Goal: Task Accomplishment & Management: Manage account settings

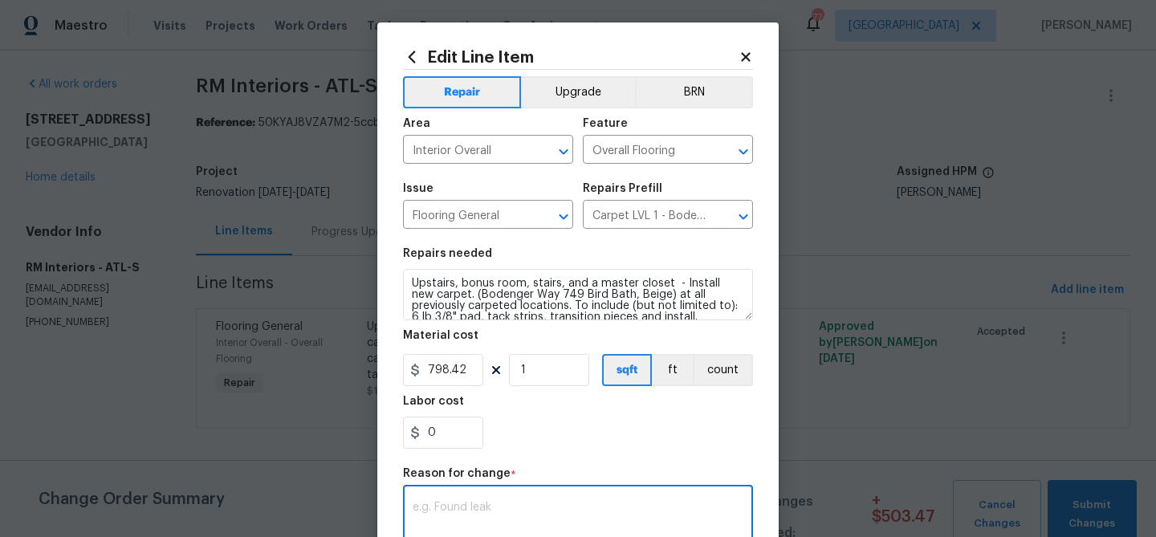
scroll to position [11, 0]
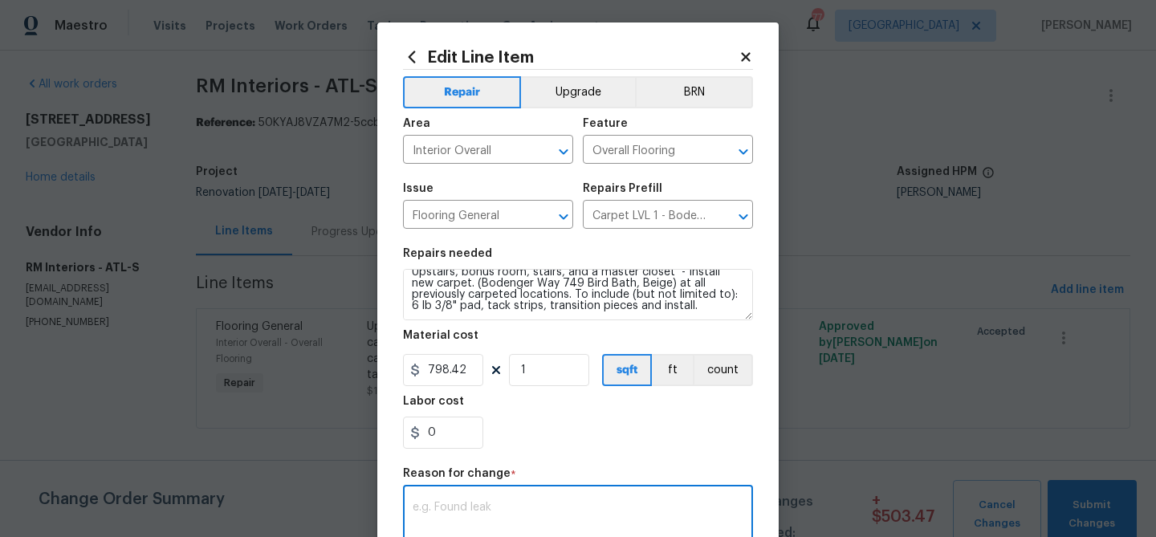
click at [530, 508] on textarea at bounding box center [578, 519] width 331 height 34
drag, startPoint x: 653, startPoint y: 506, endPoint x: 444, endPoint y: 445, distance: 218.4
click at [431, 496] on div "1322 Chandler Cove Way, Grayson, GA 30017 x ​" at bounding box center [578, 518] width 350 height 59
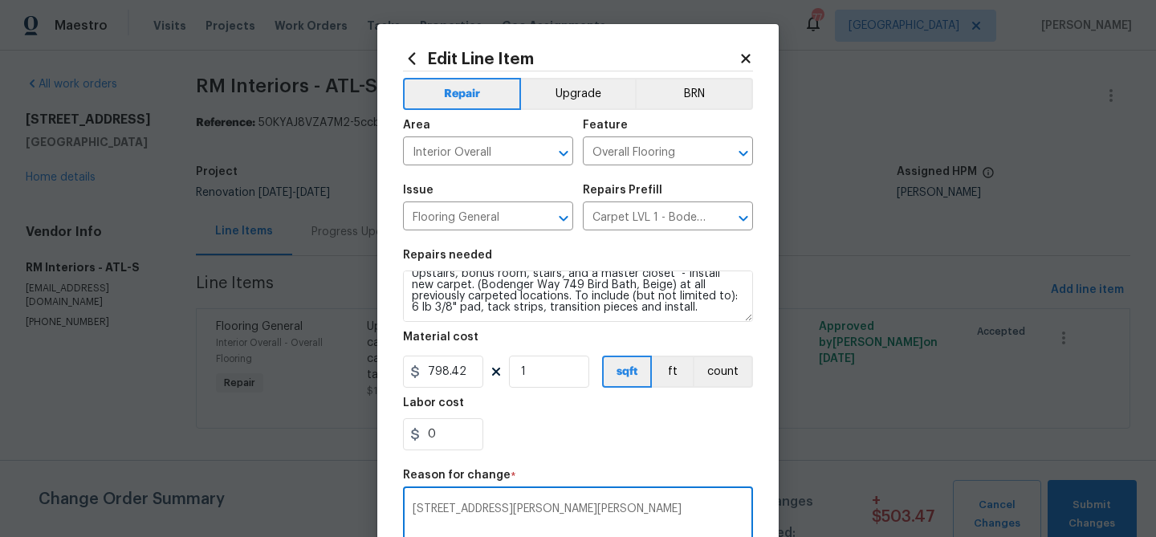
type textarea "1322 Chandler Cove Way, Grayson, GA 30017"
click at [749, 59] on icon at bounding box center [745, 58] width 14 height 14
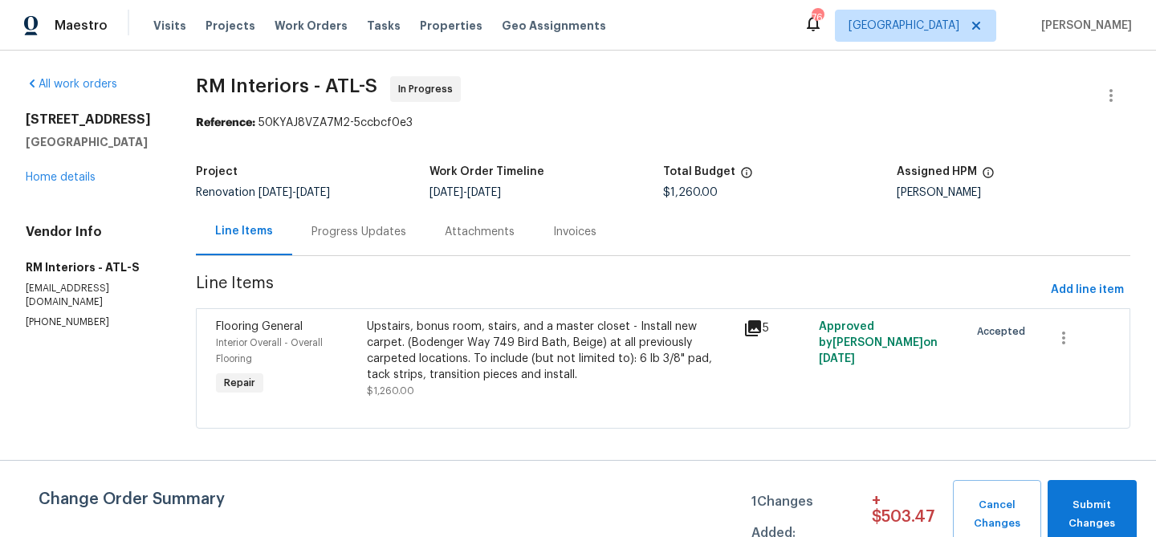
click at [542, 336] on div "Upstairs, bonus room, stairs, and a master closet - Install new carpet. (Bodeng…" at bounding box center [550, 351] width 367 height 64
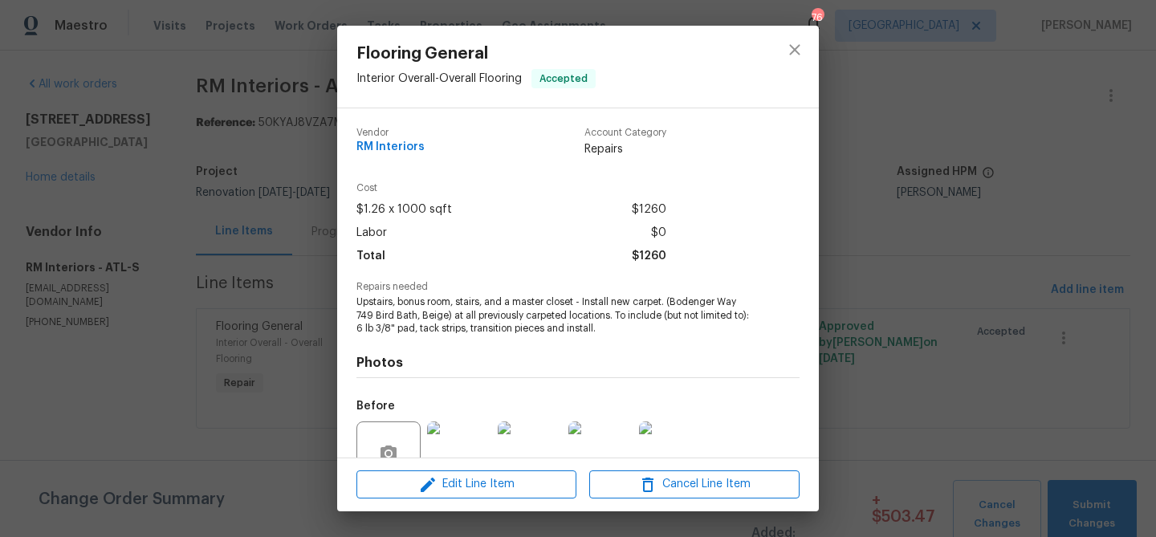
scroll to position [148, 0]
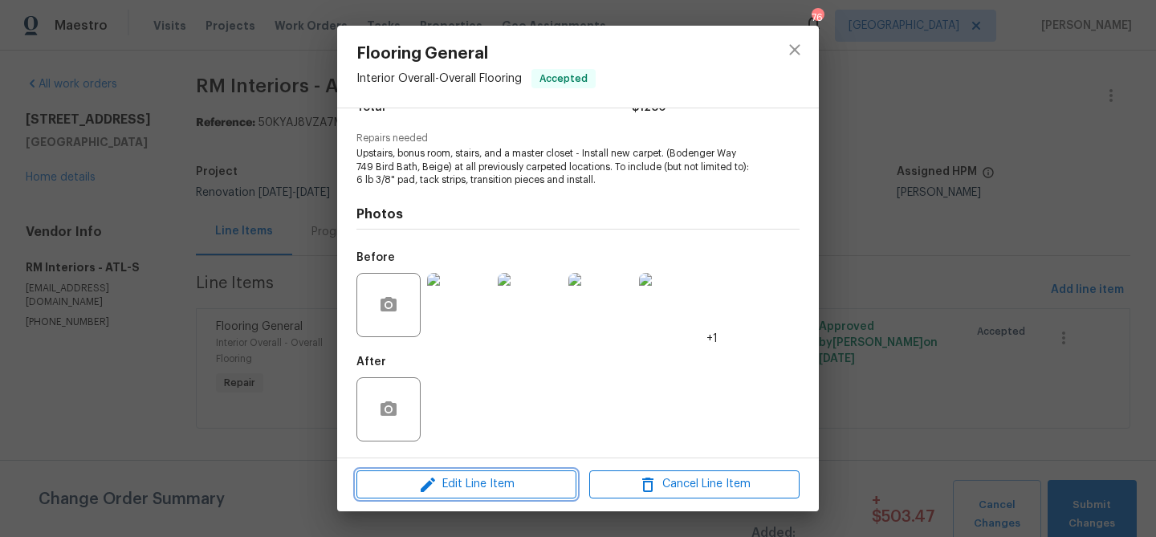
click at [498, 485] on span "Edit Line Item" at bounding box center [466, 484] width 210 height 20
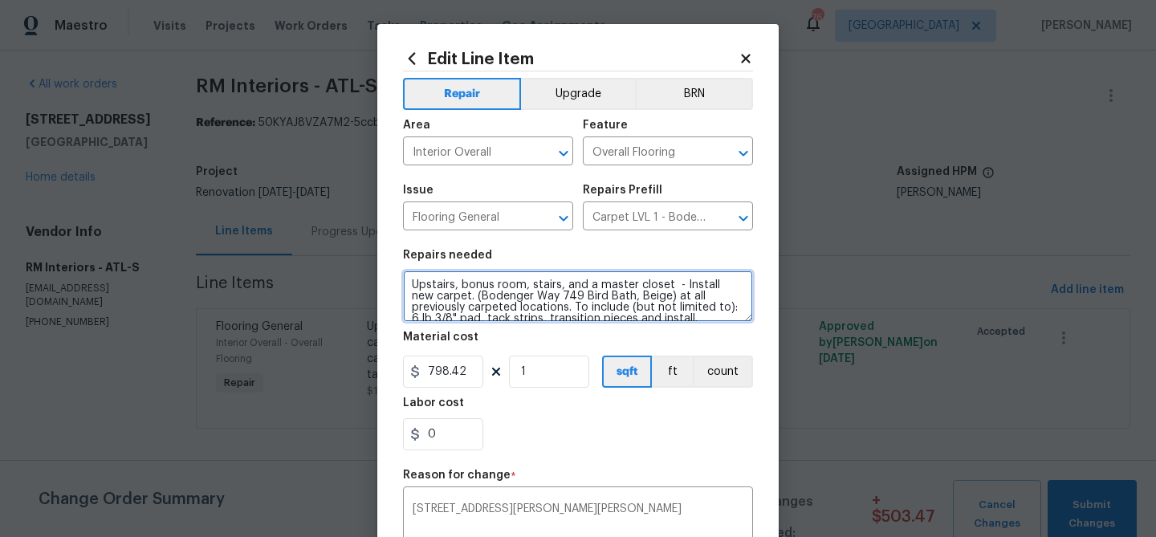
click at [474, 289] on textarea "Upstairs, bonus room, stairs, and a master closet - Install new carpet. (Bodeng…" at bounding box center [578, 295] width 350 height 51
paste textarea "Quote complete for 201 Cedar Rock Trace. Total for carpet install is $798.42 Ca…"
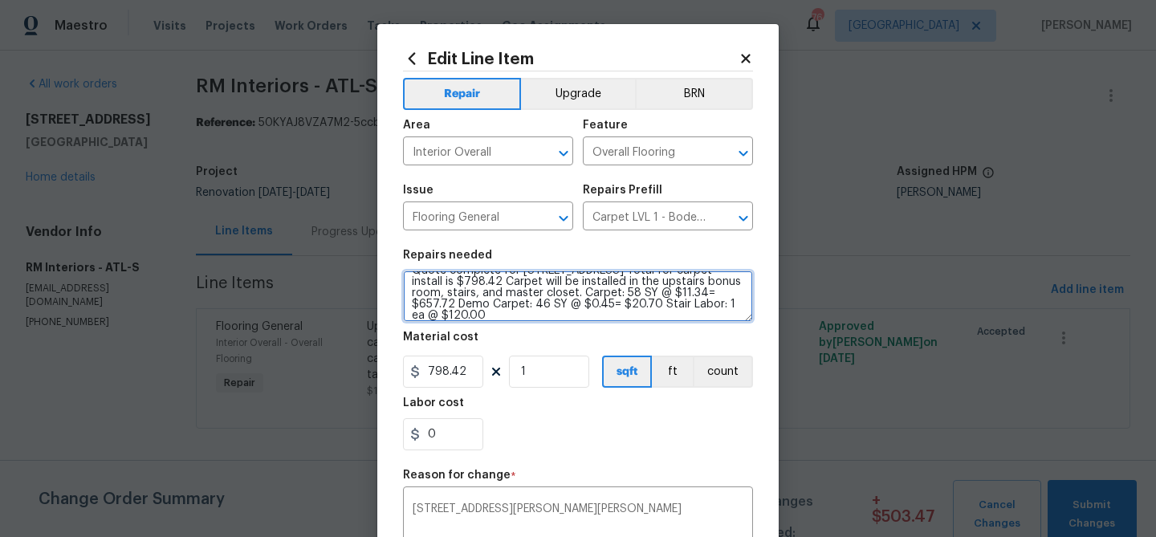
scroll to position [22, 0]
type textarea "Quote complete for 201 Cedar Rock Trace. Total for carpet install is $798.42 Ca…"
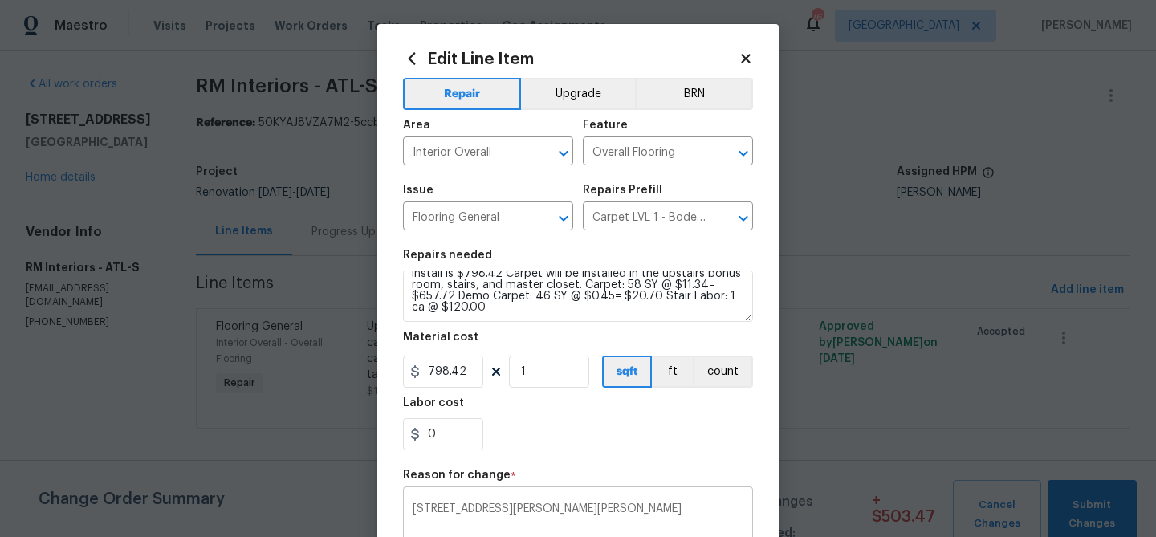
click at [506, 501] on div "1322 Chandler Cove Way, Grayson, GA 30017 x ​" at bounding box center [578, 519] width 350 height 59
click at [506, 514] on textarea "1322 Chandler Cove Way, Grayson, GA 30017" at bounding box center [578, 520] width 331 height 34
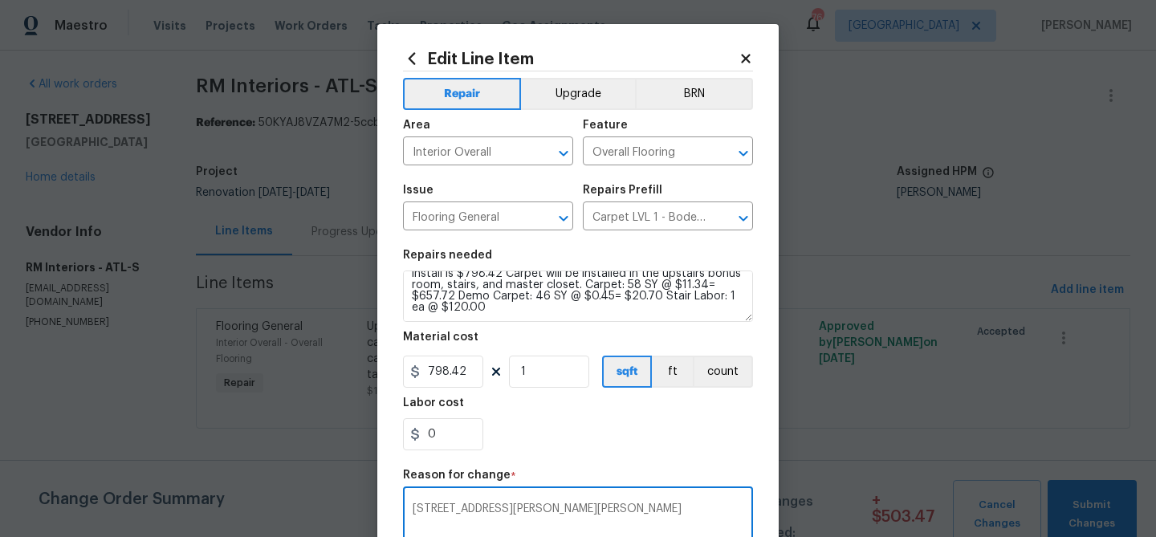
click at [506, 514] on textarea "1322 Chandler Cove Way, Grayson, GA 30017" at bounding box center [578, 520] width 331 height 34
paste textarea "Quote complete for 201 Cedar Rock Trace. Total for carpet install is $798.42 Ca…"
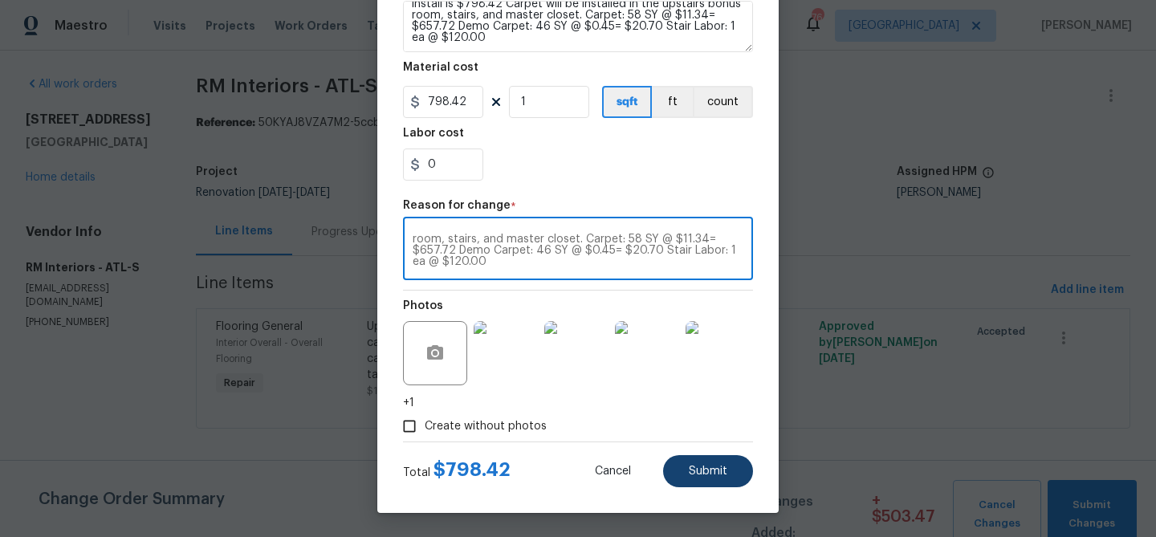
type textarea "Quote complete for 201 Cedar Rock Trace. Total for carpet install is $798.42 Ca…"
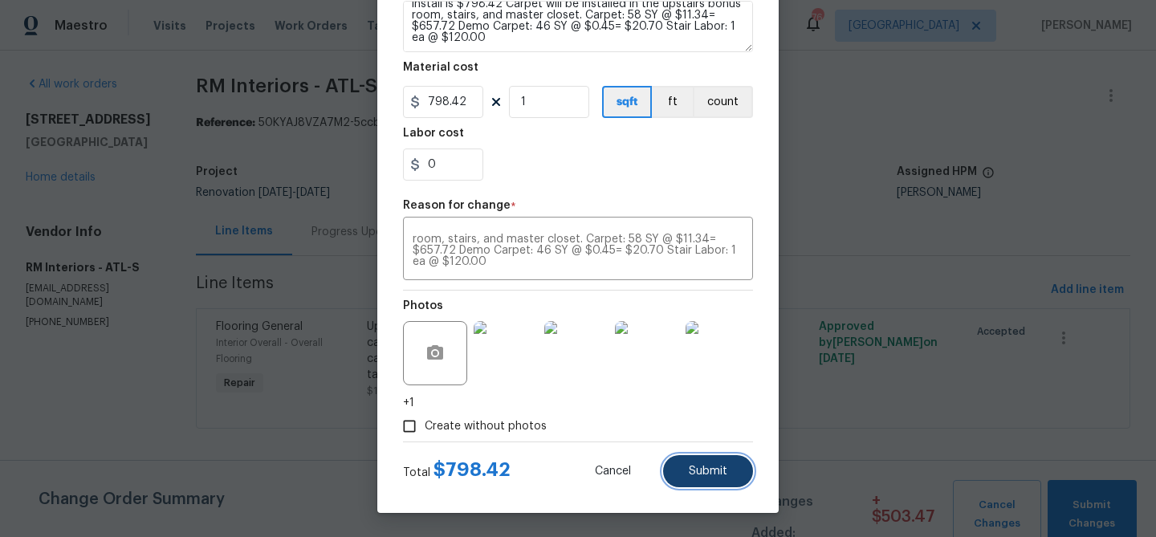
click at [696, 483] on button "Submit" at bounding box center [708, 471] width 90 height 32
type textarea "Upstairs, bonus room, stairs, and a master closet - Install new carpet. (Bodeng…"
type input "1.26"
type input "1000"
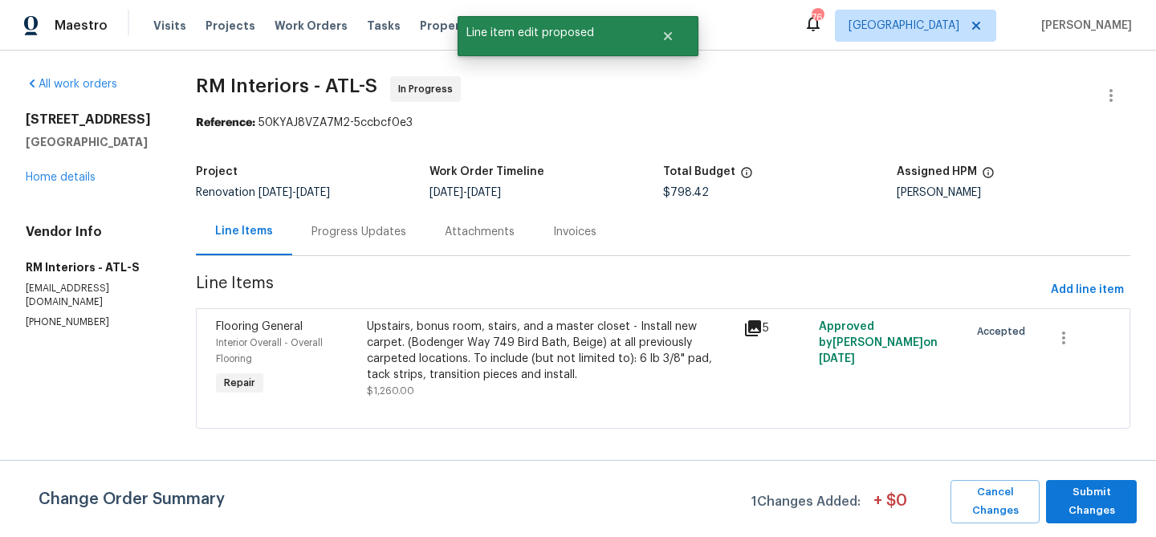
scroll to position [0, 0]
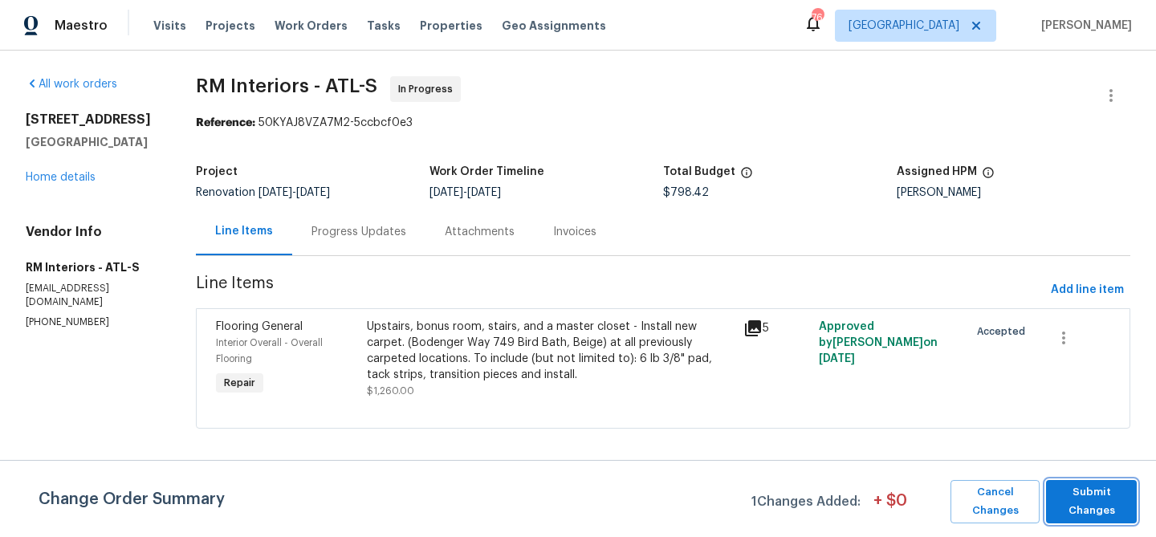
click at [1089, 514] on span "Submit Changes" at bounding box center [1091, 501] width 75 height 37
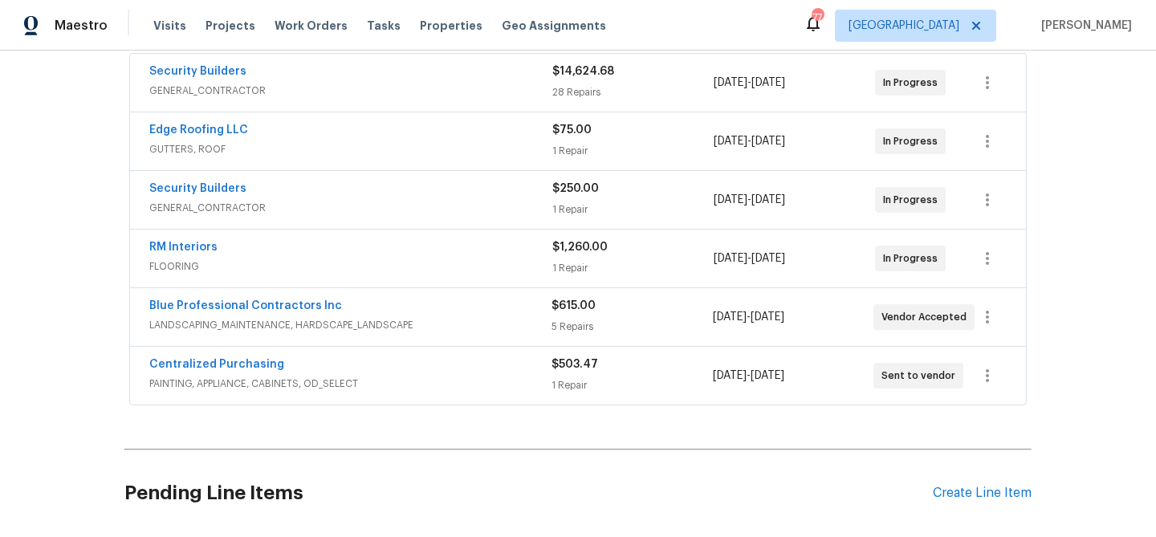
scroll to position [319, 0]
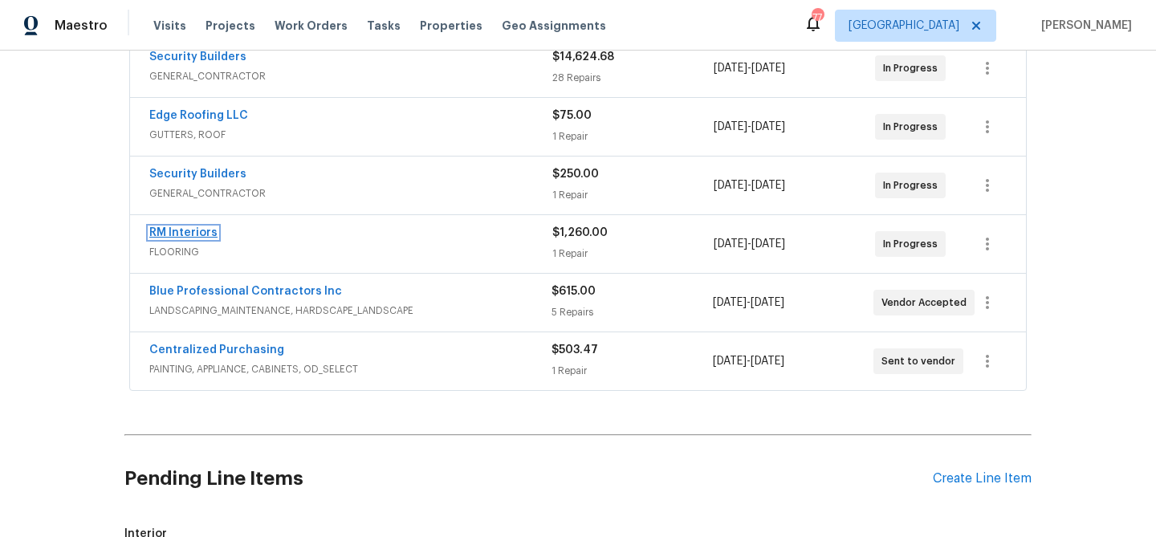
click at [201, 230] on link "RM Interiors" at bounding box center [183, 232] width 68 height 11
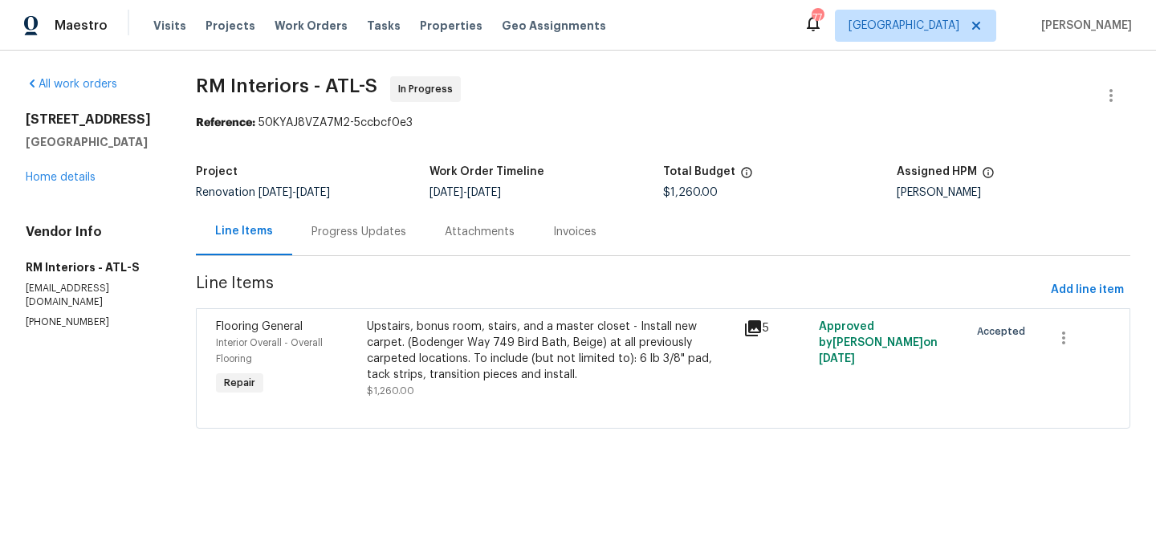
click at [372, 230] on div "Progress Updates" at bounding box center [358, 232] width 95 height 16
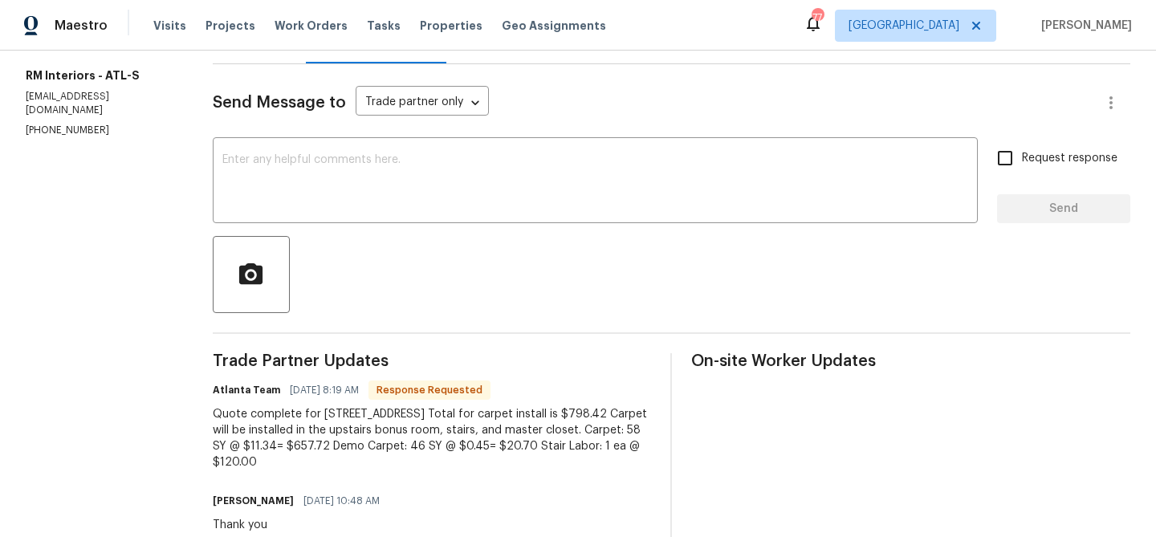
scroll to position [311, 0]
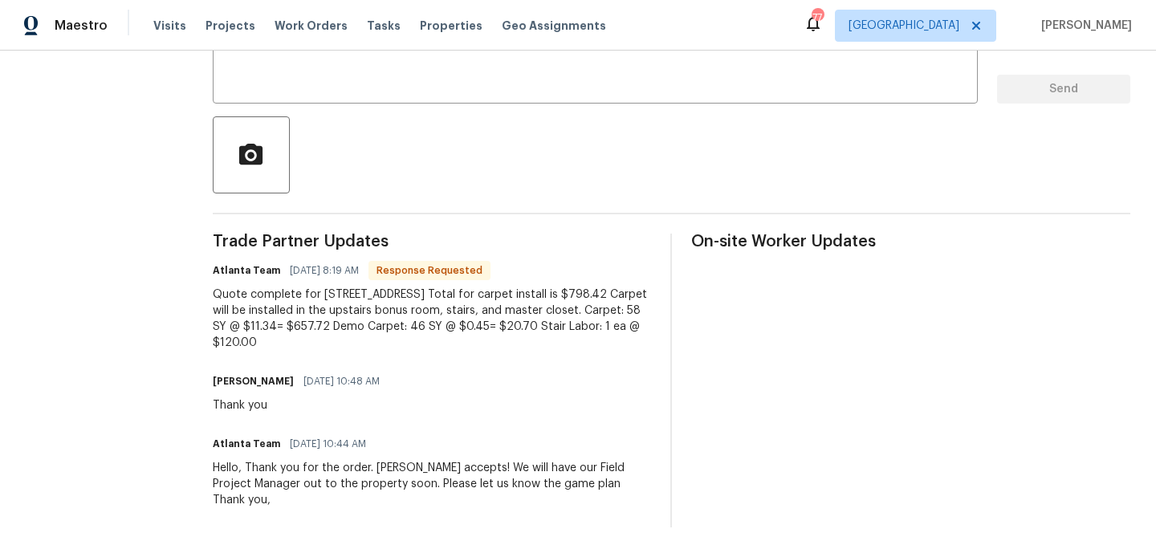
drag, startPoint x: 216, startPoint y: 292, endPoint x: 269, endPoint y: 342, distance: 72.7
click at [269, 342] on div "Quote complete for 201 Cedar Rock Trace. Total for carpet install is $798.42 Ca…" at bounding box center [432, 319] width 439 height 64
copy div "Quote complete for 201 Cedar Rock Trace. Total for carpet install is $798.42 Ca…"
click at [291, 70] on textarea at bounding box center [595, 63] width 746 height 56
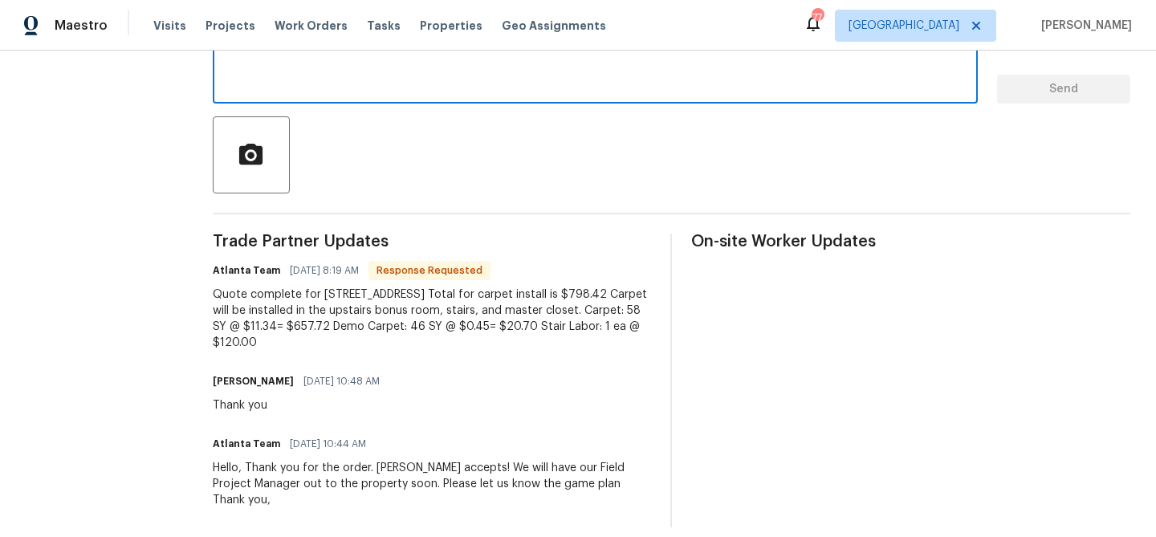
scroll to position [295, 0]
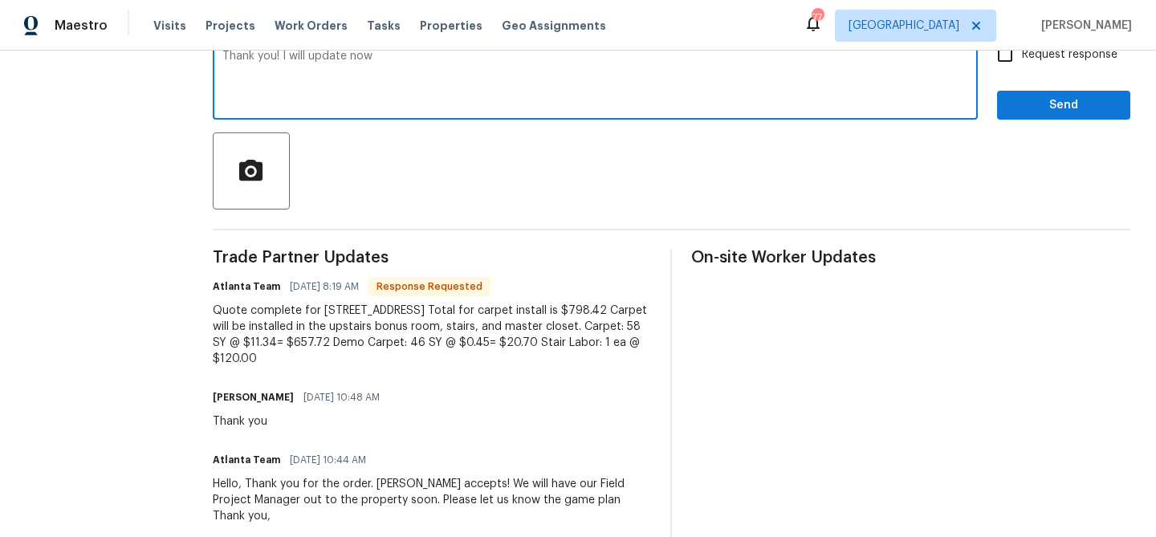
type textarea "Thank you! I will update now"
click at [1098, 110] on span "Send" at bounding box center [1064, 106] width 108 height 20
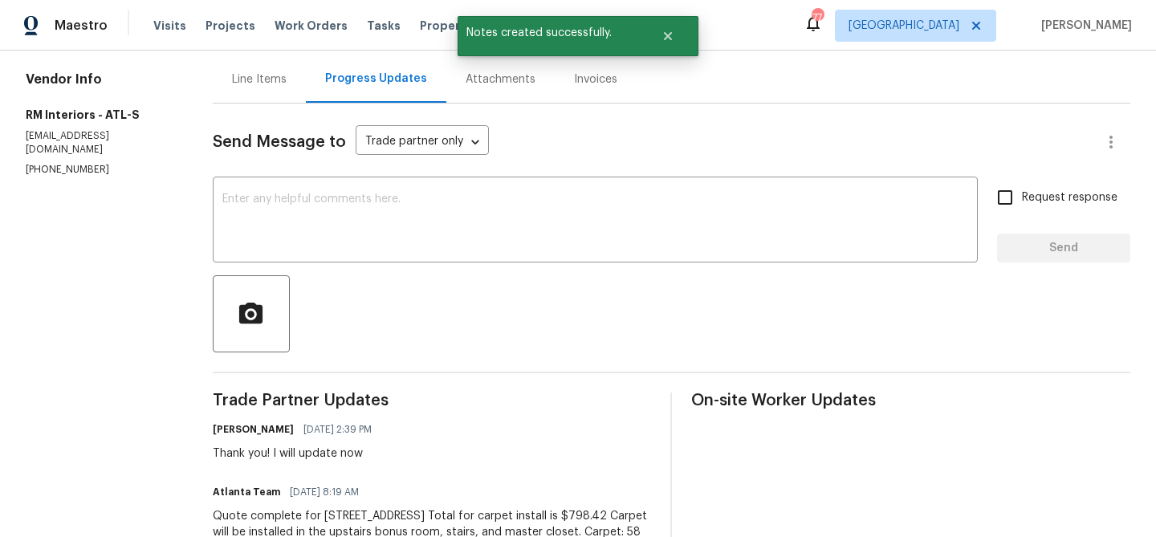
scroll to position [144, 0]
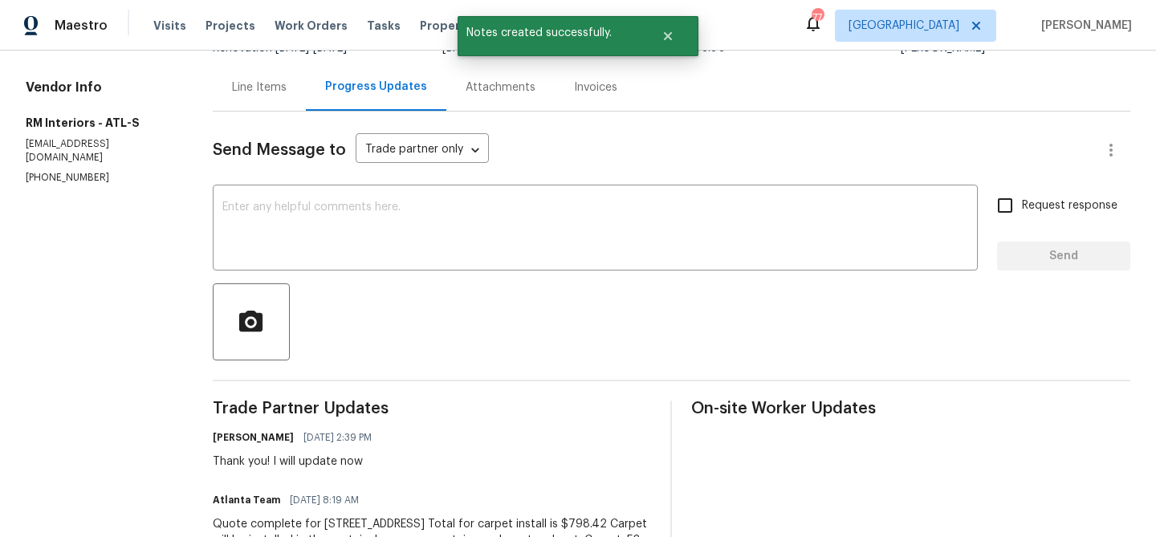
click at [261, 95] on div "Line Items" at bounding box center [259, 87] width 55 height 16
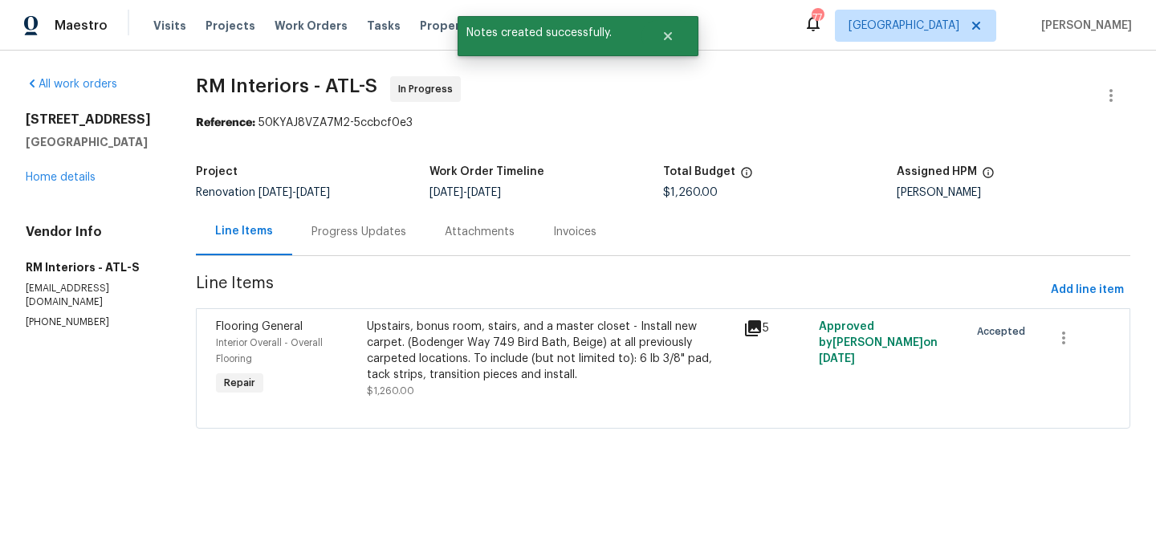
click at [485, 343] on div "Upstairs, bonus room, stairs, and a master closet - Install new carpet. (Bodeng…" at bounding box center [550, 351] width 367 height 64
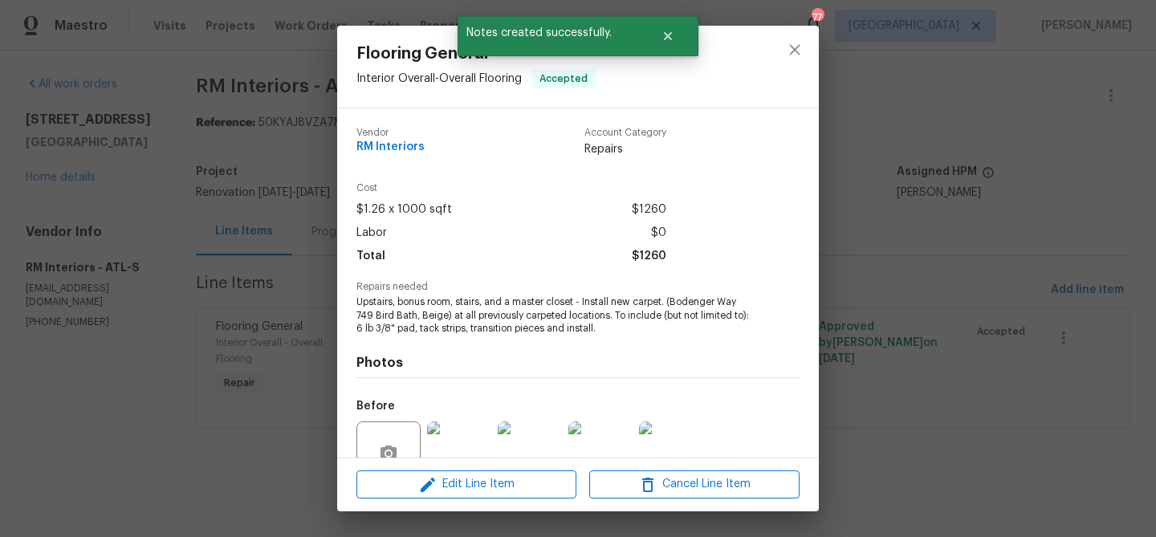
scroll to position [148, 0]
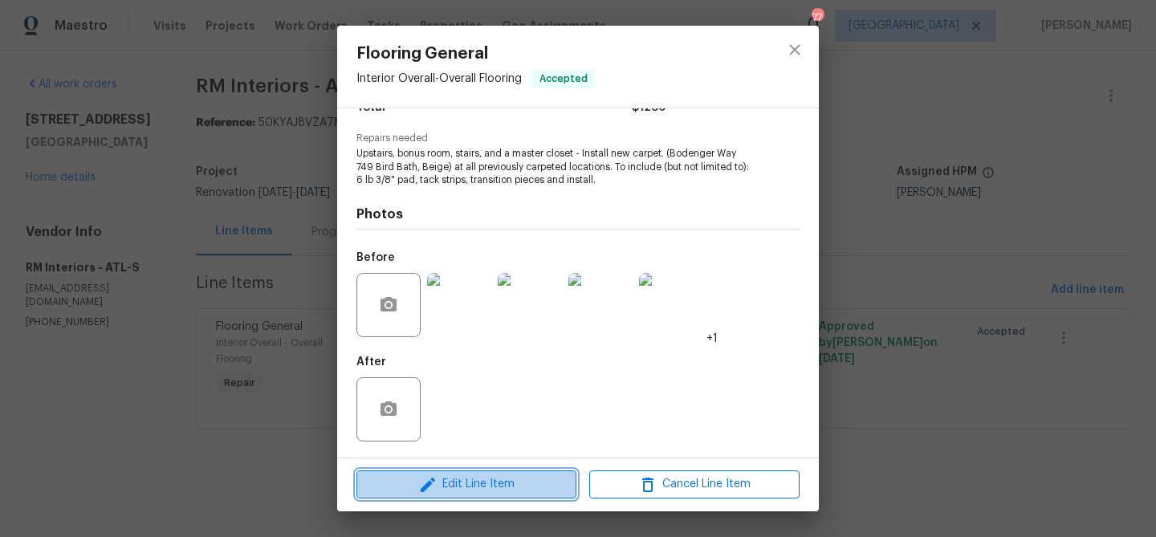
click at [498, 486] on span "Edit Line Item" at bounding box center [466, 484] width 210 height 20
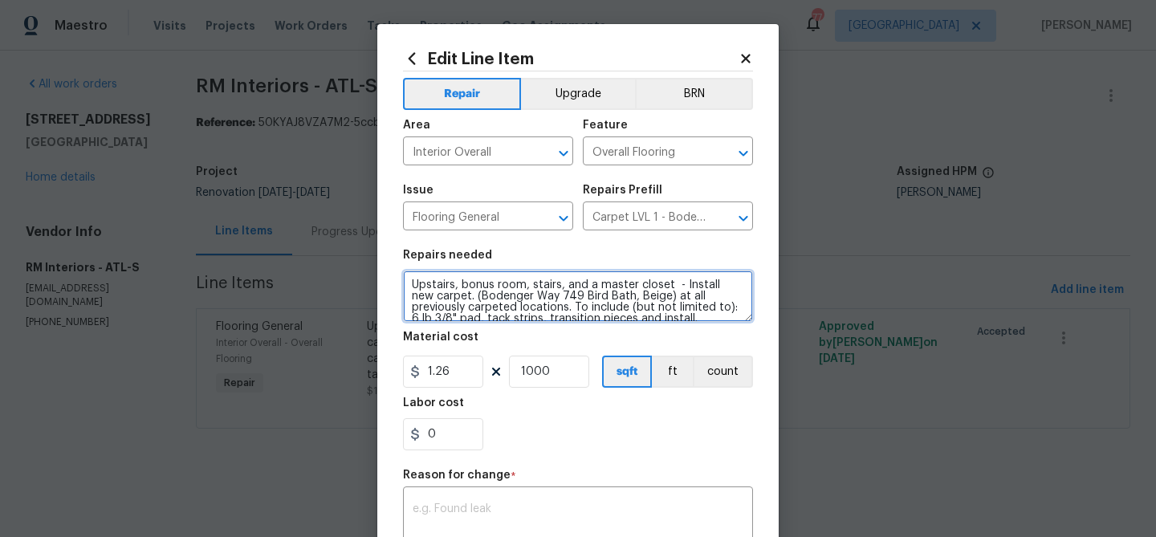
click at [449, 288] on textarea "Upstairs, bonus room, stairs, and a master closet - Install new carpet. (Bodeng…" at bounding box center [578, 295] width 350 height 51
paste textarea "Quote complete for 201 Cedar Rock Trace. Total for carpet install is $798.42 Ca…"
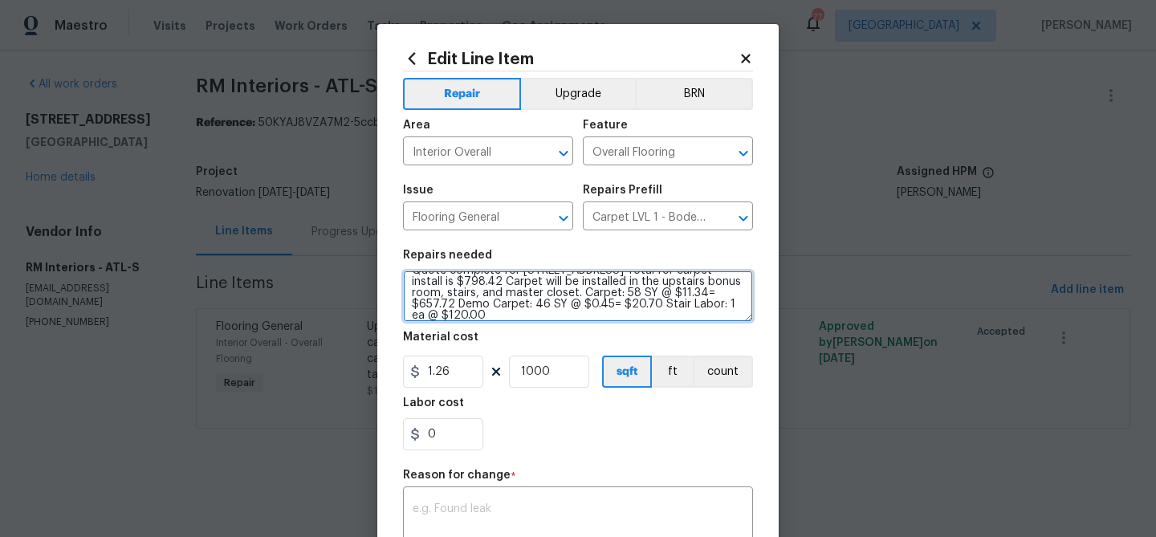
scroll to position [0, 0]
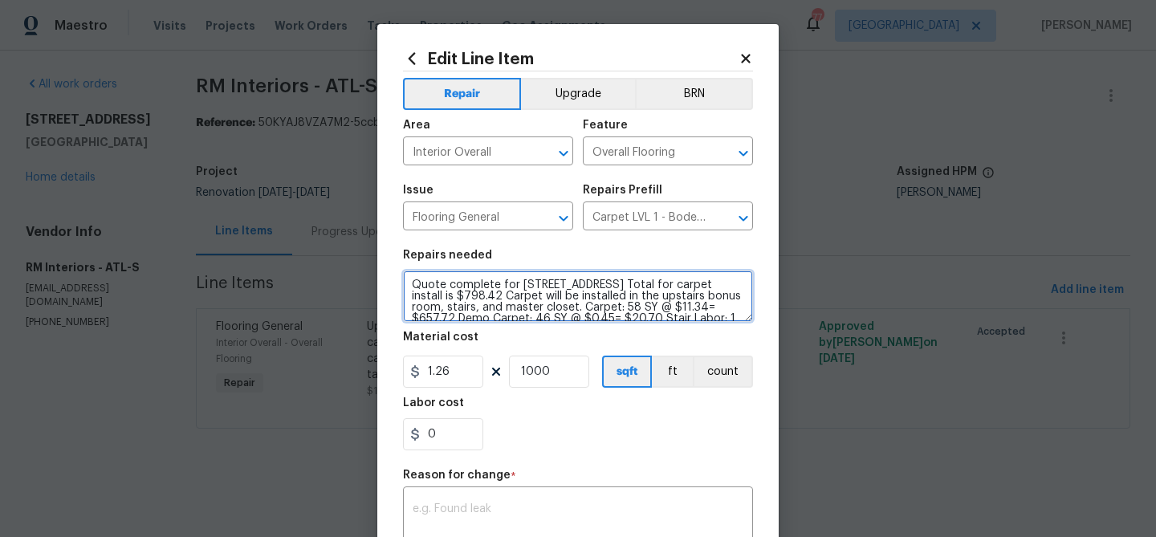
type textarea "Quote complete for 201 Cedar Rock Trace. Total for carpet install is $798.42 Ca…"
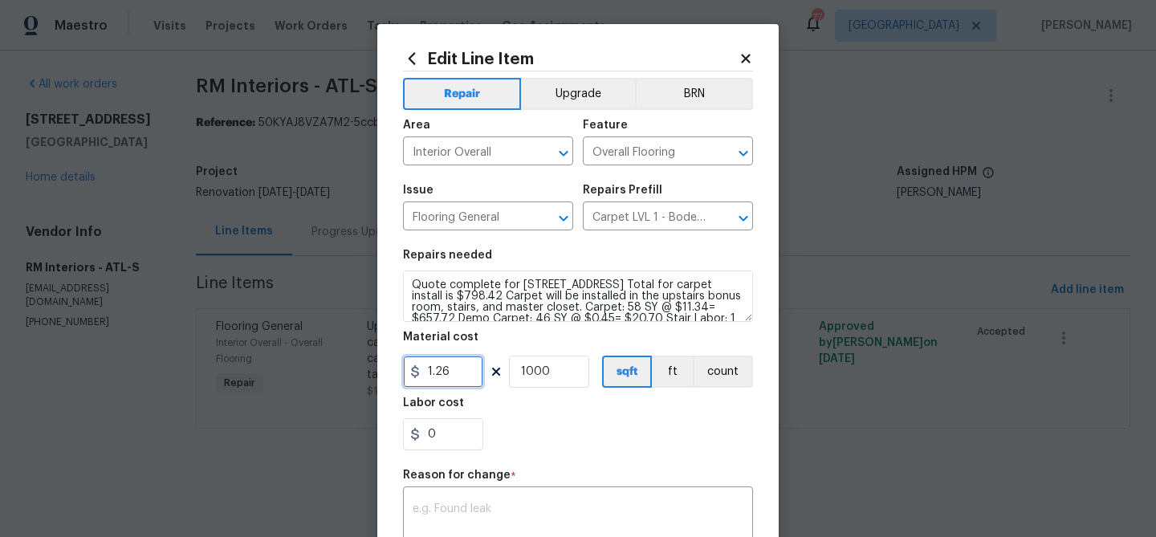
click at [454, 369] on input "1.26" at bounding box center [443, 372] width 80 height 32
type input "798.42"
click at [524, 376] on input "1000" at bounding box center [549, 372] width 80 height 32
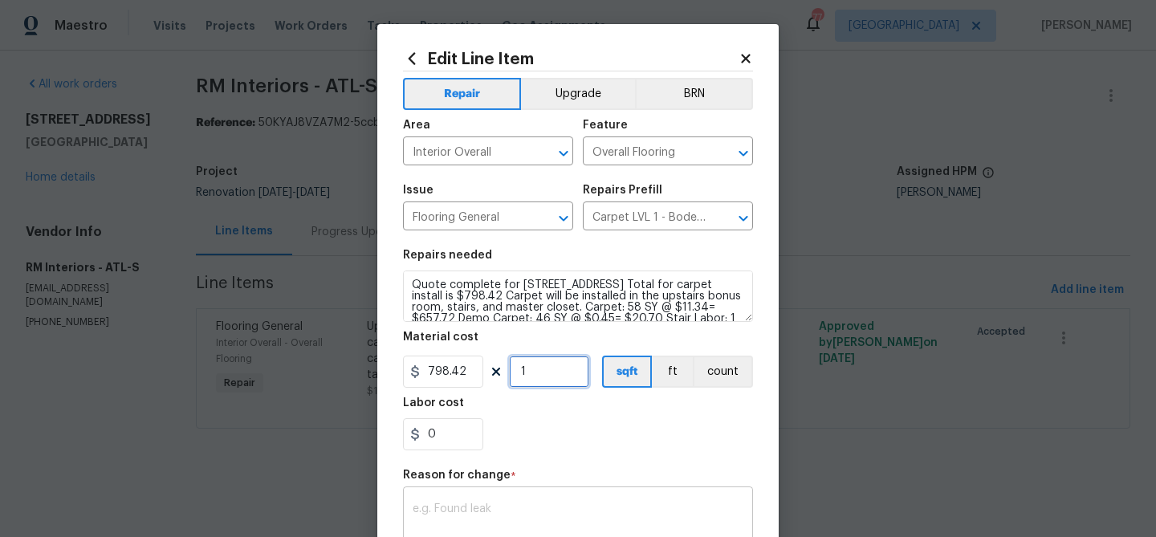
type input "1"
click at [584, 491] on div "x ​" at bounding box center [578, 519] width 350 height 59
paste textarea "Quote complete for 201 Cedar Rock Trace. Total for carpet install is $798.42 Ca…"
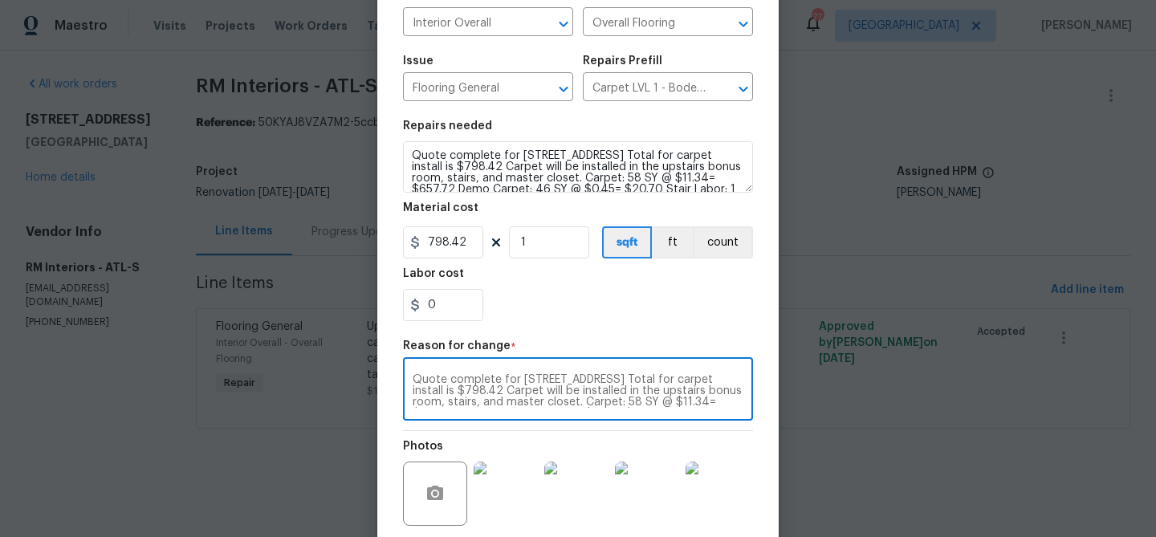
type textarea "Quote complete for 201 Cedar Rock Trace. Total for carpet install is $798.42 Ca…"
click at [543, 328] on section "Repairs needed Quote complete for 201 Cedar Rock Trace. Total for carpet instal…" at bounding box center [578, 221] width 350 height 220
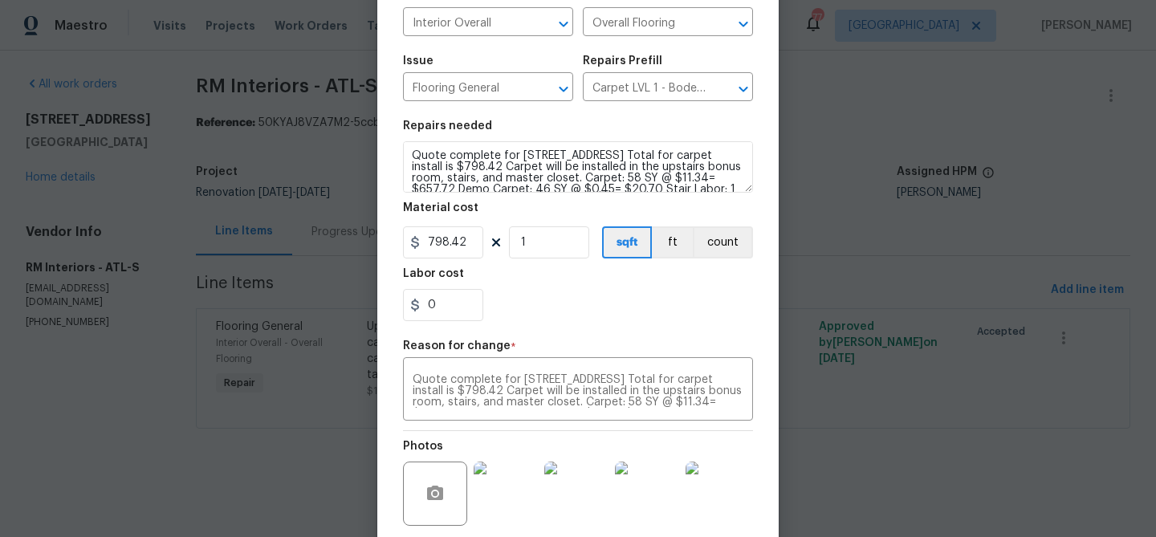
scroll to position [270, 0]
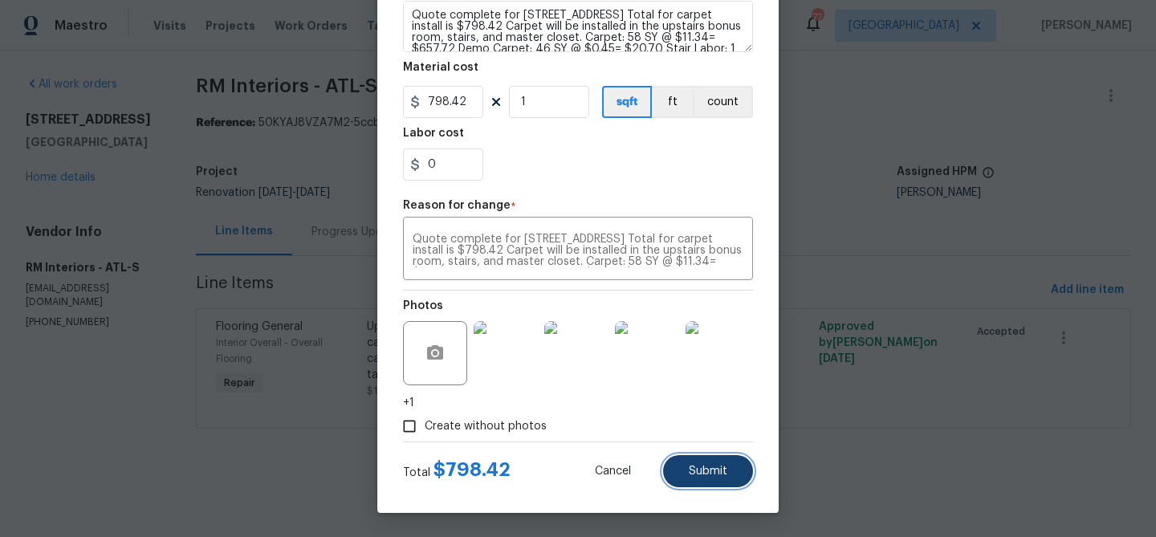
click at [702, 462] on button "Submit" at bounding box center [708, 471] width 90 height 32
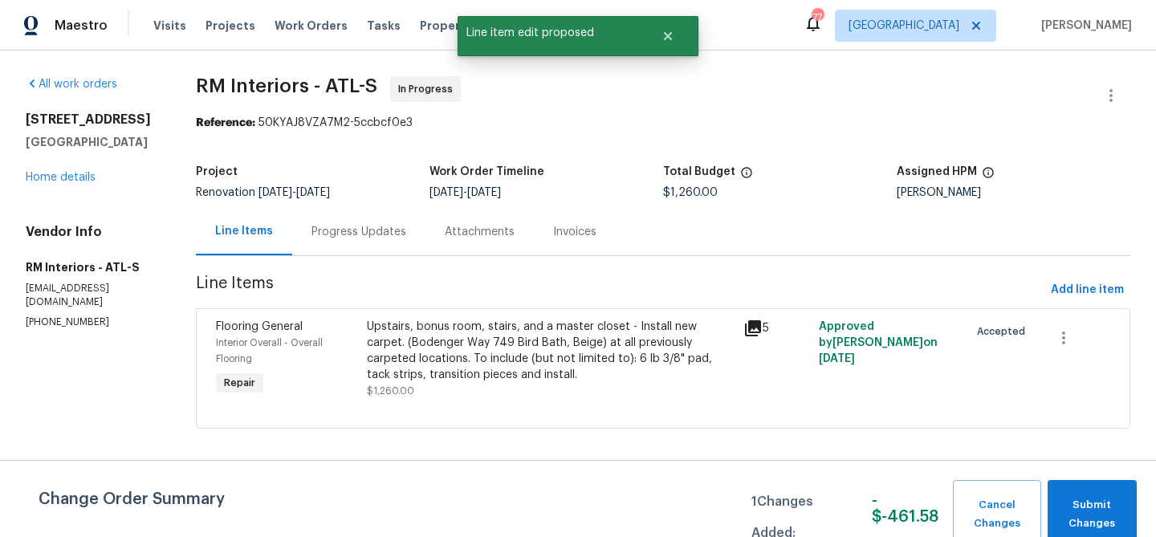
scroll to position [0, 0]
click at [1064, 490] on button "Submit Changes" at bounding box center [1091, 514] width 89 height 69
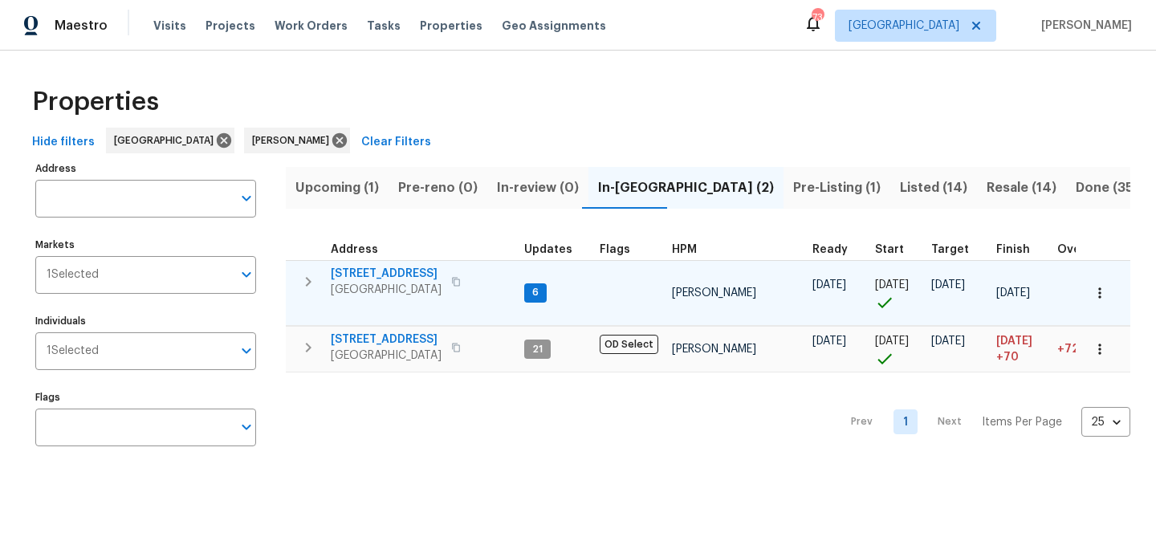
click at [376, 270] on span "[STREET_ADDRESS]" at bounding box center [386, 274] width 111 height 16
click at [413, 271] on span "[STREET_ADDRESS]" at bounding box center [386, 274] width 111 height 16
click at [373, 270] on span "[STREET_ADDRESS]" at bounding box center [386, 274] width 111 height 16
click at [457, 283] on icon "button" at bounding box center [456, 282] width 10 height 10
click at [457, 280] on icon "button" at bounding box center [456, 282] width 10 height 10
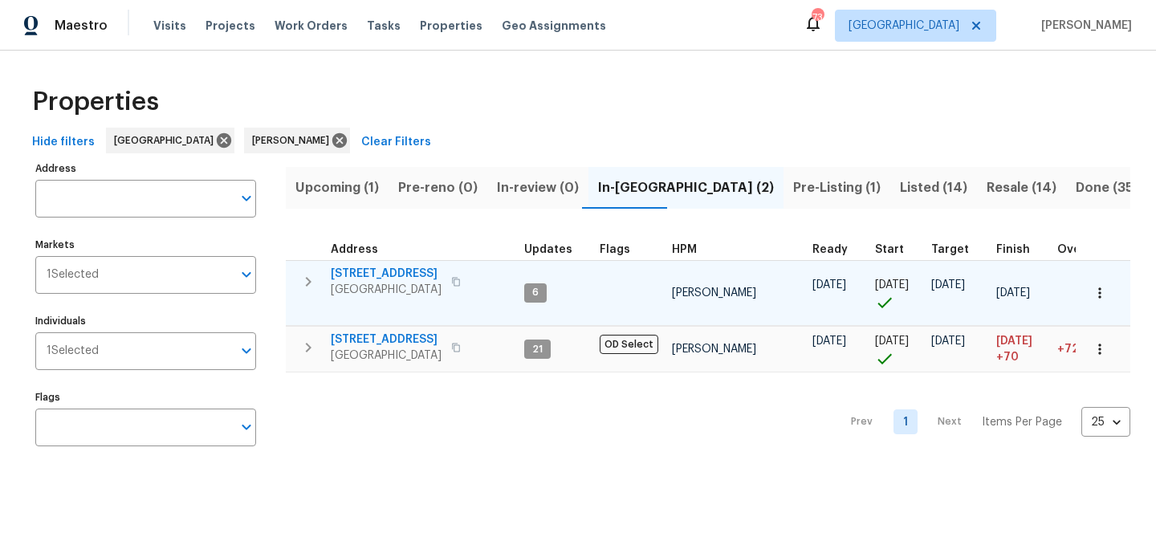
click at [451, 283] on icon "button" at bounding box center [456, 282] width 10 height 10
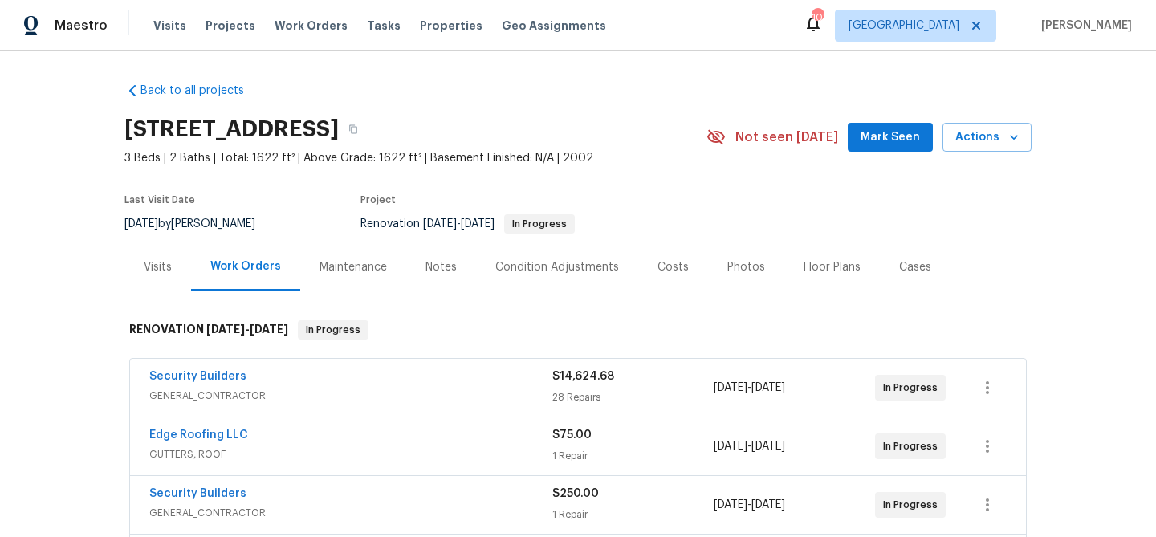
click at [901, 125] on button "Mark Seen" at bounding box center [890, 138] width 85 height 30
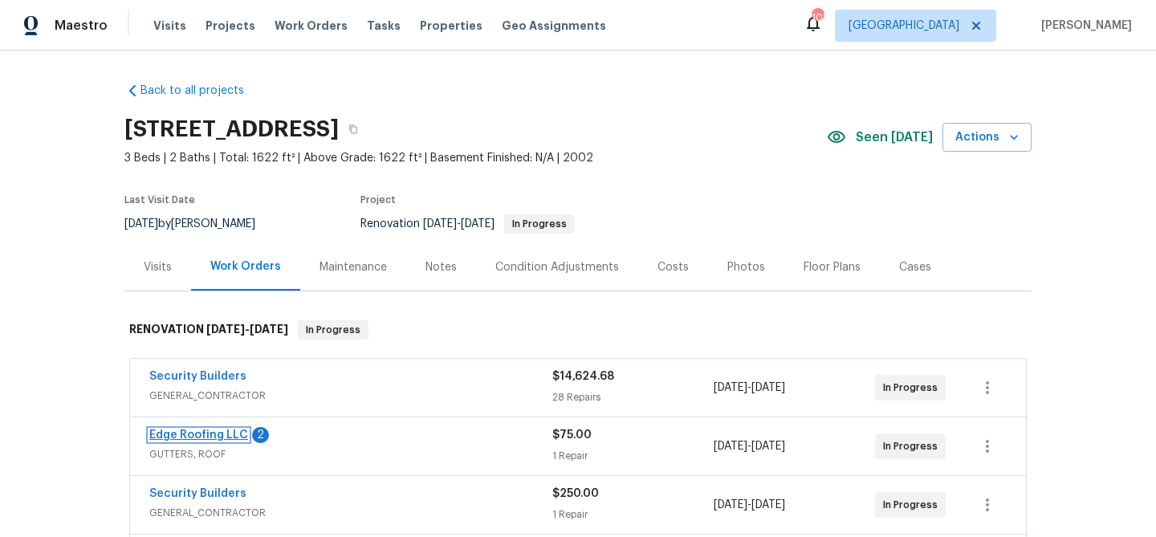
click at [173, 435] on link "Edge Roofing LLC" at bounding box center [198, 434] width 99 height 11
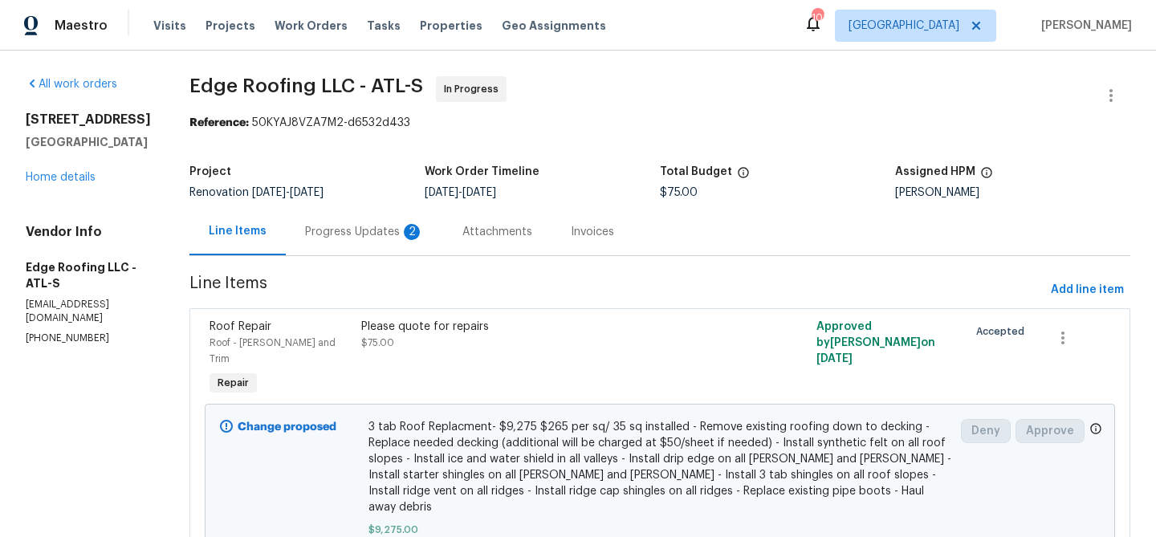
click at [343, 228] on div "Progress Updates 2" at bounding box center [364, 232] width 119 height 16
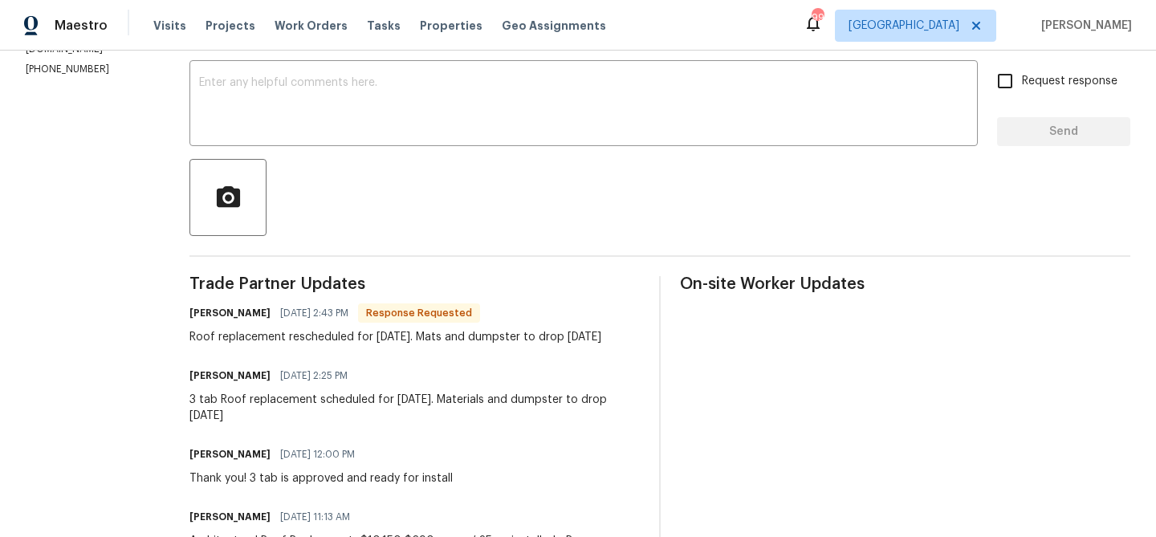
scroll to position [267, 0]
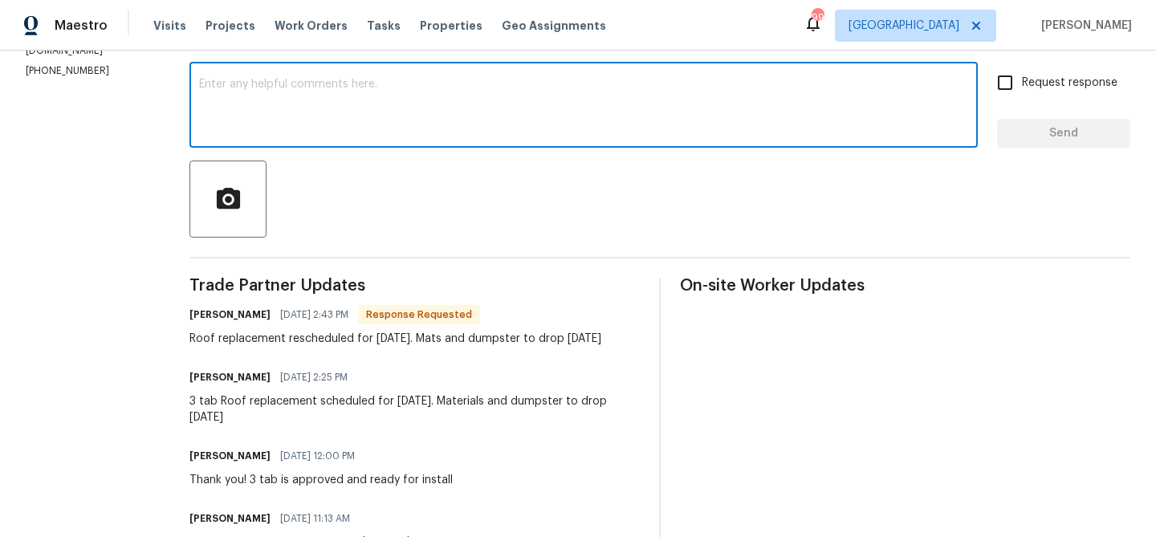
click at [323, 116] on textarea at bounding box center [583, 107] width 769 height 56
type textarea "Thank you sir!"
click at [1053, 124] on span "Send" at bounding box center [1064, 134] width 108 height 20
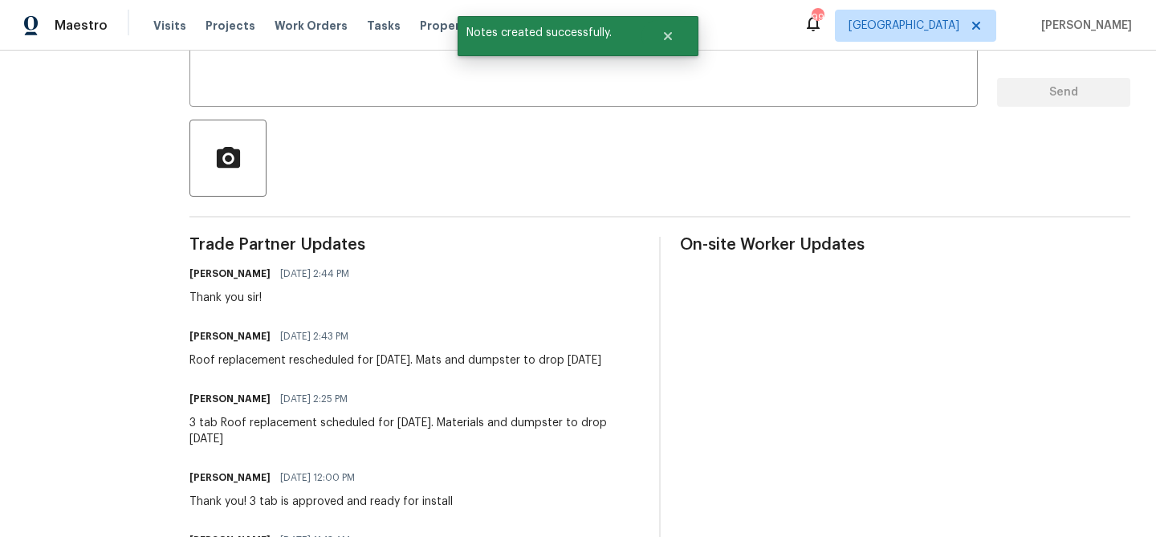
scroll to position [311, 0]
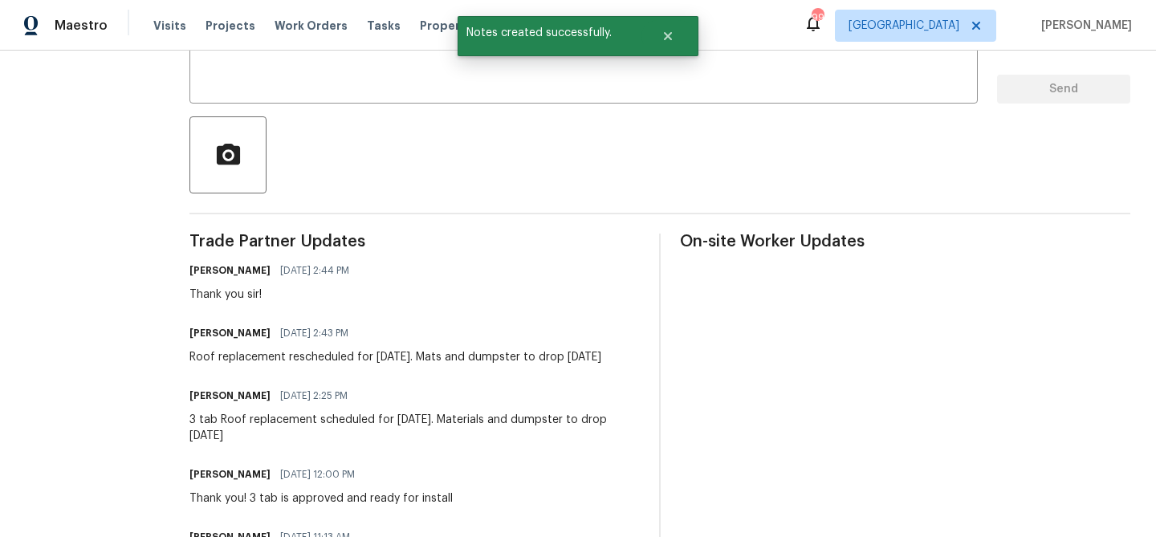
drag, startPoint x: 175, startPoint y: 355, endPoint x: 239, endPoint y: 386, distance: 71.4
click at [239, 386] on div "Trade Partner Updates Michael Durham 08/15/2025 2:44 PM Thank you sir! Cody Cli…" at bounding box center [414, 547] width 450 height 626
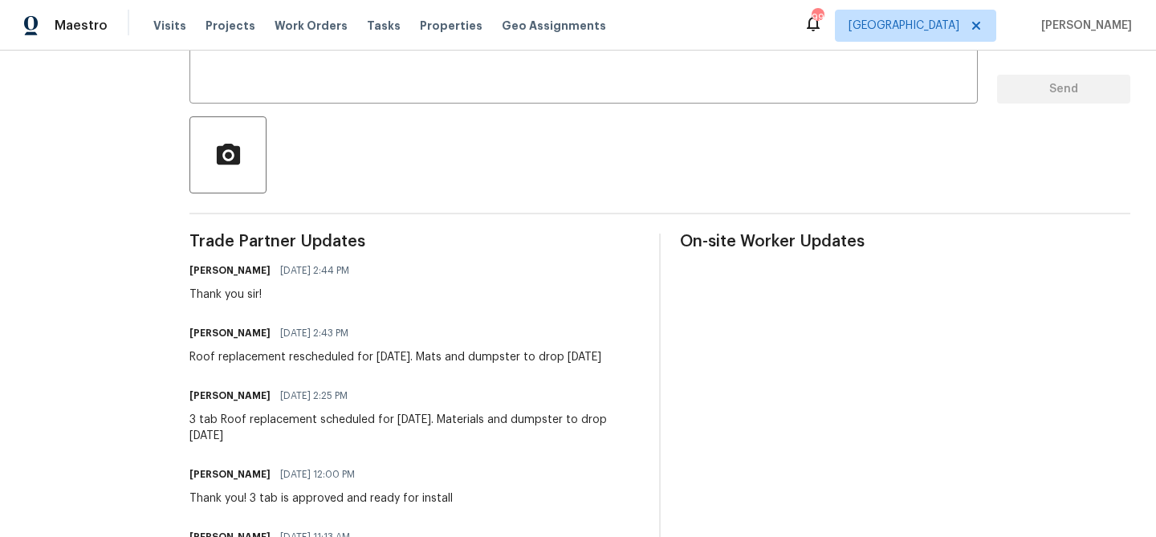
copy div "Roof replacement rescheduled for Thurs 8/21. Mats and dumpster to drop Wednesda…"
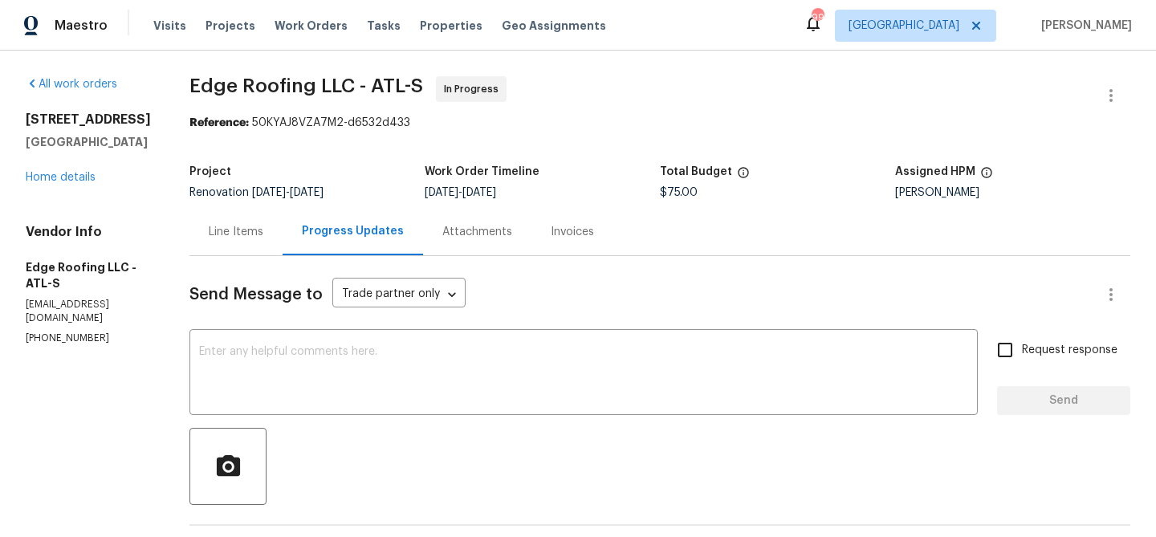
click at [209, 227] on div "Line Items" at bounding box center [236, 232] width 55 height 16
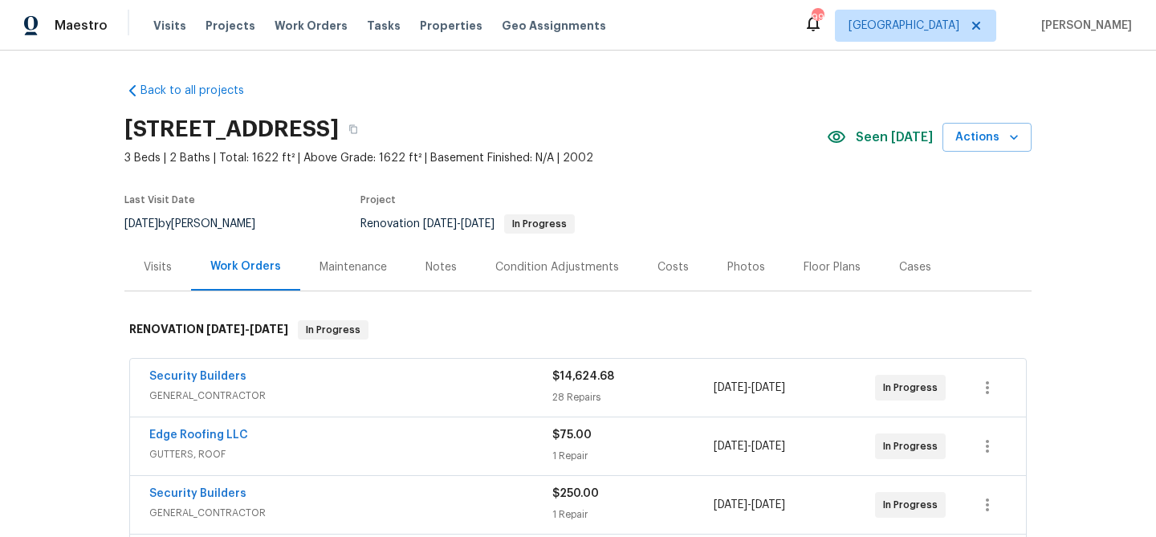
click at [429, 259] on div "Notes" at bounding box center [440, 267] width 31 height 16
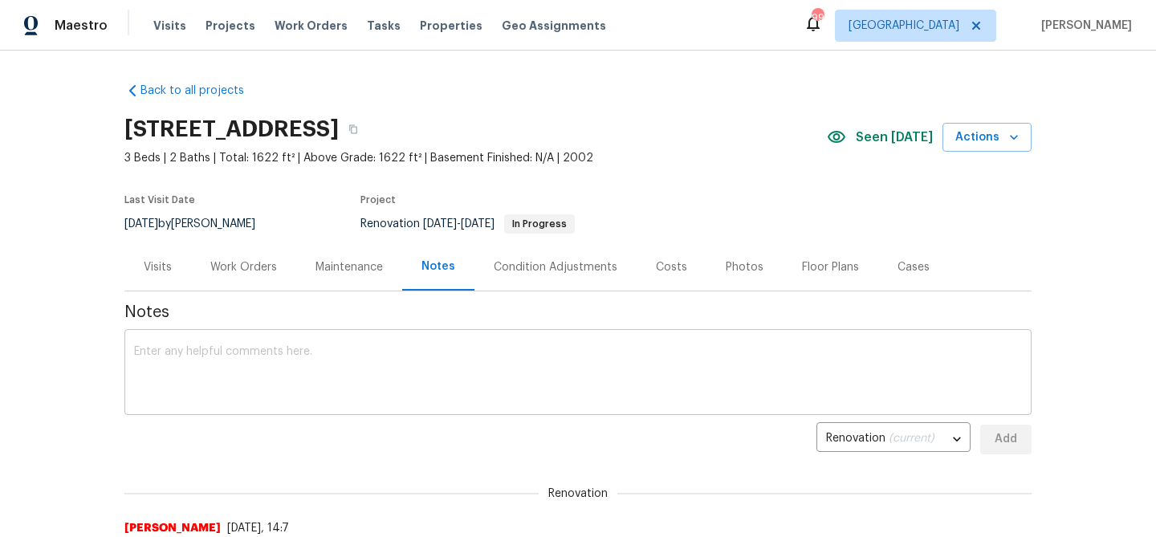
click at [278, 363] on textarea at bounding box center [578, 374] width 888 height 56
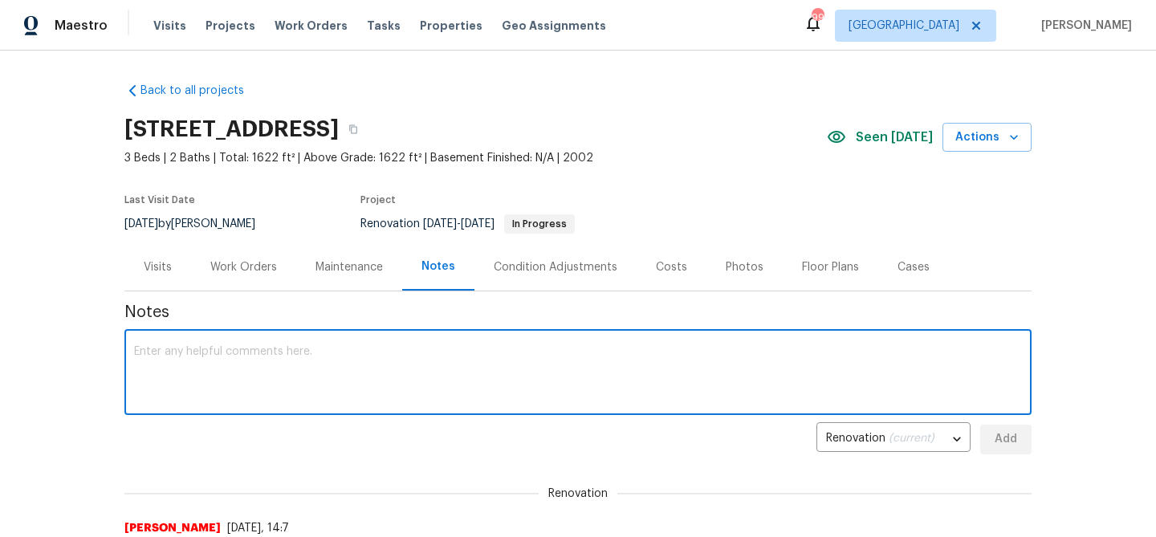
paste textarea "Roof replacement rescheduled for [DATE]. Mats and dumpster to drop [DATE]"
type textarea "Roof replacement rescheduled for [DATE]. Mats and dumpster to drop [DATE]"
click at [1024, 434] on button "Add" at bounding box center [1005, 440] width 51 height 30
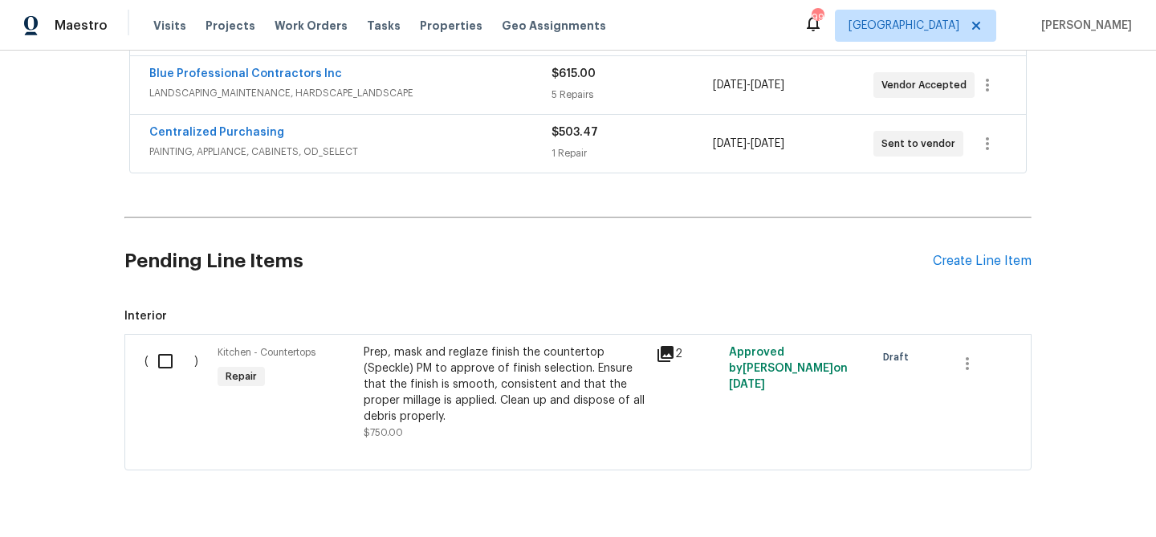
scroll to position [547, 0]
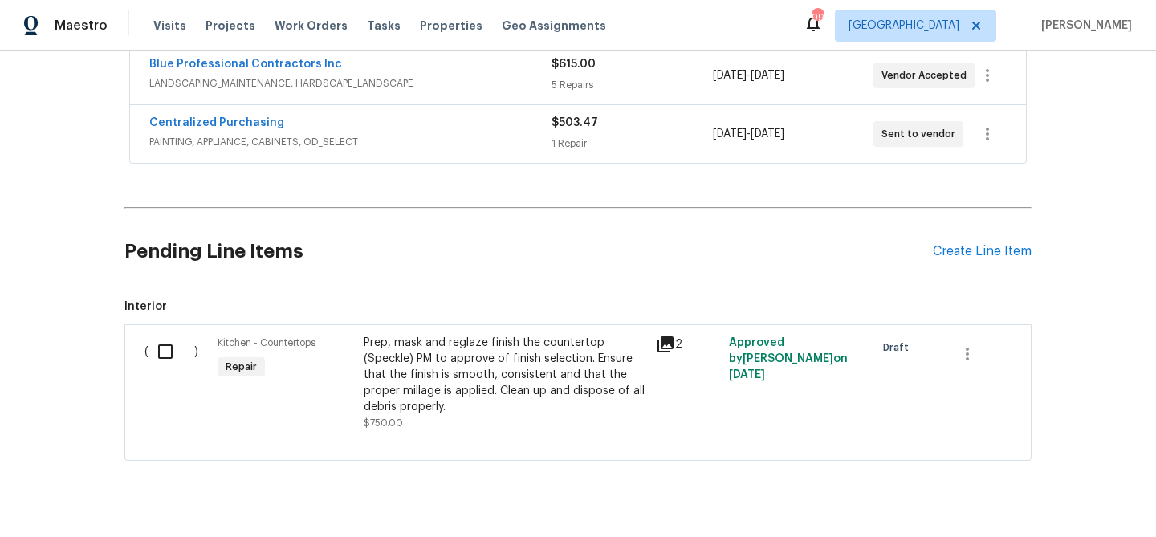
click at [164, 352] on input "checkbox" at bounding box center [171, 352] width 46 height 34
click at [1008, 497] on button "Create Work Order" at bounding box center [1064, 497] width 132 height 30
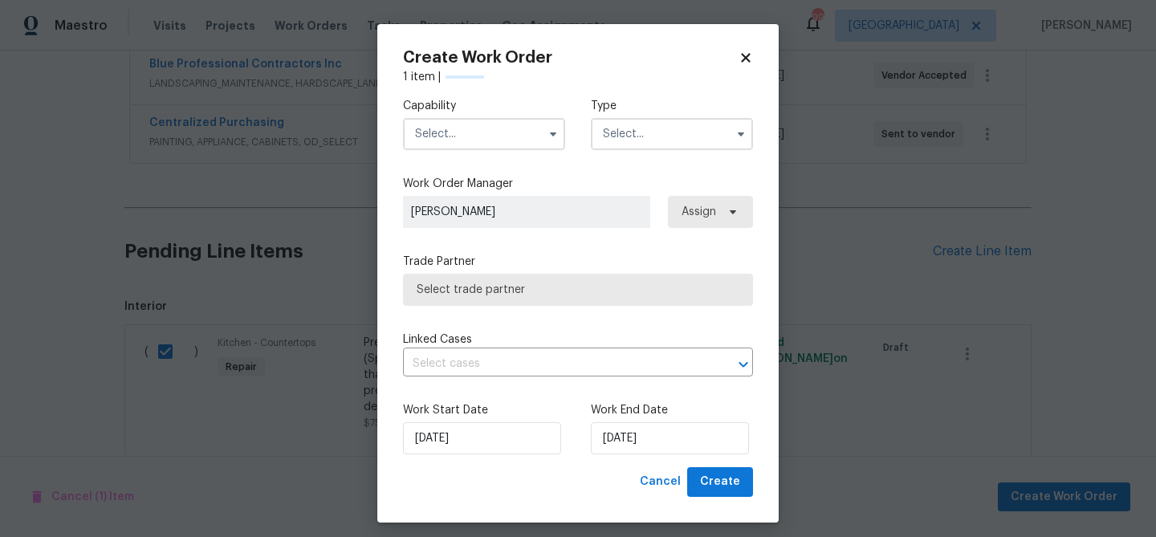
checkbox input "false"
click at [421, 132] on input "text" at bounding box center [484, 134] width 162 height 32
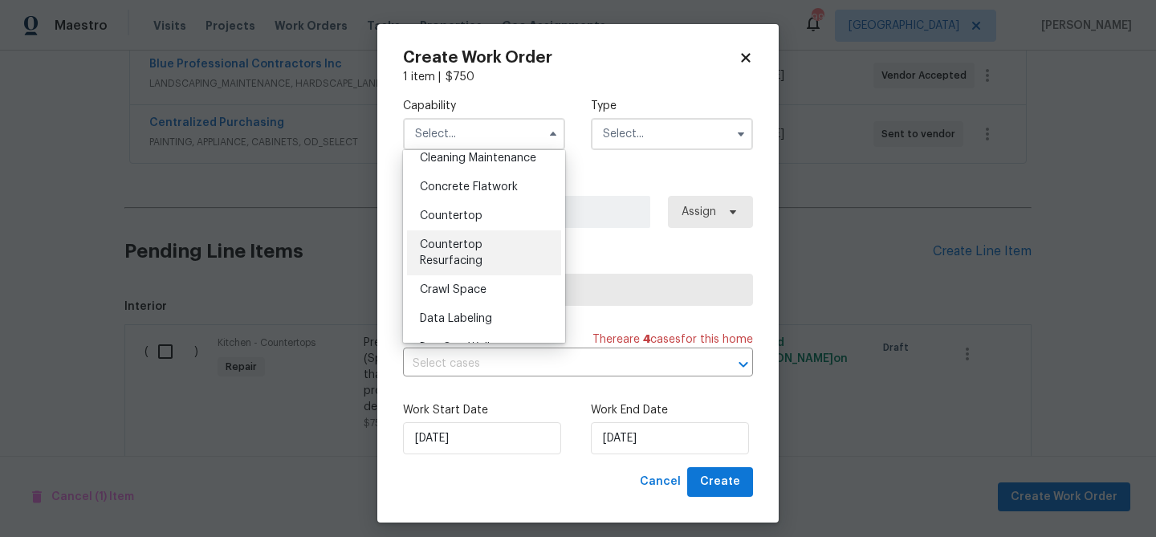
scroll to position [275, 0]
click at [469, 259] on span "Countertop Resurfacing" at bounding box center [451, 248] width 63 height 27
type input "Countertop Resurfacing"
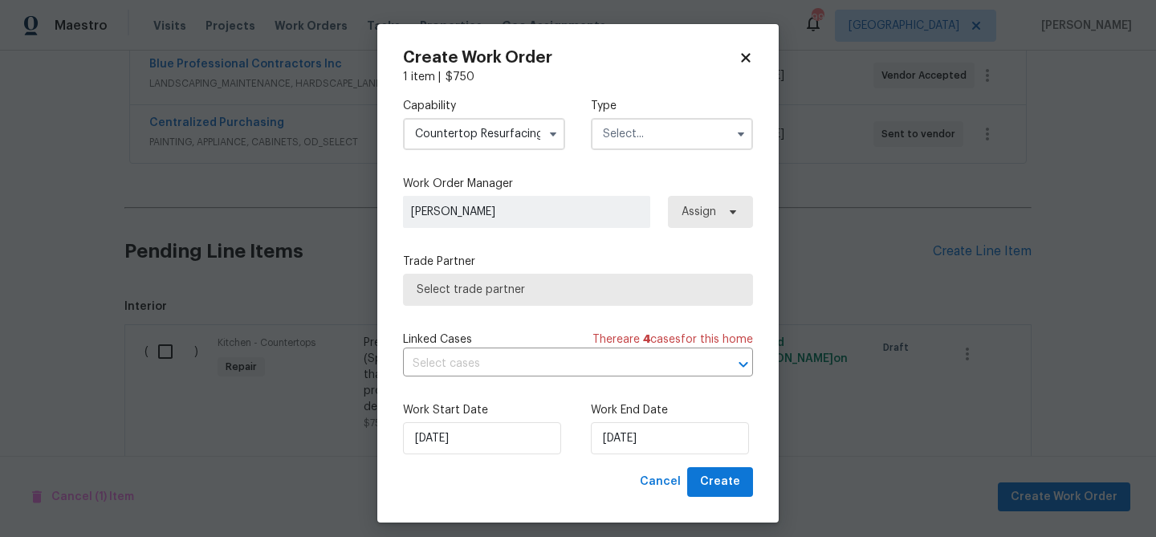
click at [669, 141] on input "text" at bounding box center [672, 134] width 162 height 32
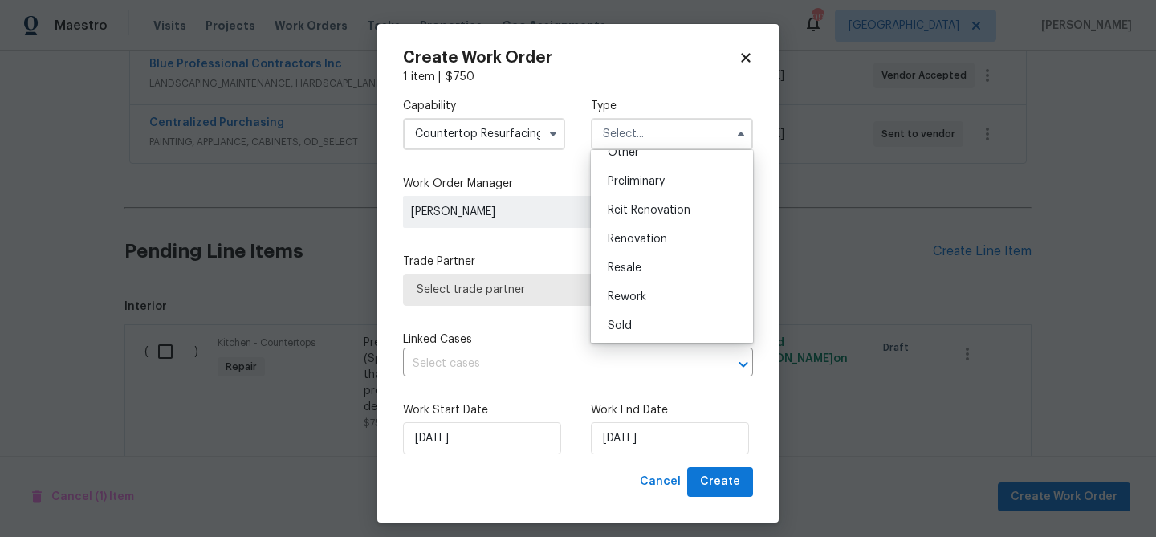
scroll to position [340, 0]
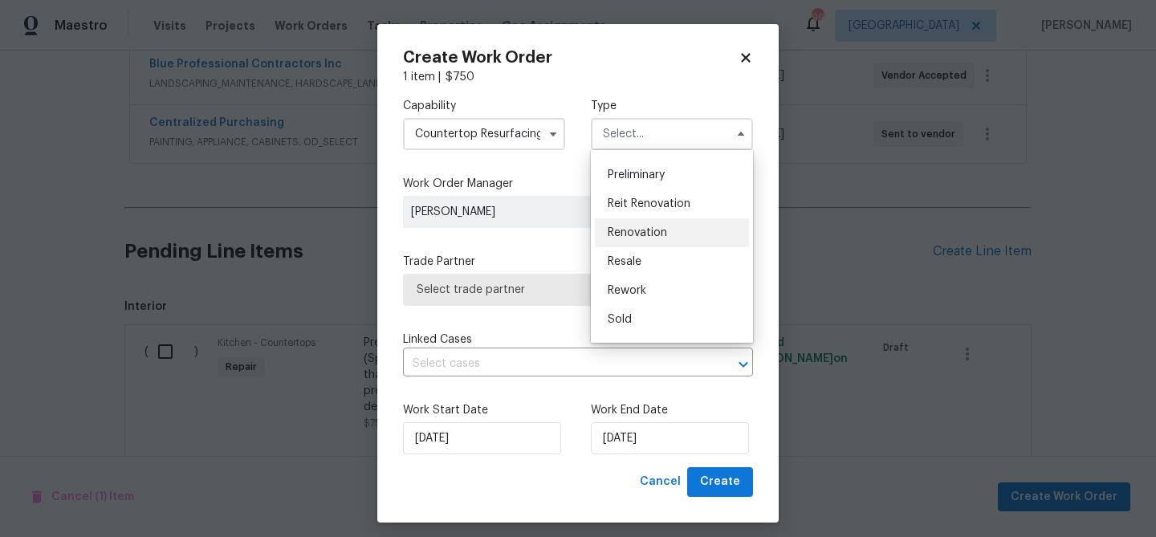
click at [642, 233] on span "Renovation" at bounding box center [637, 232] width 59 height 11
type input "Renovation"
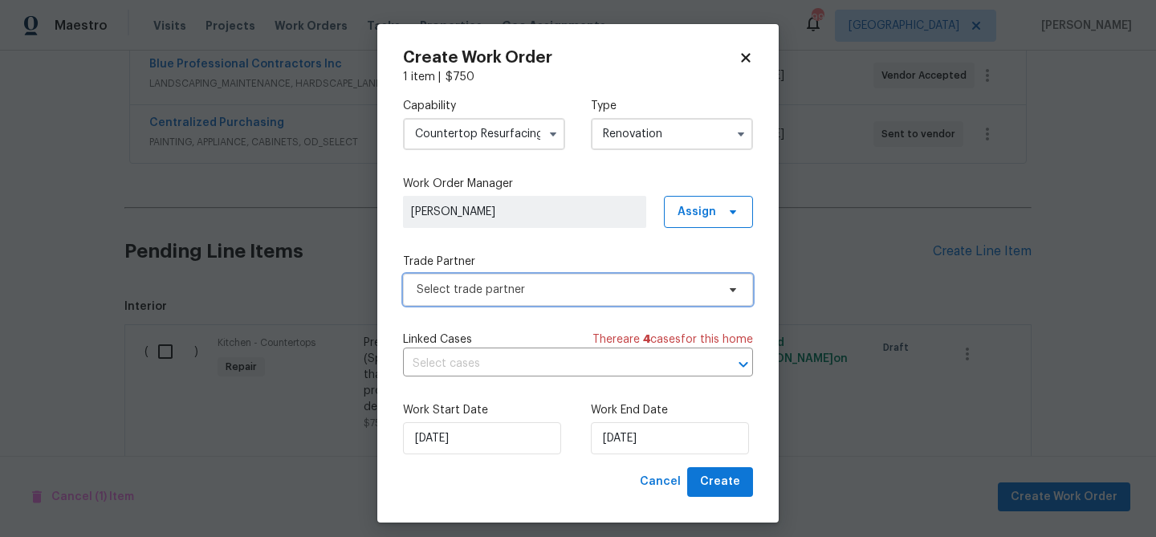
click at [615, 289] on span "Select trade partner" at bounding box center [566, 290] width 299 height 16
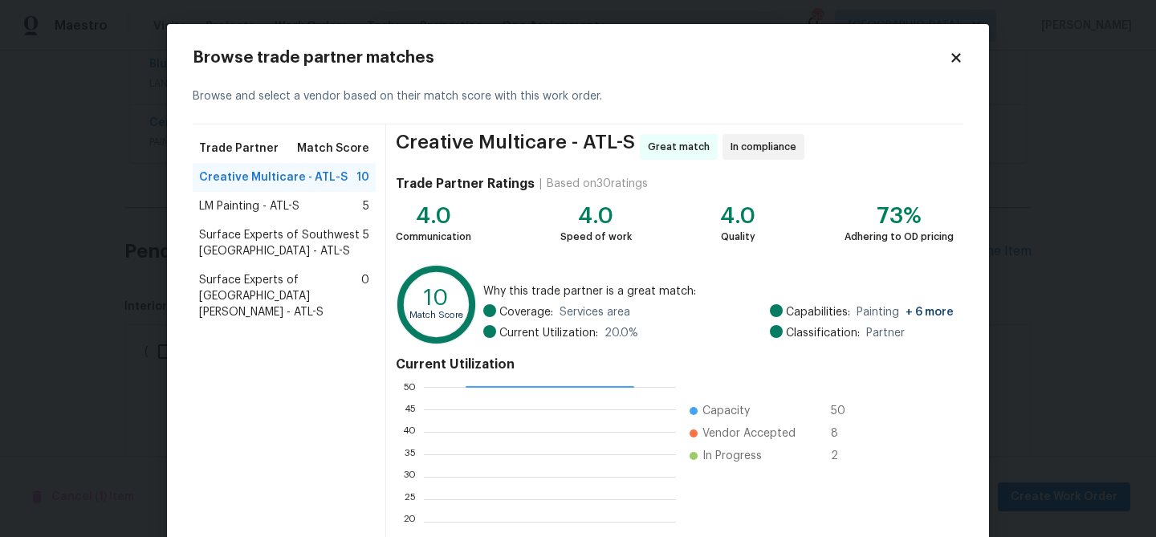
scroll to position [171, 0]
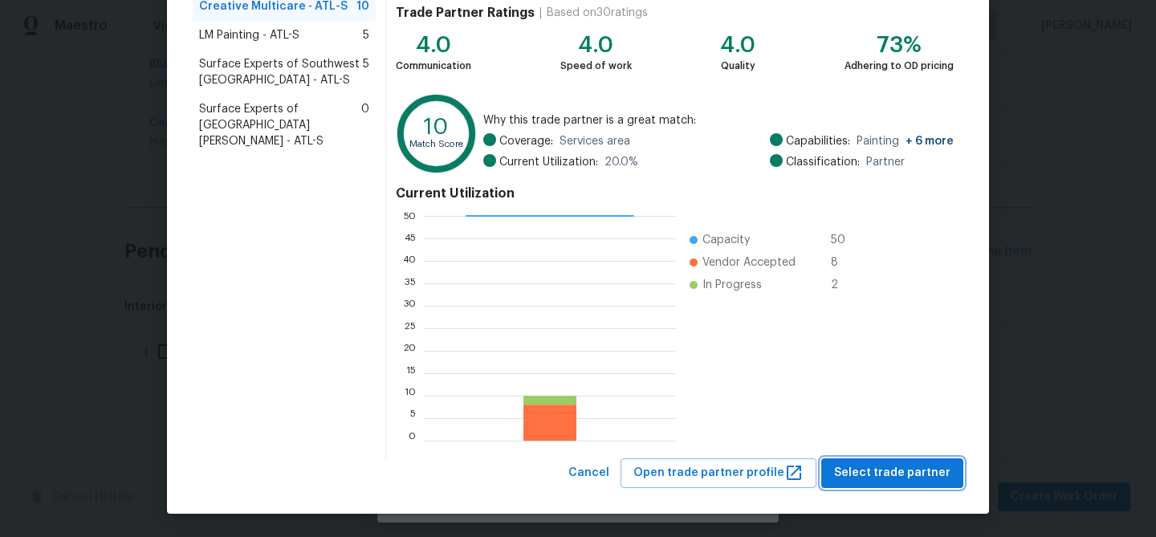
click at [868, 470] on span "Select trade partner" at bounding box center [892, 473] width 116 height 20
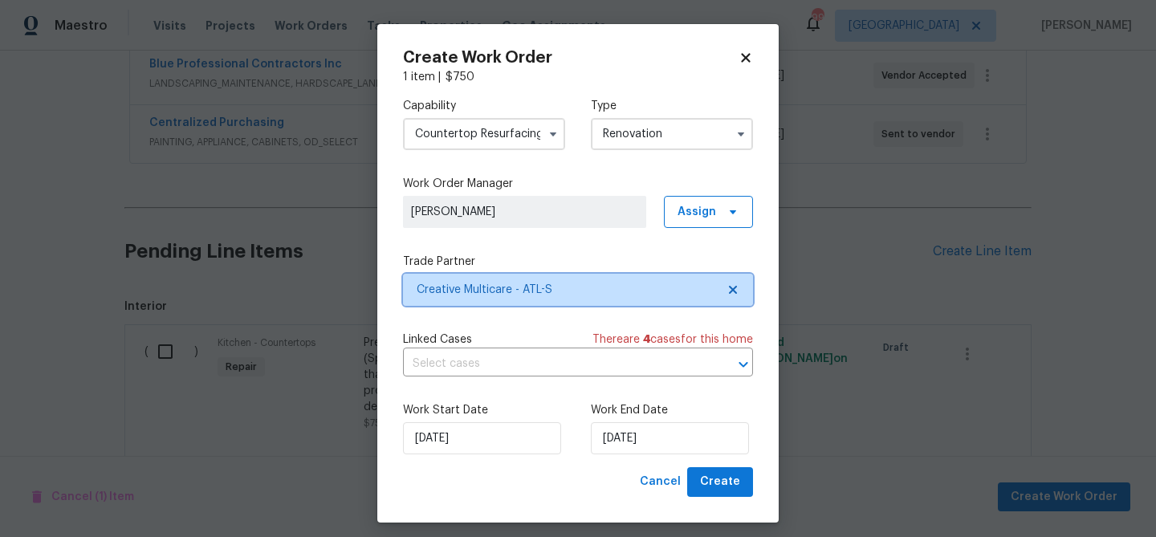
scroll to position [0, 0]
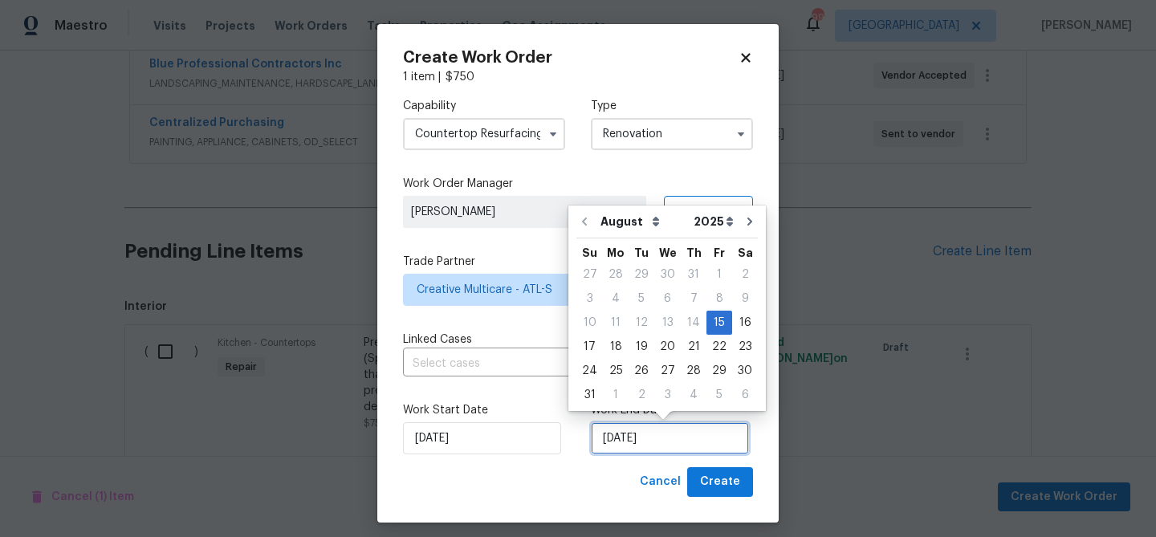
click at [612, 439] on input "8/15/2025" at bounding box center [670, 438] width 158 height 32
click at [657, 361] on div "27" at bounding box center [667, 371] width 26 height 22
type input "8/27/2025"
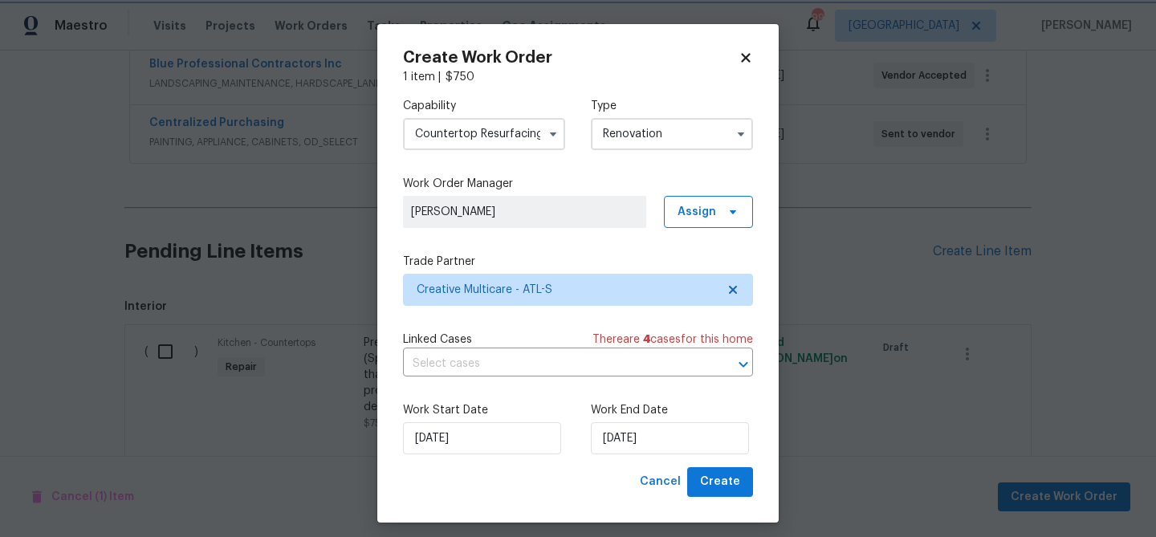
scroll to position [10, 0]
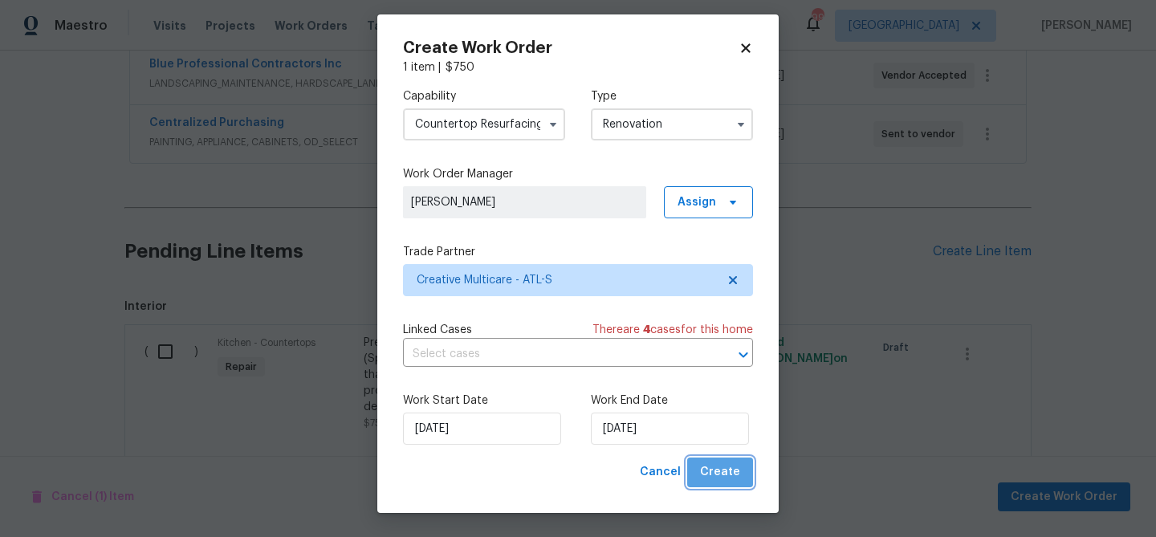
click at [726, 474] on span "Create" at bounding box center [720, 472] width 40 height 20
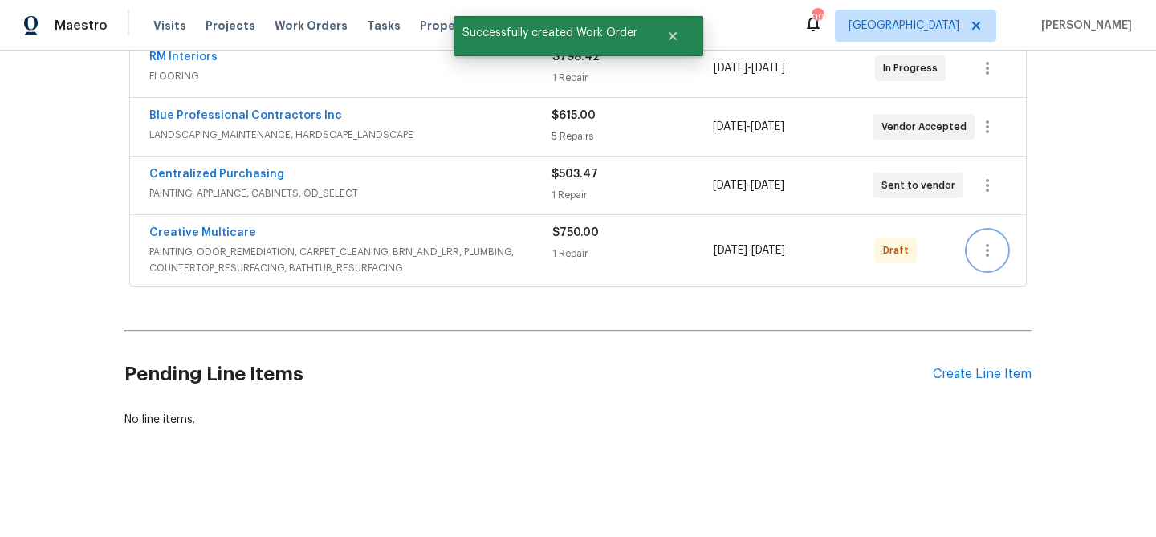
click at [978, 245] on icon "button" at bounding box center [987, 250] width 19 height 19
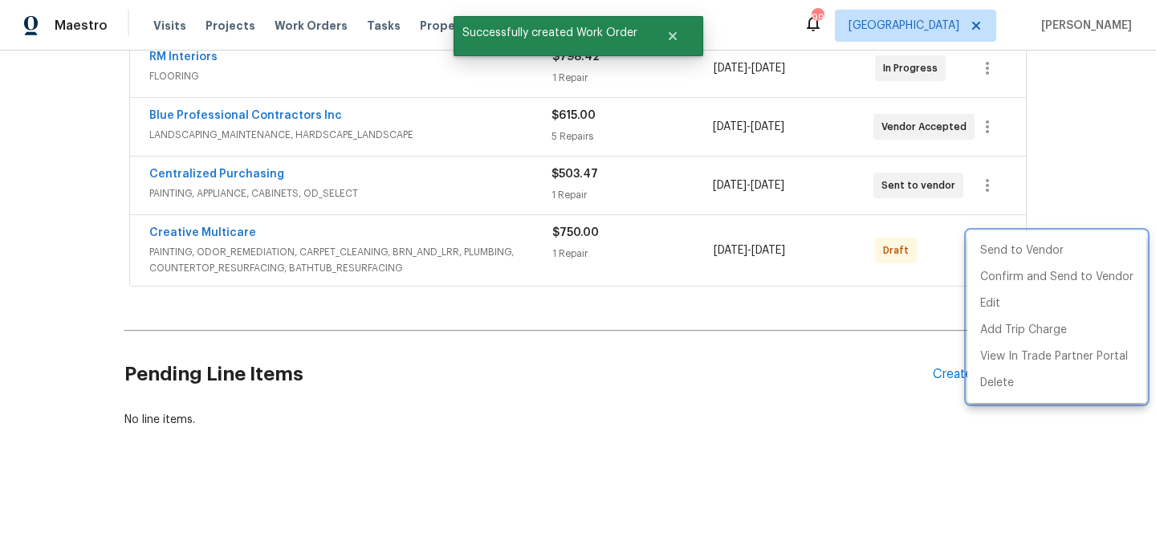
click at [633, 272] on div at bounding box center [578, 268] width 1156 height 537
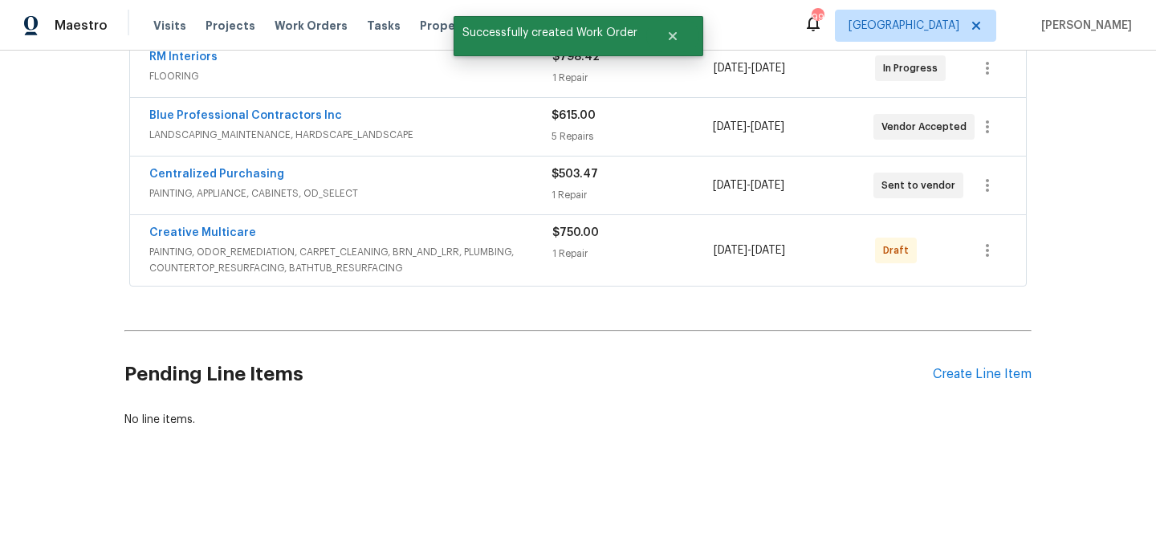
click at [281, 248] on span "PAINTING, ODOR_REMEDIATION, CARPET_CLEANING, BRN_AND_LRR, PLUMBING, COUNTERTOP_…" at bounding box center [350, 260] width 403 height 32
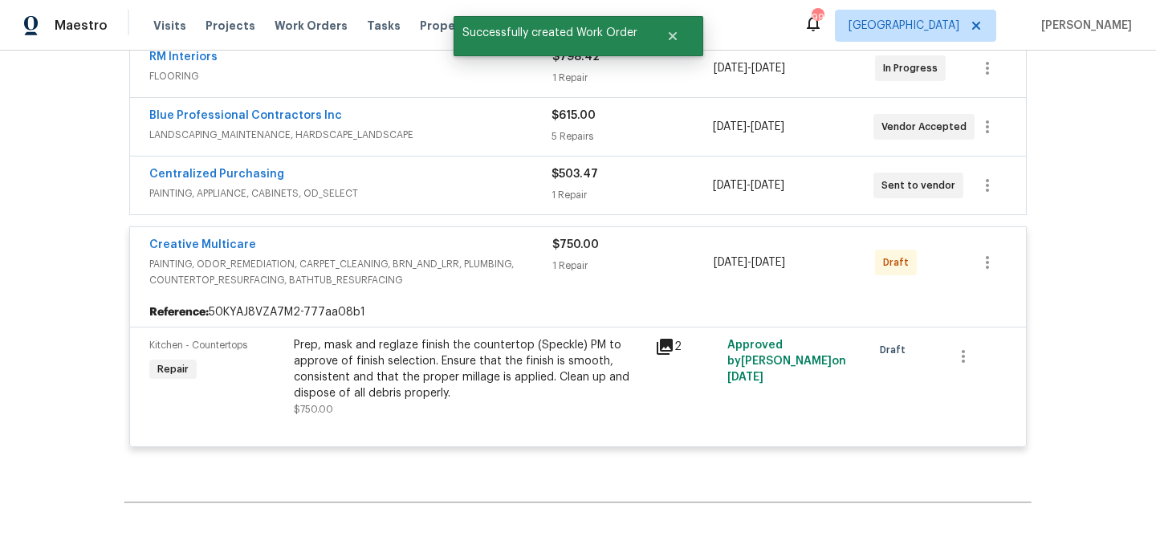
click at [324, 355] on div "Prep, mask and reglaze finish the countertop (Speckle) PM to approve of finish …" at bounding box center [470, 369] width 352 height 64
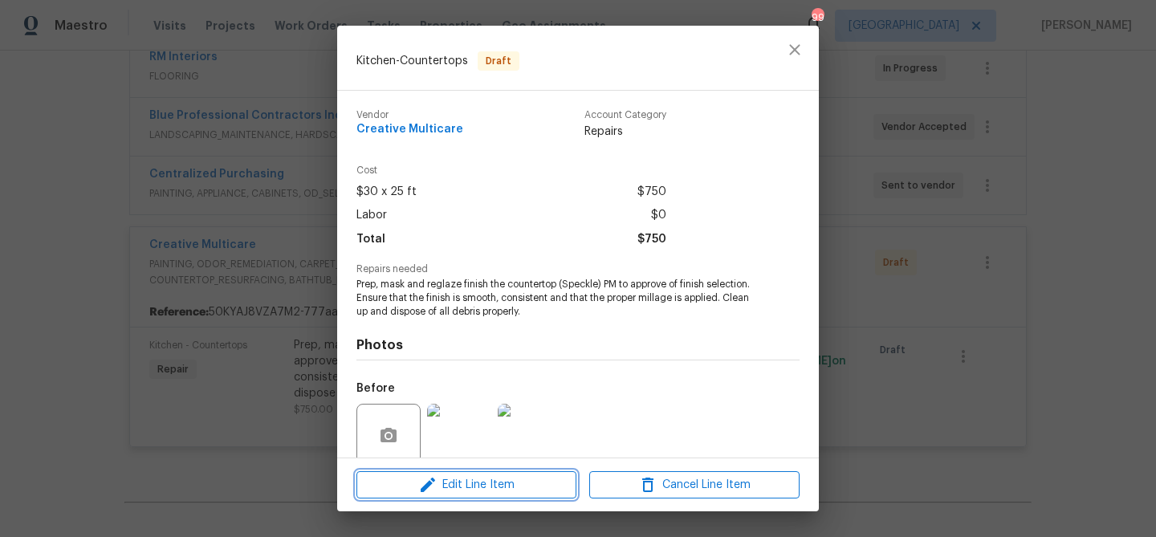
click at [488, 473] on button "Edit Line Item" at bounding box center [466, 485] width 220 height 28
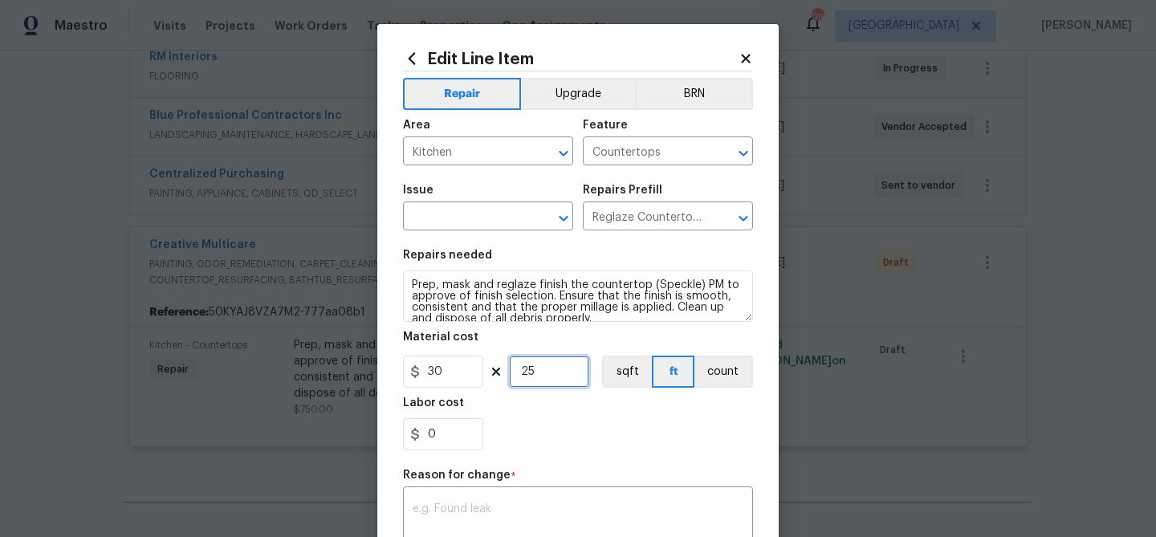
click at [525, 369] on input "25" at bounding box center [549, 372] width 80 height 32
type input "20"
click at [600, 483] on div "Reason for change *" at bounding box center [578, 480] width 350 height 21
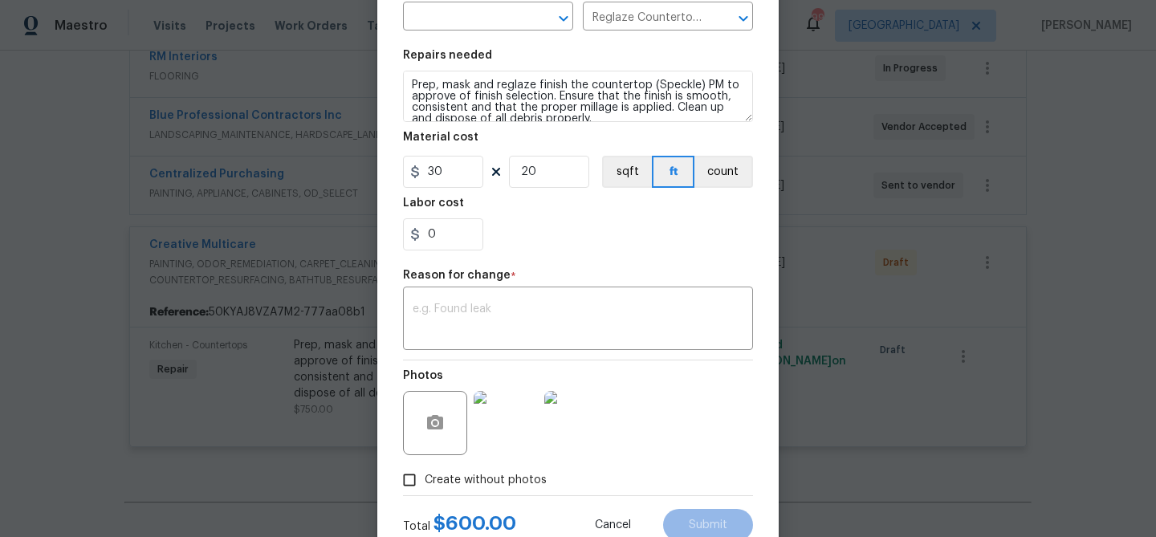
scroll to position [217, 0]
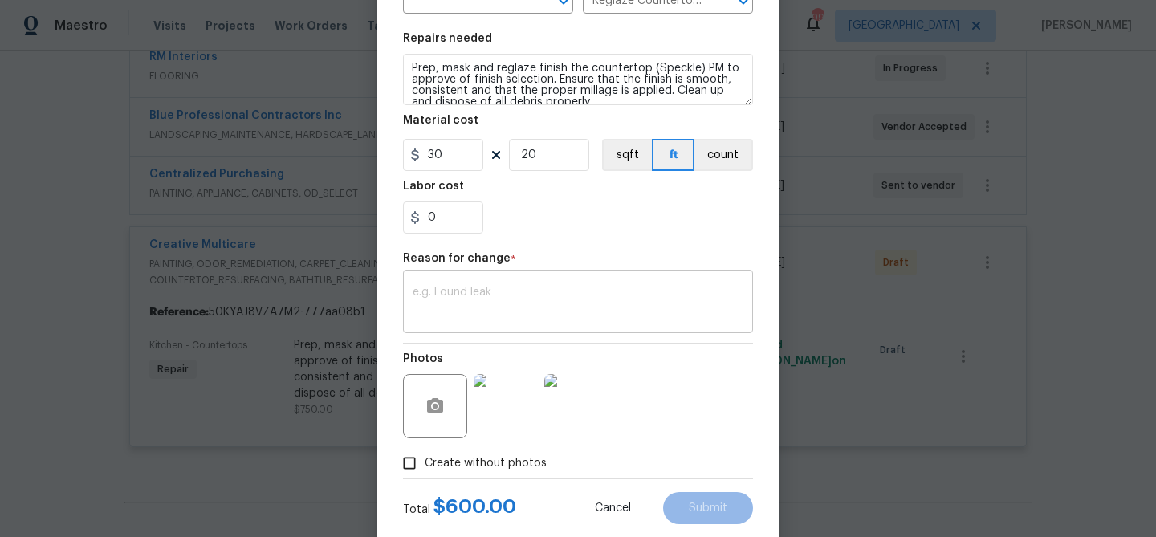
click at [492, 323] on div "x ​" at bounding box center [578, 303] width 350 height 59
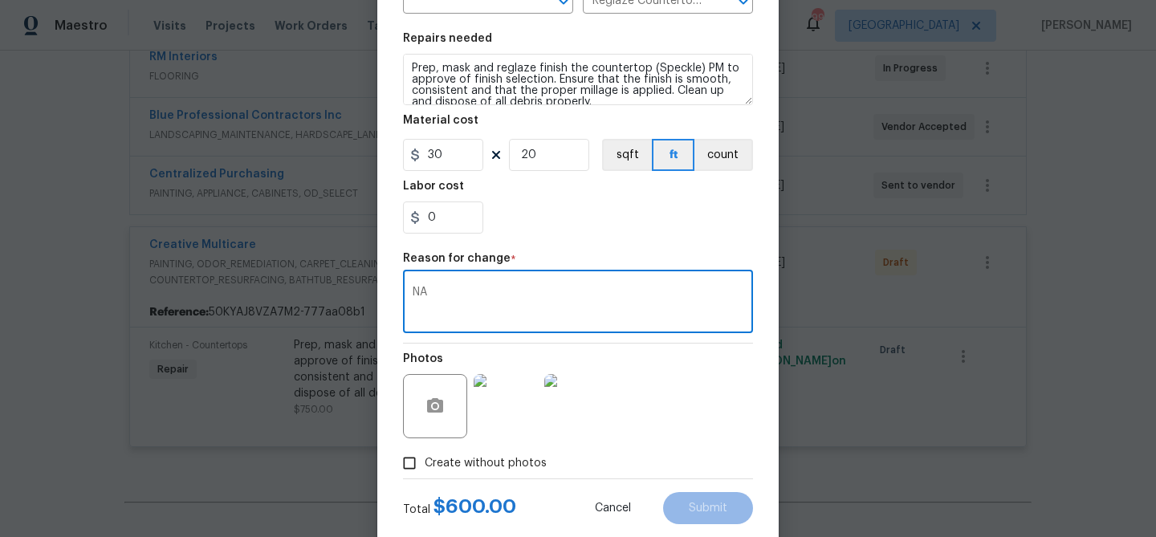
type textarea "NA"
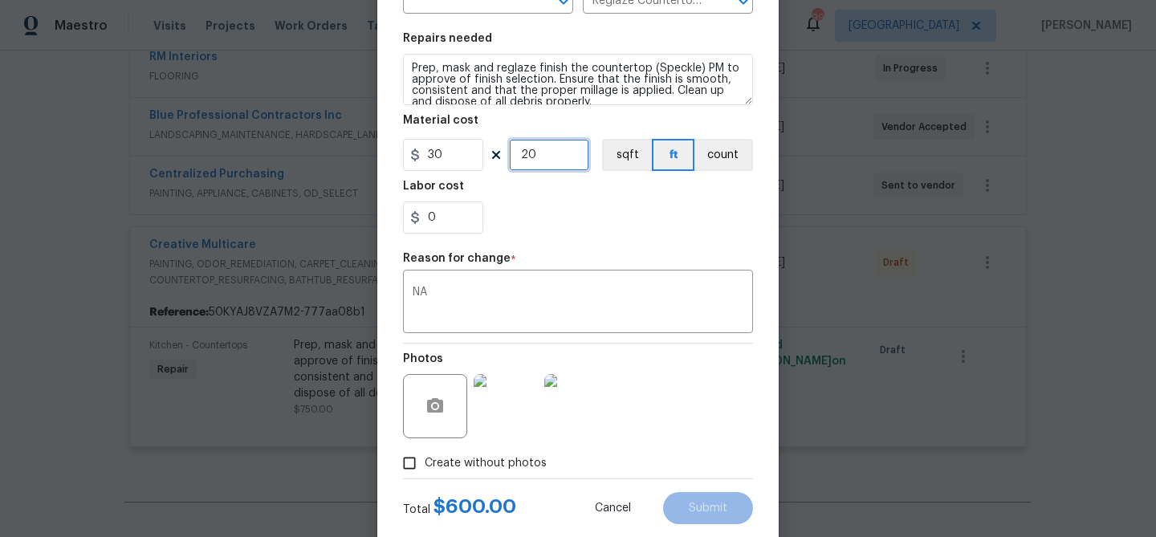
click at [532, 149] on input "20" at bounding box center [549, 155] width 80 height 32
click at [555, 280] on div "NA x ​" at bounding box center [578, 303] width 350 height 59
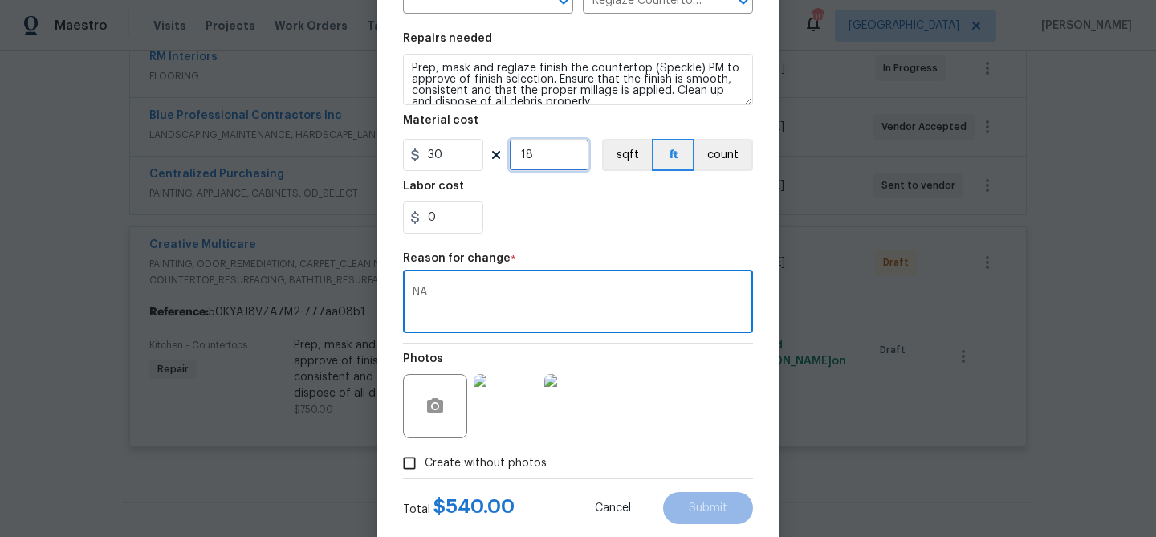
click at [528, 158] on input "18" at bounding box center [549, 155] width 80 height 32
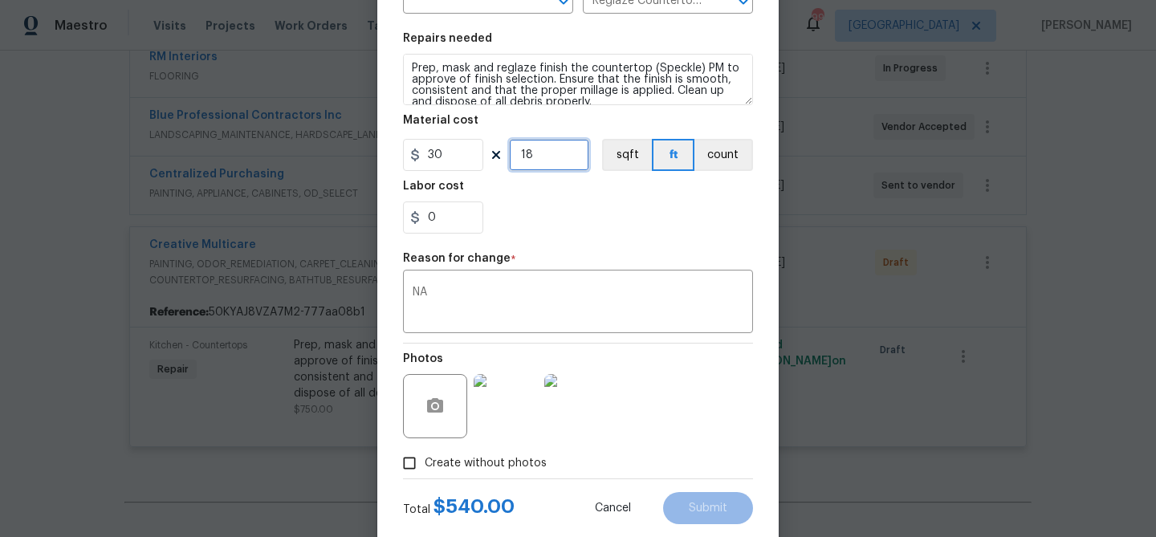
click at [528, 158] on input "18" at bounding box center [549, 155] width 80 height 32
type input "20"
drag, startPoint x: 661, startPoint y: 389, endPoint x: 717, endPoint y: 410, distance: 59.2
click at [662, 389] on div "Photos" at bounding box center [578, 396] width 350 height 104
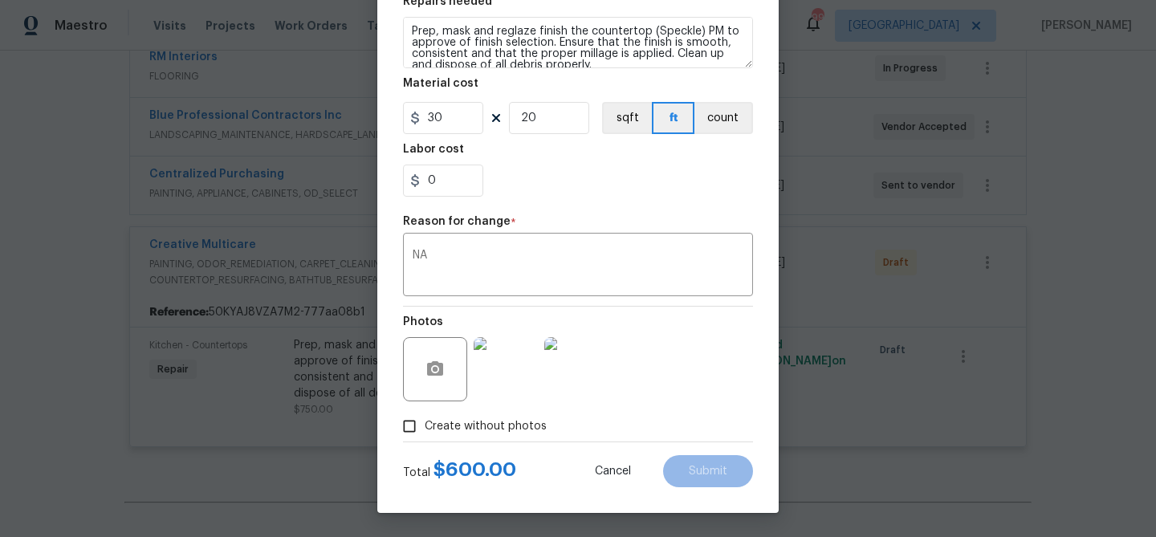
click at [496, 431] on span "Create without photos" at bounding box center [486, 426] width 122 height 17
click at [425, 431] on input "Create without photos" at bounding box center [409, 426] width 31 height 31
click at [533, 420] on span "Create without photos" at bounding box center [486, 426] width 122 height 17
click at [425, 420] on input "Create without photos" at bounding box center [409, 426] width 31 height 31
click at [413, 425] on input "Create without photos" at bounding box center [409, 426] width 31 height 31
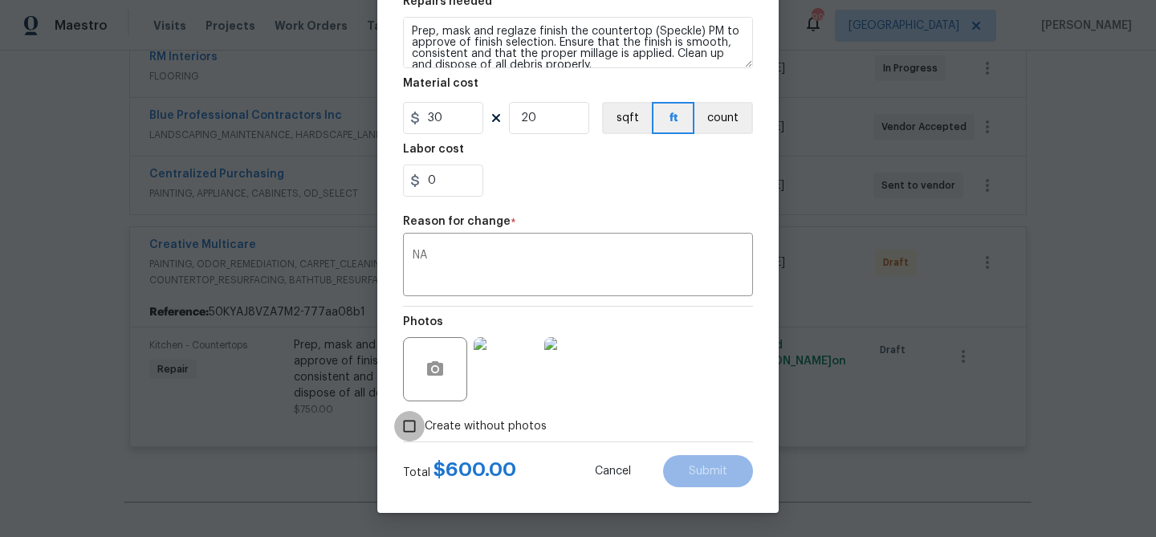
checkbox input "false"
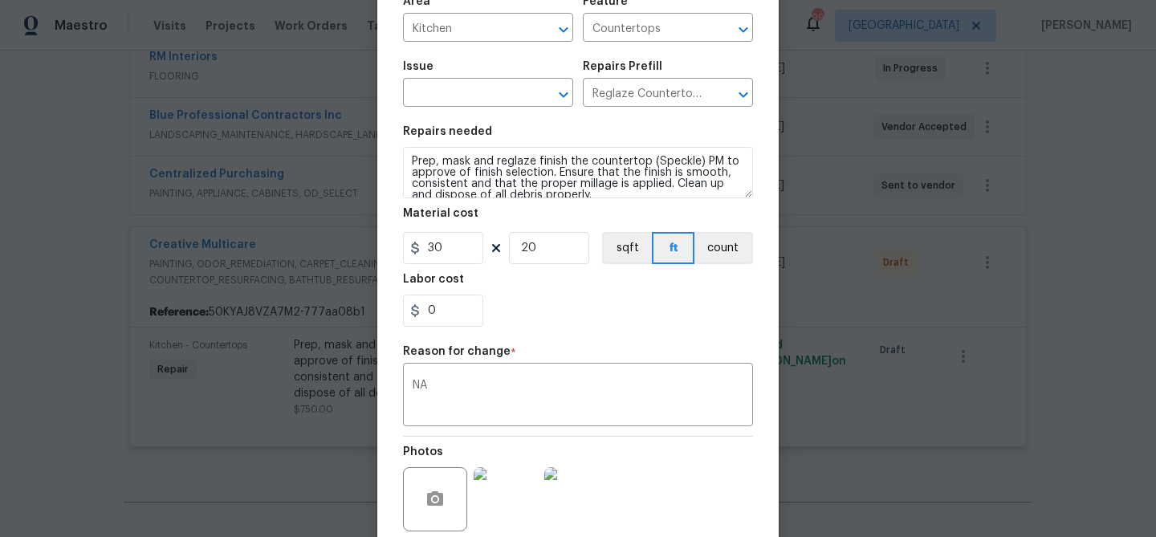
scroll to position [0, 0]
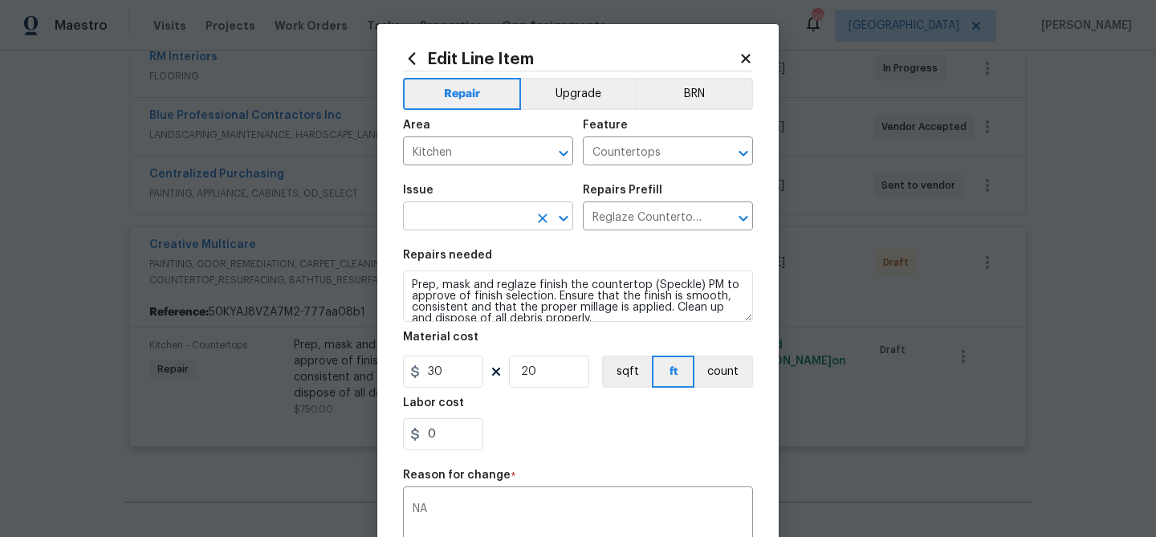
click at [493, 222] on input "text" at bounding box center [465, 217] width 125 height 25
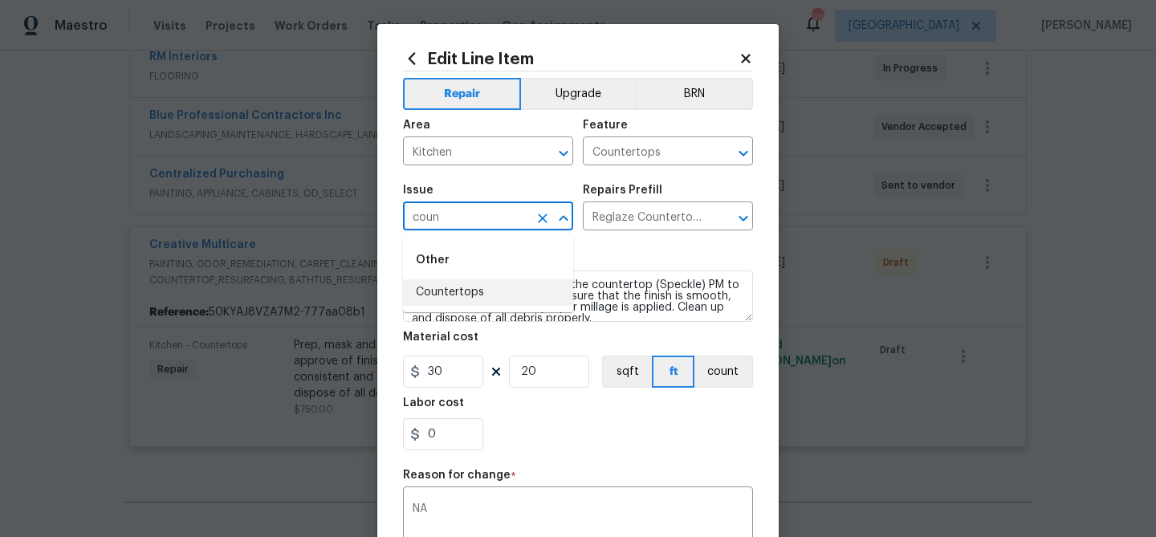
click at [454, 299] on li "Countertops" at bounding box center [488, 292] width 170 height 26
type input "Countertops"
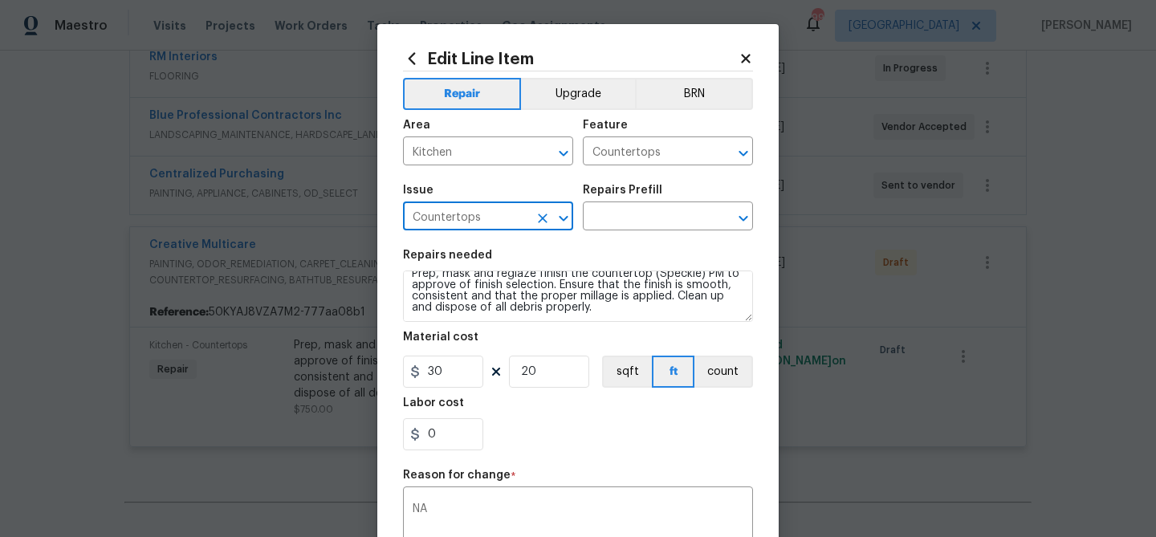
scroll to position [254, 0]
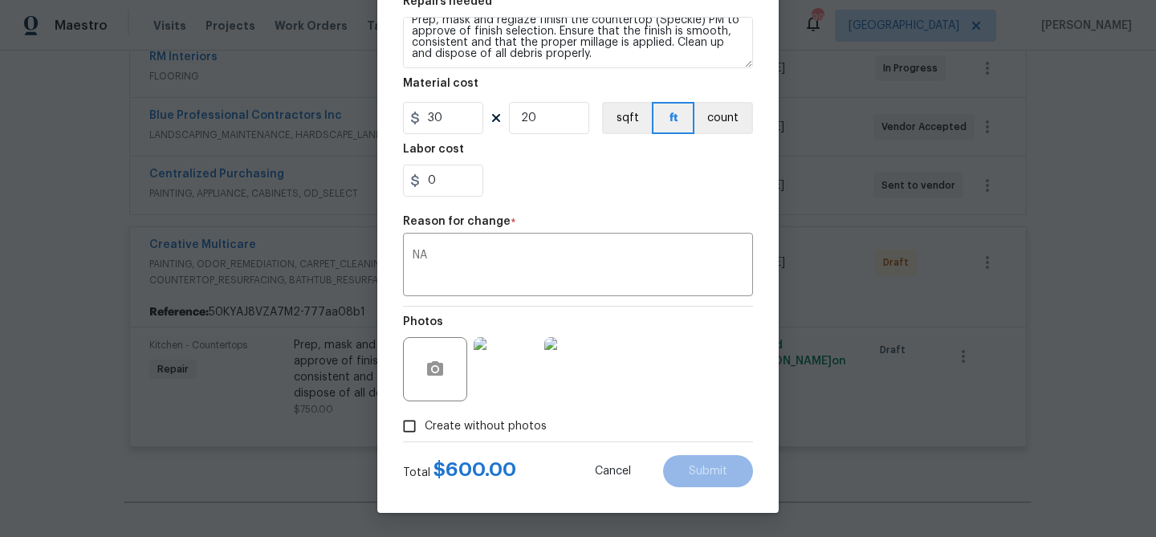
type input "Countertops"
click at [523, 428] on span "Create without photos" at bounding box center [486, 426] width 122 height 17
click at [425, 428] on input "Create without photos" at bounding box center [409, 426] width 31 height 31
checkbox input "false"
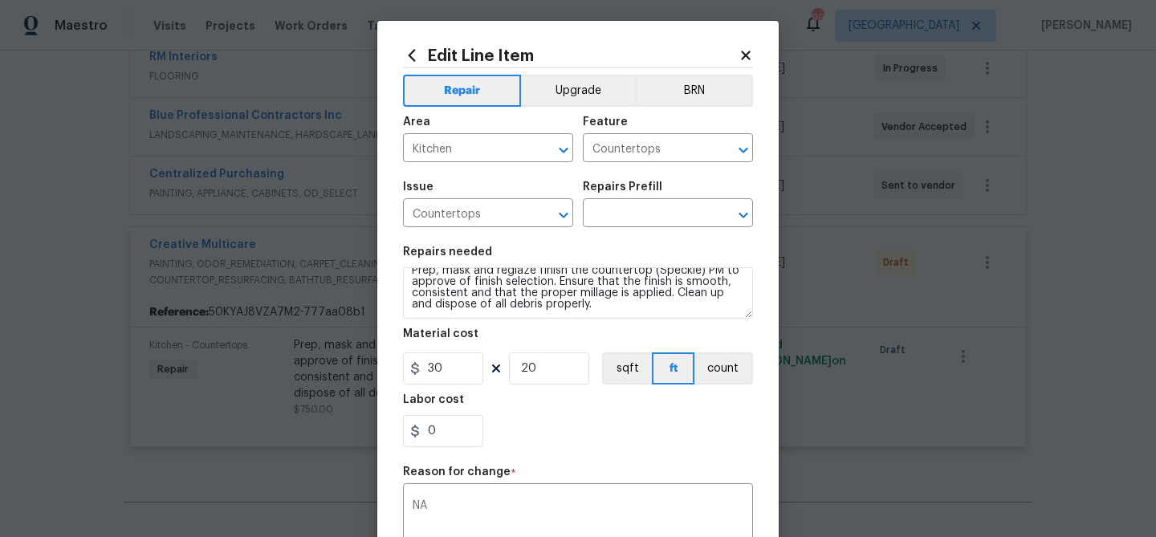
scroll to position [0, 0]
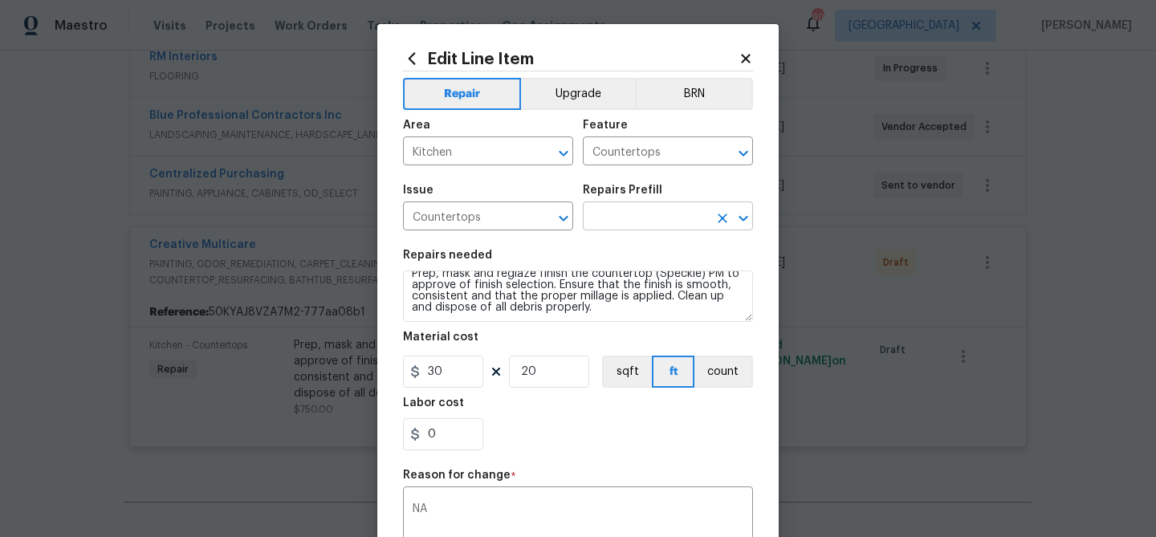
click at [632, 229] on input "text" at bounding box center [645, 217] width 125 height 25
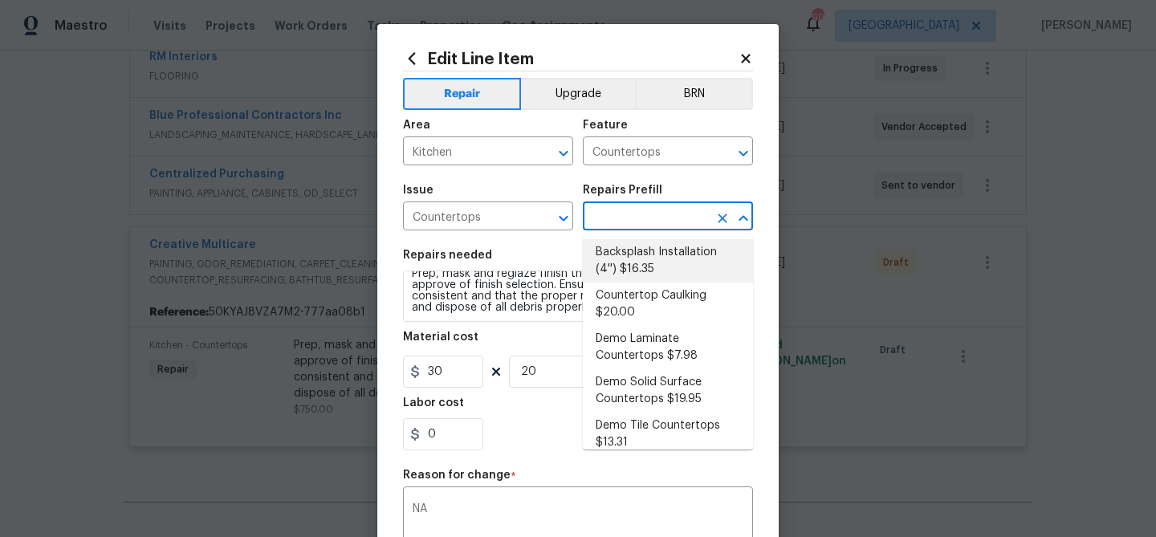
scroll to position [56, 0]
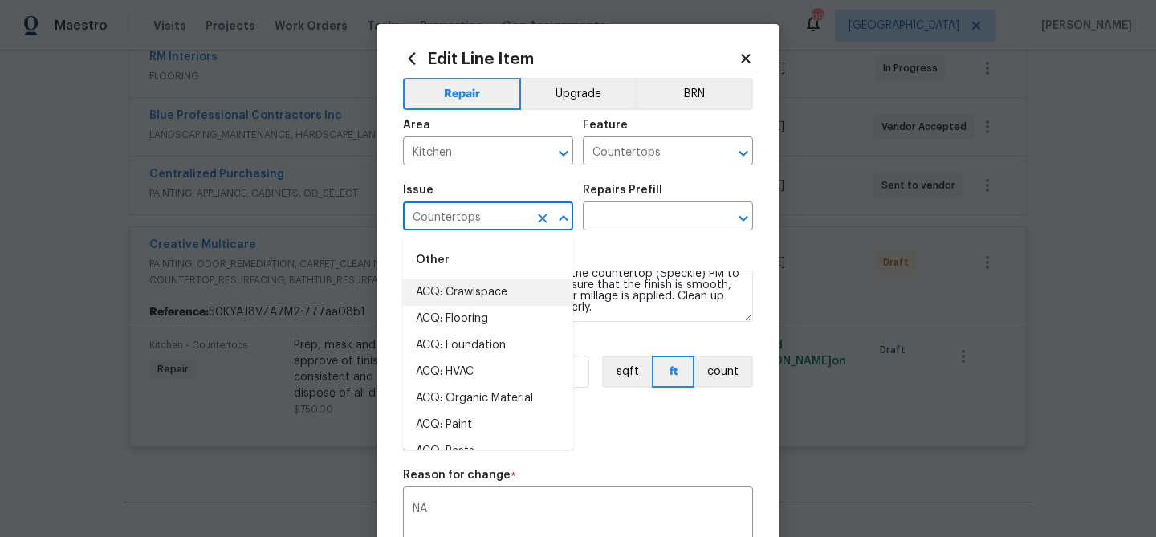
click at [499, 214] on input "Countertops" at bounding box center [465, 217] width 125 height 25
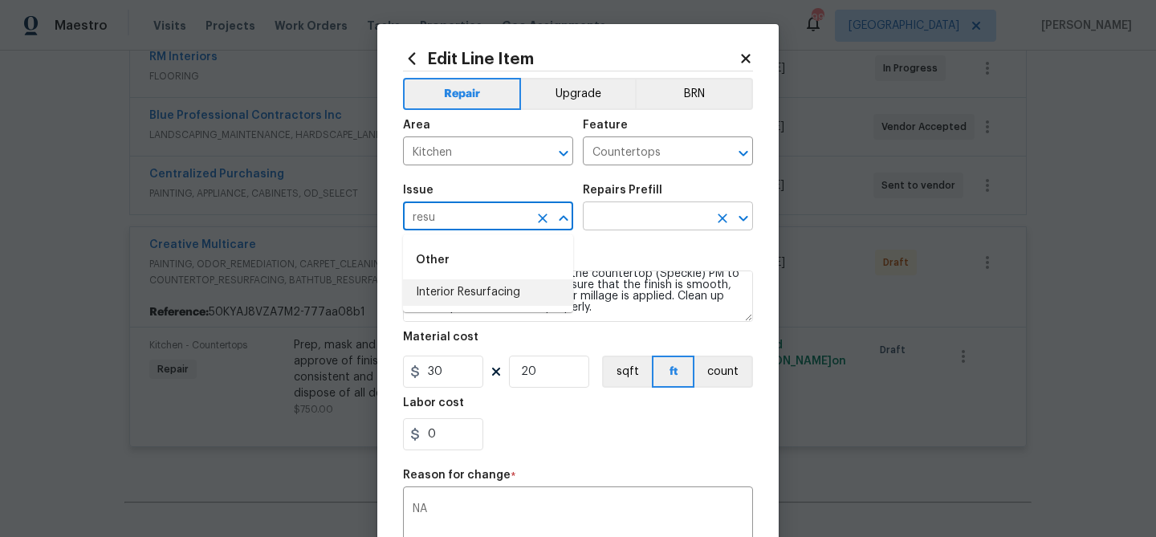
drag, startPoint x: 498, startPoint y: 287, endPoint x: 617, endPoint y: 217, distance: 138.5
click at [498, 287] on li "Interior Resurfacing" at bounding box center [488, 292] width 170 height 26
type input "Interior Resurfacing"
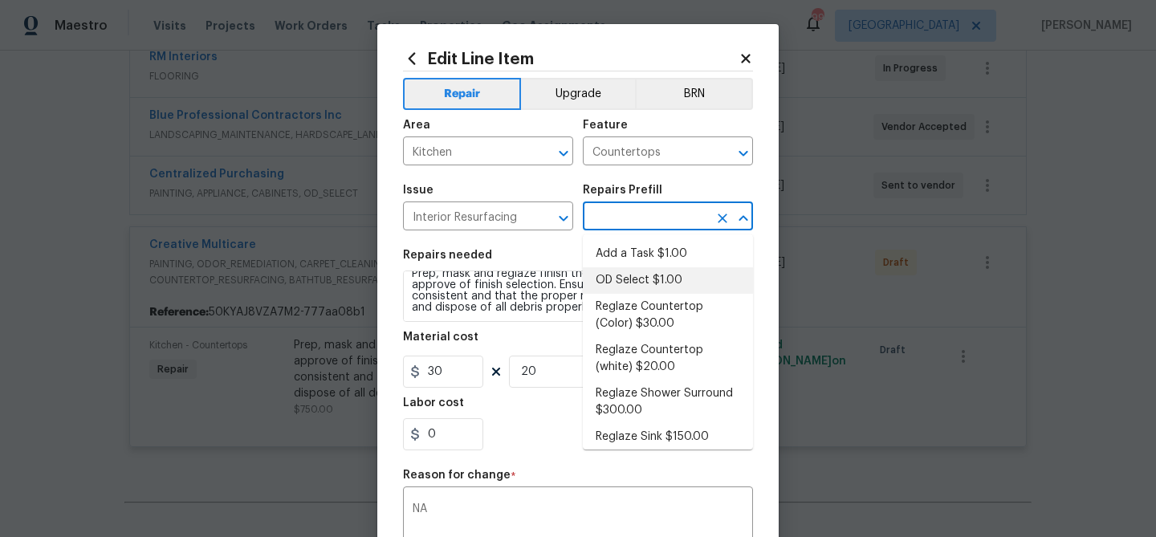
click at [625, 214] on input "text" at bounding box center [645, 217] width 125 height 25
click at [669, 324] on li "Reglaze Countertop (Color) $30.00" at bounding box center [668, 315] width 170 height 43
type input "Reglaze Countertop (Color) $30.00"
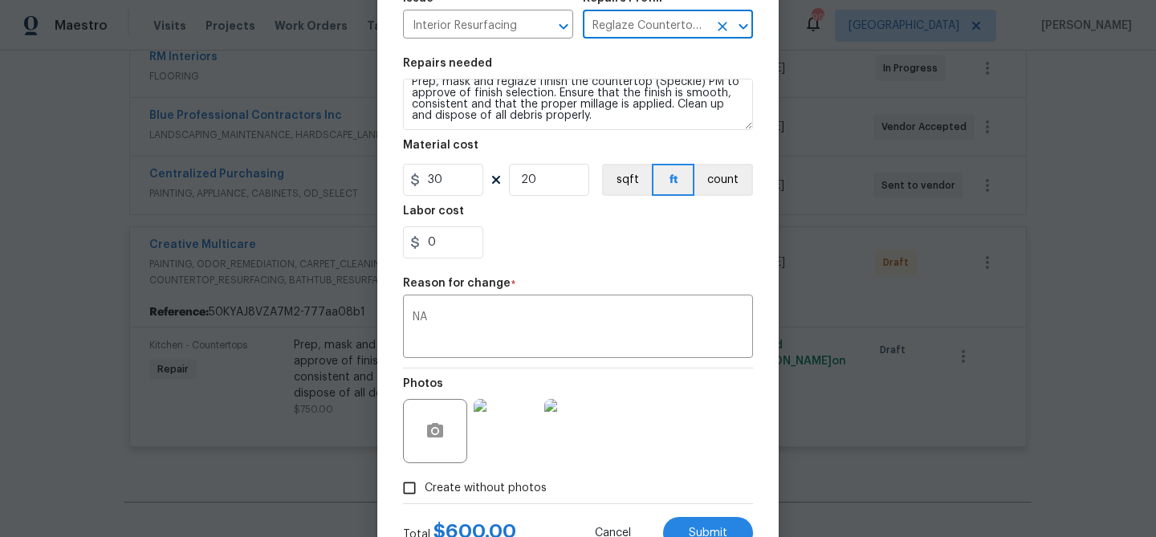
scroll to position [254, 0]
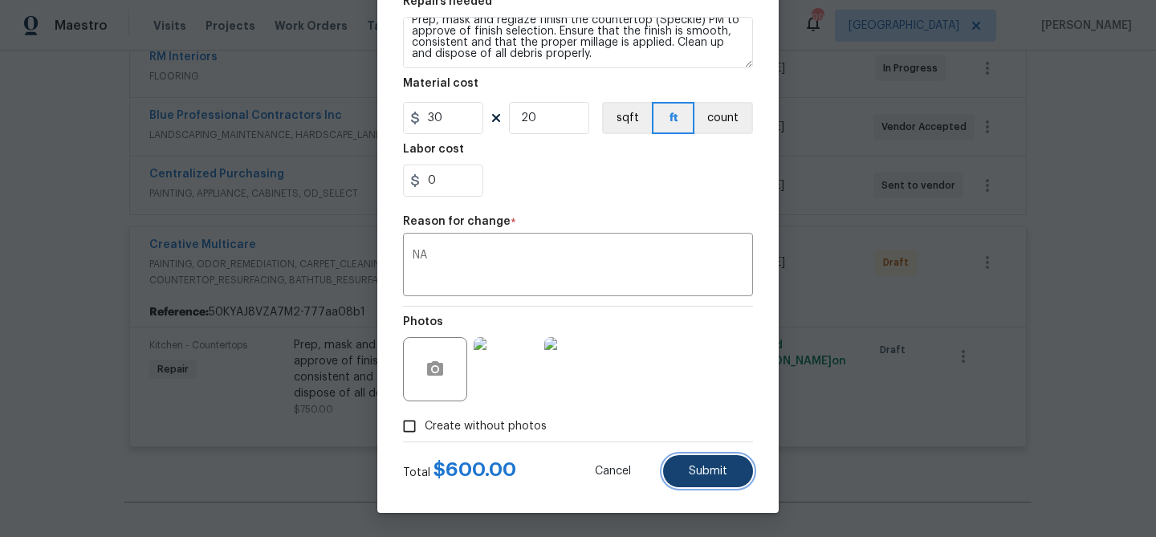
click at [707, 458] on button "Submit" at bounding box center [708, 471] width 90 height 32
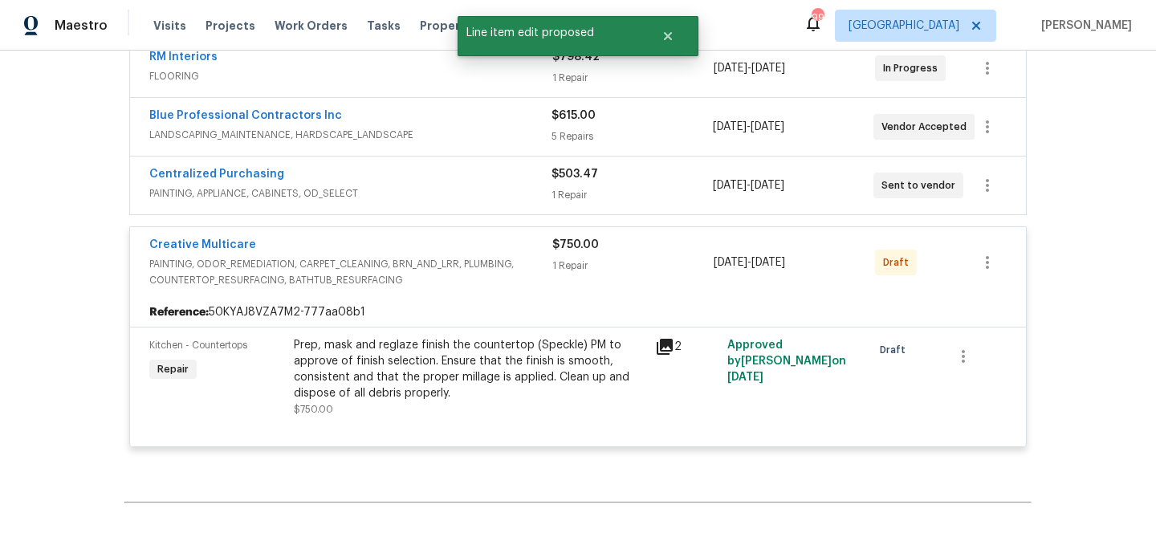
scroll to position [0, 0]
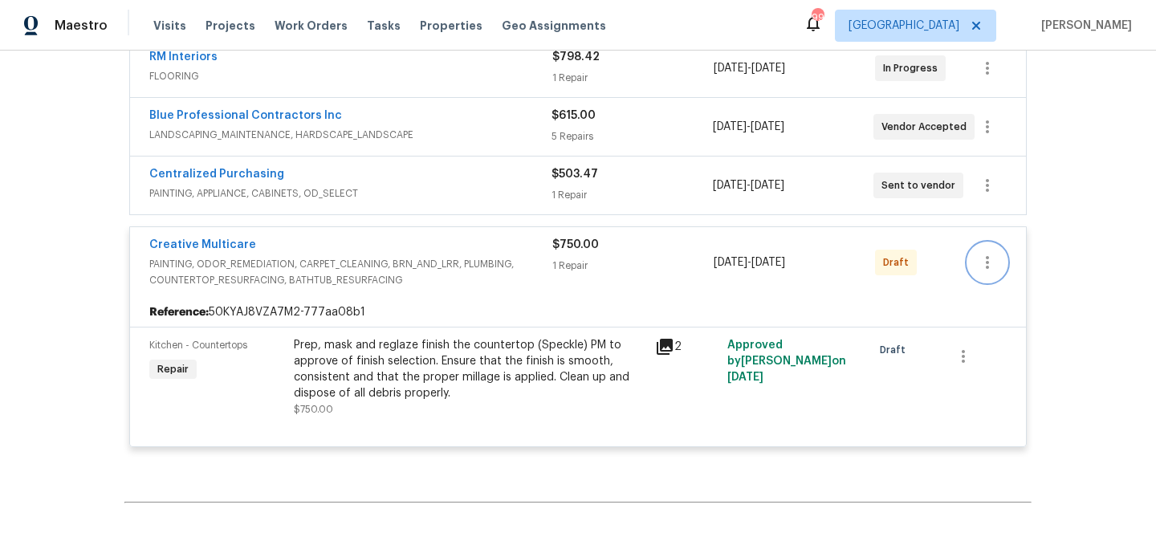
click at [994, 261] on icon "button" at bounding box center [987, 262] width 19 height 19
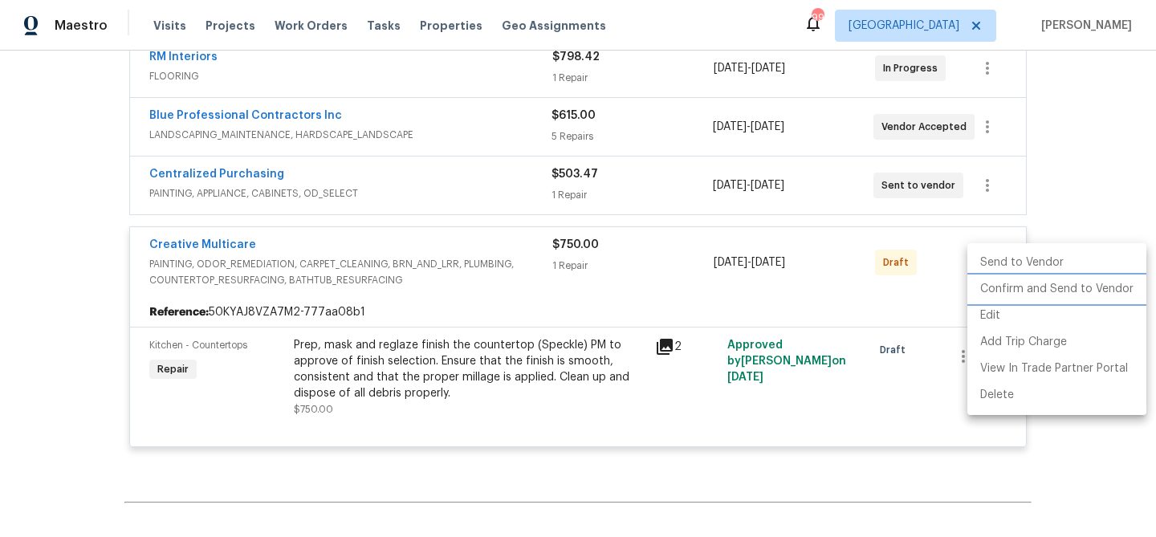
click at [989, 290] on li "Confirm and Send to Vendor" at bounding box center [1056, 289] width 179 height 26
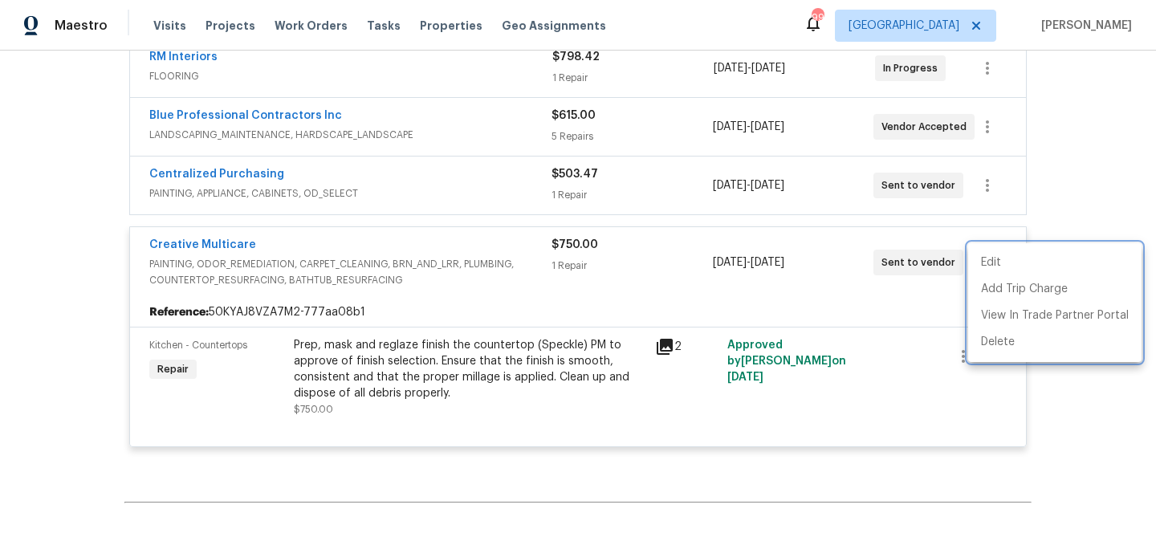
drag, startPoint x: 96, startPoint y: 305, endPoint x: 205, endPoint y: 276, distance: 112.9
click at [96, 305] on div at bounding box center [578, 268] width 1156 height 537
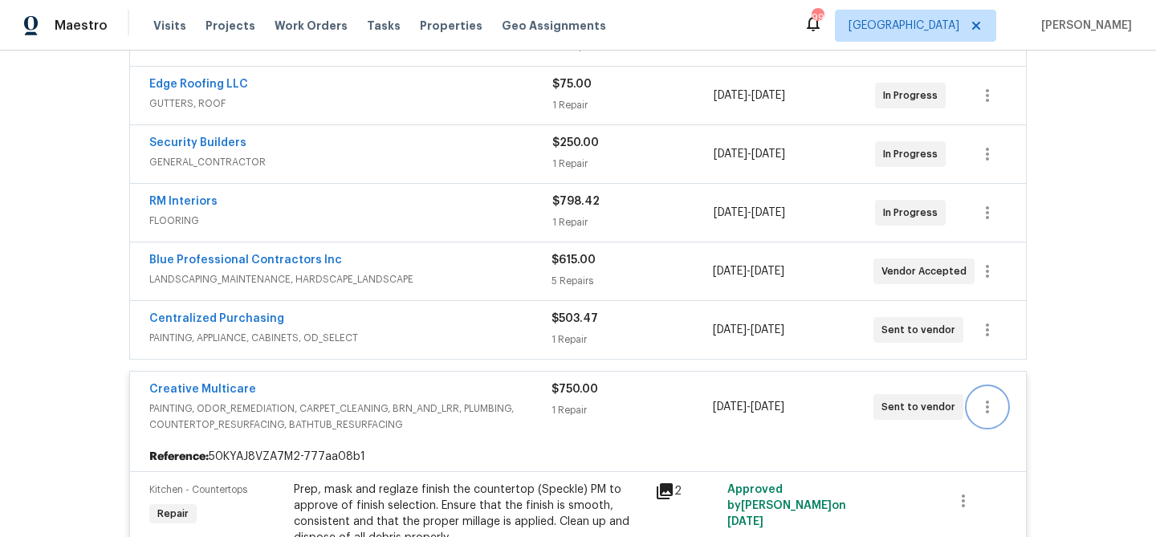
scroll to position [221, 0]
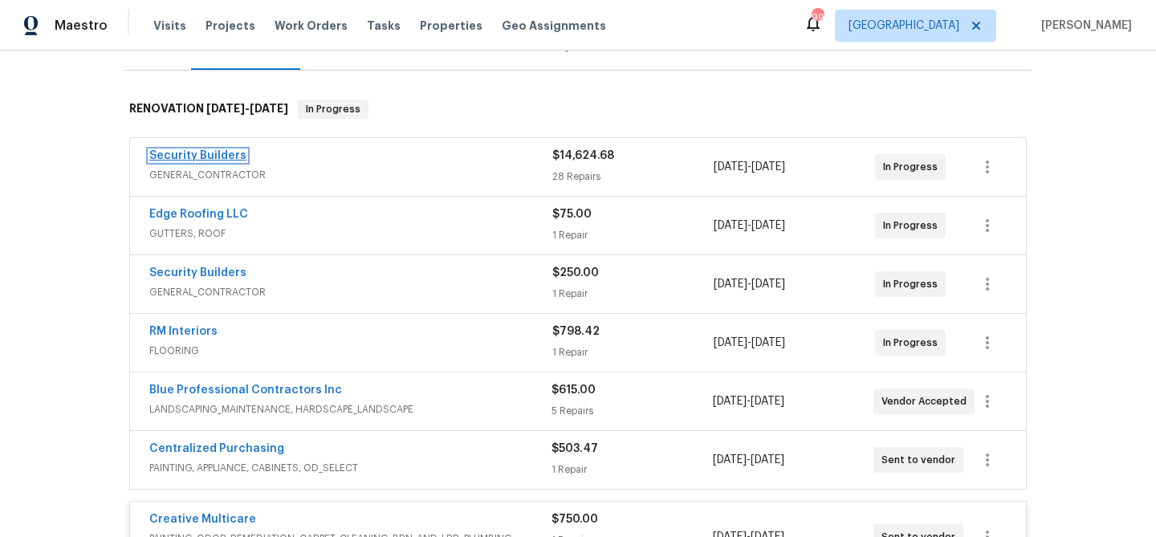
click at [168, 152] on link "Security Builders" at bounding box center [197, 155] width 97 height 11
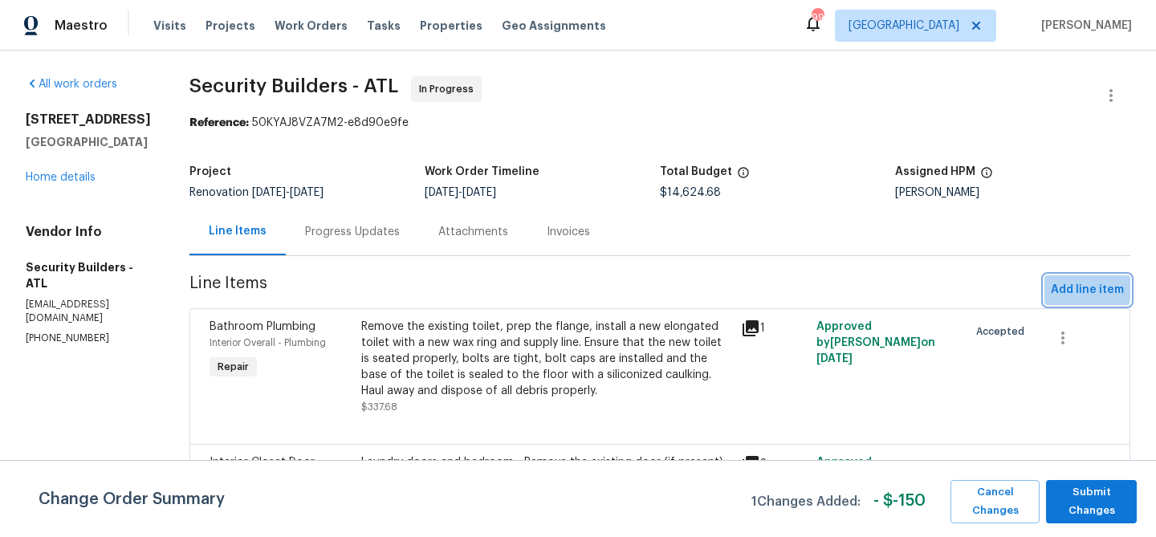
click at [1056, 287] on span "Add line item" at bounding box center [1087, 290] width 73 height 20
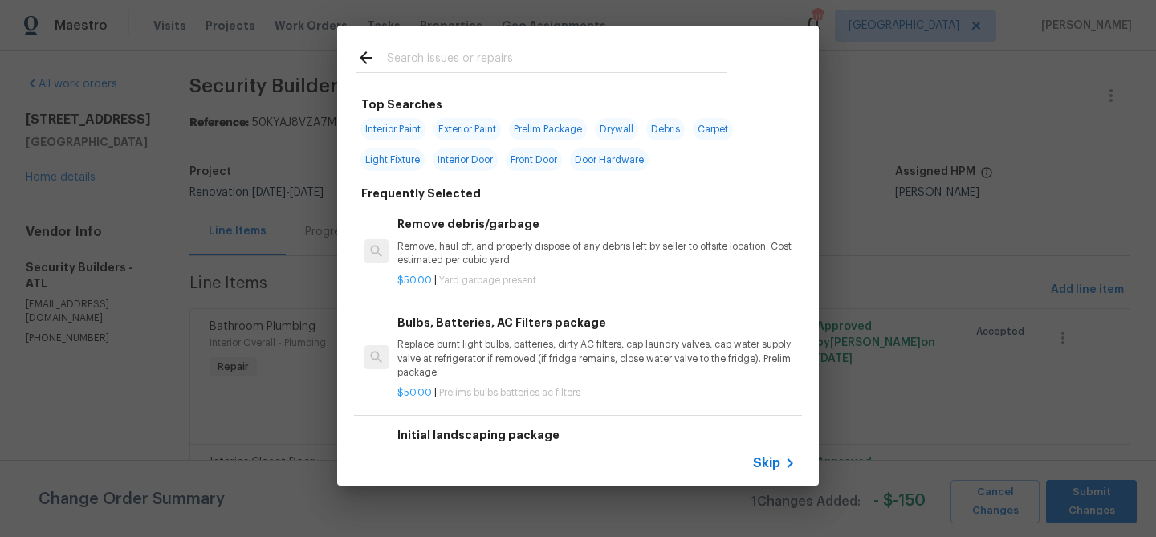
click at [391, 155] on span "Light Fixture" at bounding box center [392, 159] width 64 height 22
type input "Light Fixture"
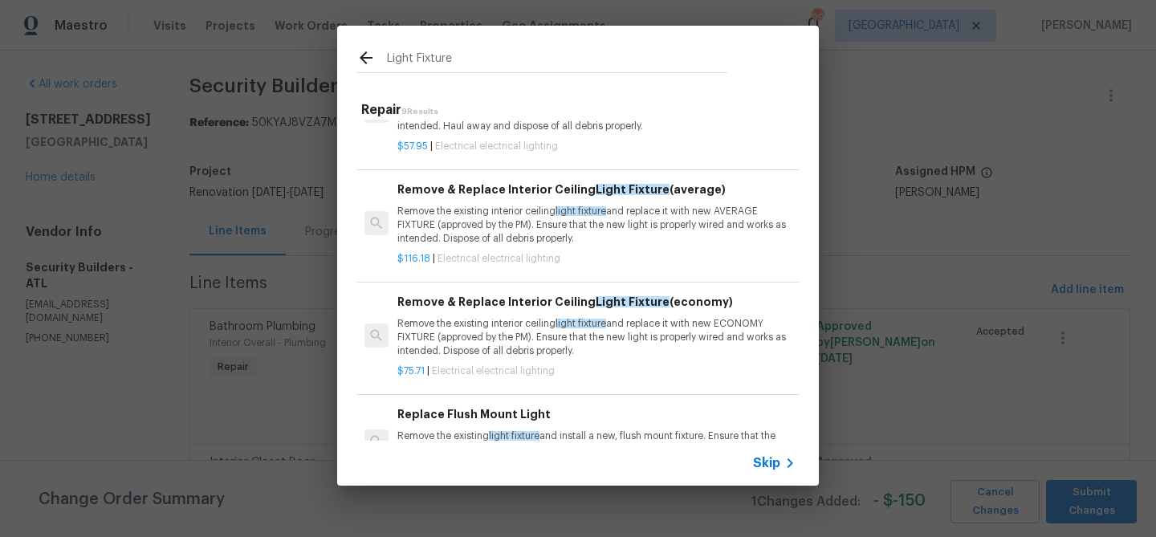
scroll to position [175, 0]
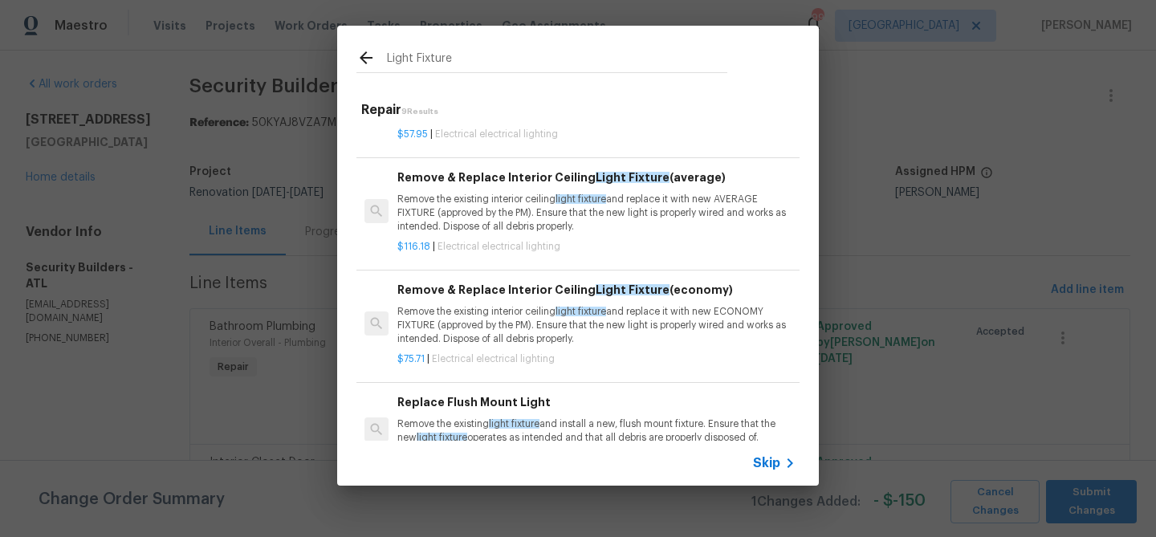
click at [495, 234] on p "Remove the existing interior ceiling light fixture and replace it with new AVER…" at bounding box center [596, 213] width 398 height 41
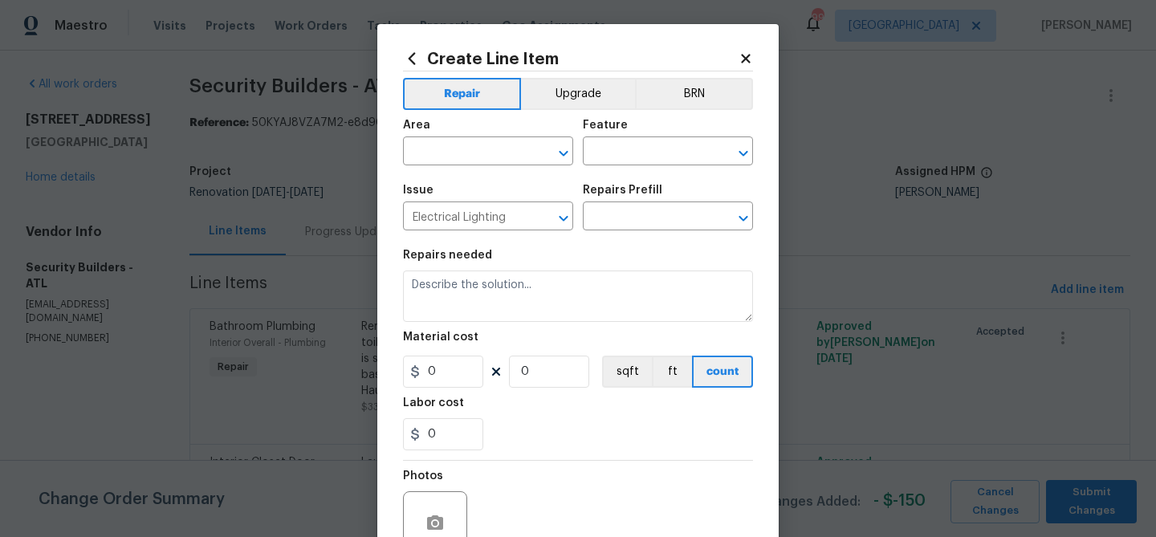
type input "Remove & Replace Interior Ceiling Light Fixture (average) $116.18"
type textarea "Remove the existing interior ceiling light fixture and replace it with new AVER…"
type input "116.18"
type input "1"
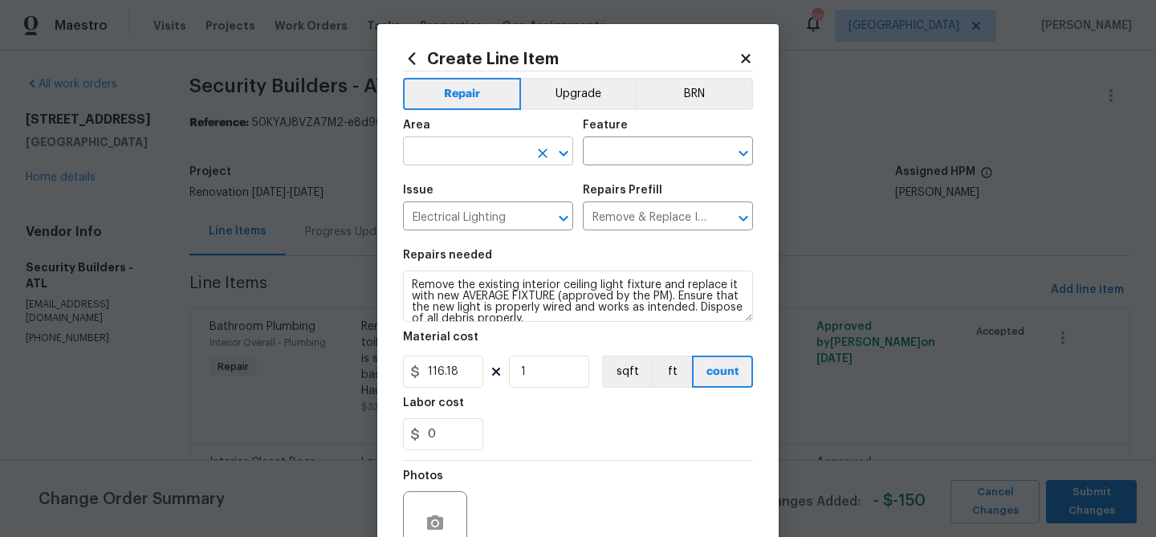
click at [454, 152] on input "text" at bounding box center [465, 152] width 125 height 25
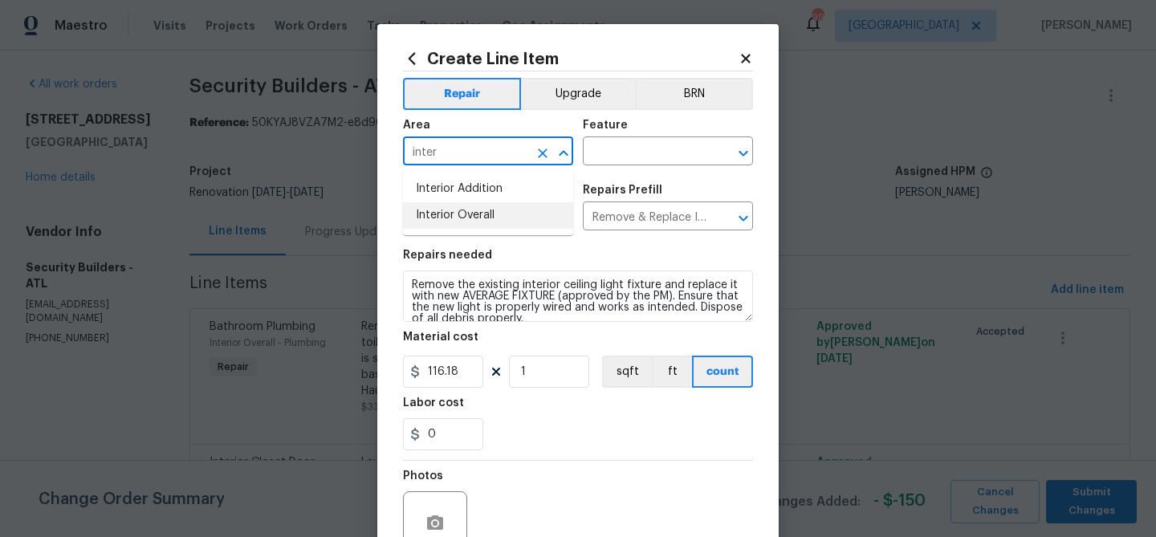
drag, startPoint x: 483, startPoint y: 222, endPoint x: 514, endPoint y: 198, distance: 38.9
click at [491, 216] on li "Interior Overall" at bounding box center [488, 215] width 170 height 26
type input "Interior Overall"
click at [653, 147] on input "text" at bounding box center [645, 152] width 125 height 25
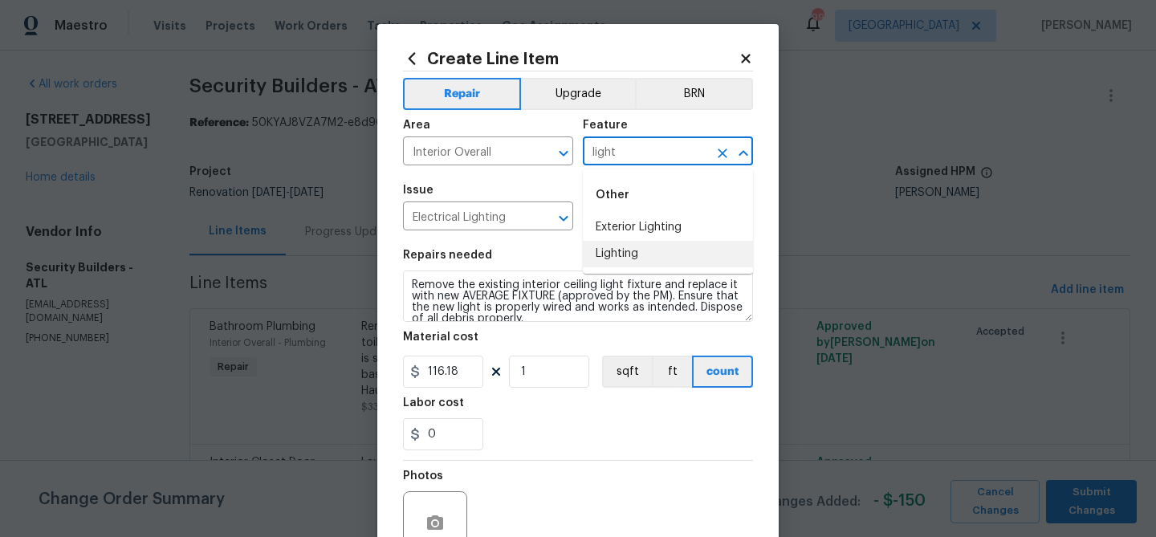
click at [626, 254] on li "Lighting" at bounding box center [668, 254] width 170 height 26
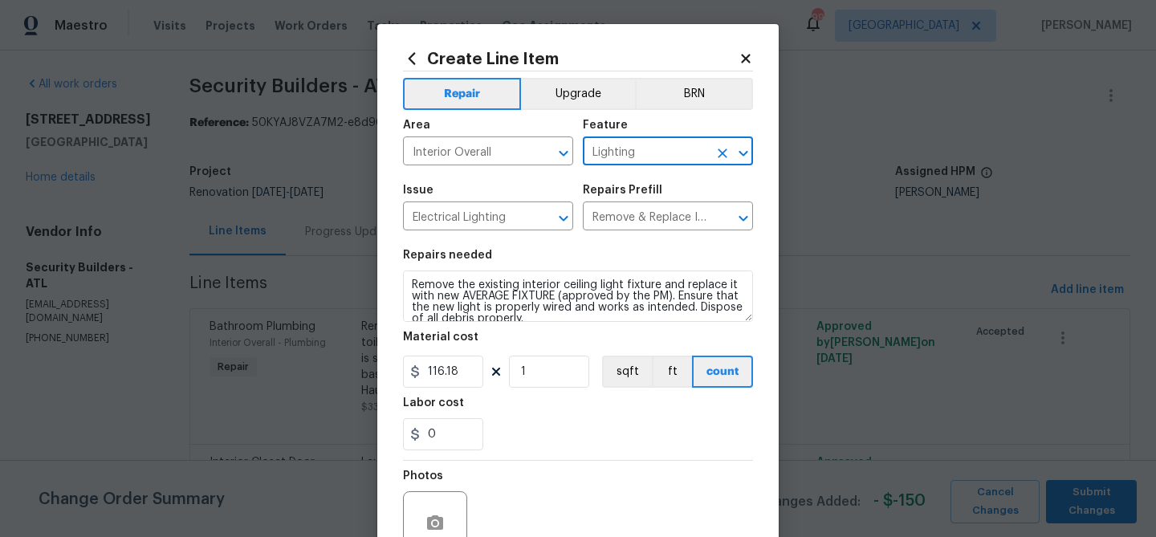
type input "Lighting"
click at [438, 373] on input "116.18" at bounding box center [443, 372] width 80 height 32
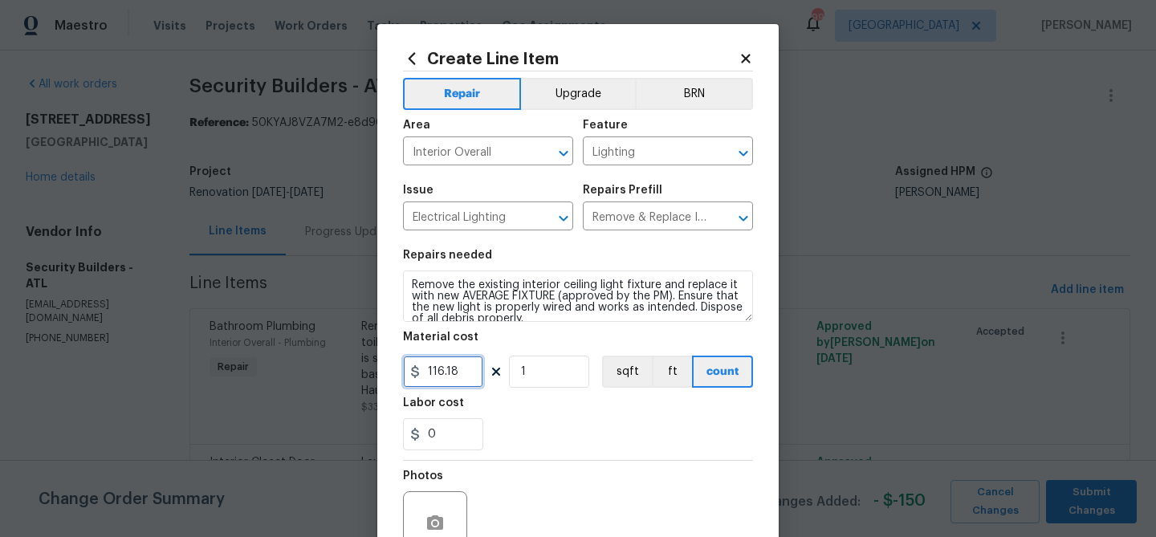
click at [438, 373] on input "116.18" at bounding box center [443, 372] width 80 height 32
type input "1200"
click at [547, 412] on div "Labor cost" at bounding box center [578, 407] width 350 height 21
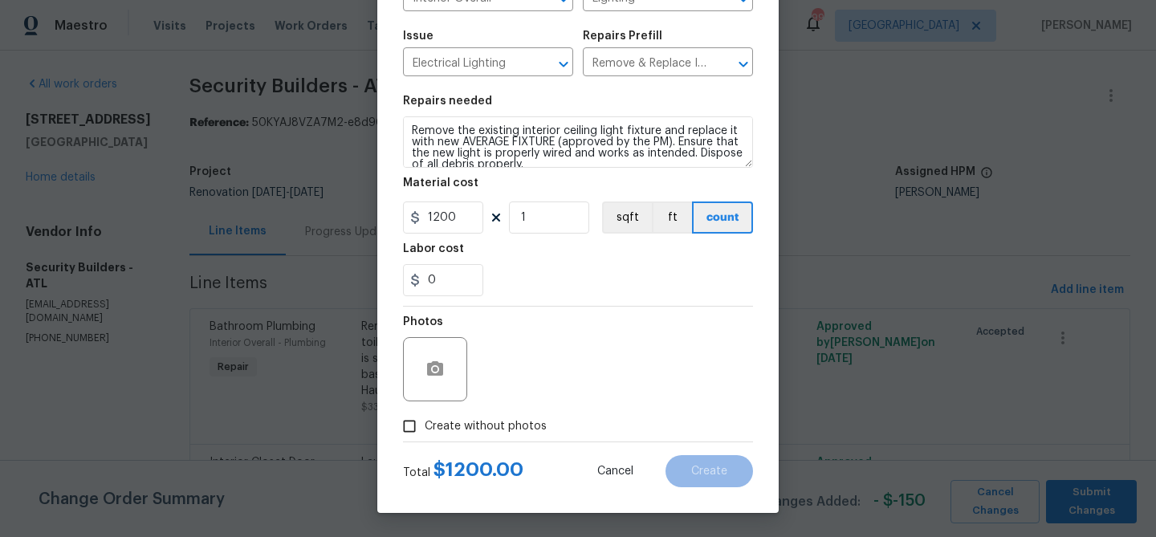
click at [507, 423] on span "Create without photos" at bounding box center [486, 426] width 122 height 17
click at [425, 423] on input "Create without photos" at bounding box center [409, 426] width 31 height 31
checkbox input "true"
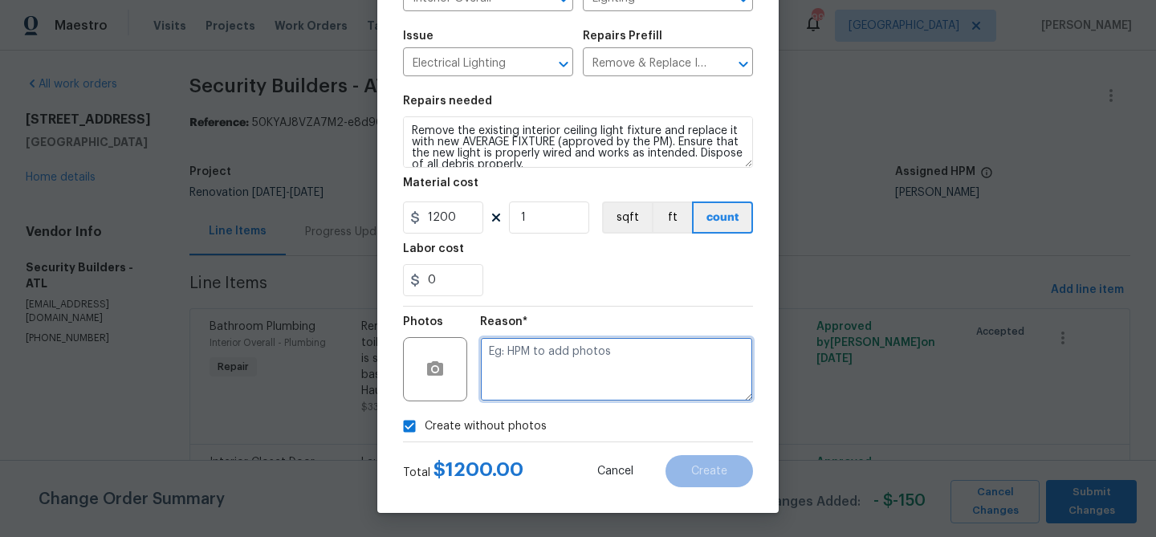
click at [537, 376] on textarea at bounding box center [616, 369] width 273 height 64
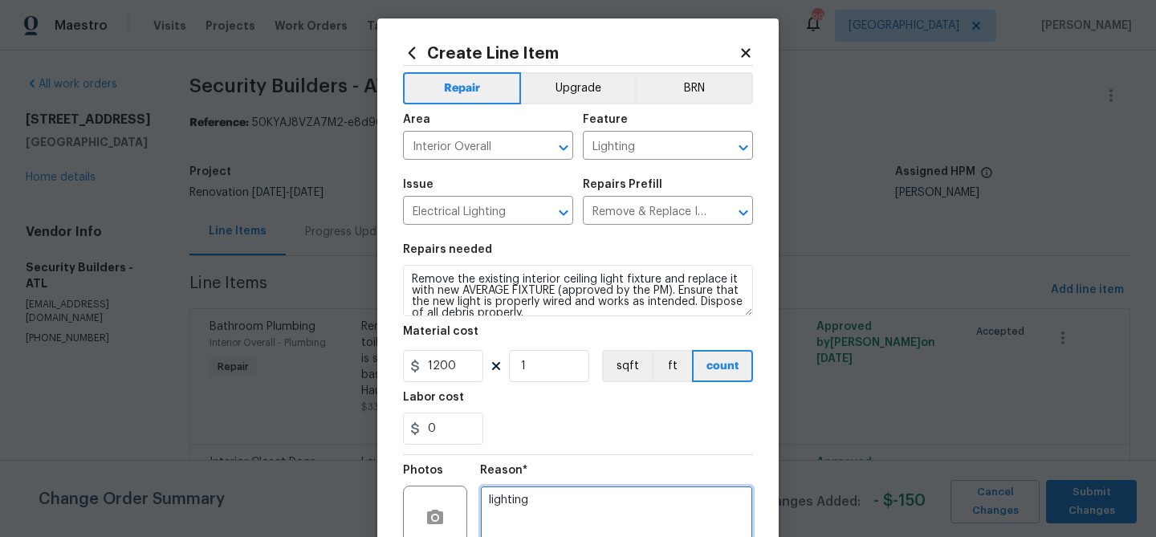
scroll to position [0, 0]
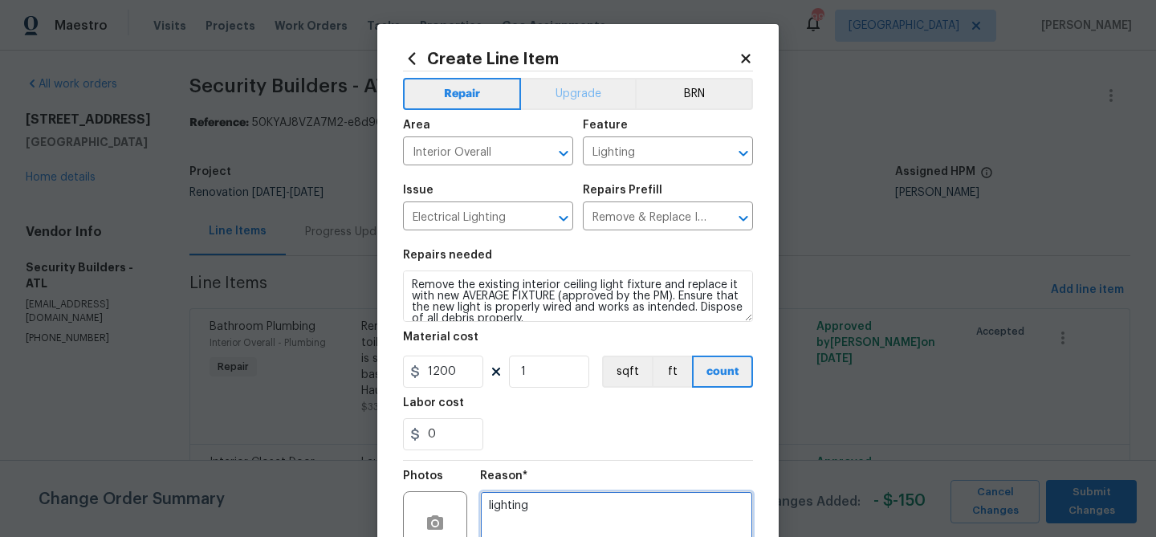
type textarea "lighting"
click at [552, 104] on button "Upgrade" at bounding box center [578, 94] width 115 height 32
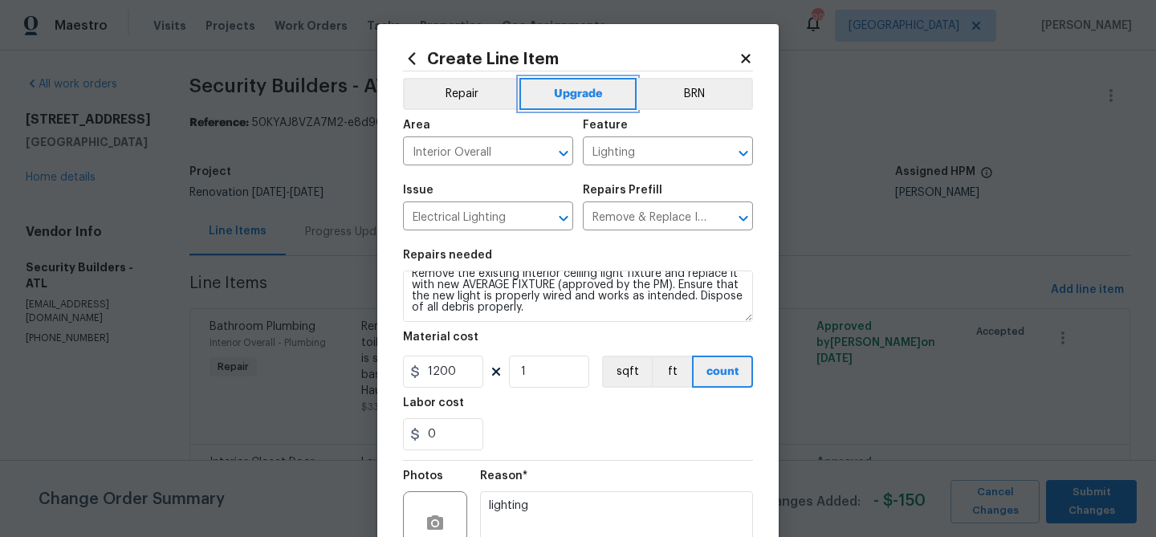
scroll to position [155, 0]
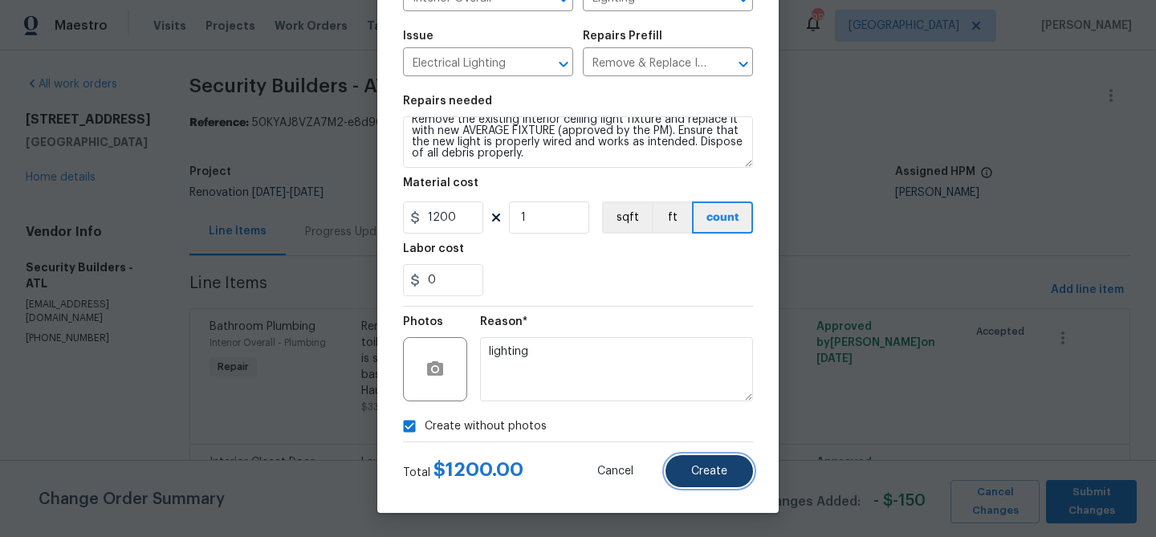
click at [680, 461] on button "Create" at bounding box center [708, 471] width 87 height 32
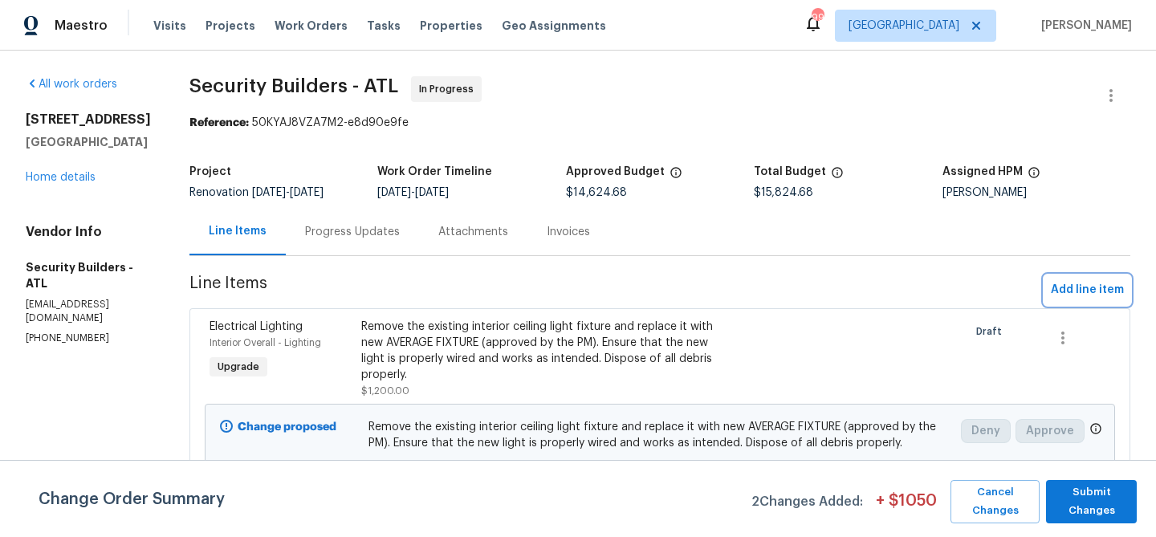
click at [1060, 287] on span "Add line item" at bounding box center [1087, 290] width 73 height 20
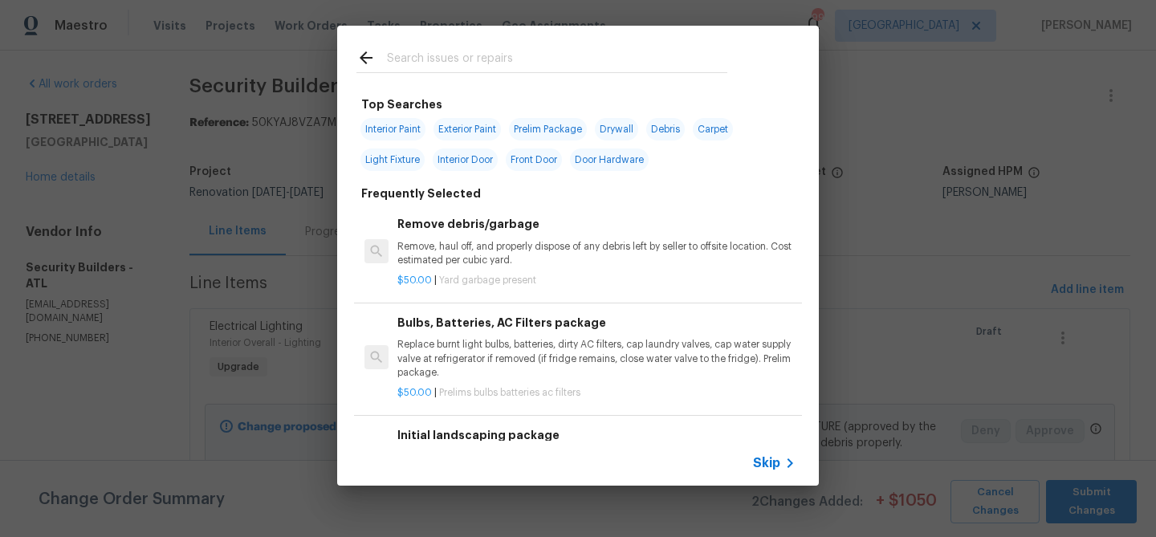
click at [423, 57] on input "text" at bounding box center [557, 60] width 340 height 24
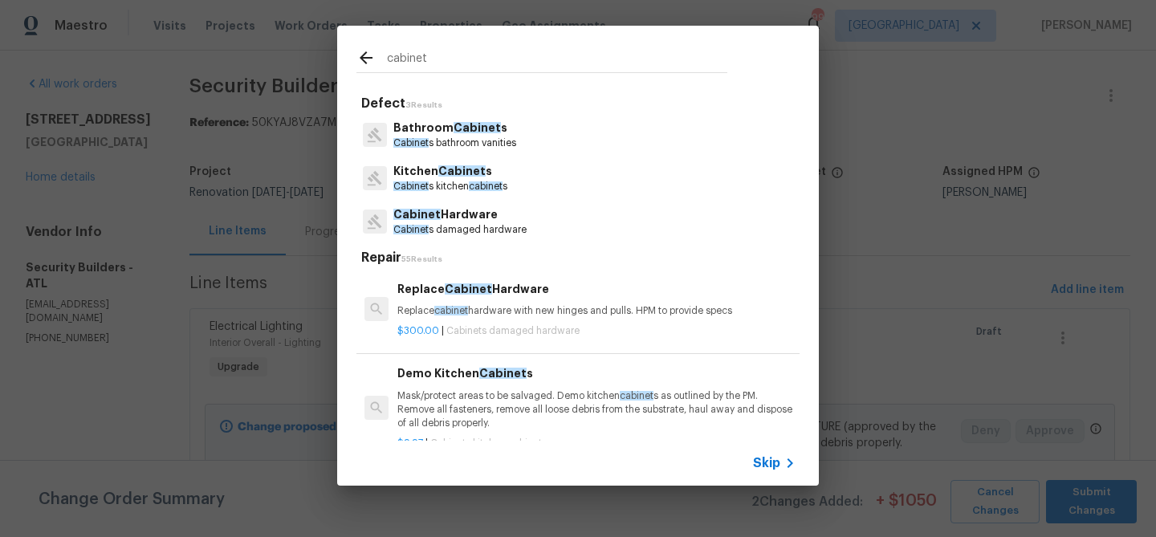
type input "cabinet"
click at [437, 210] on p "Cabinet Hardware" at bounding box center [459, 214] width 133 height 17
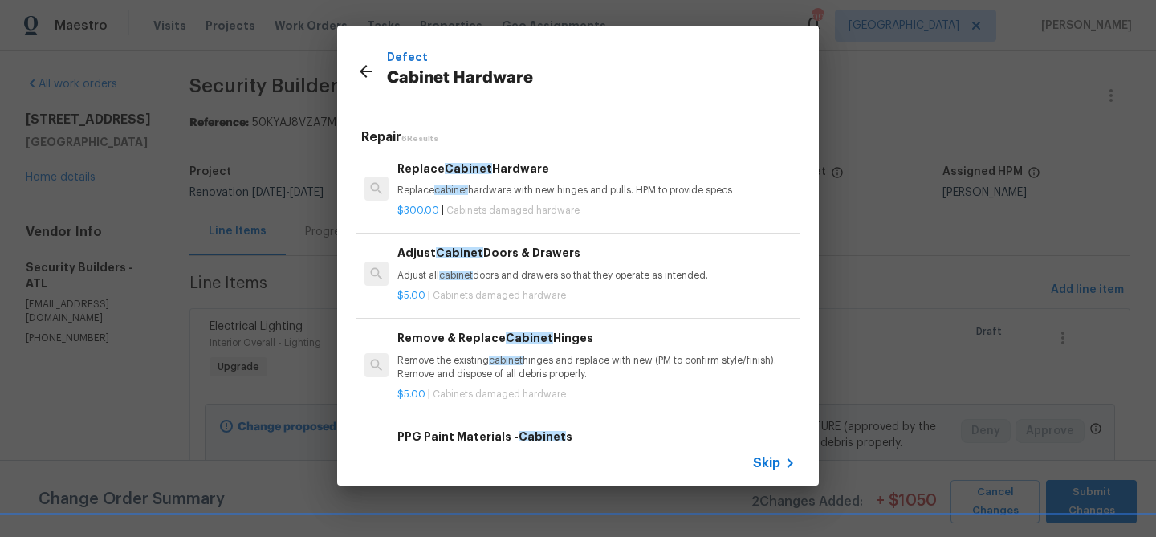
click at [441, 189] on span "cabinet" at bounding box center [451, 190] width 34 height 10
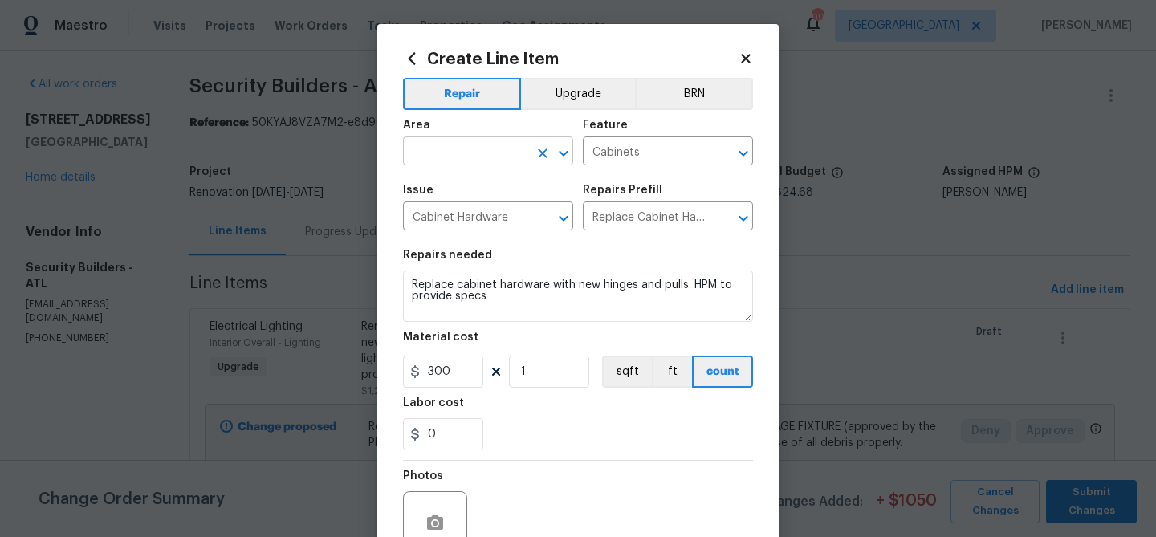
click at [454, 150] on input "text" at bounding box center [465, 152] width 125 height 25
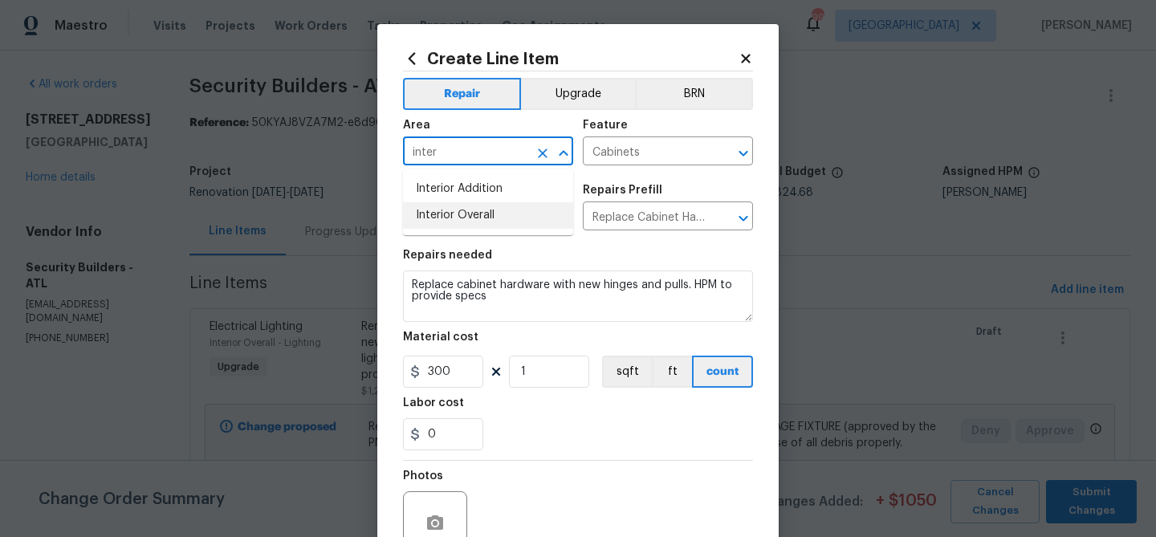
click at [462, 215] on li "Interior Overall" at bounding box center [488, 215] width 170 height 26
type input "Interior Overall"
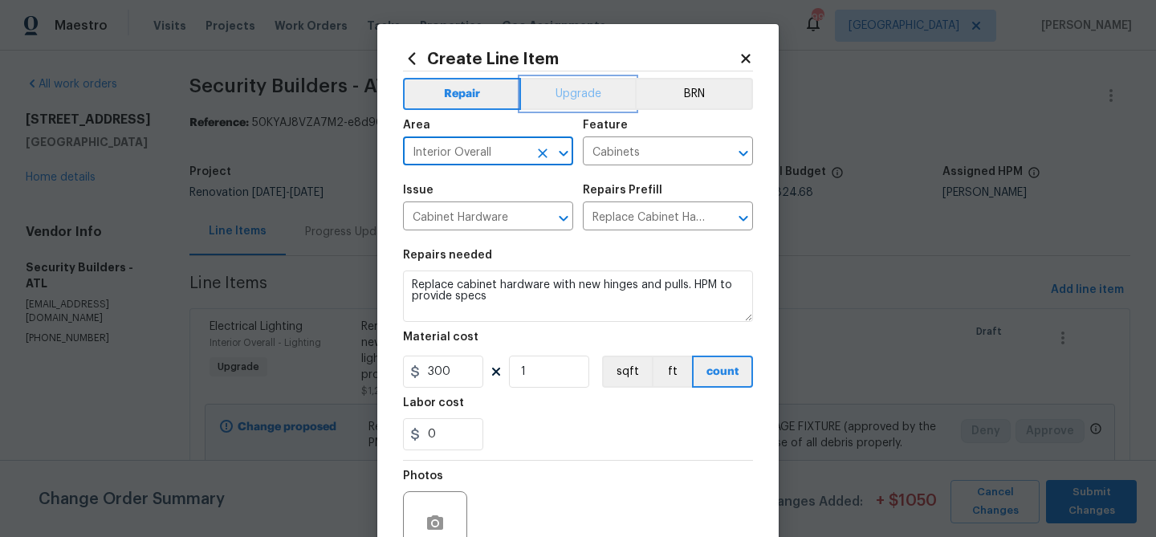
click at [560, 89] on button "Upgrade" at bounding box center [578, 94] width 115 height 32
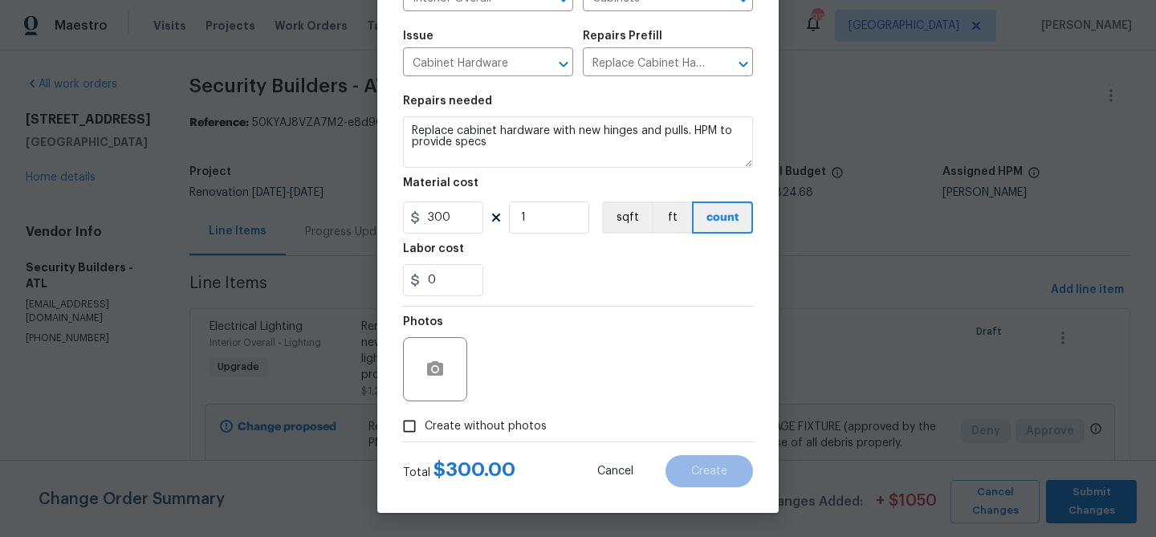
click at [510, 429] on span "Create without photos" at bounding box center [486, 426] width 122 height 17
click at [425, 429] on input "Create without photos" at bounding box center [409, 426] width 31 height 31
checkbox input "true"
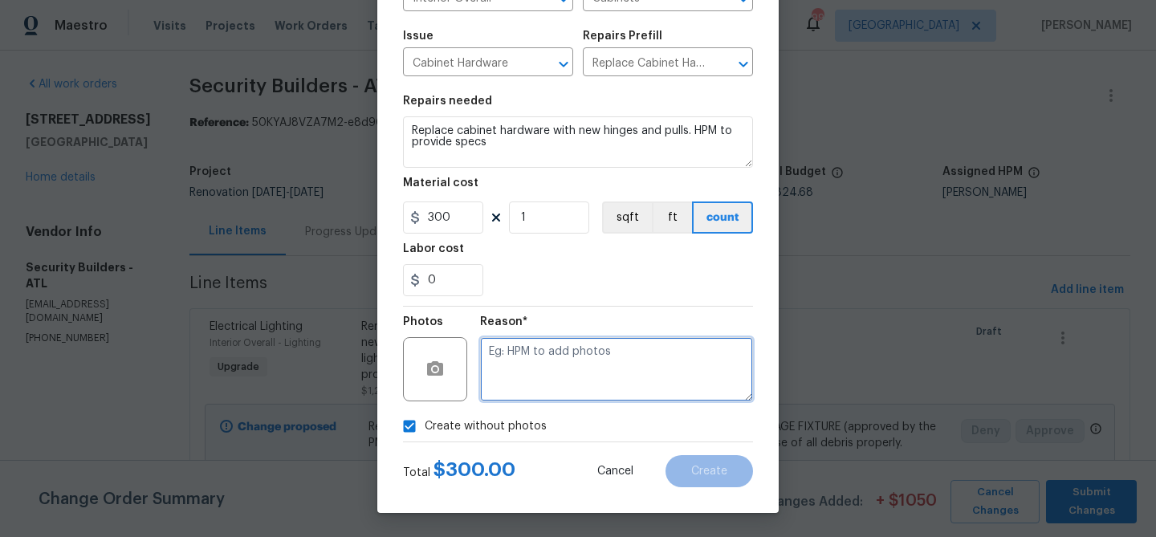
click at [540, 368] on textarea at bounding box center [616, 369] width 273 height 64
click at [569, 365] on textarea "Cabinet hardware" at bounding box center [616, 369] width 273 height 64
type textarea "Cabinet hardware"
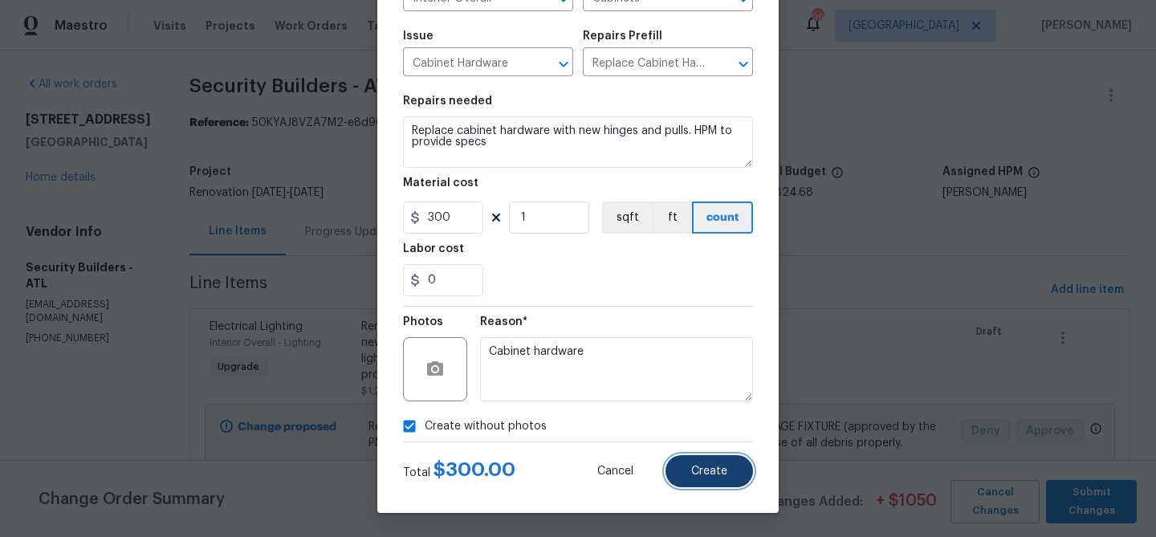
click at [700, 476] on span "Create" at bounding box center [709, 472] width 36 height 12
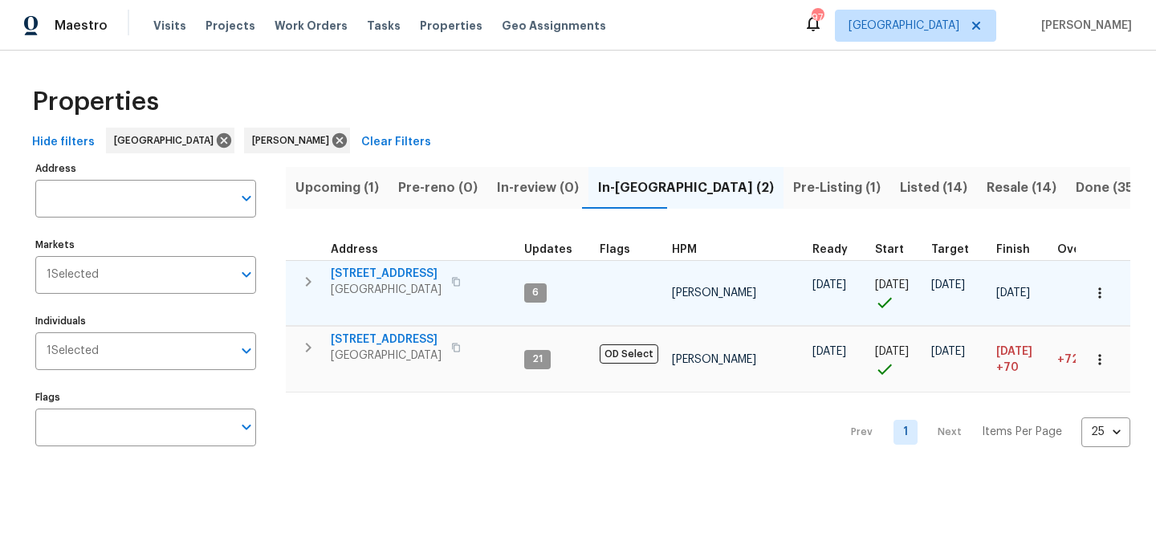
click at [402, 271] on span "[STREET_ADDRESS]" at bounding box center [386, 274] width 111 height 16
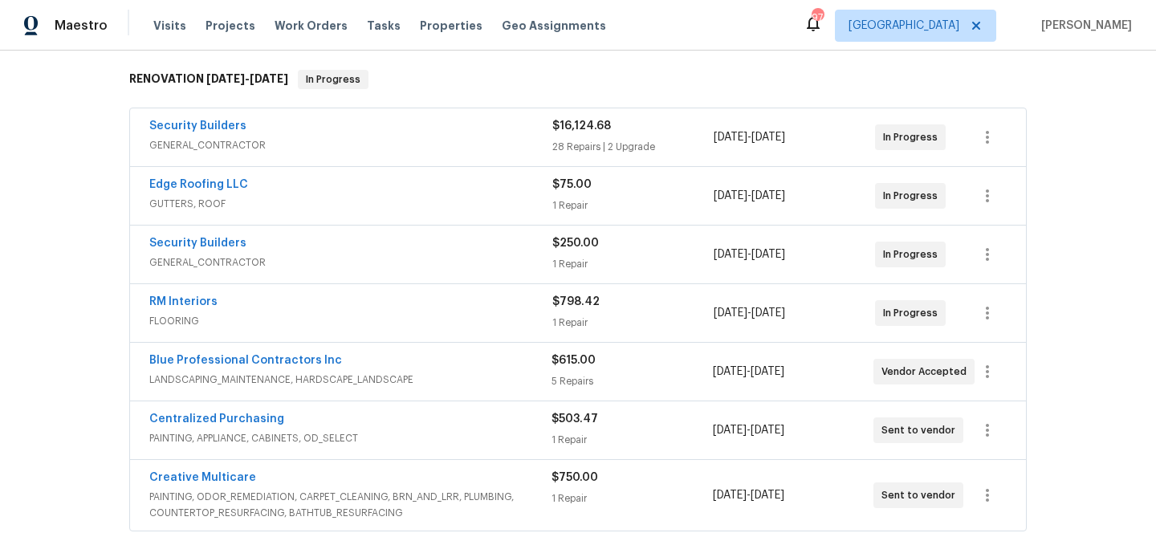
scroll to position [495, 0]
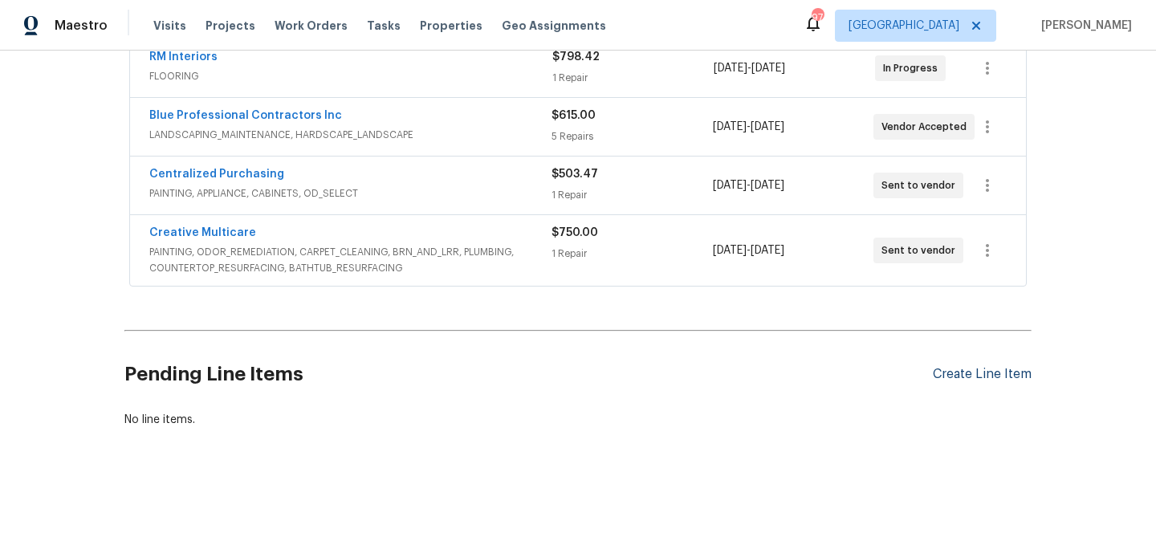
click at [943, 381] on div "Create Line Item" at bounding box center [982, 374] width 99 height 15
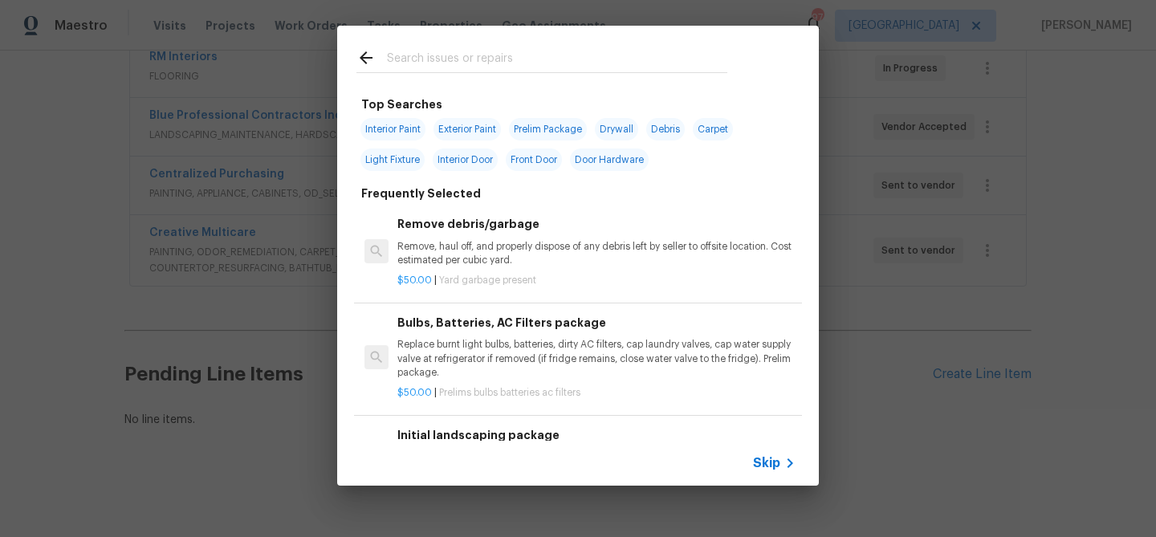
click at [538, 60] on input "text" at bounding box center [557, 60] width 340 height 24
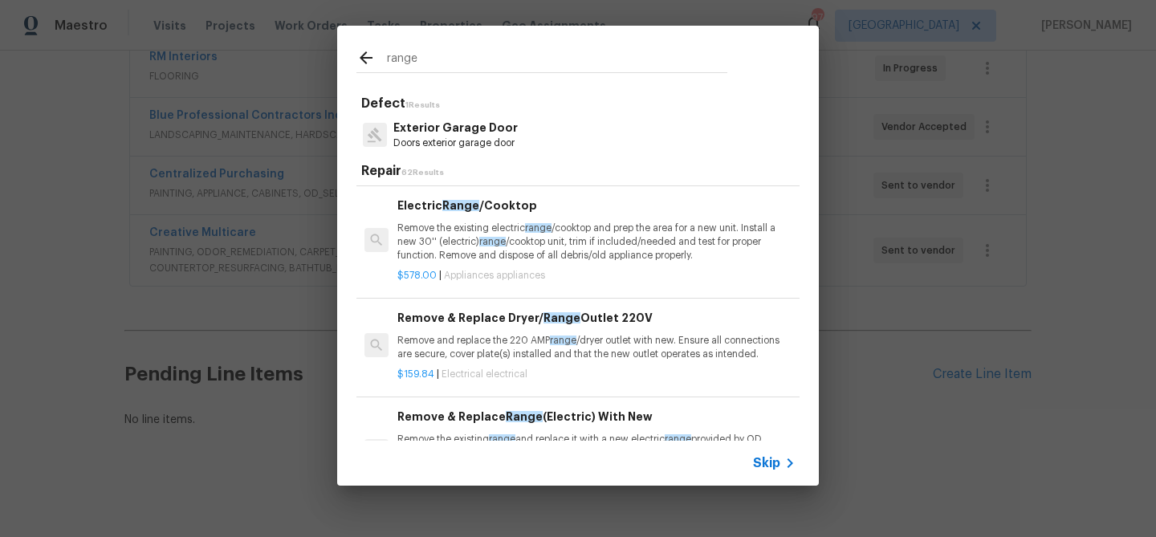
scroll to position [232, 0]
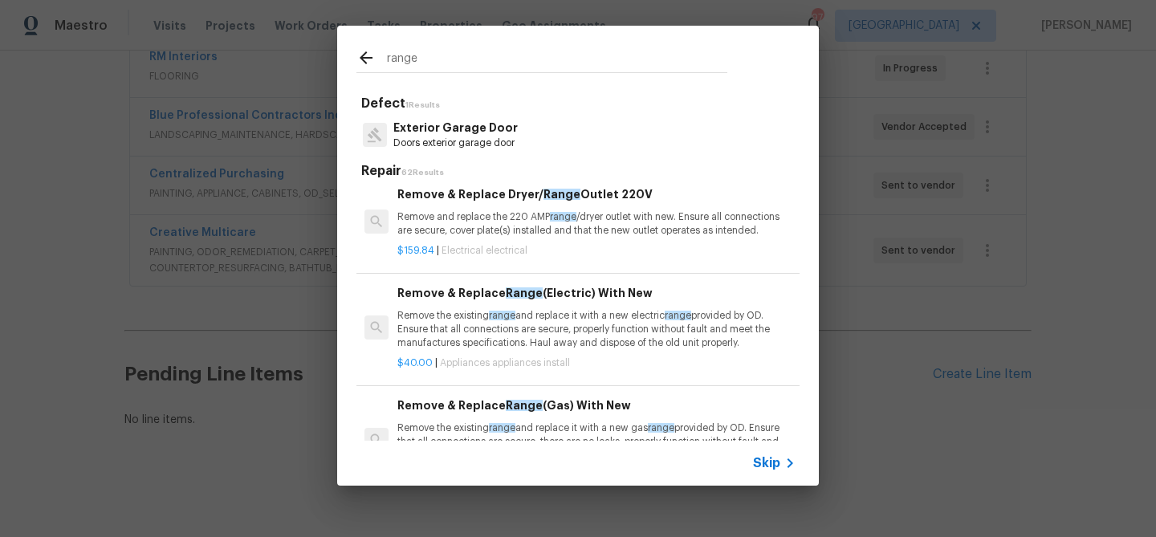
click at [417, 58] on input "range" at bounding box center [557, 60] width 340 height 24
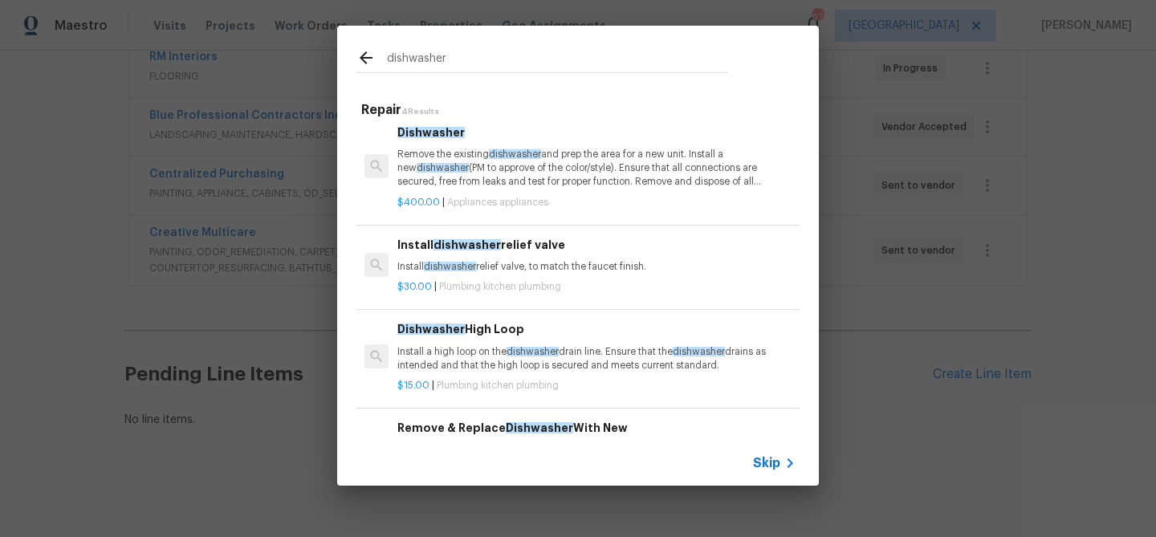
click at [421, 56] on input "dishwasher" at bounding box center [557, 60] width 340 height 24
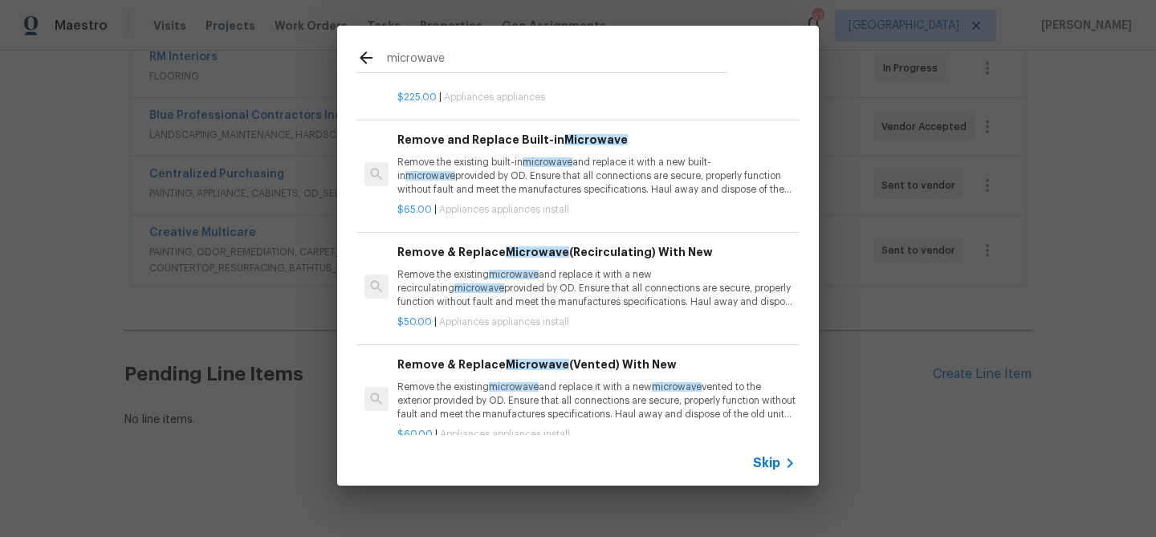
scroll to position [0, 0]
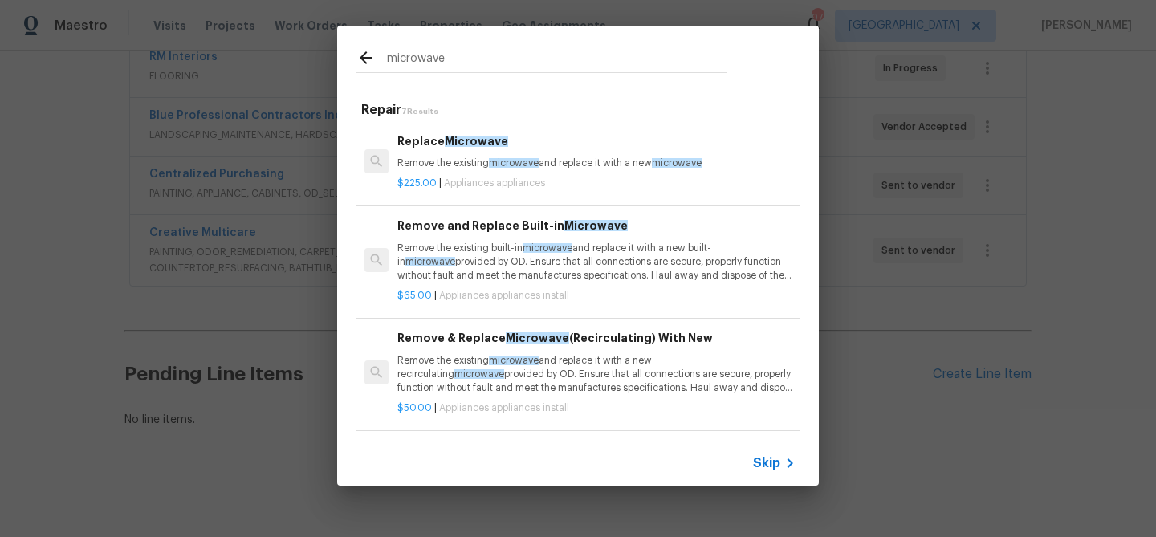
type input "microwave"
click at [997, 321] on div "microwave Repair 7 Results Replace Microwave Remove the existing microwave and …" at bounding box center [578, 255] width 1156 height 511
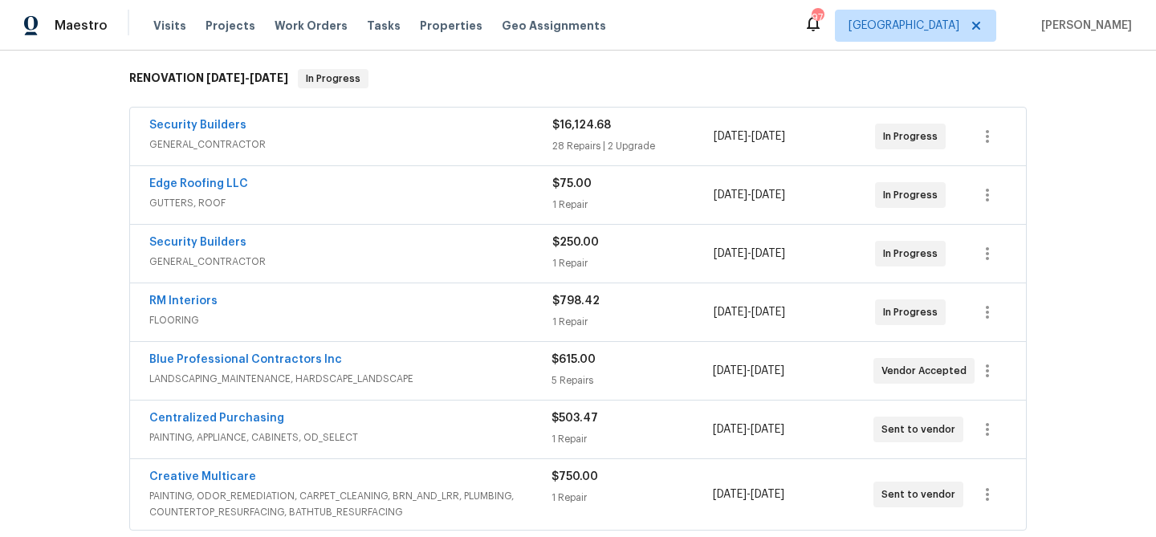
scroll to position [213, 0]
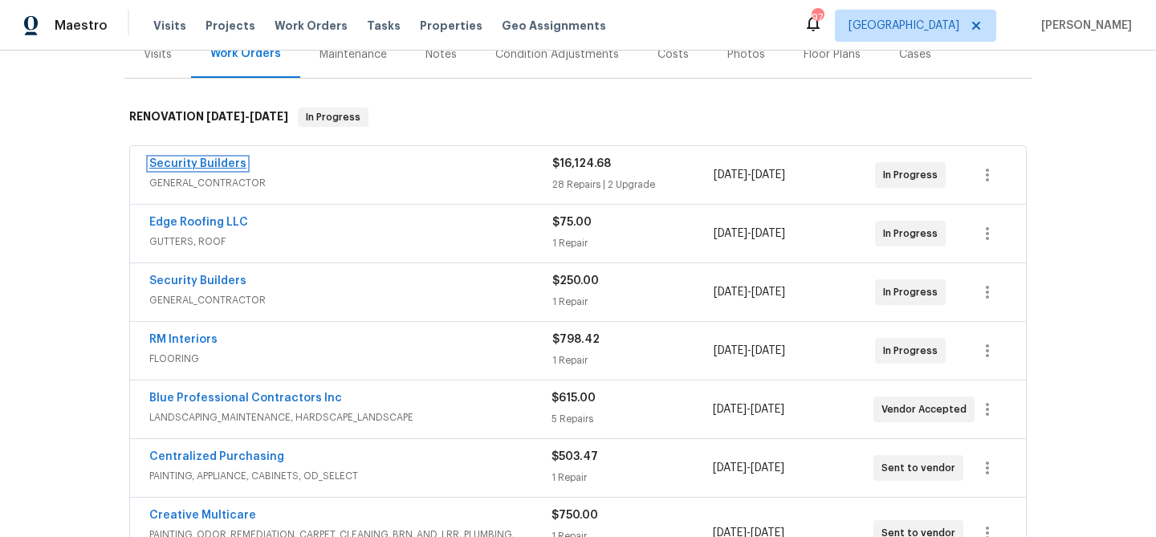
click at [169, 165] on link "Security Builders" at bounding box center [197, 163] width 97 height 11
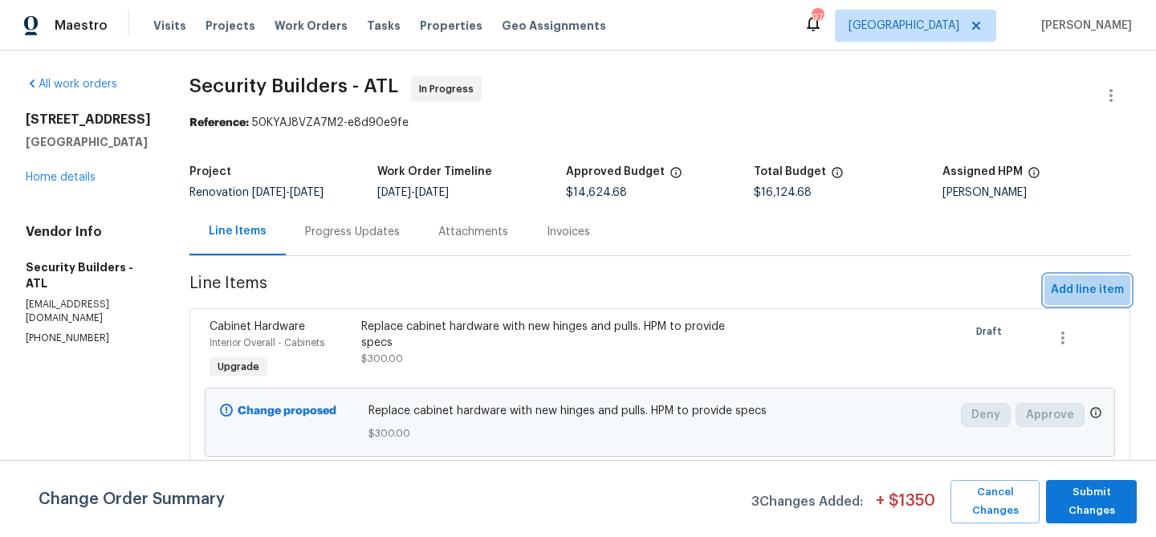
click at [1083, 287] on span "Add line item" at bounding box center [1087, 290] width 73 height 20
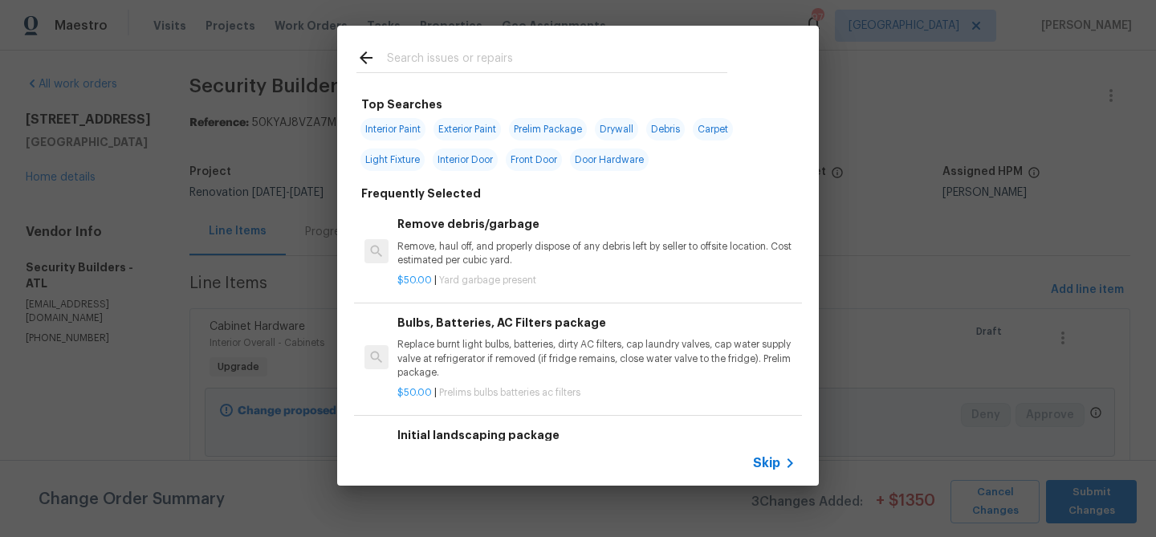
drag, startPoint x: 417, startPoint y: 52, endPoint x: 411, endPoint y: 61, distance: 10.5
click at [415, 55] on input "text" at bounding box center [557, 60] width 340 height 24
click at [411, 61] on input "text" at bounding box center [557, 60] width 340 height 24
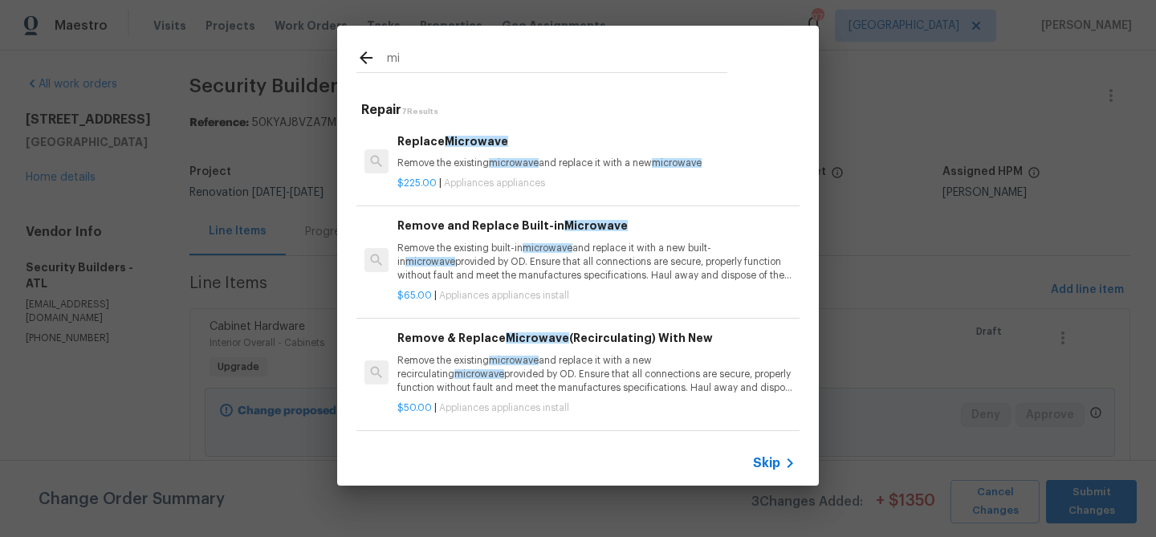
type input "m"
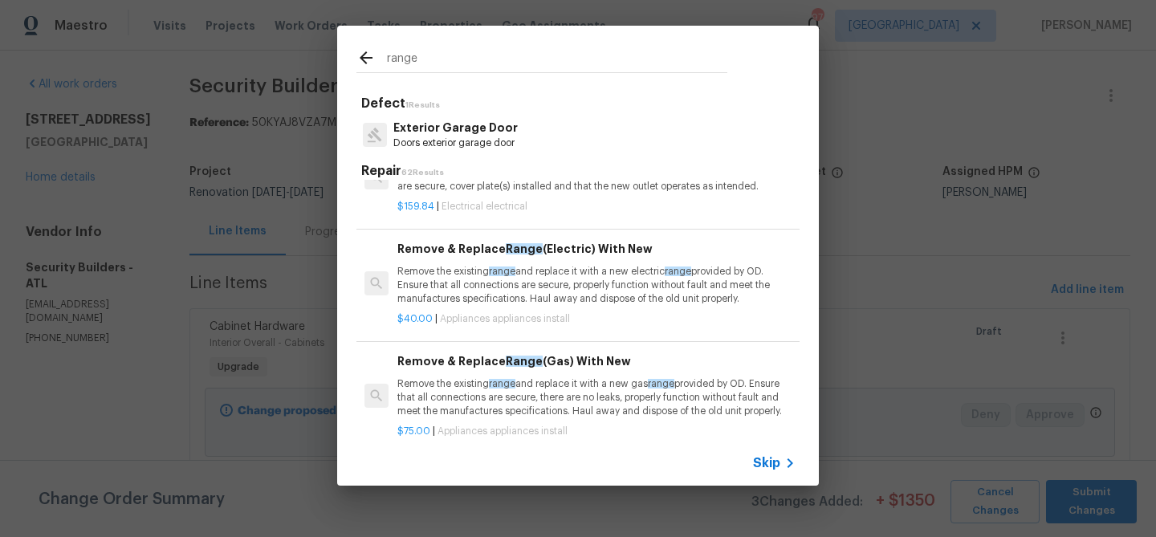
scroll to position [278, 0]
click at [393, 55] on input "range" at bounding box center [557, 60] width 340 height 24
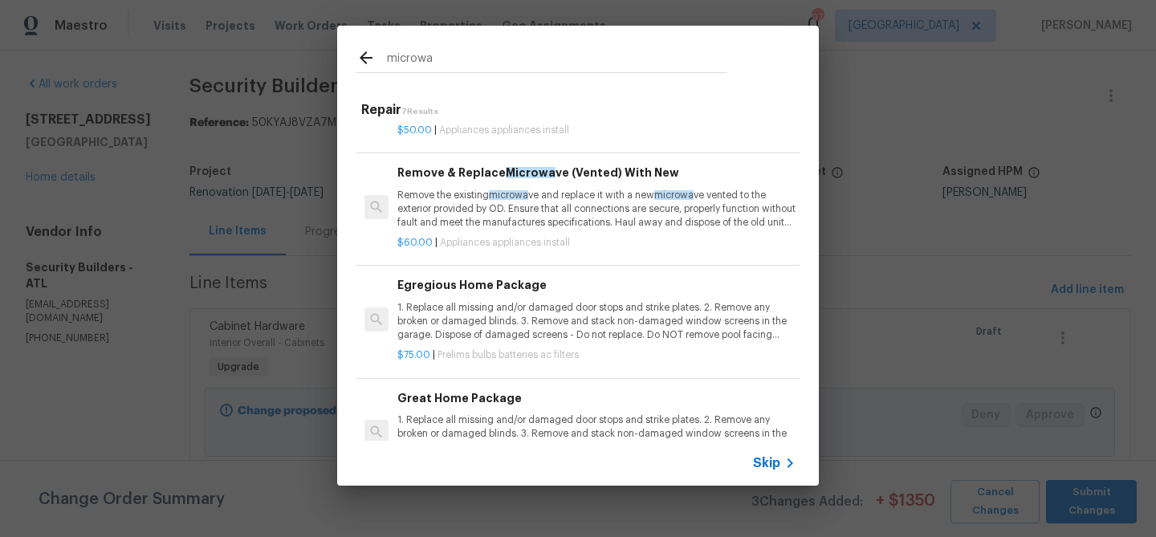
scroll to position [257, 0]
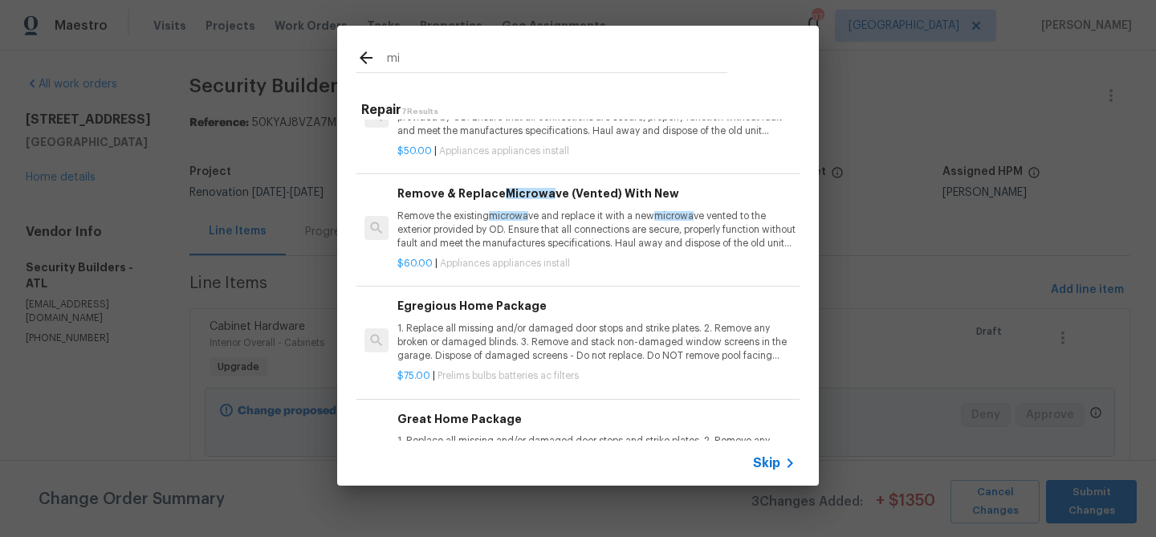
type input "m"
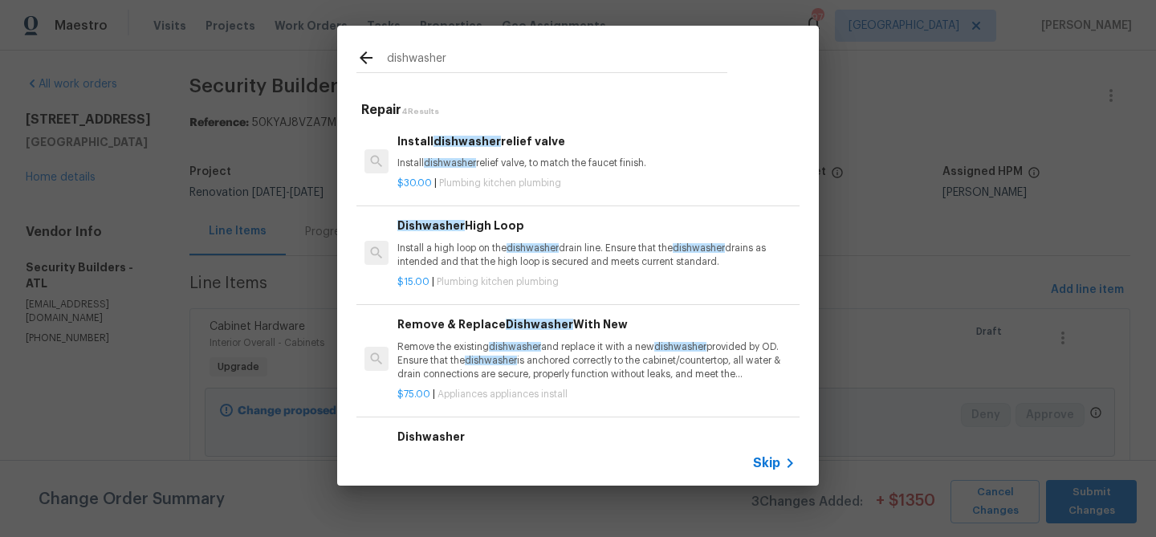
type input "dishwasher"
click at [444, 160] on span "dishwasher" at bounding box center [450, 163] width 52 height 10
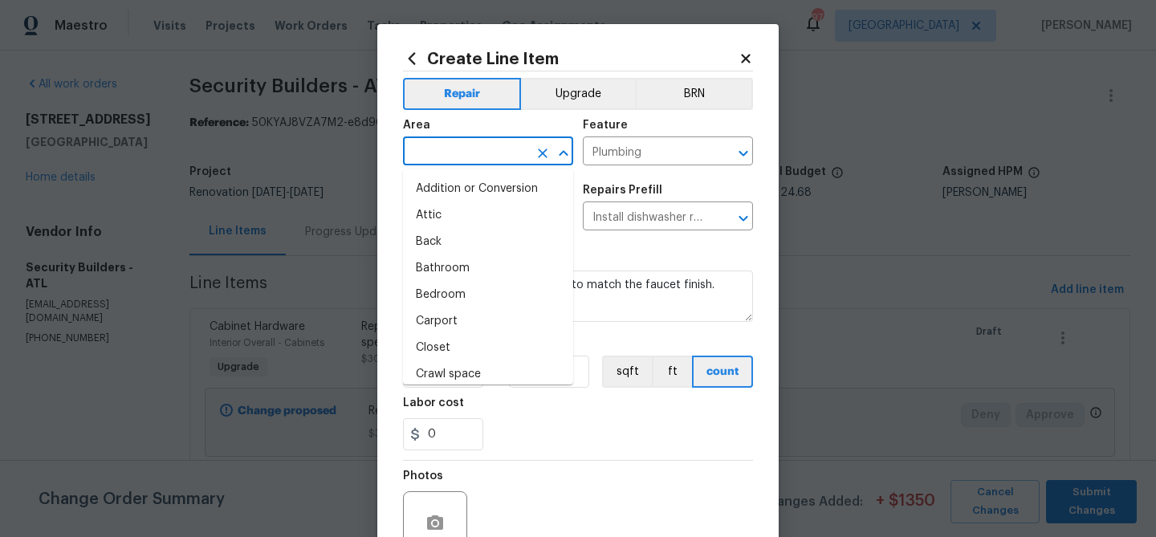
click at [458, 154] on input "text" at bounding box center [465, 152] width 125 height 25
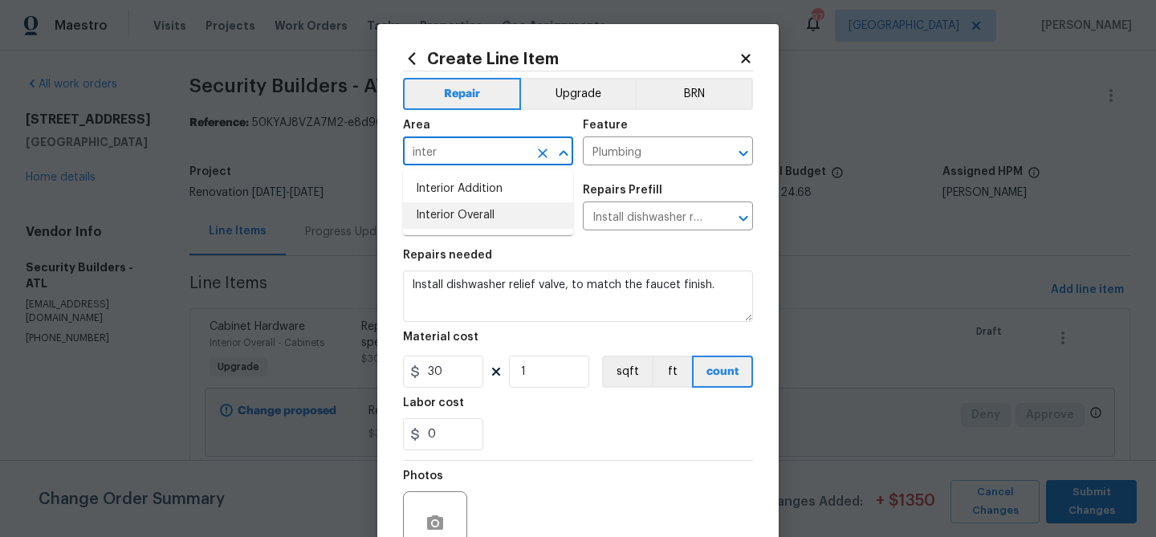
click at [429, 219] on li "Interior Overall" at bounding box center [488, 215] width 170 height 26
type input "Interior Overall"
click at [621, 152] on input "Plumbing" at bounding box center [645, 152] width 125 height 25
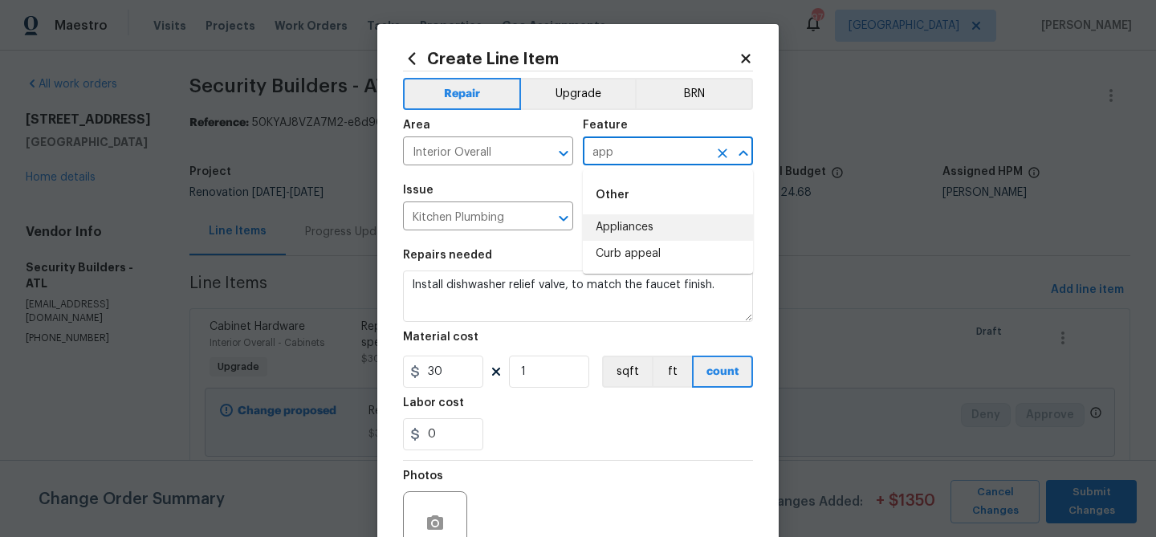
click at [632, 223] on li "Appliances" at bounding box center [668, 227] width 170 height 26
type input "Appliances"
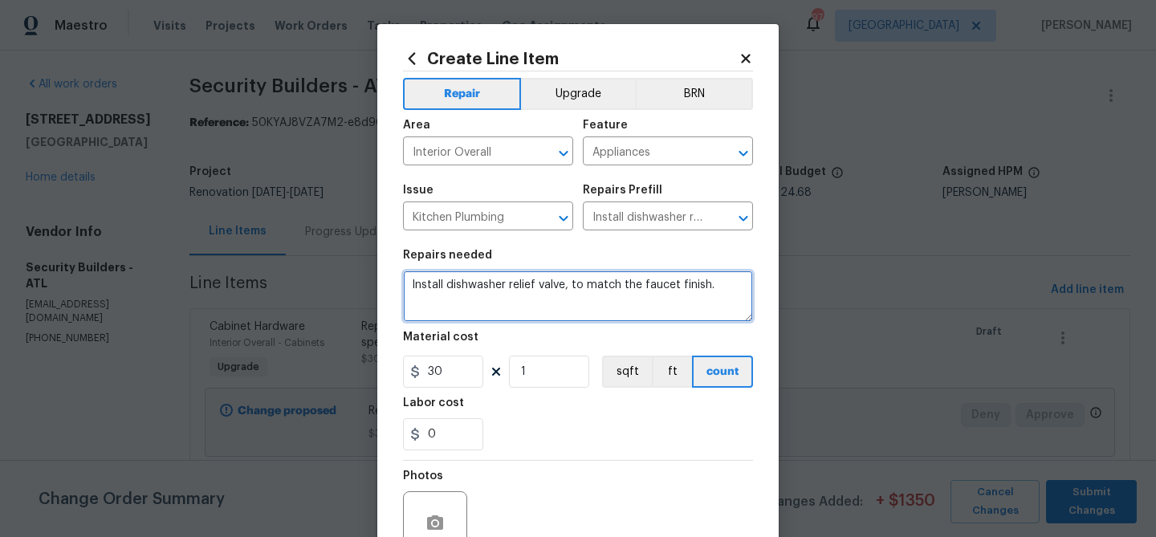
click at [710, 283] on textarea "Install dishwasher relief valve, to match the faucet finish." at bounding box center [578, 295] width 350 height 51
drag, startPoint x: 710, startPoint y: 283, endPoint x: 509, endPoint y: 284, distance: 200.7
click at [509, 284] on textarea "Install dishwasher relief valve, to match the faucet finish." at bounding box center [578, 295] width 350 height 51
type textarea "Install dishwasher, range, and microwave"
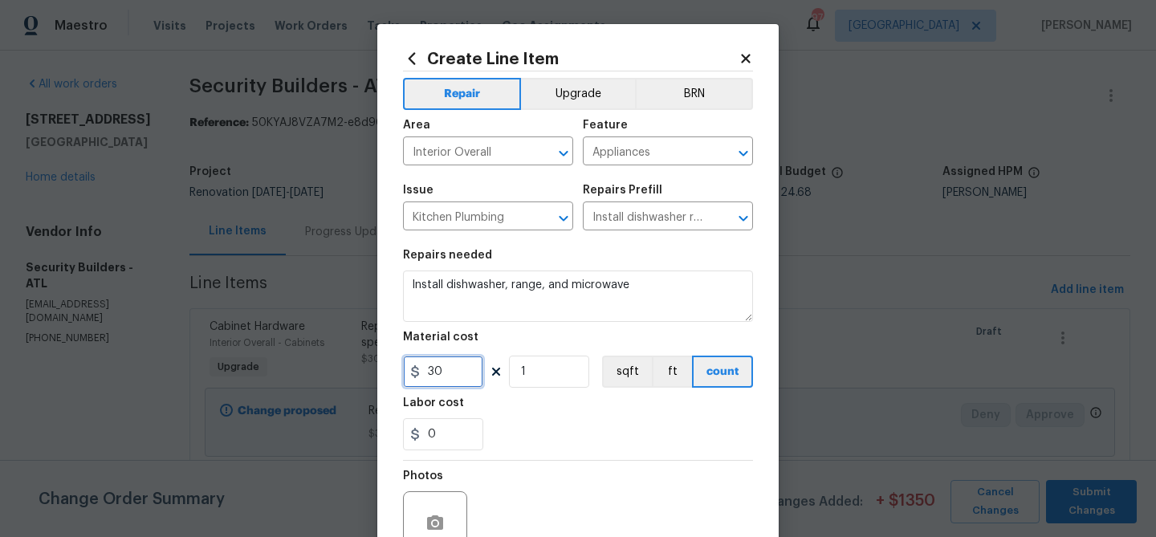
click at [453, 374] on input "30" at bounding box center [443, 372] width 80 height 32
type input "225"
click at [539, 441] on div "0" at bounding box center [578, 434] width 350 height 32
click at [562, 96] on button "Upgrade" at bounding box center [578, 94] width 115 height 32
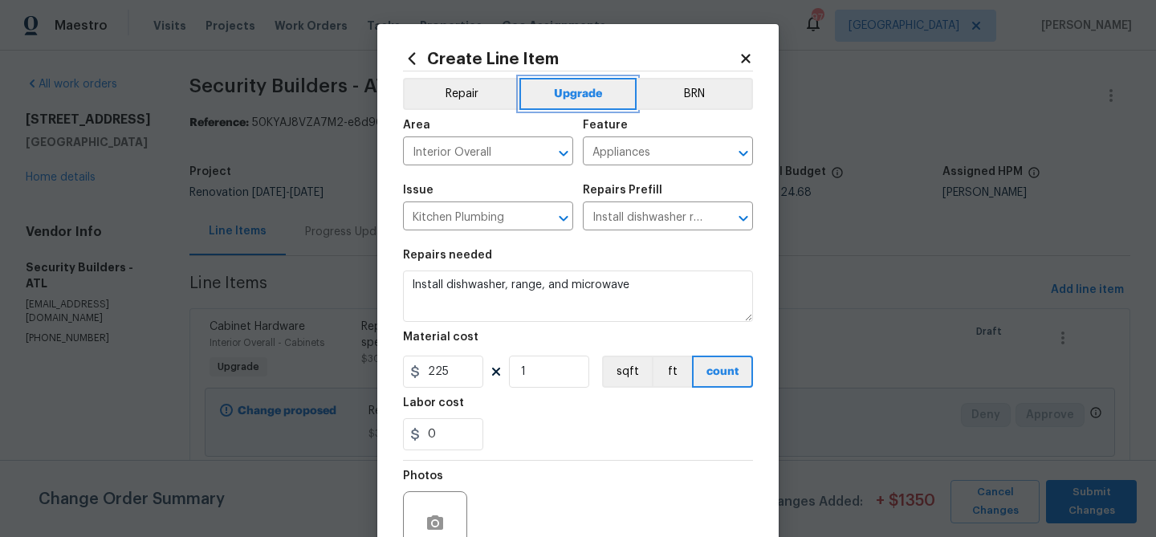
scroll to position [155, 0]
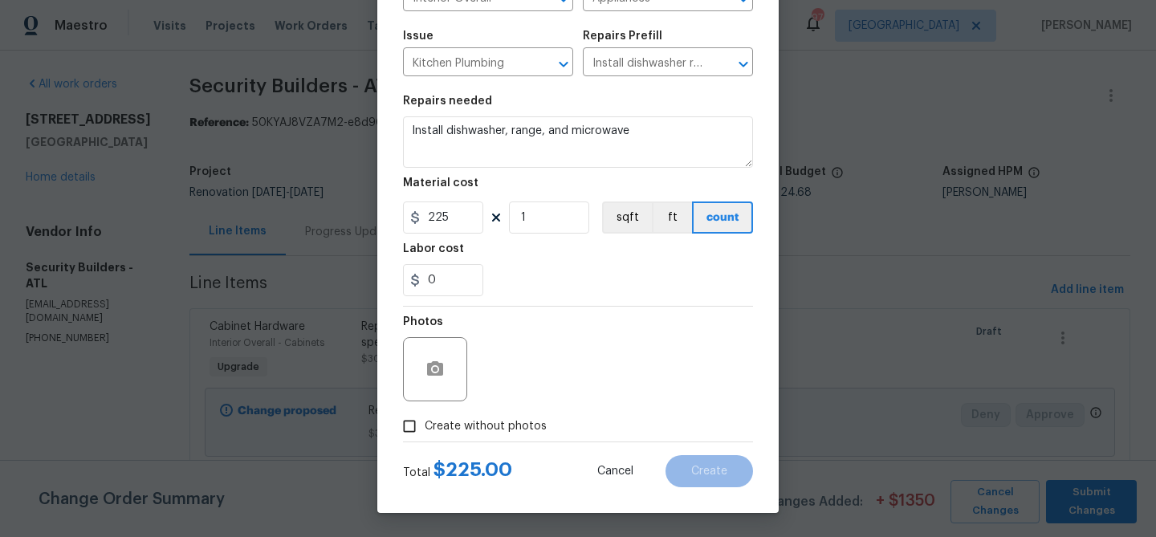
click at [449, 425] on span "Create without photos" at bounding box center [486, 426] width 122 height 17
click at [425, 425] on input "Create without photos" at bounding box center [409, 426] width 31 height 31
checkbox input "true"
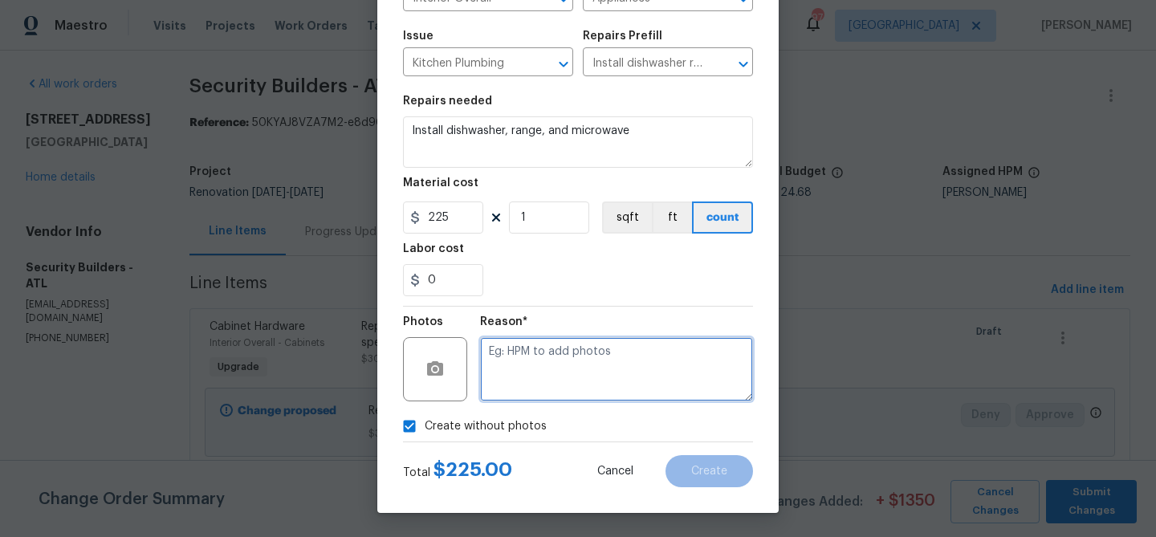
click at [550, 370] on textarea at bounding box center [616, 369] width 273 height 64
type textarea "Appliance instal"
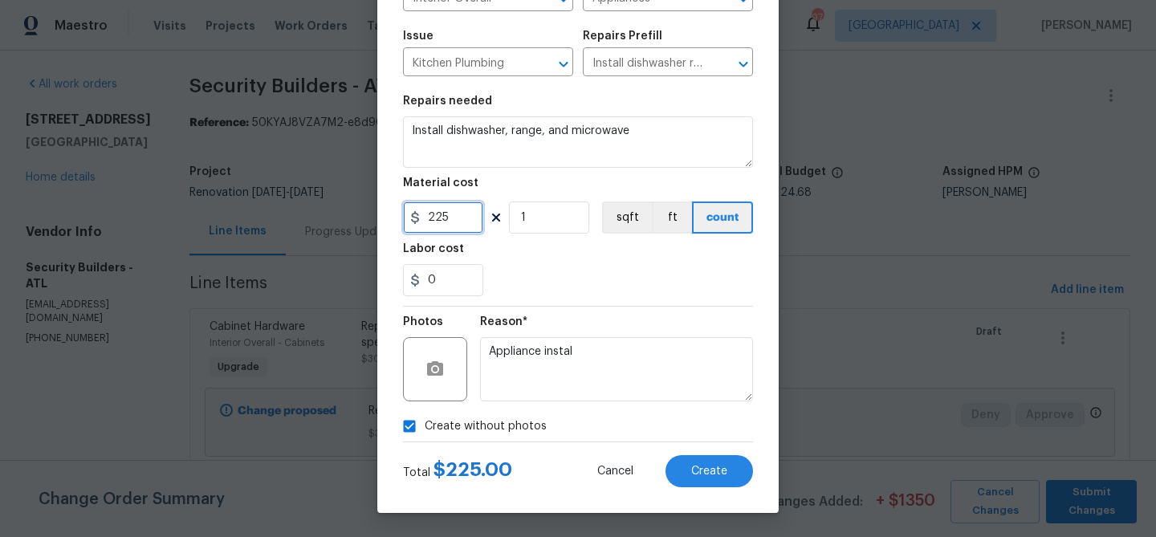
click at [430, 212] on input "225" at bounding box center [443, 217] width 80 height 32
click at [430, 212] on input "150" at bounding box center [443, 217] width 80 height 32
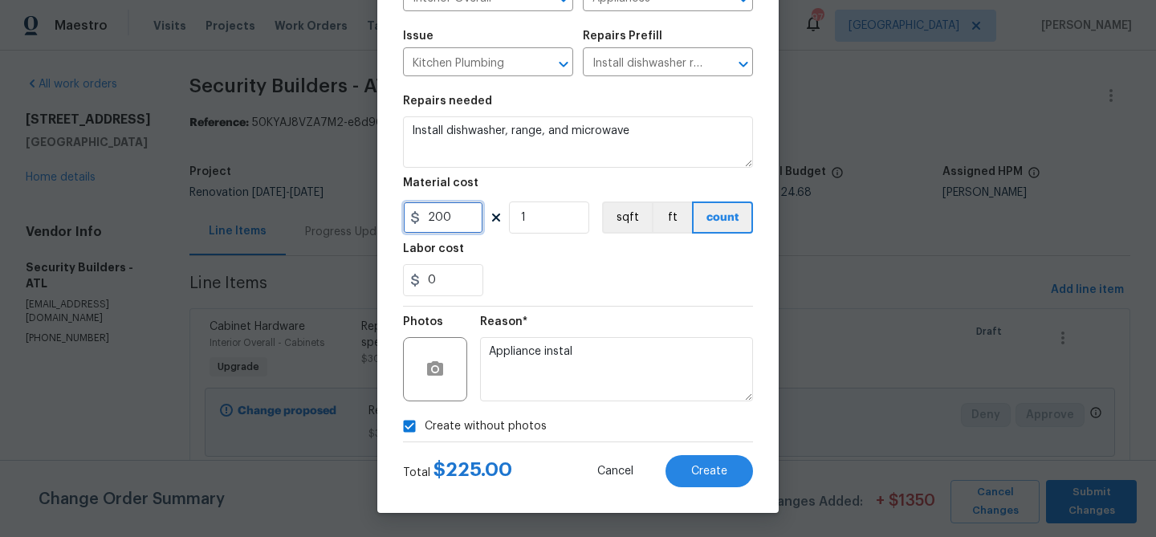
type input "200"
click at [596, 403] on div "Reason* Appliance instal" at bounding box center [616, 359] width 273 height 104
click at [706, 472] on span "Create" at bounding box center [709, 472] width 36 height 12
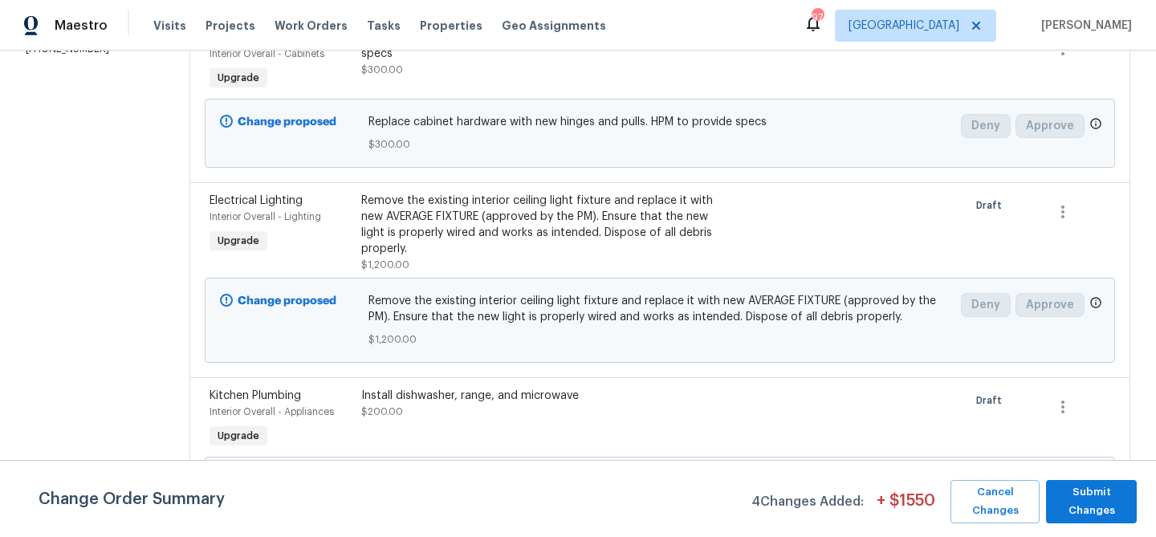
scroll to position [410, 0]
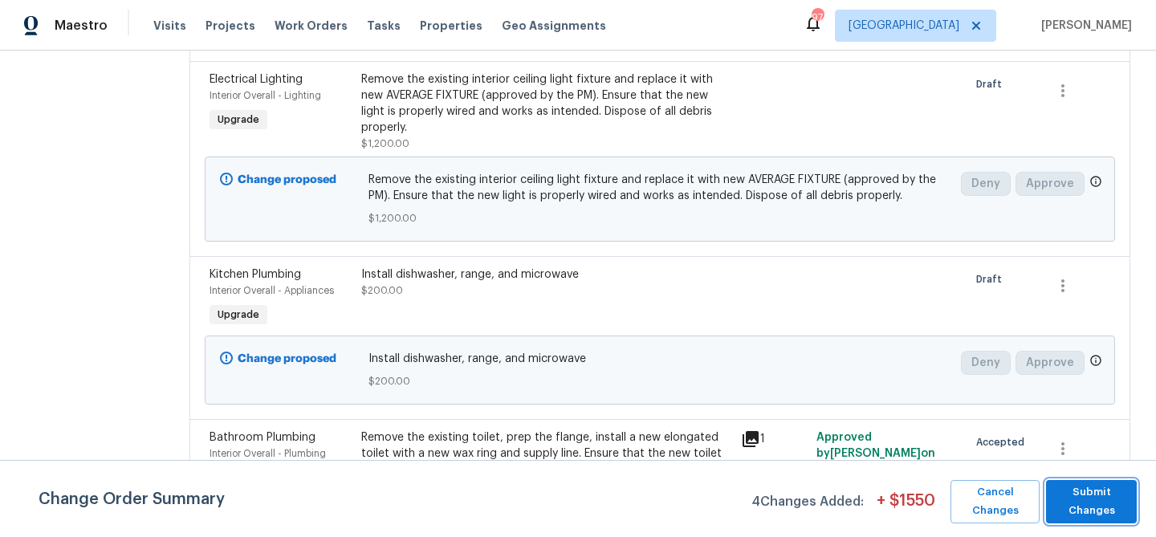
click at [1094, 497] on span "Submit Changes" at bounding box center [1091, 501] width 75 height 37
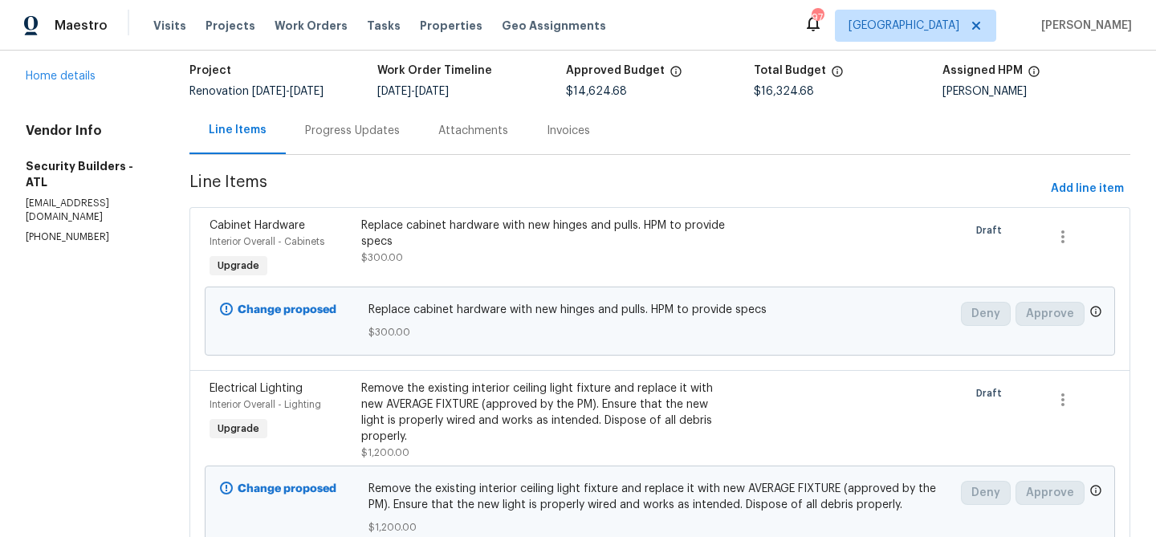
scroll to position [0, 0]
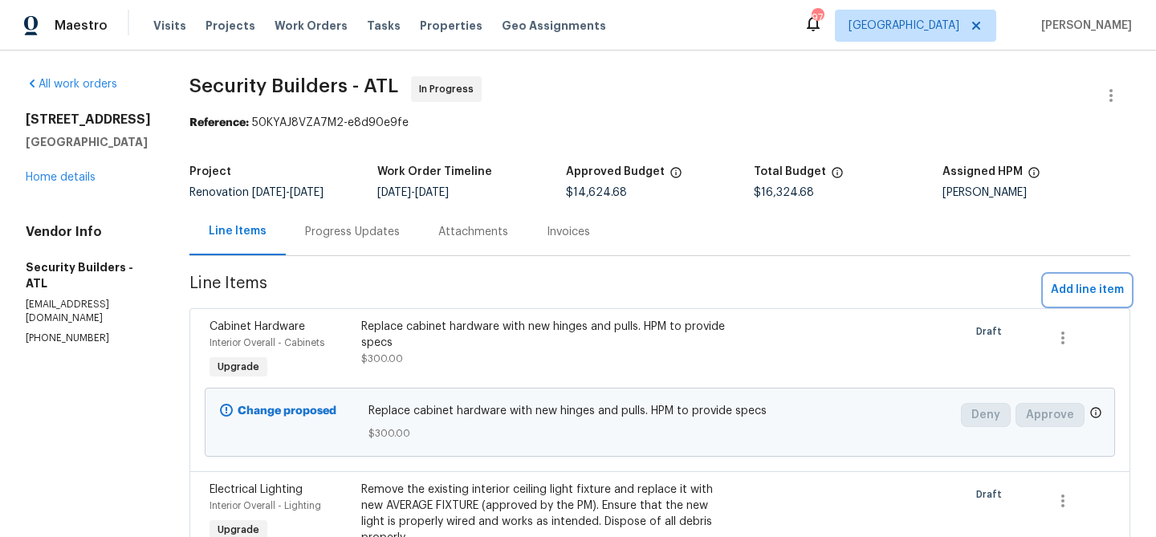
click at [1064, 285] on span "Add line item" at bounding box center [1087, 290] width 73 height 20
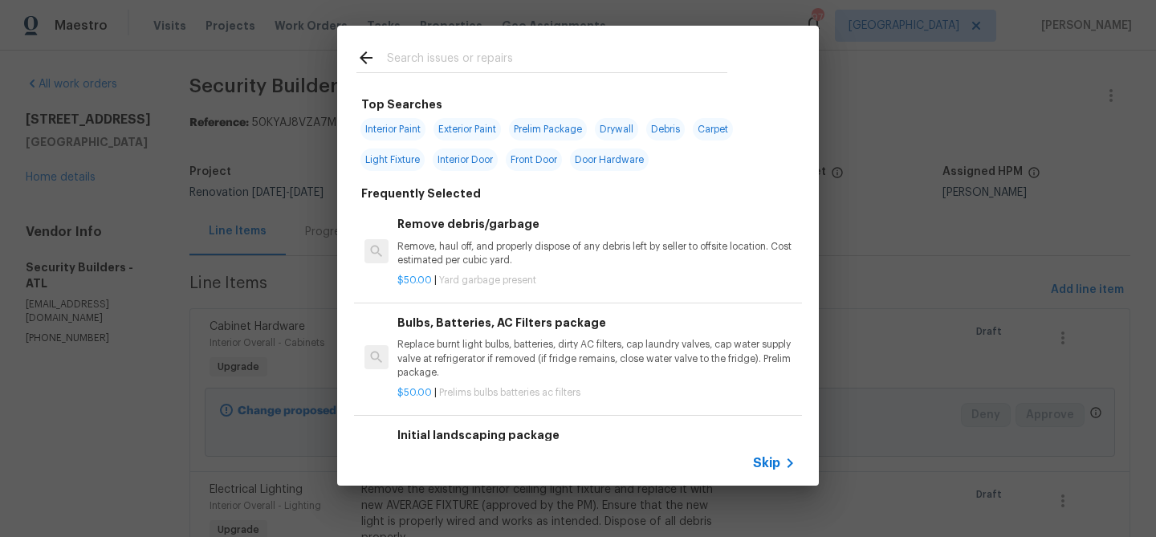
click at [466, 63] on input "text" at bounding box center [557, 60] width 340 height 24
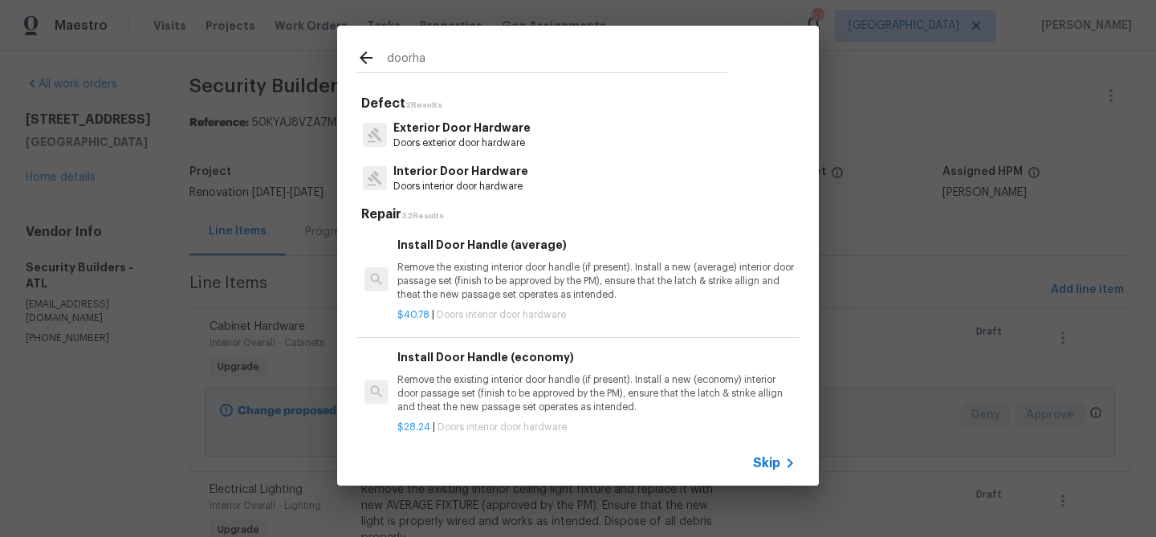
type input "doorha"
click at [420, 173] on p "Interior Door Hardware" at bounding box center [460, 171] width 135 height 17
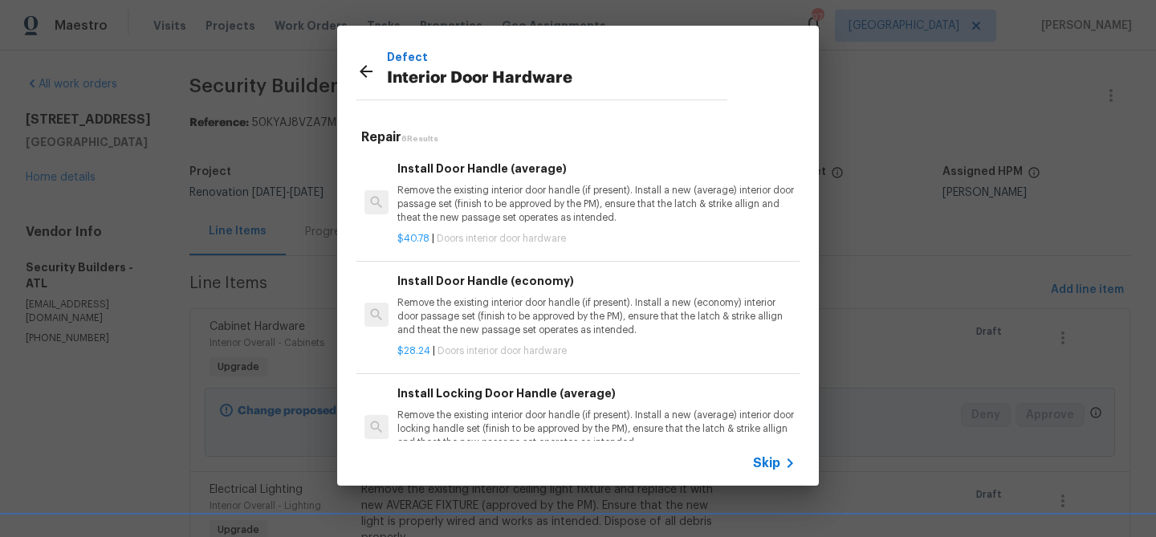
click at [501, 315] on p "Remove the existing interior door handle (if present). Install a new (economy) …" at bounding box center [596, 316] width 398 height 41
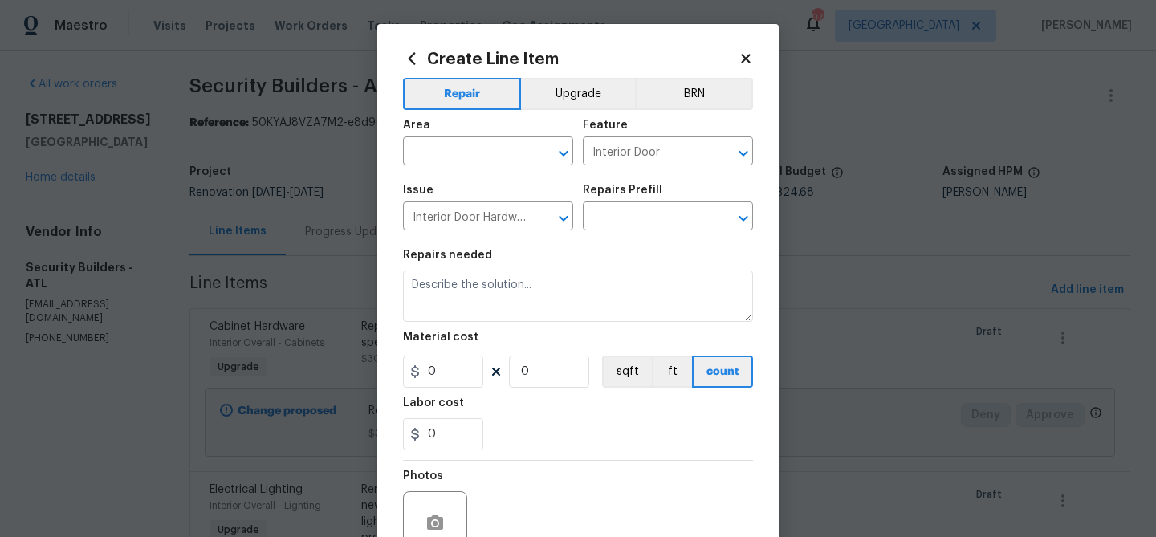
type input "Install Door Handle (economy) $28.24"
type textarea "Remove the existing interior door handle (if present). Install a new (economy) …"
type input "28.24"
type input "1"
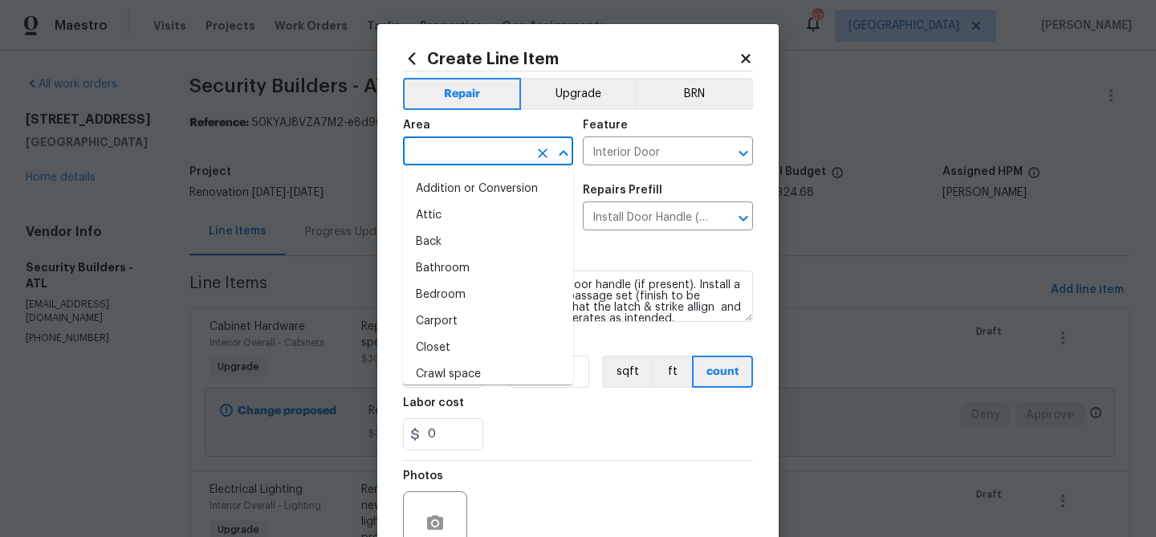
click at [464, 148] on input "text" at bounding box center [465, 152] width 125 height 25
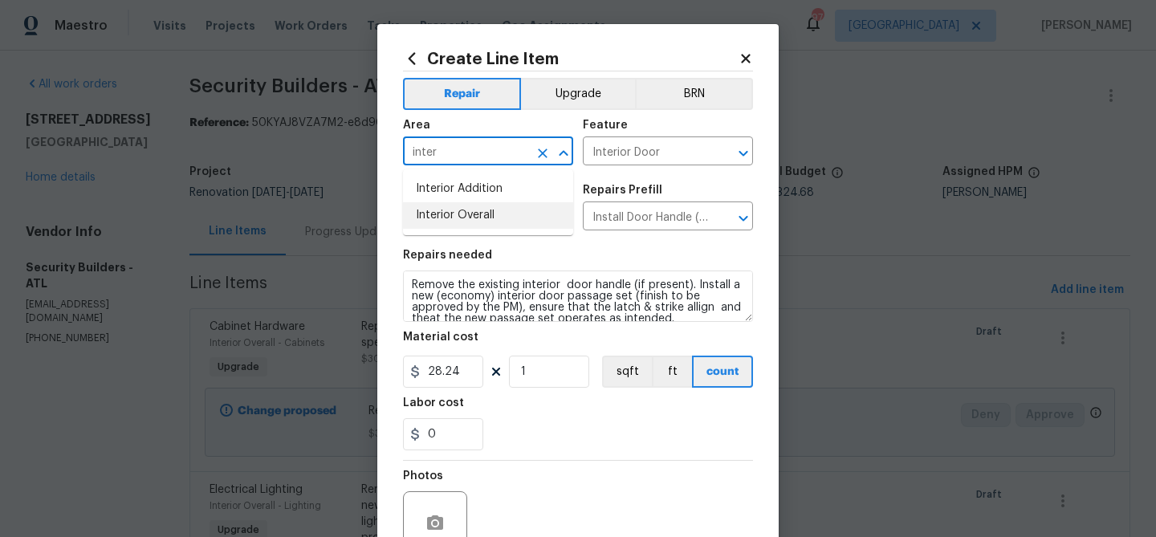
click at [471, 220] on li "Interior Overall" at bounding box center [488, 215] width 170 height 26
type input "Interior Overall"
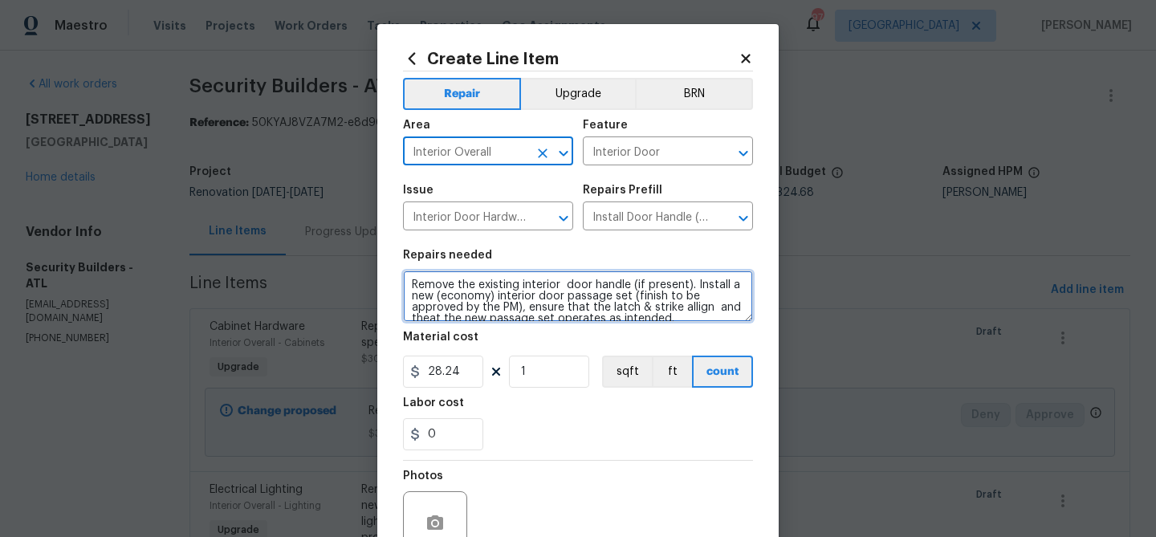
click at [426, 286] on textarea "Remove the existing interior door handle (if present). Install a new (economy) …" at bounding box center [578, 295] width 350 height 51
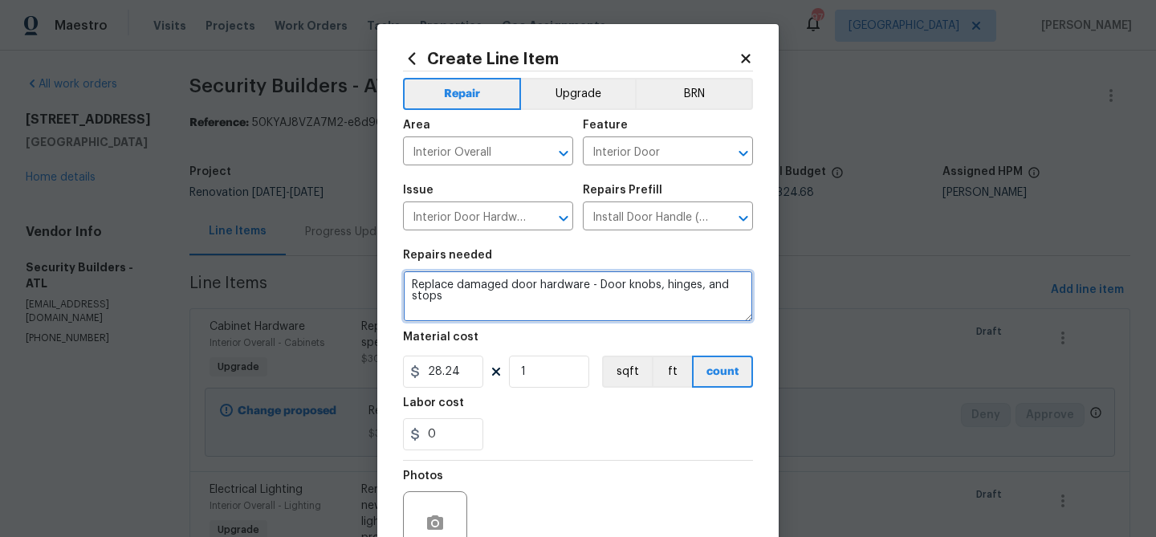
type textarea "Replace damaged door hardware - Door knobs, hinges, and stops"
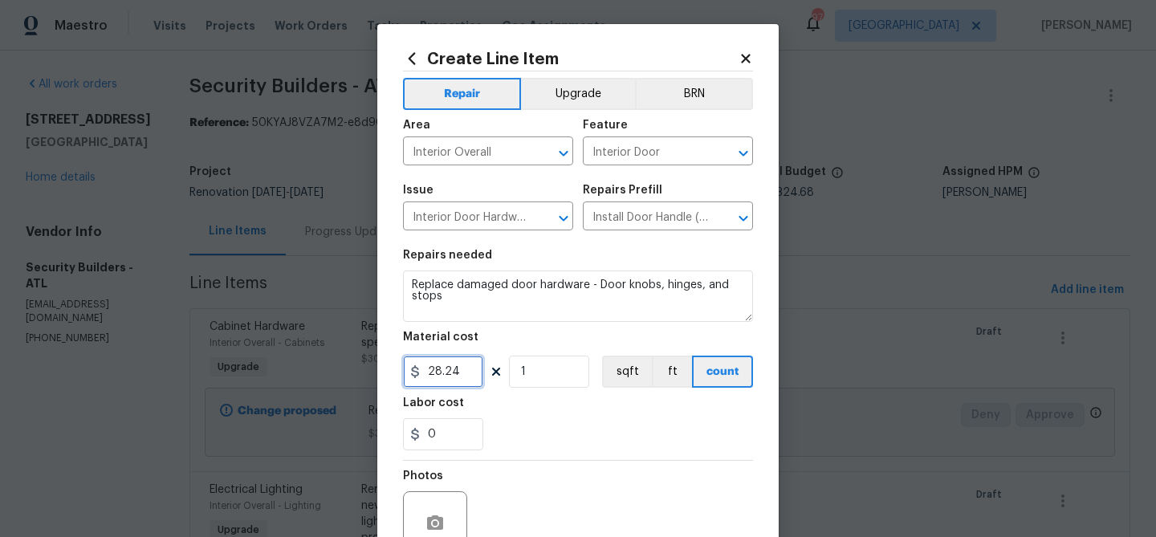
click at [441, 368] on input "28.24" at bounding box center [443, 372] width 80 height 32
type input "600"
click at [499, 431] on div "0" at bounding box center [578, 434] width 350 height 32
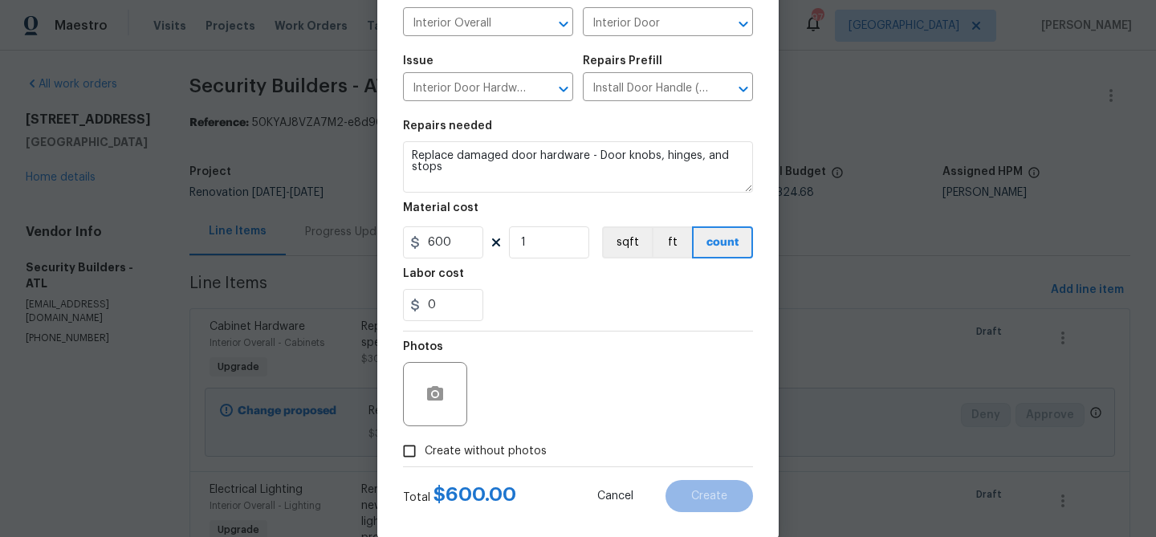
scroll to position [155, 0]
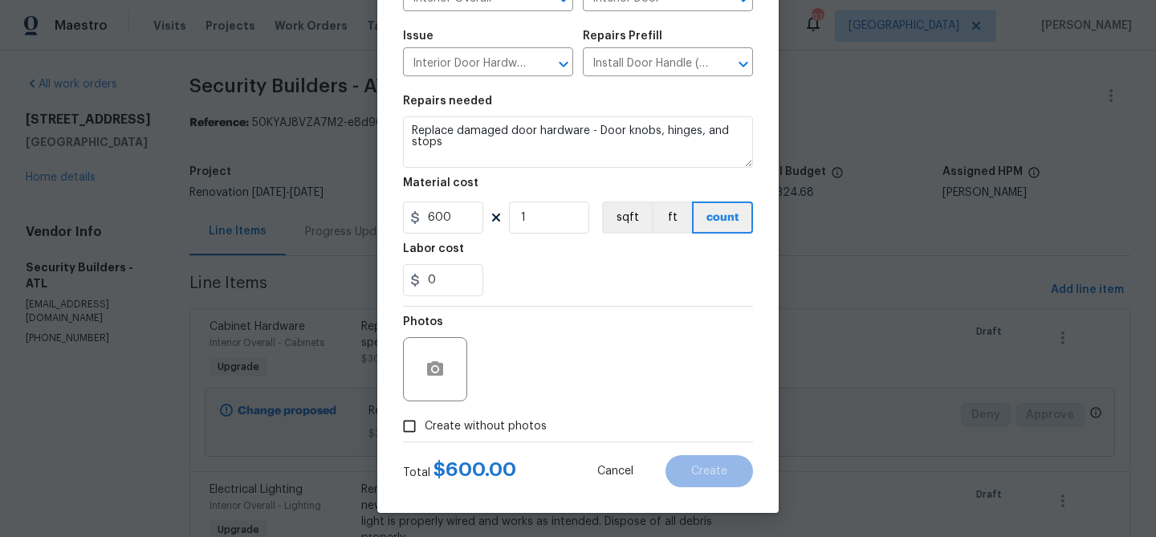
drag, startPoint x: 487, startPoint y: 417, endPoint x: 496, endPoint y: 413, distance: 10.1
click at [486, 418] on span "Create without photos" at bounding box center [486, 426] width 122 height 17
drag, startPoint x: 413, startPoint y: 421, endPoint x: 478, endPoint y: 405, distance: 66.4
click at [413, 421] on input "Create without photos" at bounding box center [409, 426] width 31 height 31
checkbox input "true"
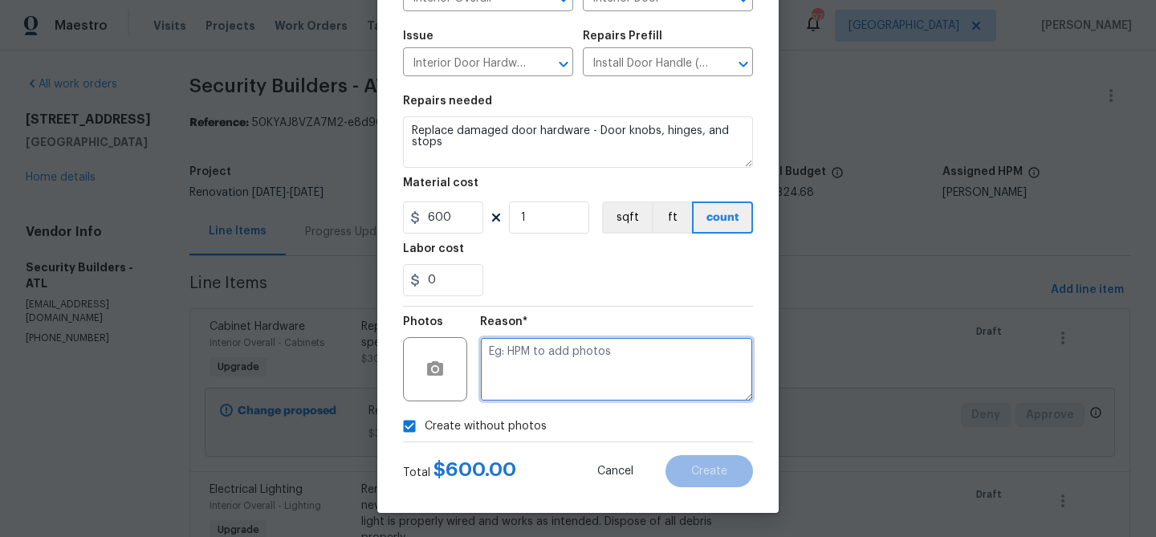
click at [577, 384] on textarea at bounding box center [616, 369] width 273 height 64
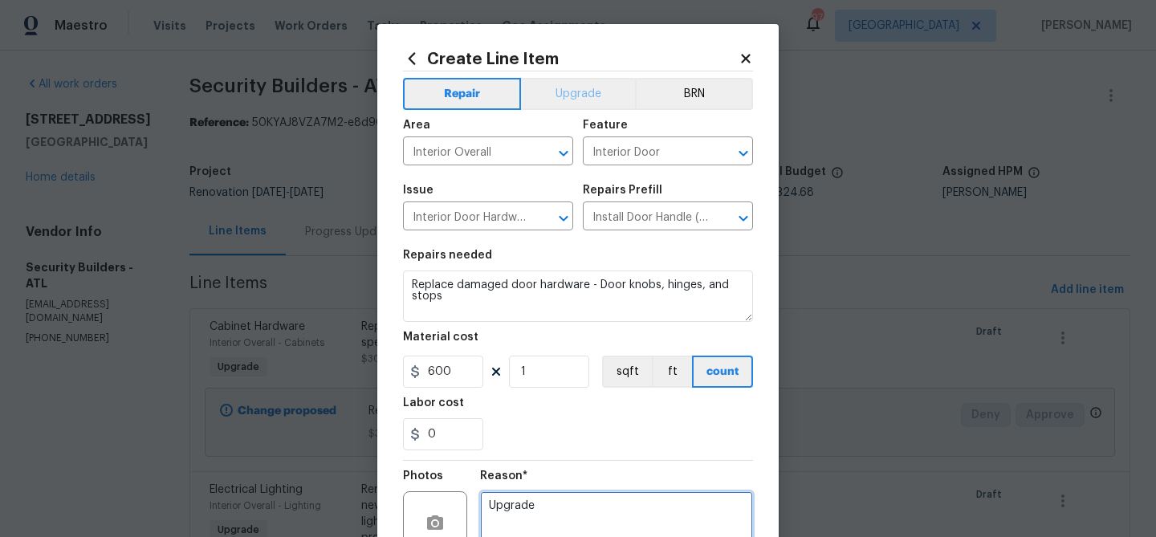
type textarea "Upgrade"
click at [576, 89] on button "Upgrade" at bounding box center [578, 94] width 115 height 32
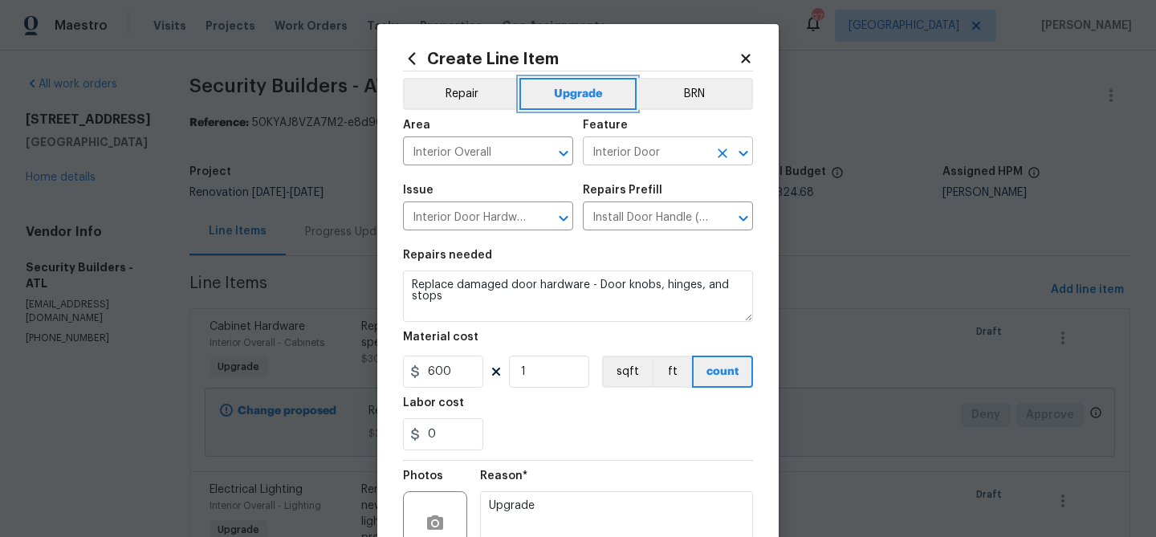
scroll to position [155, 0]
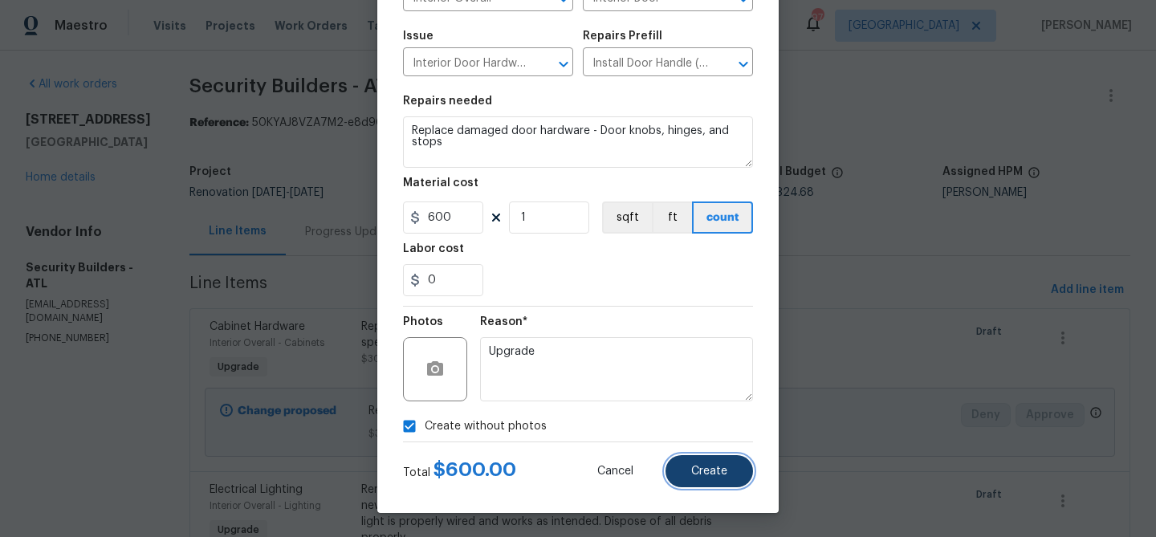
click at [704, 479] on button "Create" at bounding box center [708, 471] width 87 height 32
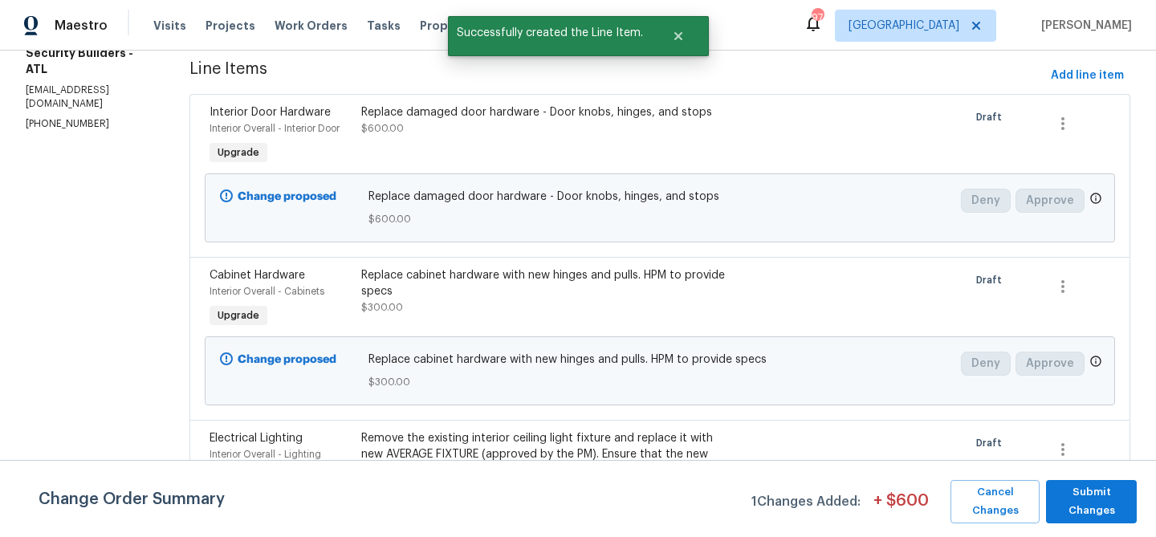
scroll to position [241, 0]
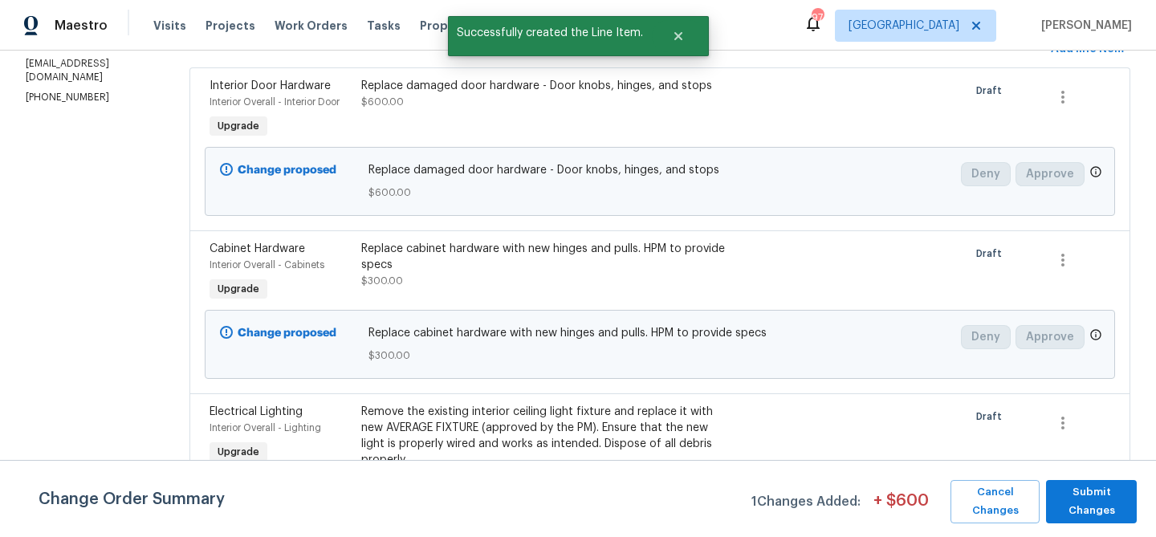
click at [510, 279] on div "Replace cabinet hardware with new hinges and pulls. HPM to provide specs $300.00" at bounding box center [546, 265] width 370 height 48
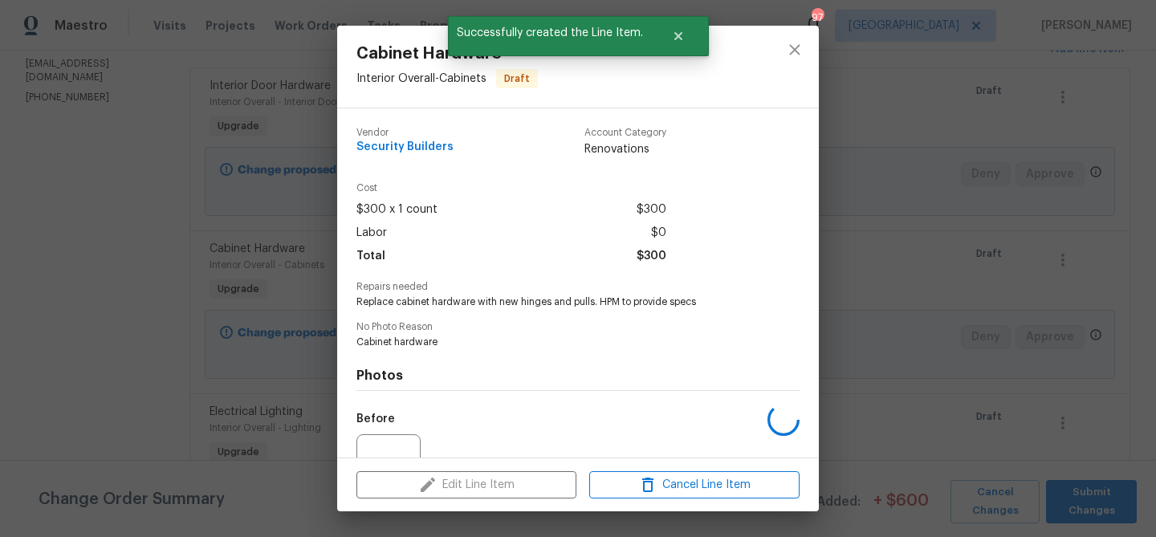
click at [510, 273] on div "Cost $300 x 1 count $300 Labor $0 Total $300" at bounding box center [577, 232] width 443 height 99
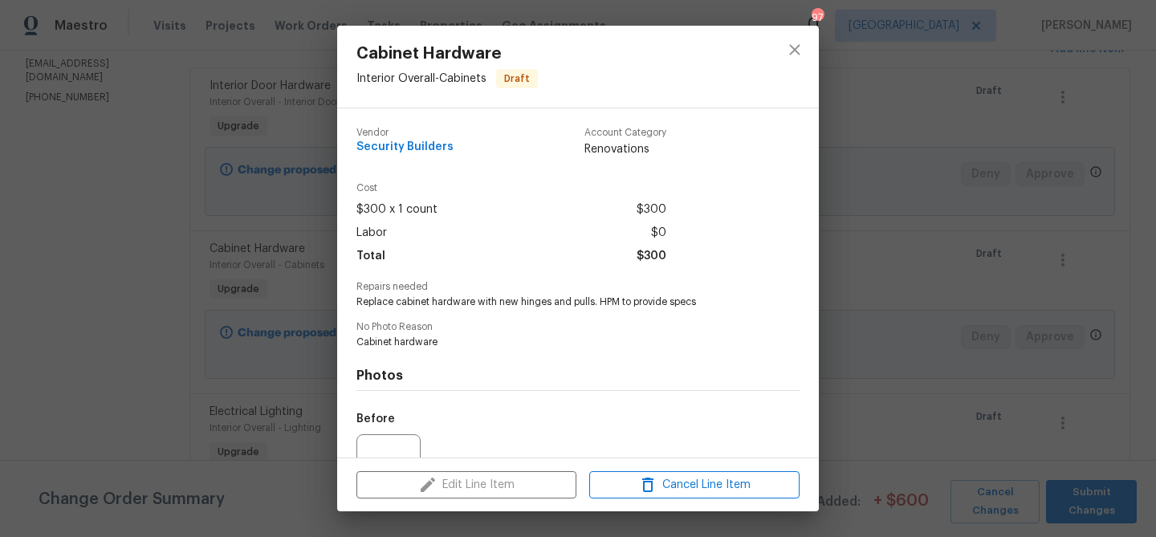
scroll to position [161, 0]
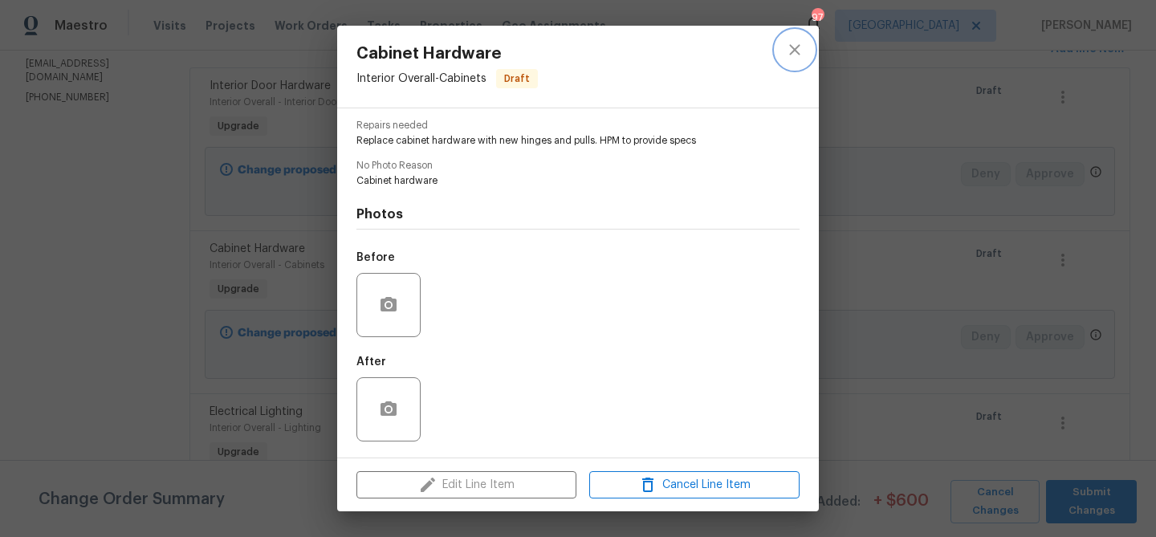
click at [791, 51] on icon "close" at bounding box center [794, 49] width 19 height 19
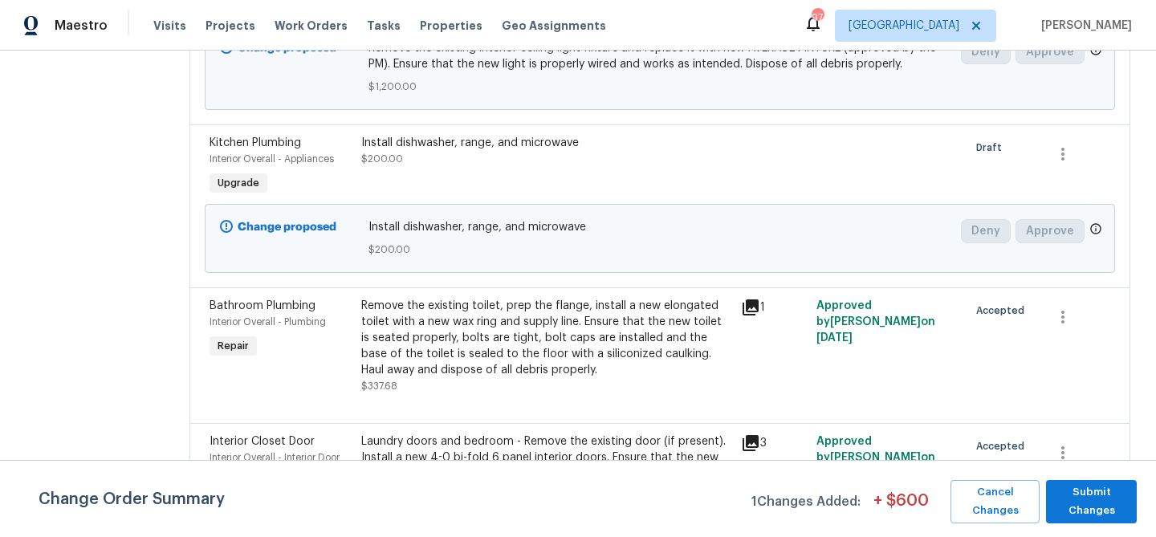
scroll to position [679, 0]
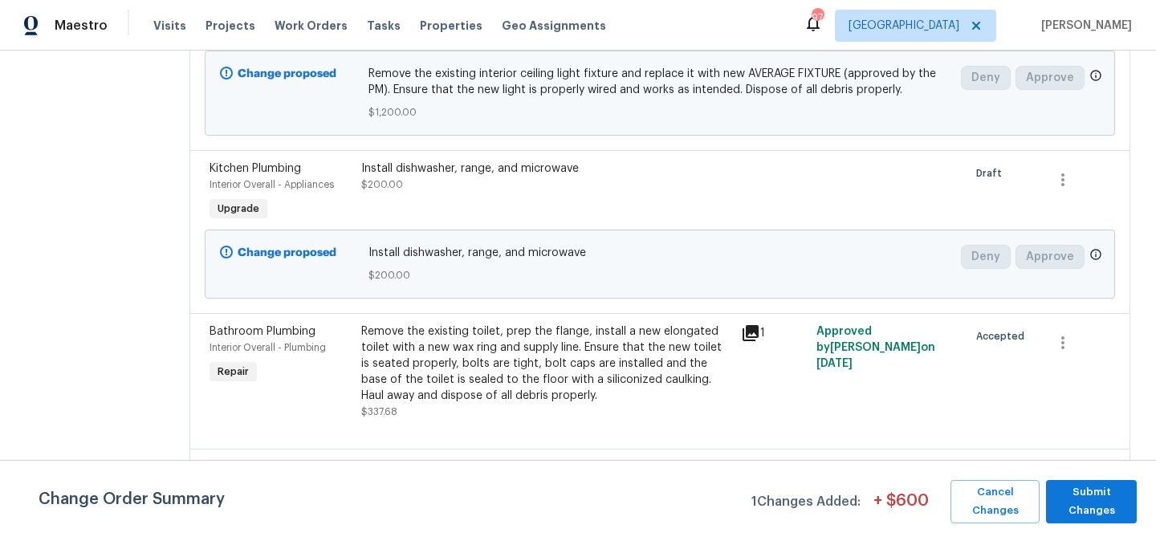
click at [559, 209] on div "Install dishwasher, range, and microwave $200.00" at bounding box center [546, 193] width 380 height 74
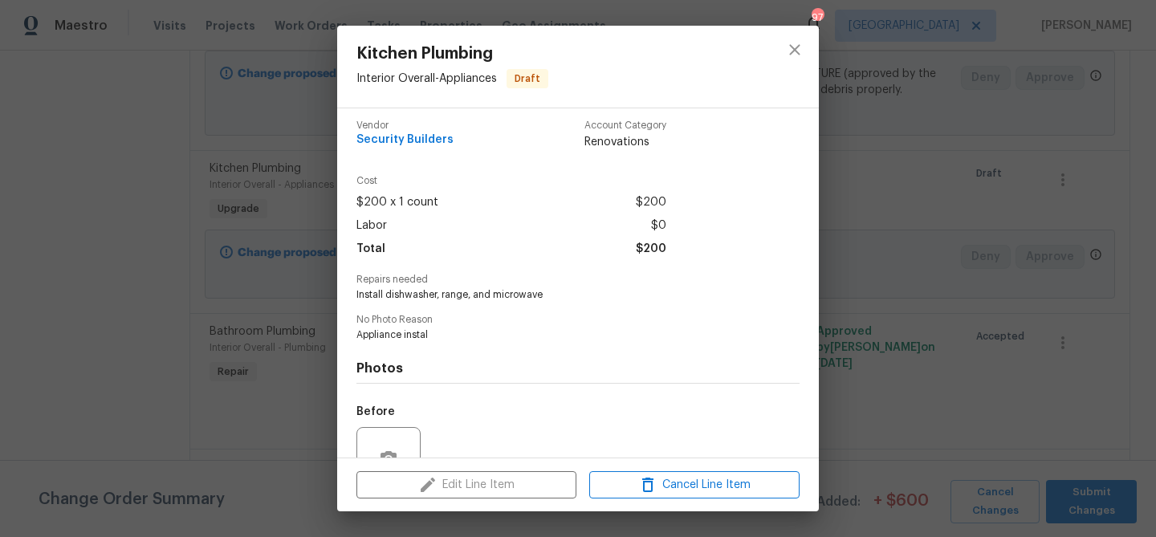
scroll to position [0, 0]
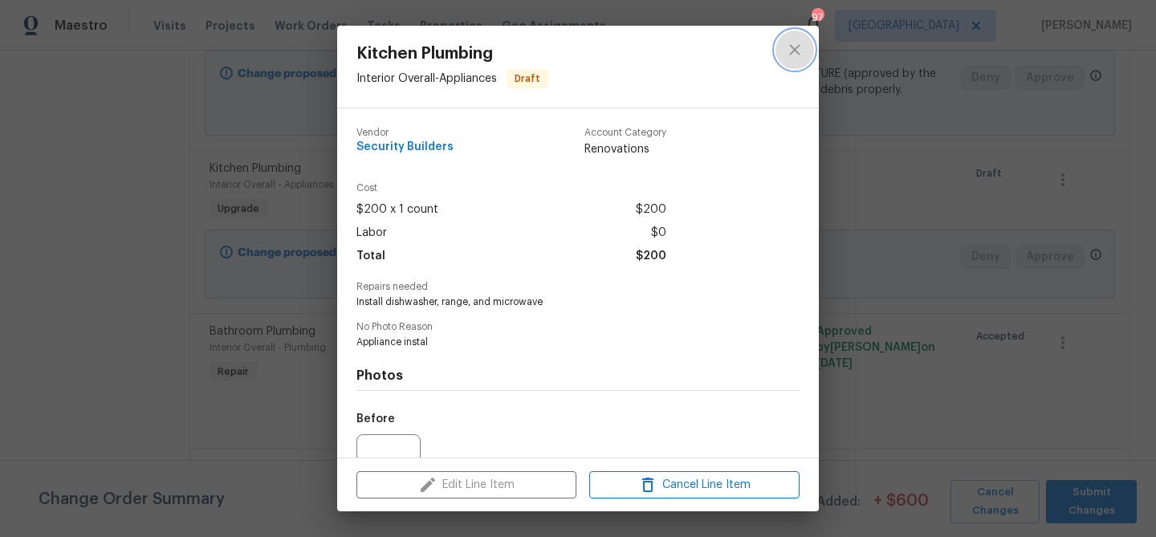
click at [791, 46] on icon "close" at bounding box center [794, 49] width 10 height 10
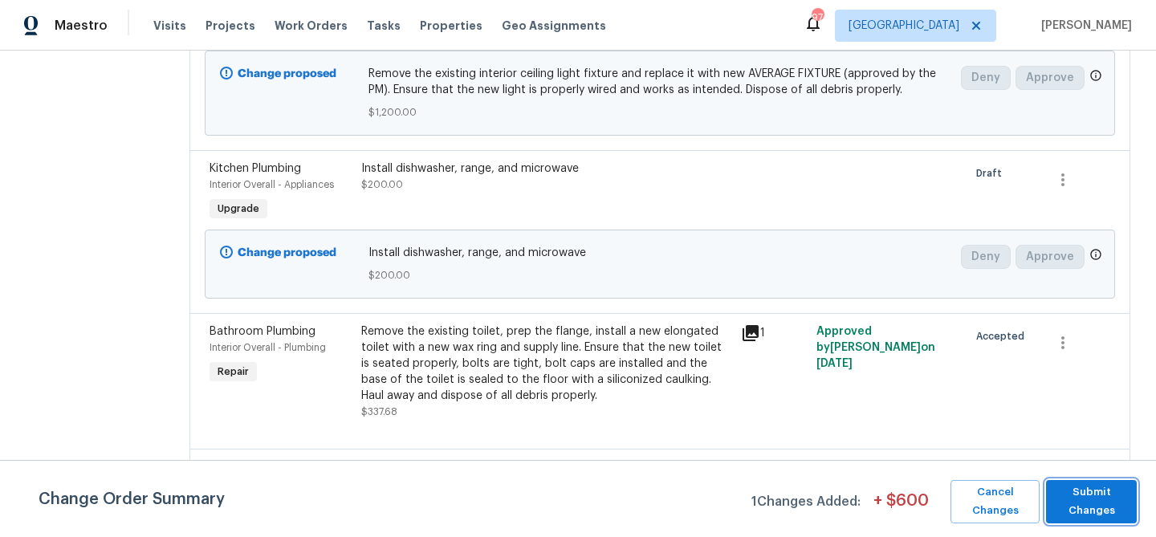
click at [1067, 498] on span "Submit Changes" at bounding box center [1091, 501] width 75 height 37
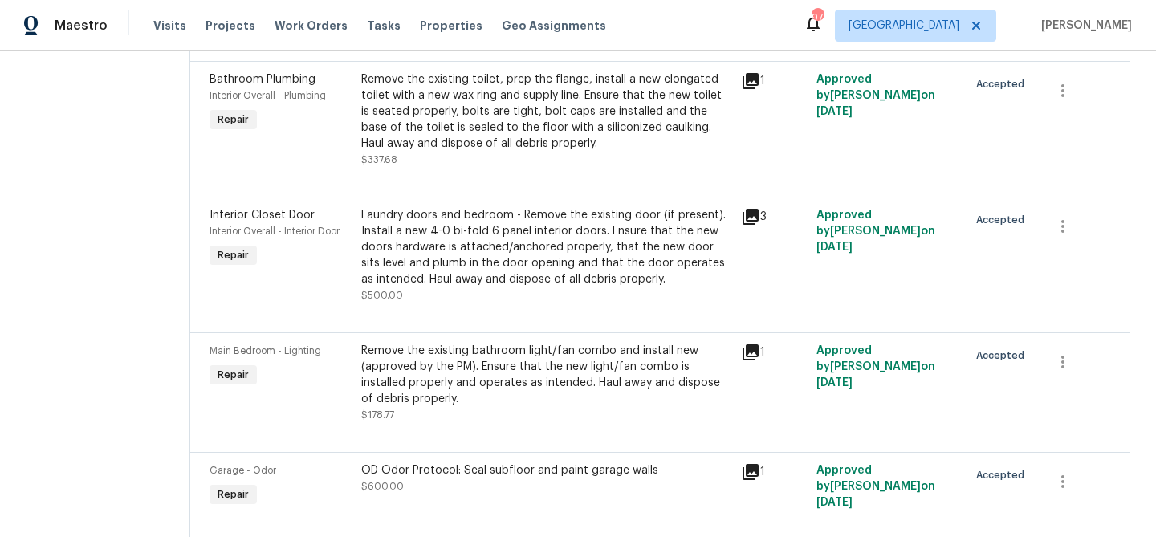
scroll to position [936, 0]
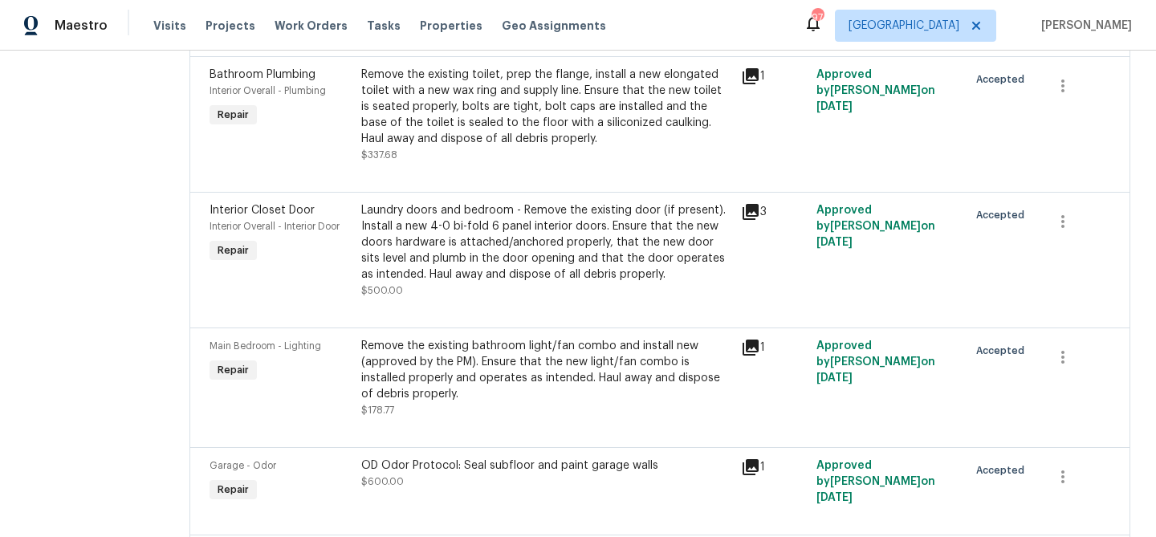
click at [525, 351] on div "Remove the existing bathroom light/fan combo and install new (approved by the P…" at bounding box center [546, 370] width 370 height 64
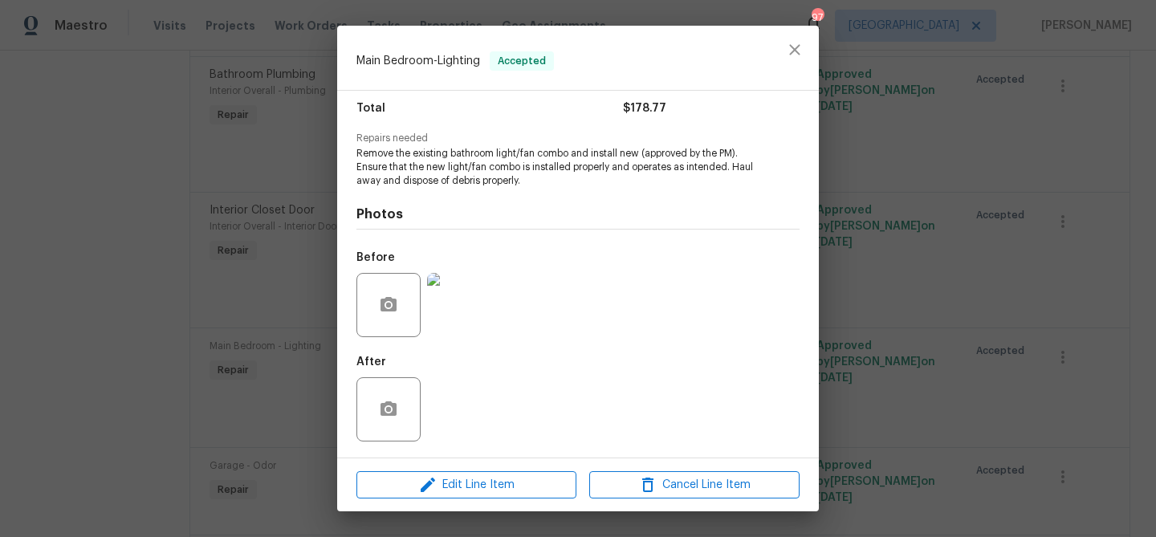
scroll to position [0, 0]
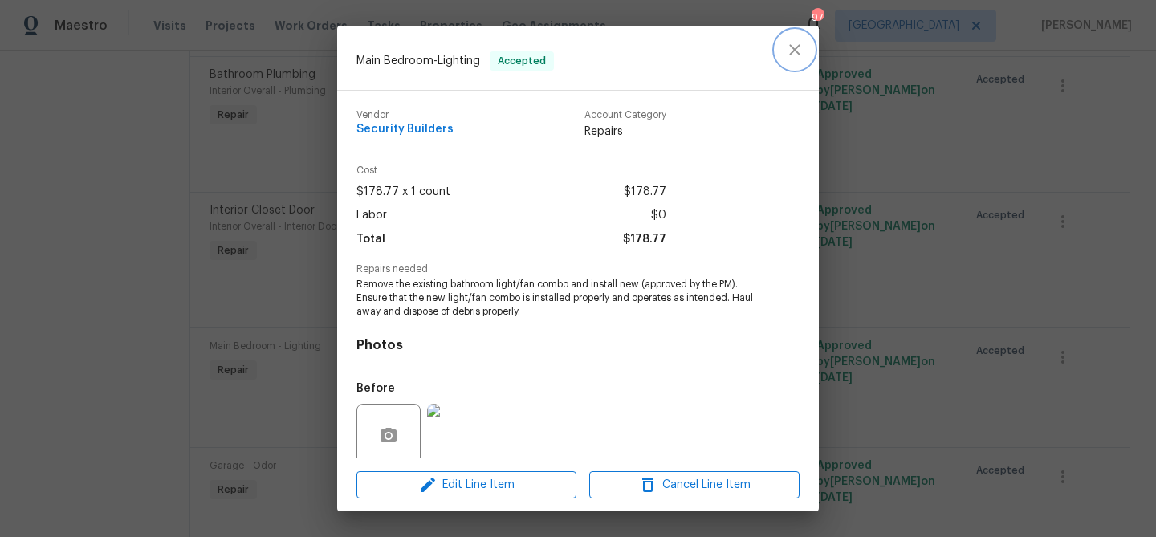
click at [796, 55] on icon "close" at bounding box center [794, 49] width 19 height 19
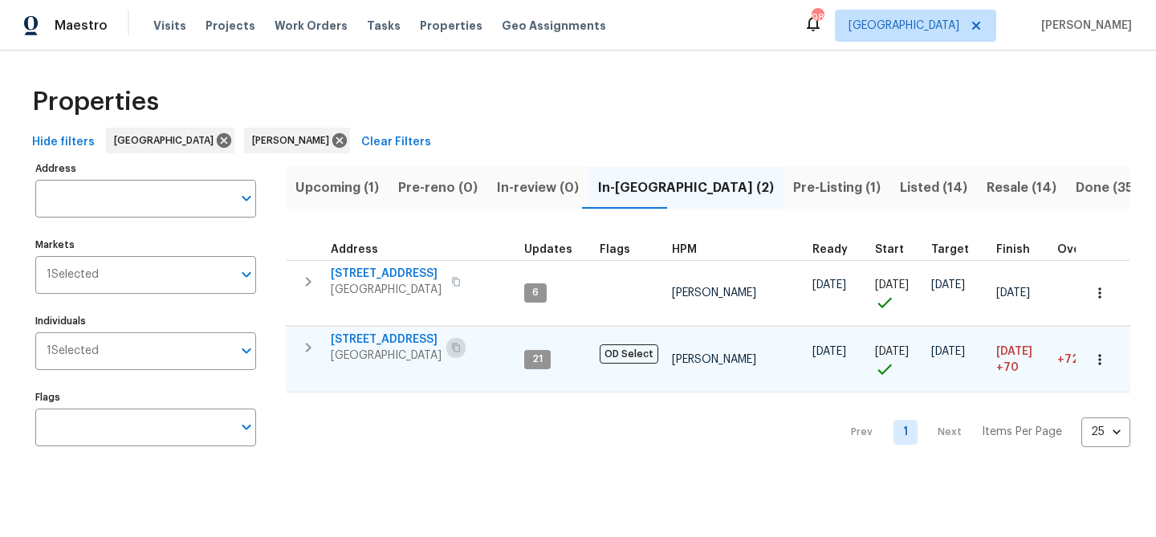
click at [452, 352] on icon "button" at bounding box center [456, 348] width 8 height 9
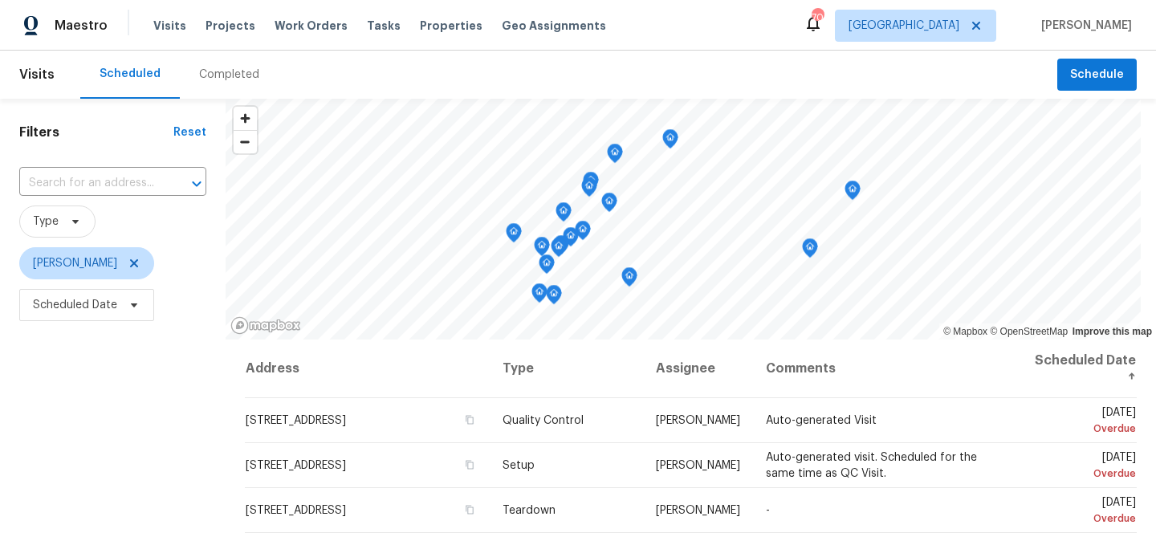
scroll to position [231, 0]
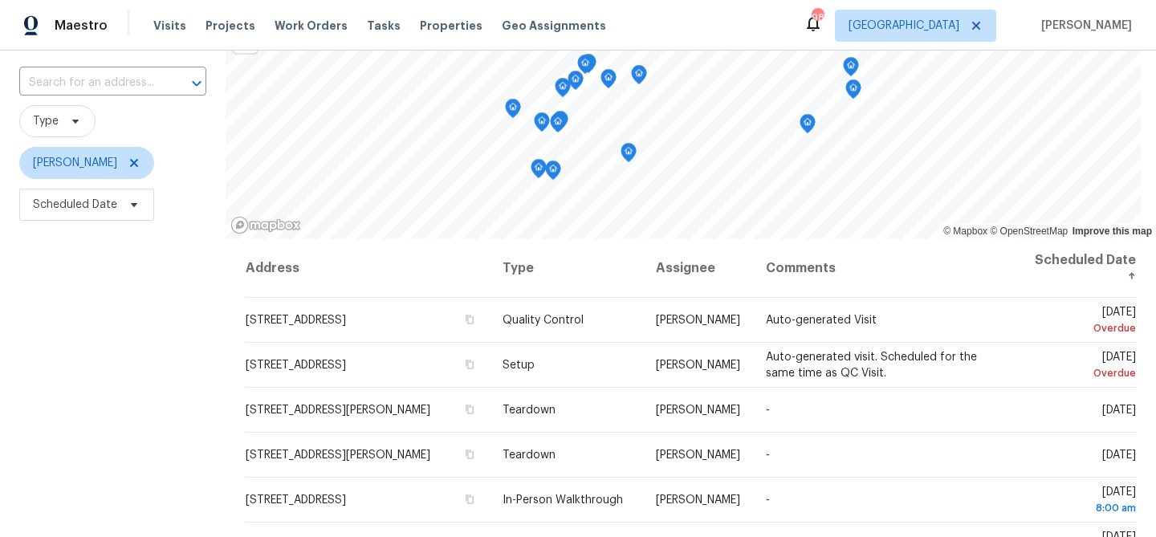
scroll to position [232, 0]
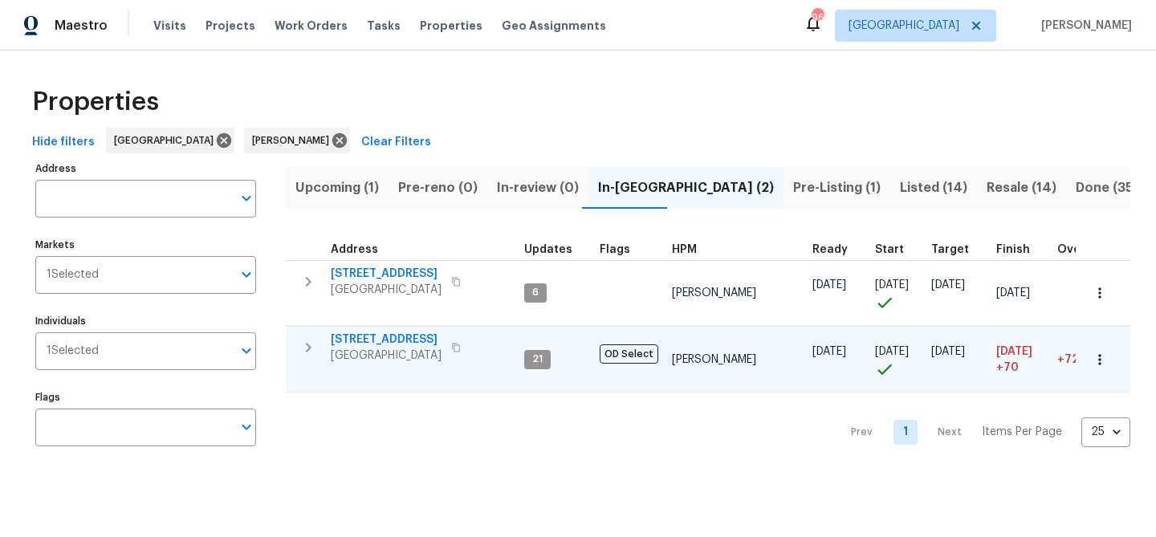
drag, startPoint x: 384, startPoint y: 334, endPoint x: 377, endPoint y: 328, distance: 8.5
click at [380, 331] on span "[STREET_ADDRESS]" at bounding box center [386, 339] width 111 height 16
click at [377, 343] on span "[STREET_ADDRESS]" at bounding box center [386, 339] width 111 height 16
click at [368, 336] on span "[STREET_ADDRESS]" at bounding box center [386, 339] width 111 height 16
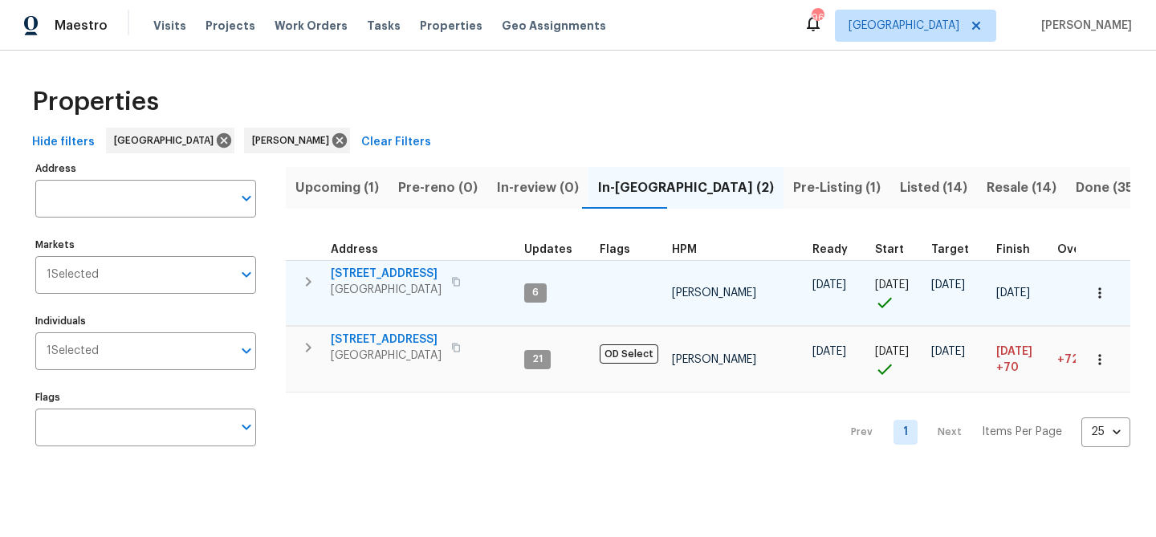
click at [374, 274] on span "[STREET_ADDRESS]" at bounding box center [386, 274] width 111 height 16
click at [376, 271] on span "[STREET_ADDRESS]" at bounding box center [386, 274] width 111 height 16
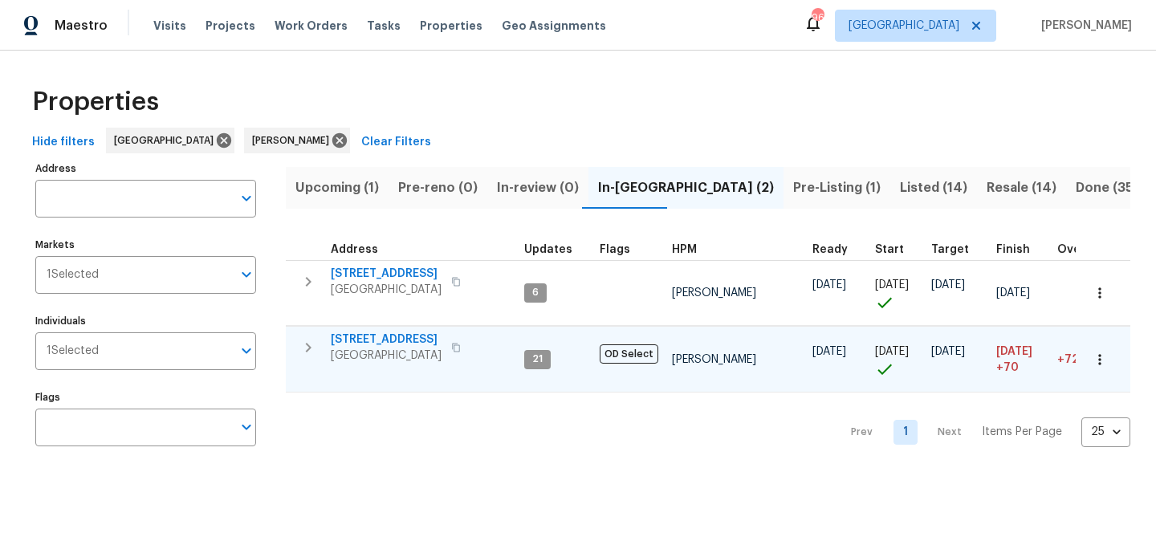
click at [379, 337] on span "[STREET_ADDRESS]" at bounding box center [386, 339] width 111 height 16
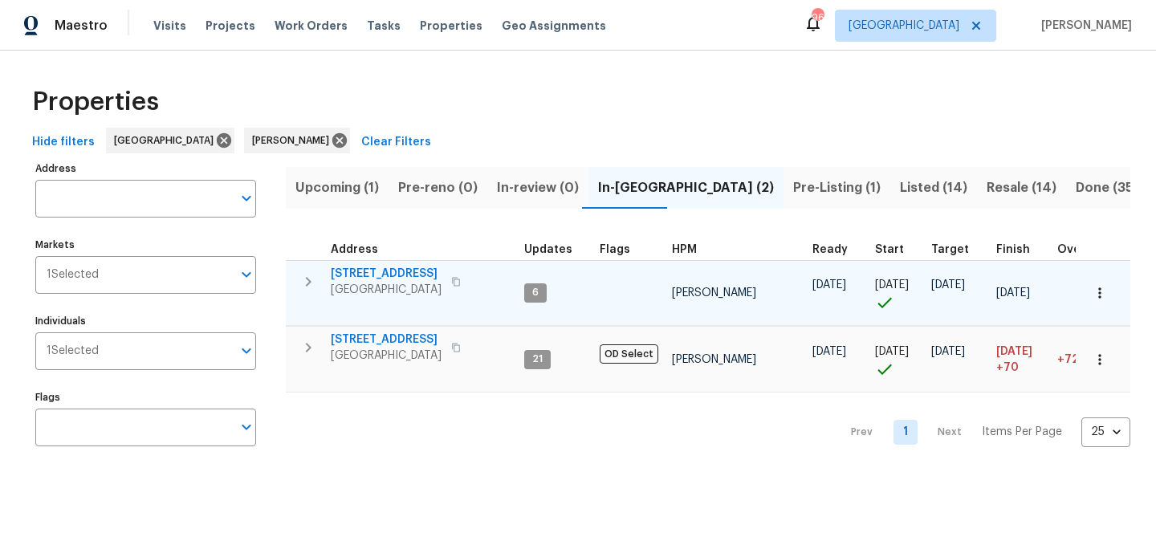
click at [374, 276] on span "[STREET_ADDRESS]" at bounding box center [386, 274] width 111 height 16
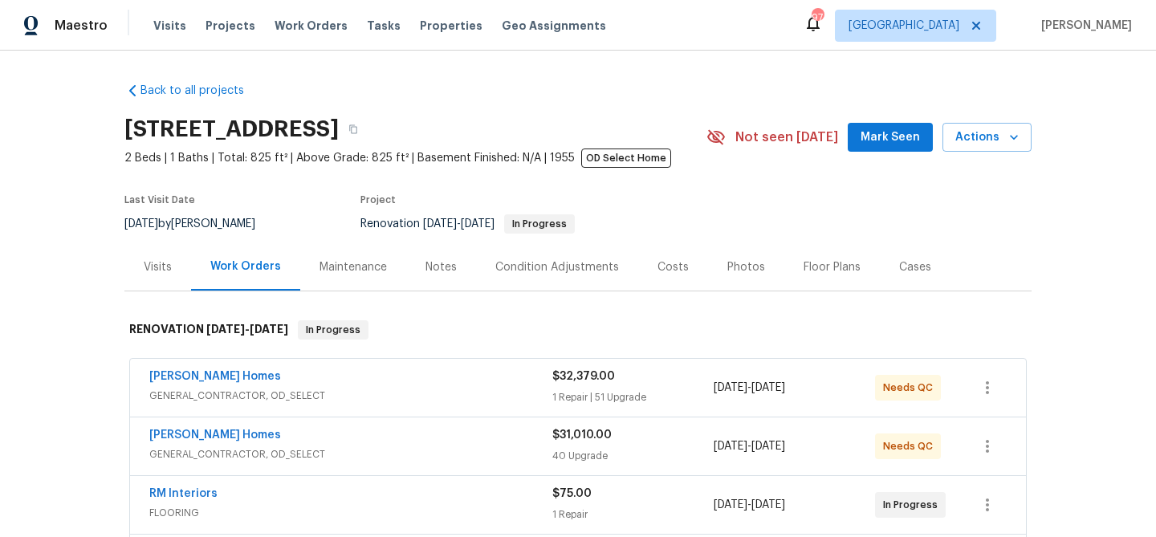
click at [899, 140] on span "Mark Seen" at bounding box center [889, 138] width 59 height 20
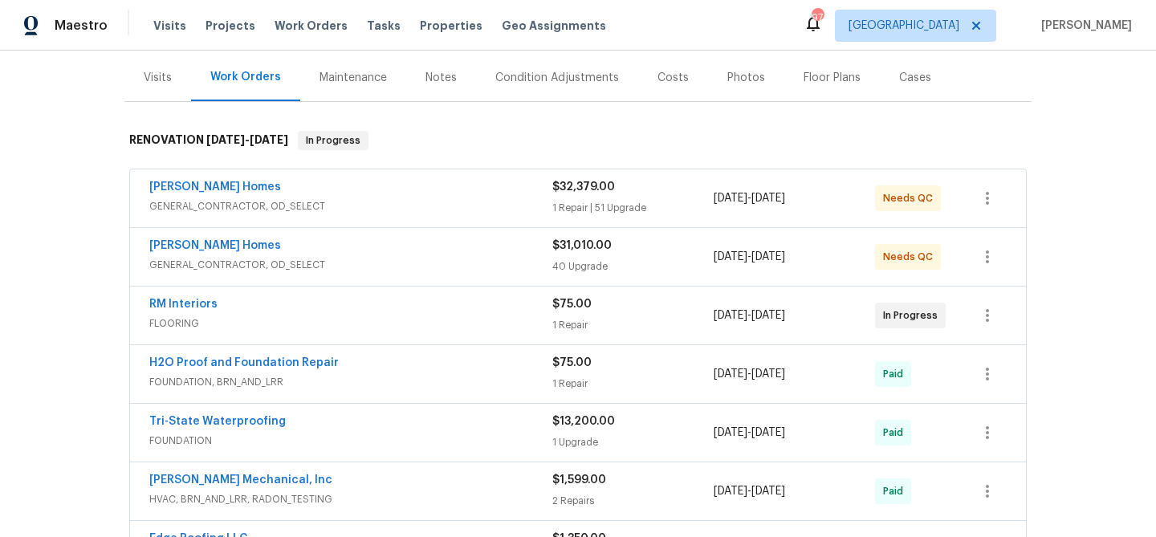
scroll to position [208, 0]
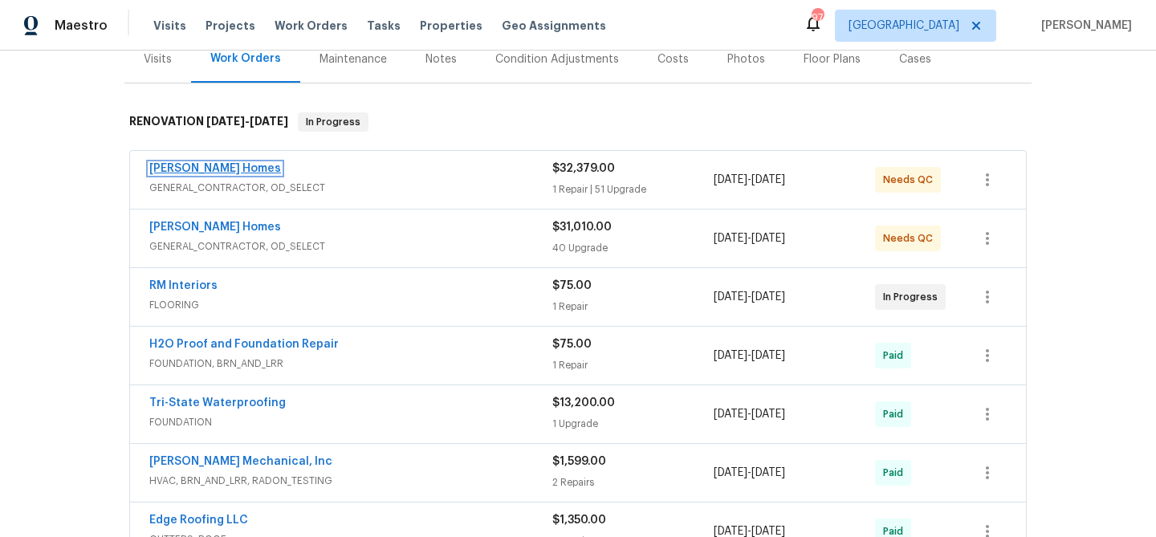
click at [207, 170] on link "[PERSON_NAME] Homes" at bounding box center [215, 168] width 132 height 11
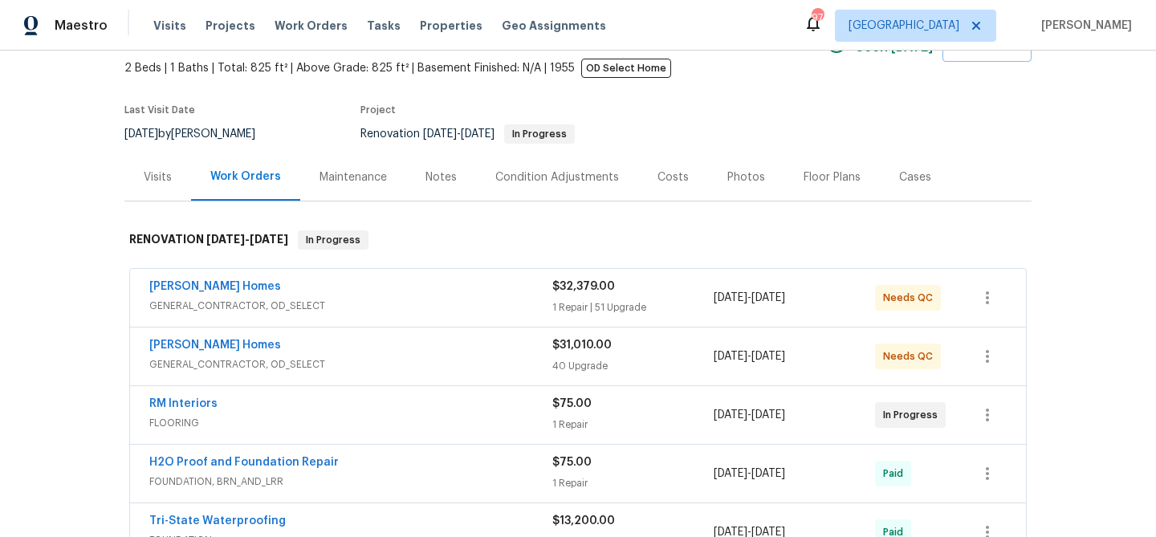
scroll to position [92, 0]
click at [205, 342] on link "[PERSON_NAME] Homes" at bounding box center [215, 343] width 132 height 11
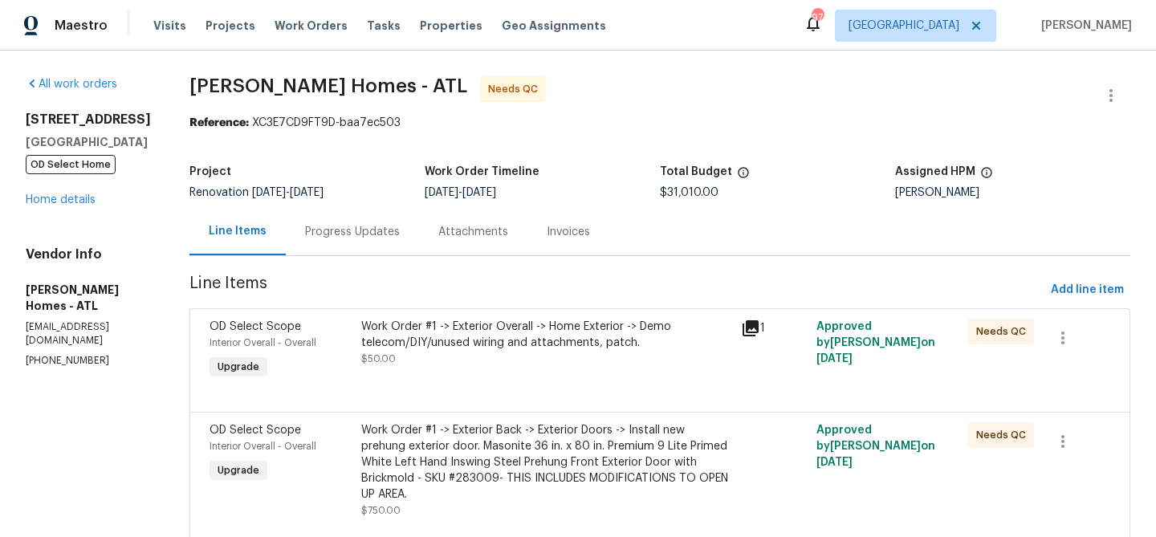
scroll to position [136, 0]
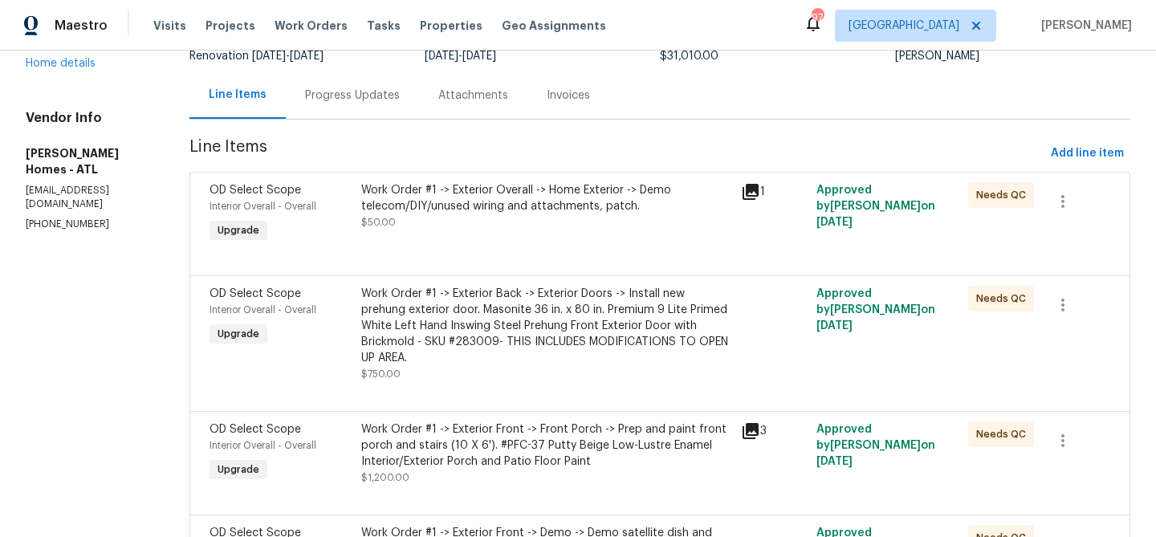
click at [513, 234] on div "Work Order #1 -> Exterior Overall -> Home Exterior -> Demo telecom/DIY/unused w…" at bounding box center [546, 214] width 380 height 74
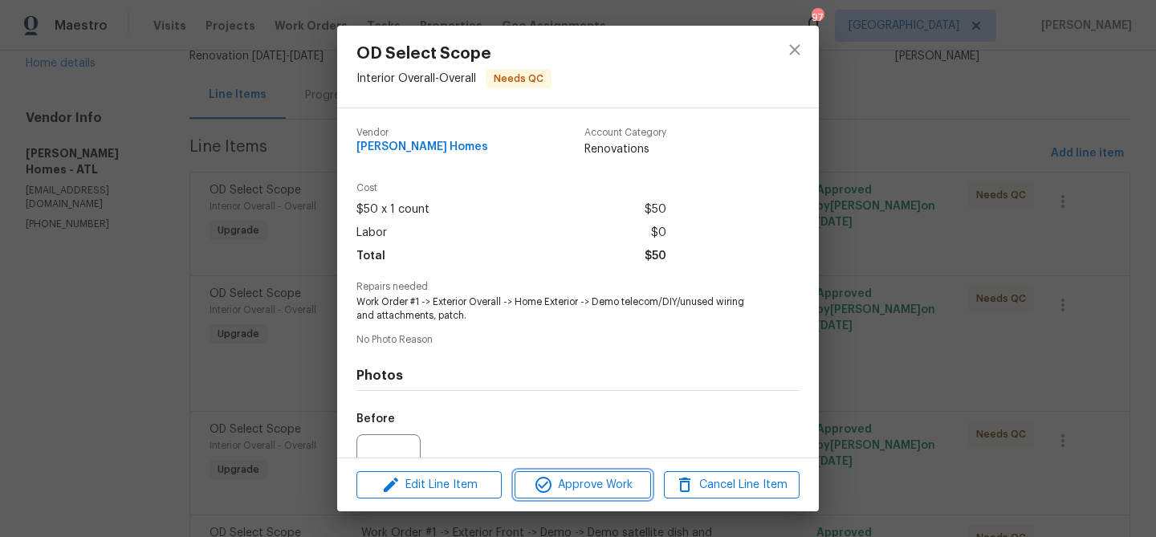
click at [564, 476] on span "Approve Work" at bounding box center [582, 485] width 126 height 20
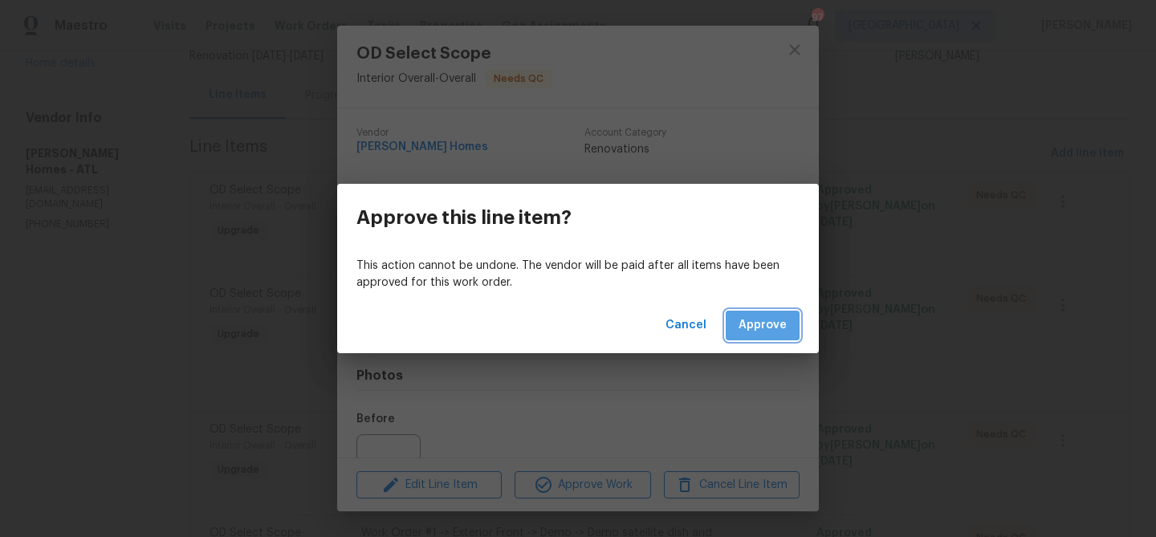
click at [763, 315] on span "Approve" at bounding box center [762, 325] width 48 height 20
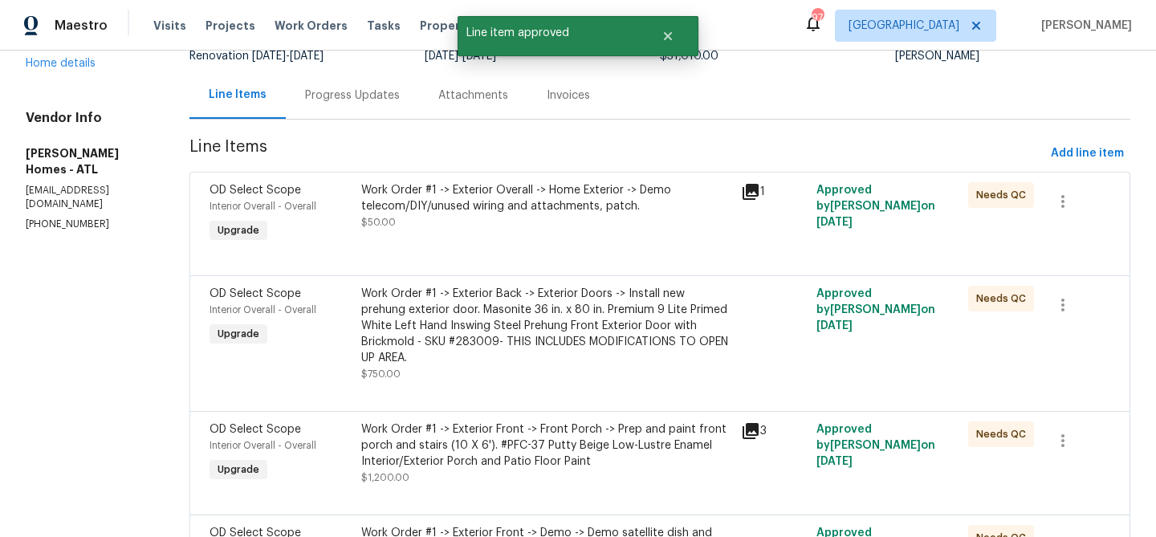
scroll to position [0, 0]
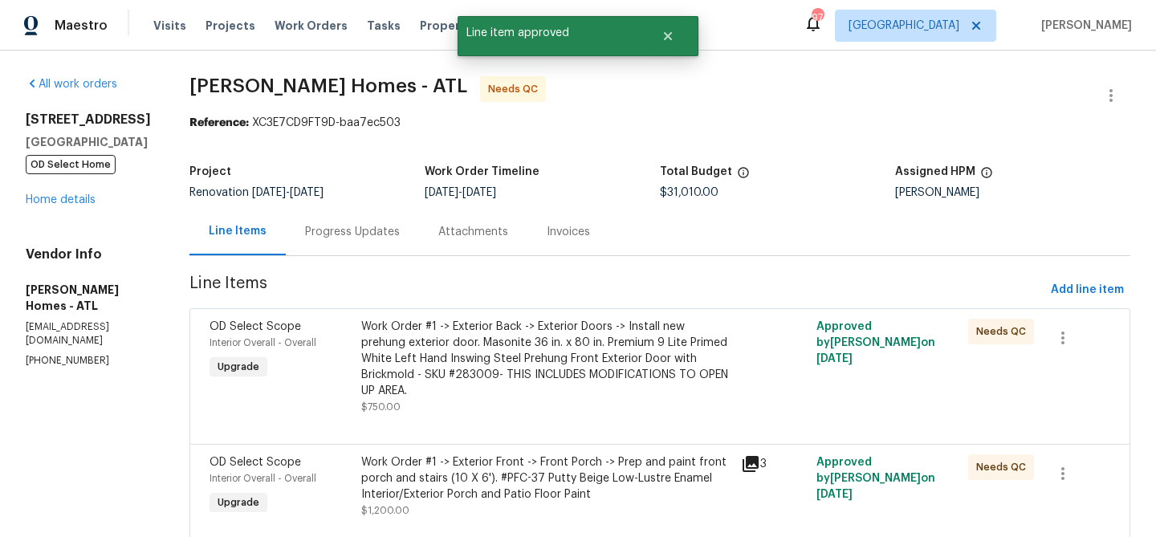
click at [465, 365] on div "Work Order #1 -> Exterior Back -> Exterior Doors -> Install new prehung exterio…" at bounding box center [546, 359] width 370 height 80
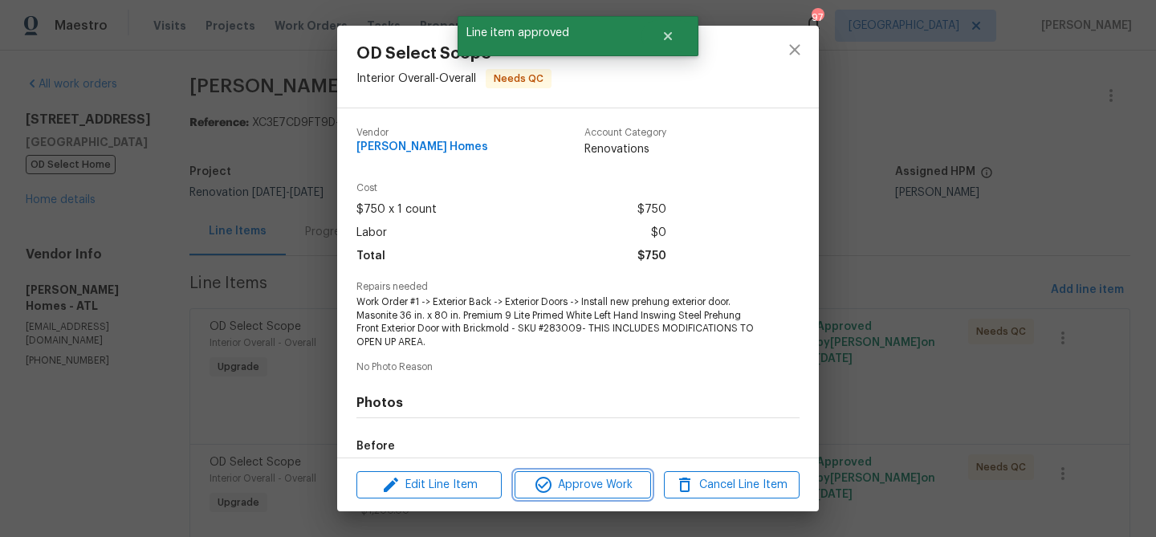
click at [543, 483] on icon "button" at bounding box center [543, 484] width 19 height 19
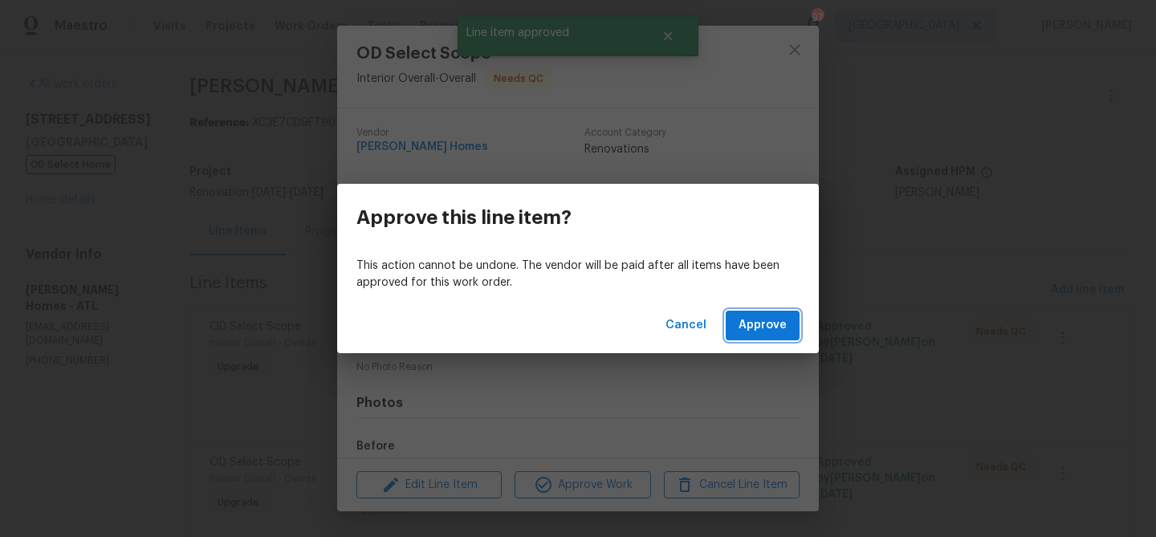
click at [743, 329] on span "Approve" at bounding box center [762, 325] width 48 height 20
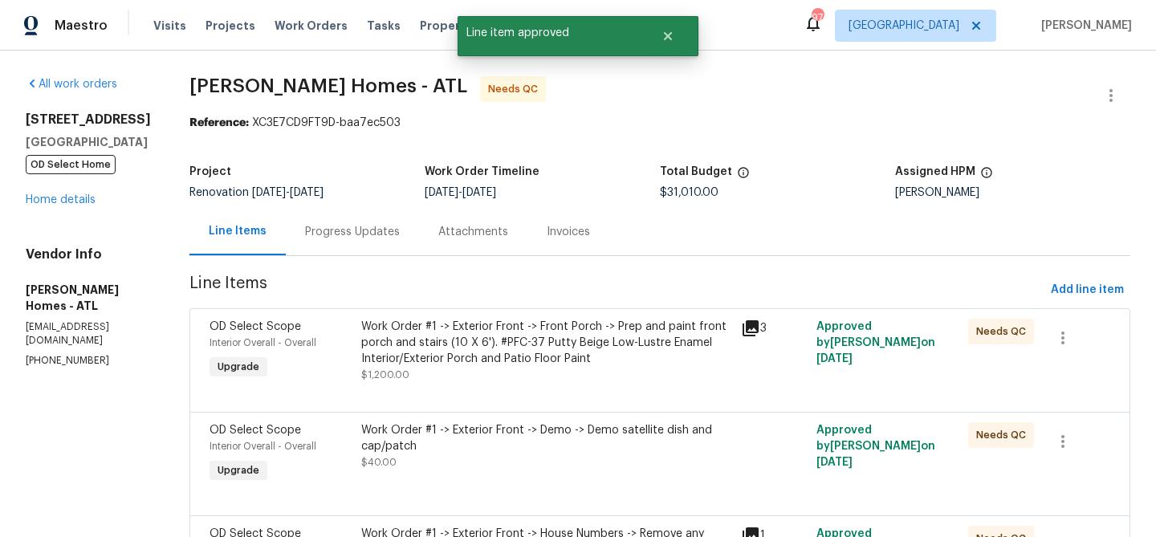
click at [535, 360] on div "Work Order #1 -> Exterior Front -> Front Porch -> Prep and paint front porch an…" at bounding box center [546, 343] width 370 height 48
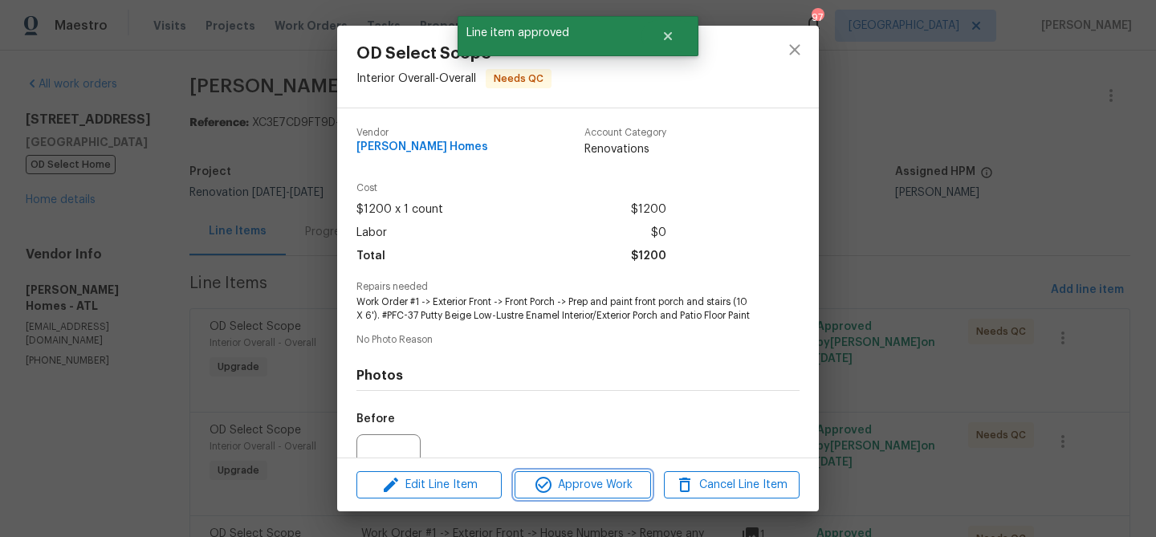
click at [585, 485] on span "Approve Work" at bounding box center [582, 485] width 126 height 20
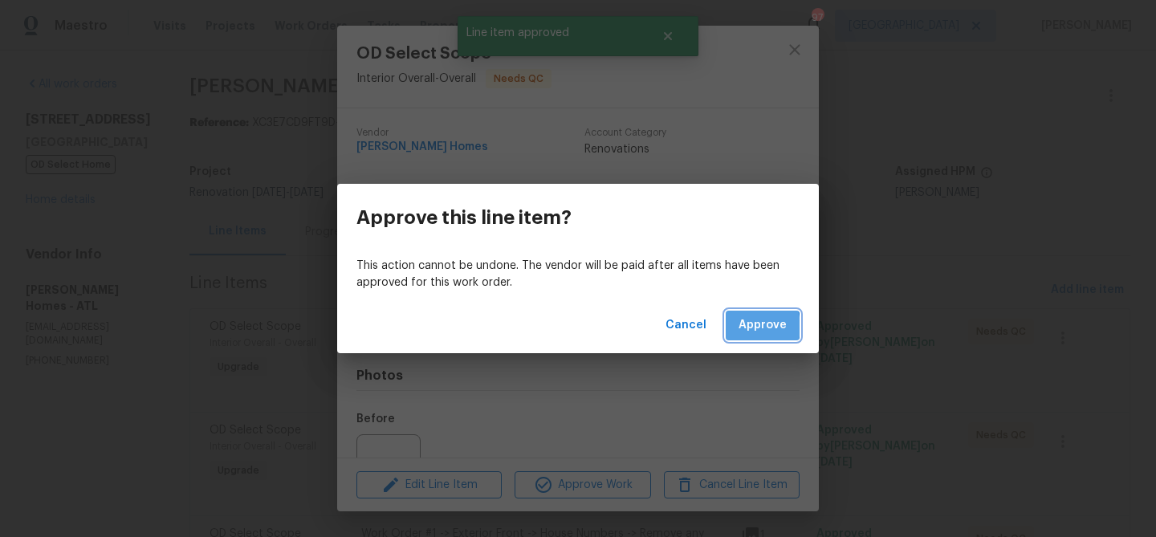
click at [744, 327] on span "Approve" at bounding box center [762, 325] width 48 height 20
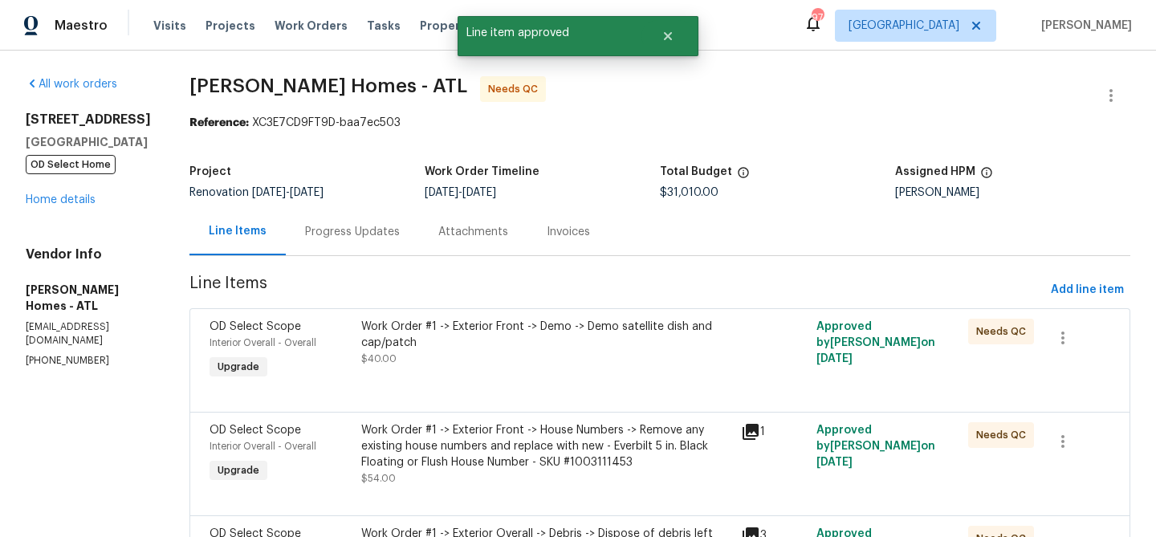
click at [511, 369] on div "Work Order #1 -> Exterior Front -> Demo -> Demo satellite dish and cap/patch $4…" at bounding box center [546, 351] width 380 height 74
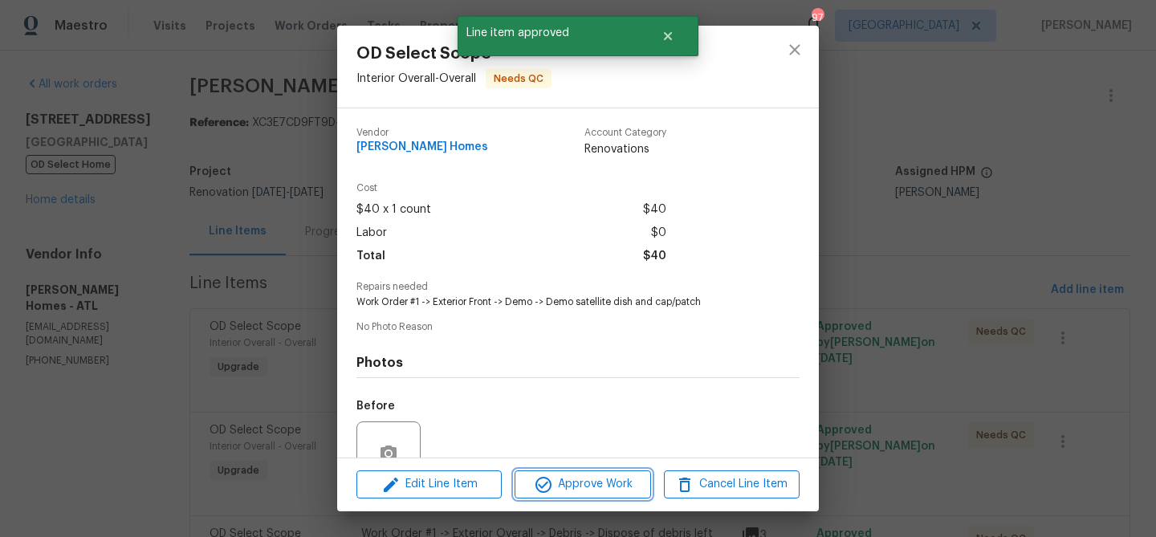
click at [563, 482] on span "Approve Work" at bounding box center [582, 484] width 126 height 20
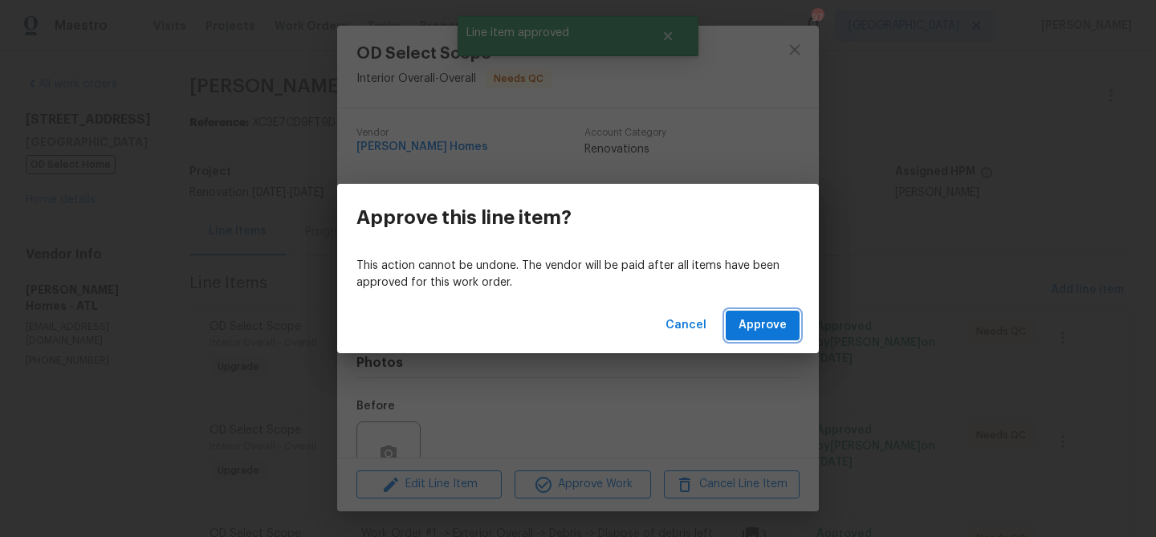
click at [769, 311] on button "Approve" at bounding box center [763, 326] width 74 height 30
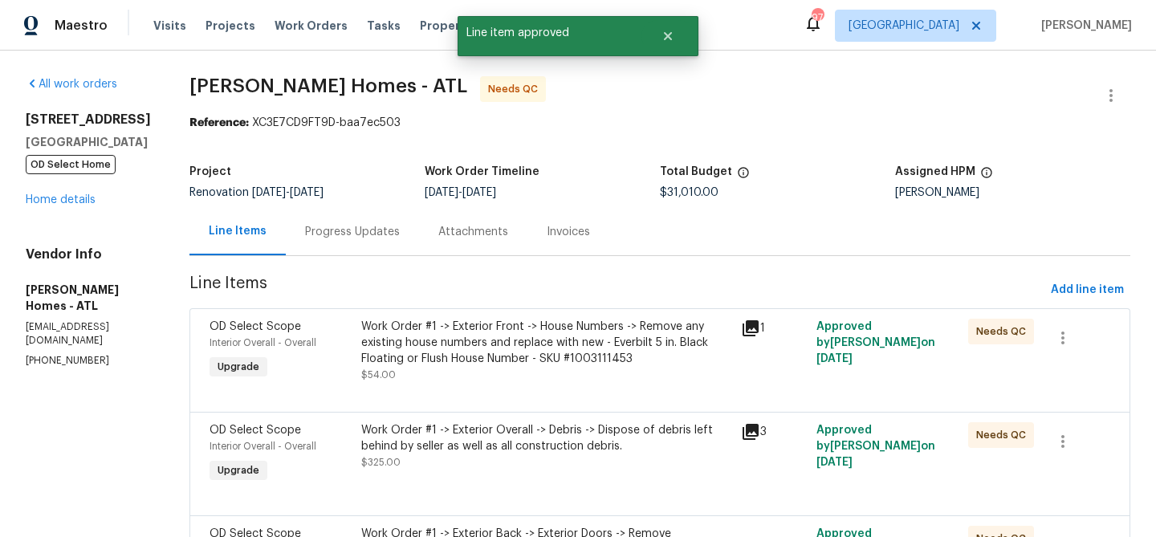
click at [546, 367] on div "Work Order #1 -> Exterior Front -> House Numbers -> Remove any existing house n…" at bounding box center [546, 351] width 370 height 64
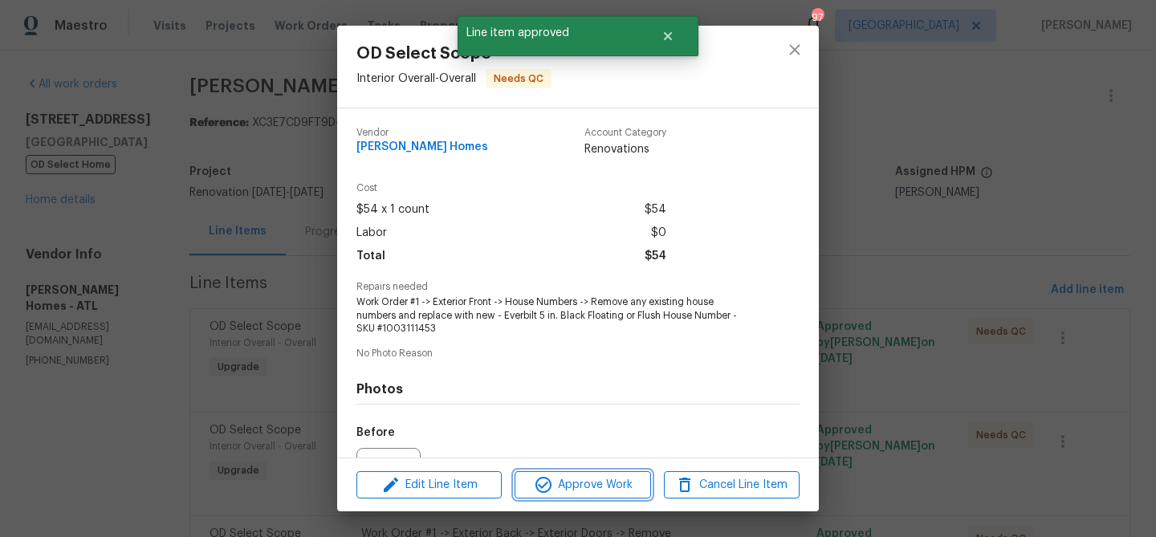
click at [576, 481] on span "Approve Work" at bounding box center [582, 485] width 126 height 20
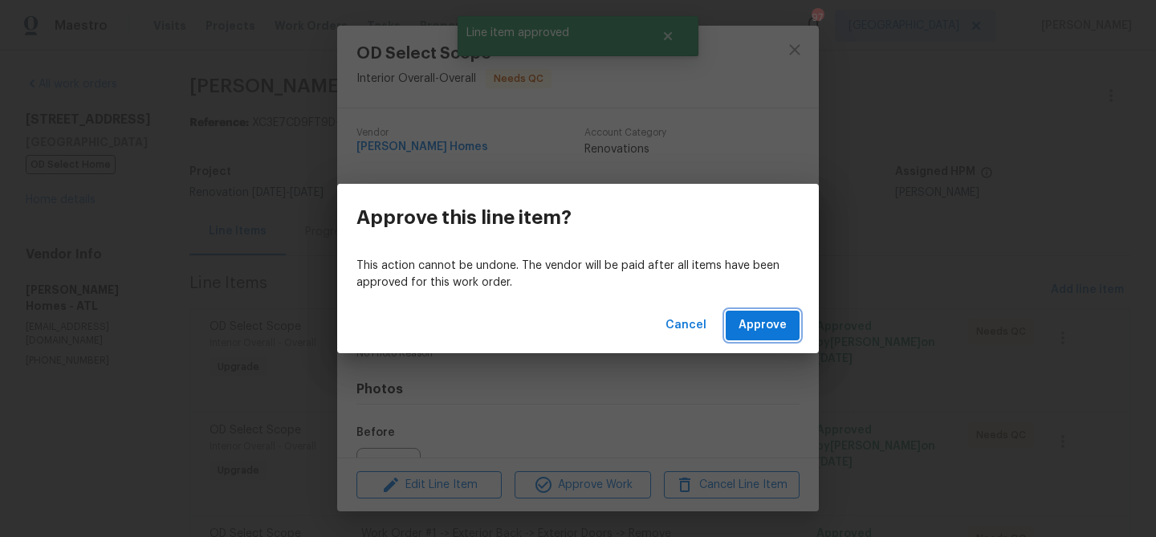
click at [782, 316] on span "Approve" at bounding box center [762, 325] width 48 height 20
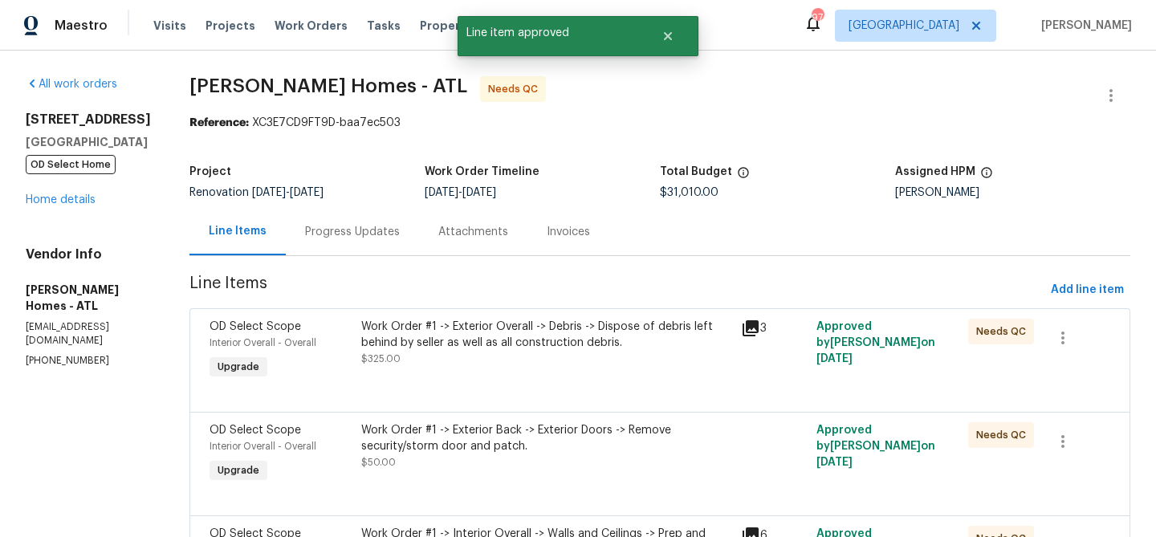
click at [641, 340] on div "Work Order #1 -> Exterior Overall -> Debris -> Dispose of debris left behind by…" at bounding box center [546, 335] width 370 height 32
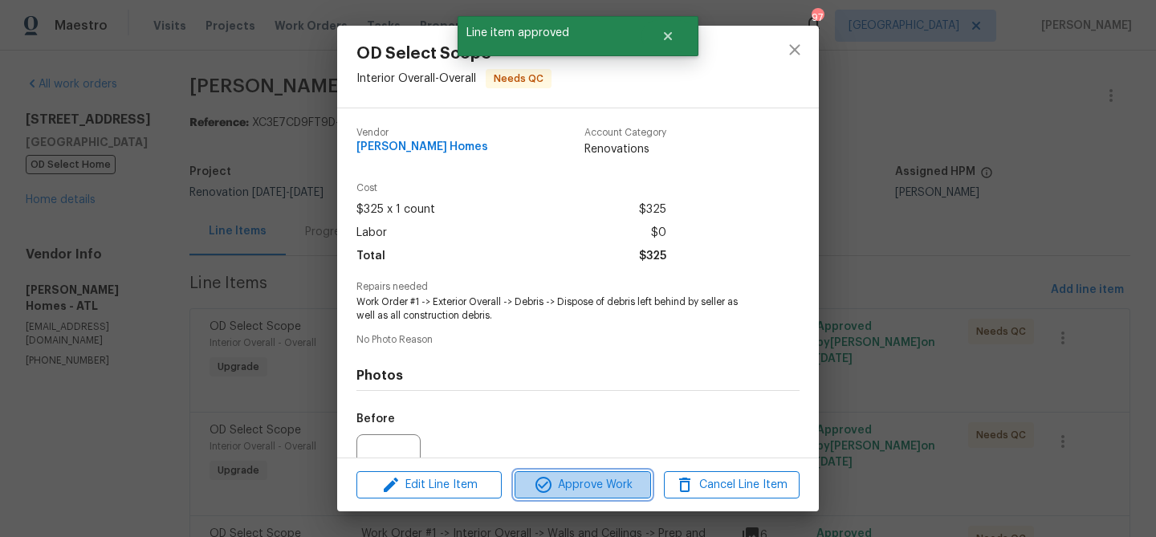
click at [577, 483] on span "Approve Work" at bounding box center [582, 485] width 126 height 20
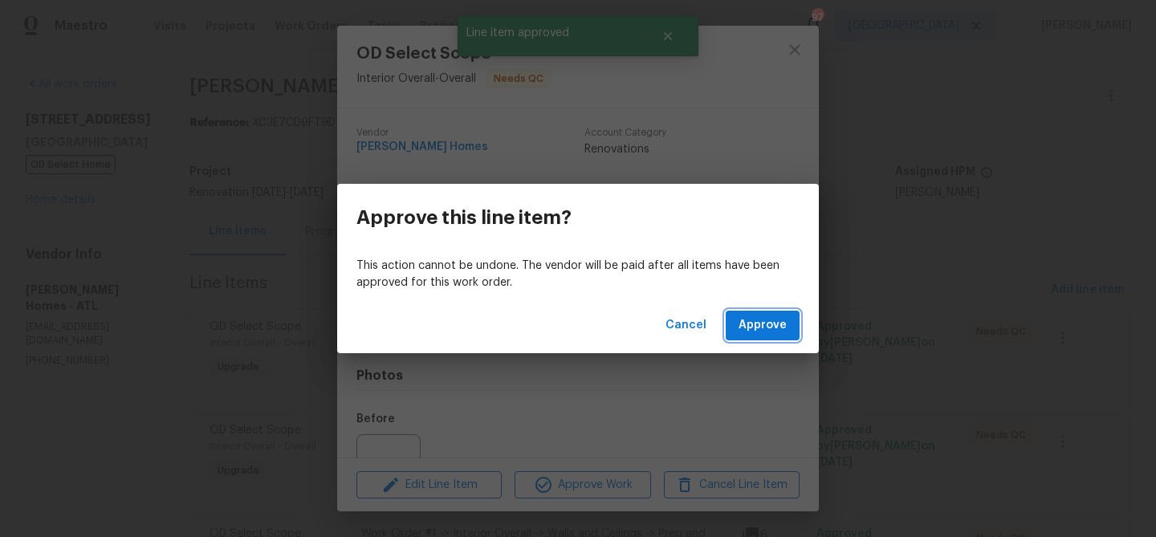
click at [774, 337] on button "Approve" at bounding box center [763, 326] width 74 height 30
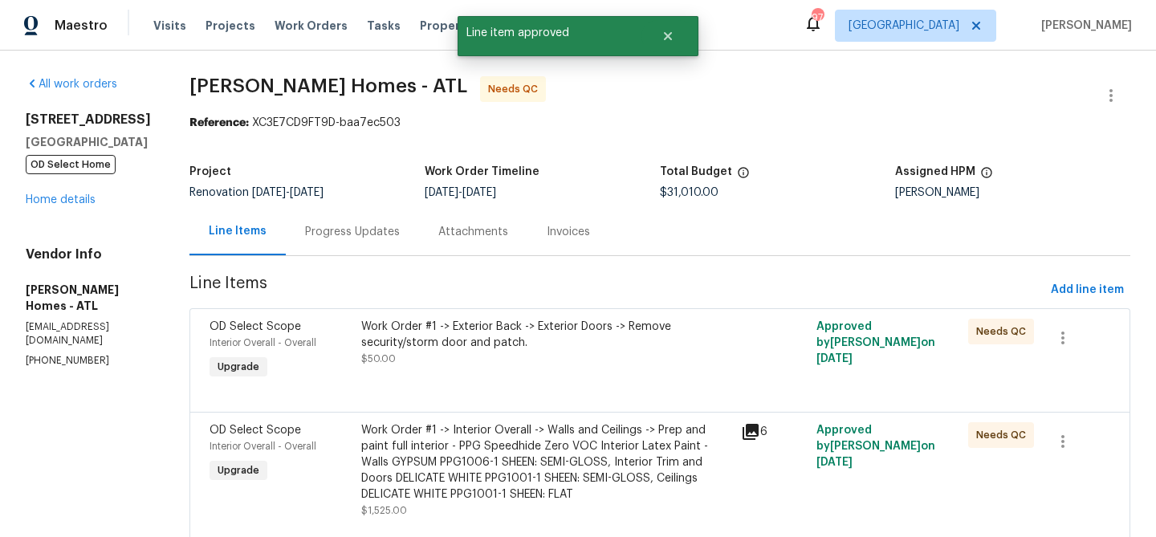
click at [506, 357] on div "Work Order #1 -> Exterior Back -> Exterior Doors -> Remove security/storm door …" at bounding box center [546, 343] width 370 height 48
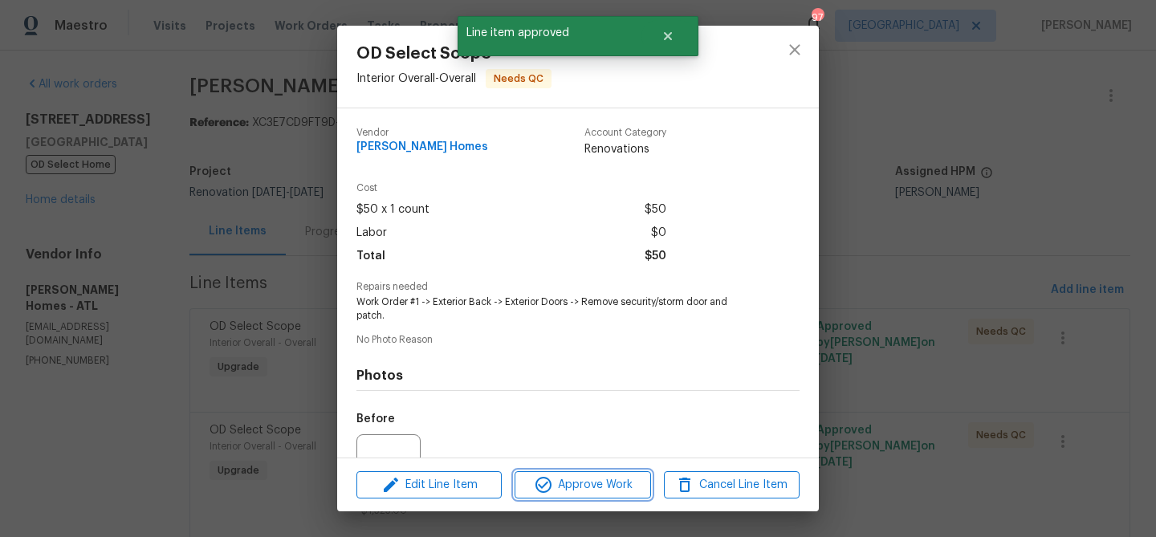
click at [548, 475] on span "Approve Work" at bounding box center [582, 485] width 126 height 20
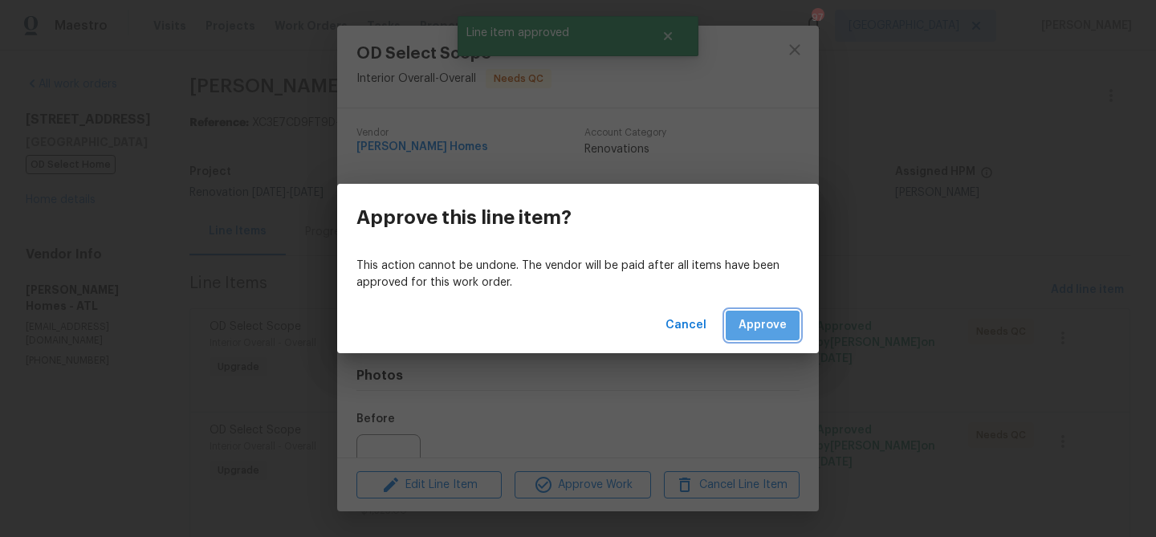
click at [758, 335] on span "Approve" at bounding box center [762, 325] width 48 height 20
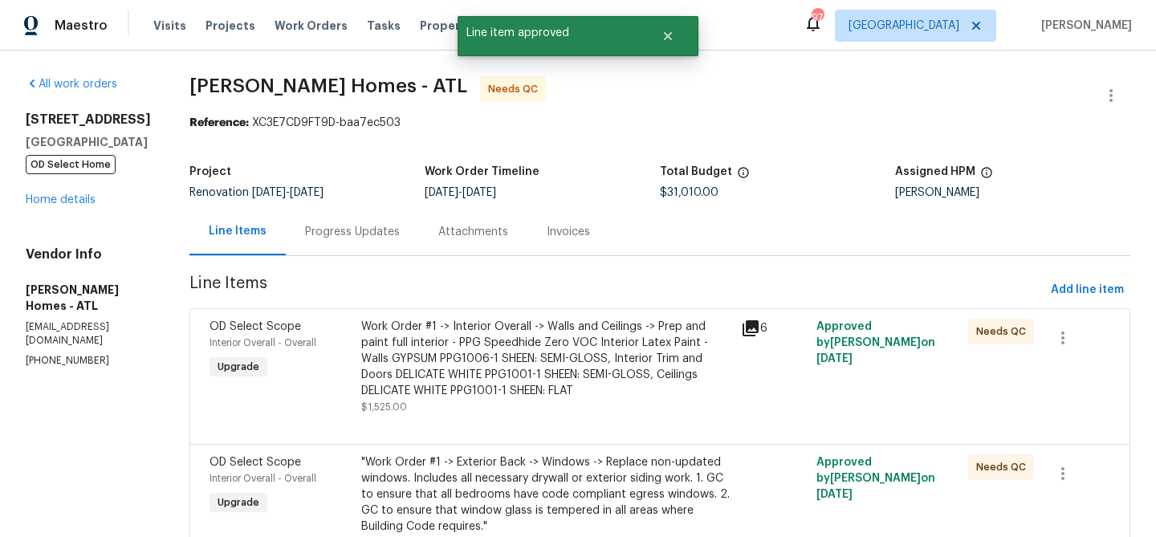
click at [551, 360] on div "Work Order #1 -> Interior Overall -> Walls and Ceilings -> Prep and paint full …" at bounding box center [546, 359] width 370 height 80
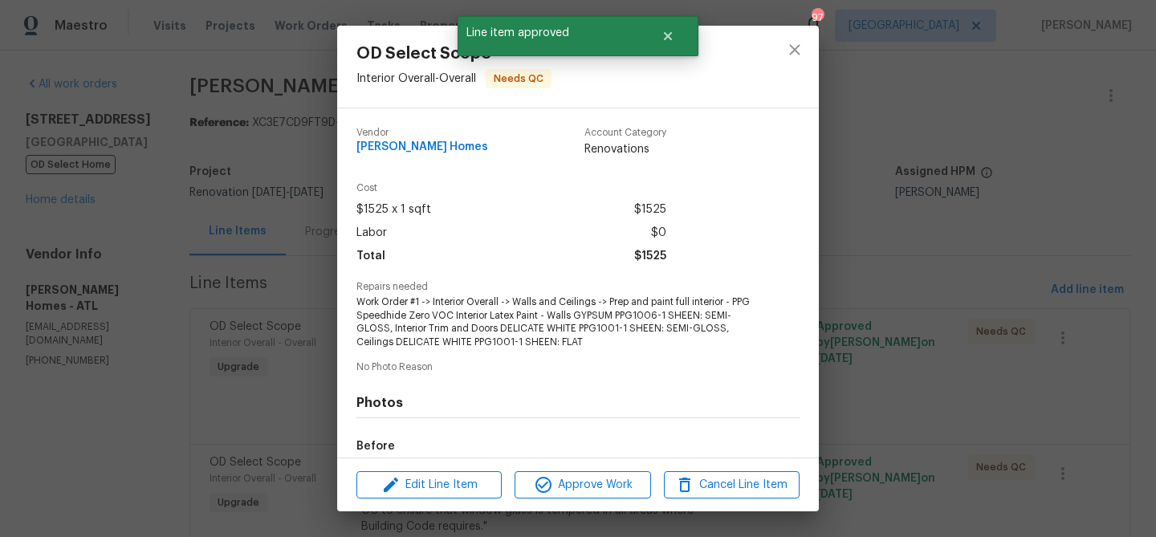
click at [555, 470] on div "Edit Line Item Approve Work Cancel Line Item" at bounding box center [578, 485] width 482 height 54
click at [564, 476] on span "Approve Work" at bounding box center [582, 485] width 126 height 20
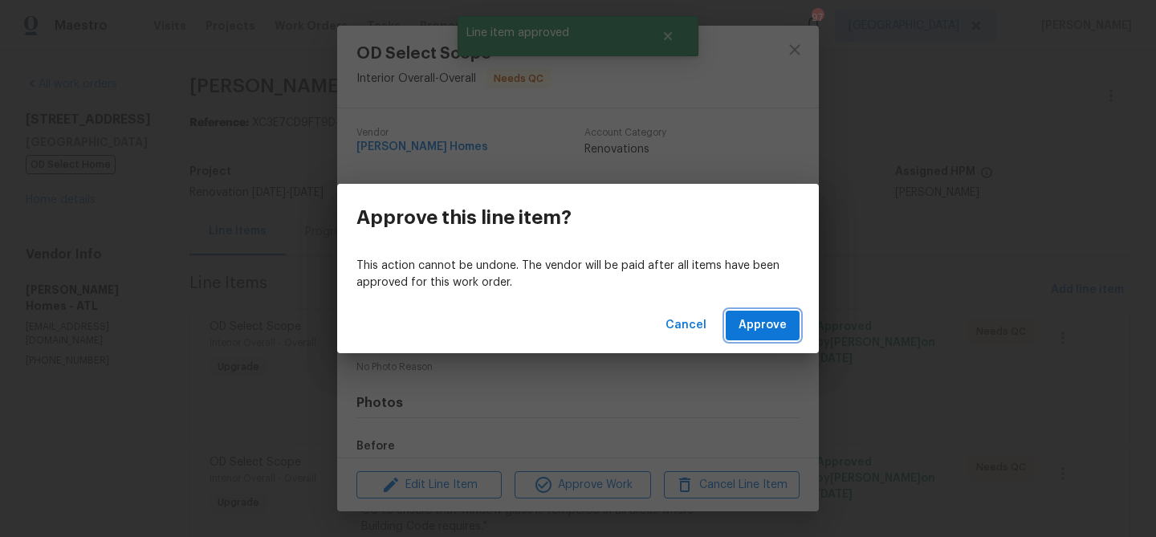
click at [754, 315] on span "Approve" at bounding box center [762, 325] width 48 height 20
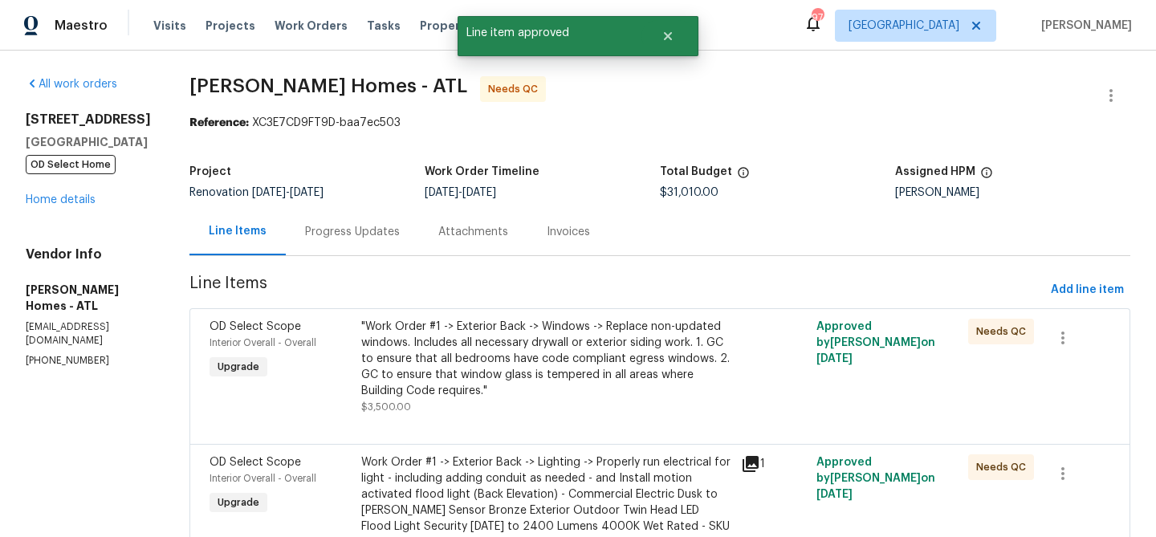
click at [517, 411] on div ""Work Order #1 -> Exterior Back -> Windows -> Replace non-updated windows. Incl…" at bounding box center [546, 367] width 370 height 96
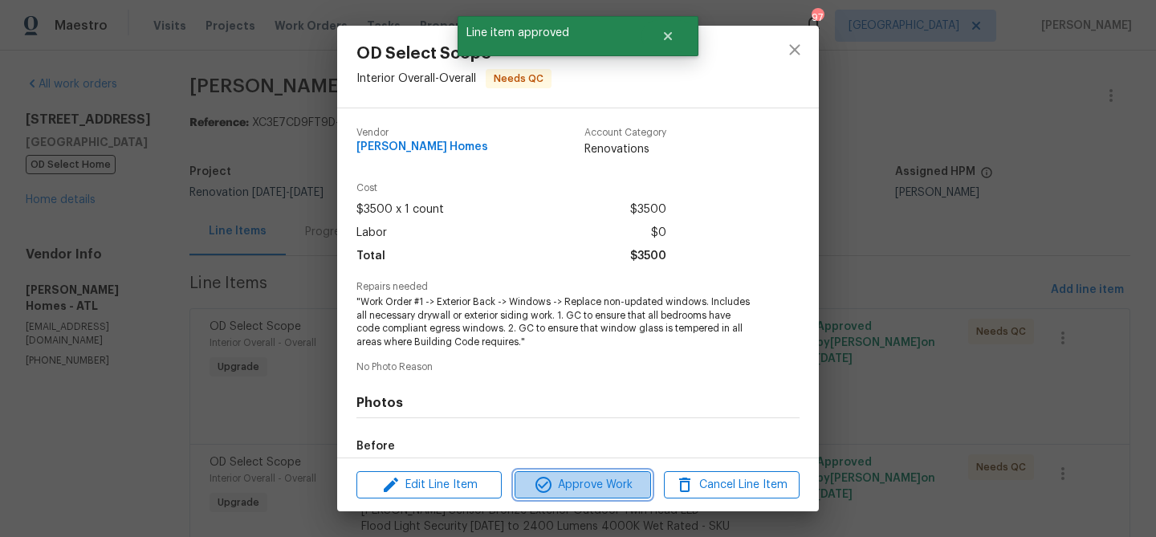
click at [541, 475] on icon "button" at bounding box center [543, 484] width 19 height 19
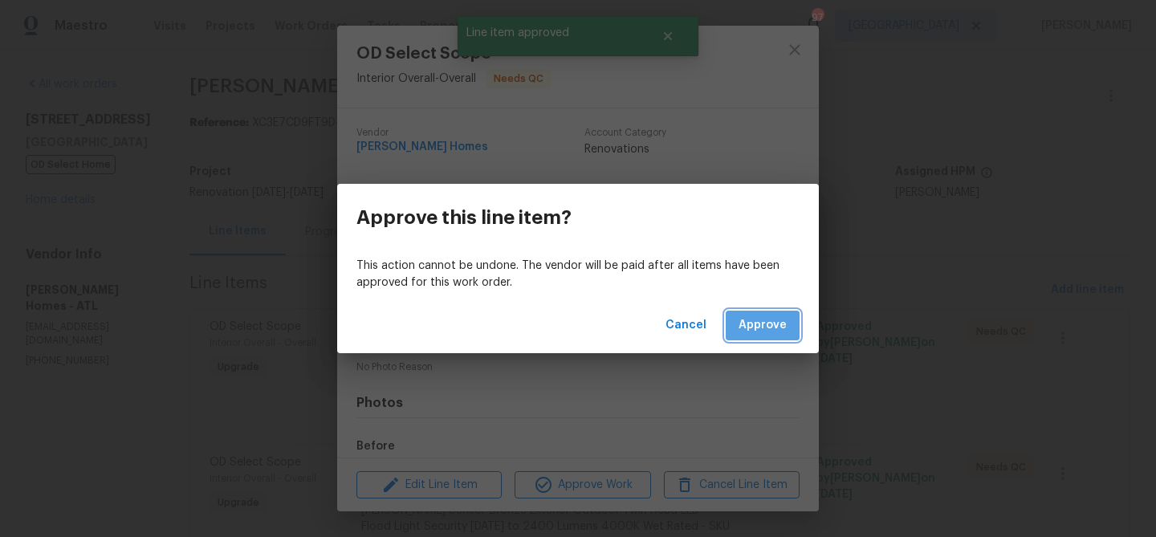
click at [767, 331] on span "Approve" at bounding box center [762, 325] width 48 height 20
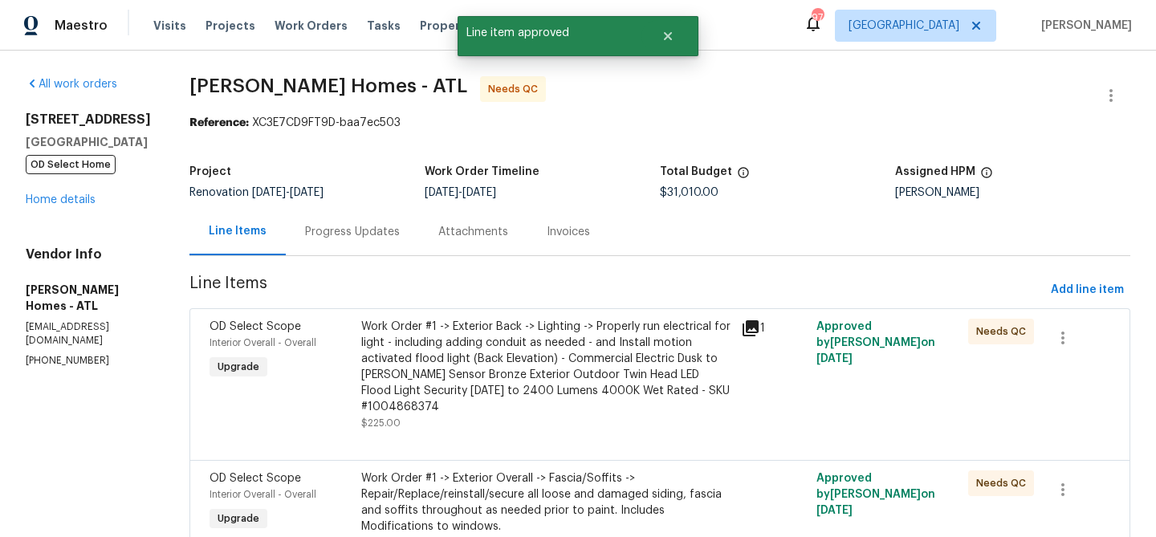
click at [510, 375] on div "Work Order #1 -> Exterior Back -> Lighting -> Properly run electrical for light…" at bounding box center [546, 367] width 370 height 96
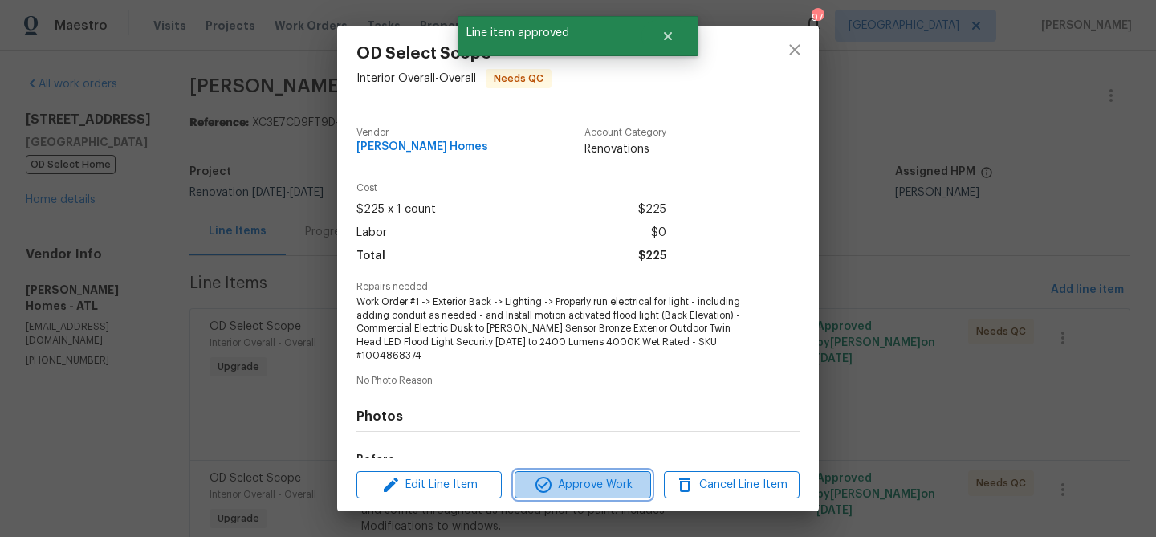
click at [543, 484] on icon "button" at bounding box center [543, 484] width 19 height 19
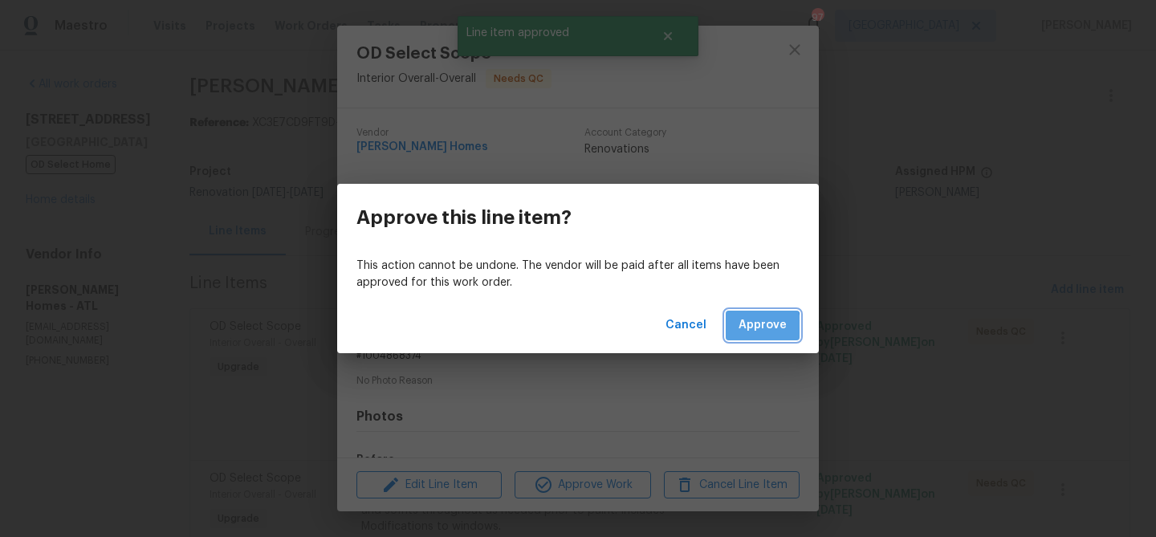
click at [742, 332] on span "Approve" at bounding box center [762, 325] width 48 height 20
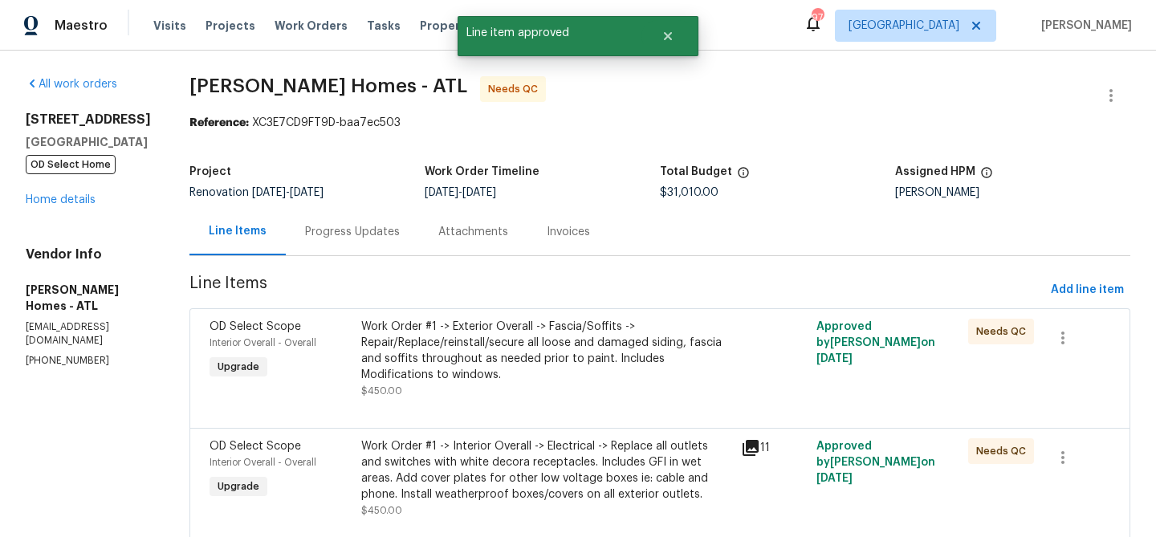
click at [541, 356] on div "Work Order #1 -> Exterior Overall -> Fascia/Soffits -> Repair/Replace/reinstall…" at bounding box center [546, 351] width 370 height 64
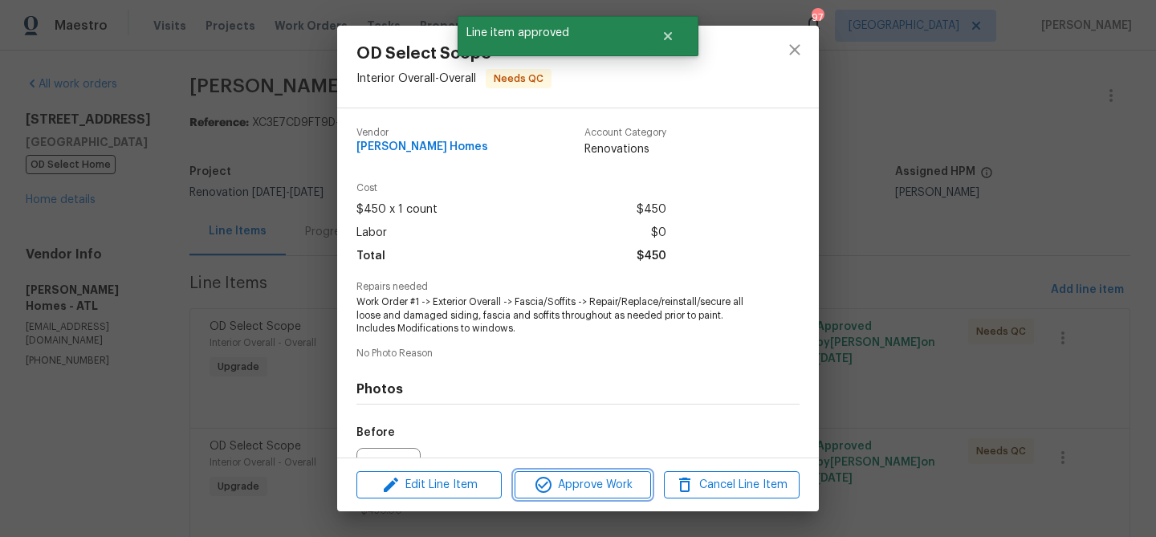
click at [578, 473] on button "Approve Work" at bounding box center [583, 485] width 136 height 28
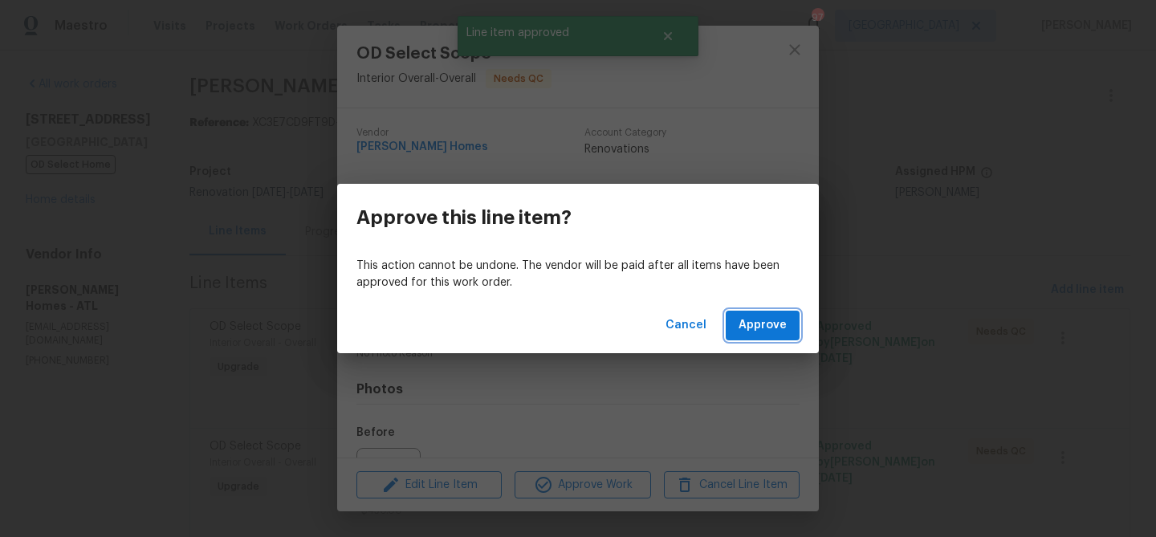
click at [749, 327] on span "Approve" at bounding box center [762, 325] width 48 height 20
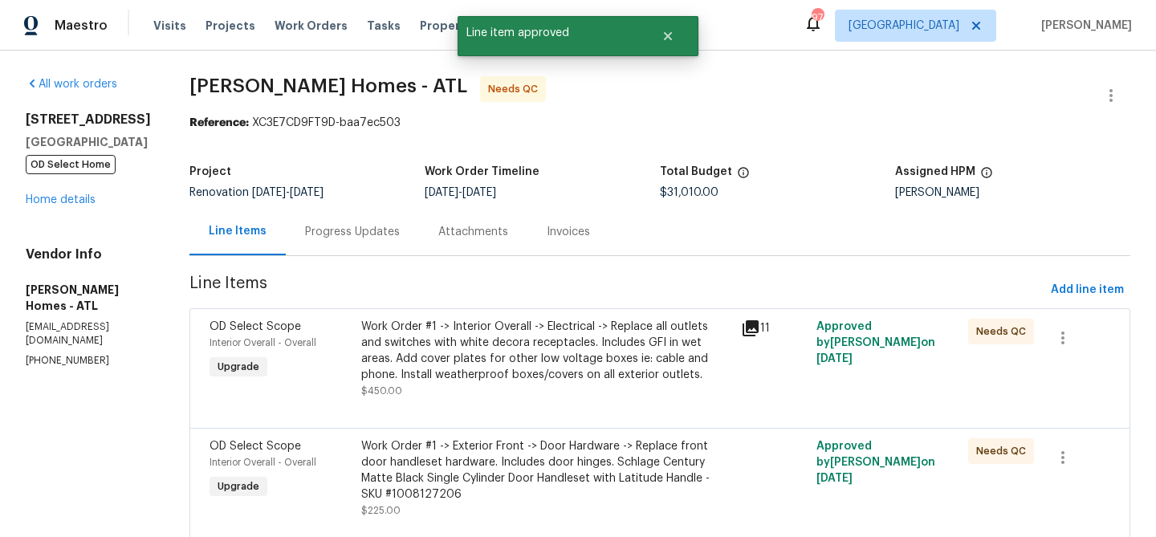
click at [566, 341] on div "Work Order #1 -> Interior Overall -> Electrical -> Replace all outlets and swit…" at bounding box center [546, 351] width 370 height 64
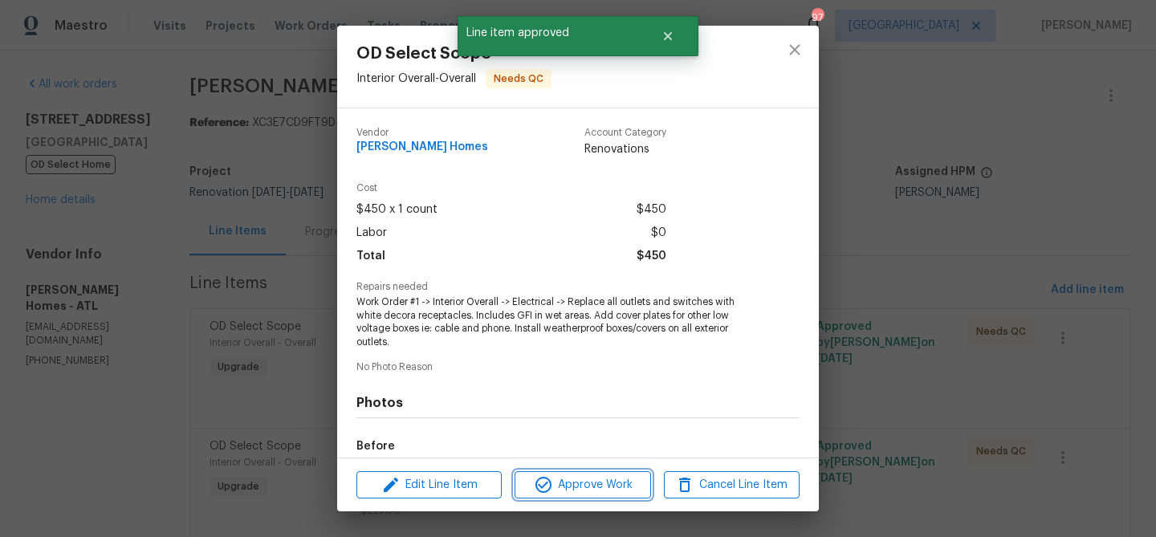
click at [608, 478] on span "Approve Work" at bounding box center [582, 485] width 126 height 20
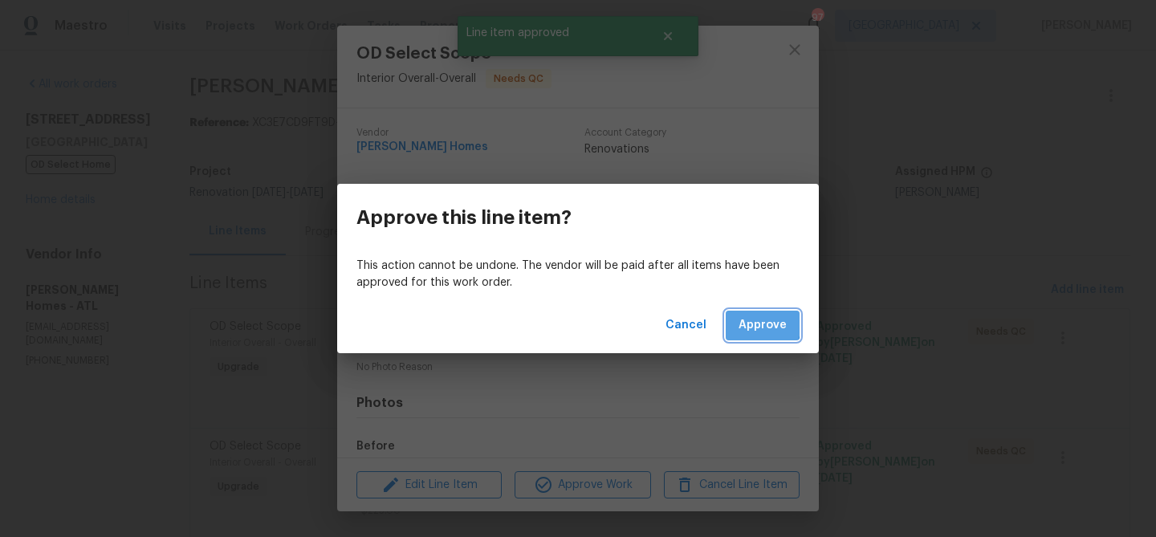
click at [742, 319] on span "Approve" at bounding box center [762, 325] width 48 height 20
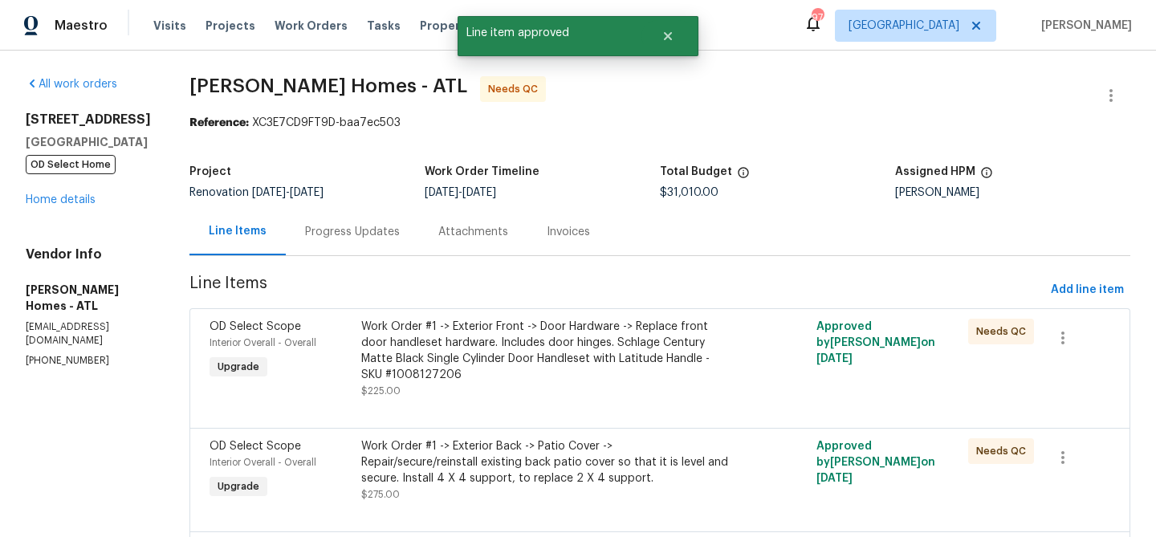
click at [574, 339] on div "Work Order #1 -> Exterior Front -> Door Hardware -> Replace front door handlese…" at bounding box center [546, 351] width 370 height 64
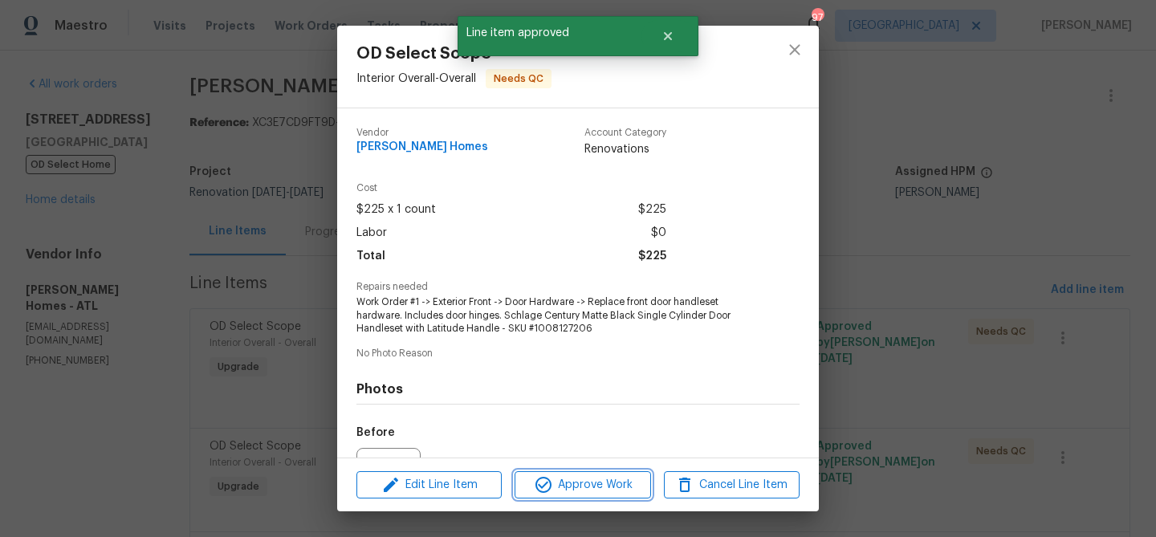
click at [588, 486] on span "Approve Work" at bounding box center [582, 485] width 126 height 20
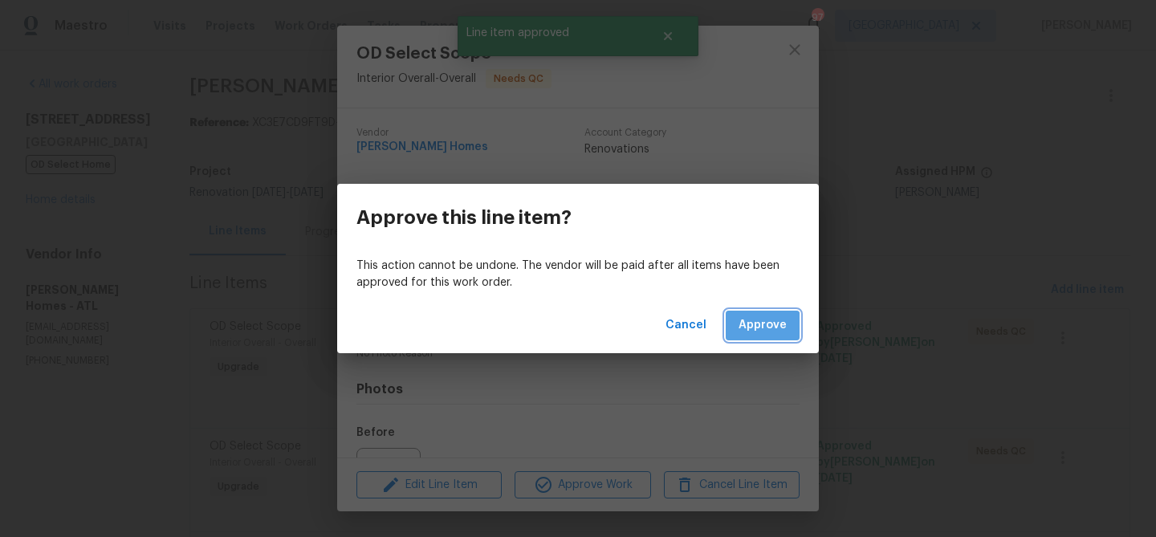
click at [753, 336] on button "Approve" at bounding box center [763, 326] width 74 height 30
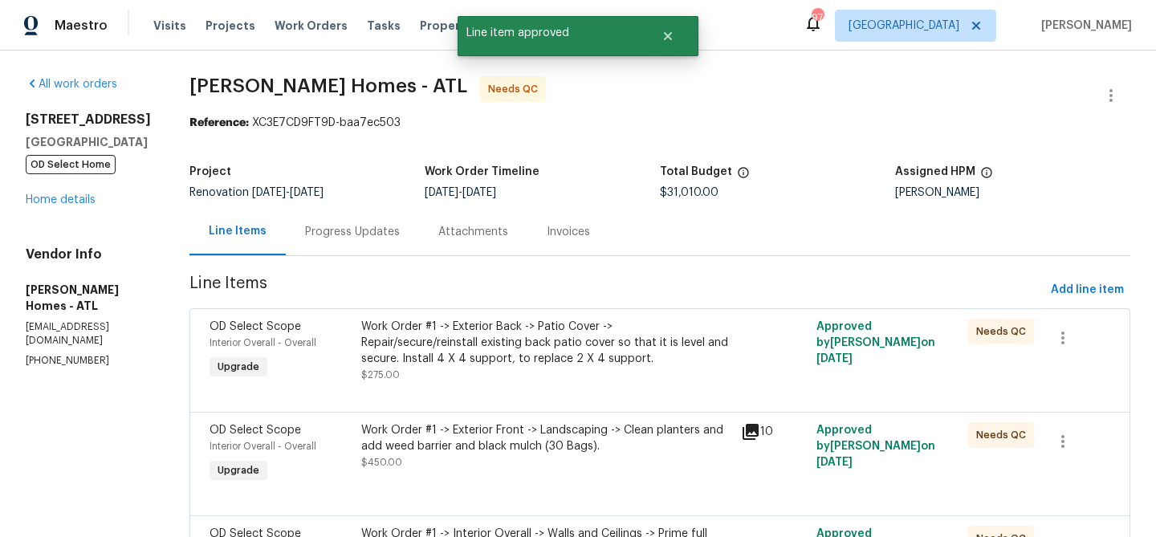
click at [592, 369] on div "Work Order #1 -> Exterior Back -> Patio Cover -> Repair/secure/reinstall existi…" at bounding box center [546, 351] width 370 height 64
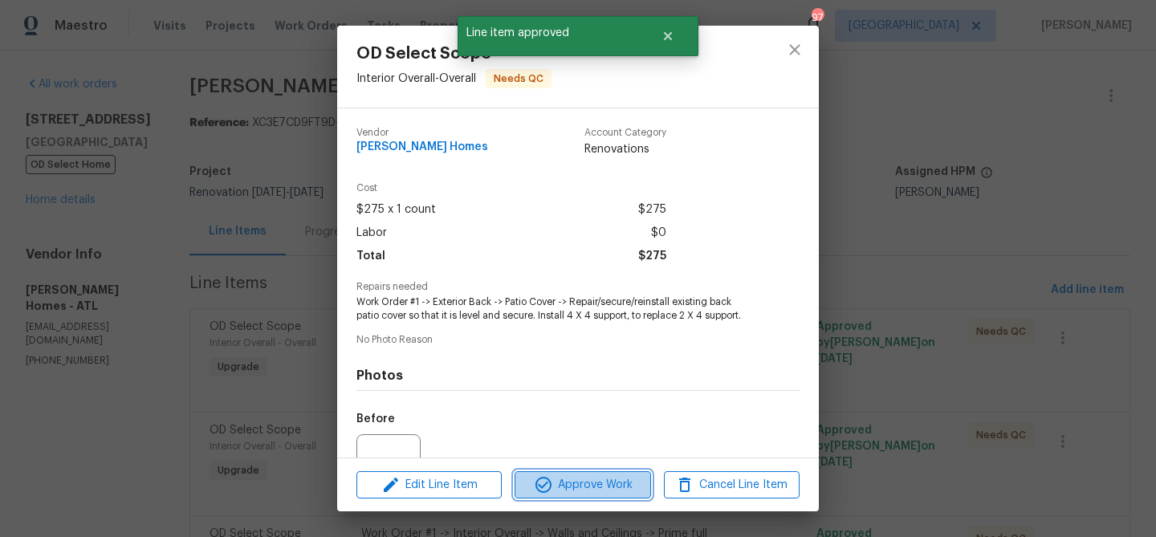
click at [596, 474] on button "Approve Work" at bounding box center [583, 485] width 136 height 28
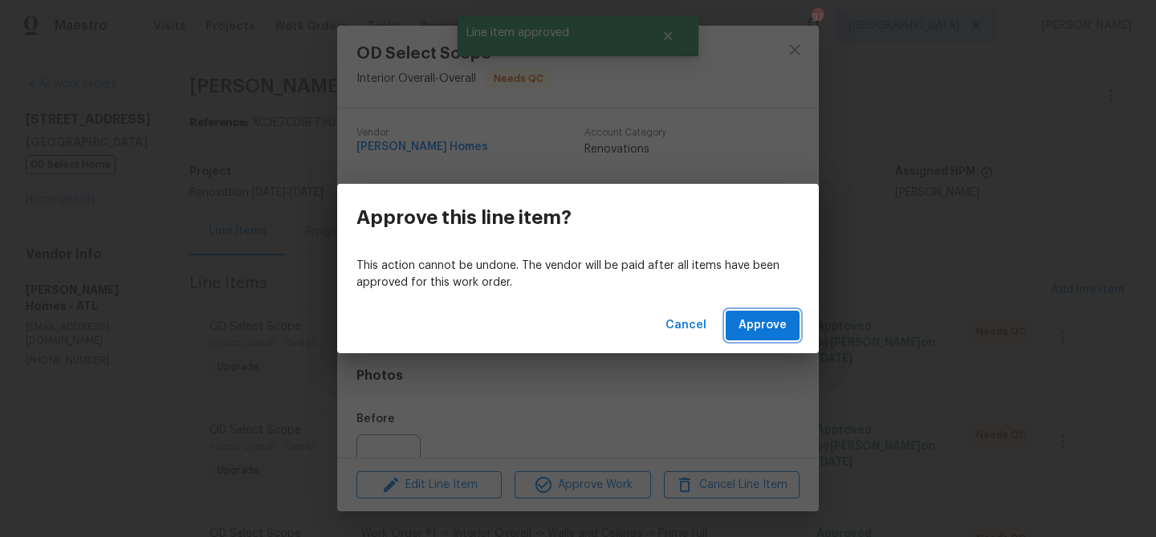
click at [745, 323] on span "Approve" at bounding box center [762, 325] width 48 height 20
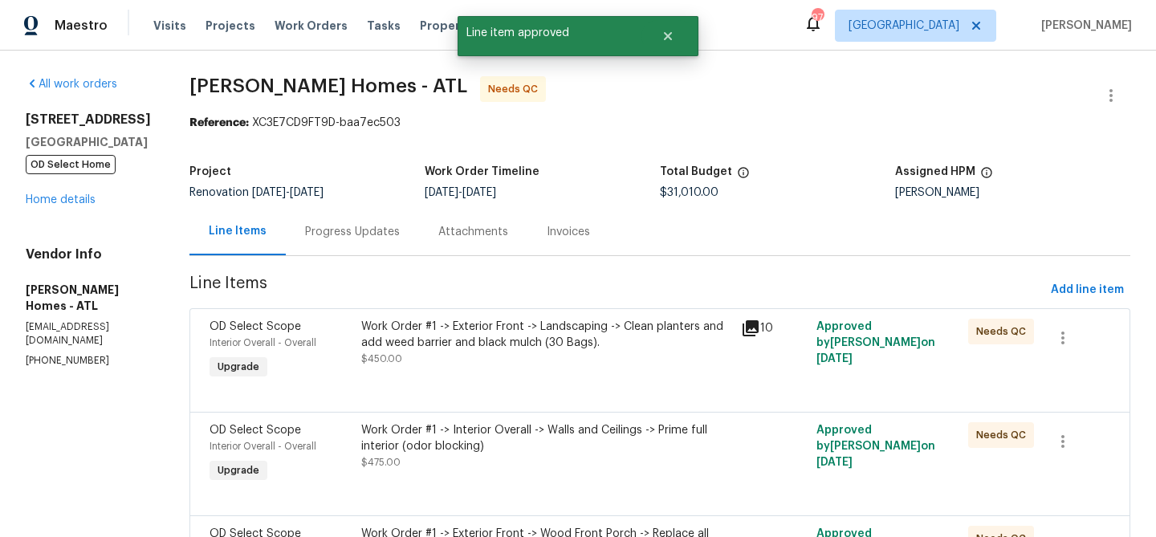
click at [459, 349] on div "Work Order #1 -> Exterior Front -> Landscaping -> Clean planters and add weed b…" at bounding box center [546, 335] width 370 height 32
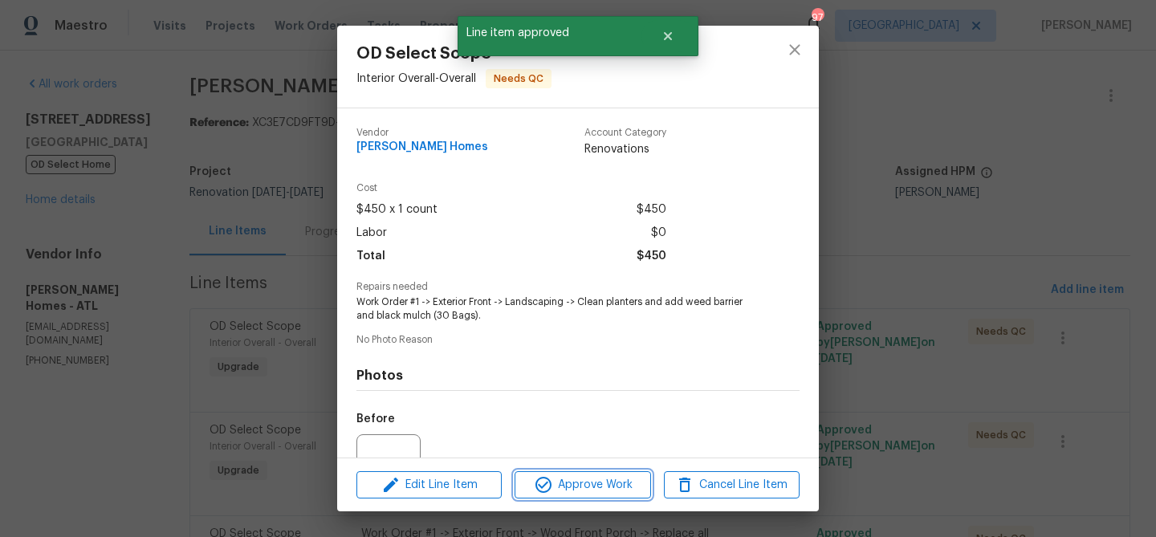
click at [604, 474] on button "Approve Work" at bounding box center [583, 485] width 136 height 28
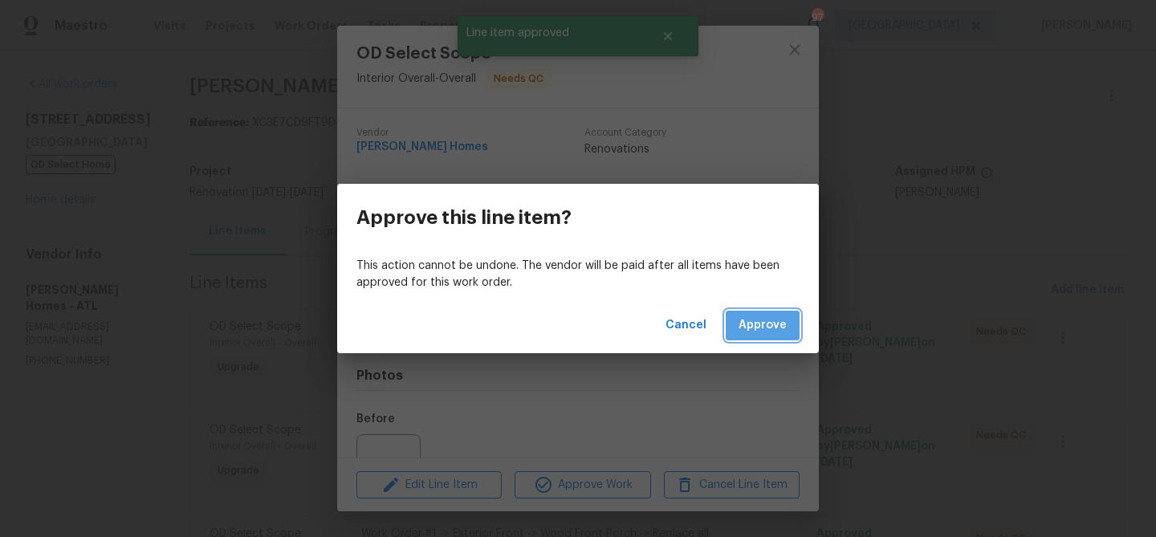
click at [757, 331] on span "Approve" at bounding box center [762, 325] width 48 height 20
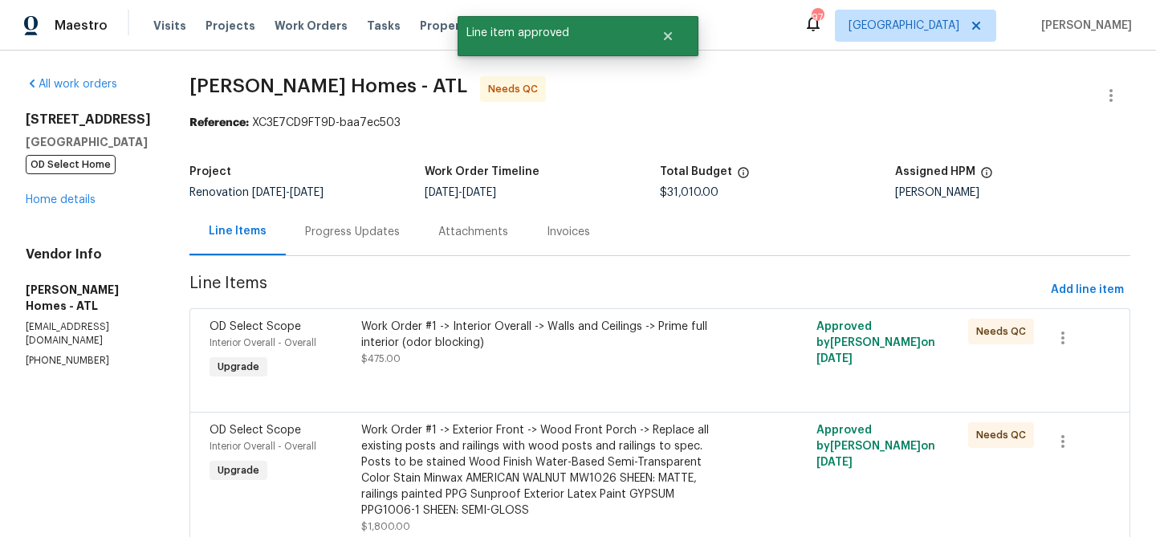
click at [550, 393] on div at bounding box center [659, 392] width 901 height 19
click at [550, 358] on div "Work Order #1 -> Interior Overall -> Walls and Ceilings -> Prime full interior …" at bounding box center [546, 343] width 370 height 48
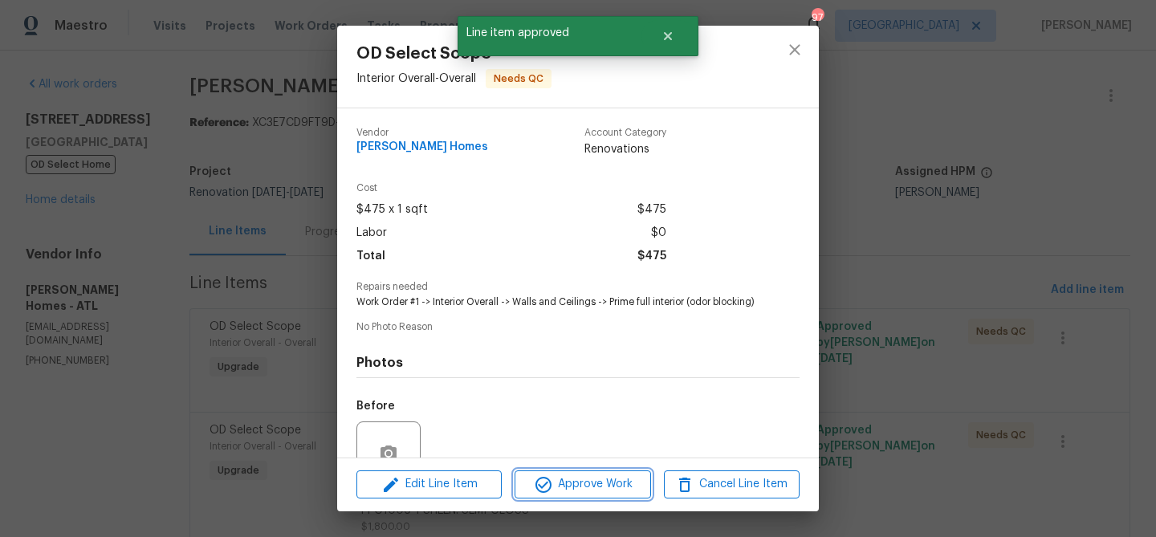
click at [562, 482] on span "Approve Work" at bounding box center [582, 484] width 126 height 20
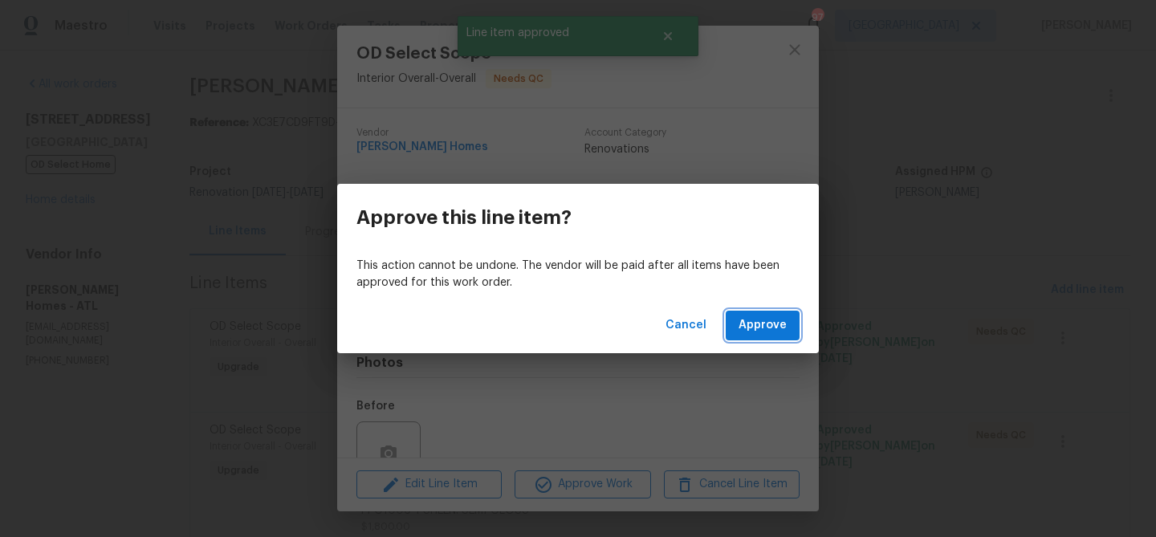
click at [746, 331] on span "Approve" at bounding box center [762, 325] width 48 height 20
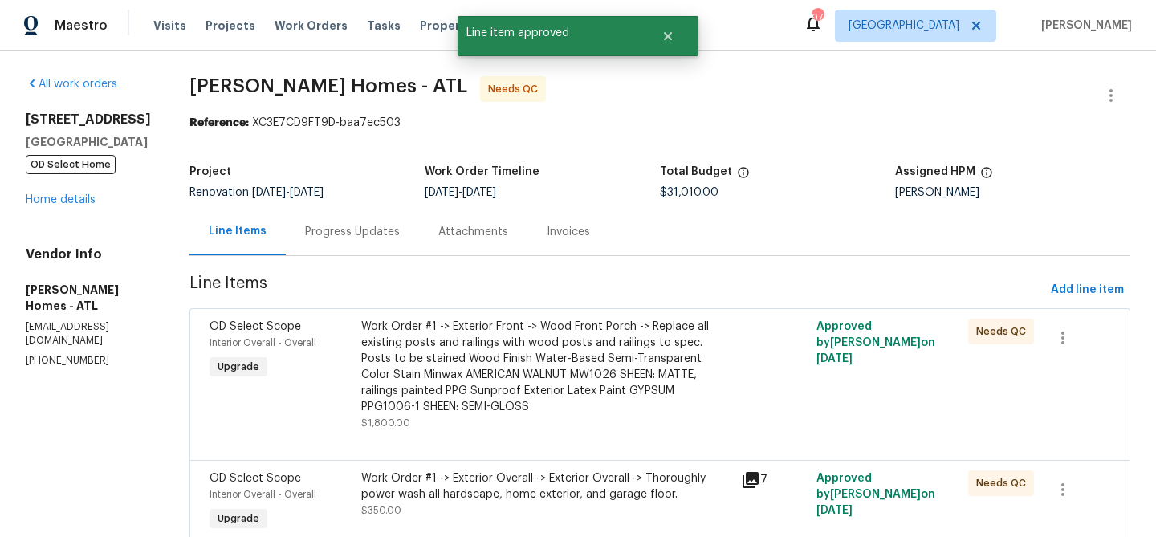
click at [493, 354] on div "Work Order #1 -> Exterior Front -> Wood Front Porch -> Replace all existing pos…" at bounding box center [546, 367] width 370 height 96
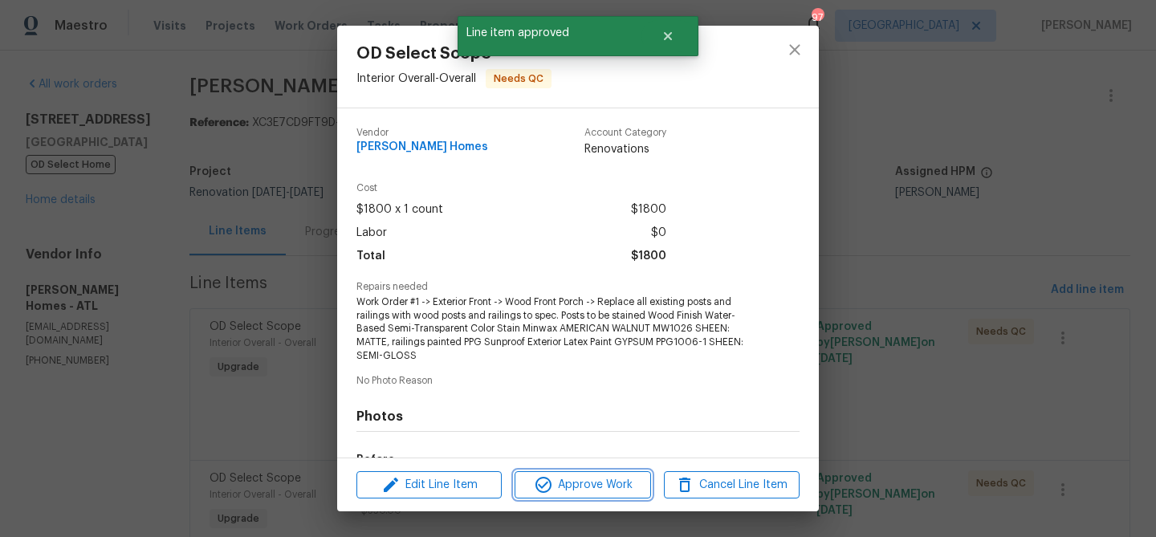
click at [561, 471] on button "Approve Work" at bounding box center [583, 485] width 136 height 28
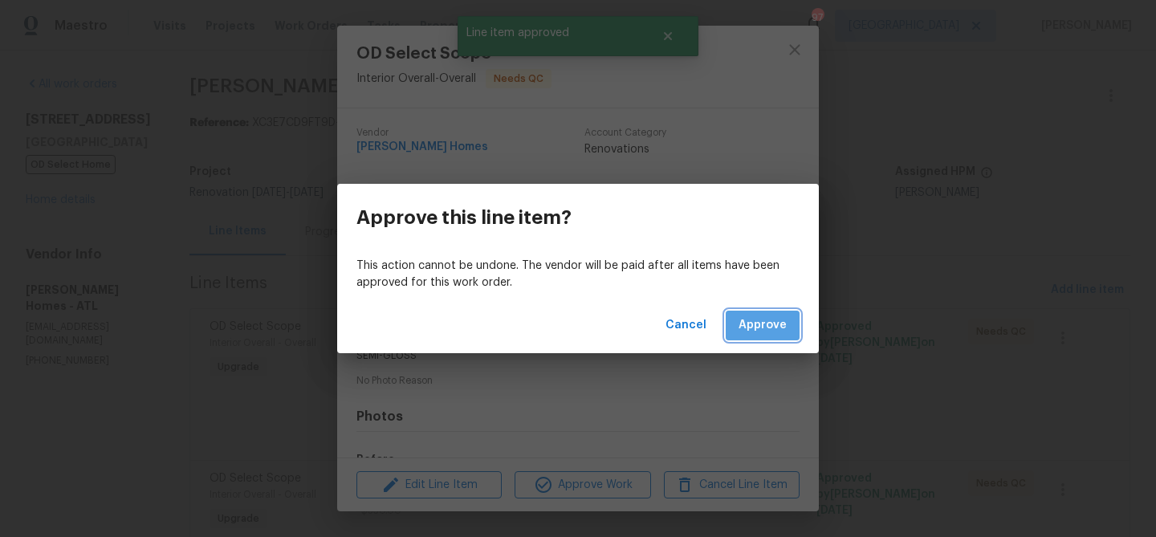
click at [765, 336] on button "Approve" at bounding box center [763, 326] width 74 height 30
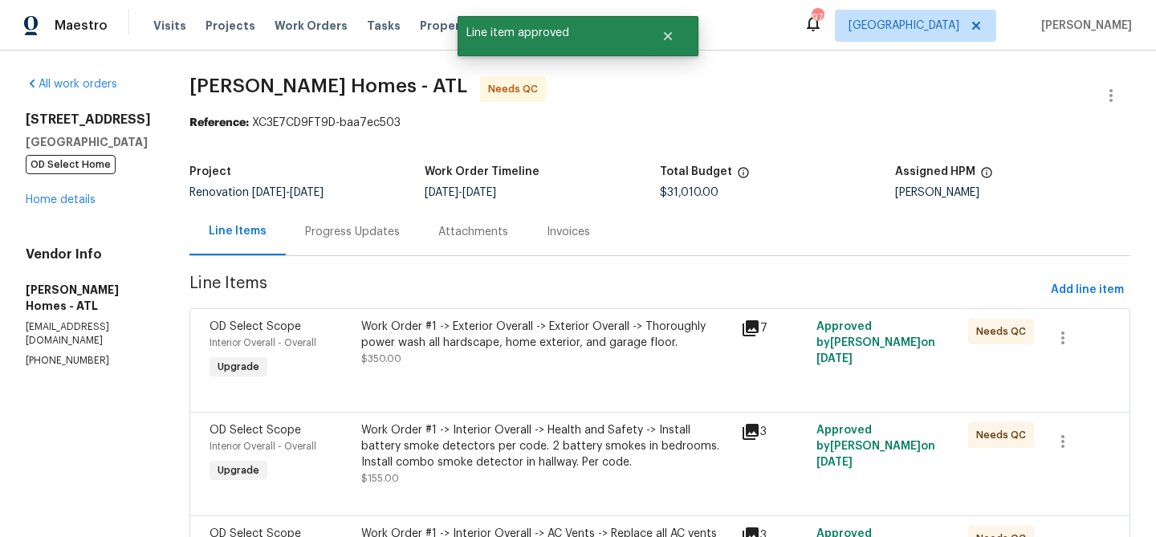
click at [511, 344] on div "Work Order #1 -> Exterior Overall -> Exterior Overall -> Thoroughly power wash …" at bounding box center [546, 335] width 370 height 32
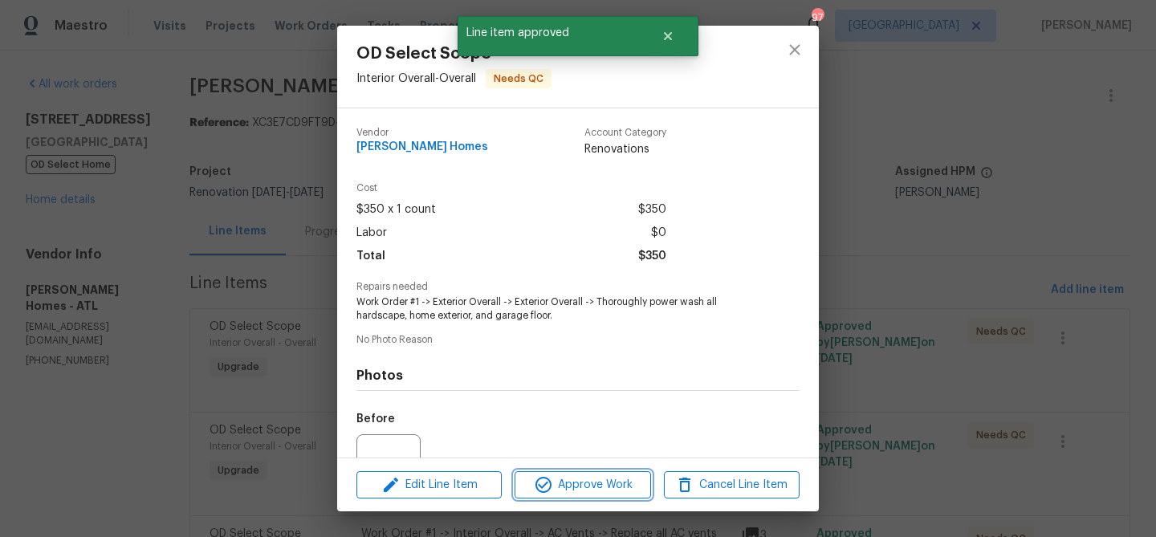
click at [554, 488] on span "Approve Work" at bounding box center [582, 485] width 126 height 20
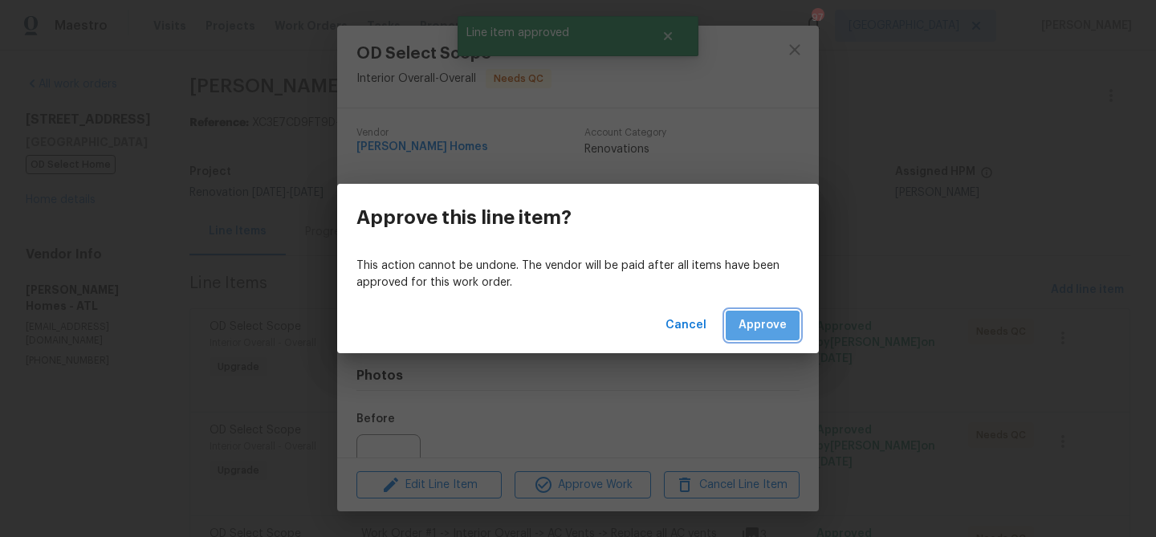
click at [753, 329] on span "Approve" at bounding box center [762, 325] width 48 height 20
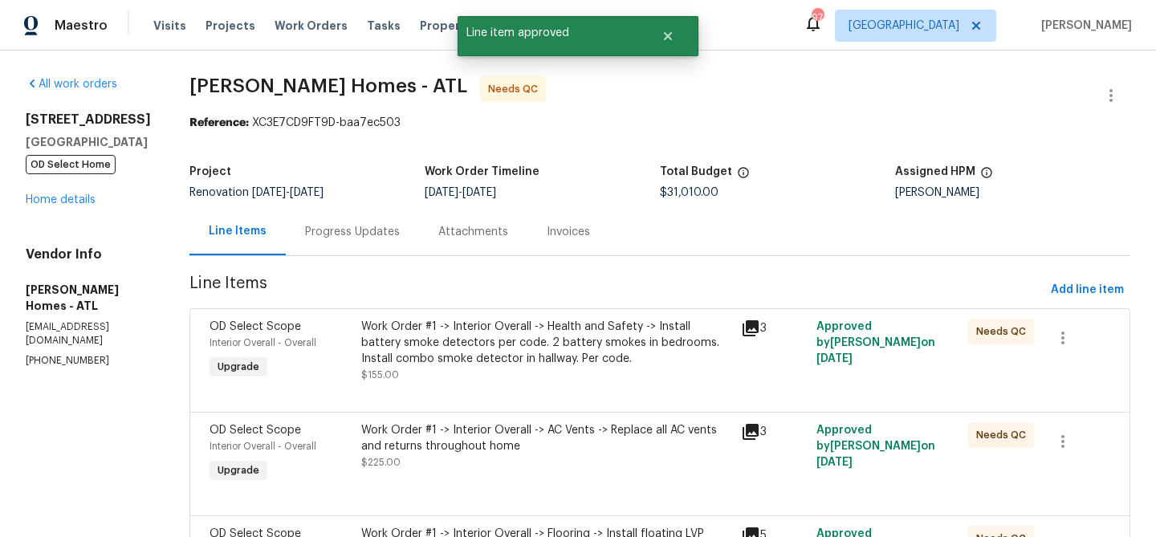
click at [513, 358] on div "Work Order #1 -> Interior Overall -> Health and Safety -> Install battery smoke…" at bounding box center [546, 343] width 370 height 48
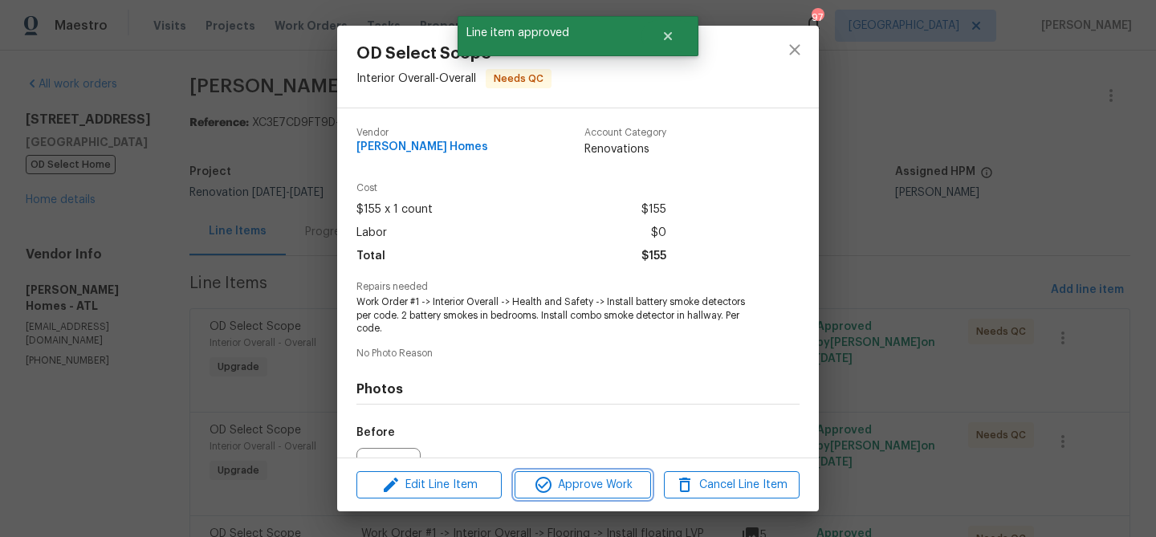
click at [583, 478] on span "Approve Work" at bounding box center [582, 485] width 126 height 20
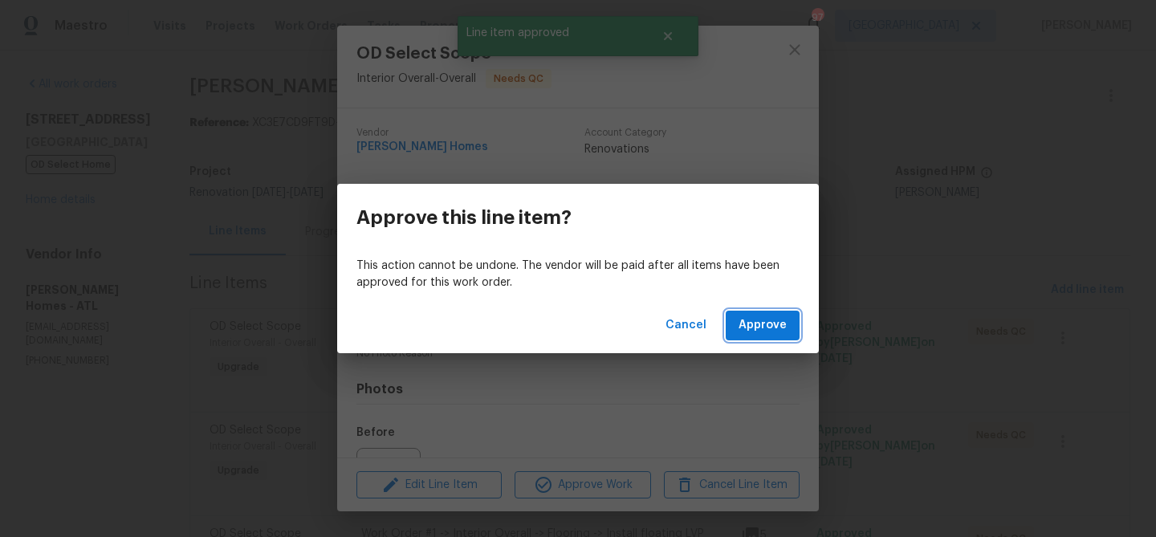
click at [738, 330] on button "Approve" at bounding box center [763, 326] width 74 height 30
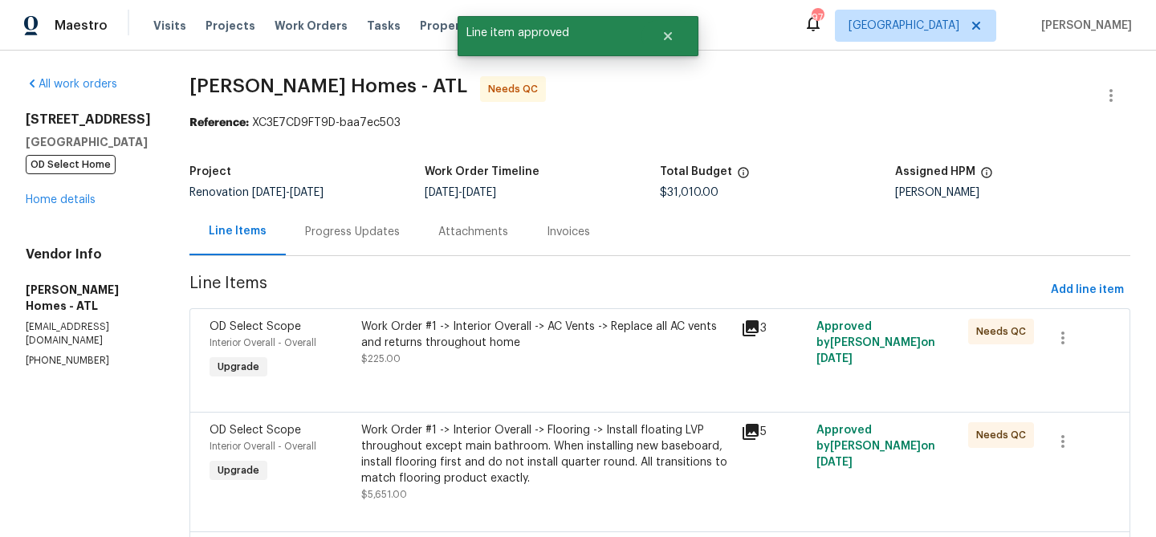
click at [551, 344] on div "Work Order #1 -> Interior Overall -> AC Vents -> Replace all AC vents and retur…" at bounding box center [546, 335] width 370 height 32
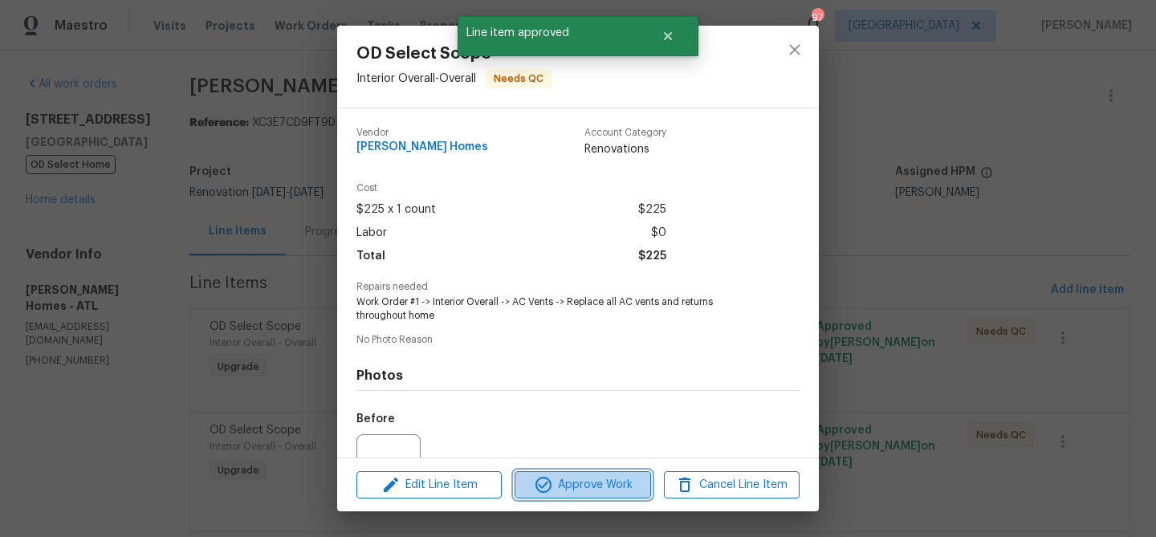
click at [574, 475] on span "Approve Work" at bounding box center [582, 485] width 126 height 20
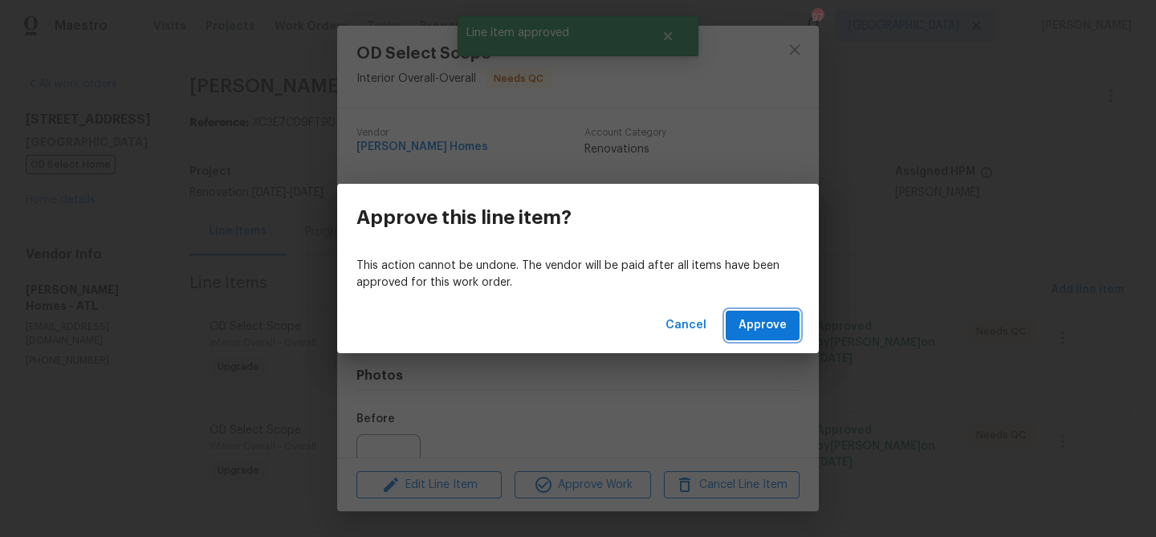
click at [742, 334] on span "Approve" at bounding box center [762, 325] width 48 height 20
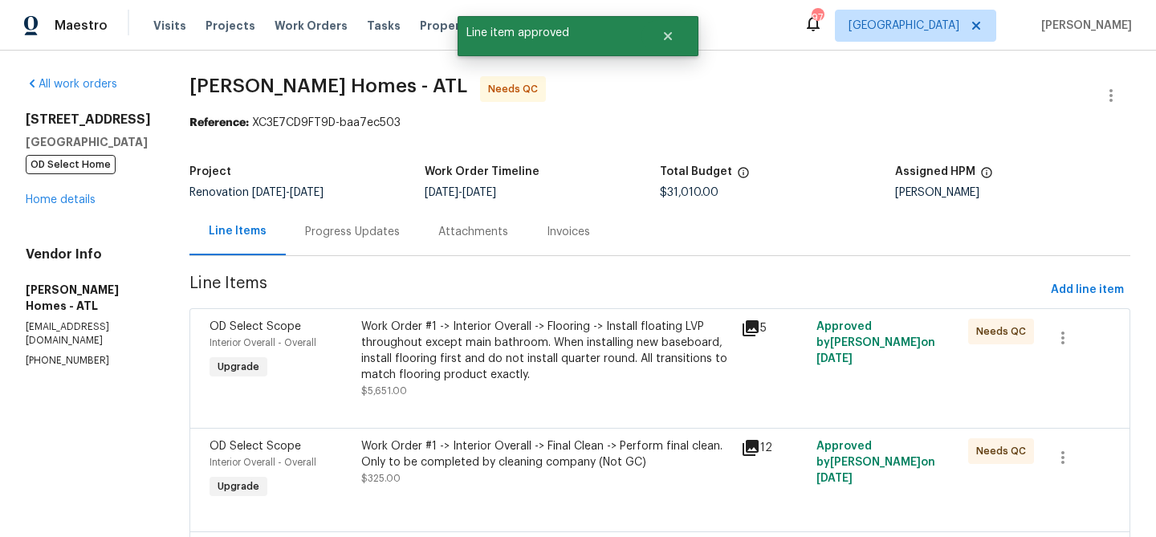
click at [543, 357] on div "Work Order #1 -> Interior Overall -> Flooring -> Install floating LVP throughou…" at bounding box center [546, 351] width 370 height 64
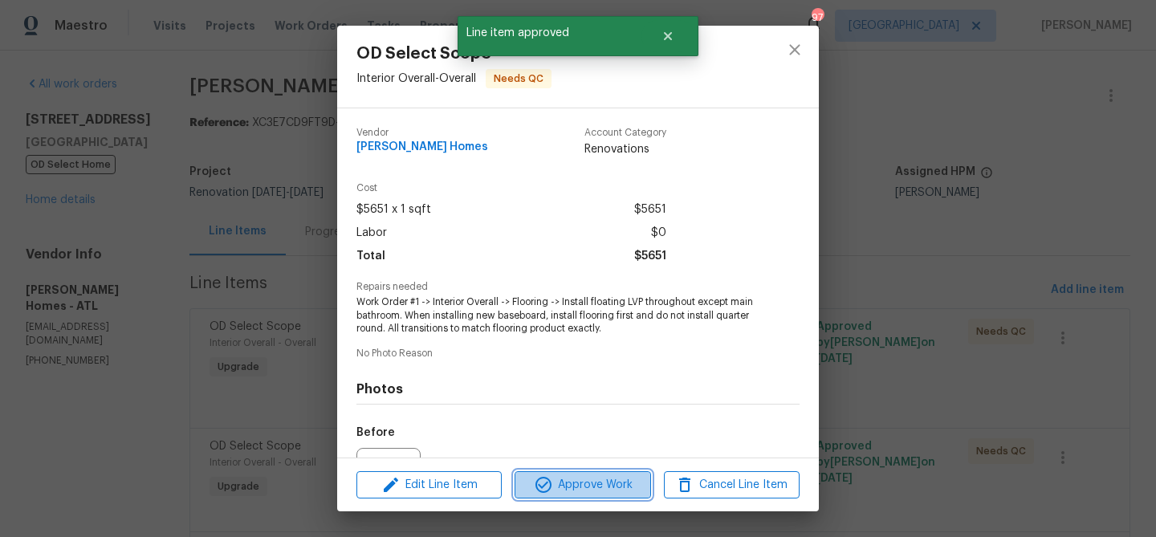
click at [559, 486] on span "Approve Work" at bounding box center [582, 485] width 126 height 20
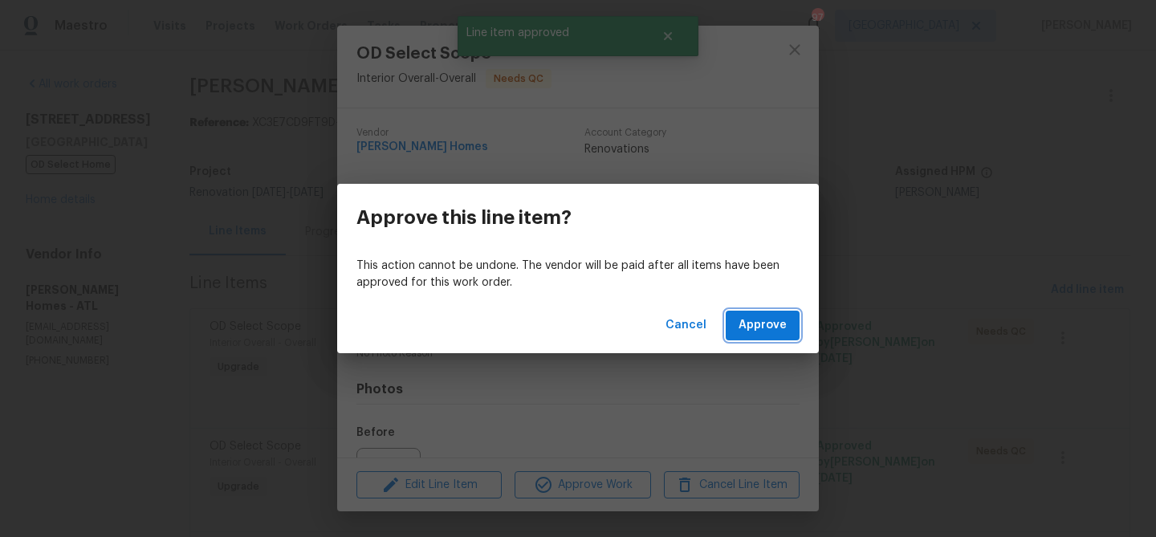
click at [733, 314] on button "Approve" at bounding box center [763, 326] width 74 height 30
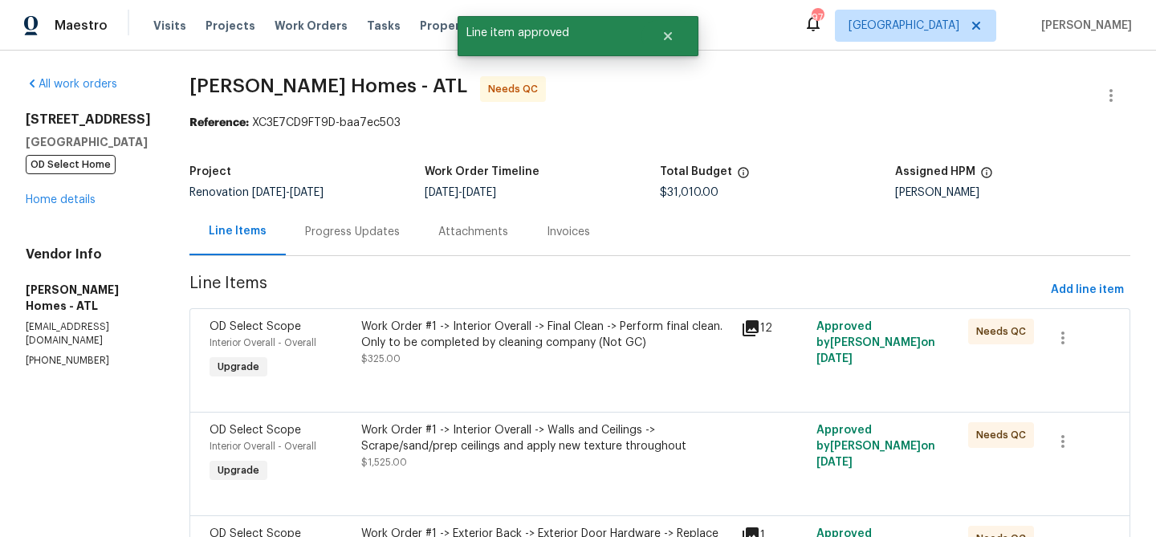
click at [557, 355] on div "Work Order #1 -> Interior Overall -> Final Clean -> Perform final clean. Only t…" at bounding box center [546, 343] width 370 height 48
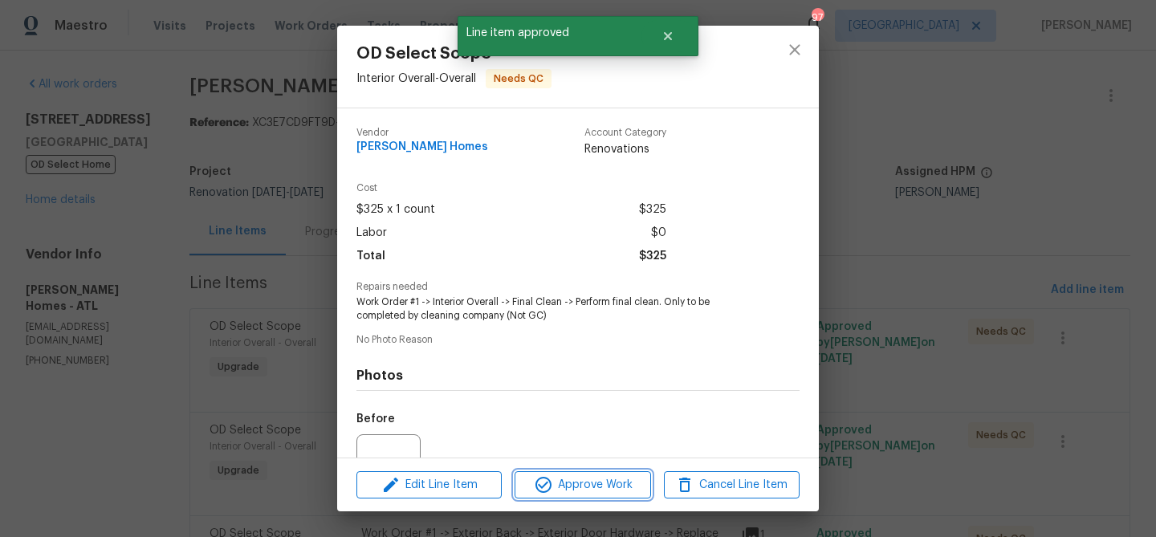
click at [573, 475] on span "Approve Work" at bounding box center [582, 485] width 126 height 20
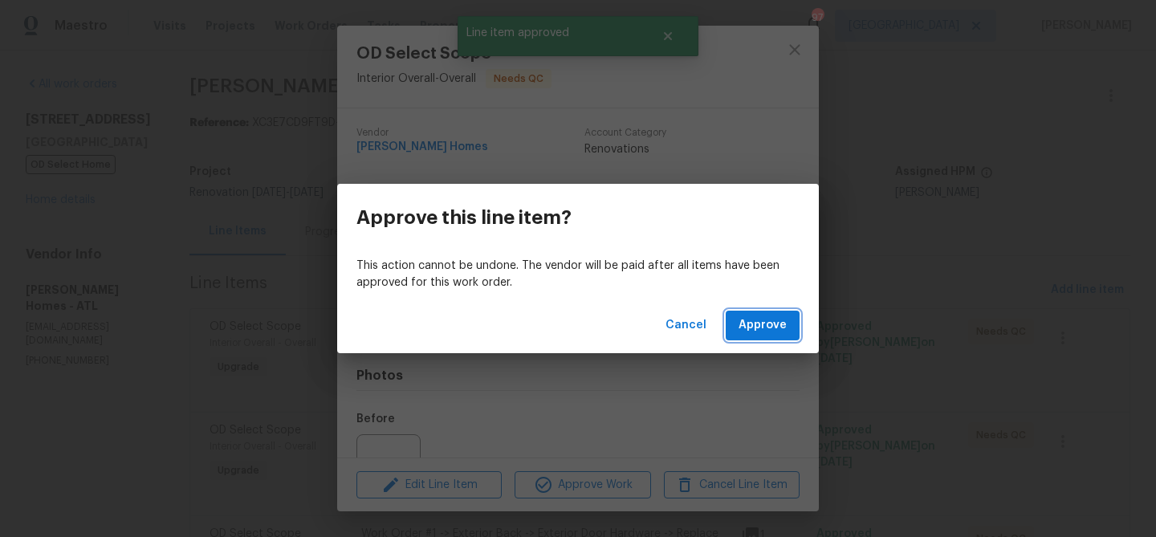
click at [741, 321] on span "Approve" at bounding box center [762, 325] width 48 height 20
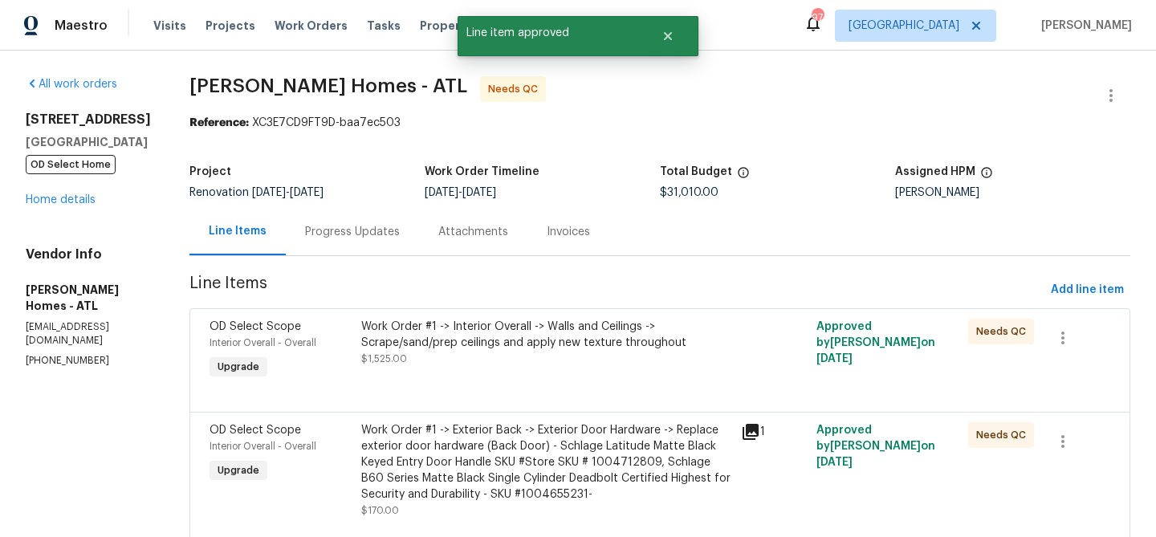
click at [600, 349] on div "Work Order #1 -> Interior Overall -> Walls and Ceilings -> Scrape/sand/prep cei…" at bounding box center [546, 335] width 370 height 32
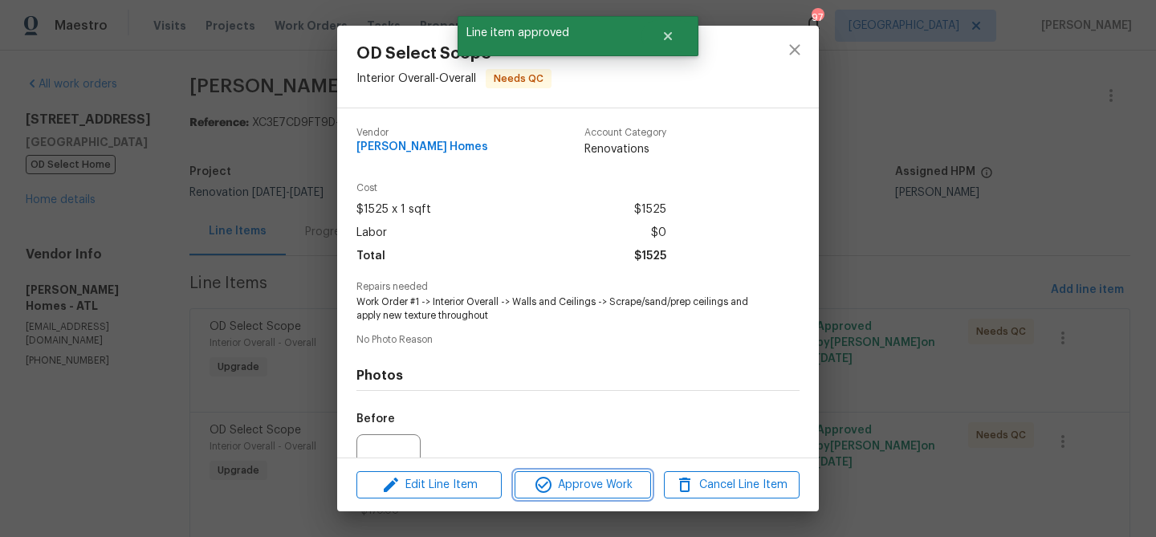
click at [626, 476] on span "Approve Work" at bounding box center [582, 485] width 126 height 20
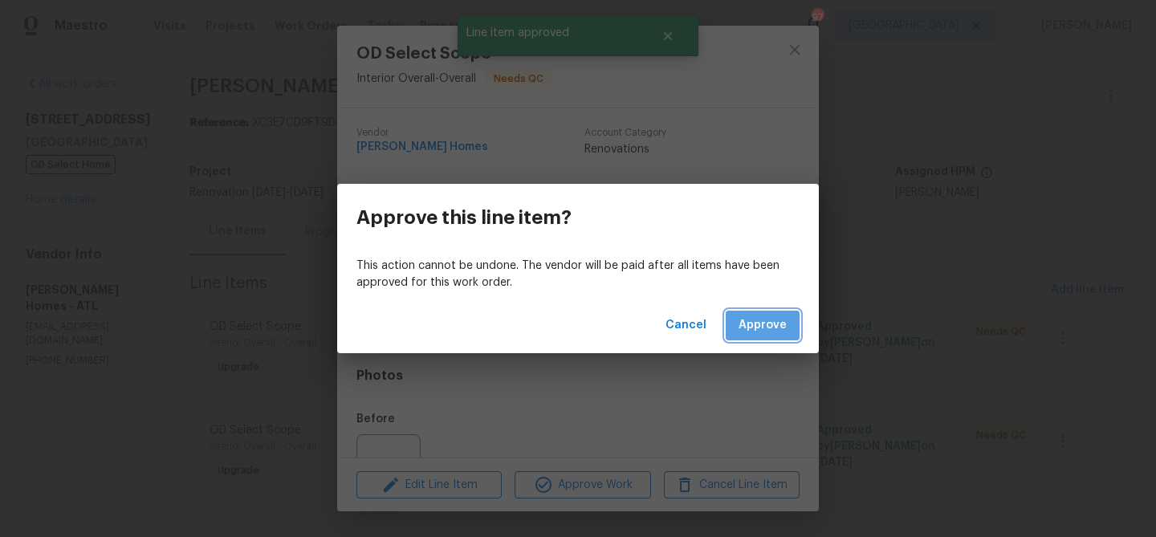
click at [768, 326] on span "Approve" at bounding box center [762, 325] width 48 height 20
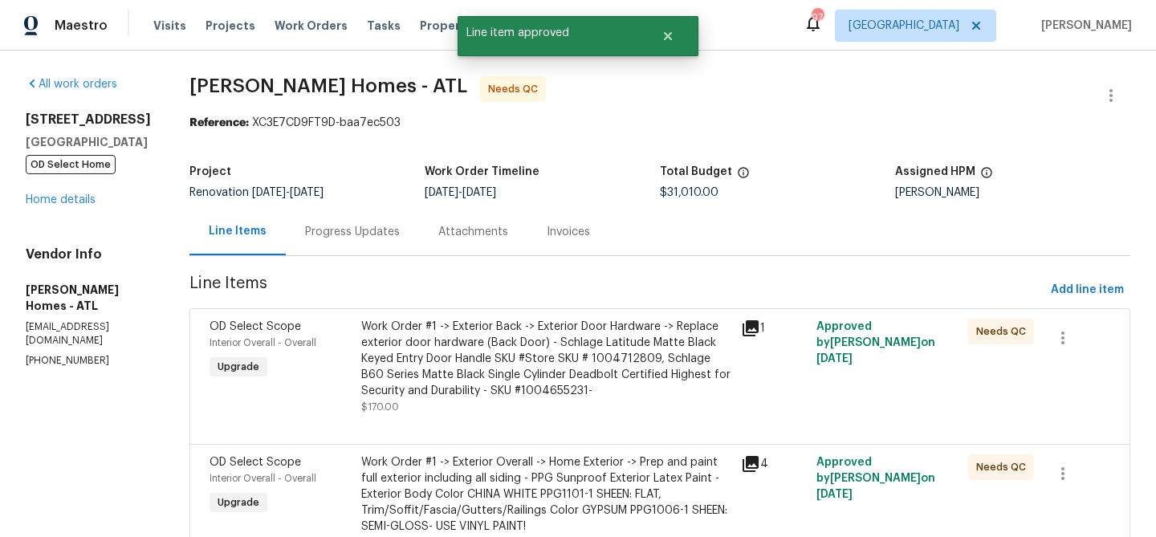
click at [523, 372] on div "Work Order #1 -> Exterior Back -> Exterior Door Hardware -> Replace exterior do…" at bounding box center [546, 359] width 370 height 80
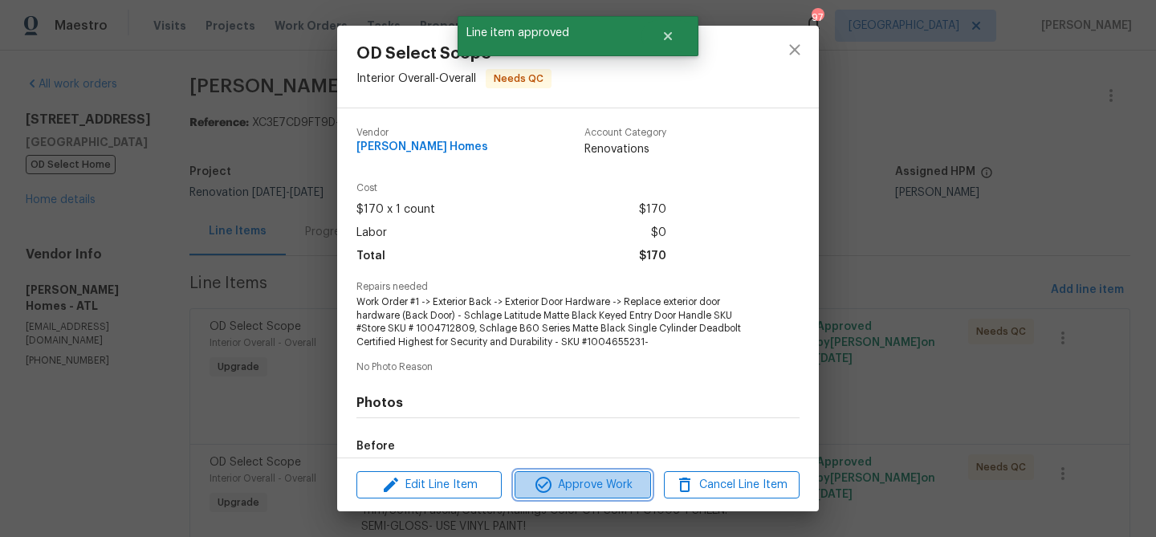
click at [572, 490] on span "Approve Work" at bounding box center [582, 485] width 126 height 20
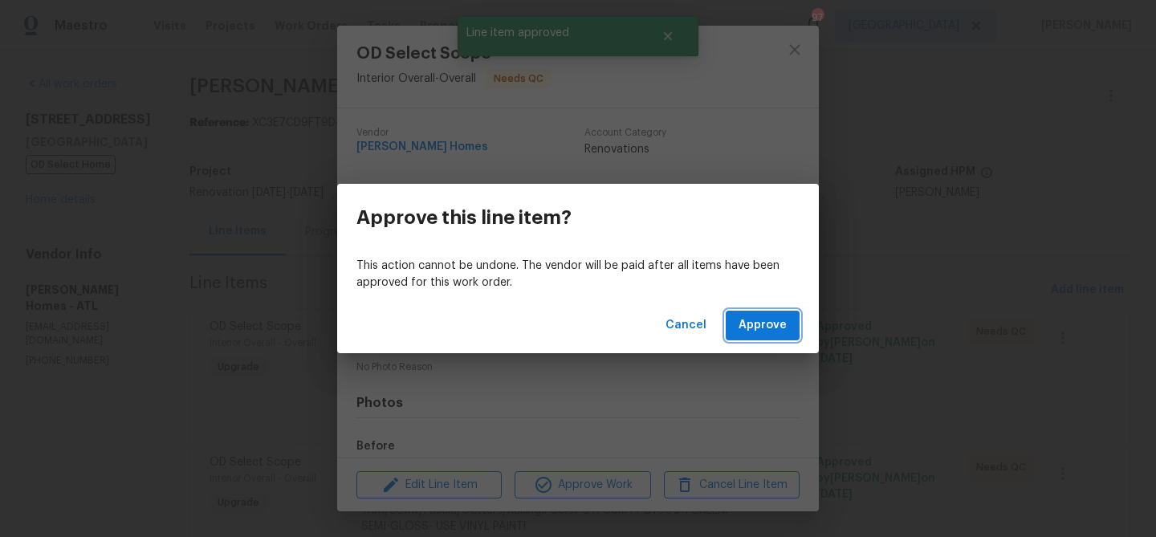
click at [779, 327] on span "Approve" at bounding box center [762, 325] width 48 height 20
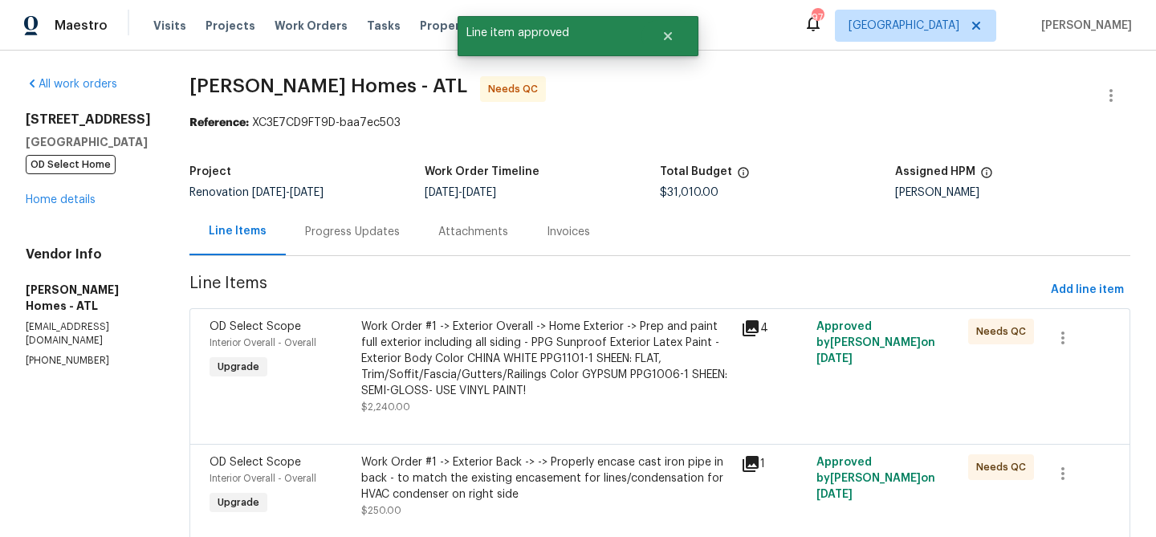
click at [569, 376] on div "Work Order #1 -> Exterior Overall -> Home Exterior -> Prep and paint full exter…" at bounding box center [546, 359] width 370 height 80
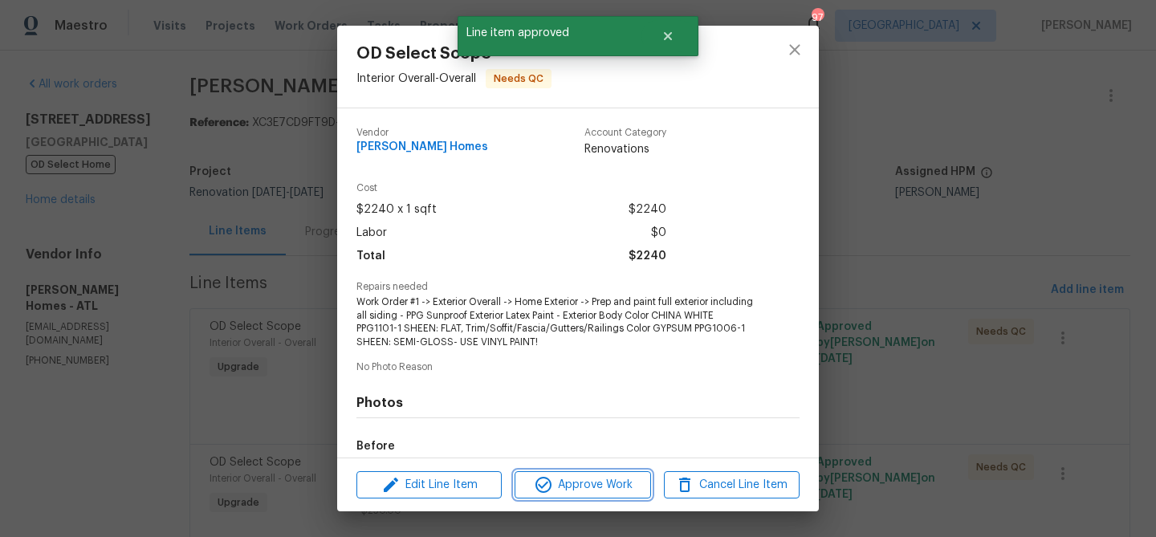
click at [592, 494] on button "Approve Work" at bounding box center [583, 485] width 136 height 28
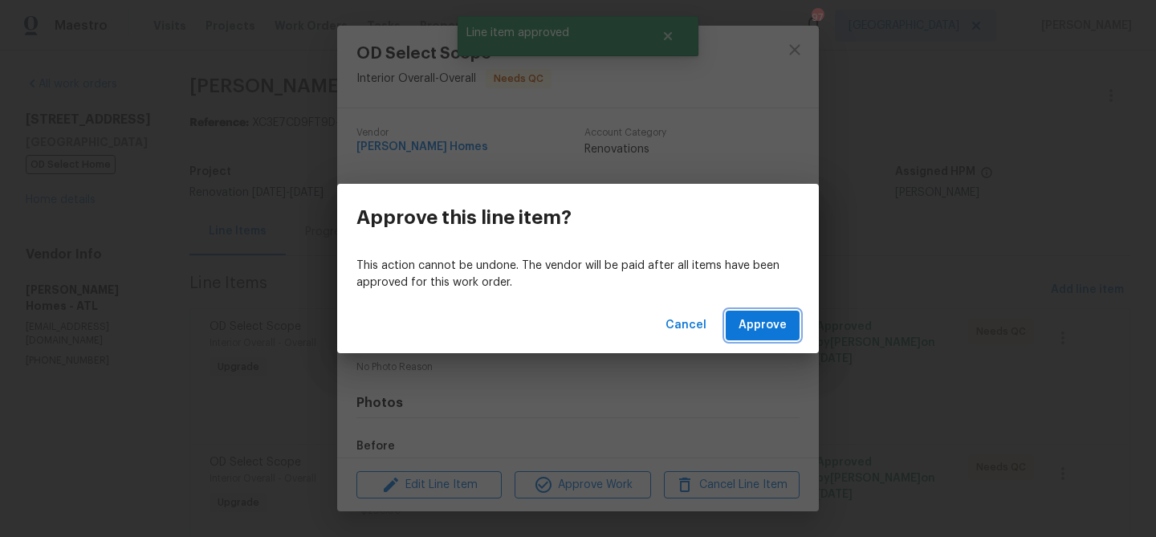
click at [761, 320] on span "Approve" at bounding box center [762, 325] width 48 height 20
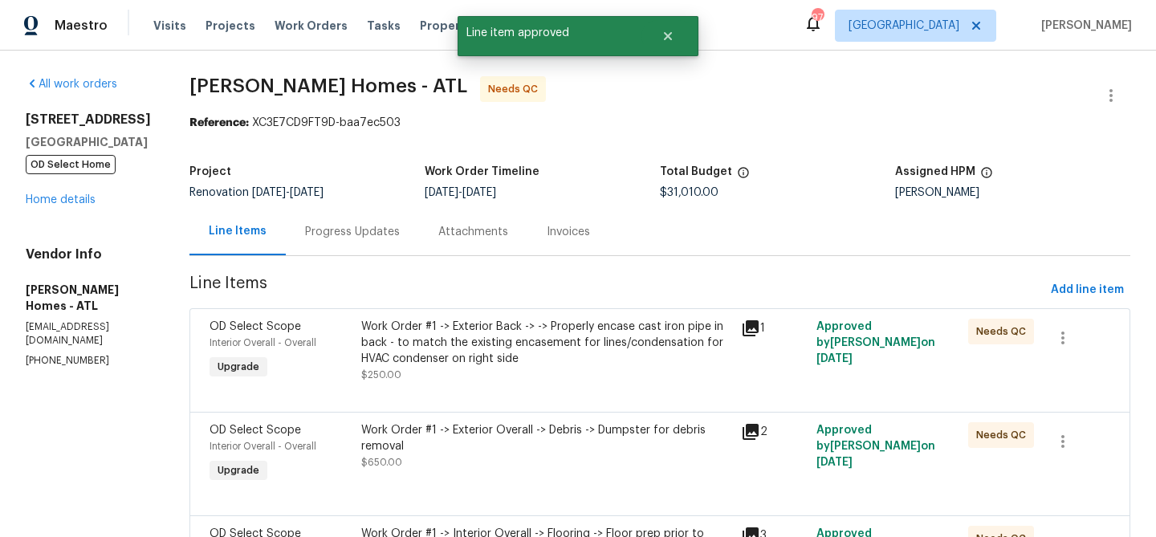
click at [506, 354] on div "Work Order #1 -> Exterior Back -> -> Properly encase cast iron pipe in back - t…" at bounding box center [546, 343] width 370 height 48
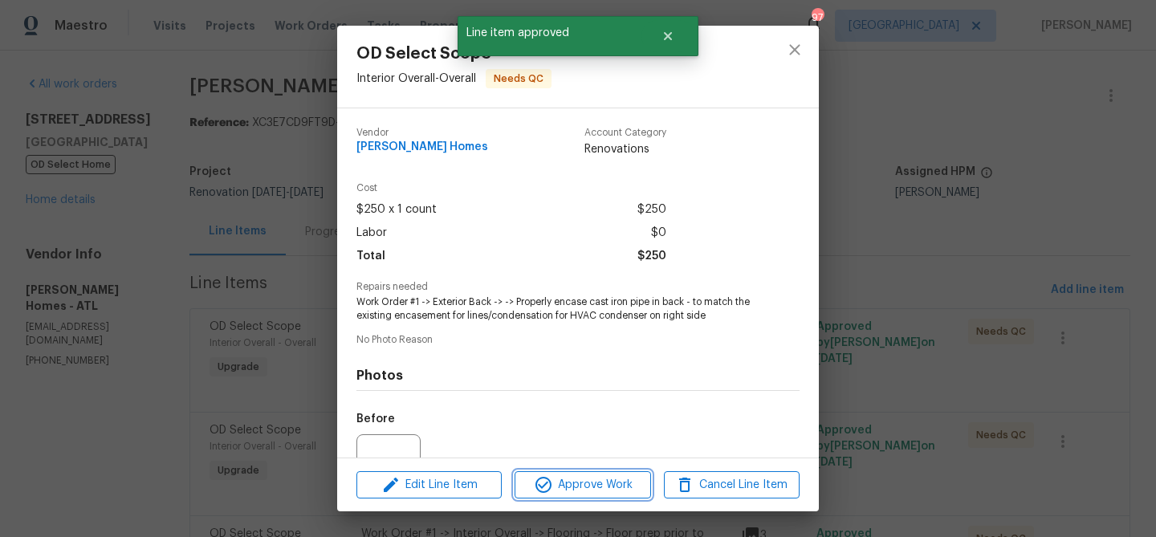
click at [567, 480] on span "Approve Work" at bounding box center [582, 485] width 126 height 20
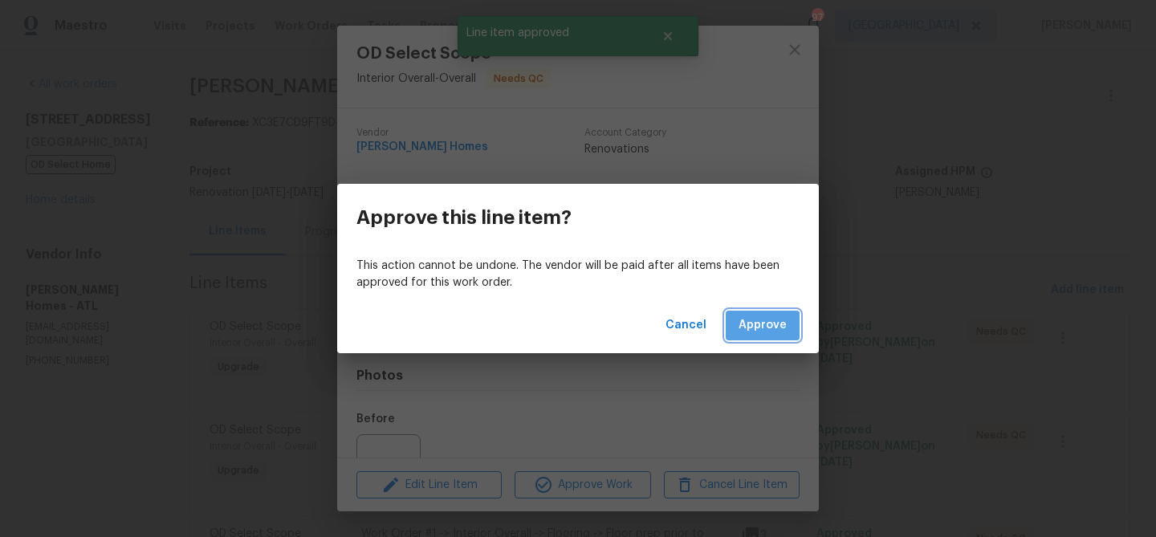
click at [783, 323] on span "Approve" at bounding box center [762, 325] width 48 height 20
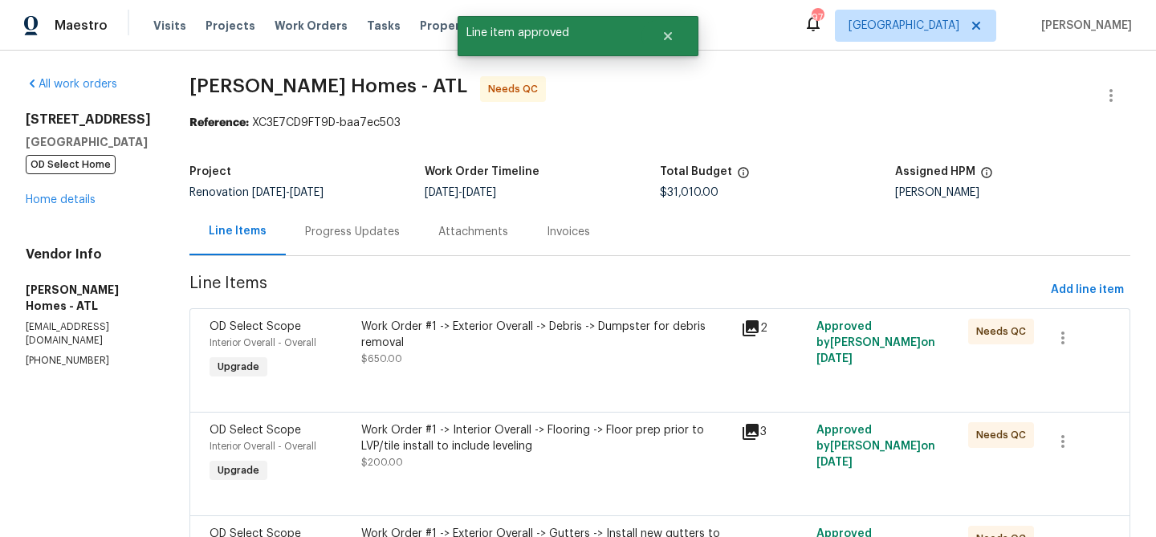
click at [499, 349] on div "Work Order #1 -> Exterior Overall -> Debris -> Dumpster for debris removal" at bounding box center [546, 335] width 370 height 32
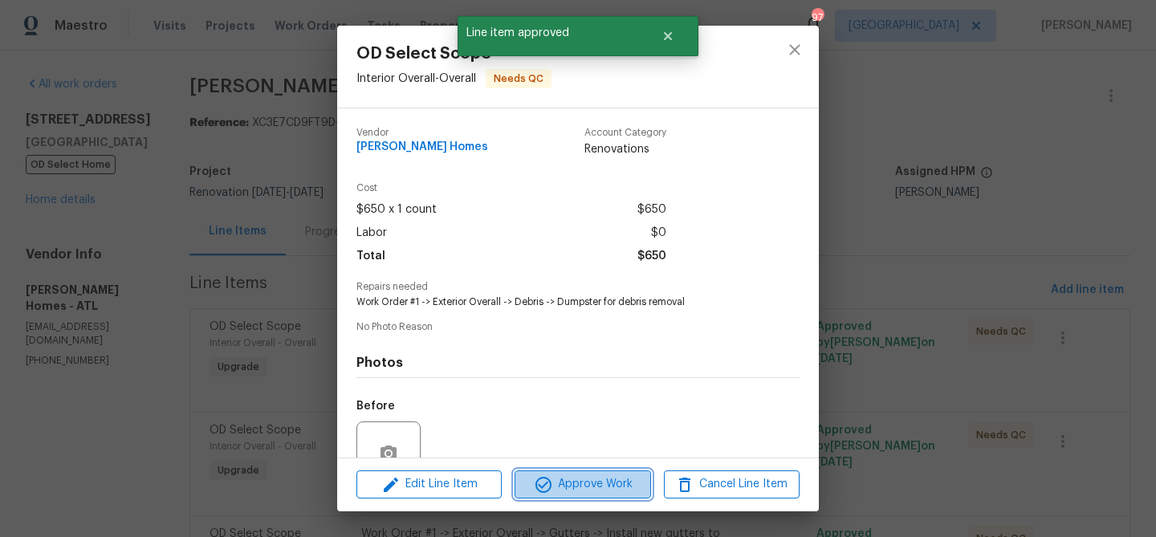
click at [599, 478] on span "Approve Work" at bounding box center [582, 484] width 126 height 20
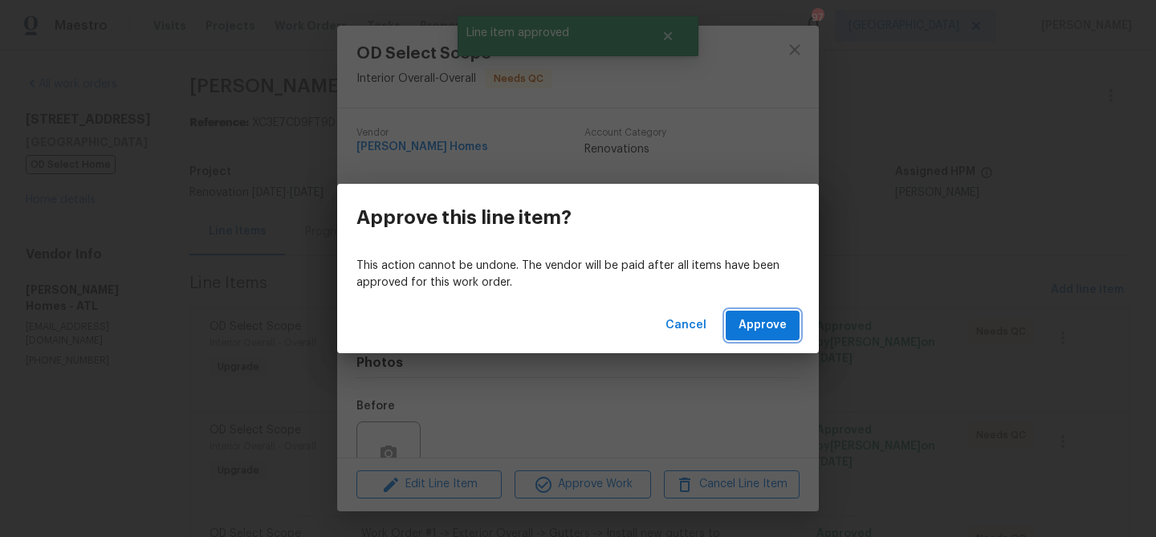
click at [768, 318] on span "Approve" at bounding box center [762, 325] width 48 height 20
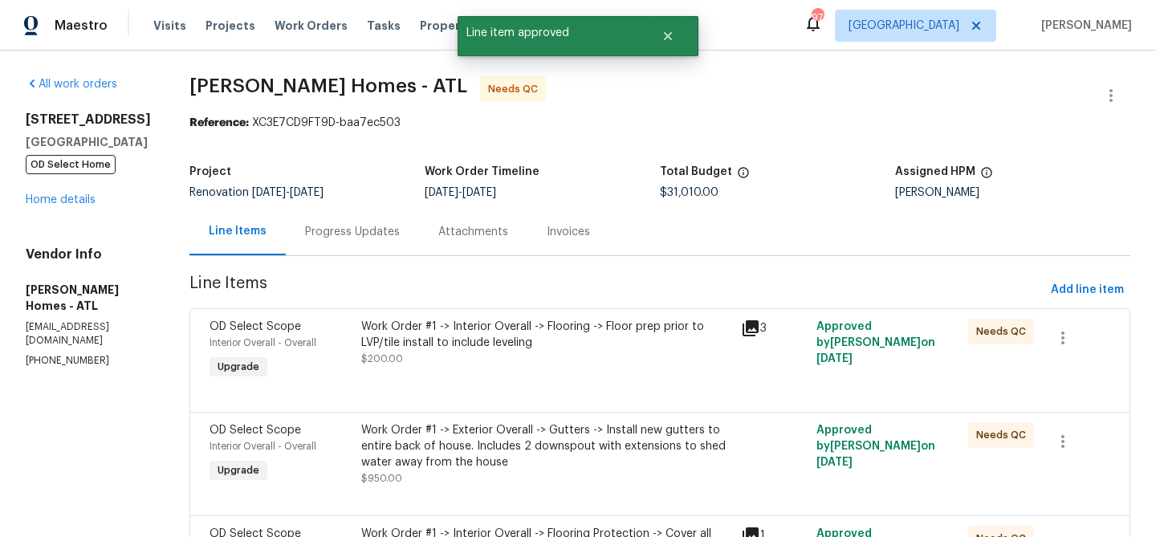
click at [450, 331] on div "Work Order #1 -> Interior Overall -> Flooring -> Floor prep prior to LVP/tile i…" at bounding box center [546, 335] width 370 height 32
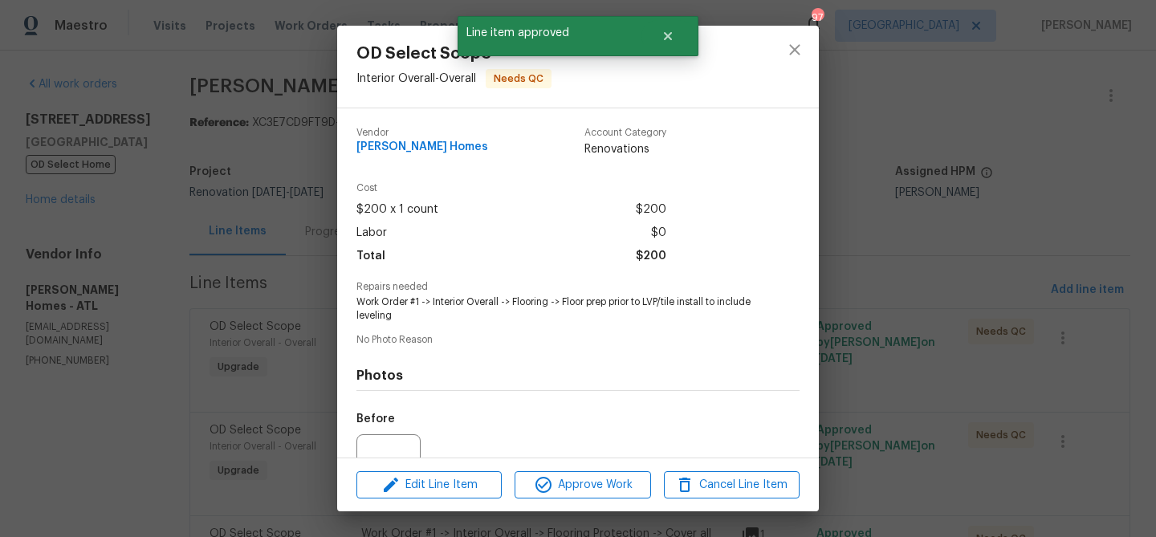
click at [594, 499] on div "Edit Line Item Approve Work Cancel Line Item" at bounding box center [578, 485] width 482 height 54
click at [608, 477] on span "Approve Work" at bounding box center [582, 485] width 126 height 20
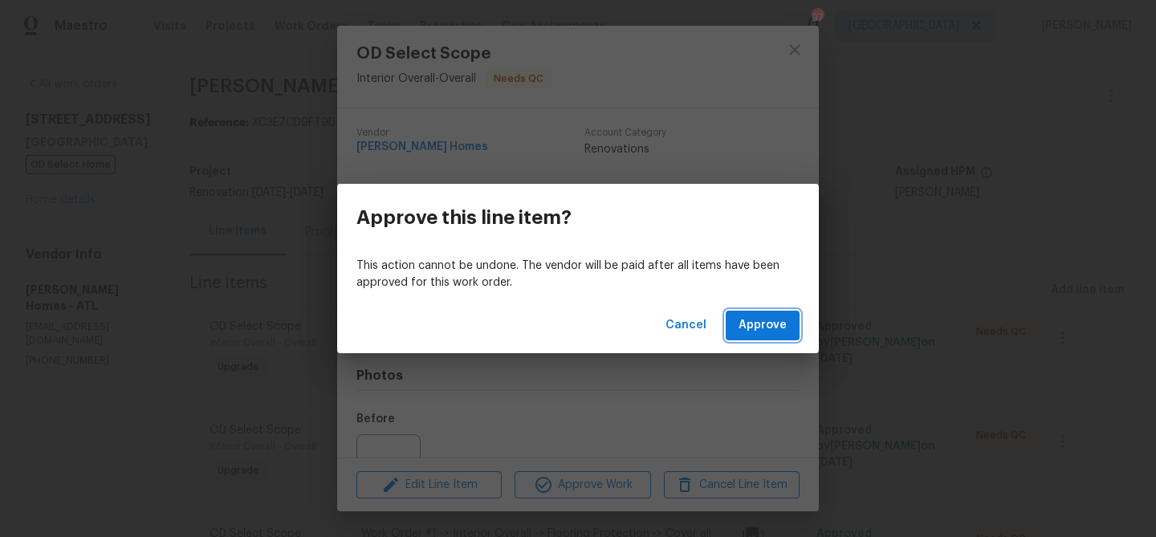
click at [755, 325] on span "Approve" at bounding box center [762, 325] width 48 height 20
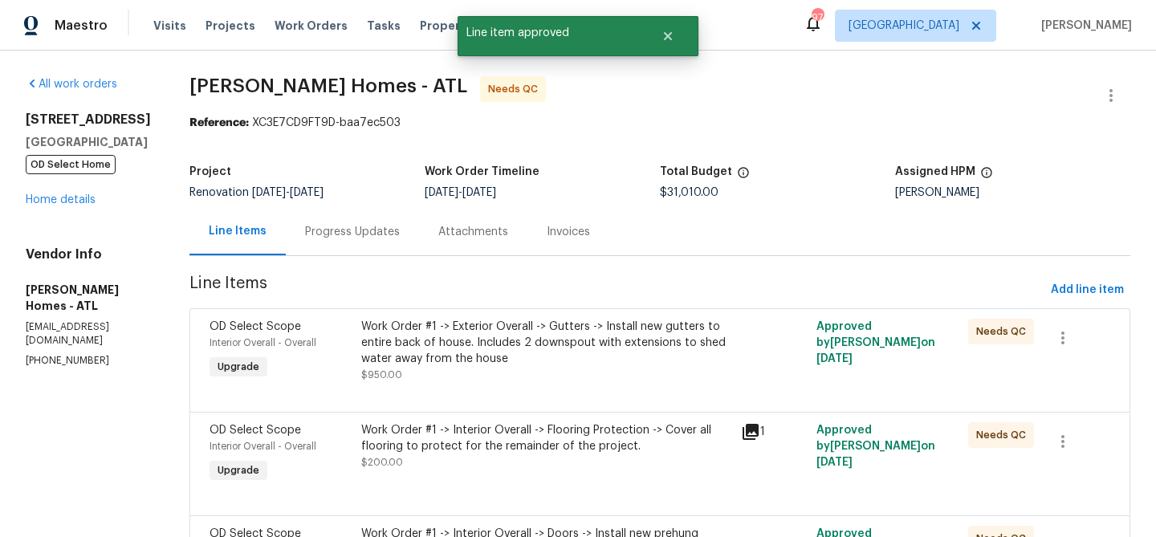
click at [384, 347] on div "Work Order #1 -> Exterior Overall -> Gutters -> Install new gutters to entire b…" at bounding box center [546, 343] width 370 height 48
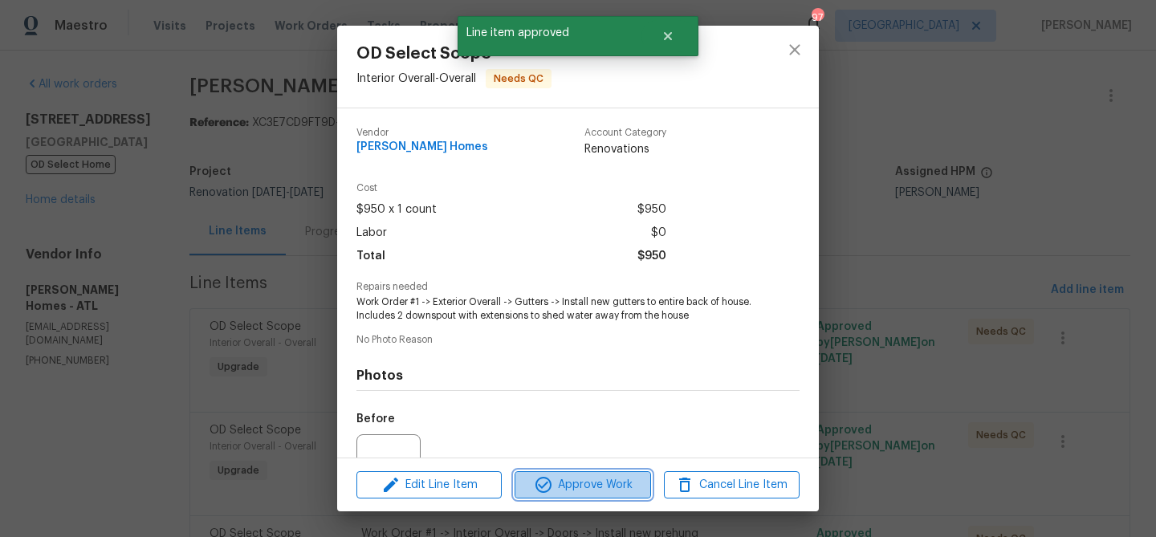
click at [555, 476] on span "Approve Work" at bounding box center [582, 485] width 126 height 20
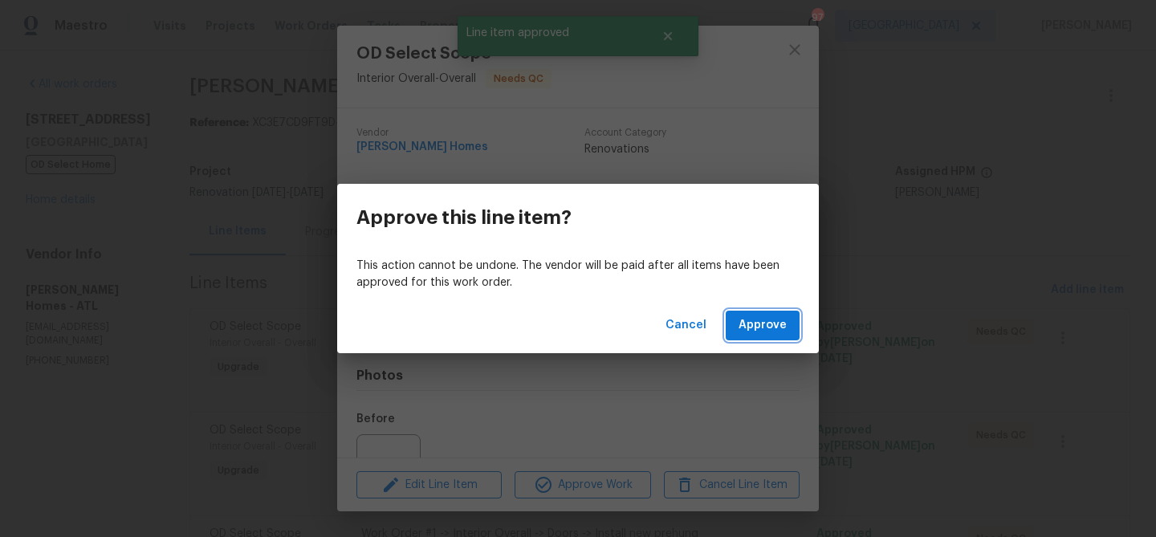
click at [758, 328] on span "Approve" at bounding box center [762, 325] width 48 height 20
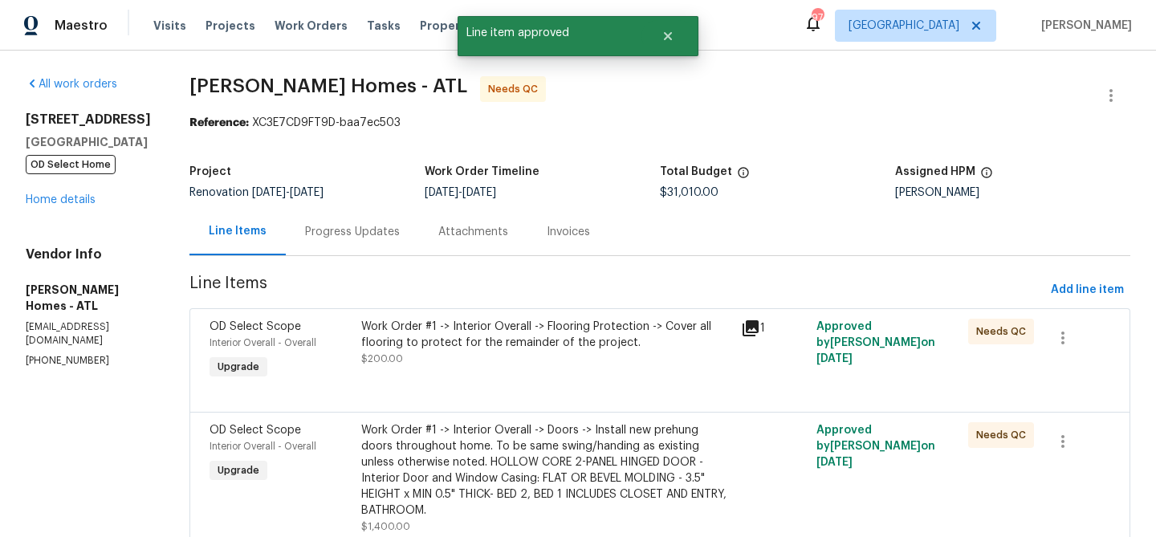
click at [481, 340] on div "Work Order #1 -> Interior Overall -> Flooring Protection -> Cover all flooring …" at bounding box center [546, 335] width 370 height 32
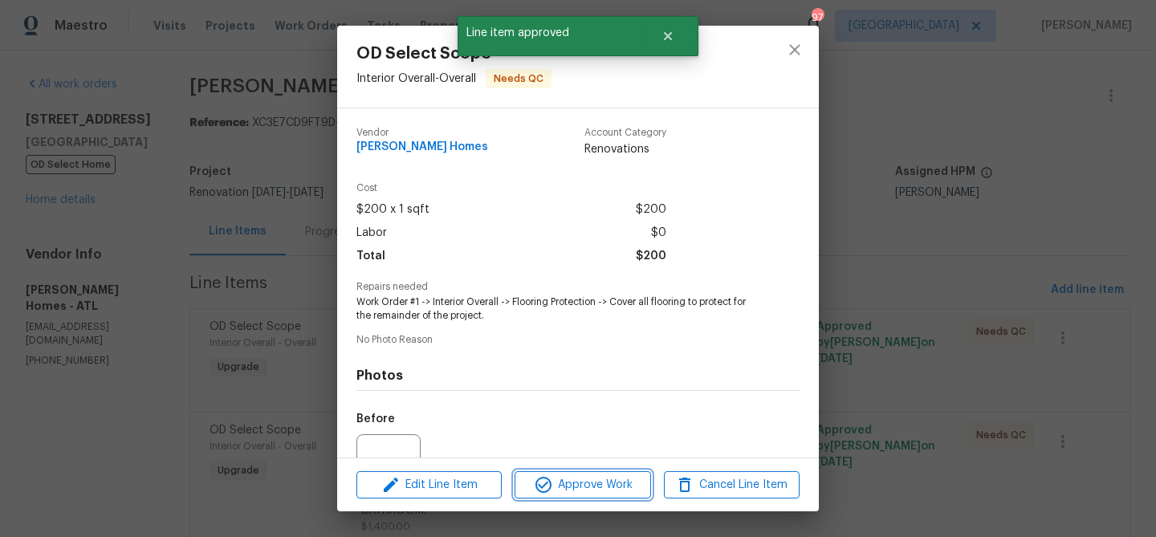
click at [576, 489] on span "Approve Work" at bounding box center [582, 485] width 126 height 20
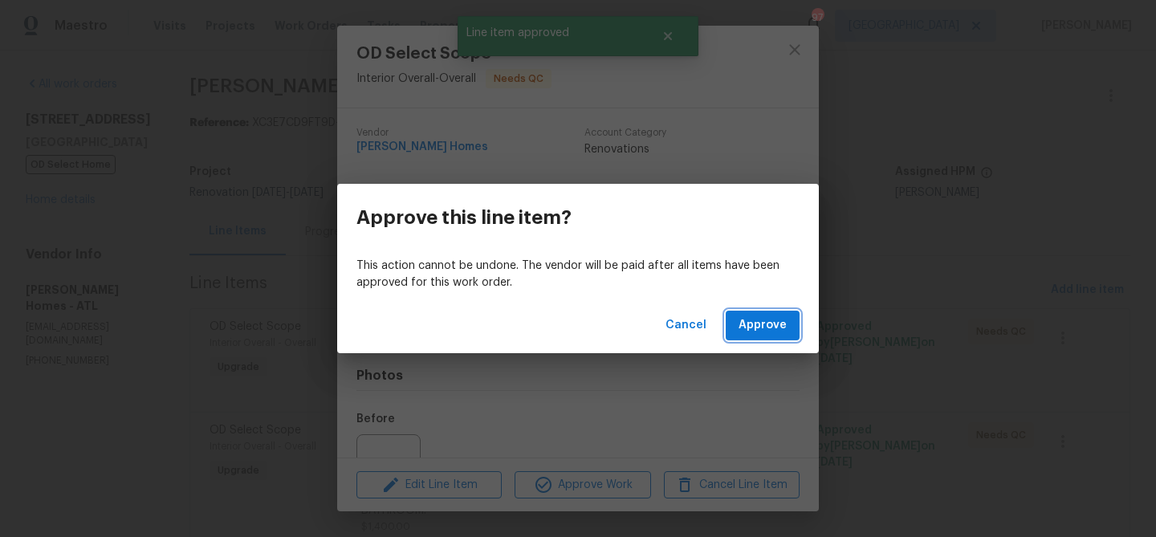
click at [764, 323] on span "Approve" at bounding box center [762, 325] width 48 height 20
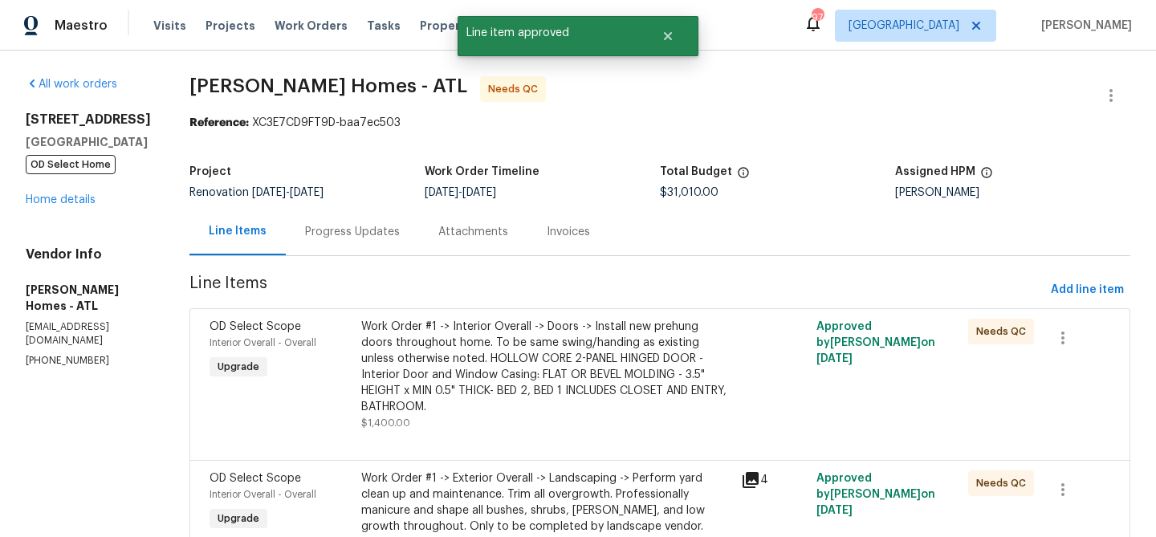
click at [533, 358] on div "Work Order #1 -> Interior Overall -> Doors -> Install new prehung doors through…" at bounding box center [546, 367] width 370 height 96
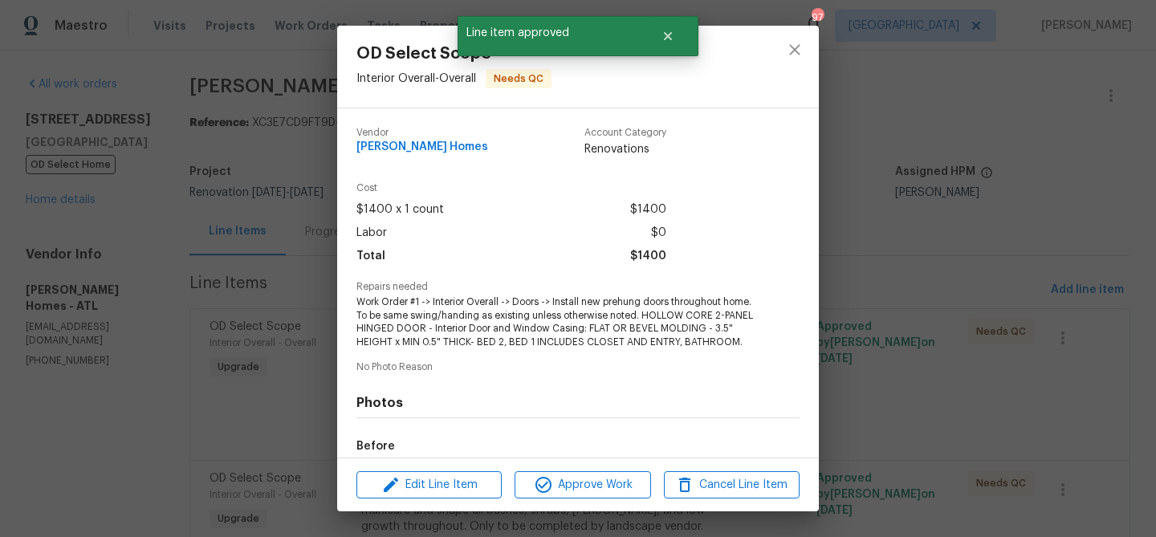
click at [574, 470] on div "Edit Line Item Approve Work Cancel Line Item" at bounding box center [578, 485] width 482 height 54
click at [576, 478] on span "Approve Work" at bounding box center [582, 485] width 126 height 20
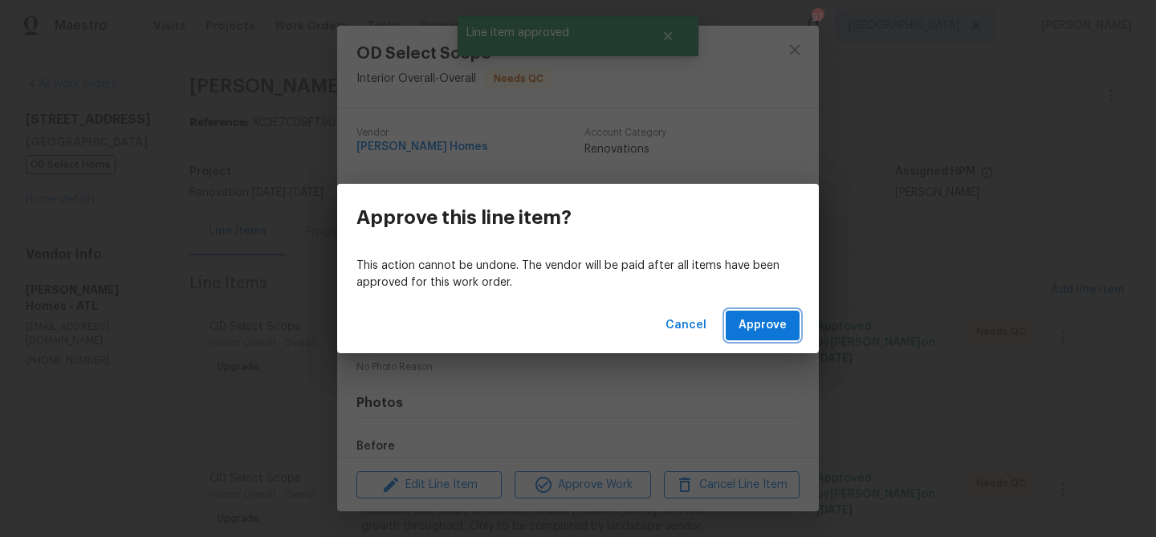
click at [756, 321] on span "Approve" at bounding box center [762, 325] width 48 height 20
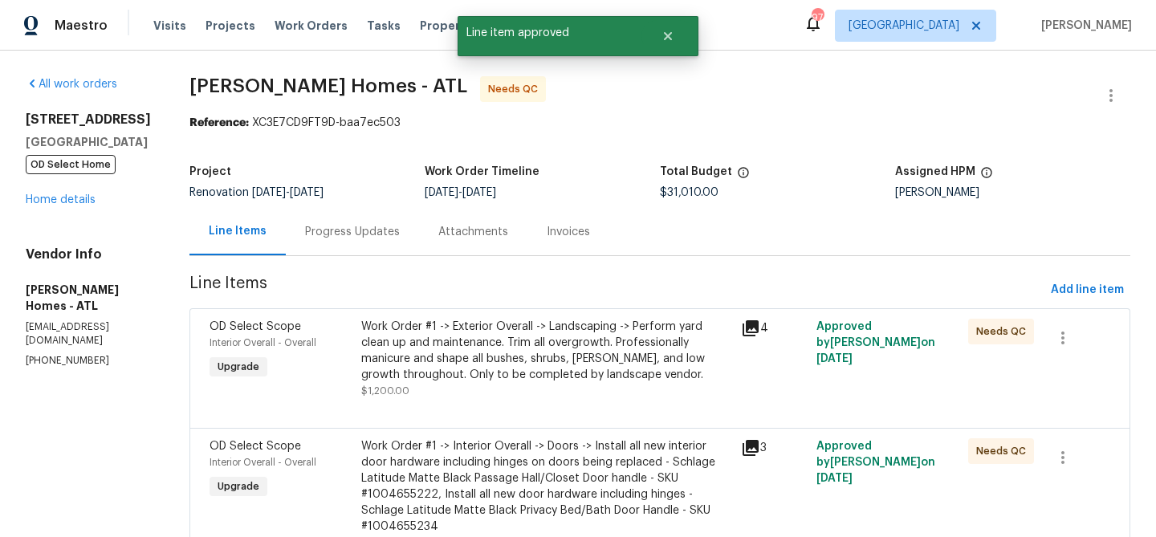
click at [571, 364] on div "Work Order #1 -> Exterior Overall -> Landscaping -> Perform yard clean up and m…" at bounding box center [546, 351] width 370 height 64
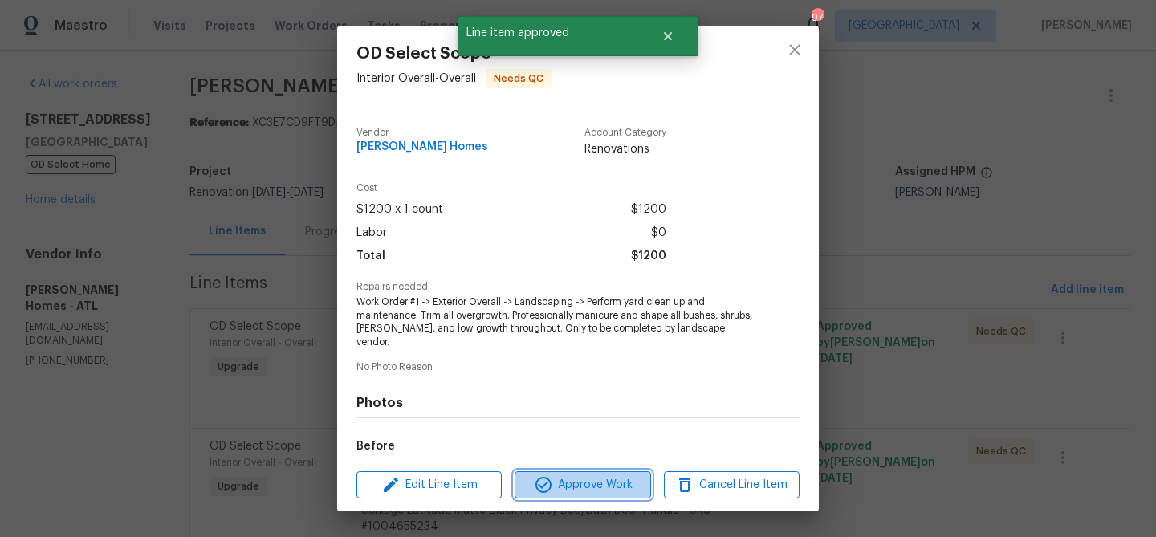
click at [574, 486] on span "Approve Work" at bounding box center [582, 485] width 126 height 20
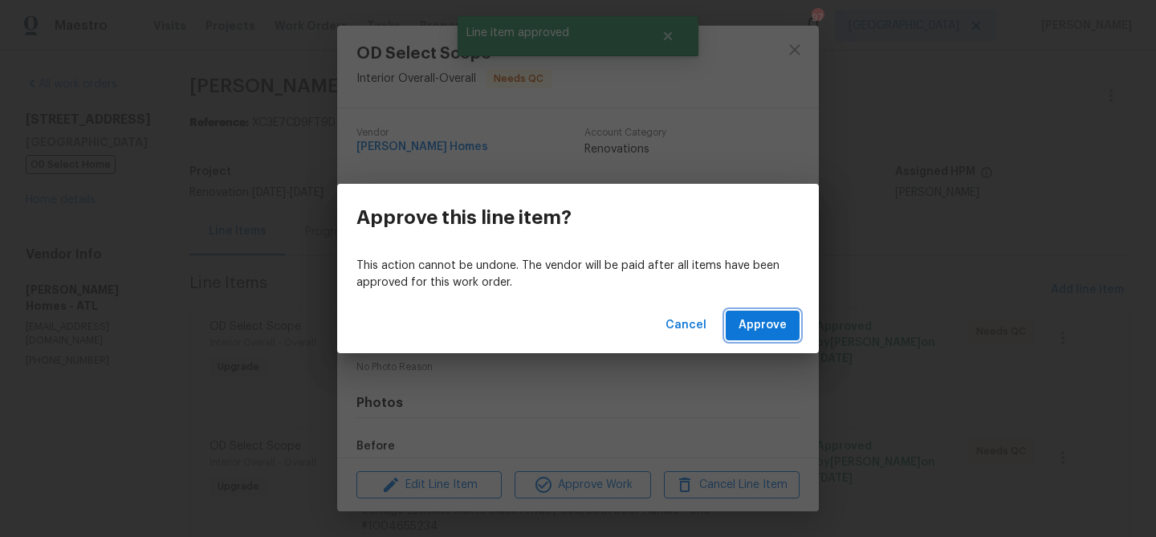
click at [733, 335] on button "Approve" at bounding box center [763, 326] width 74 height 30
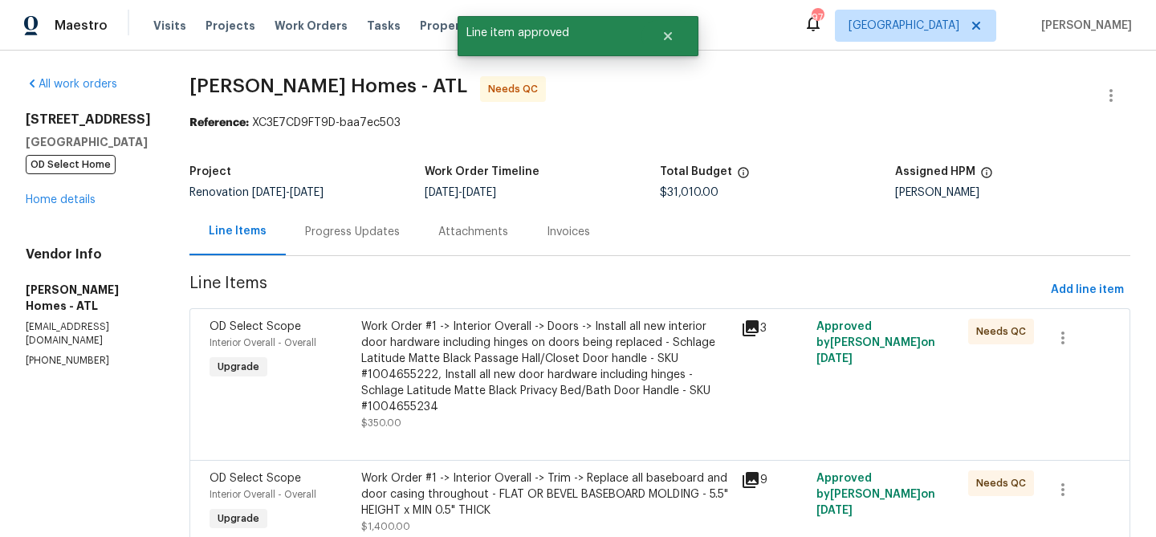
click at [543, 369] on div "Work Order #1 -> Interior Overall -> Doors -> Install all new interior door har…" at bounding box center [546, 367] width 370 height 96
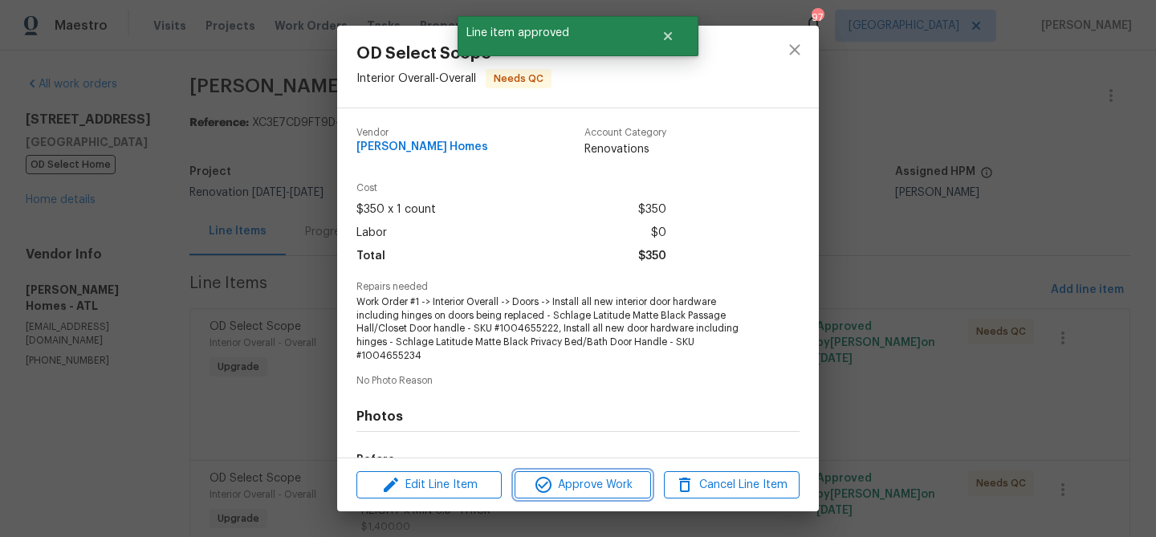
click at [572, 475] on span "Approve Work" at bounding box center [582, 485] width 126 height 20
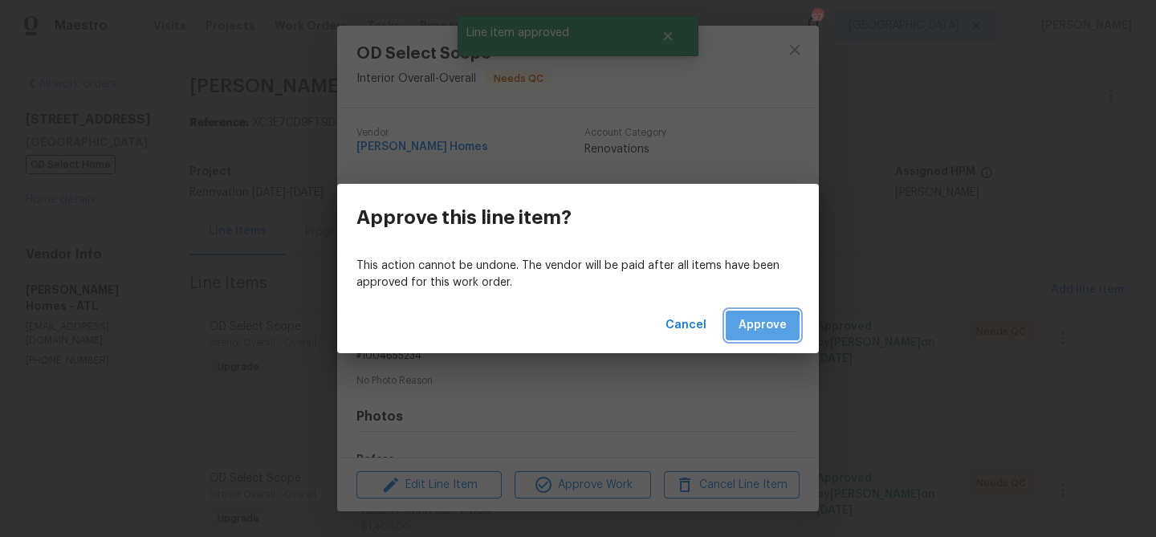
click at [742, 327] on span "Approve" at bounding box center [762, 325] width 48 height 20
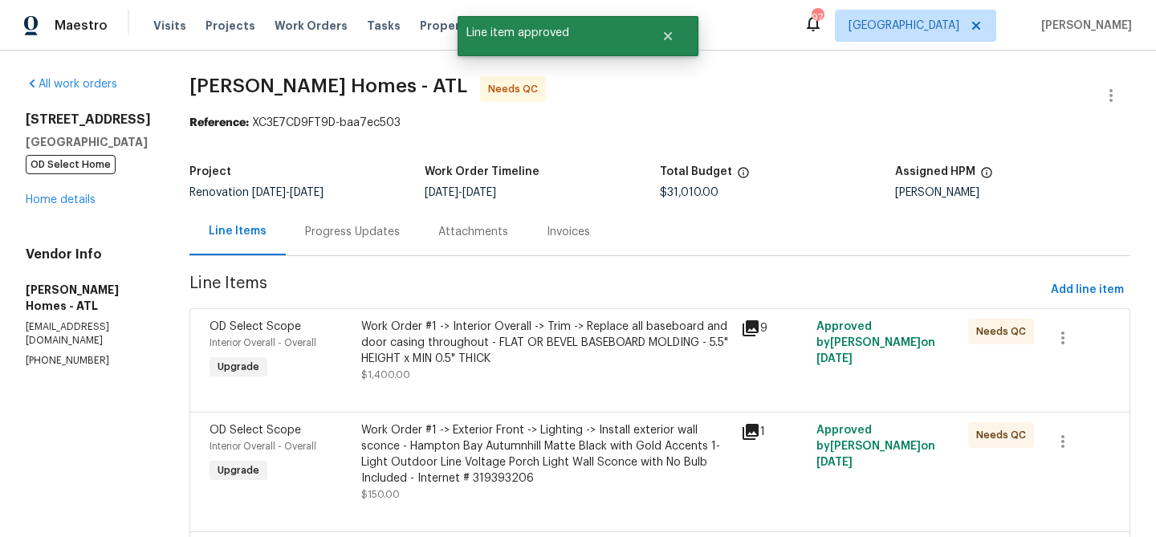
click at [516, 364] on div "Work Order #1 -> Interior Overall -> Trim -> Replace all baseboard and door cas…" at bounding box center [546, 343] width 370 height 48
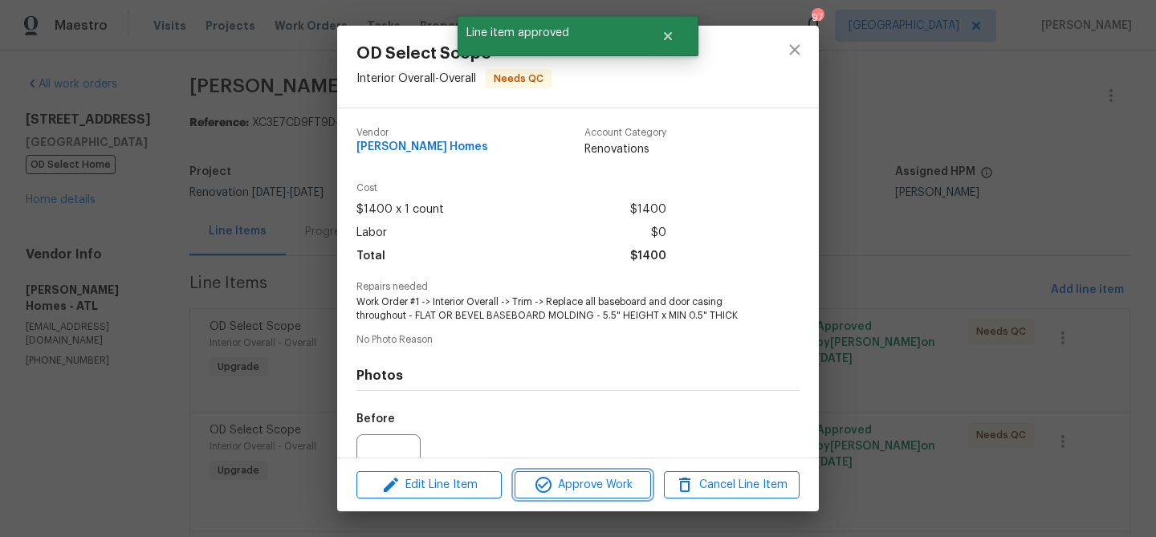
click at [608, 481] on span "Approve Work" at bounding box center [582, 485] width 126 height 20
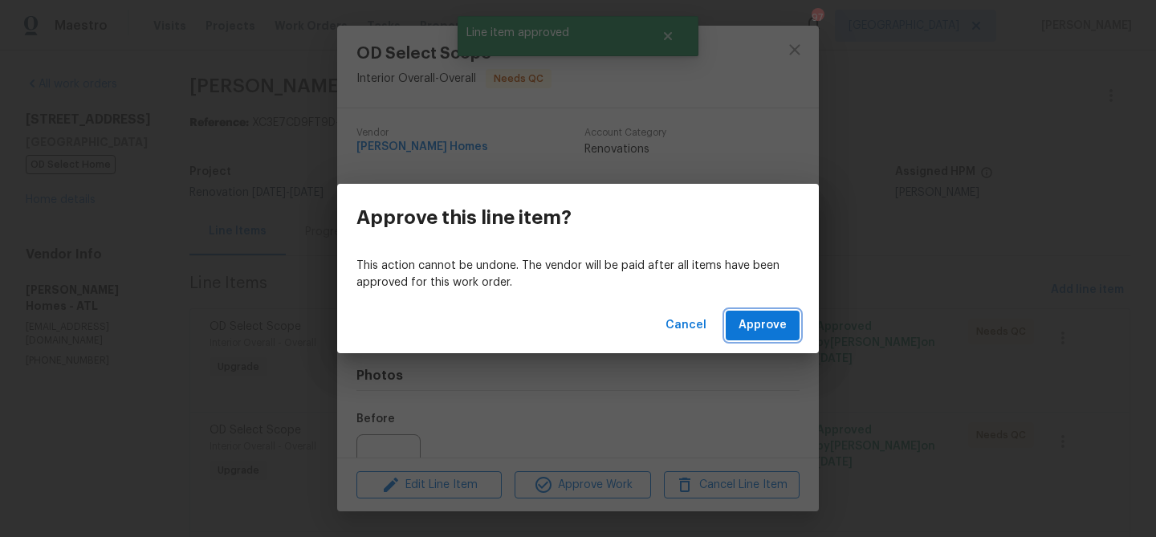
click at [782, 323] on span "Approve" at bounding box center [762, 325] width 48 height 20
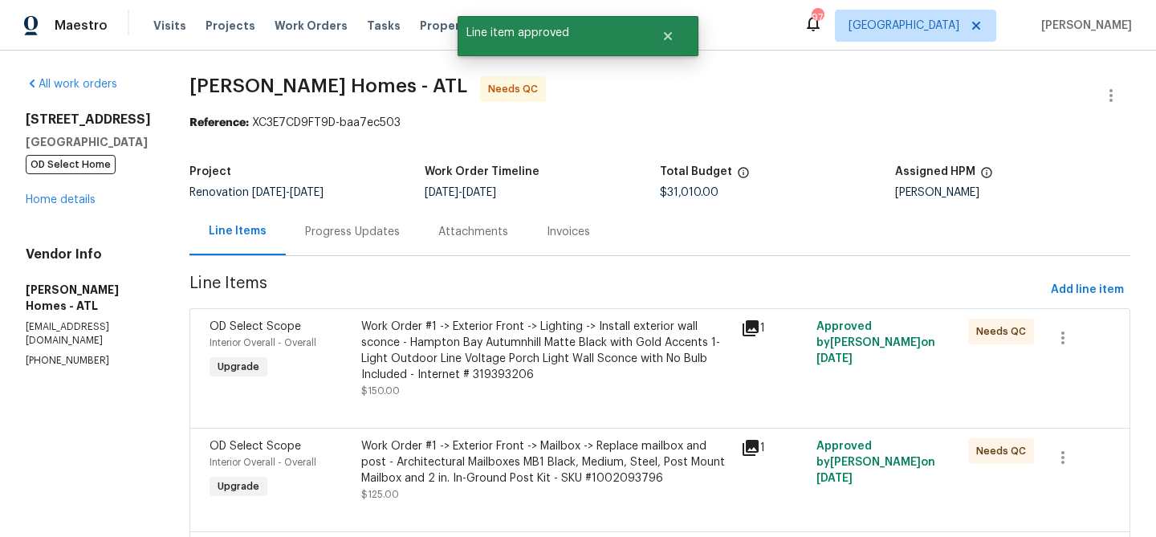
click at [567, 391] on div "Work Order #1 -> Exterior Front -> Lighting -> Install exterior wall sconce - H…" at bounding box center [546, 359] width 370 height 80
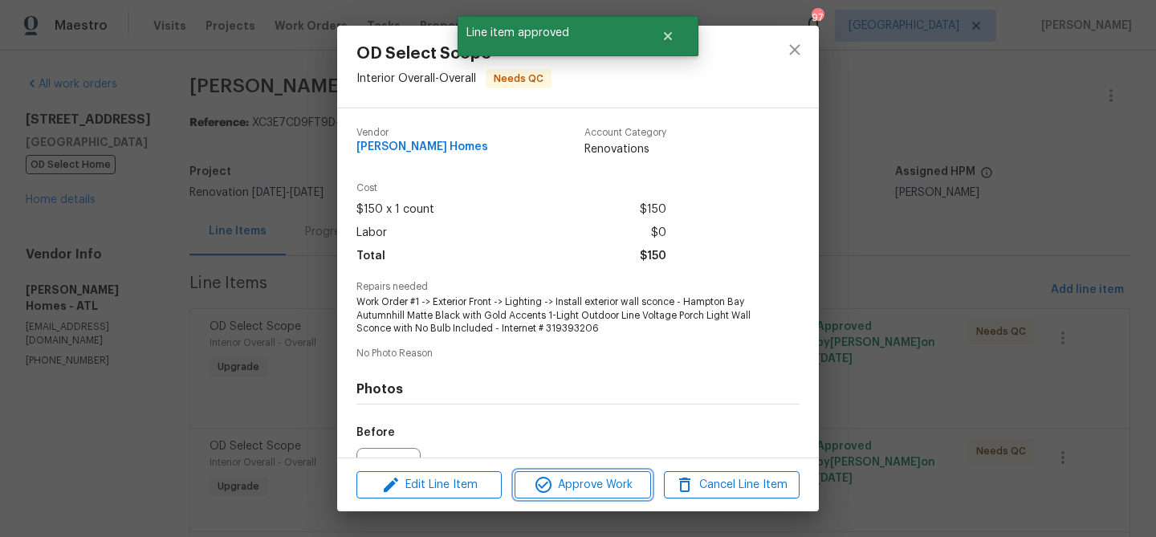
click at [624, 474] on button "Approve Work" at bounding box center [583, 485] width 136 height 28
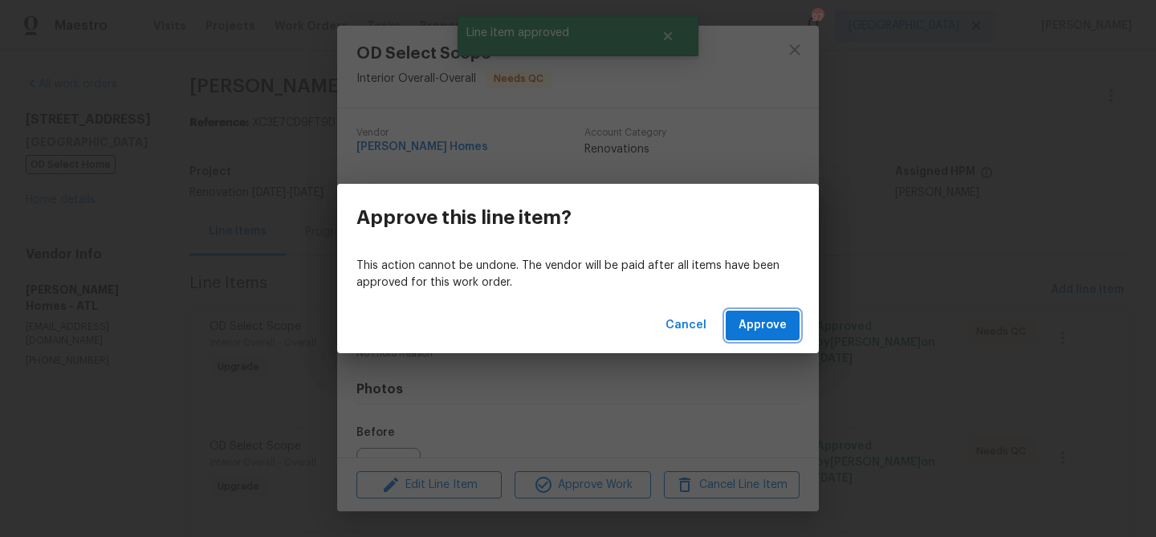
click at [759, 333] on span "Approve" at bounding box center [762, 325] width 48 height 20
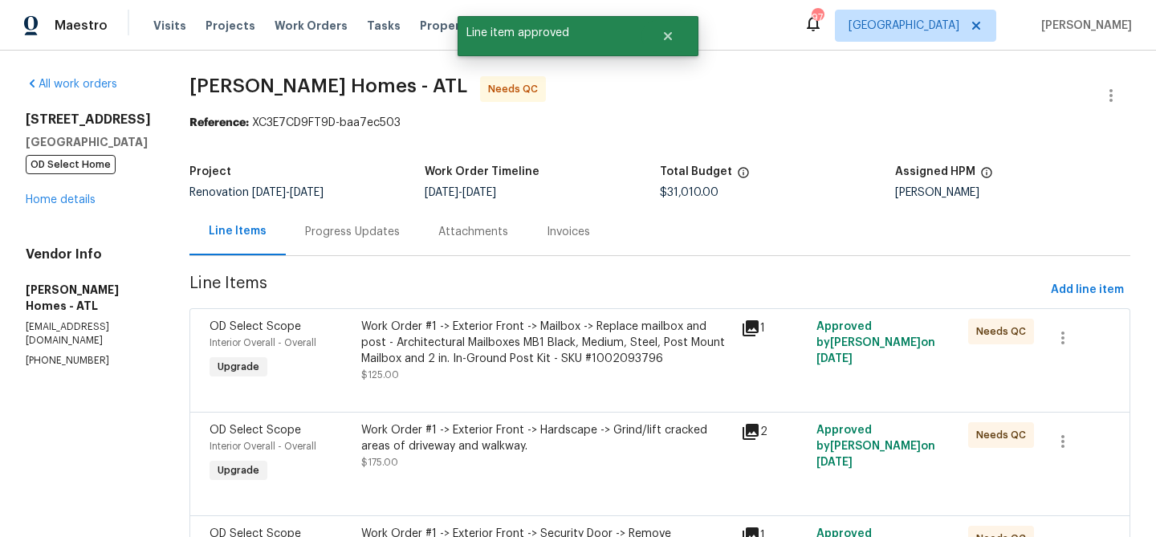
click at [559, 344] on div "Work Order #1 -> Exterior Front -> Mailbox -> Replace mailbox and post - Archit…" at bounding box center [546, 343] width 370 height 48
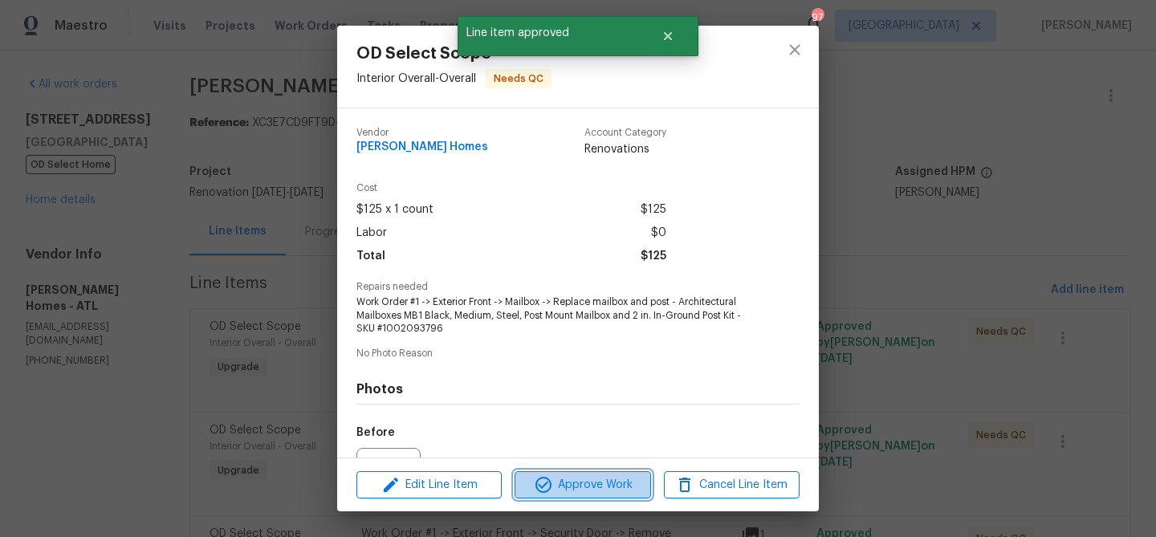
click at [610, 482] on span "Approve Work" at bounding box center [582, 485] width 126 height 20
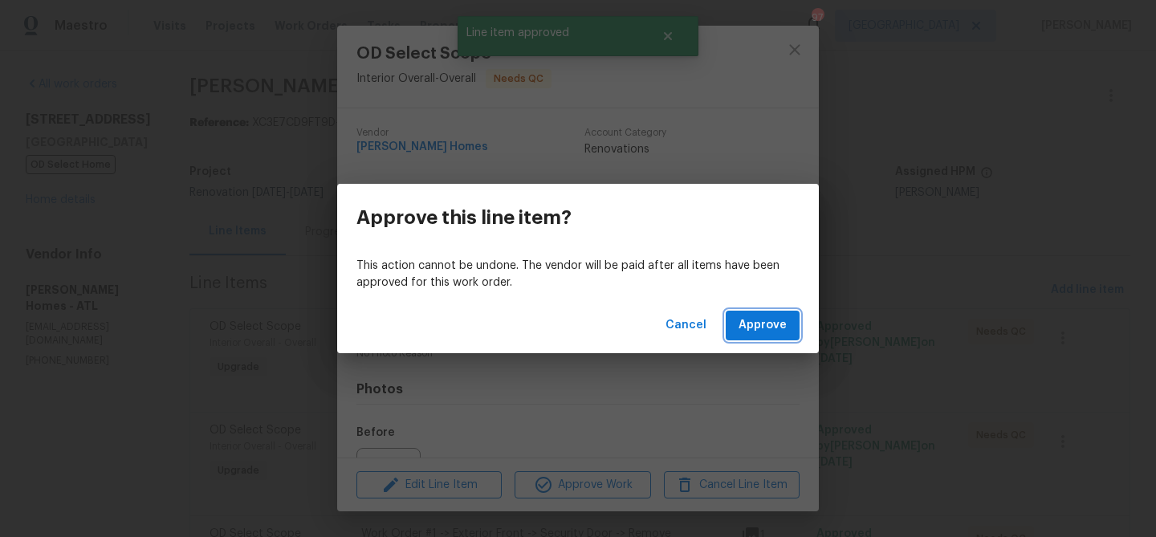
click at [755, 313] on button "Approve" at bounding box center [763, 326] width 74 height 30
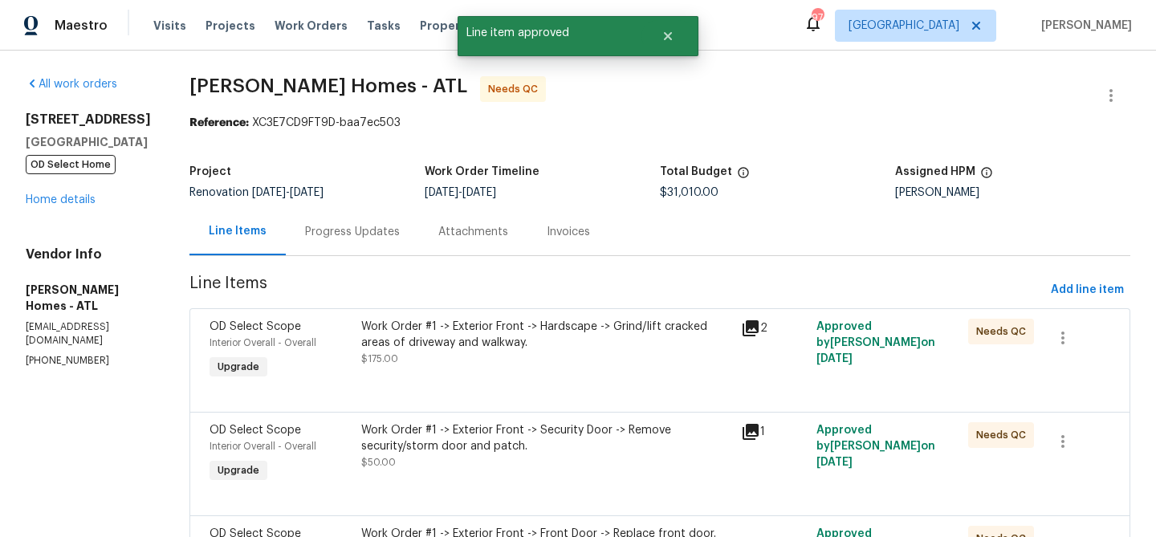
click at [535, 388] on div at bounding box center [659, 392] width 901 height 19
click at [512, 371] on div "Work Order #1 -> Exterior Front -> Hardscape -> Grind/lift cracked areas of dri…" at bounding box center [546, 351] width 380 height 74
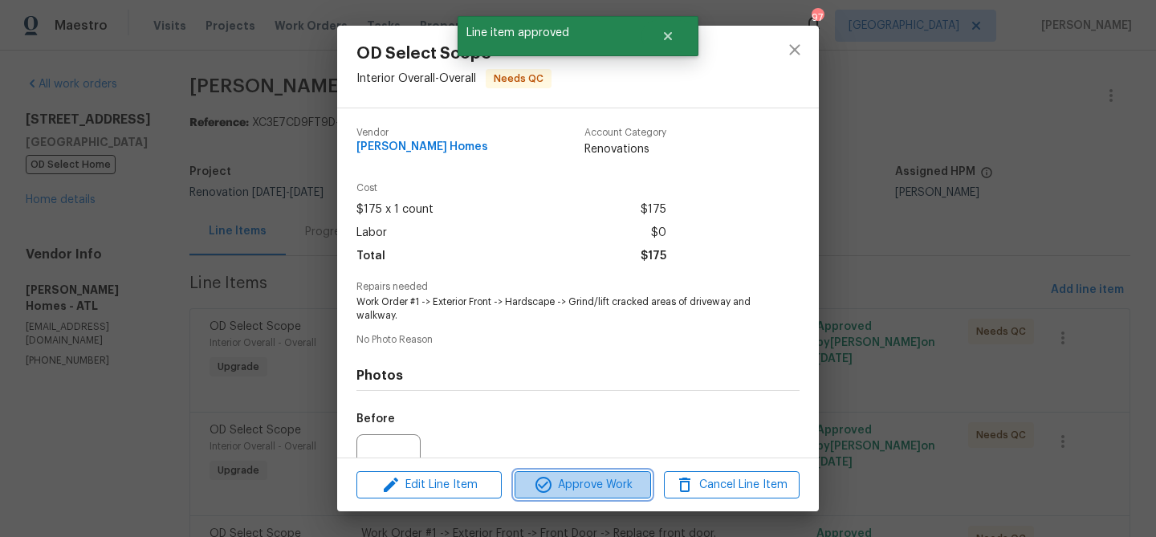
click at [564, 475] on span "Approve Work" at bounding box center [582, 485] width 126 height 20
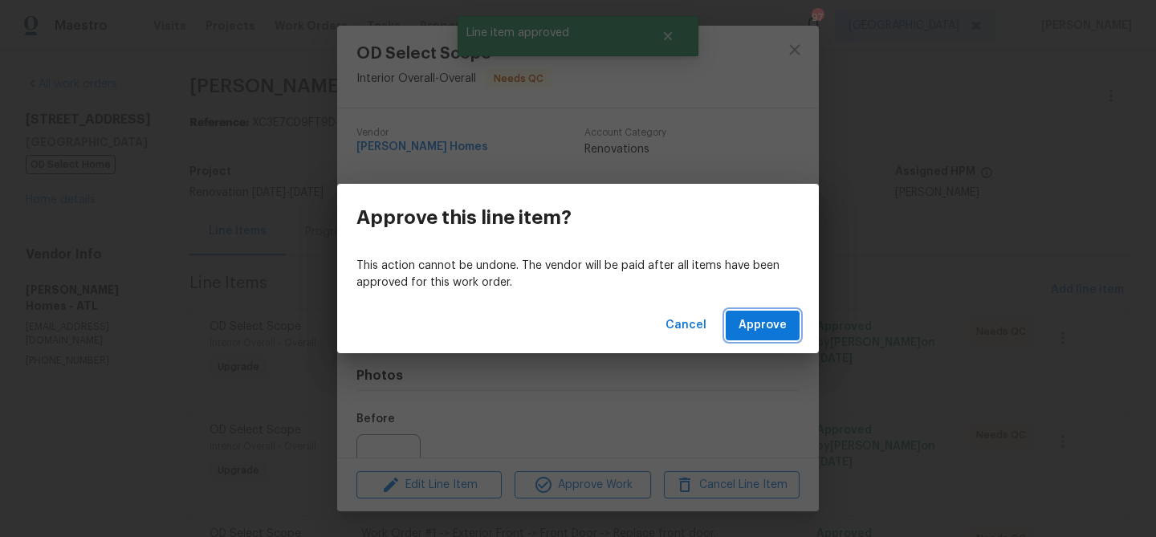
click at [779, 316] on span "Approve" at bounding box center [762, 325] width 48 height 20
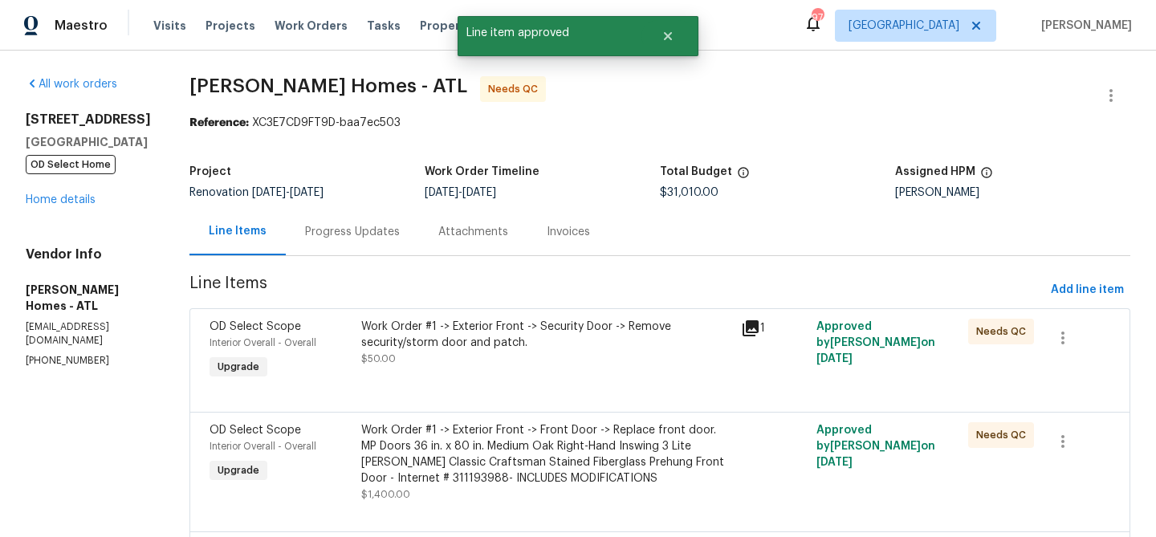
click at [549, 341] on div "Work Order #1 -> Exterior Front -> Security Door -> Remove security/storm door …" at bounding box center [546, 335] width 370 height 32
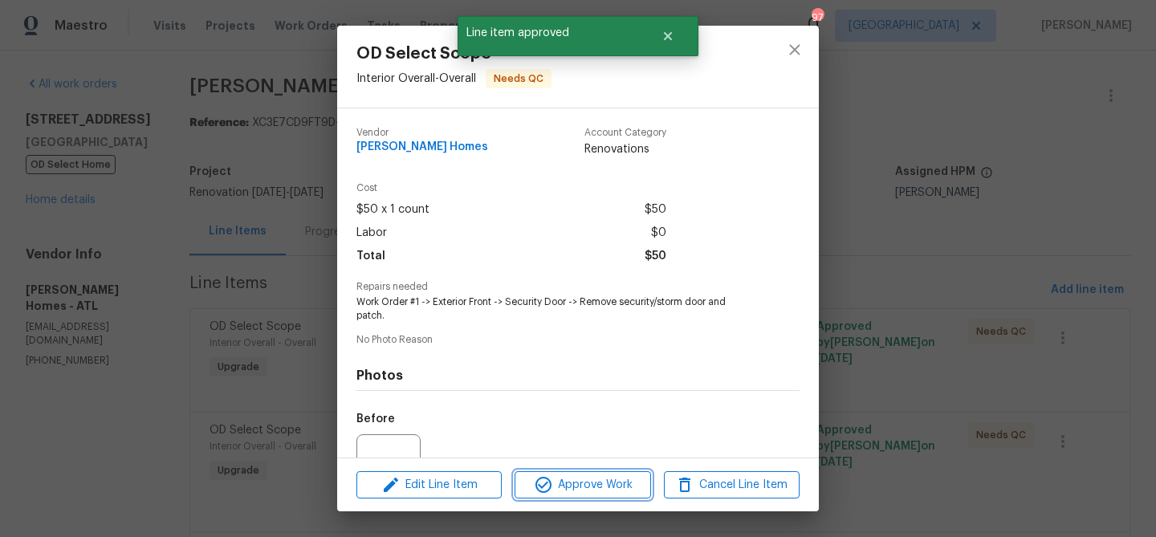
click at [582, 478] on span "Approve Work" at bounding box center [582, 485] width 126 height 20
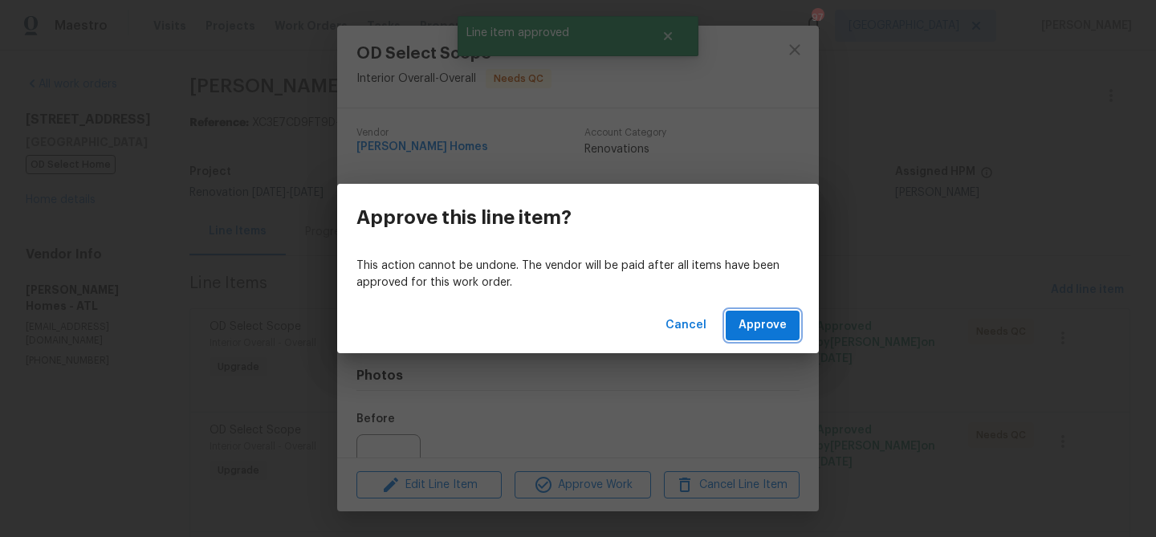
click at [761, 328] on span "Approve" at bounding box center [762, 325] width 48 height 20
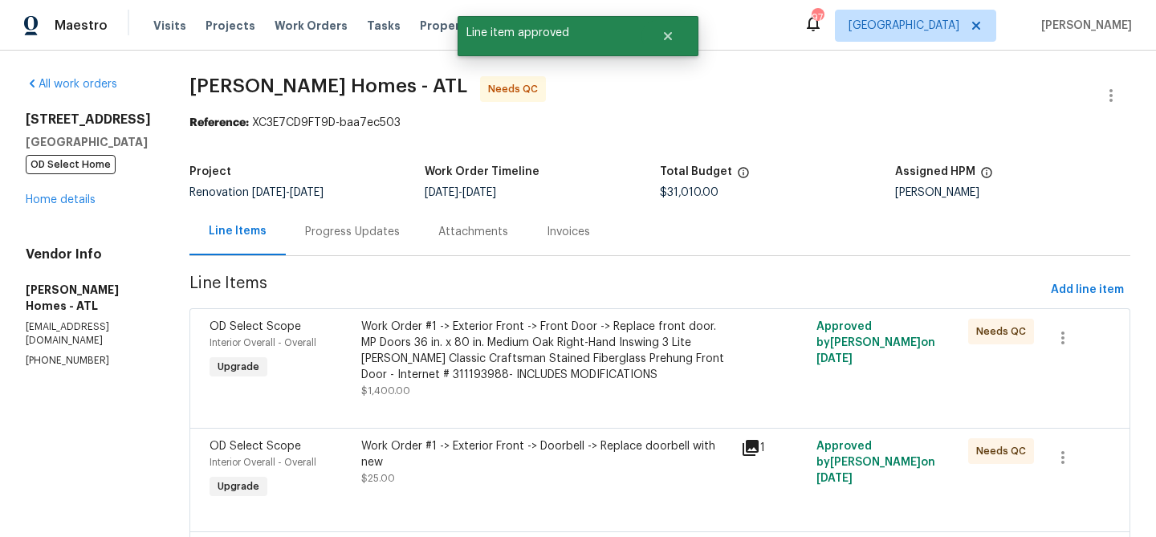
click at [558, 346] on div "Work Order #1 -> Exterior Front -> Front Door -> Replace front door. MP Doors 3…" at bounding box center [546, 351] width 370 height 64
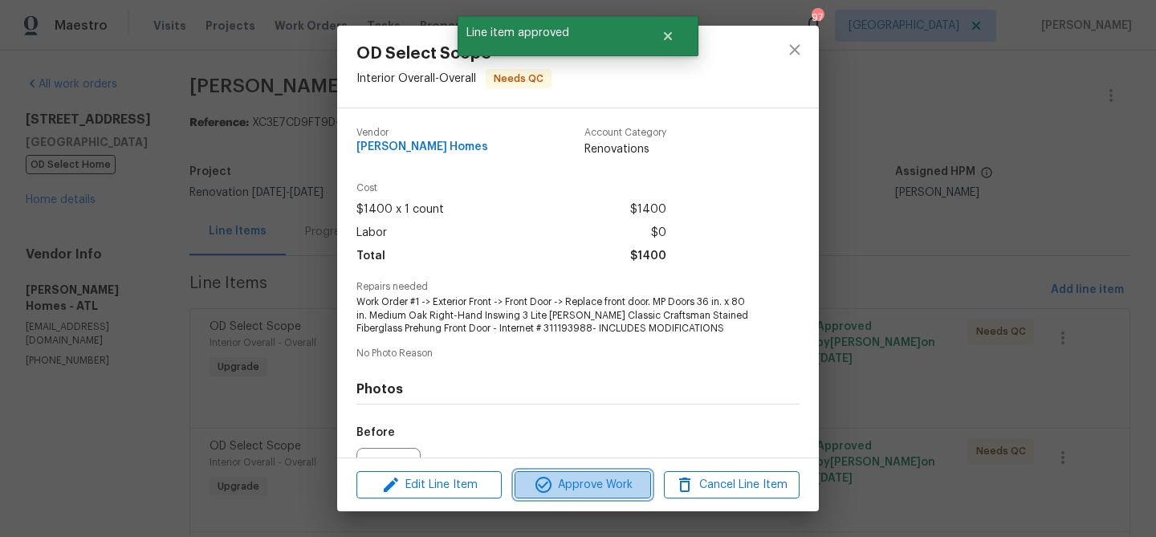
click at [592, 480] on span "Approve Work" at bounding box center [582, 485] width 126 height 20
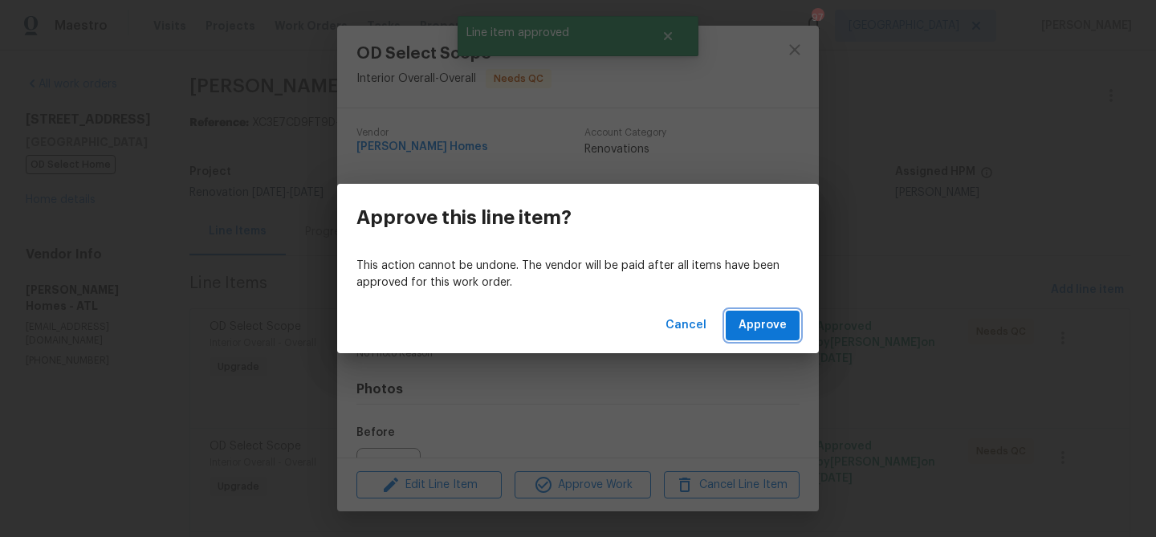
click at [767, 321] on span "Approve" at bounding box center [762, 325] width 48 height 20
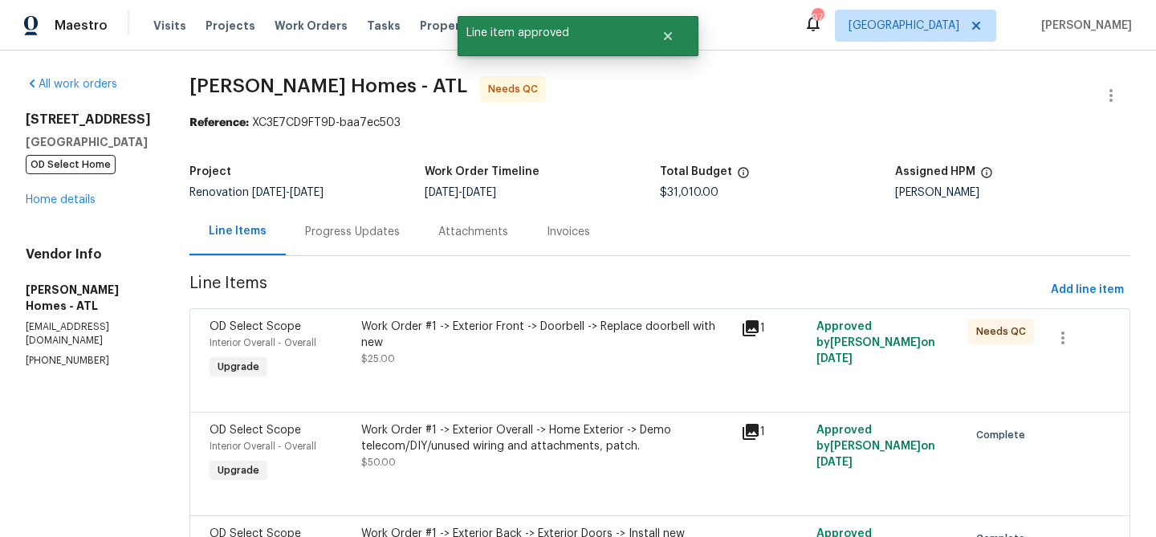
click at [527, 349] on div "Work Order #1 -> Exterior Front -> Doorbell -> Replace doorbell with new $25.00" at bounding box center [546, 343] width 370 height 48
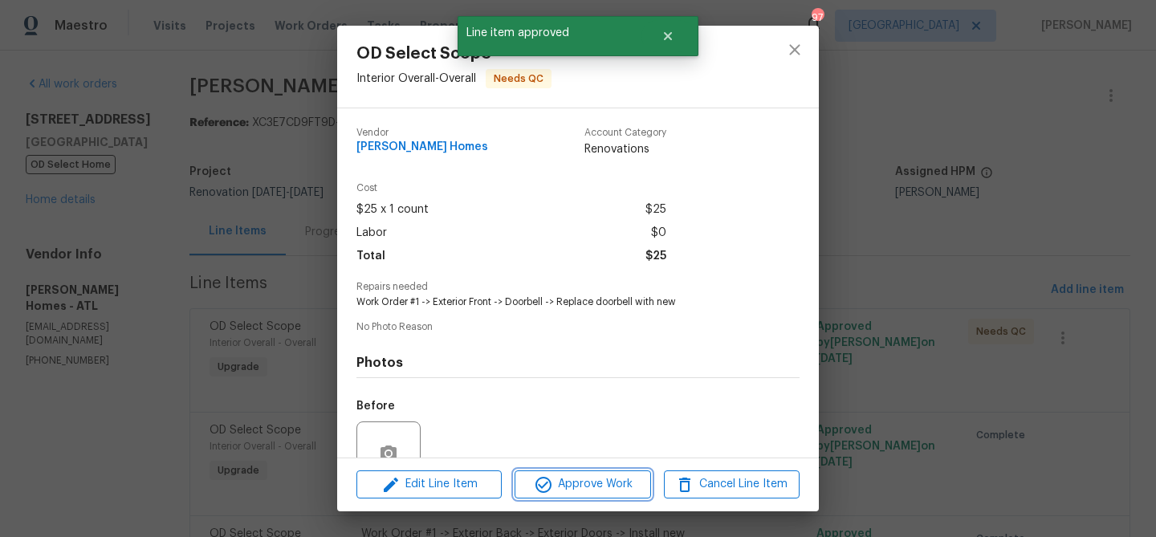
click at [588, 488] on span "Approve Work" at bounding box center [582, 484] width 126 height 20
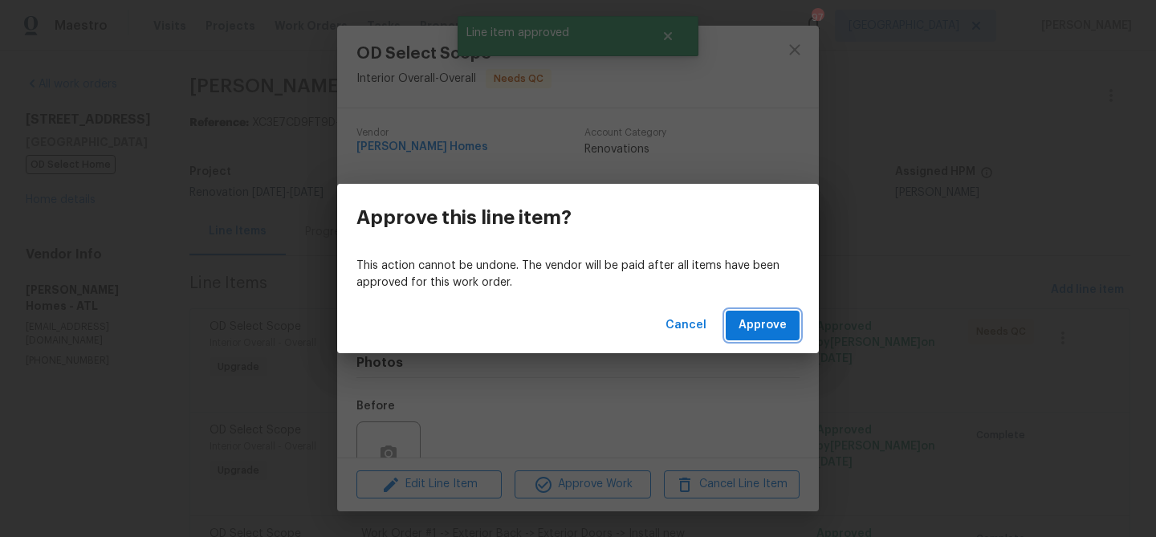
click at [773, 339] on button "Approve" at bounding box center [763, 326] width 74 height 30
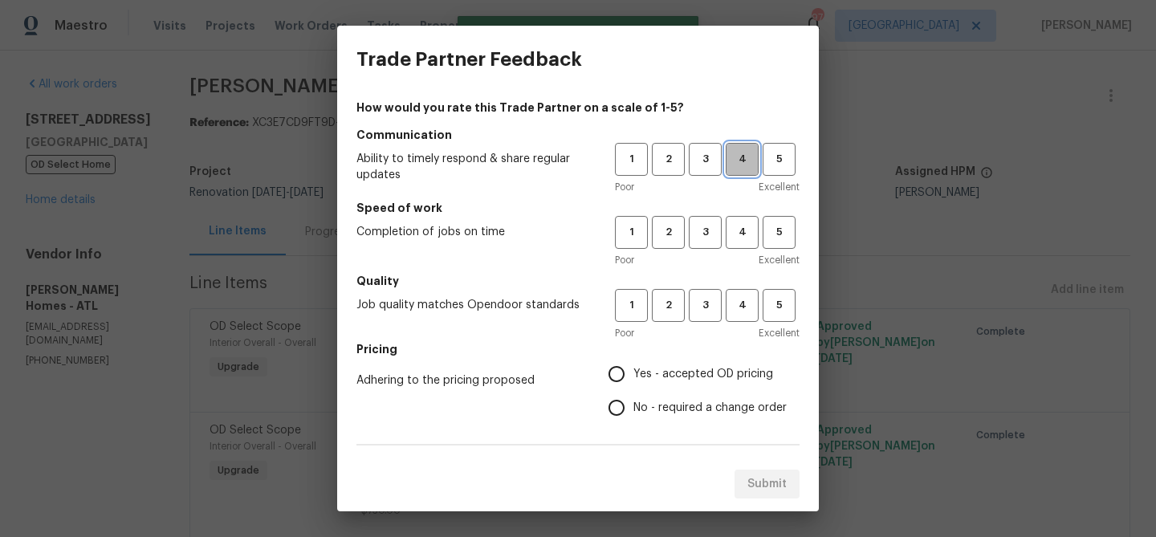
click at [743, 173] on button "4" at bounding box center [742, 159] width 33 height 33
click at [748, 223] on span "4" at bounding box center [742, 232] width 30 height 18
click at [745, 298] on span "4" at bounding box center [742, 305] width 30 height 18
click at [685, 364] on label "Yes - accepted OD pricing" at bounding box center [693, 374] width 187 height 34
click at [633, 364] on input "Yes - accepted OD pricing" at bounding box center [617, 374] width 34 height 34
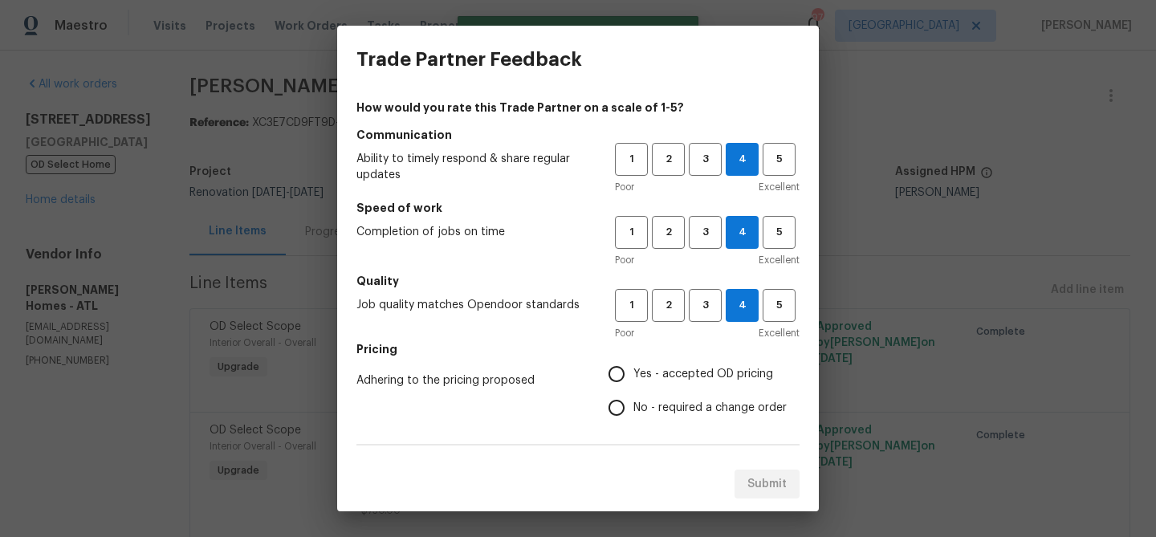
radio input "true"
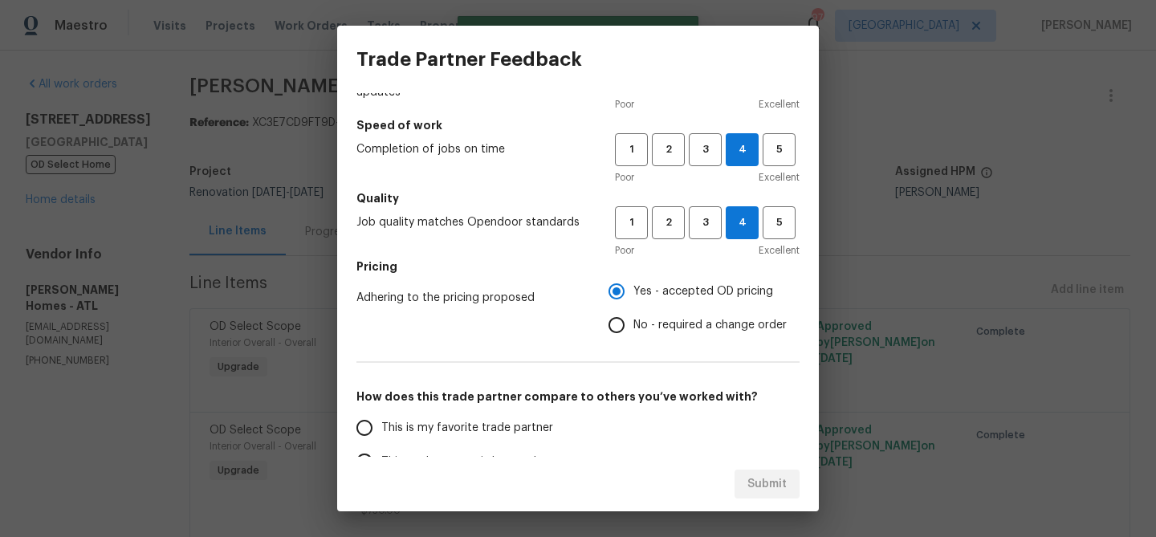
scroll to position [180, 0]
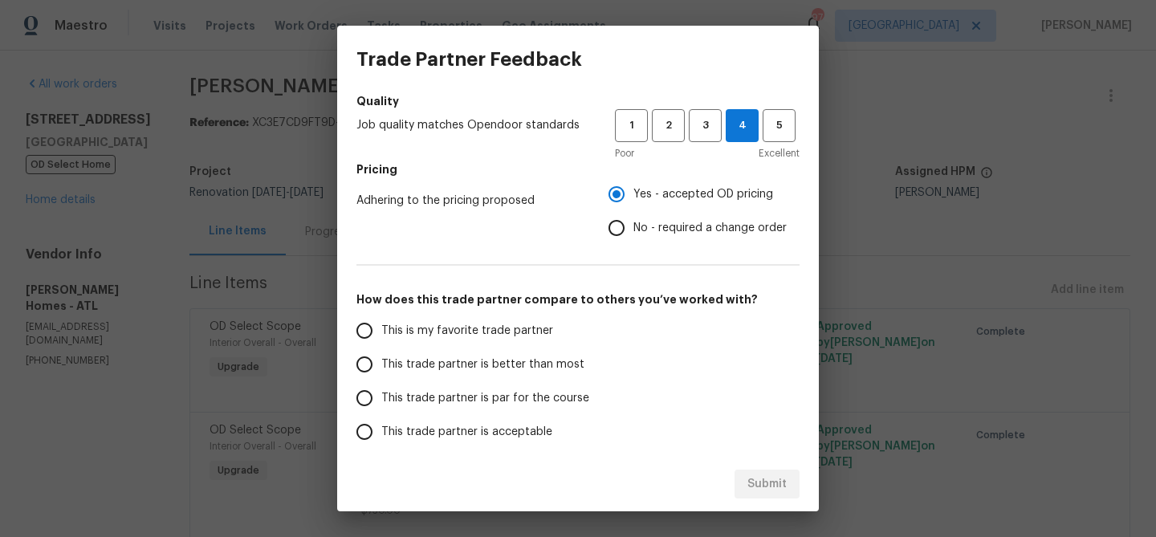
click at [480, 364] on span "This trade partner is better than most" at bounding box center [482, 364] width 203 height 17
click at [381, 364] on input "This trade partner is better than most" at bounding box center [365, 365] width 34 height 34
click at [763, 477] on span "Submit" at bounding box center [766, 484] width 39 height 20
radio input "true"
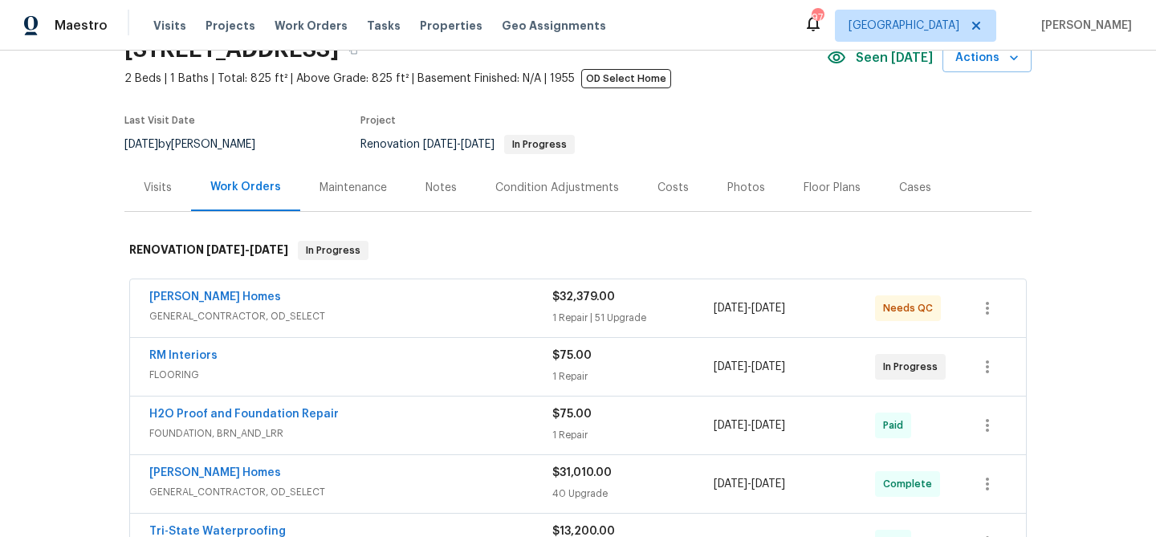
scroll to position [81, 0]
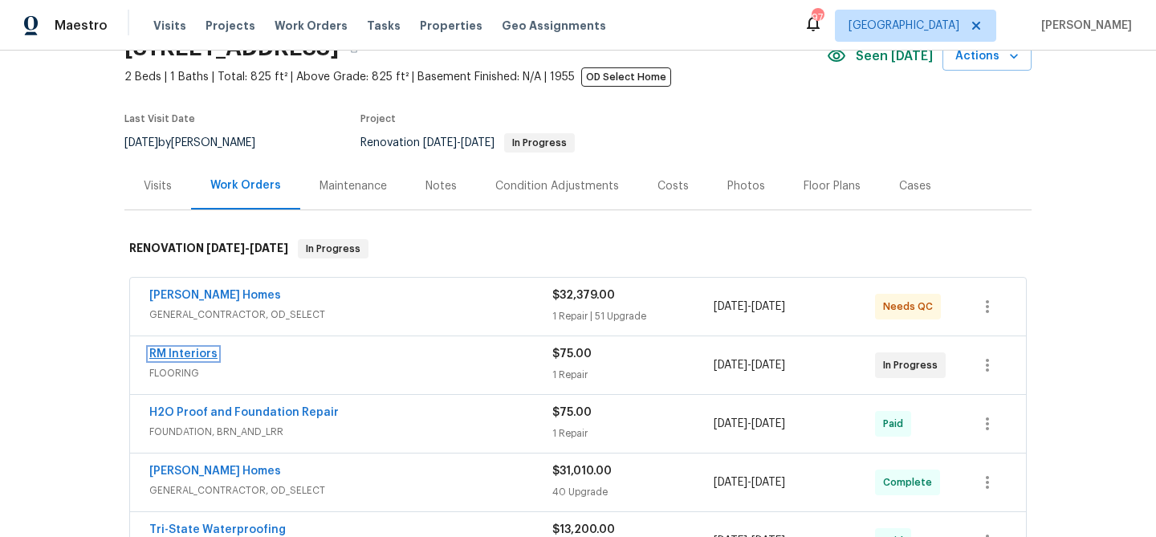
click at [179, 355] on link "RM Interiors" at bounding box center [183, 353] width 68 height 11
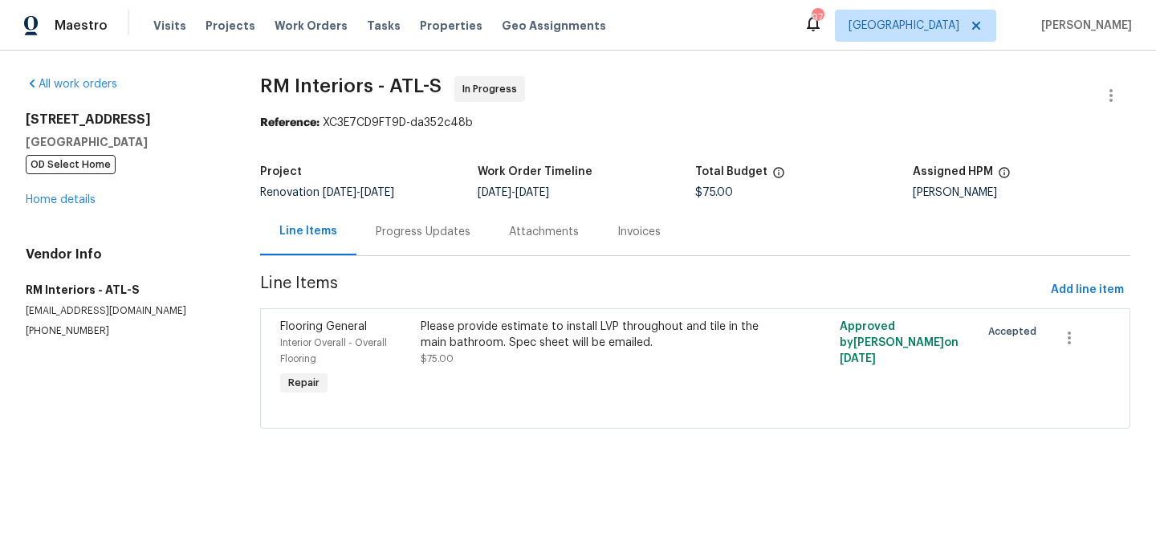
click at [399, 226] on div "Progress Updates" at bounding box center [423, 232] width 95 height 16
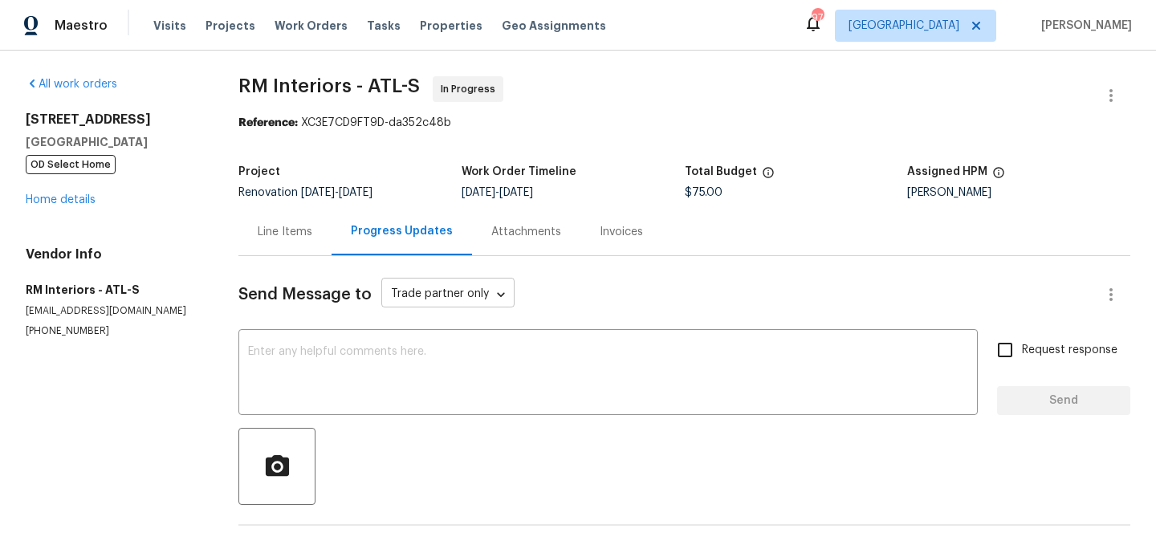
scroll to position [217, 0]
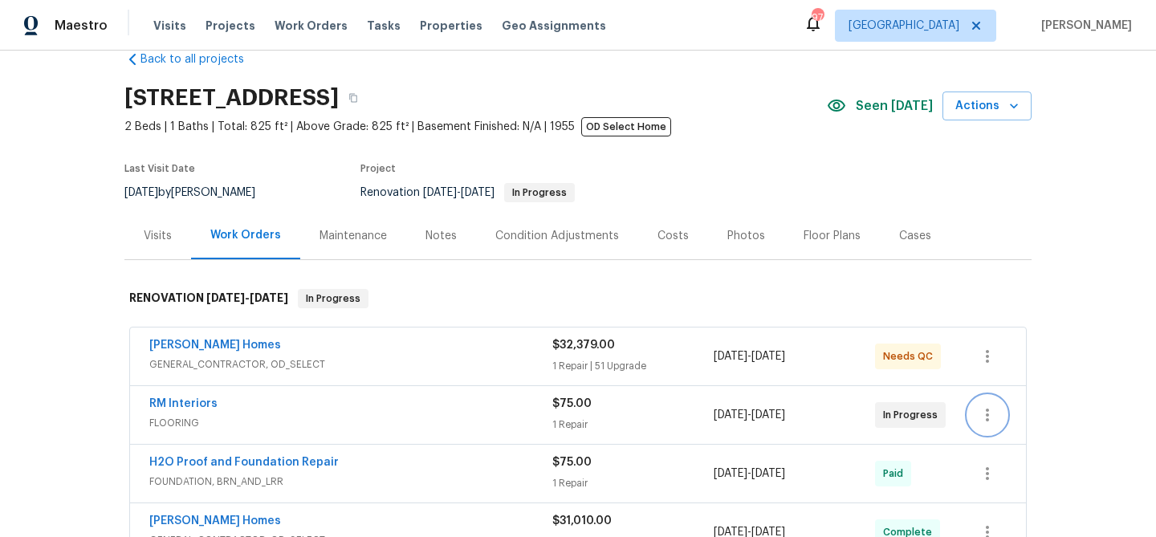
scroll to position [33, 0]
click at [990, 411] on icon "button" at bounding box center [987, 413] width 19 height 19
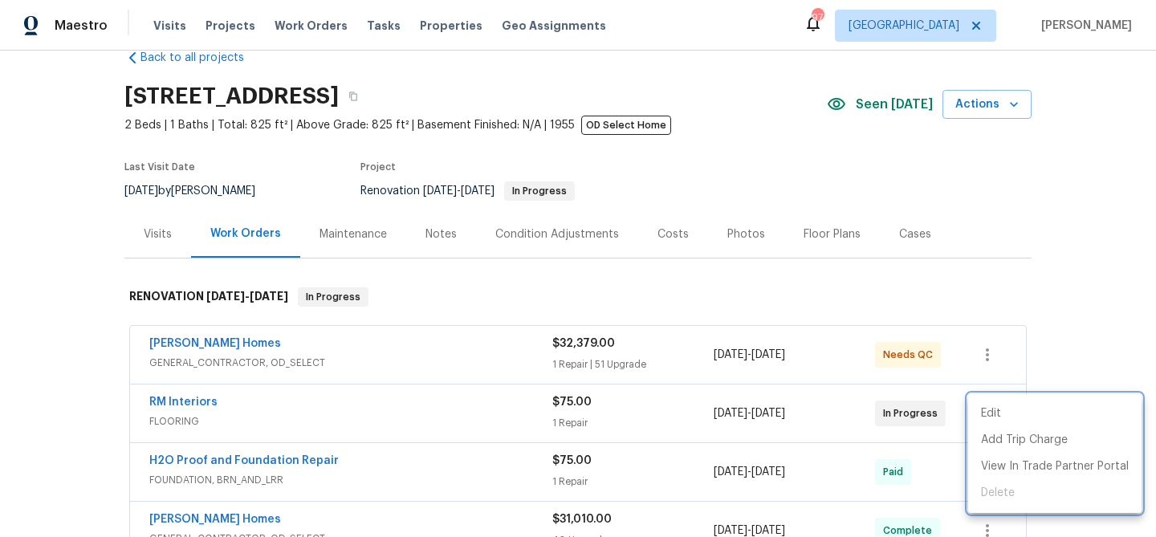
click at [660, 411] on div at bounding box center [578, 268] width 1156 height 537
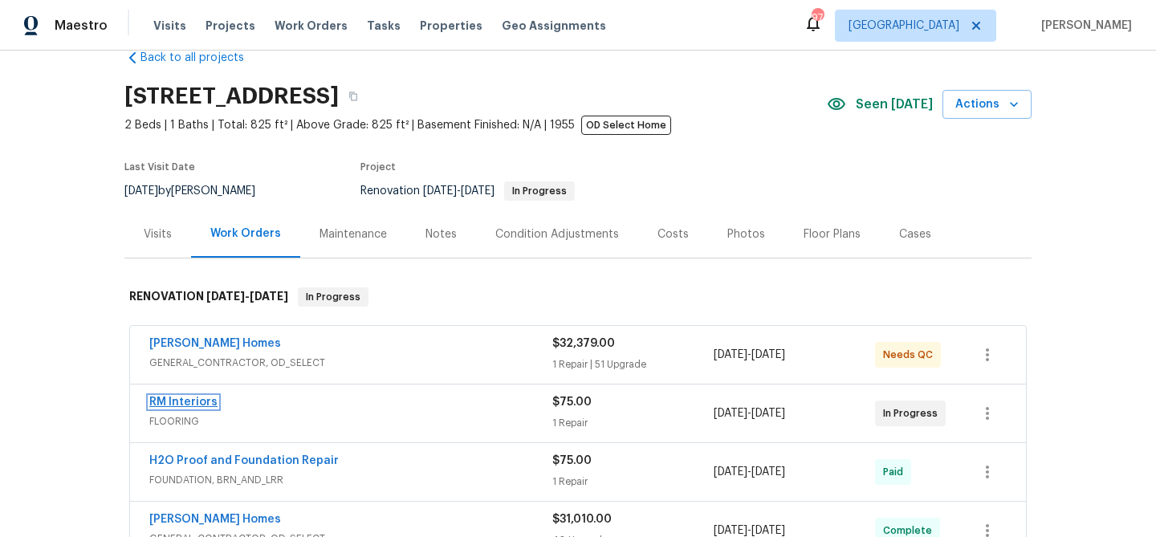
click at [177, 404] on link "RM Interiors" at bounding box center [183, 402] width 68 height 11
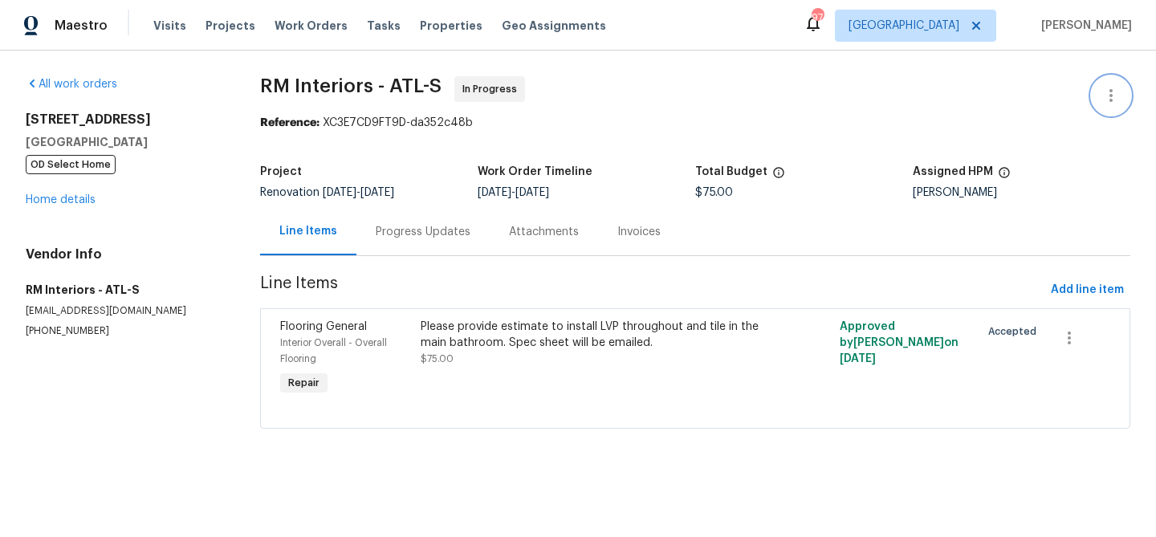
click at [1115, 98] on icon "button" at bounding box center [1110, 95] width 19 height 19
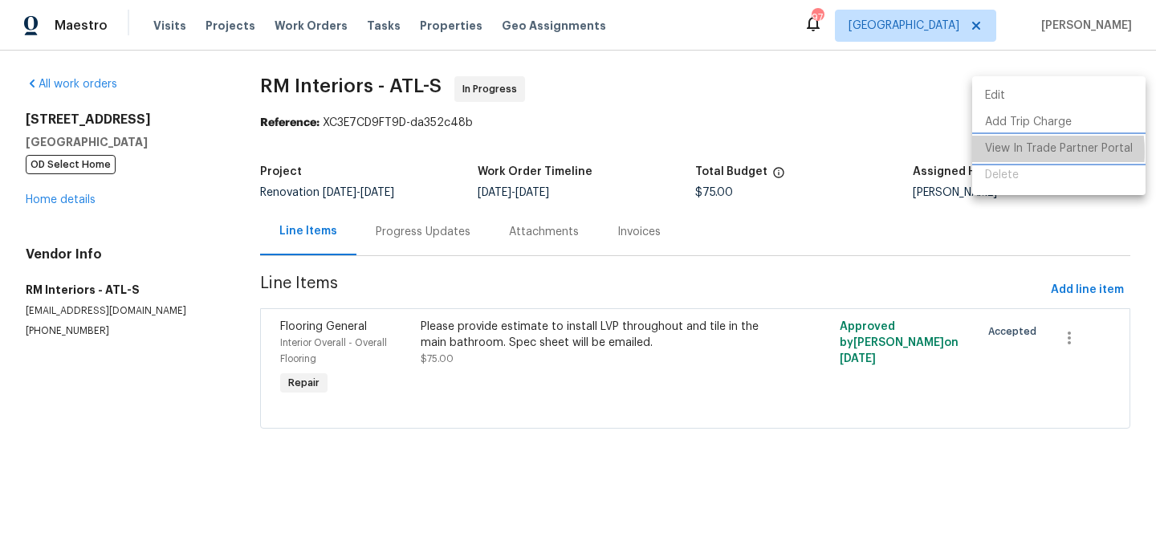
click at [1014, 152] on li "View In Trade Partner Portal" at bounding box center [1058, 149] width 173 height 26
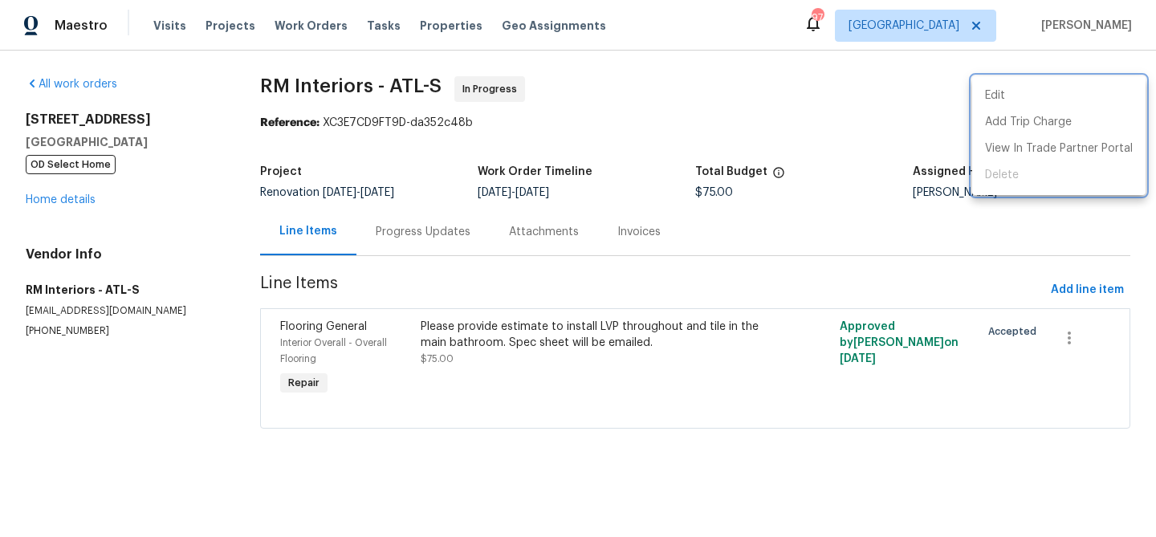
click at [503, 363] on div at bounding box center [578, 268] width 1156 height 537
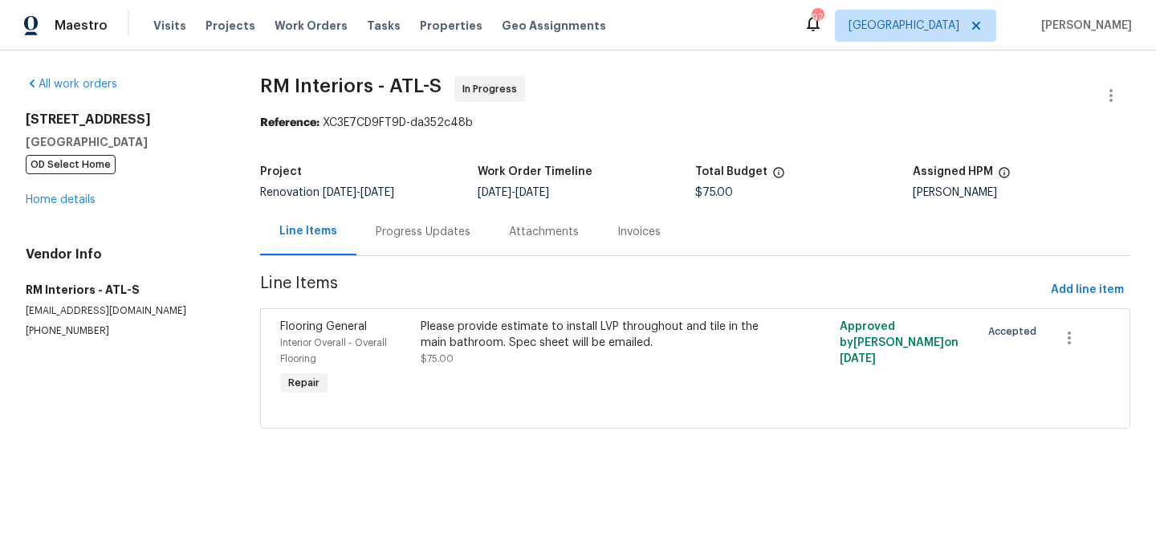
click at [527, 356] on div "Please provide estimate to install LVP throughout and tile in the main bathroom…" at bounding box center [591, 343] width 340 height 48
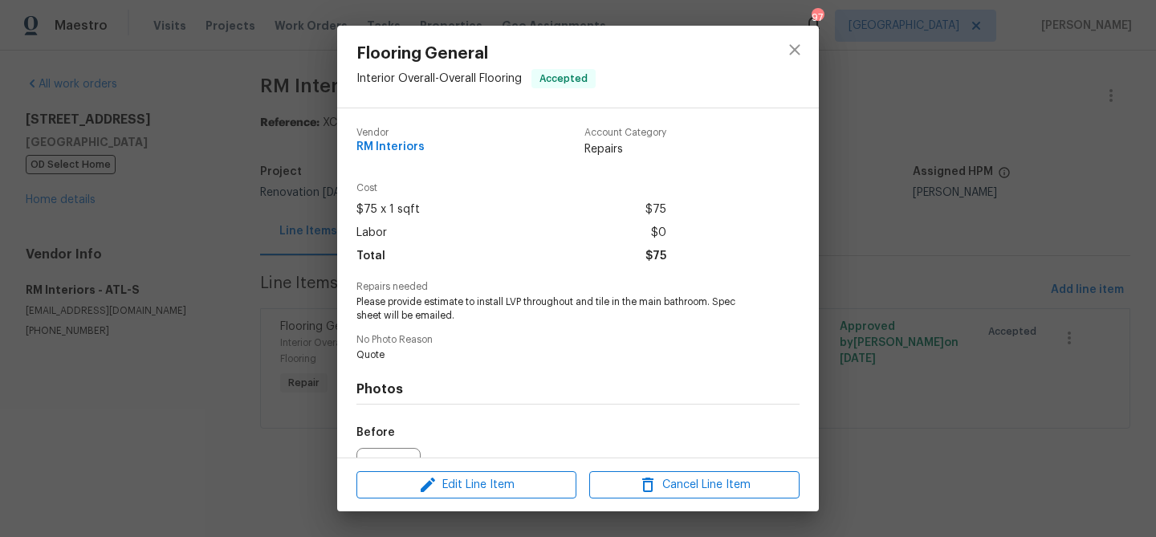
click at [897, 383] on div "Flooring General Interior Overall - Overall Flooring Accepted Vendor RM Interio…" at bounding box center [578, 268] width 1156 height 537
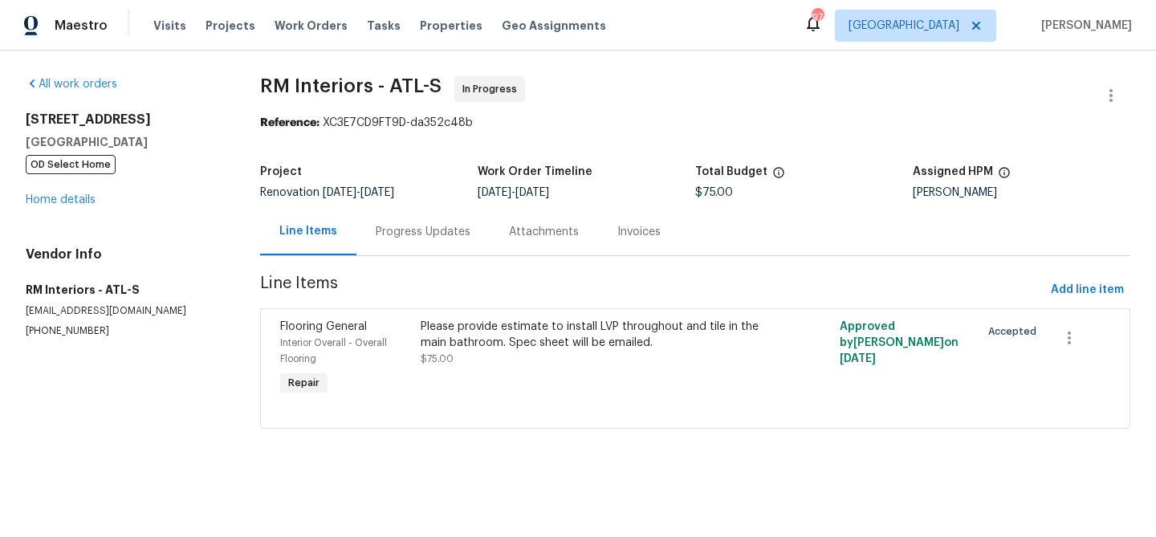
click at [487, 322] on div "Please provide estimate to install LVP throughout and tile in the main bathroom…" at bounding box center [591, 335] width 340 height 32
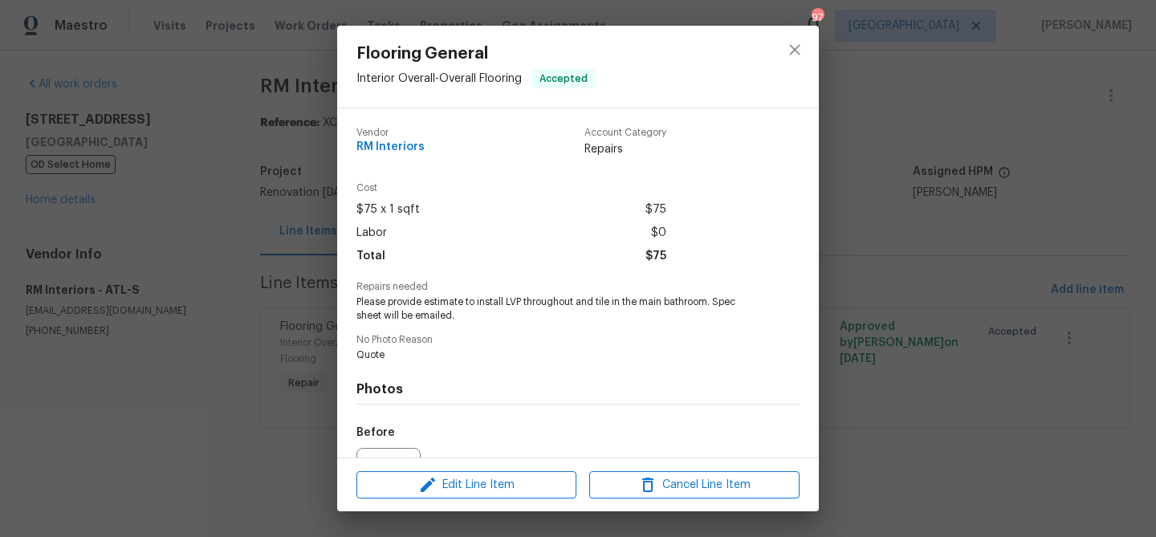
scroll to position [175, 0]
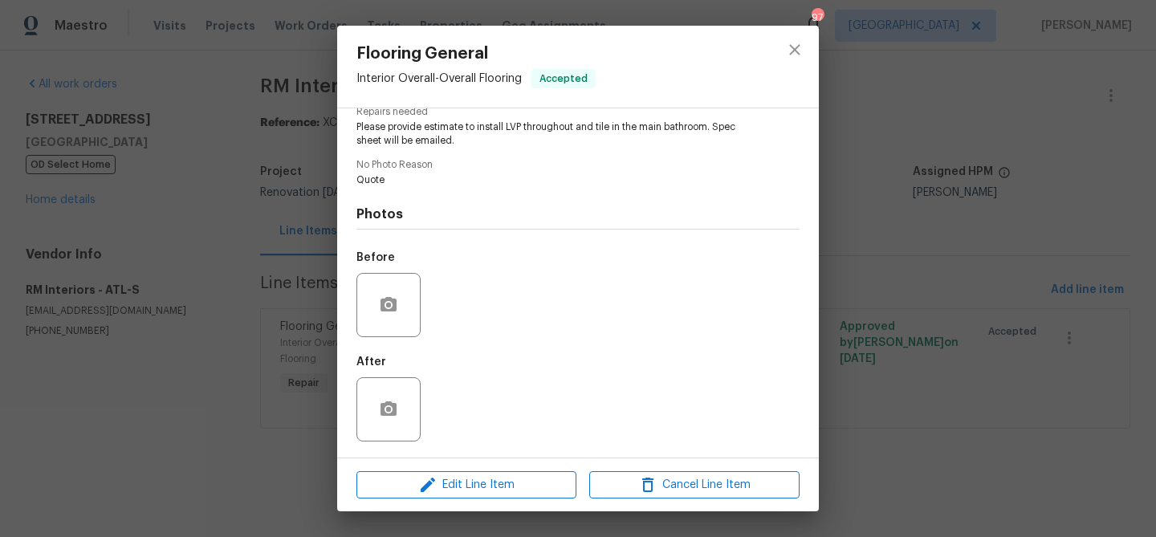
click at [1014, 321] on div "Flooring General Interior Overall - Overall Flooring Accepted Vendor RM Interio…" at bounding box center [578, 268] width 1156 height 537
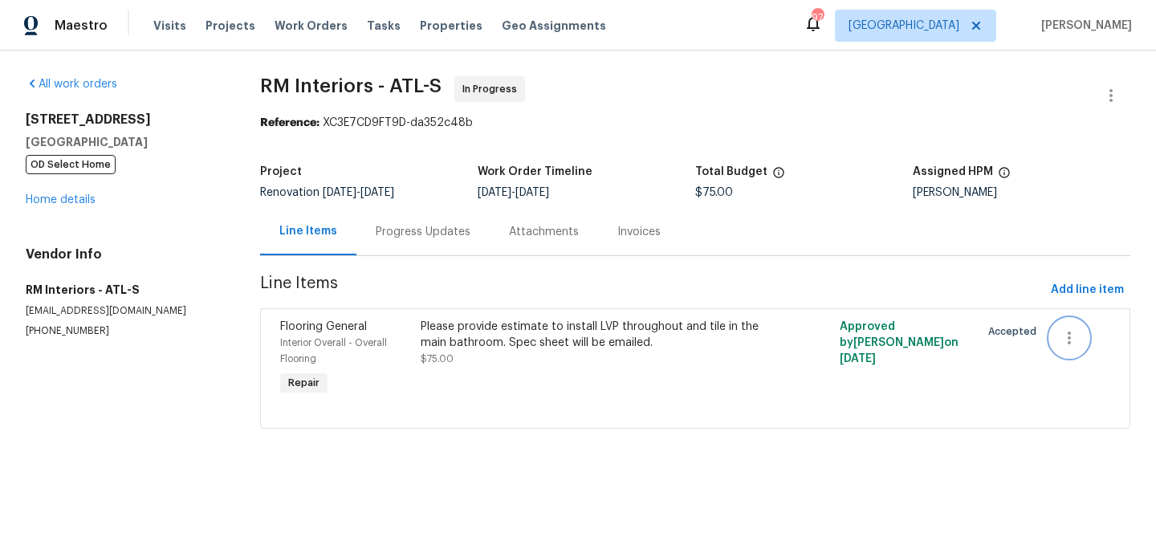
click at [1077, 334] on icon "button" at bounding box center [1069, 337] width 19 height 19
click at [1068, 340] on li "Cancel" at bounding box center [1081, 338] width 62 height 26
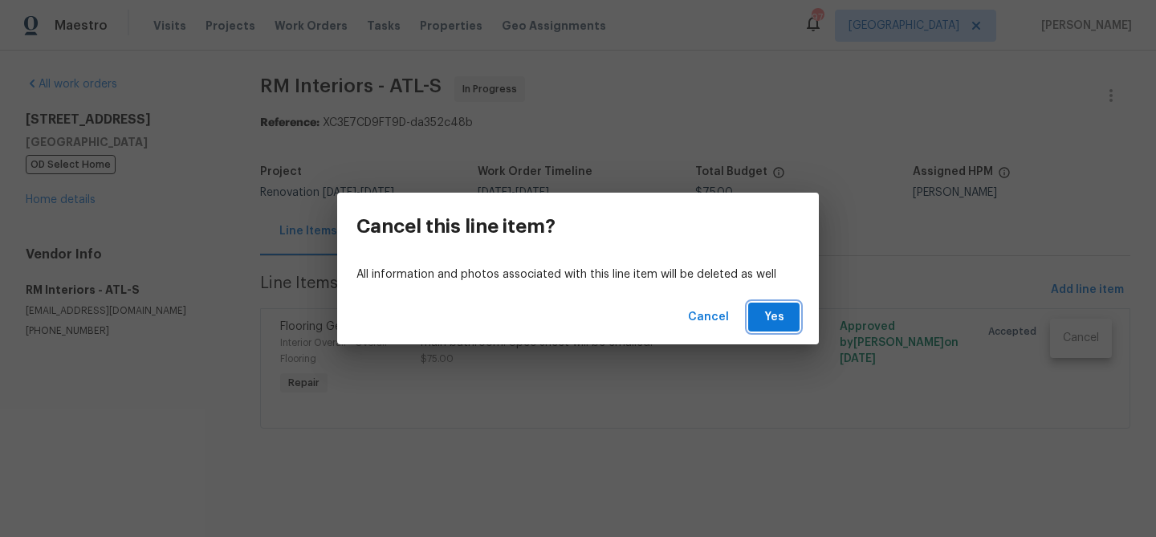
click at [763, 310] on span "Yes" at bounding box center [774, 317] width 26 height 20
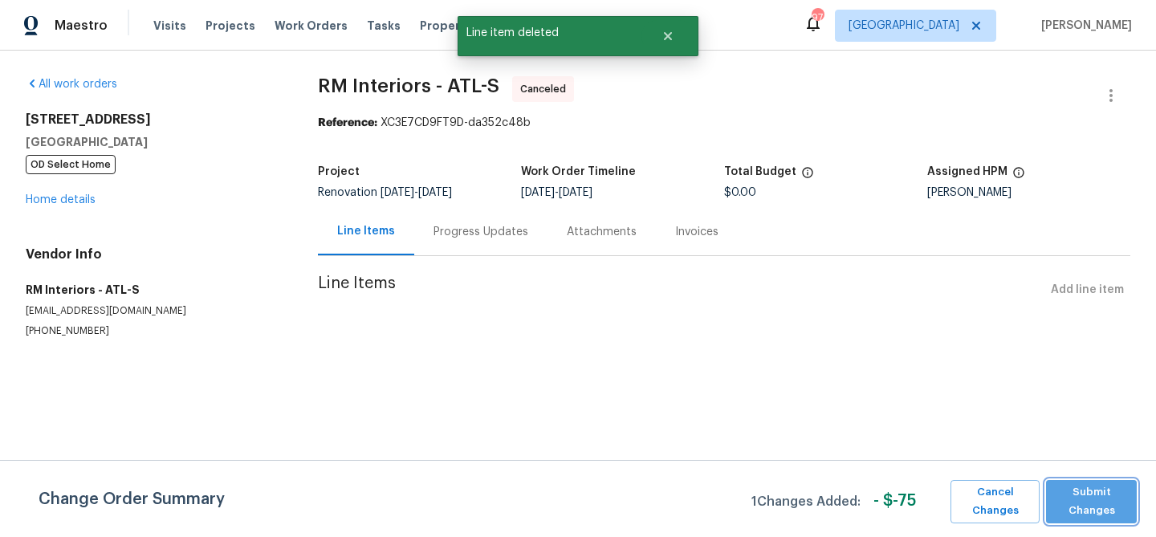
click at [1067, 493] on span "Submit Changes" at bounding box center [1091, 501] width 75 height 37
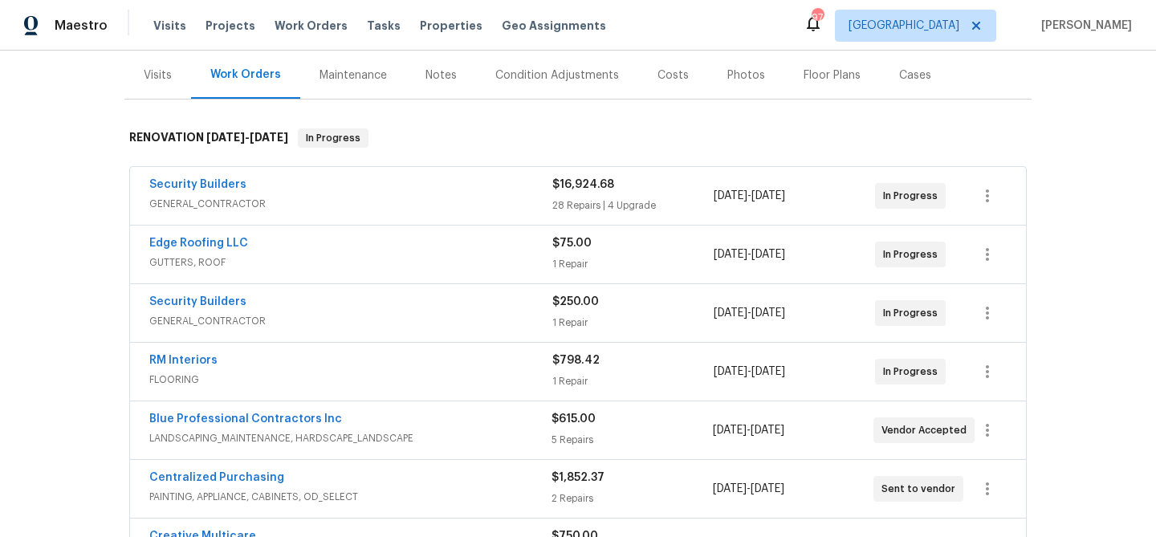
scroll to position [189, 0]
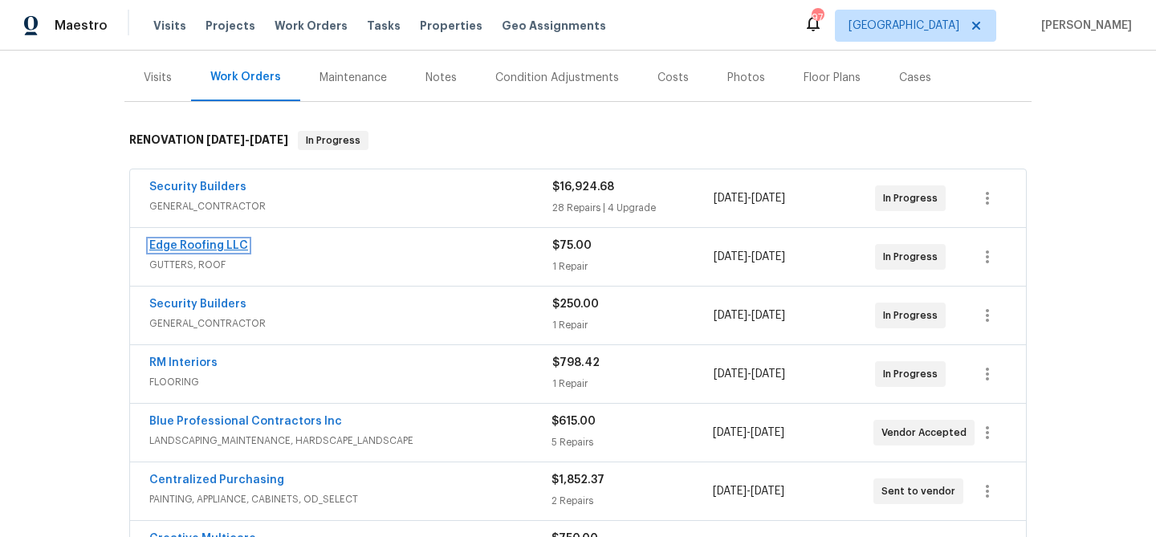
click at [179, 242] on link "Edge Roofing LLC" at bounding box center [198, 245] width 99 height 11
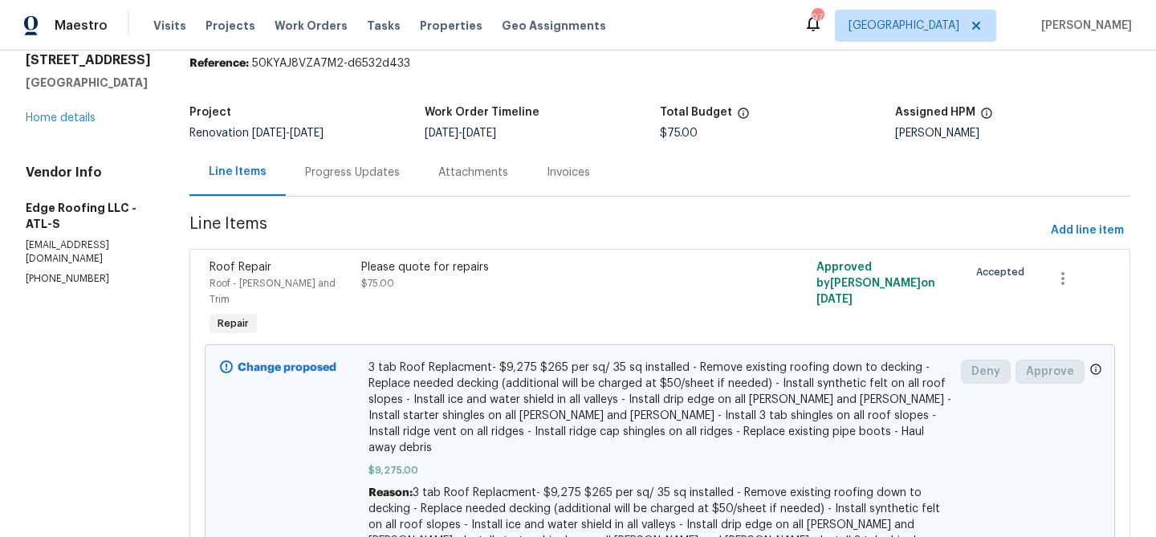
scroll to position [132, 0]
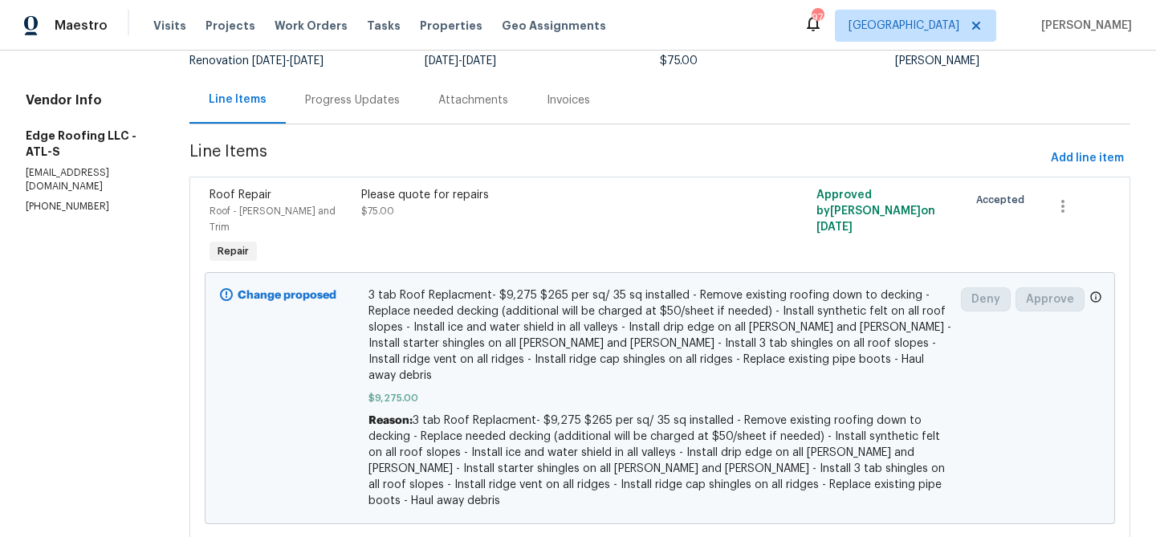
click at [317, 104] on div "Progress Updates" at bounding box center [352, 100] width 95 height 16
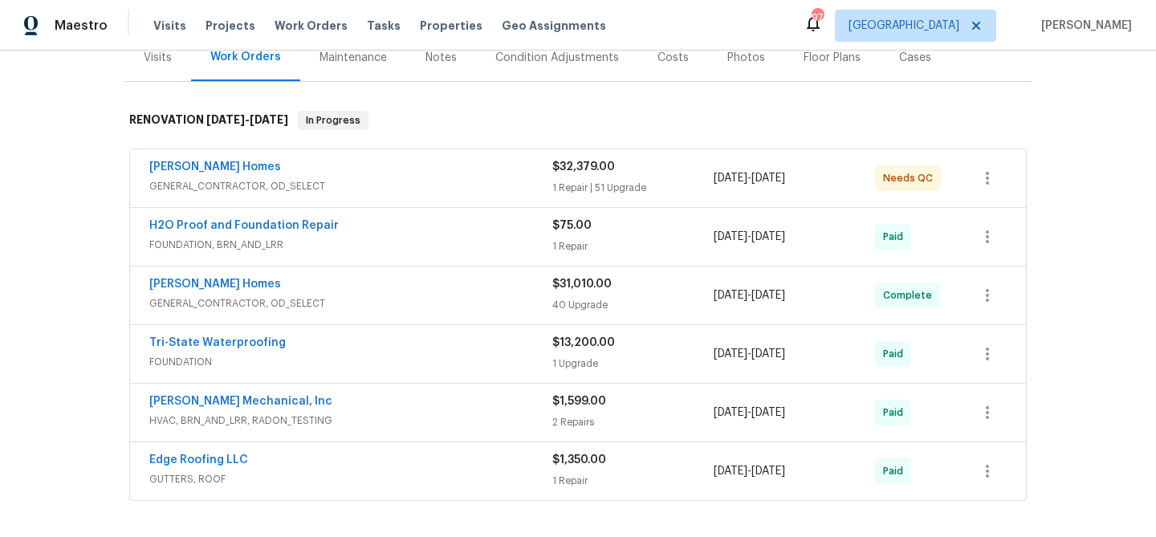
scroll to position [210, 0]
click at [189, 168] on link "[PERSON_NAME] Homes" at bounding box center [215, 166] width 132 height 11
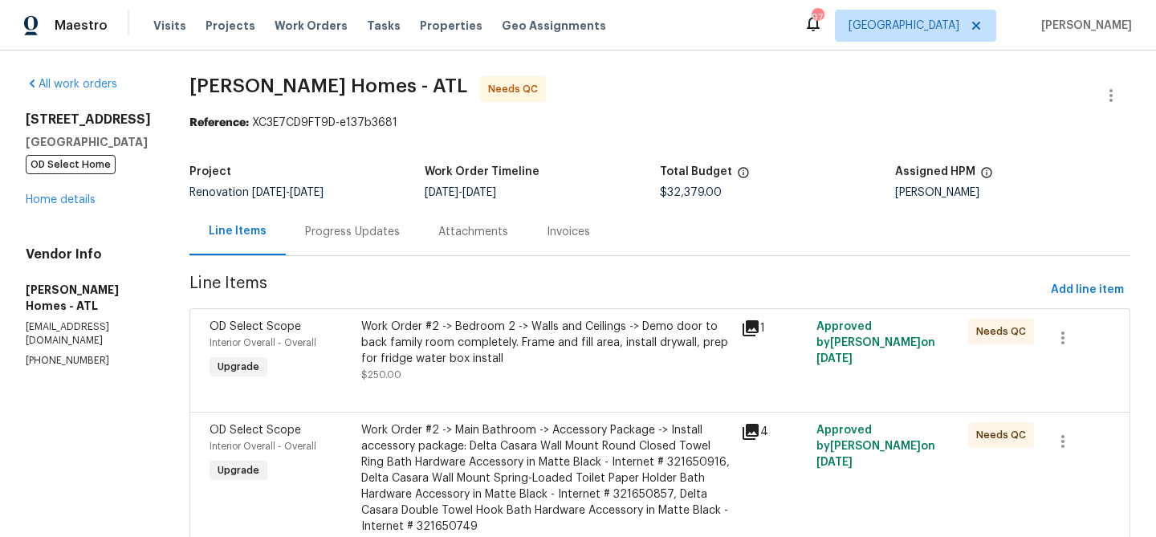
click at [531, 364] on div "Work Order #2 -> Bedroom 2 -> Walls and Ceilings -> Demo door to back family ro…" at bounding box center [546, 343] width 370 height 48
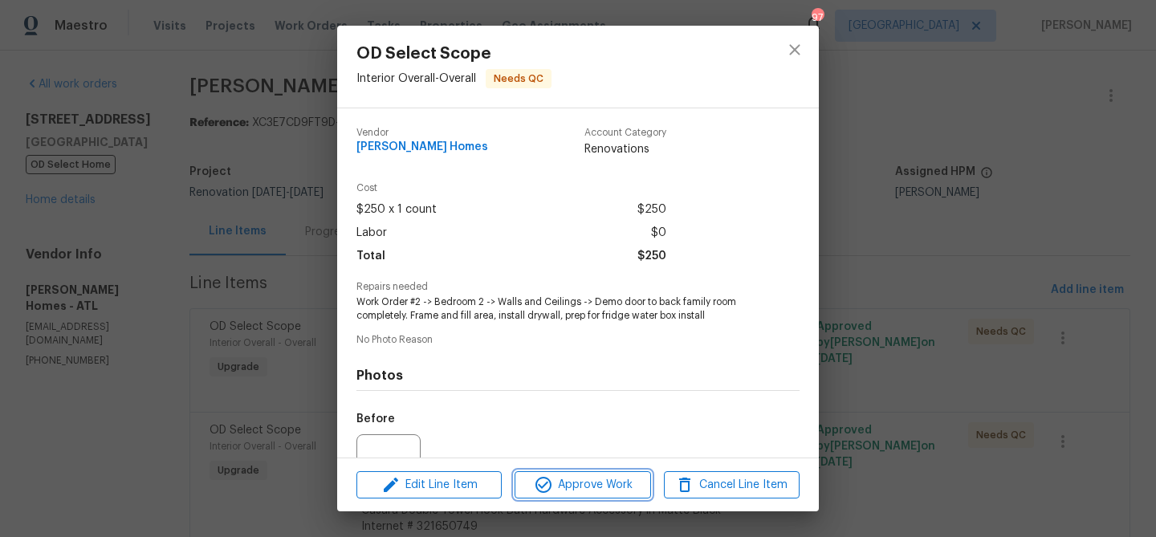
click at [584, 476] on span "Approve Work" at bounding box center [582, 485] width 126 height 20
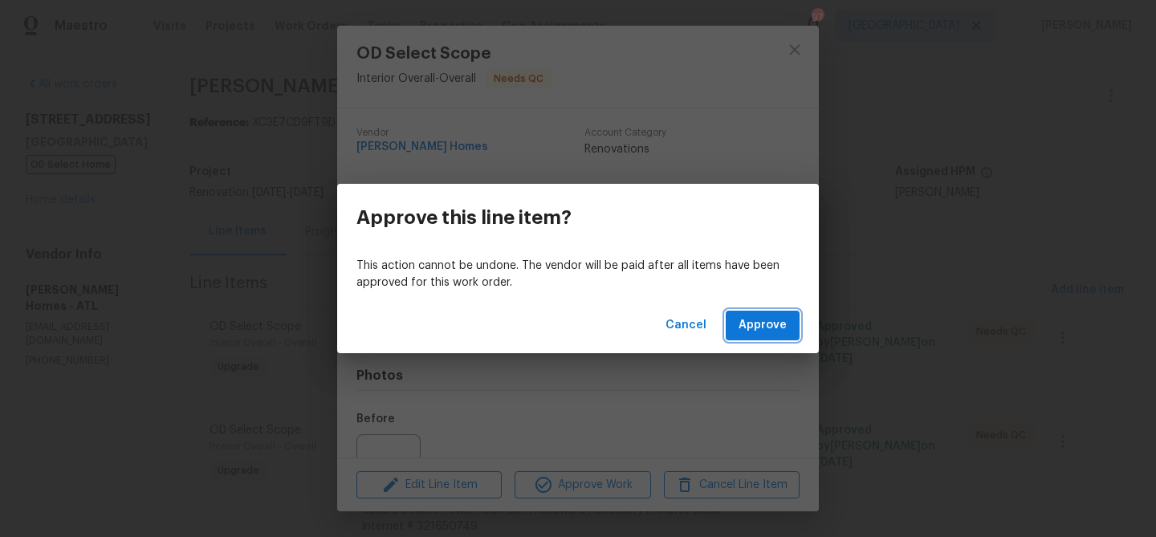
click at [756, 323] on span "Approve" at bounding box center [762, 325] width 48 height 20
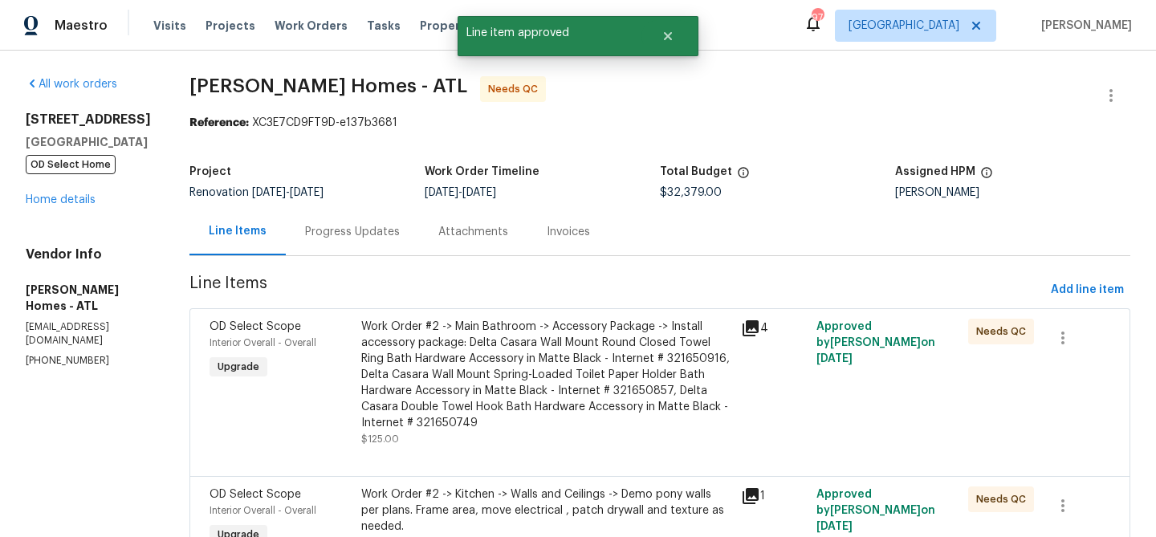
click at [550, 375] on div "Work Order #2 -> Main Bathroom -> Accessory Package -> Install accessory packag…" at bounding box center [546, 375] width 370 height 112
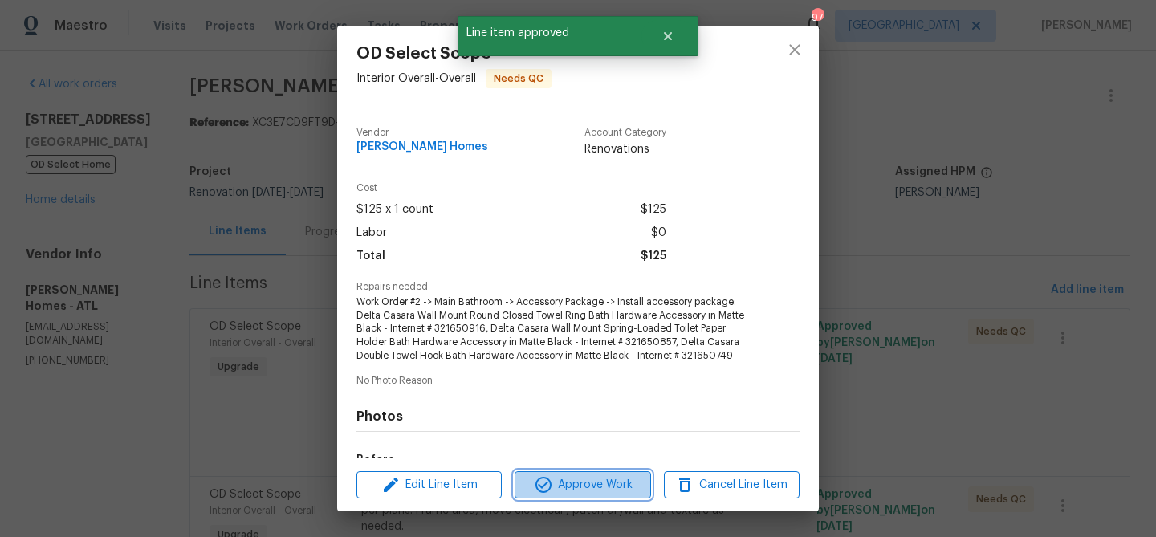
click at [555, 478] on span "Approve Work" at bounding box center [582, 485] width 126 height 20
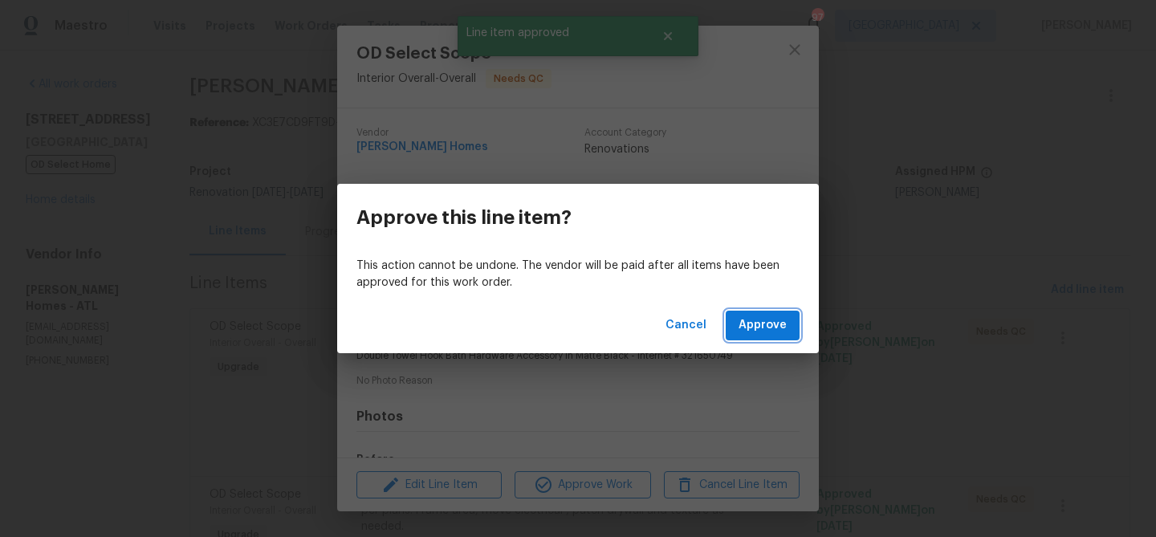
click at [755, 331] on span "Approve" at bounding box center [762, 325] width 48 height 20
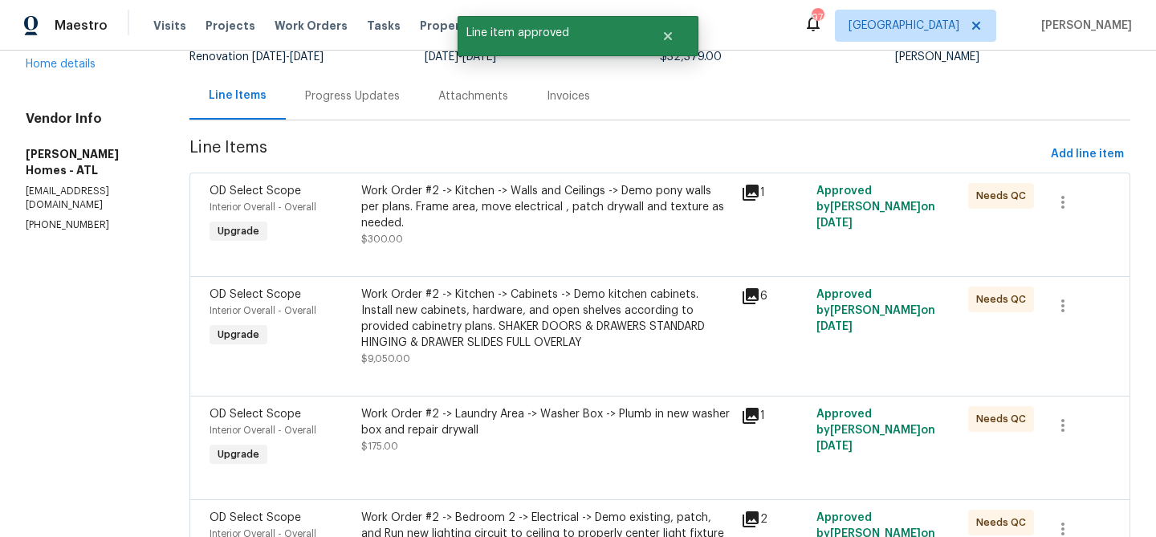
scroll to position [140, 0]
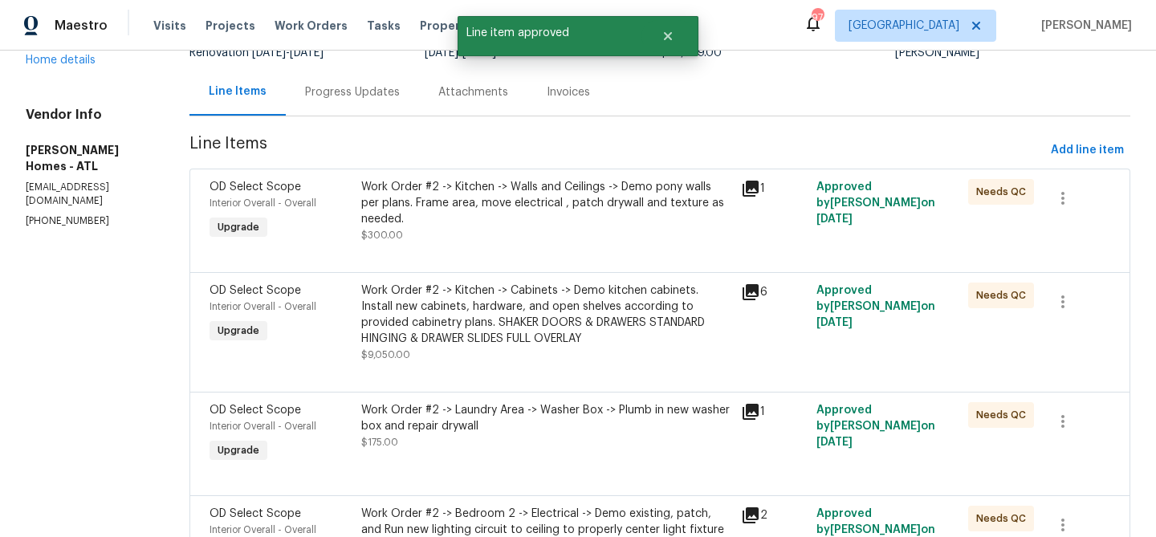
click at [526, 239] on div "Work Order #2 -> Kitchen -> Walls and Ceilings -> Demo pony walls per plans. Fr…" at bounding box center [546, 211] width 370 height 64
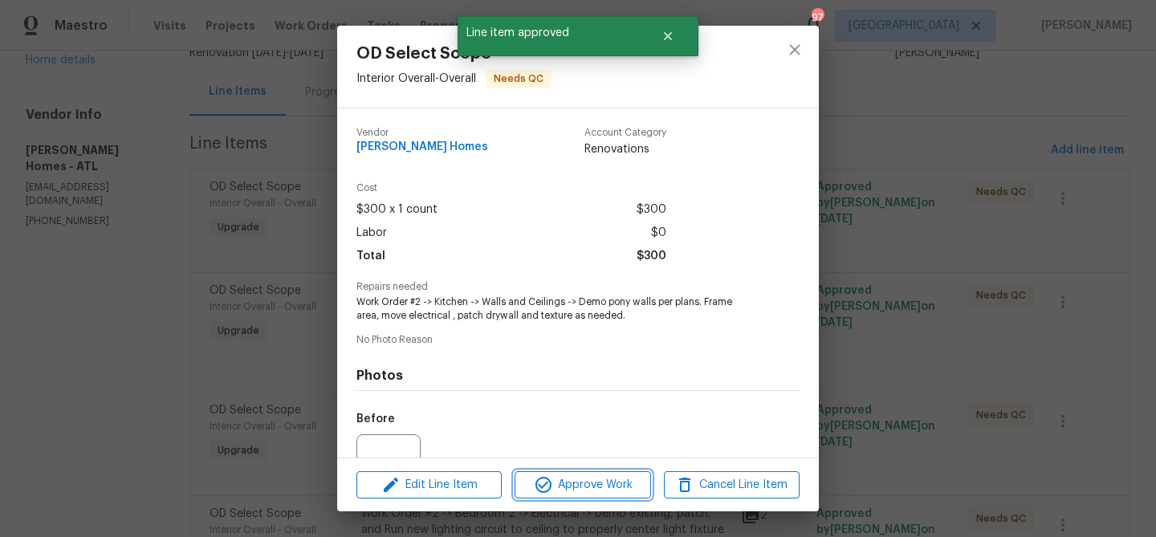
click at [591, 478] on span "Approve Work" at bounding box center [582, 485] width 126 height 20
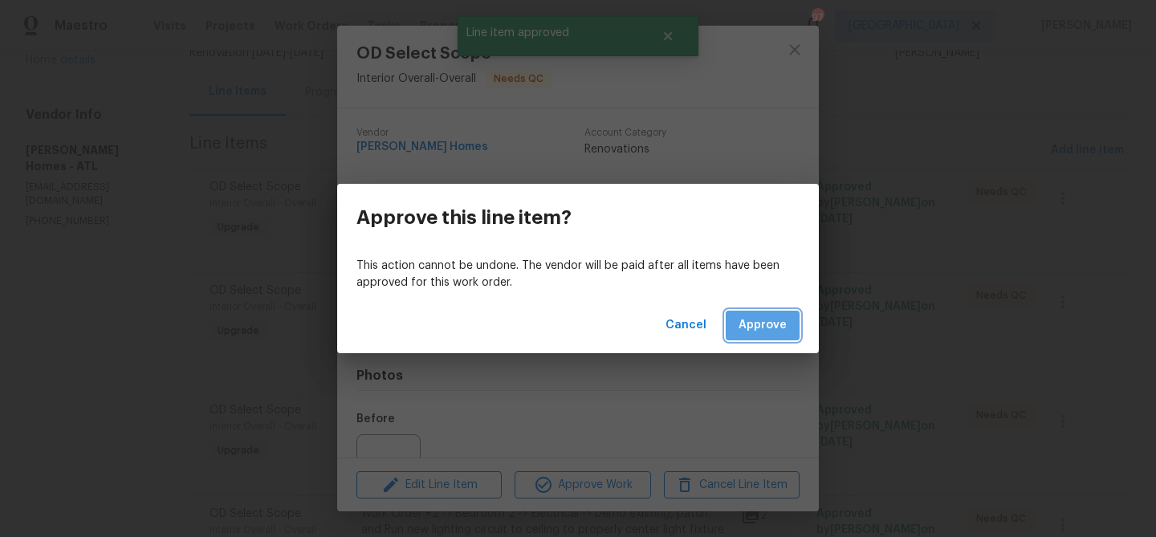
click at [767, 319] on span "Approve" at bounding box center [762, 325] width 48 height 20
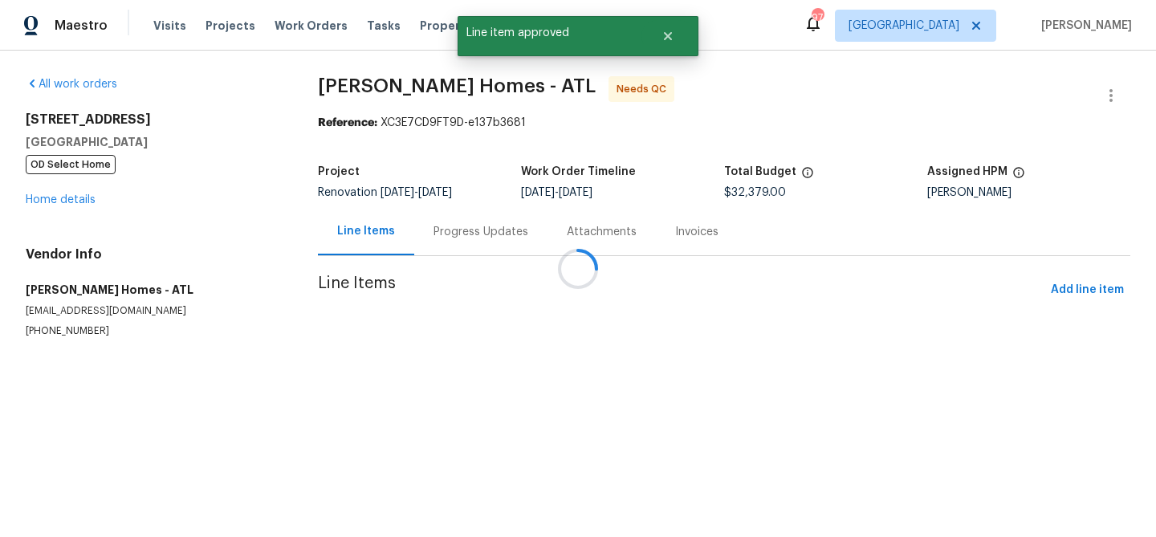
scroll to position [0, 0]
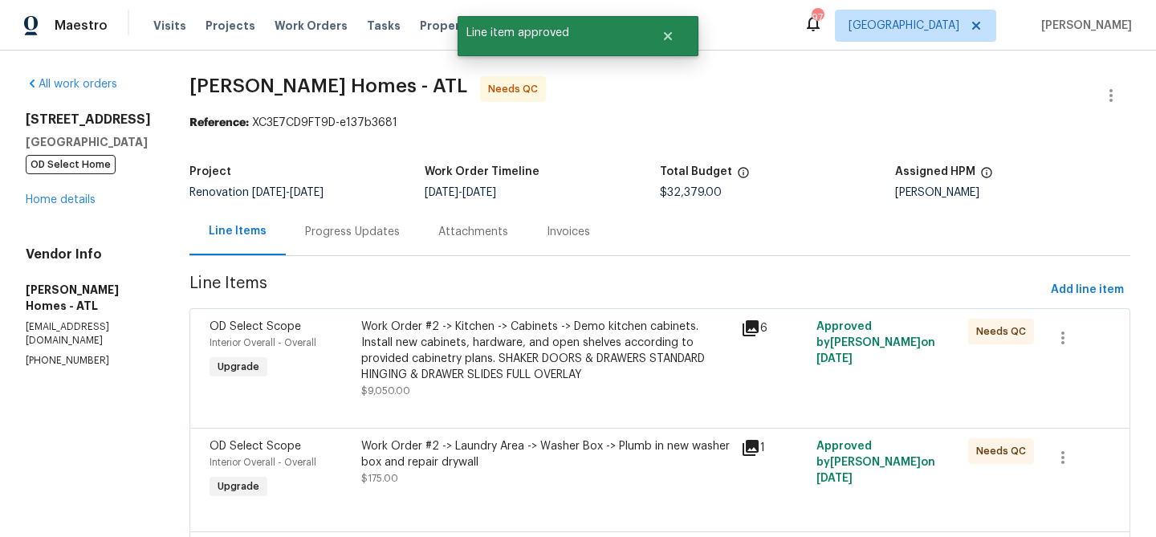
click at [587, 348] on div "Work Order #2 -> Kitchen -> Cabinets -> Demo kitchen cabinets. Install new cabi…" at bounding box center [546, 351] width 370 height 64
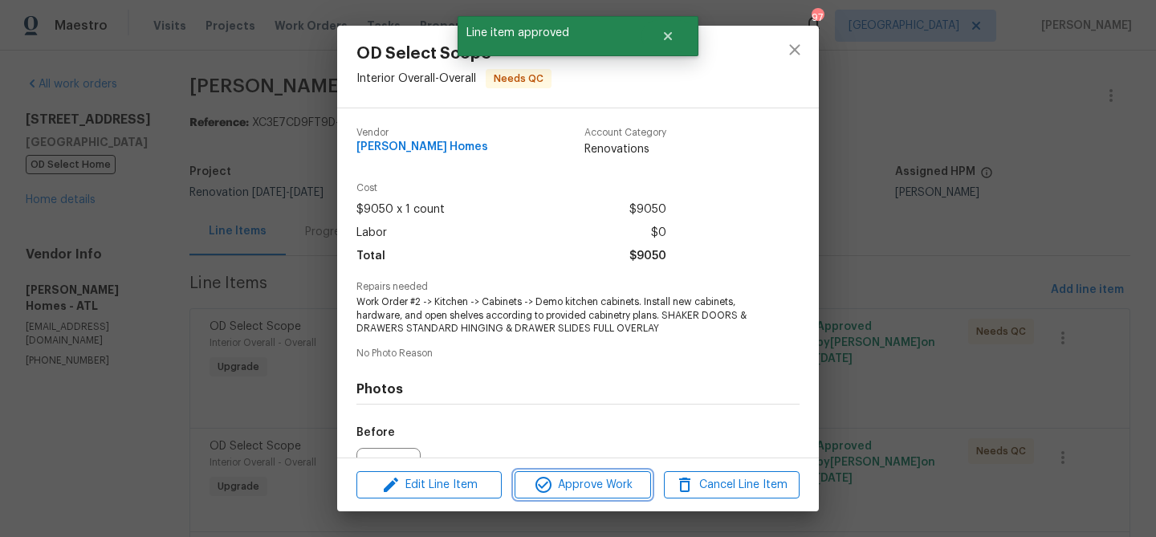
click at [584, 481] on span "Approve Work" at bounding box center [582, 485] width 126 height 20
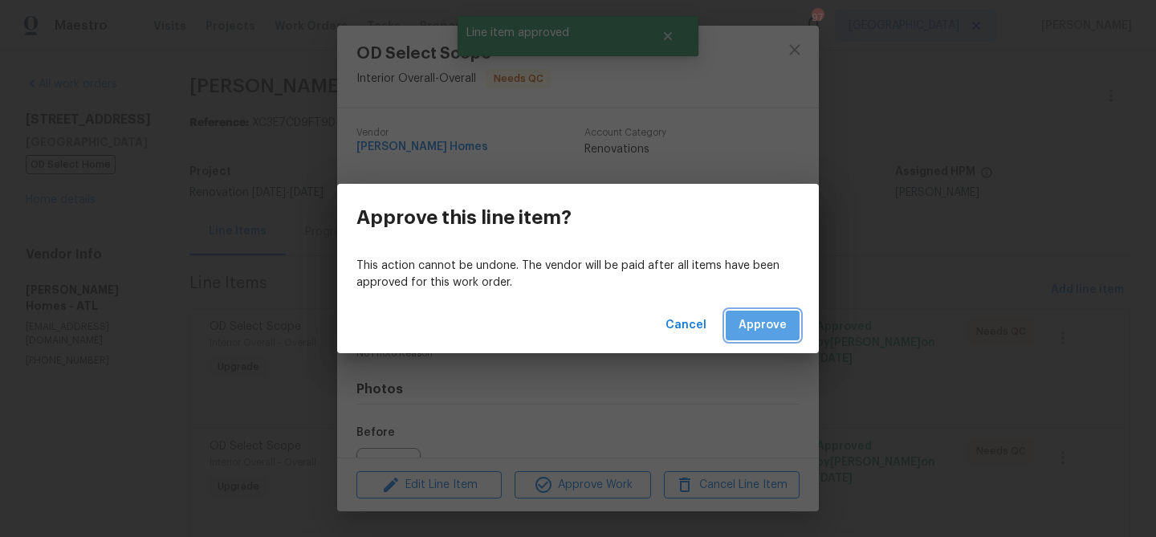
click at [767, 325] on span "Approve" at bounding box center [762, 325] width 48 height 20
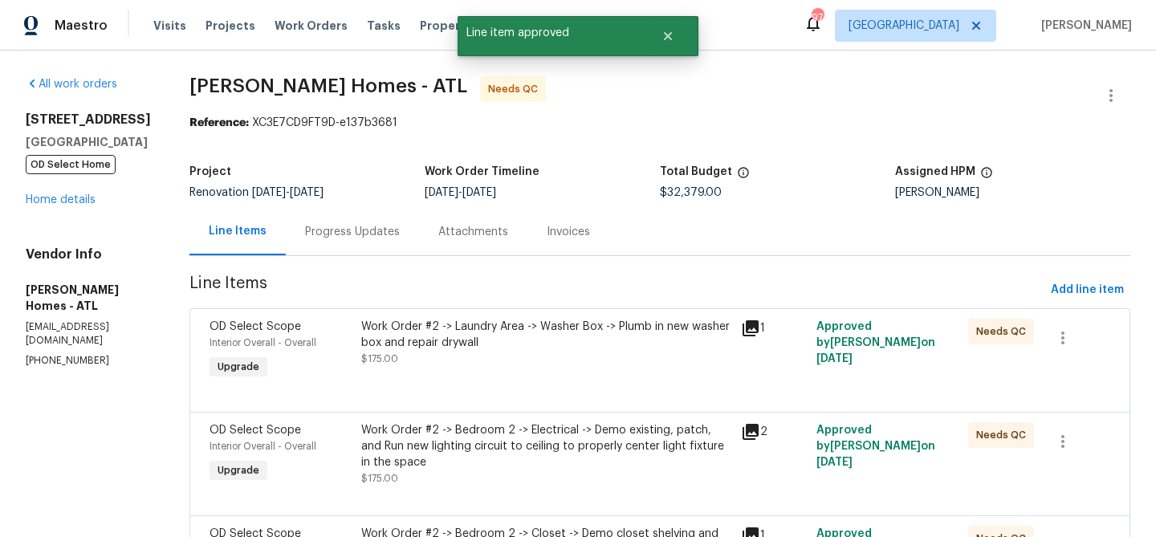
click at [571, 348] on div "Work Order #2 -> Laundry Area -> Washer Box -> Plumb in new washer box and repa…" at bounding box center [546, 335] width 370 height 32
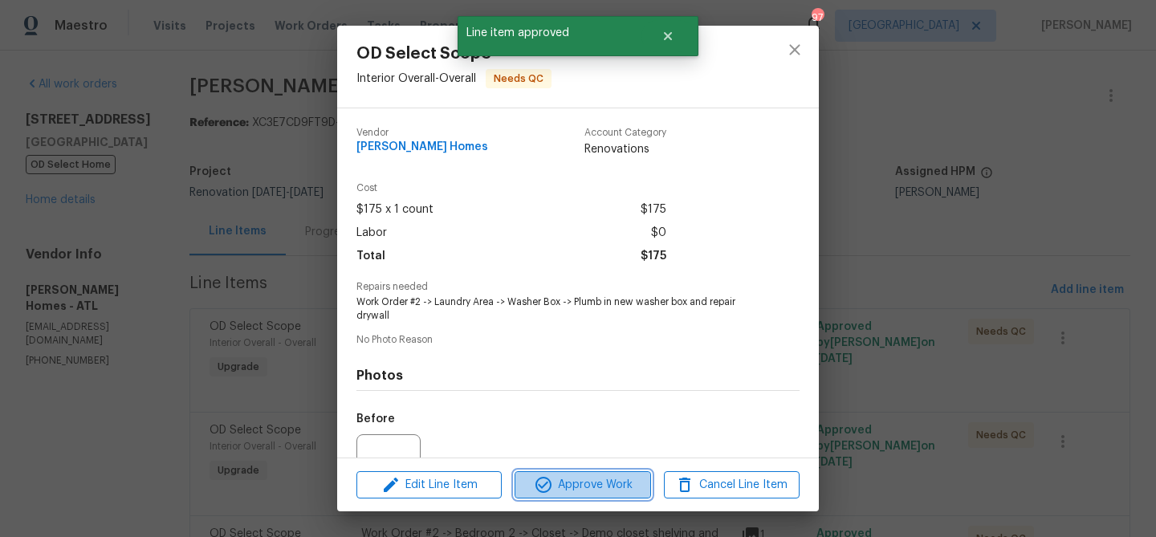
click at [603, 482] on span "Approve Work" at bounding box center [582, 485] width 126 height 20
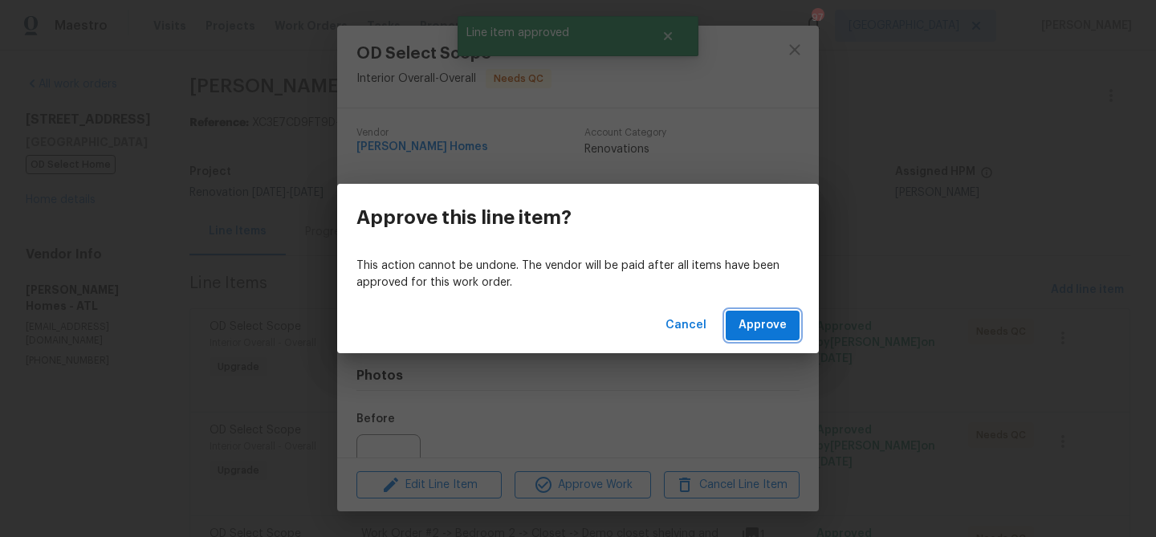
click at [752, 313] on button "Approve" at bounding box center [763, 326] width 74 height 30
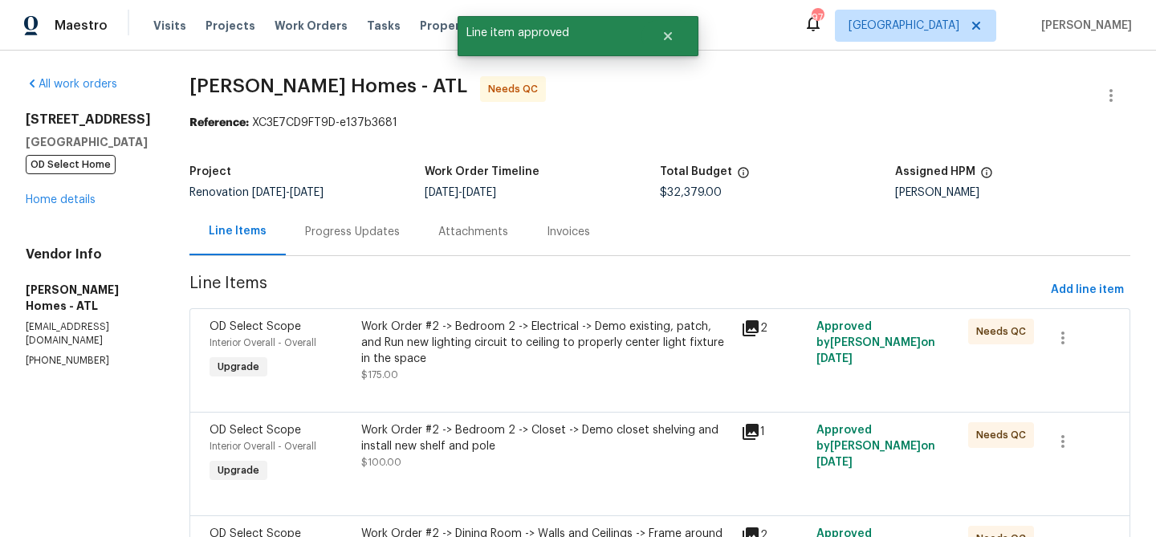
click at [548, 356] on div "Work Order #2 -> Bedroom 2 -> Electrical -> Demo existing, patch, and Run new l…" at bounding box center [546, 343] width 370 height 48
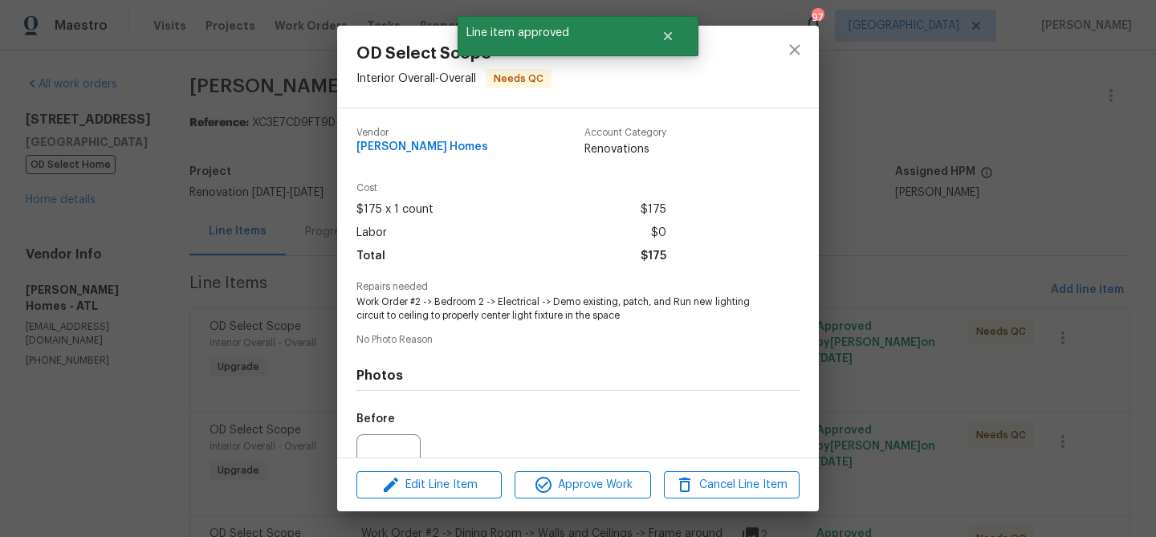
drag, startPoint x: 595, startPoint y: 502, endPoint x: 606, endPoint y: 485, distance: 20.3
click at [595, 498] on div "Edit Line Item Approve Work Cancel Line Item" at bounding box center [578, 485] width 482 height 54
click at [606, 485] on span "Approve Work" at bounding box center [582, 485] width 126 height 20
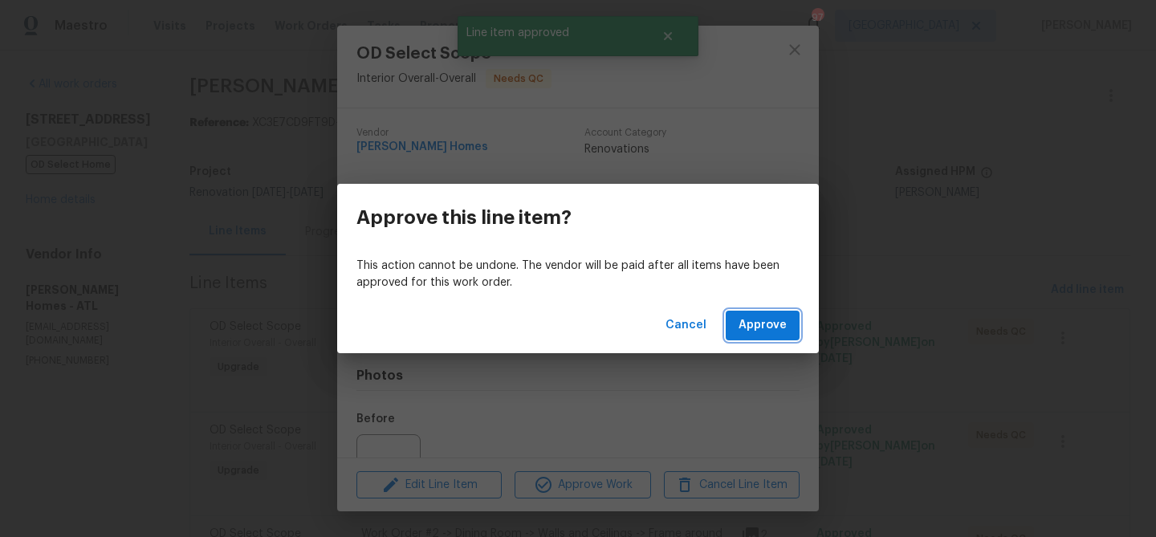
click at [752, 331] on span "Approve" at bounding box center [762, 325] width 48 height 20
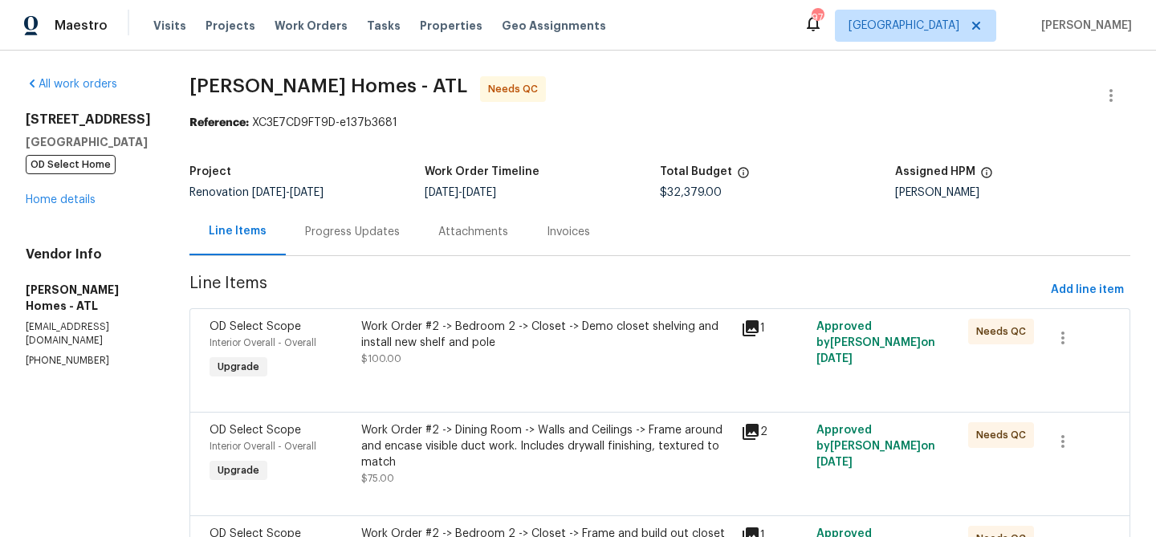
click at [594, 363] on div "Work Order #2 -> Bedroom 2 -> Closet -> Demo closet shelving and install new sh…" at bounding box center [546, 343] width 370 height 48
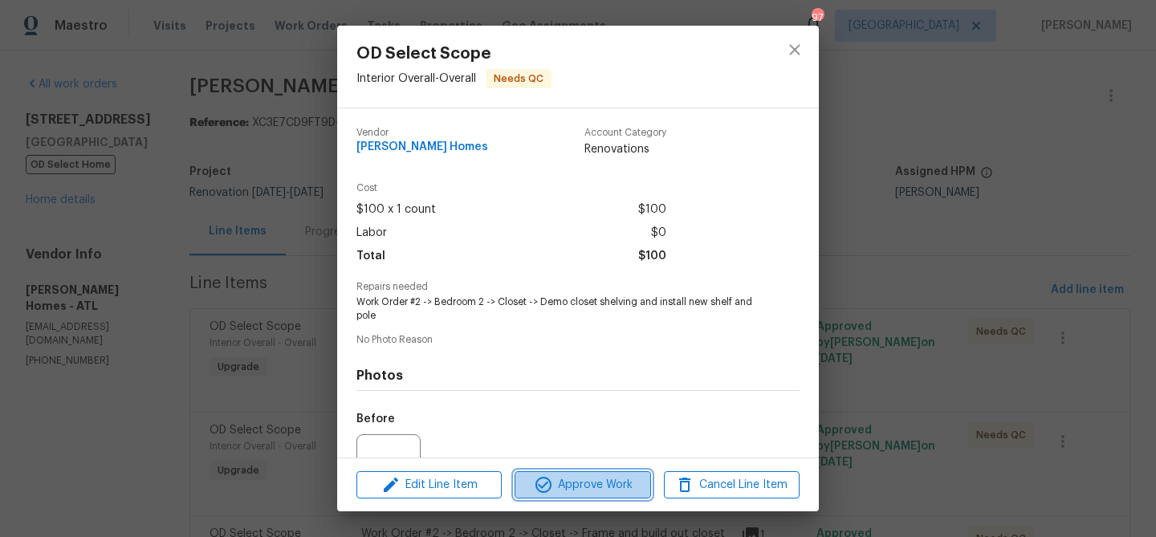
click at [596, 484] on span "Approve Work" at bounding box center [582, 485] width 126 height 20
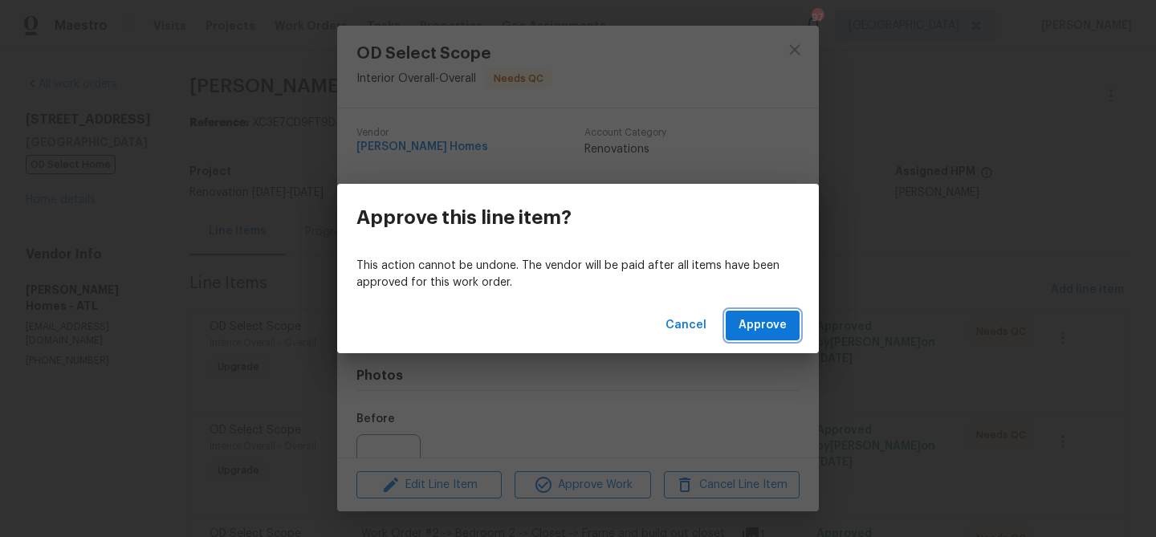
click at [742, 330] on span "Approve" at bounding box center [762, 325] width 48 height 20
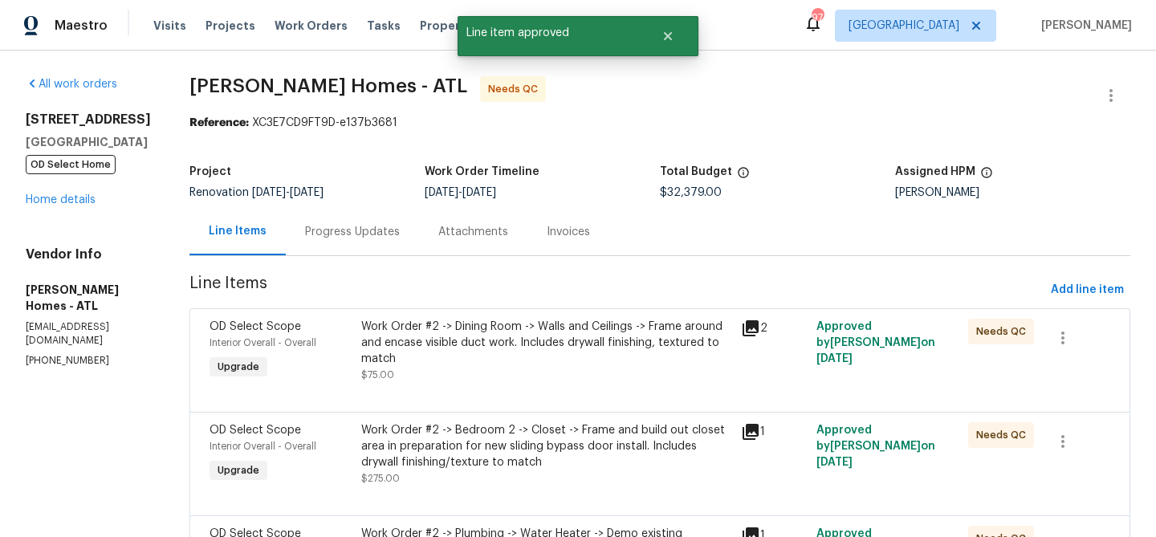
click at [573, 356] on div "Work Order #2 -> Dining Room -> Walls and Ceilings -> Frame around and encase v…" at bounding box center [546, 343] width 370 height 48
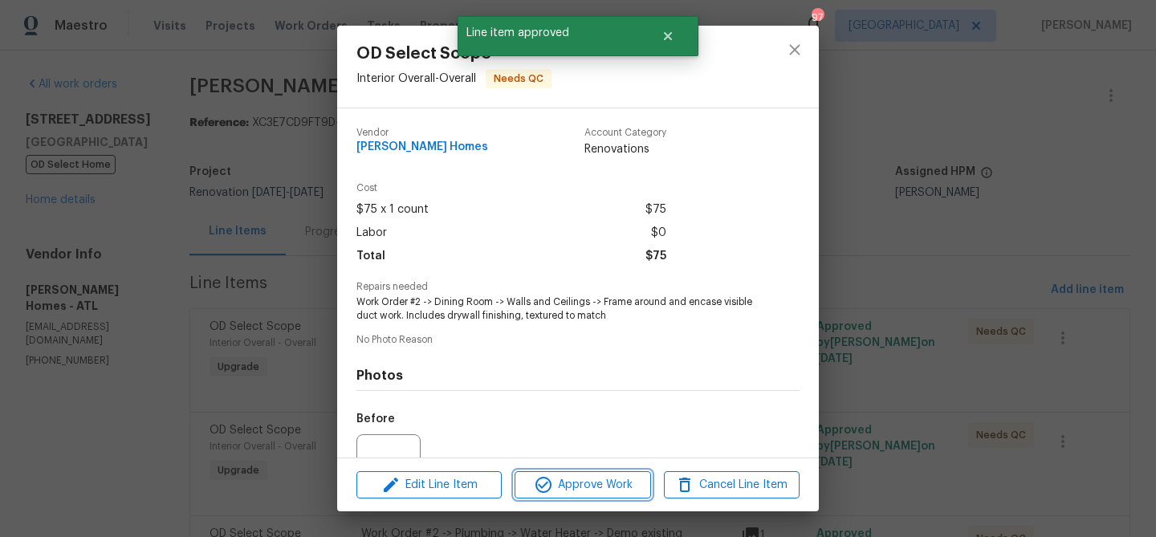
click at [593, 485] on span "Approve Work" at bounding box center [582, 485] width 126 height 20
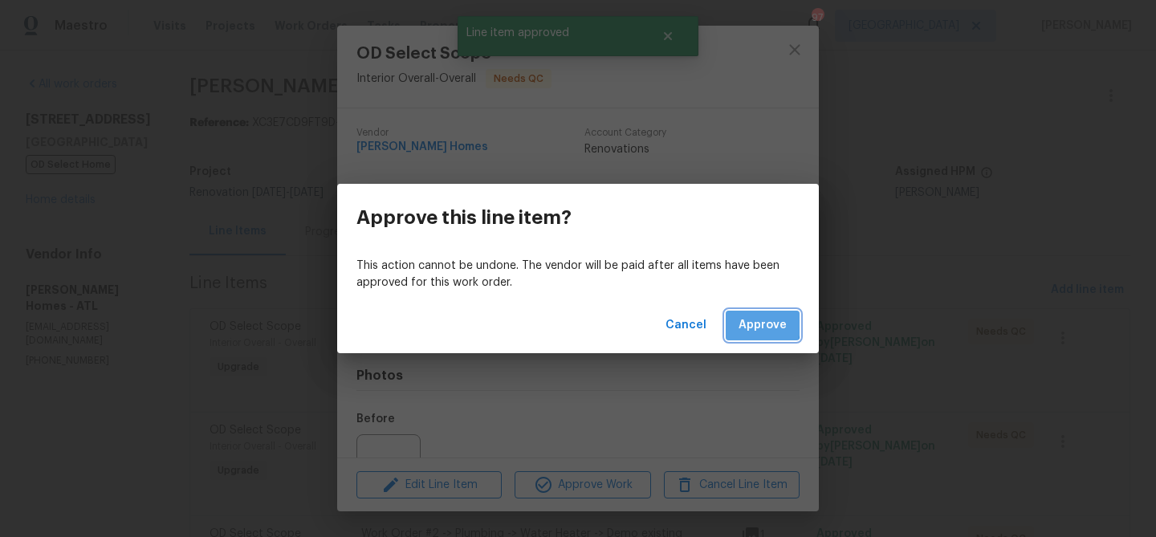
click at [738, 321] on button "Approve" at bounding box center [763, 326] width 74 height 30
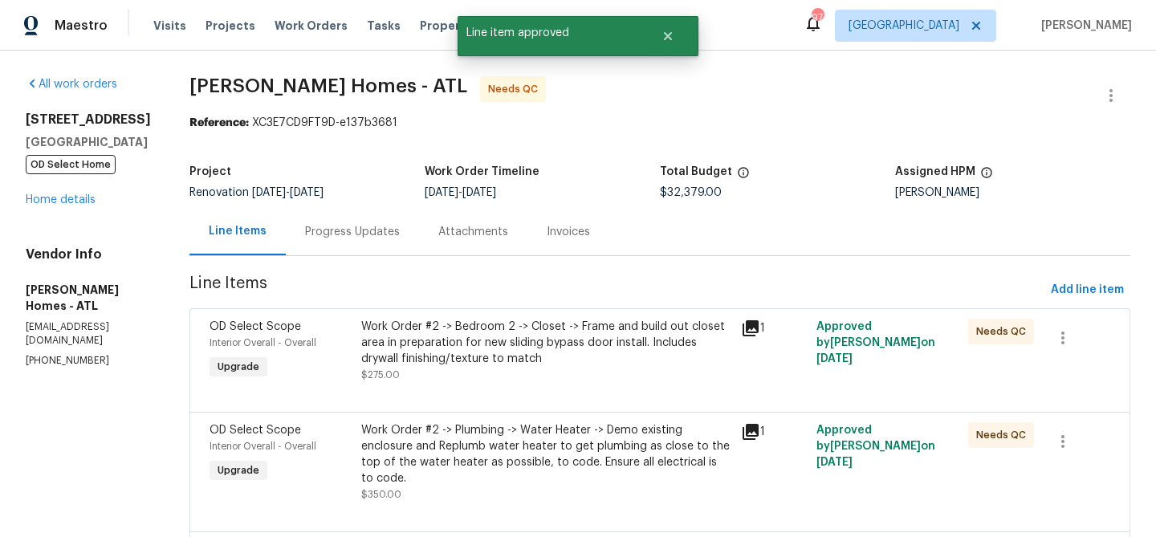
click at [579, 355] on div "Work Order #2 -> Bedroom 2 -> Closet -> Frame and build out closet area in prep…" at bounding box center [546, 343] width 370 height 48
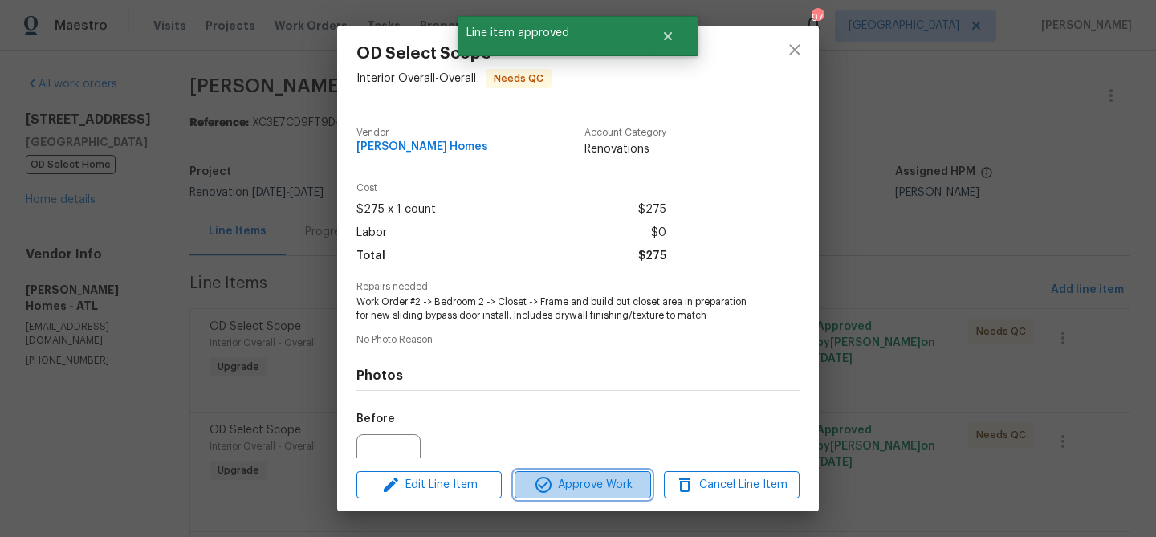
click at [605, 479] on span "Approve Work" at bounding box center [582, 485] width 126 height 20
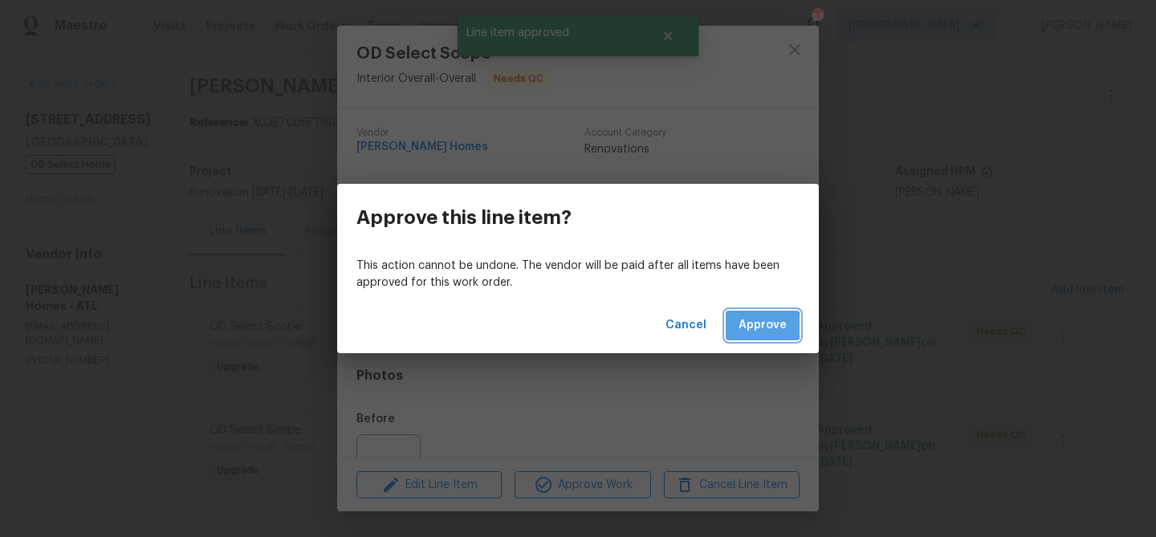
click at [749, 326] on span "Approve" at bounding box center [762, 325] width 48 height 20
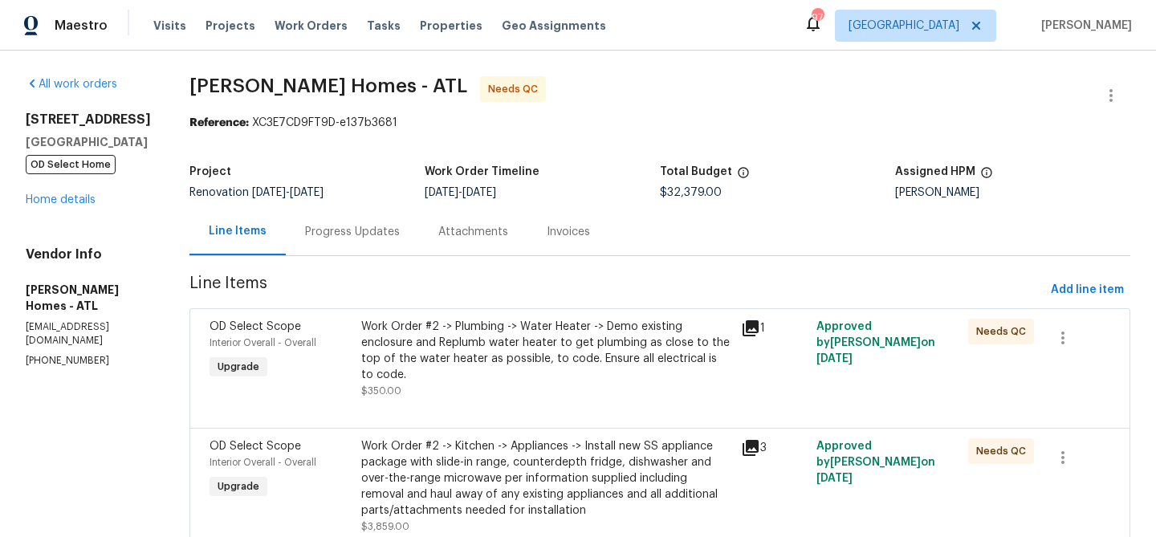
click at [490, 351] on div "Work Order #2 -> Plumbing -> Water Heater -> Demo existing enclosure and Replum…" at bounding box center [546, 351] width 370 height 64
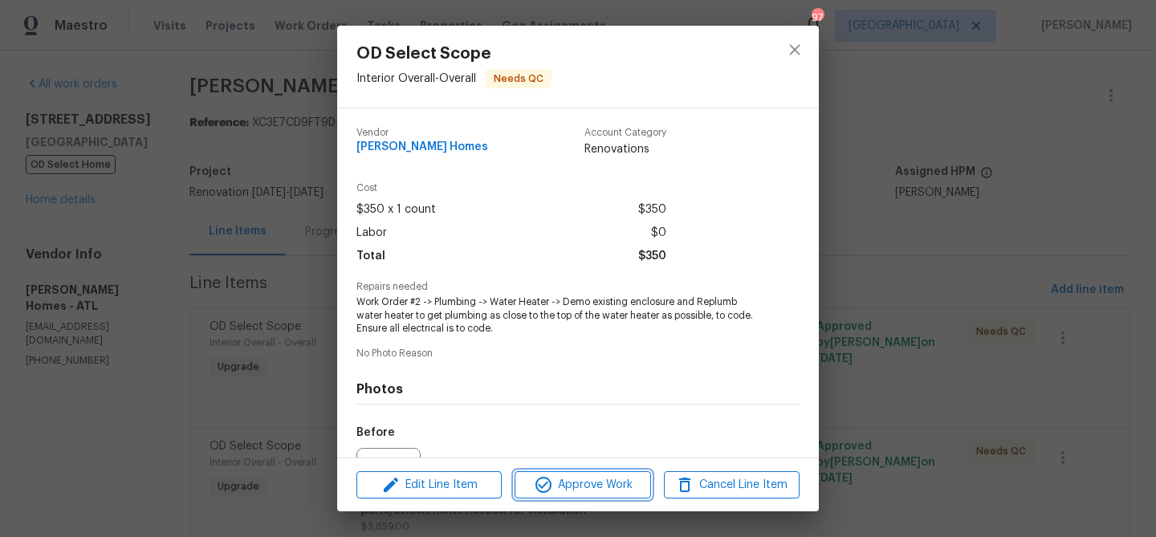
click at [536, 484] on icon "button" at bounding box center [543, 484] width 19 height 19
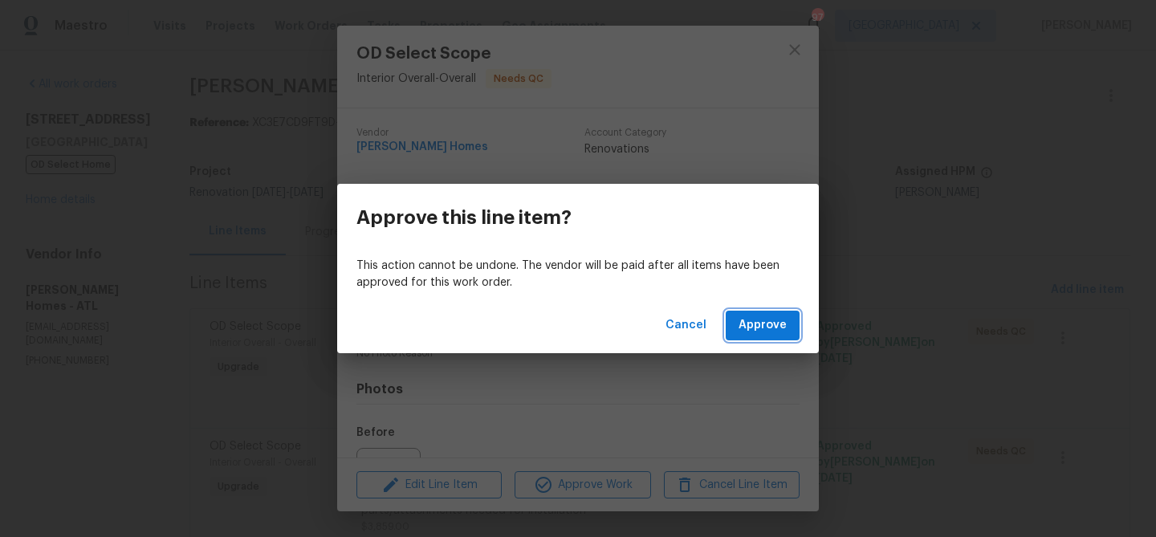
click at [763, 327] on span "Approve" at bounding box center [762, 325] width 48 height 20
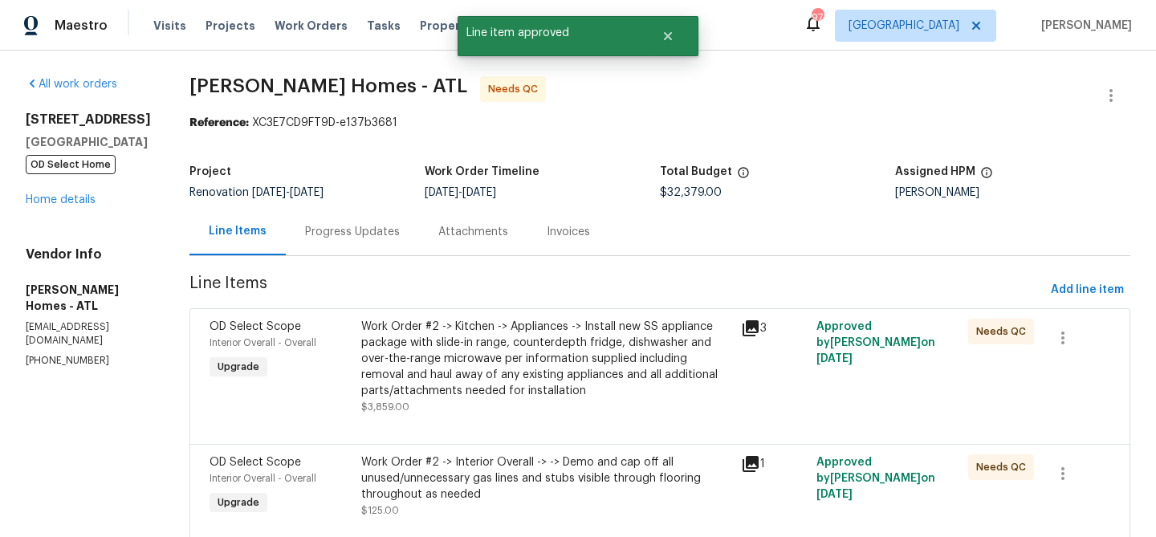
click at [592, 391] on div "Work Order #2 -> Kitchen -> Appliances -> Install new SS appliance package with…" at bounding box center [546, 359] width 370 height 80
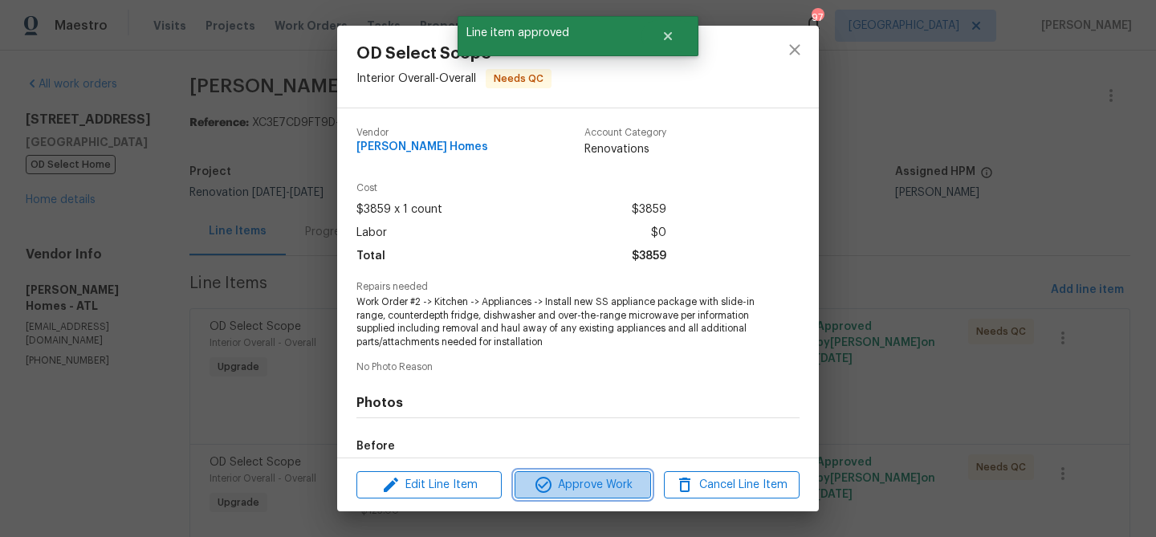
click at [620, 474] on button "Approve Work" at bounding box center [583, 485] width 136 height 28
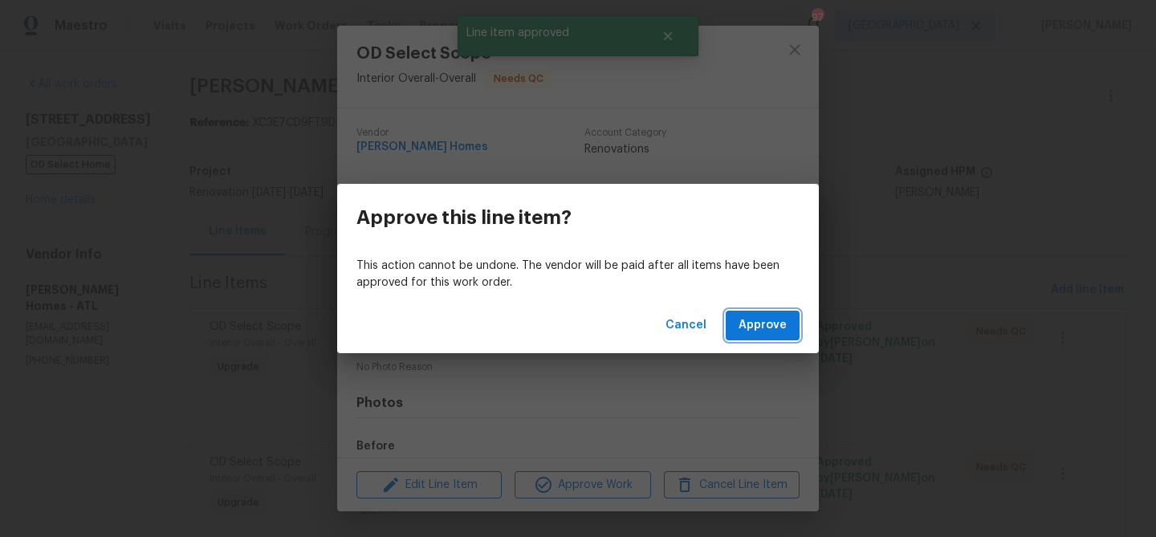
click at [771, 327] on span "Approve" at bounding box center [762, 325] width 48 height 20
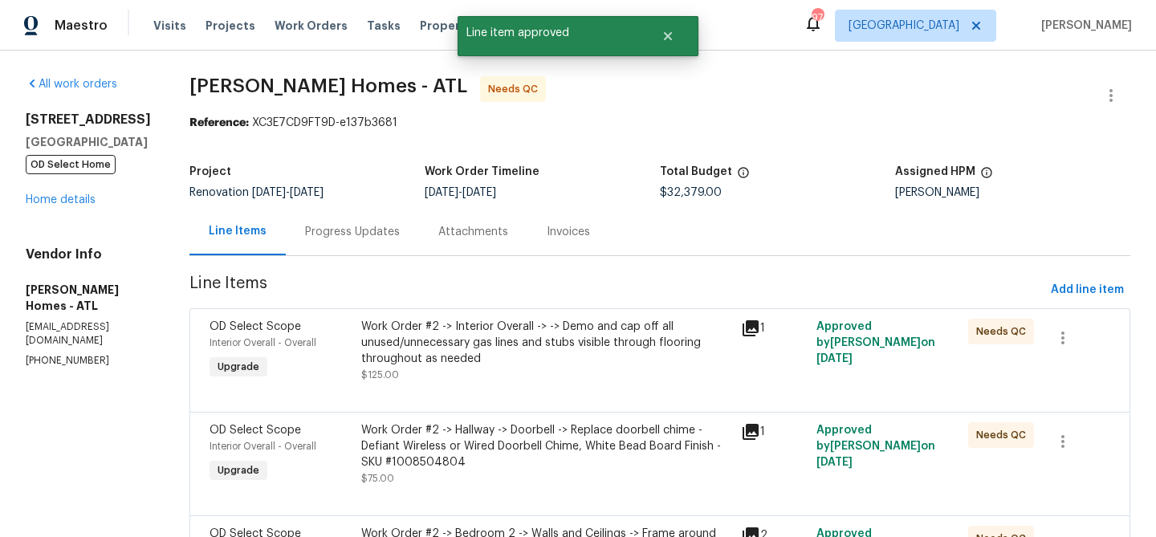
click at [575, 386] on div at bounding box center [659, 392] width 901 height 19
click at [557, 348] on div "Work Order #2 -> Interior Overall -> -> Demo and cap off all unused/unnecessary…" at bounding box center [546, 343] width 370 height 48
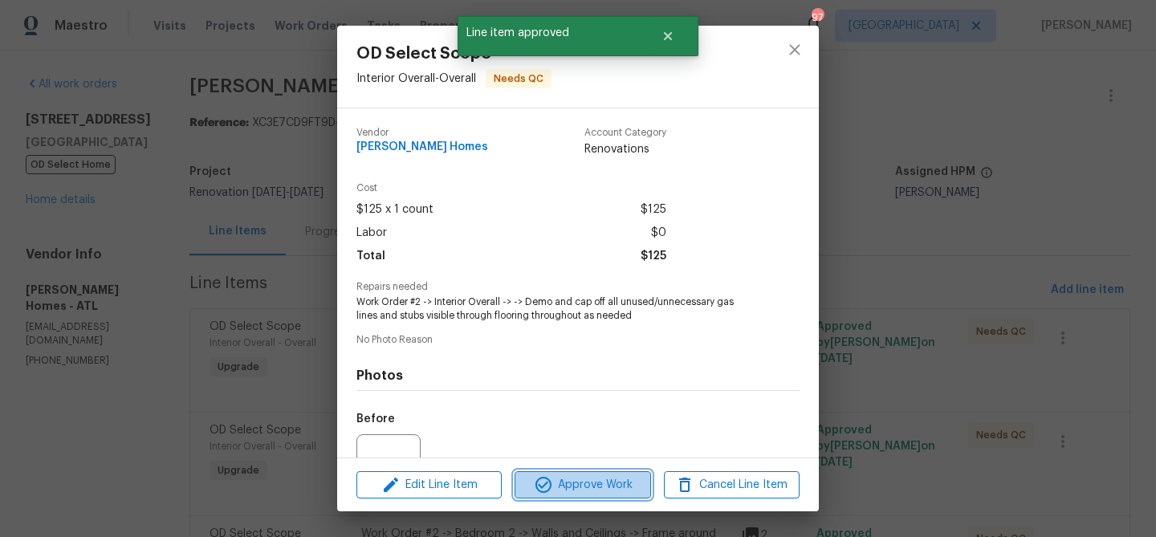
click at [582, 476] on span "Approve Work" at bounding box center [582, 485] width 126 height 20
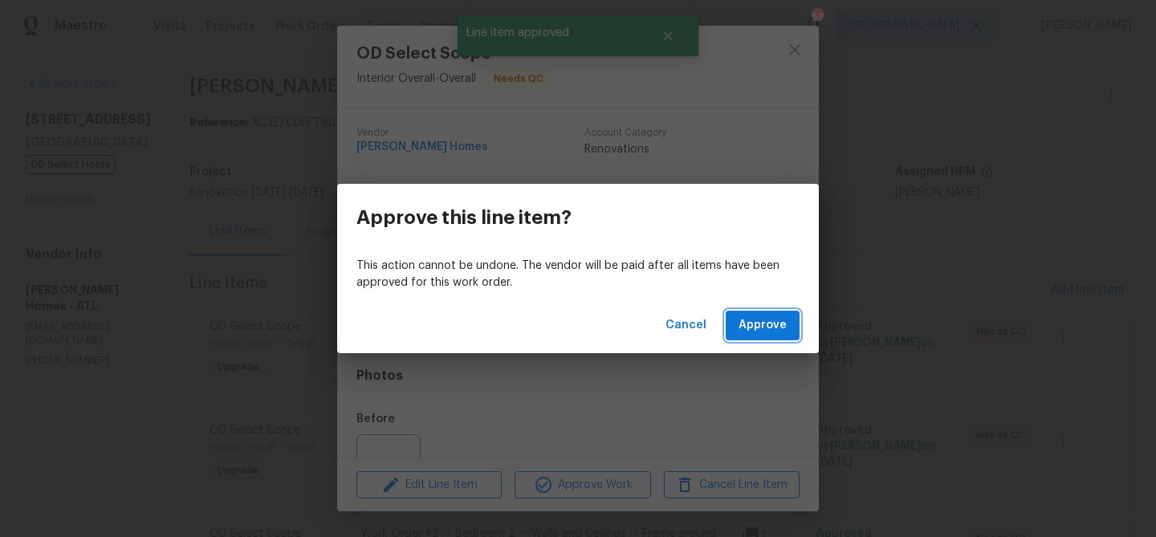
click at [740, 324] on button "Approve" at bounding box center [763, 326] width 74 height 30
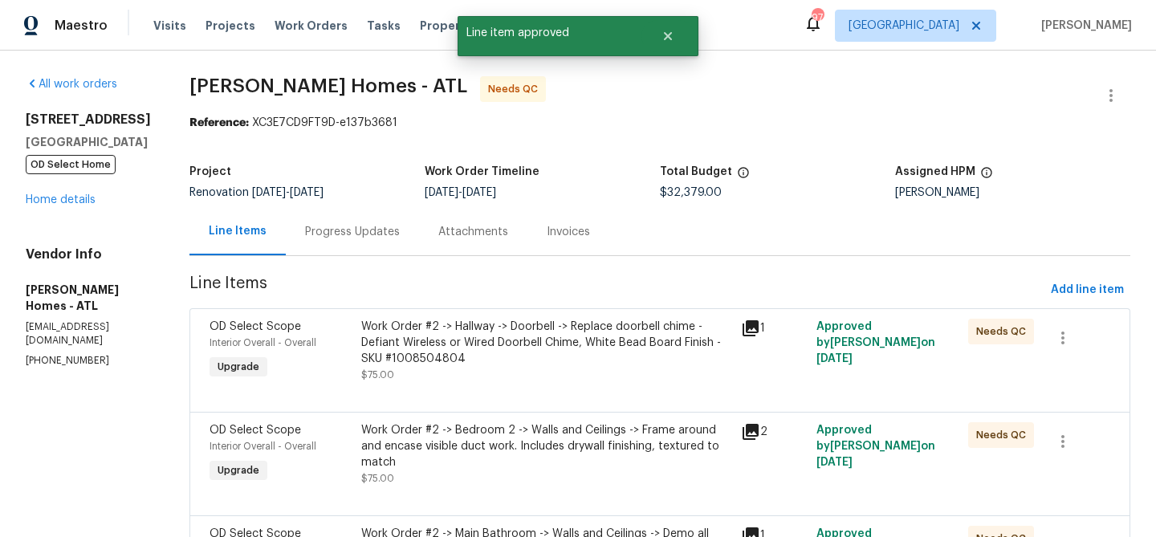
click at [584, 370] on div "Work Order #2 -> Hallway -> Doorbell -> Replace doorbell chime - Defiant Wirele…" at bounding box center [546, 351] width 370 height 64
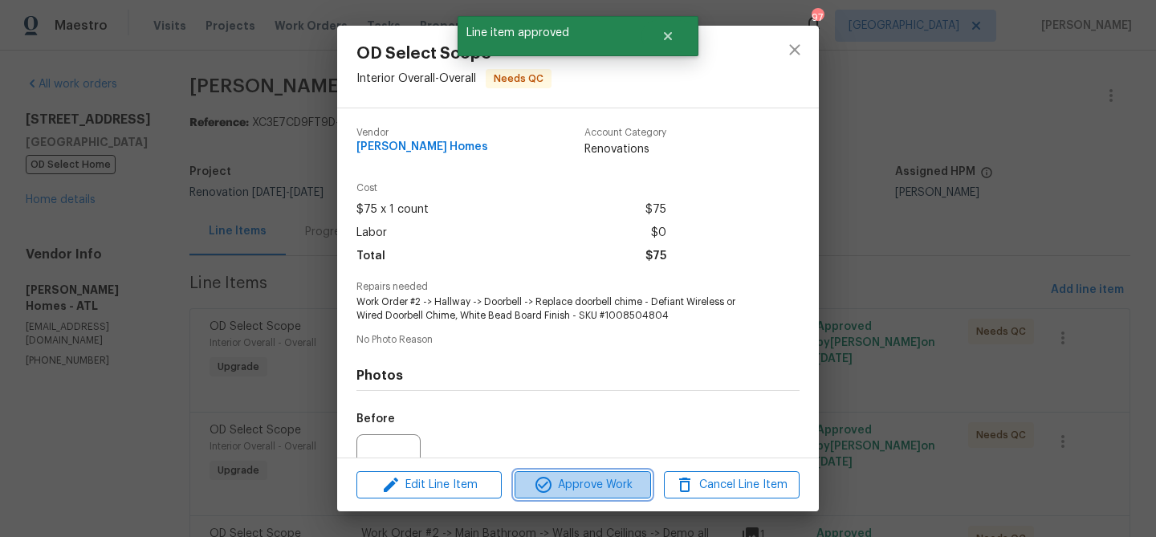
click at [621, 485] on span "Approve Work" at bounding box center [582, 485] width 126 height 20
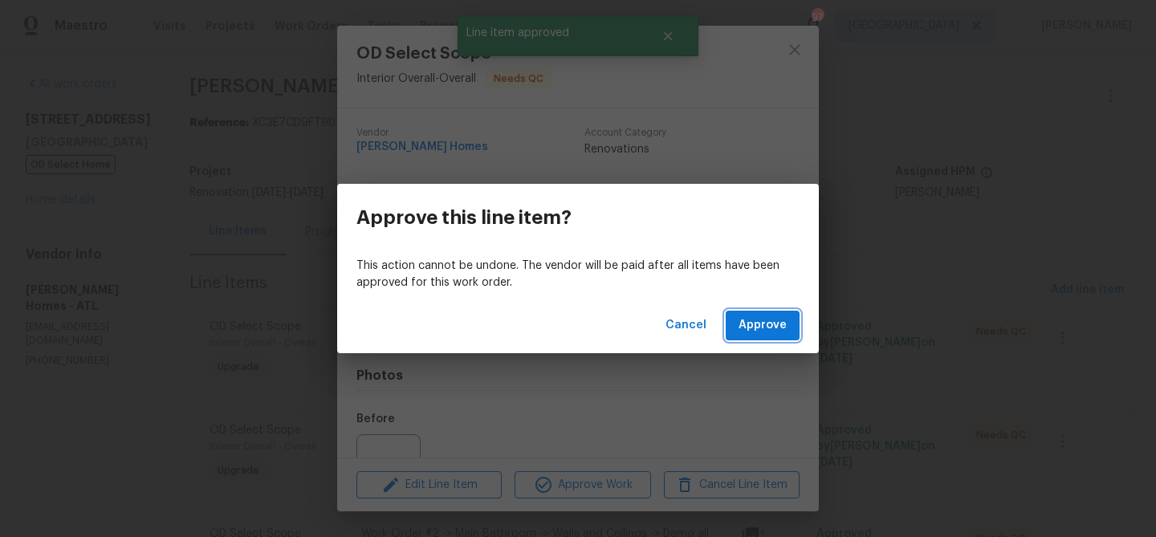
click at [747, 316] on span "Approve" at bounding box center [762, 325] width 48 height 20
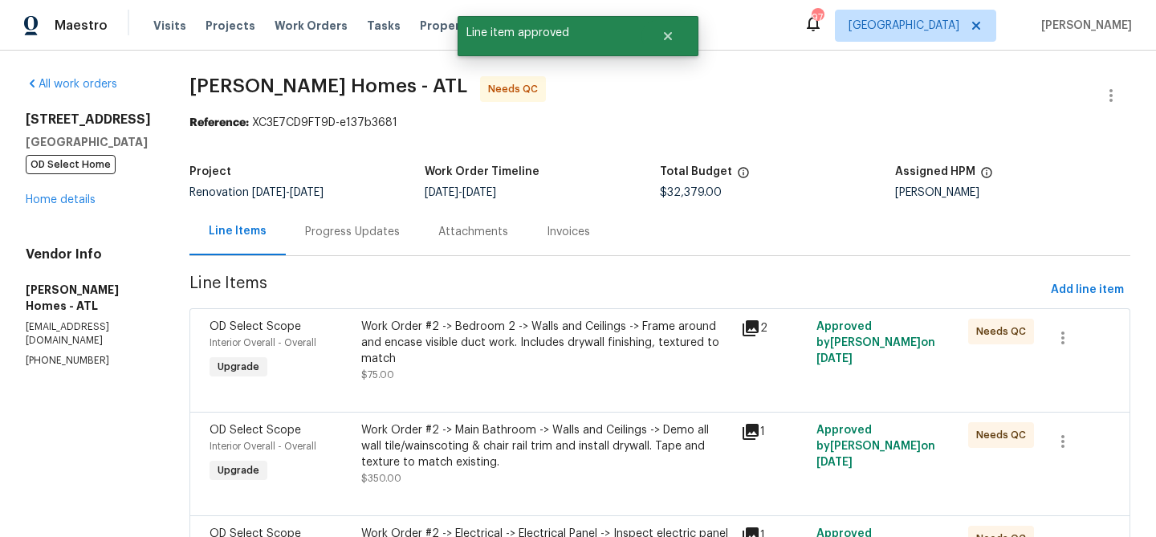
click at [600, 338] on div "Work Order #2 -> Bedroom 2 -> Walls and Ceilings -> Frame around and encase vis…" at bounding box center [546, 343] width 370 height 48
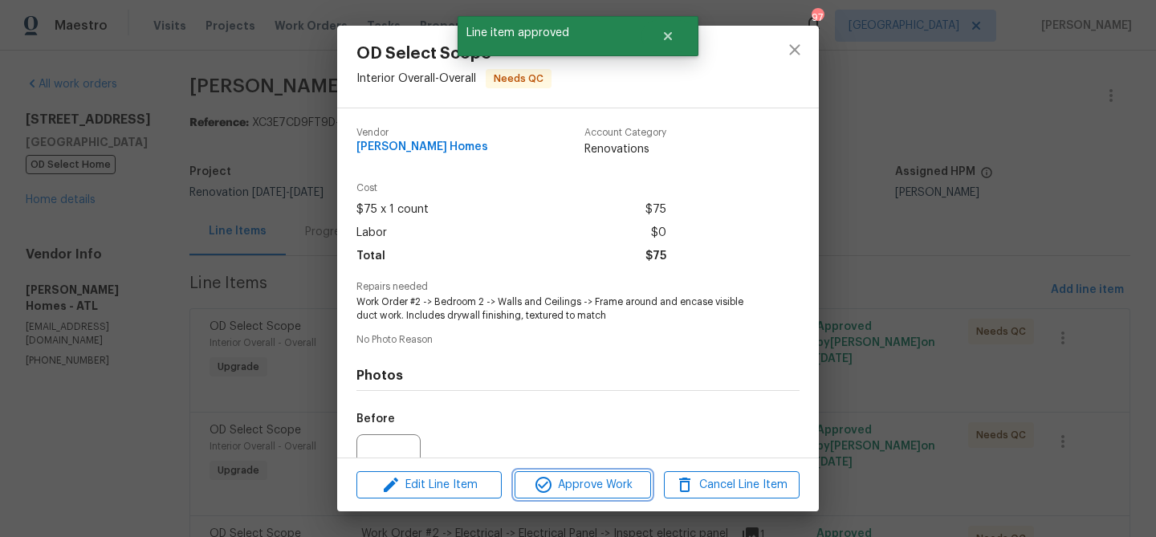
click at [590, 482] on span "Approve Work" at bounding box center [582, 485] width 126 height 20
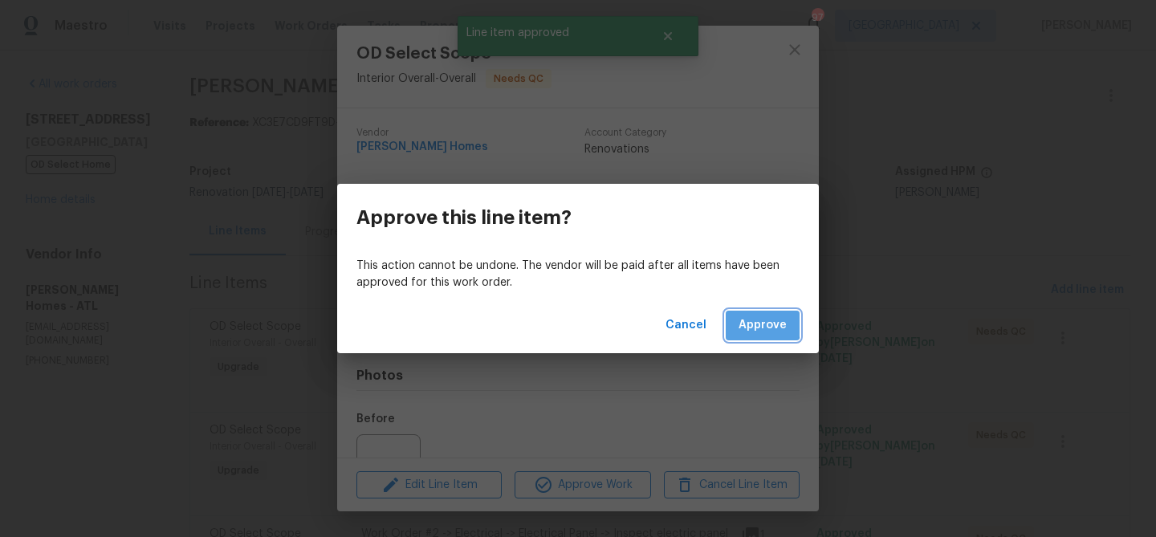
click at [746, 323] on span "Approve" at bounding box center [762, 325] width 48 height 20
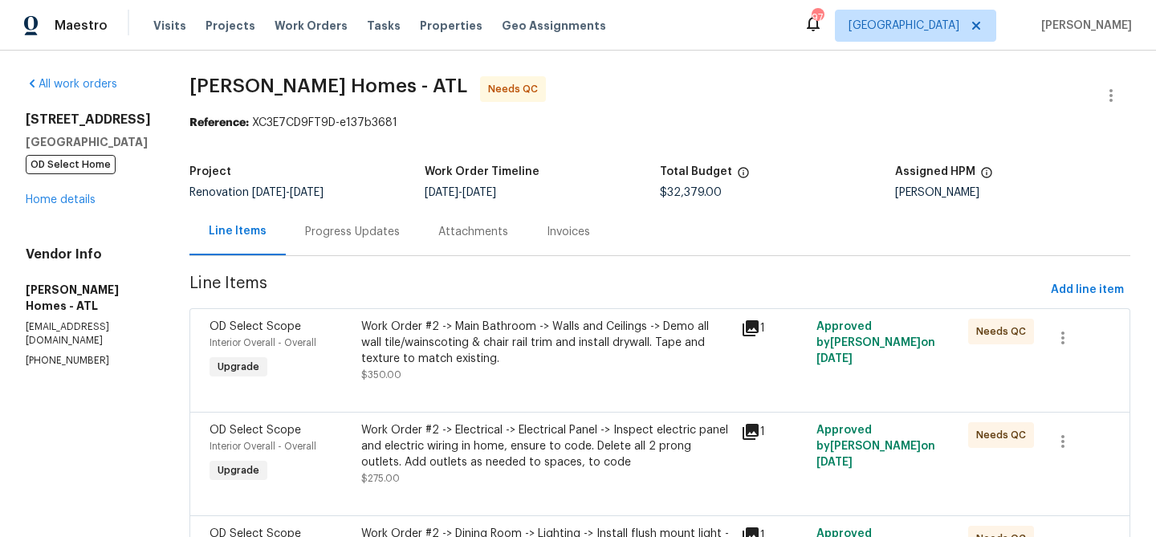
click at [523, 362] on div "Work Order #2 -> Main Bathroom -> Walls and Ceilings -> Demo all wall tile/wain…" at bounding box center [546, 343] width 370 height 48
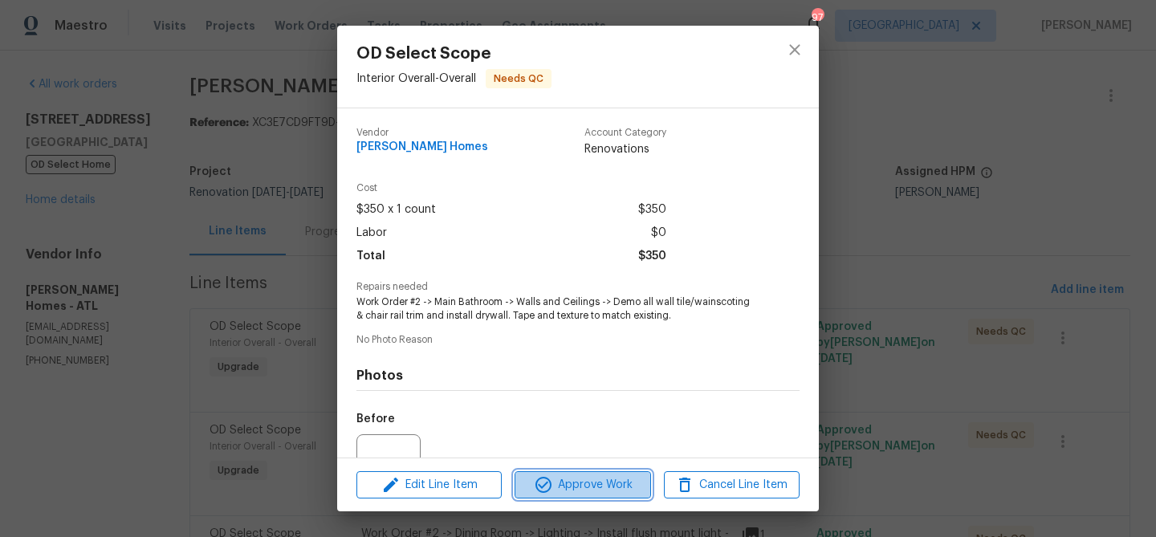
click at [580, 490] on span "Approve Work" at bounding box center [582, 485] width 126 height 20
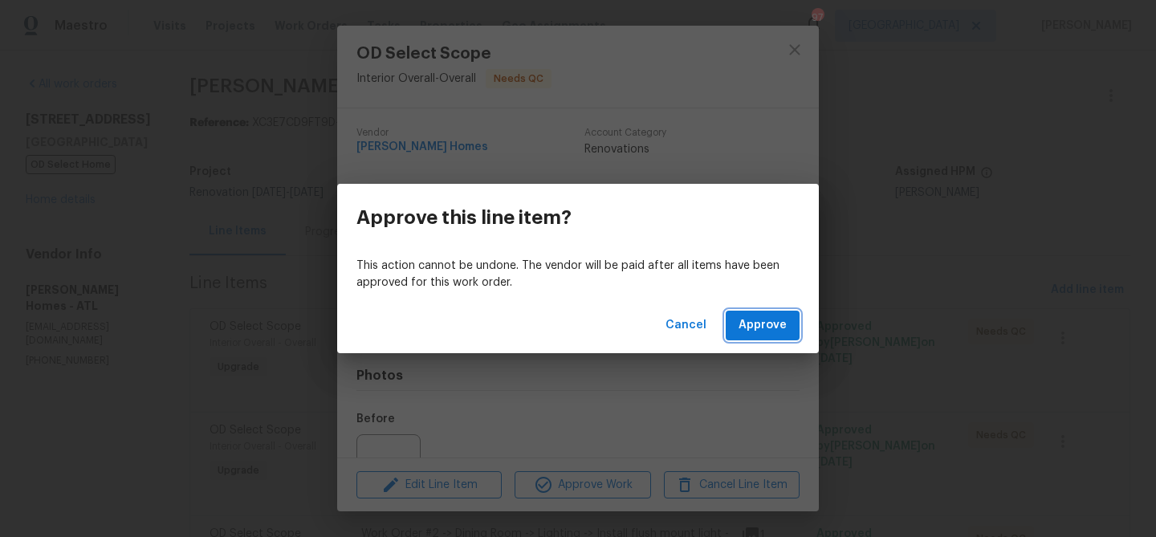
click at [775, 320] on span "Approve" at bounding box center [762, 325] width 48 height 20
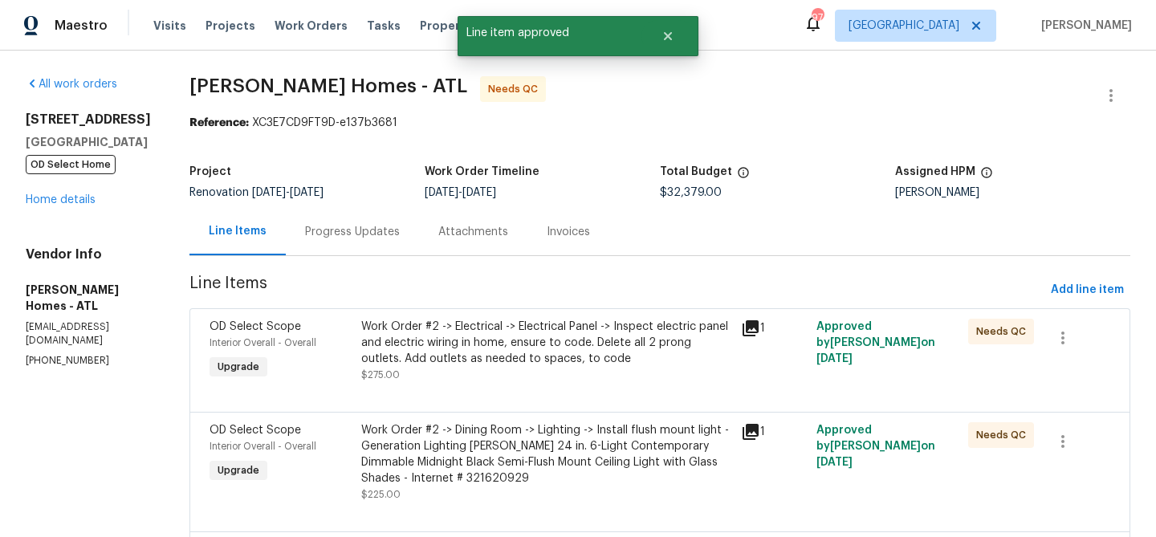
click at [668, 364] on div "Work Order #2 -> Electrical -> Electrical Panel -> Inspect electric panel and e…" at bounding box center [546, 343] width 370 height 48
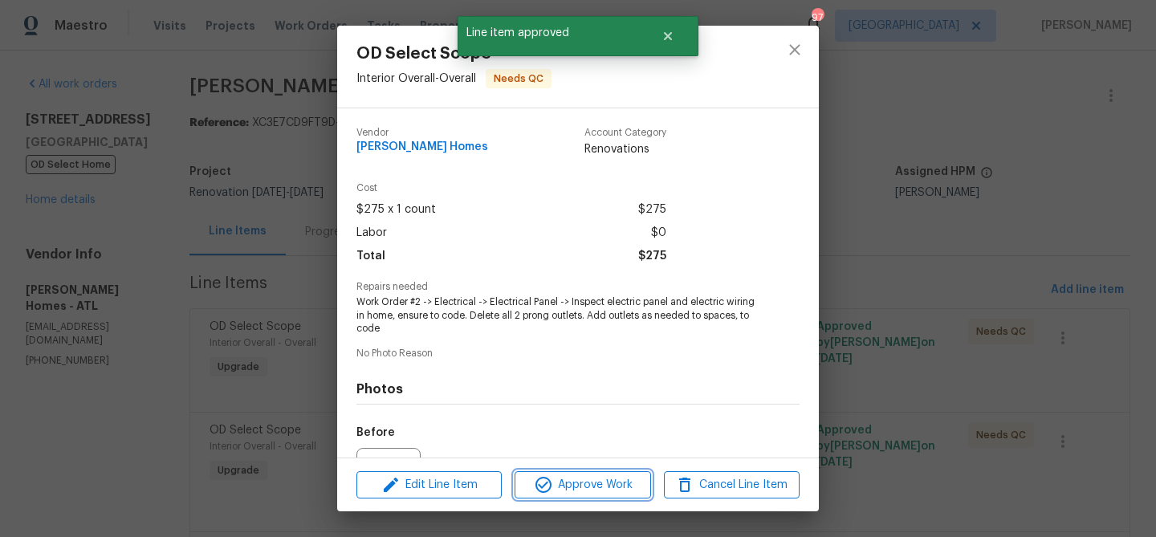
click at [611, 496] on button "Approve Work" at bounding box center [583, 485] width 136 height 28
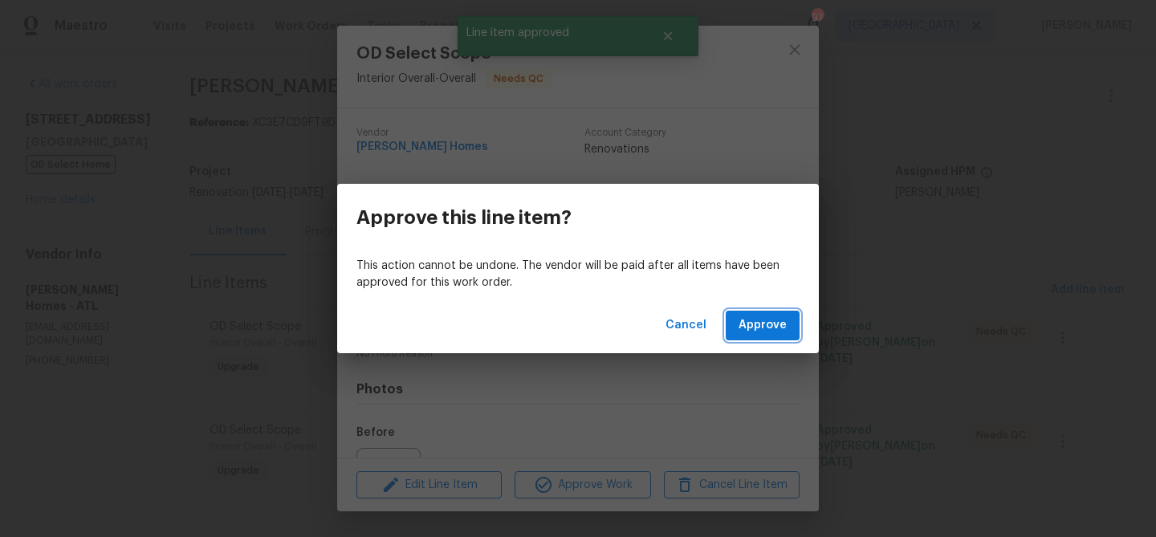
click at [768, 322] on span "Approve" at bounding box center [762, 325] width 48 height 20
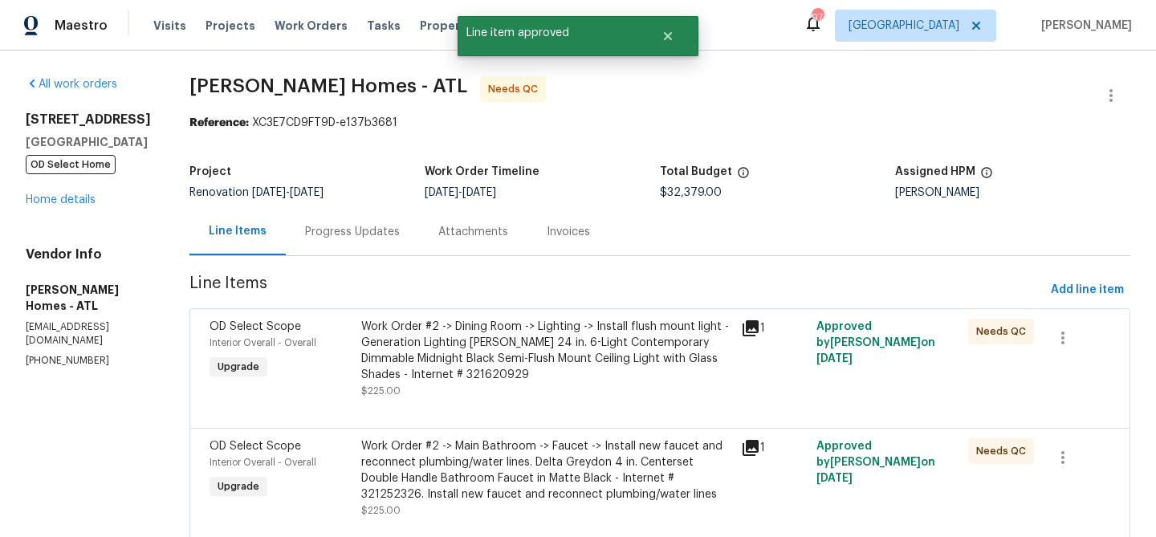
click at [672, 376] on div "Work Order #2 -> Dining Room -> Lighting -> Install flush mount light - Generat…" at bounding box center [546, 351] width 370 height 64
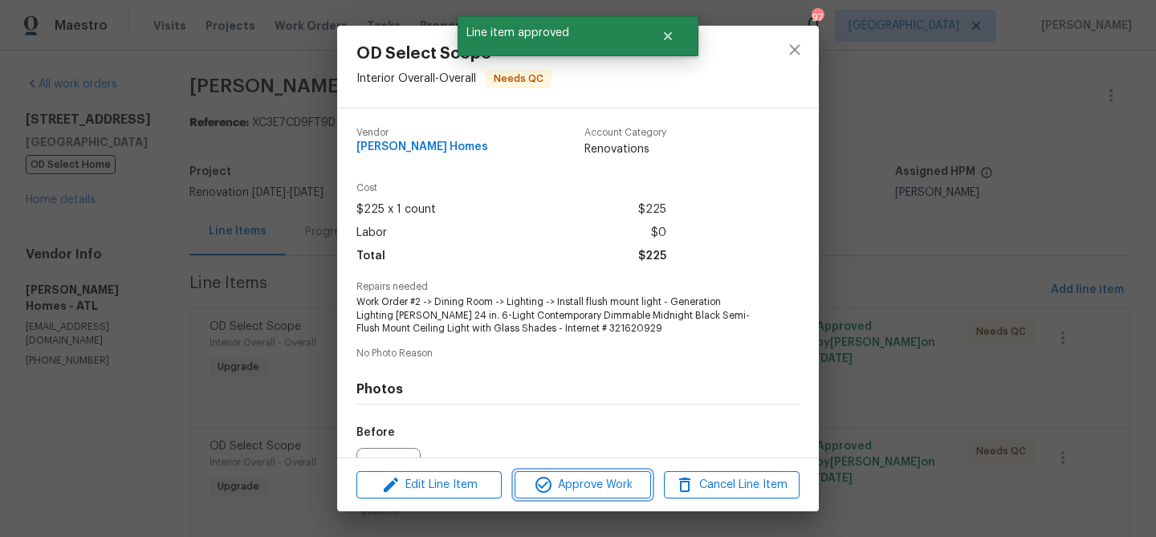
click at [621, 485] on span "Approve Work" at bounding box center [582, 485] width 126 height 20
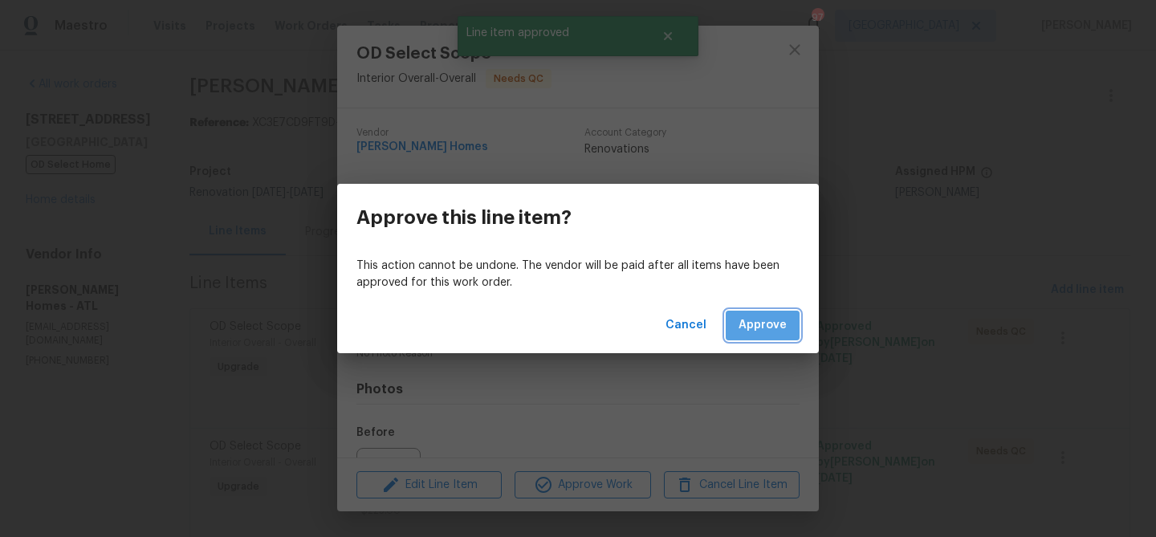
click at [776, 316] on span "Approve" at bounding box center [762, 325] width 48 height 20
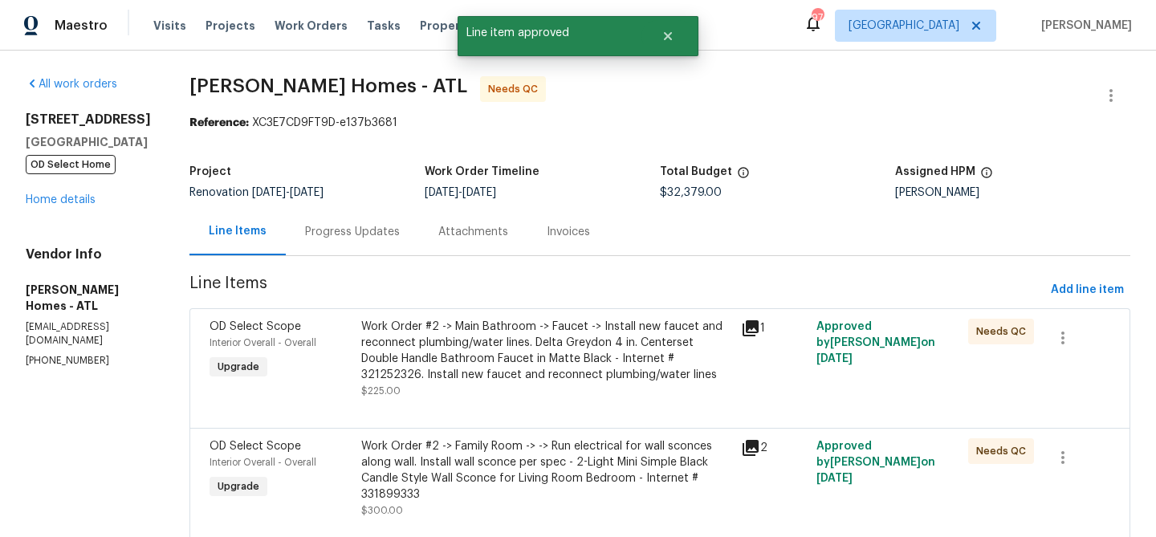
click at [544, 359] on div "Work Order #2 -> Main Bathroom -> Faucet -> Install new faucet and reconnect pl…" at bounding box center [546, 351] width 370 height 64
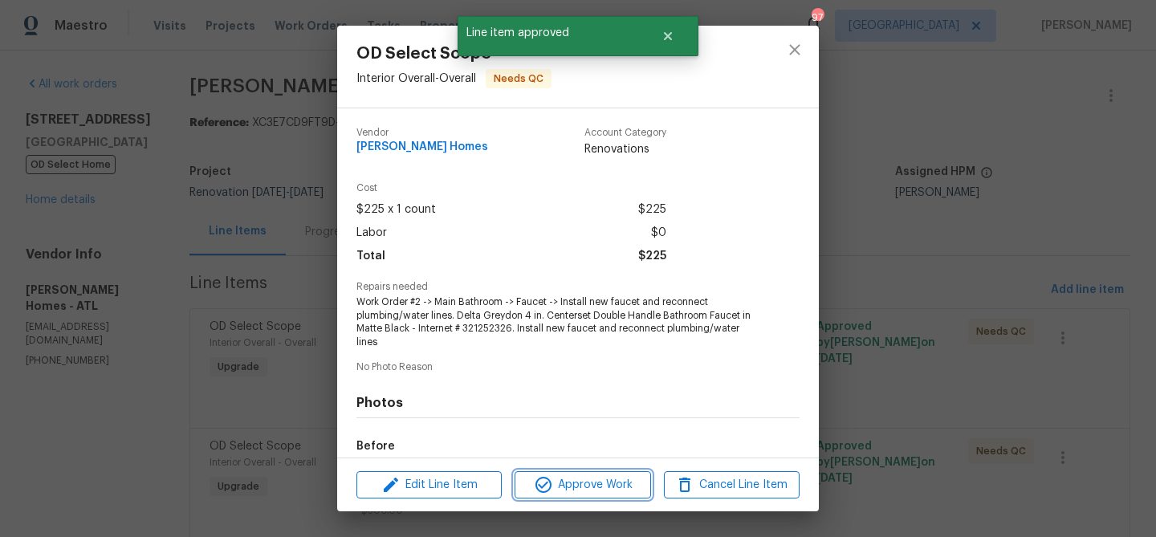
click at [561, 478] on span "Approve Work" at bounding box center [582, 485] width 126 height 20
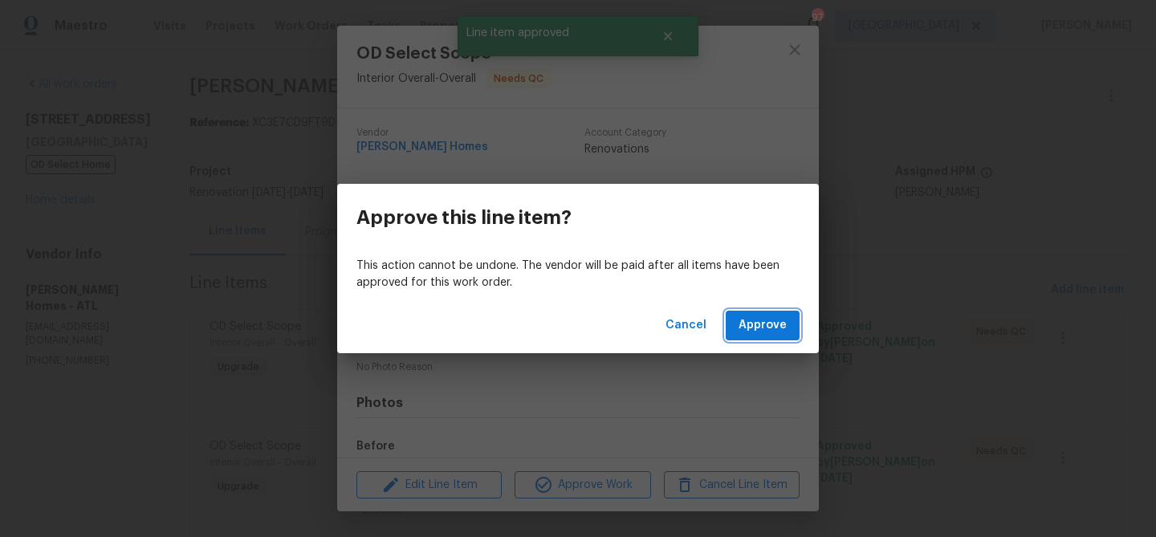
click at [752, 339] on button "Approve" at bounding box center [763, 326] width 74 height 30
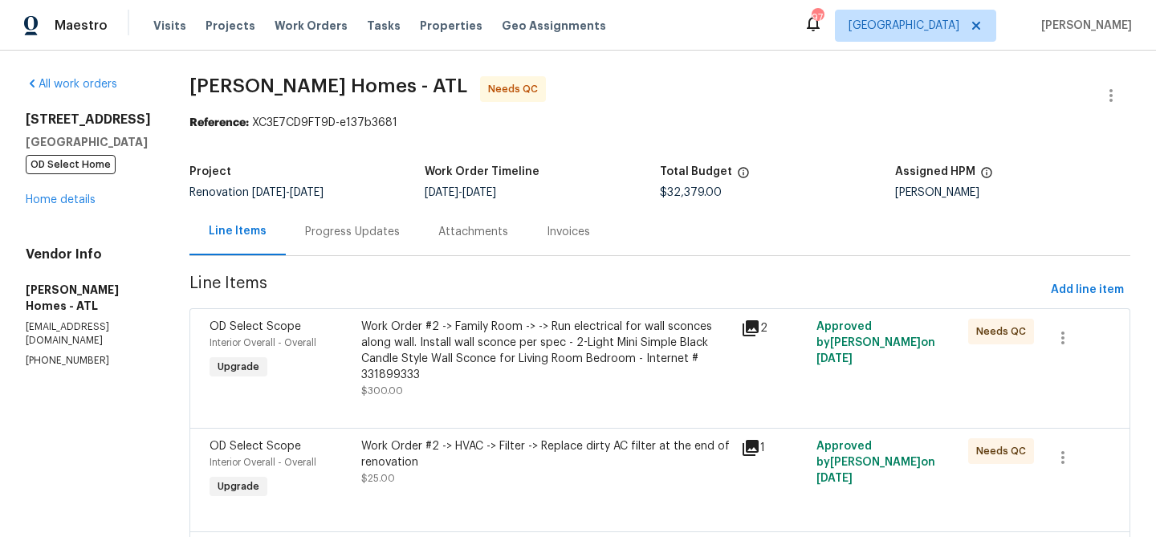
click at [509, 365] on div "Work Order #2 -> Family Room -> -> Run electrical for wall sconces along wall. …" at bounding box center [546, 351] width 370 height 64
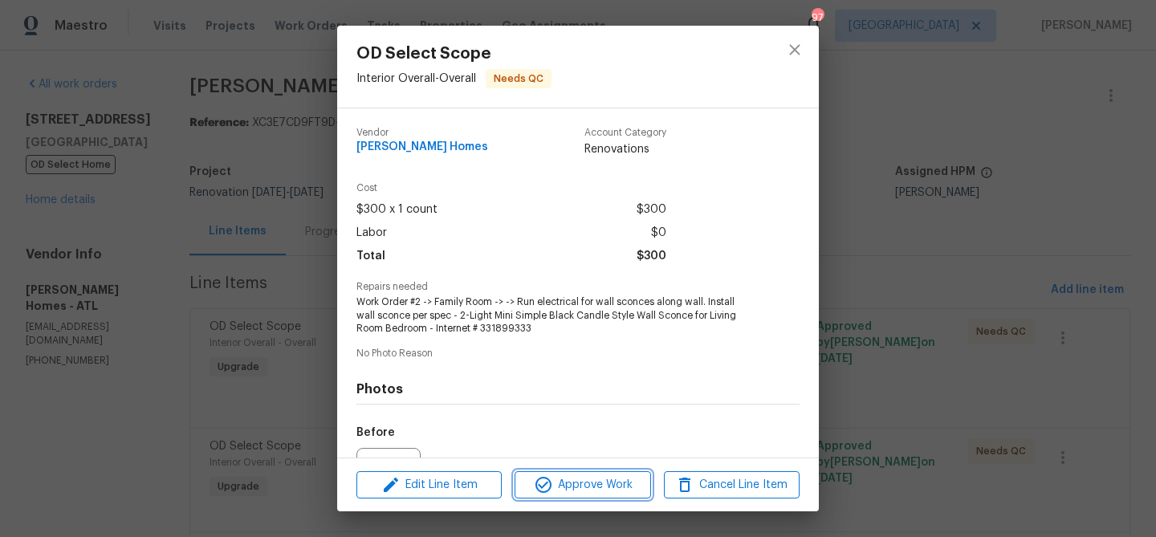
click at [564, 490] on span "Approve Work" at bounding box center [582, 485] width 126 height 20
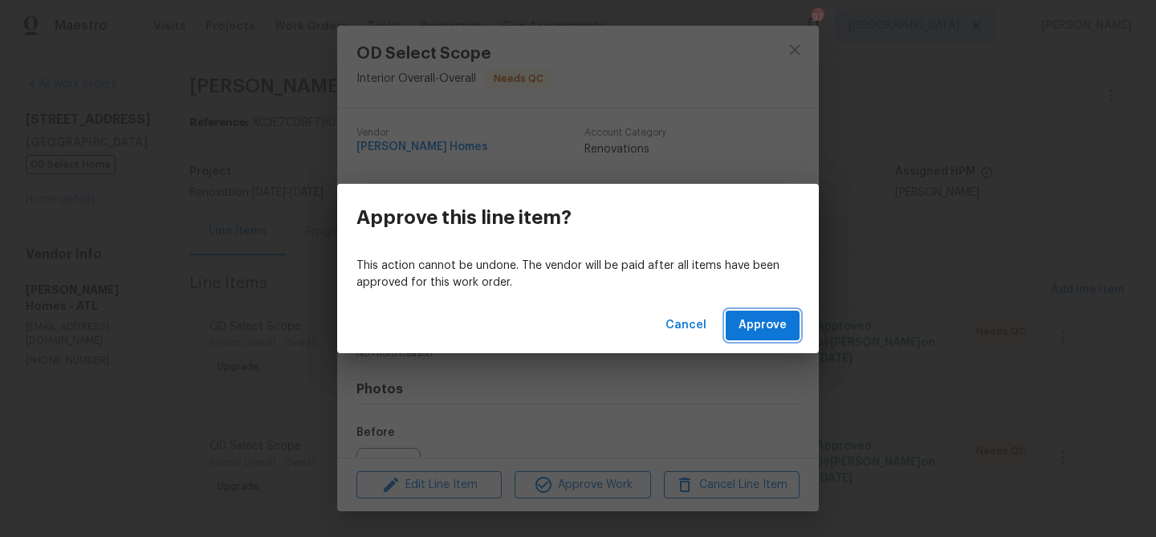
click at [770, 313] on button "Approve" at bounding box center [763, 326] width 74 height 30
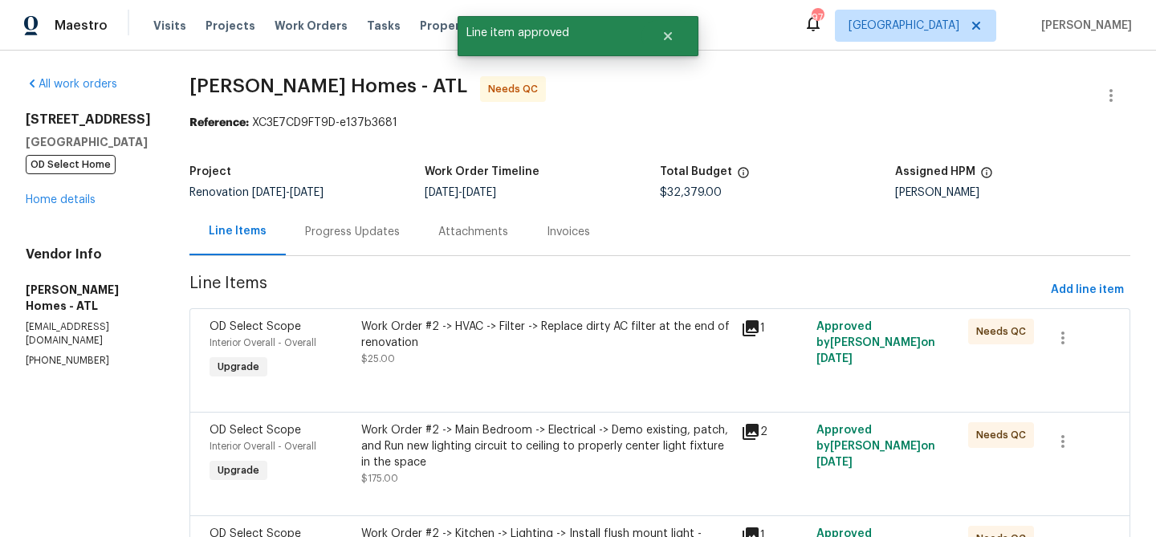
click at [527, 370] on div "Work Order #2 -> HVAC -> Filter -> Replace dirty AC filter at the end of renova…" at bounding box center [546, 351] width 380 height 74
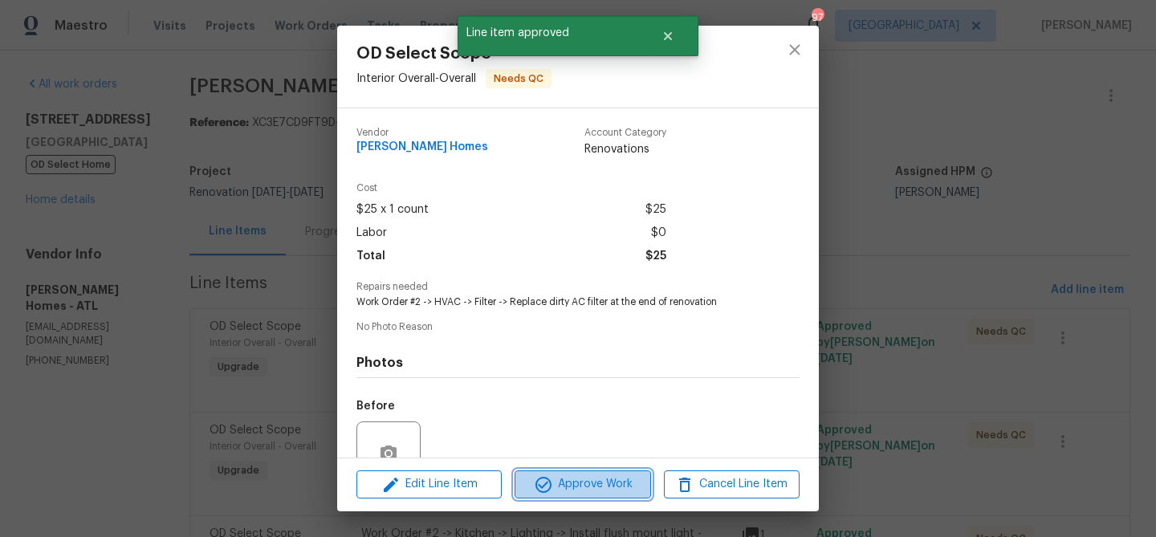
click at [535, 489] on icon "button" at bounding box center [543, 484] width 19 height 19
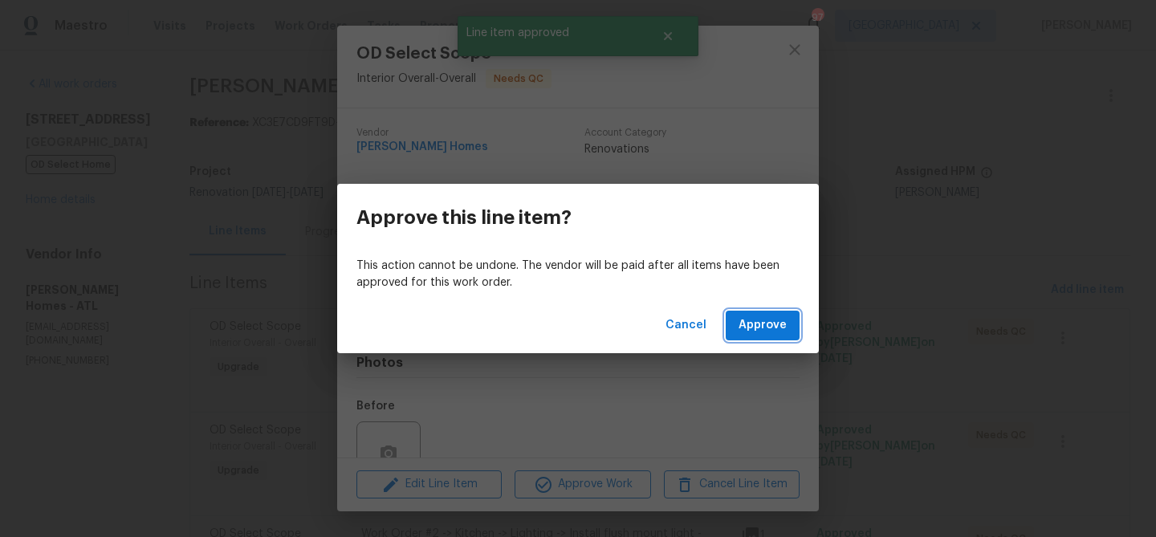
click at [749, 319] on span "Approve" at bounding box center [762, 325] width 48 height 20
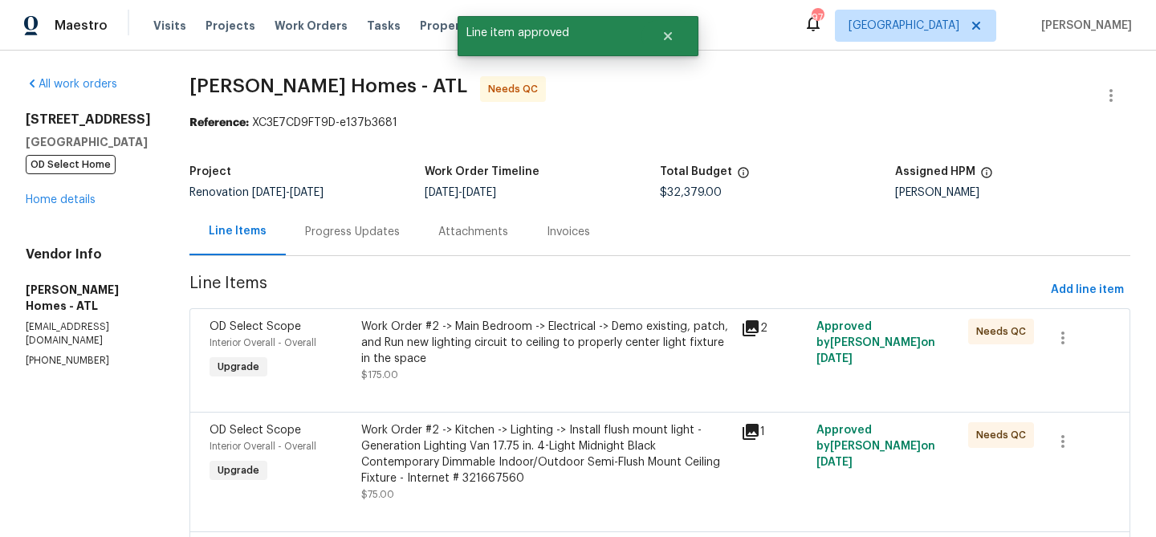
click at [500, 356] on div "Work Order #2 -> Main Bedroom -> Electrical -> Demo existing, patch, and Run ne…" at bounding box center [546, 343] width 370 height 48
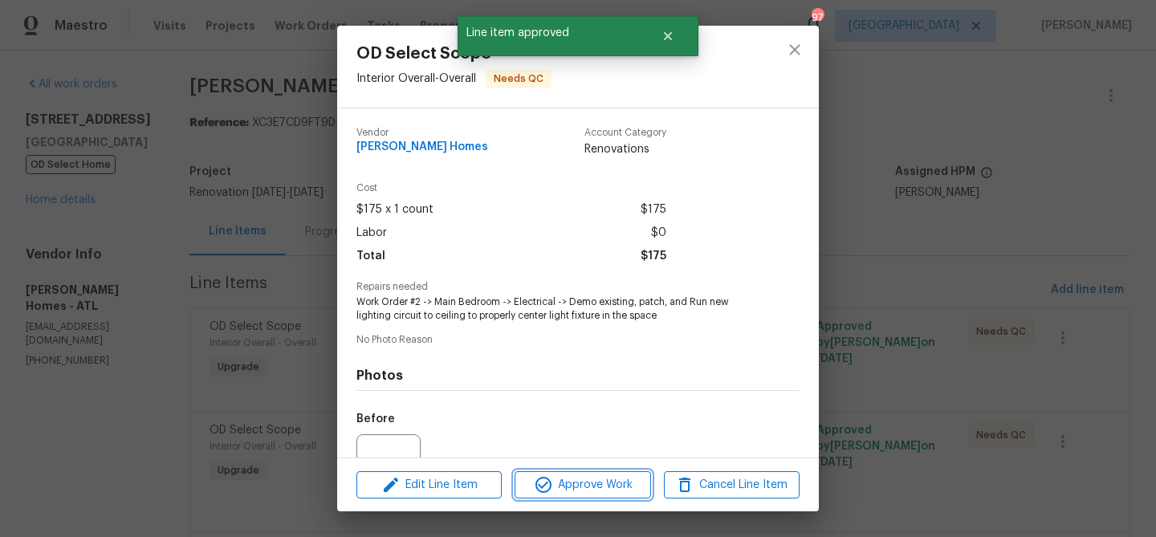
click at [563, 485] on span "Approve Work" at bounding box center [582, 485] width 126 height 20
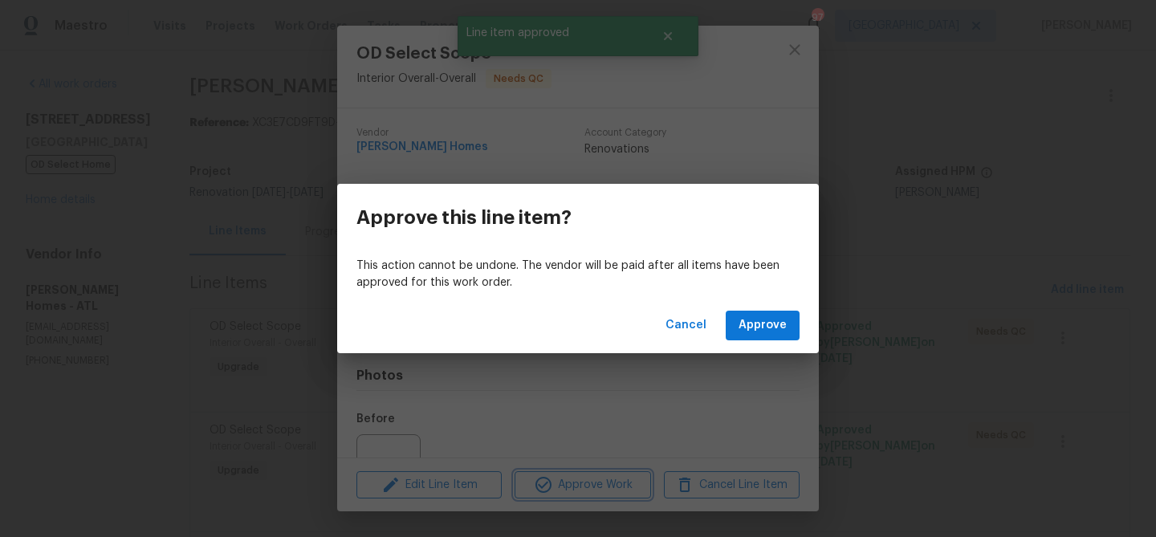
click at [841, 324] on div "Approve this line item? This action cannot be undone. The vendor will be paid a…" at bounding box center [578, 268] width 1156 height 537
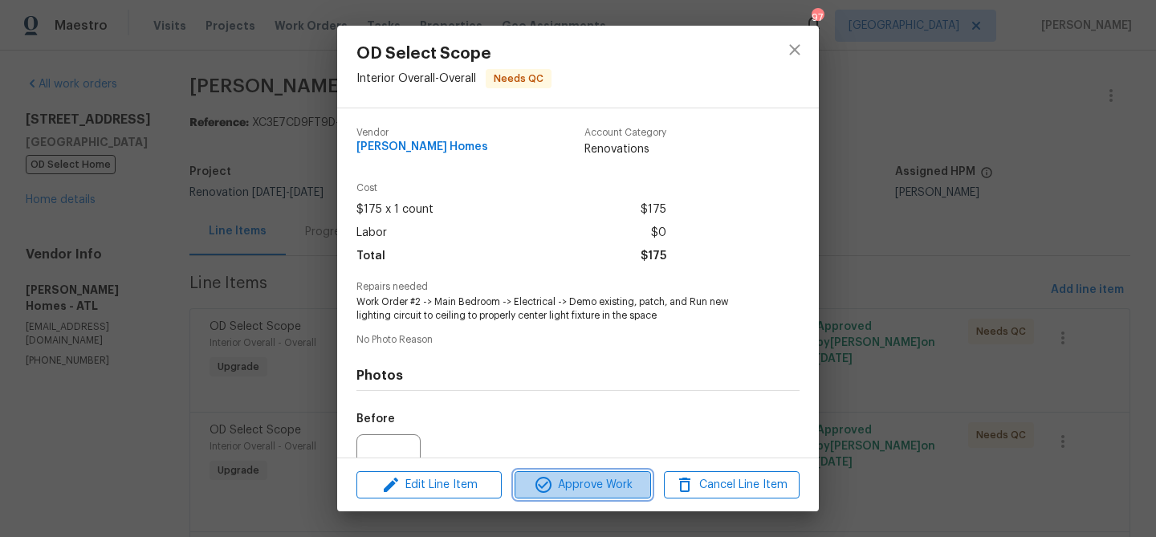
click at [584, 475] on span "Approve Work" at bounding box center [582, 485] width 126 height 20
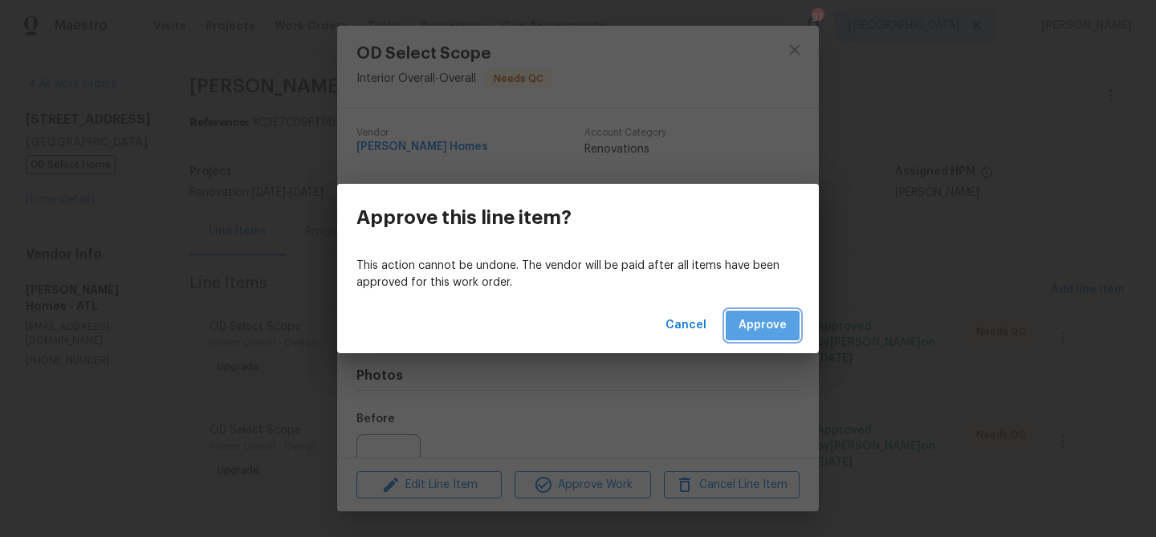
click at [759, 329] on span "Approve" at bounding box center [762, 325] width 48 height 20
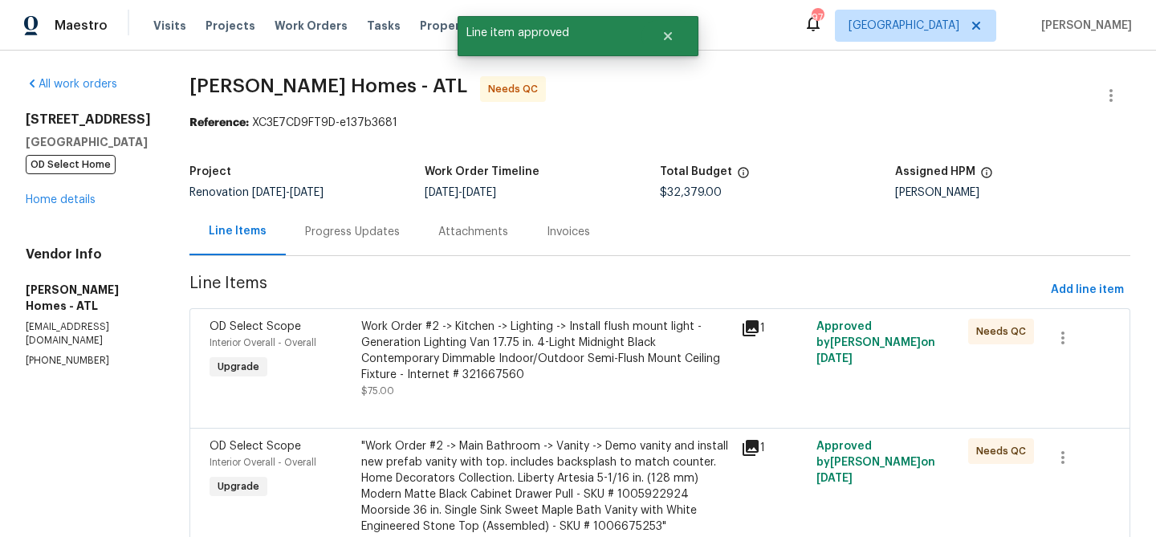
click at [518, 372] on div "Work Order #2 -> Kitchen -> Lighting -> Install flush mount light - Generation …" at bounding box center [546, 351] width 370 height 64
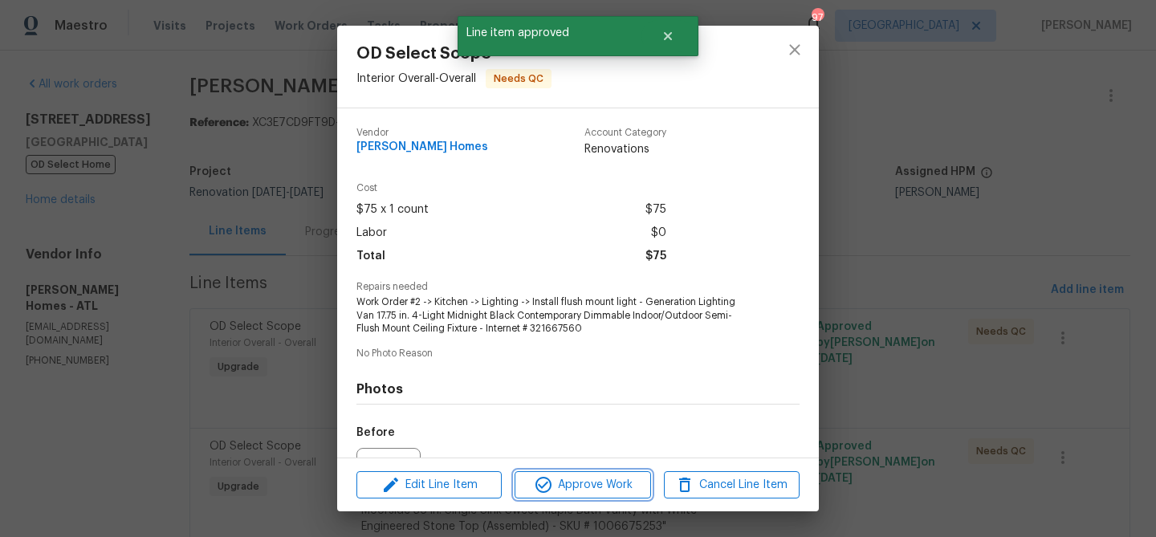
click at [580, 486] on span "Approve Work" at bounding box center [582, 485] width 126 height 20
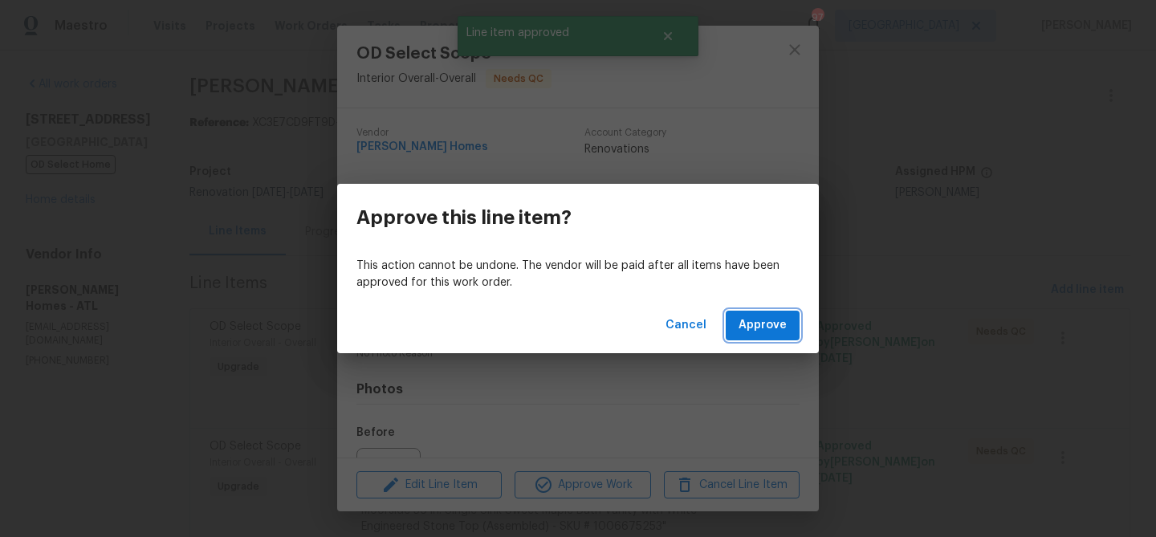
click at [763, 320] on span "Approve" at bounding box center [762, 325] width 48 height 20
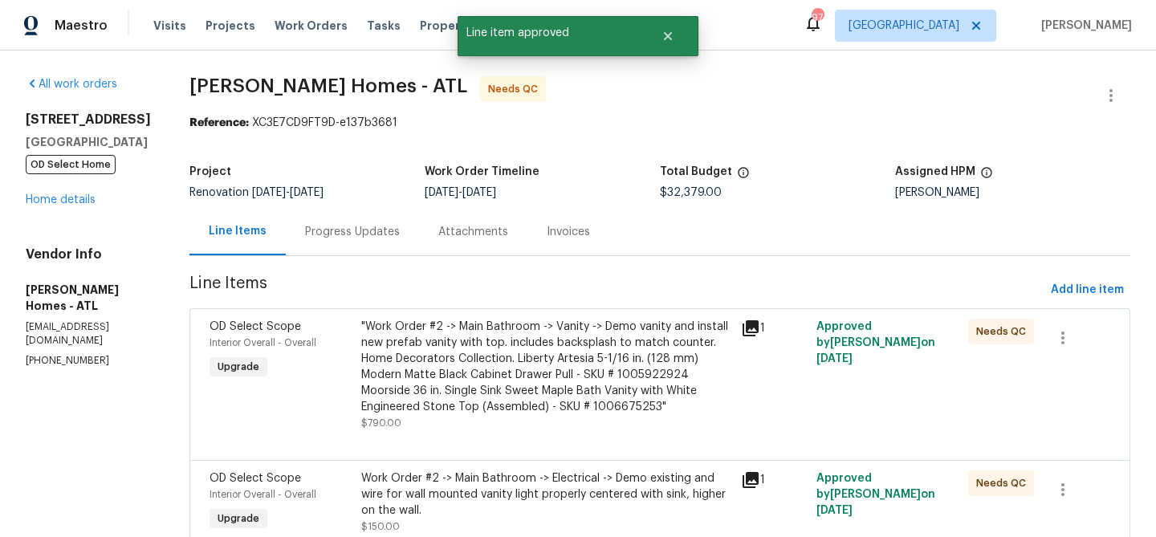
click at [572, 417] on div ""Work Order #2 -> Main Bathroom -> Vanity -> Demo vanity and install new prefab…" at bounding box center [546, 375] width 370 height 112
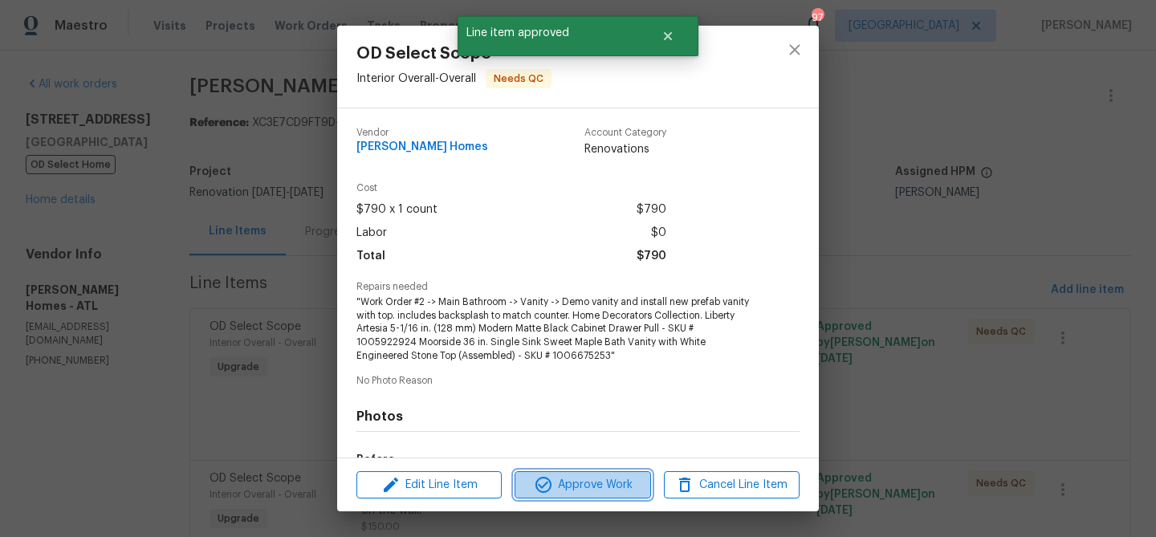
click at [573, 486] on span "Approve Work" at bounding box center [582, 485] width 126 height 20
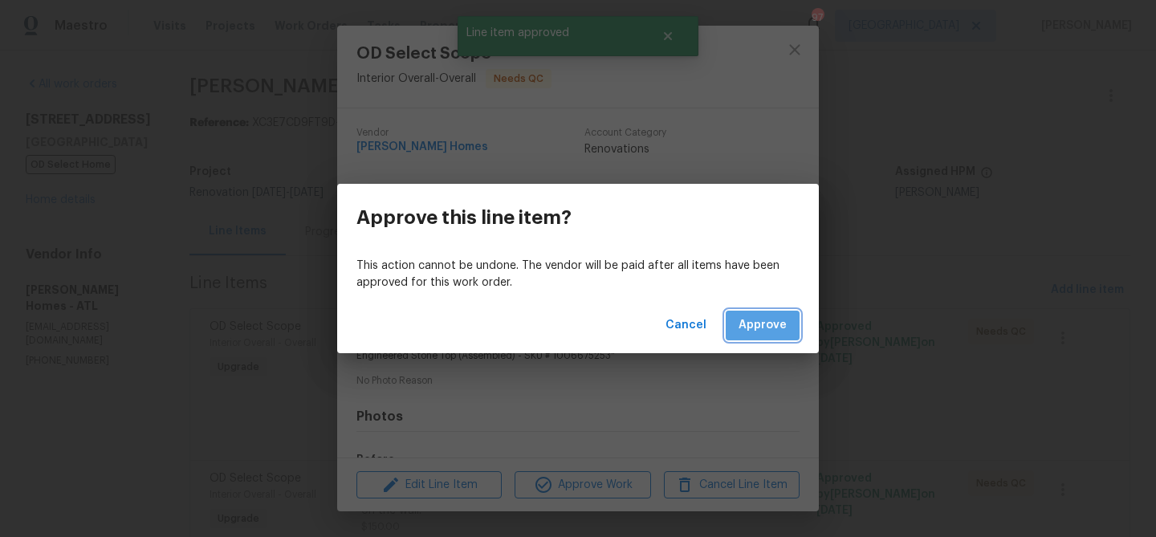
click at [764, 326] on span "Approve" at bounding box center [762, 325] width 48 height 20
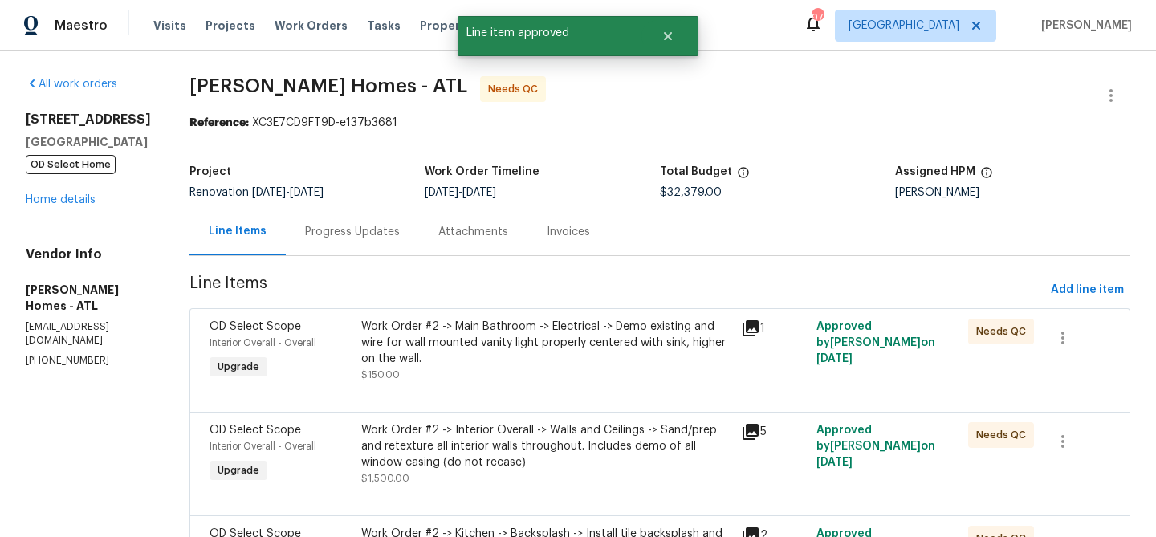
click at [571, 384] on div at bounding box center [659, 392] width 901 height 19
click at [563, 359] on div "Work Order #2 -> Main Bathroom -> Electrical -> Demo existing and wire for wall…" at bounding box center [546, 343] width 370 height 48
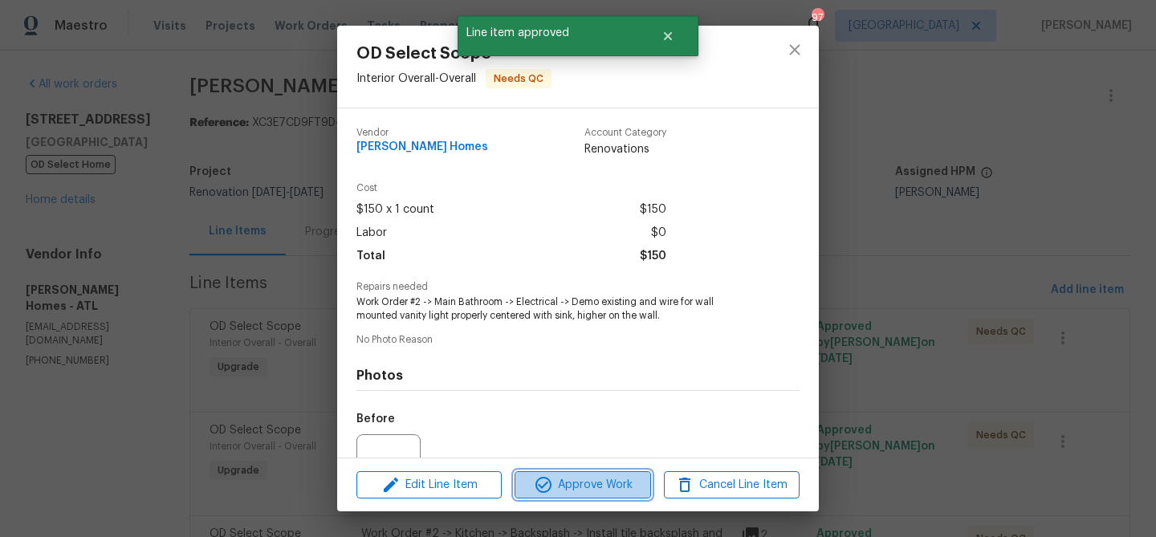
click at [576, 479] on span "Approve Work" at bounding box center [582, 485] width 126 height 20
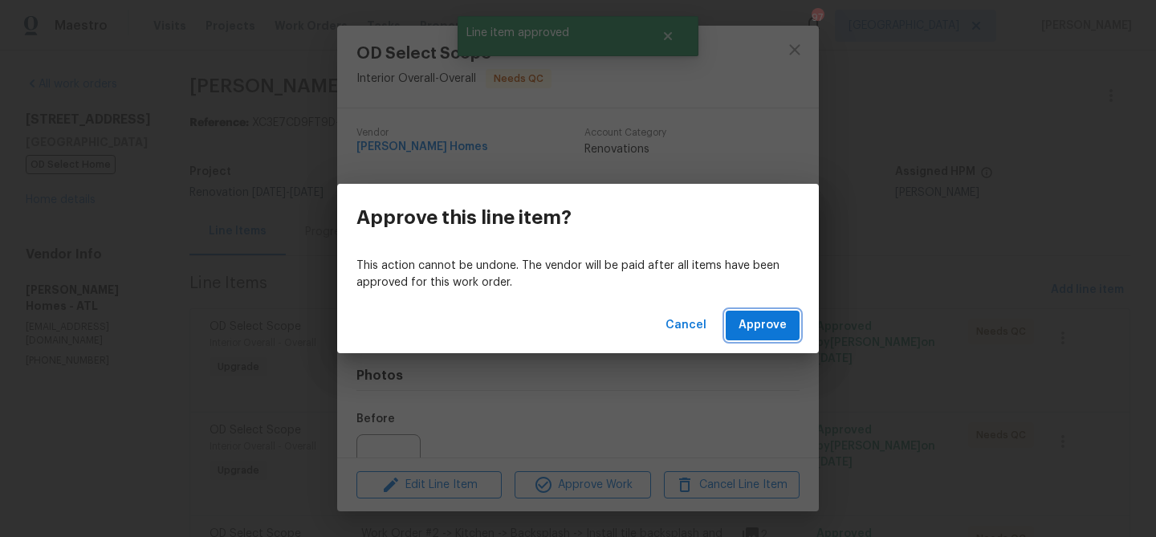
click at [741, 322] on span "Approve" at bounding box center [762, 325] width 48 height 20
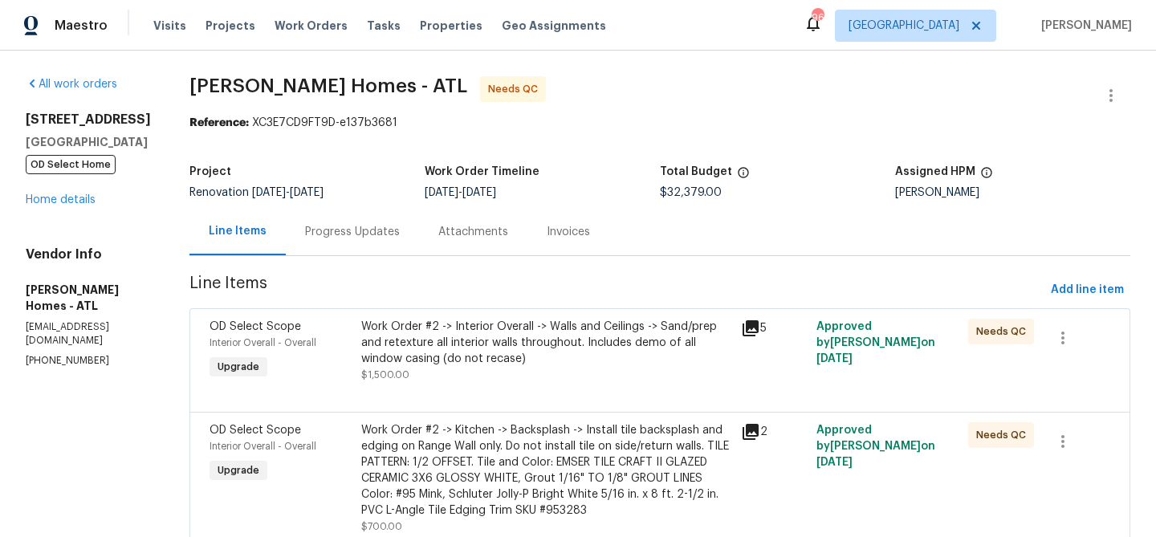
click at [587, 352] on div "Work Order #2 -> Interior Overall -> Walls and Ceilings -> Sand/prep and retext…" at bounding box center [546, 343] width 370 height 48
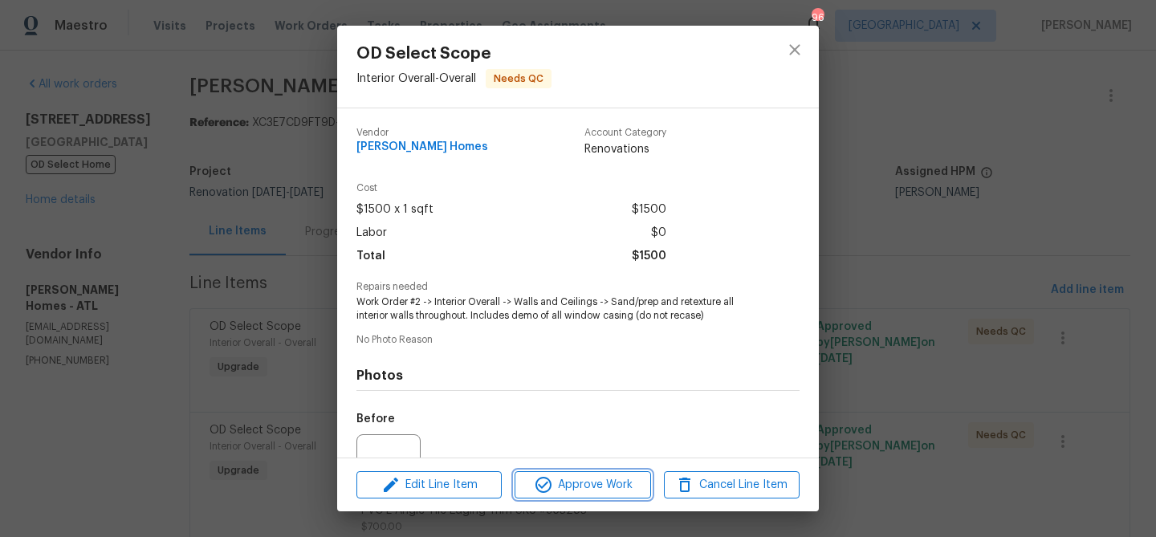
click at [580, 478] on span "Approve Work" at bounding box center [582, 485] width 126 height 20
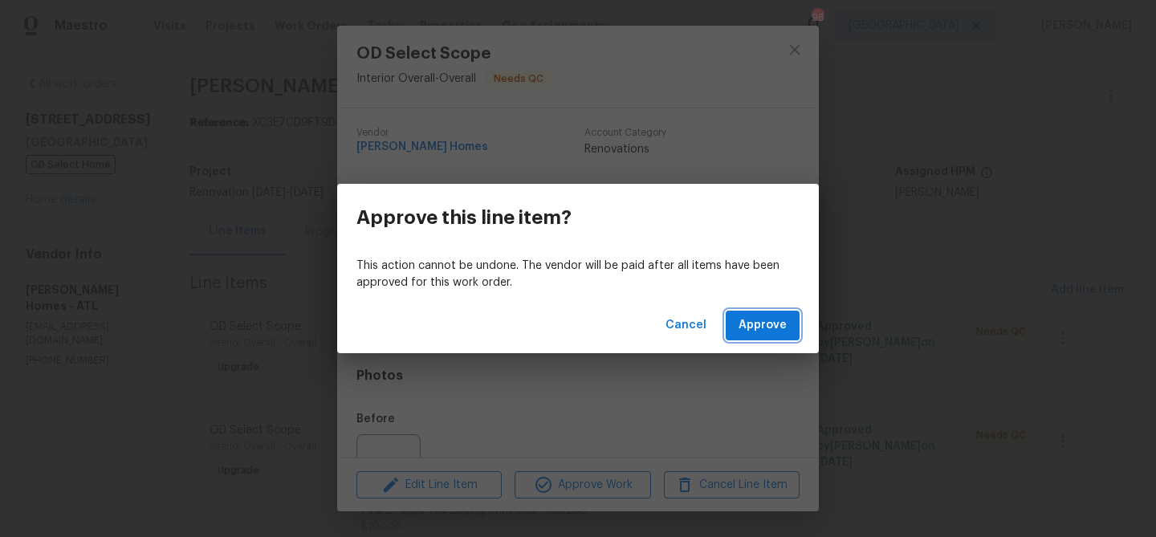
click at [786, 318] on span "Approve" at bounding box center [762, 325] width 48 height 20
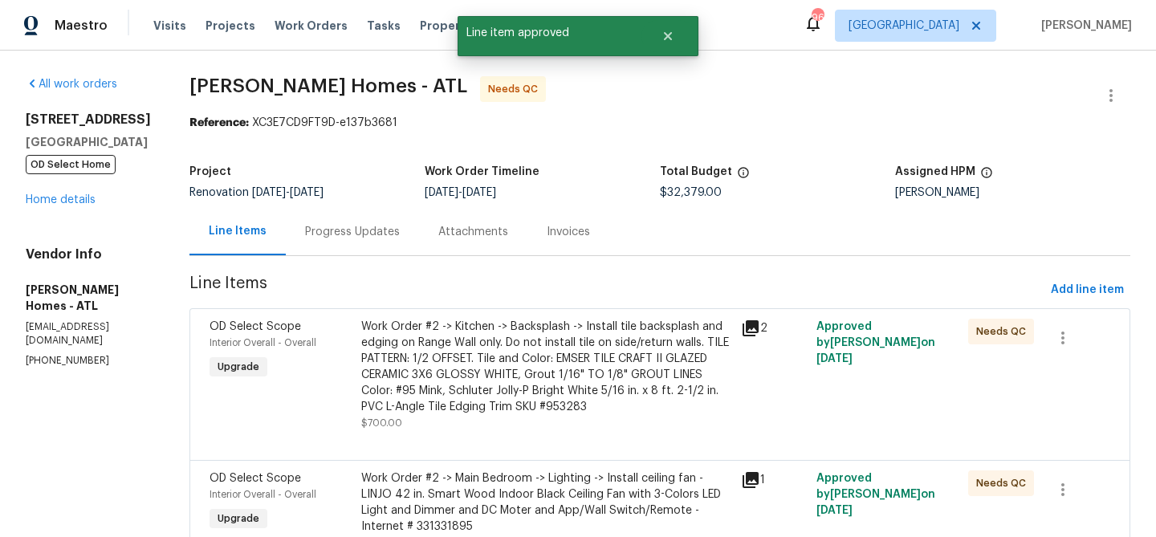
click at [580, 375] on div "Work Order #2 -> Kitchen -> Backsplash -> Install tile backsplash and edging on…" at bounding box center [546, 367] width 370 height 96
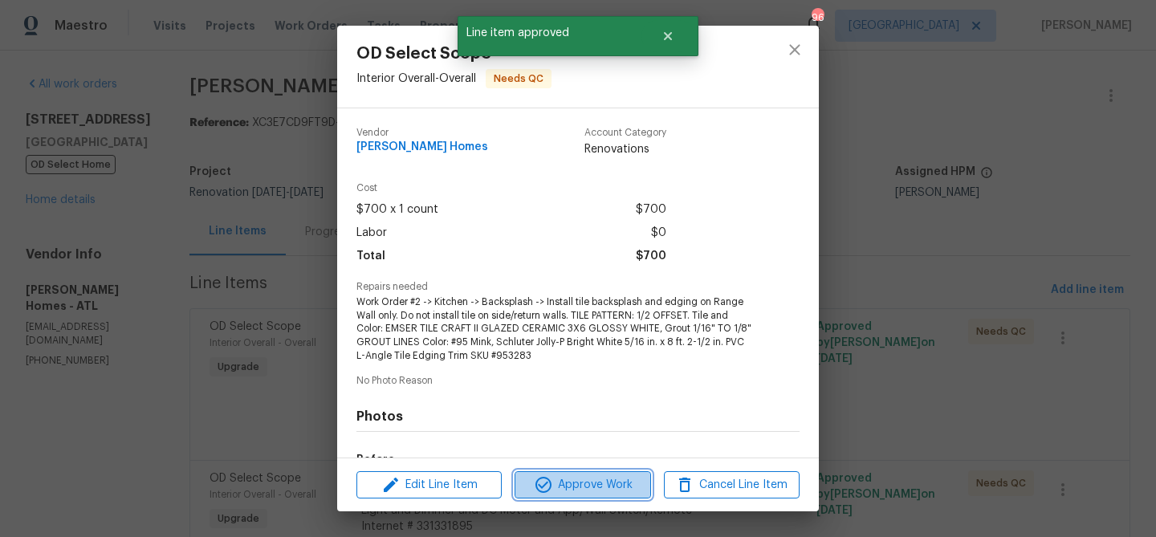
click at [608, 492] on span "Approve Work" at bounding box center [582, 485] width 126 height 20
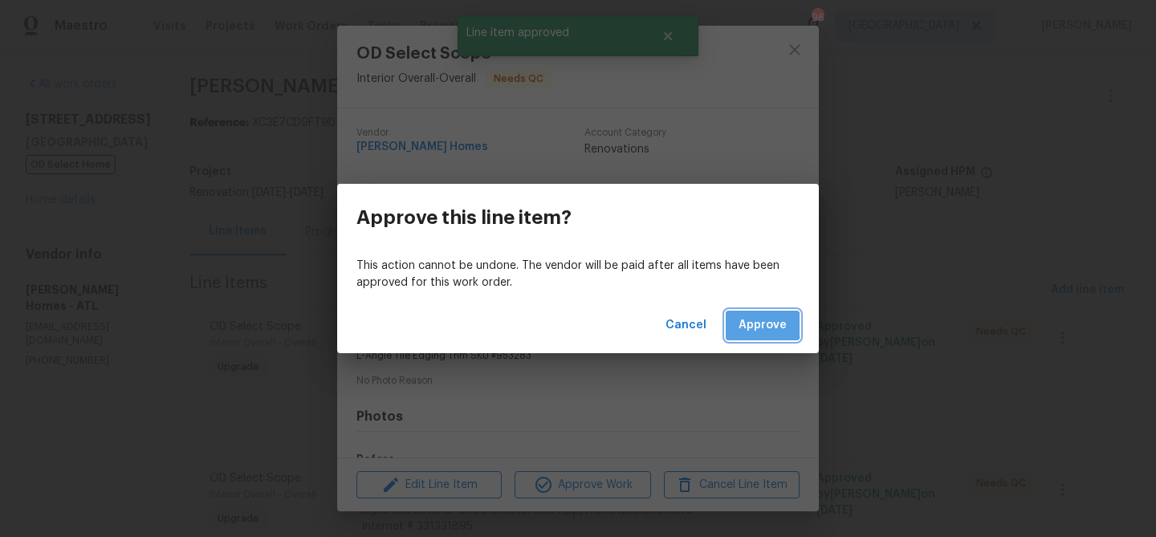
click at [744, 325] on span "Approve" at bounding box center [762, 325] width 48 height 20
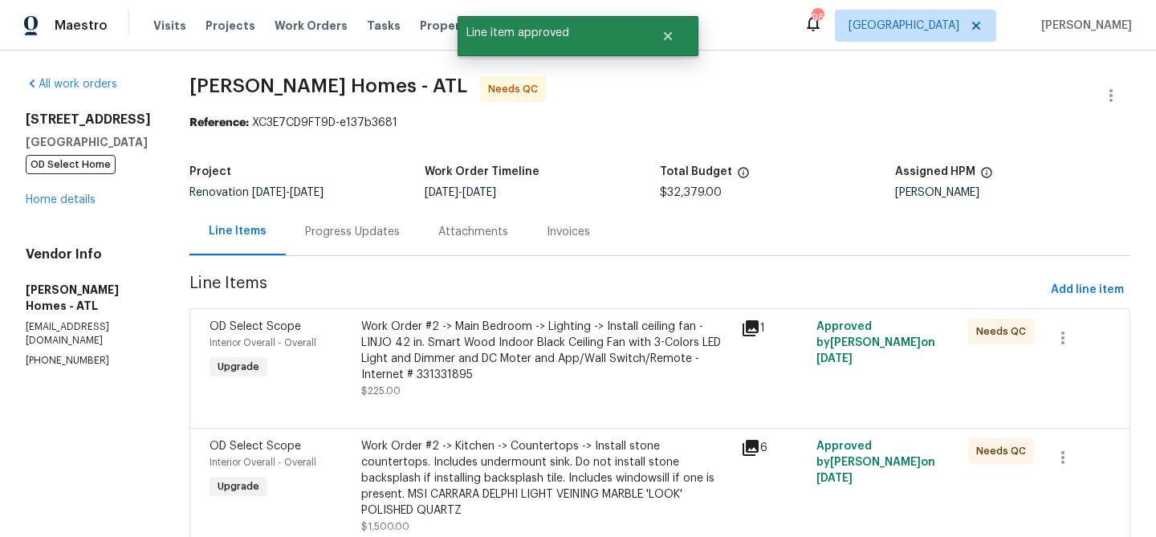
click at [508, 363] on div "Work Order #2 -> Main Bedroom -> Lighting -> Install ceiling fan - LINJO 42 in.…" at bounding box center [546, 351] width 370 height 64
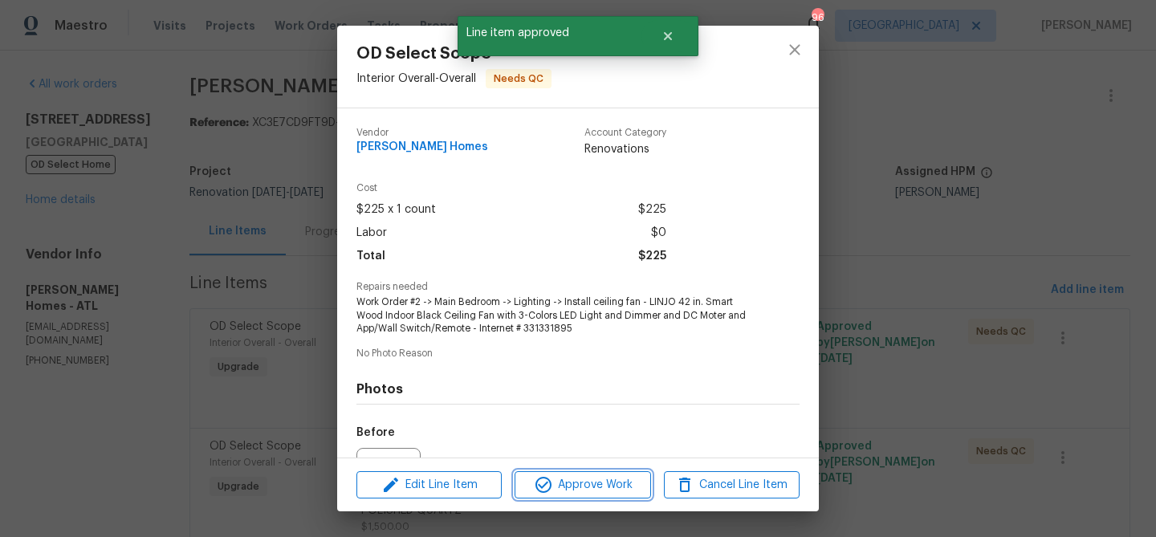
click at [540, 483] on icon "button" at bounding box center [543, 484] width 19 height 19
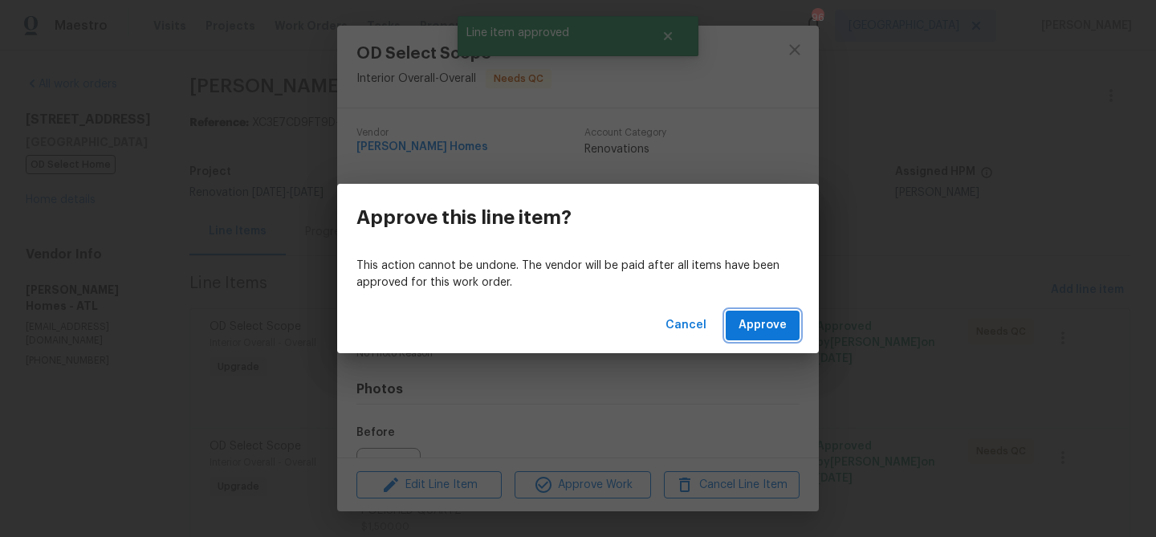
click at [790, 324] on button "Approve" at bounding box center [763, 326] width 74 height 30
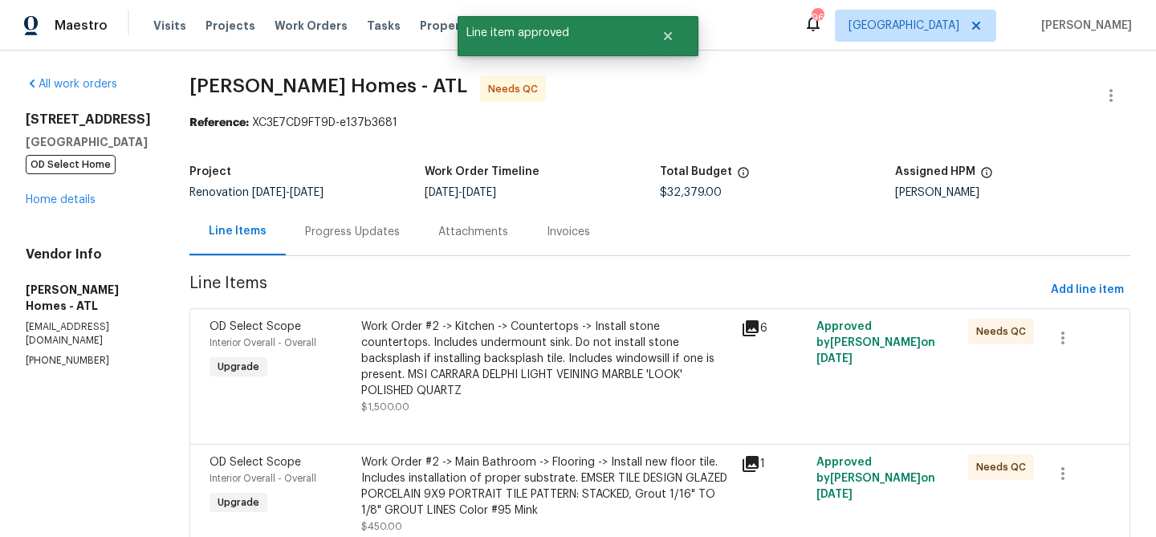
click at [592, 336] on div "Work Order #2 -> Kitchen -> Countertops -> Install stone countertops. Includes …" at bounding box center [546, 359] width 370 height 80
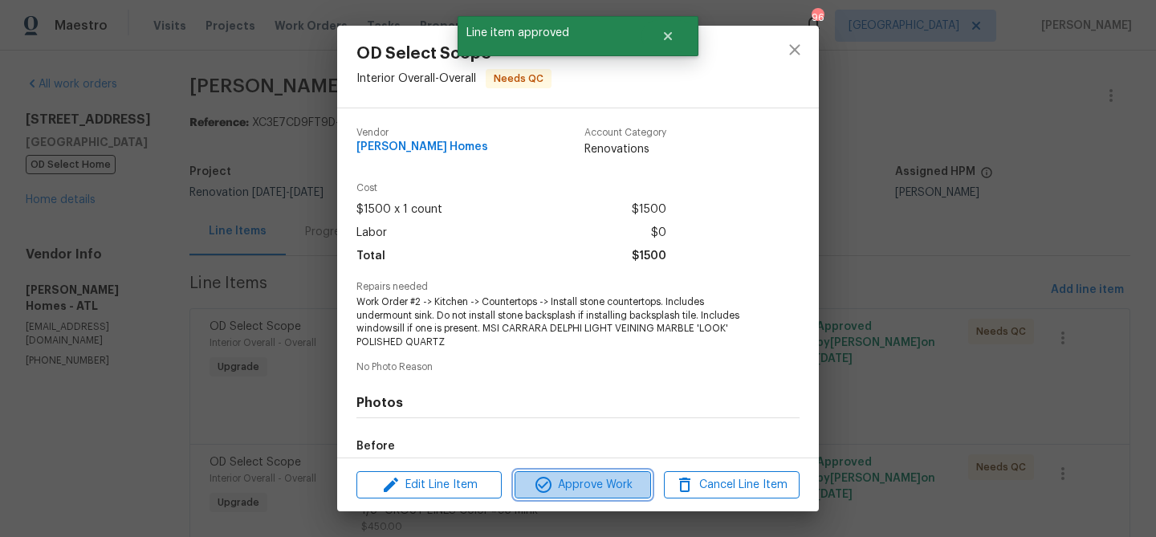
click at [549, 486] on icon "button" at bounding box center [543, 484] width 19 height 19
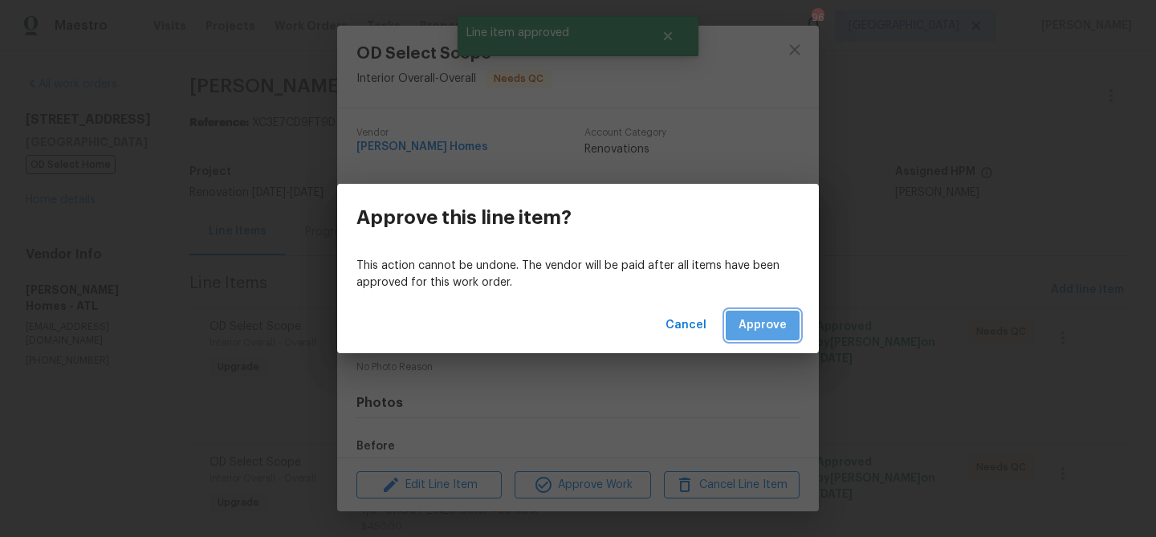
click at [756, 332] on span "Approve" at bounding box center [762, 325] width 48 height 20
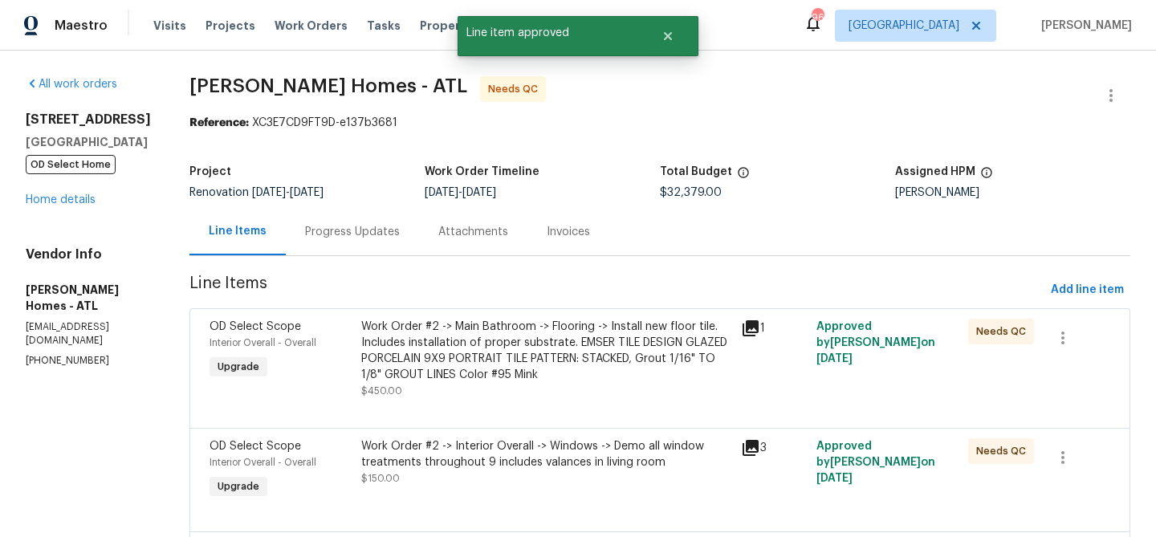
click at [561, 344] on div "Work Order #2 -> Main Bathroom -> Flooring -> Install new floor tile. Includes …" at bounding box center [546, 351] width 370 height 64
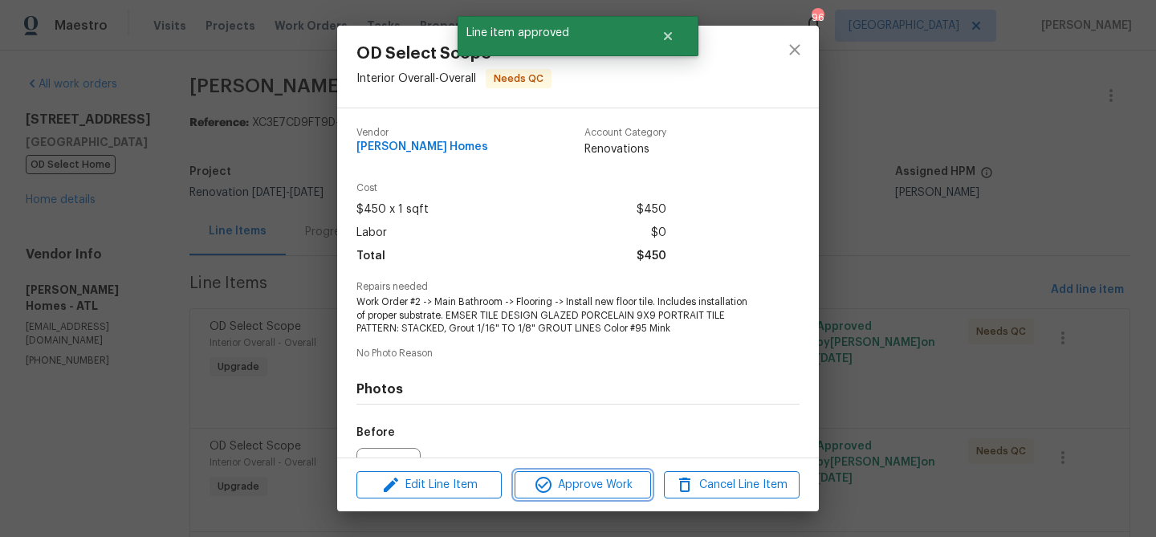
click at [579, 477] on span "Approve Work" at bounding box center [582, 485] width 126 height 20
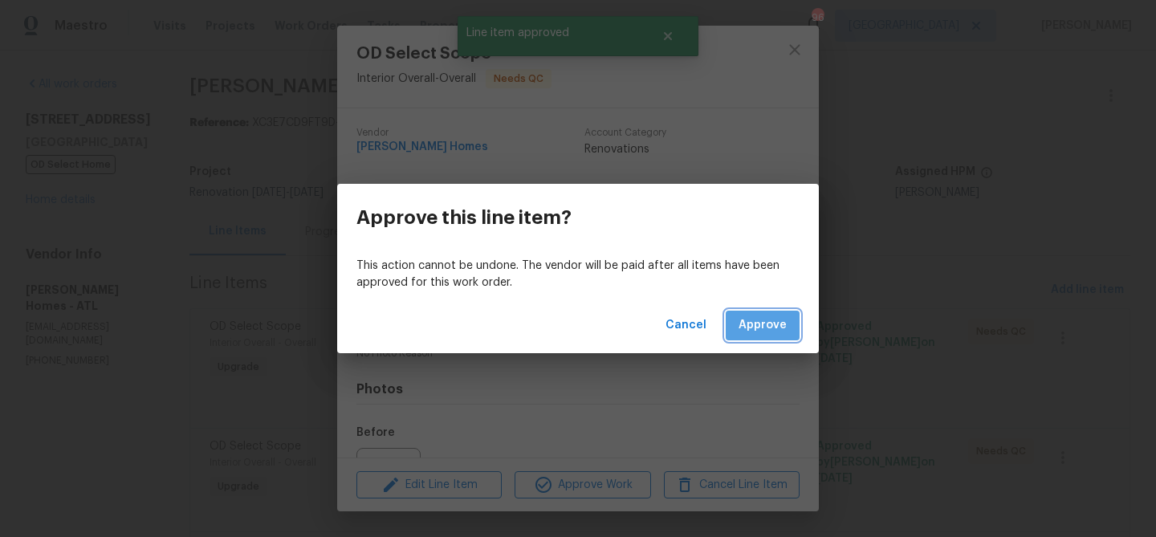
click at [777, 331] on span "Approve" at bounding box center [762, 325] width 48 height 20
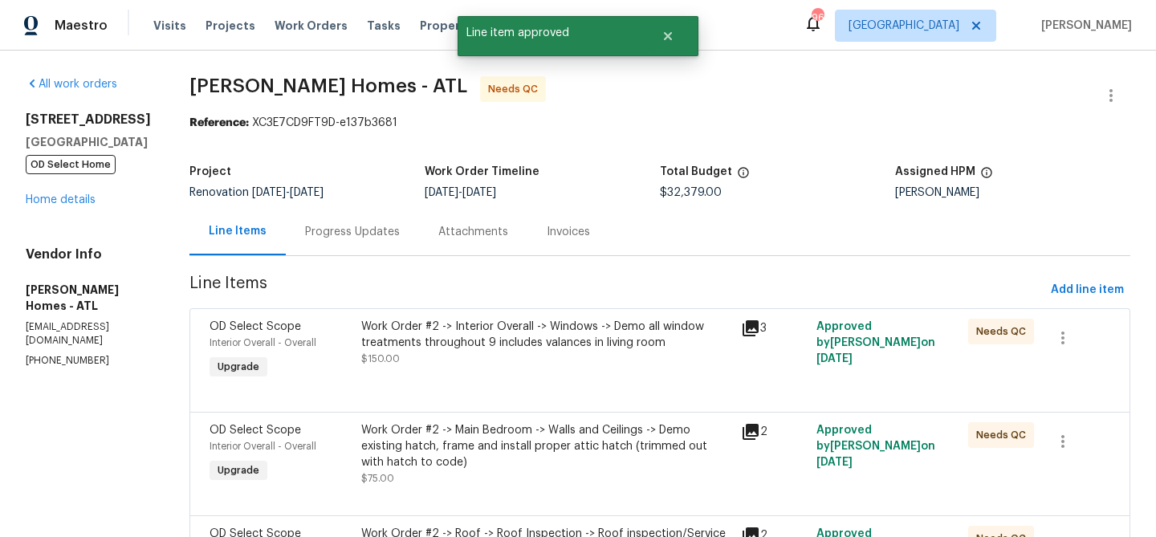
click at [547, 371] on div "Work Order #2 -> Interior Overall -> Windows -> Demo all window treatments thro…" at bounding box center [546, 351] width 380 height 74
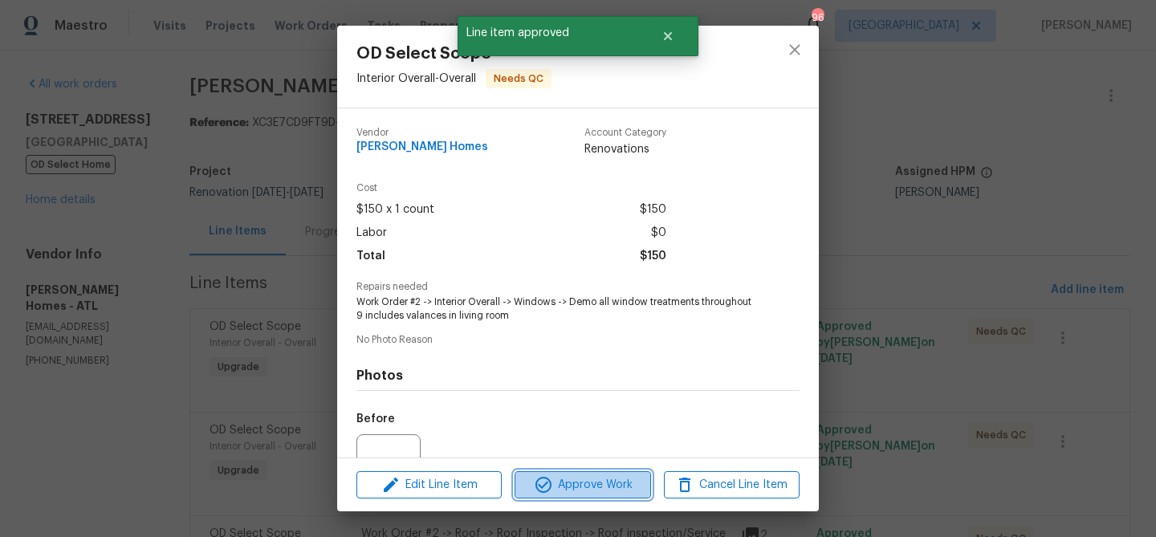
click at [555, 473] on button "Approve Work" at bounding box center [583, 485] width 136 height 28
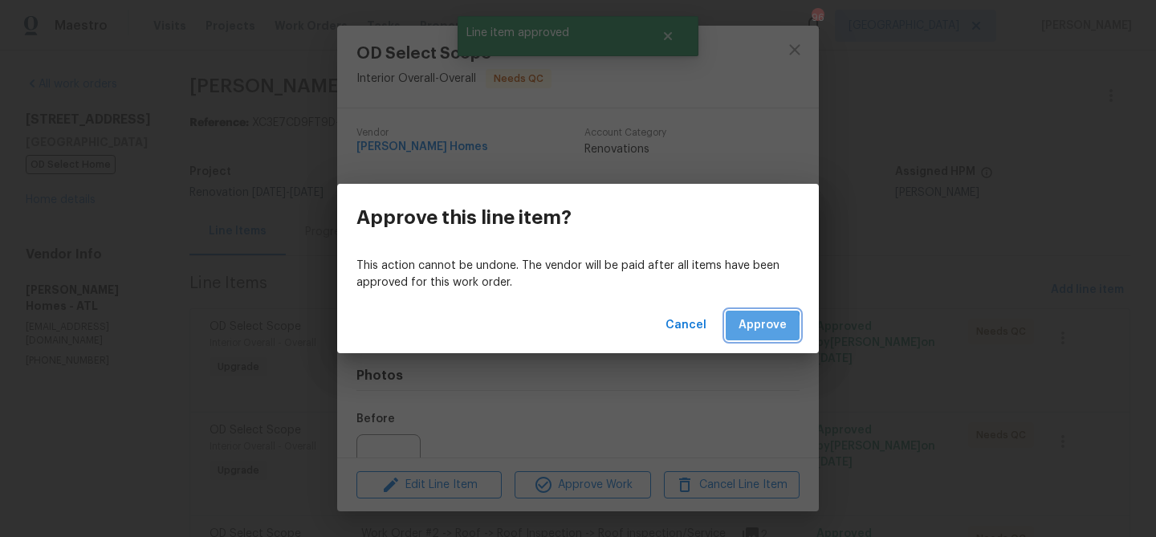
click at [730, 331] on button "Approve" at bounding box center [763, 326] width 74 height 30
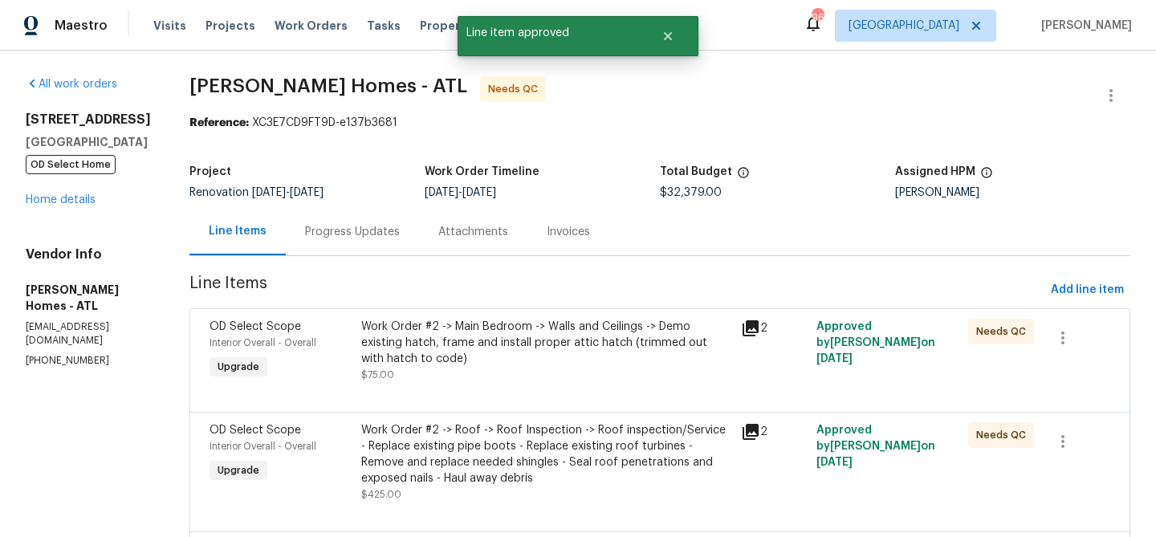
click at [527, 341] on div "Work Order #2 -> Main Bedroom -> Walls and Ceilings -> Demo existing hatch, fra…" at bounding box center [546, 343] width 370 height 48
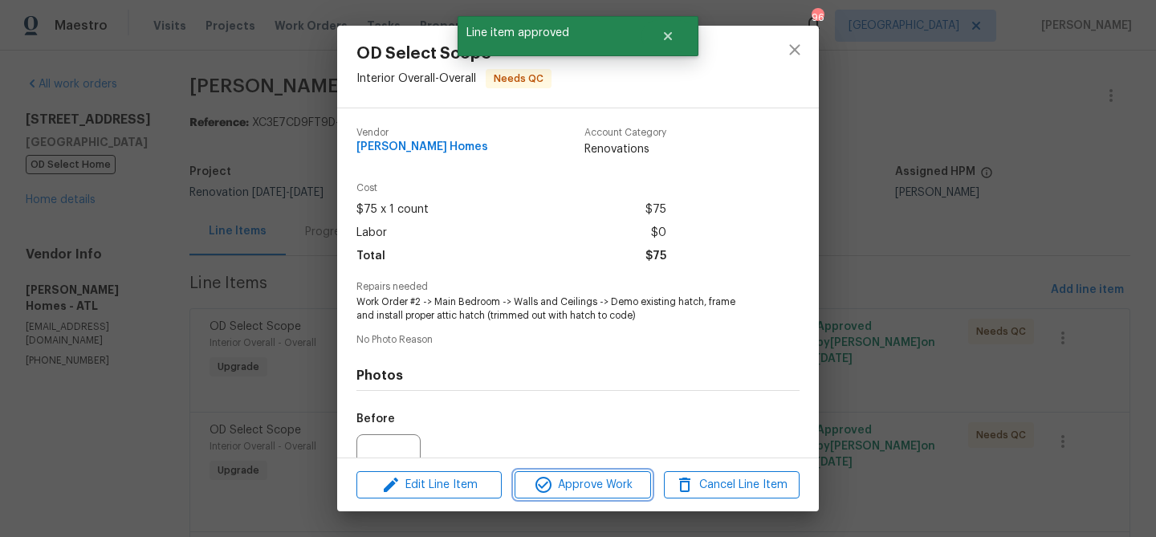
click at [556, 475] on span "Approve Work" at bounding box center [582, 485] width 126 height 20
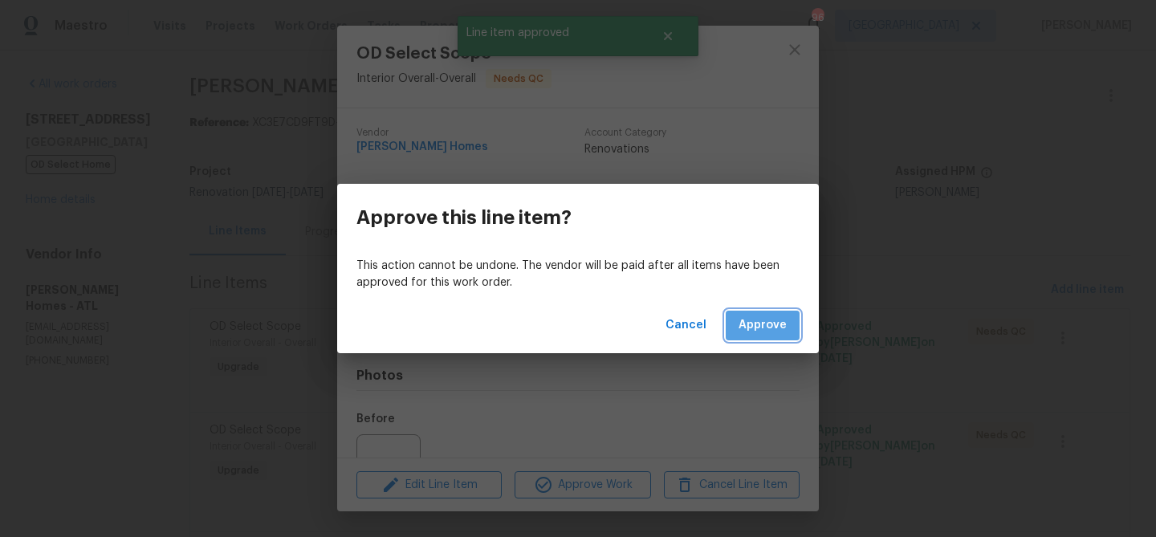
click at [762, 317] on span "Approve" at bounding box center [762, 325] width 48 height 20
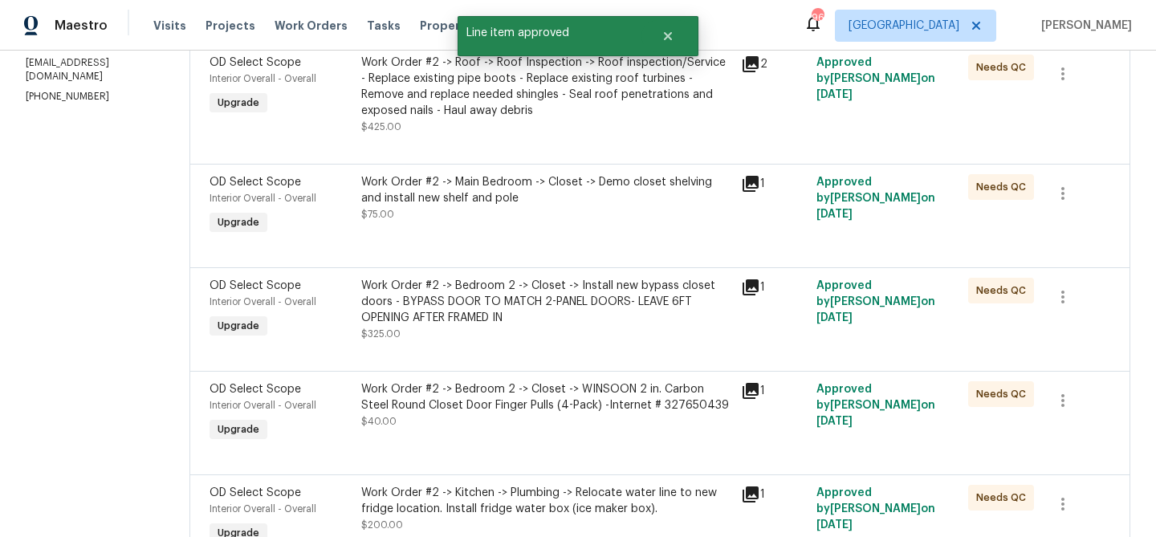
scroll to position [306, 0]
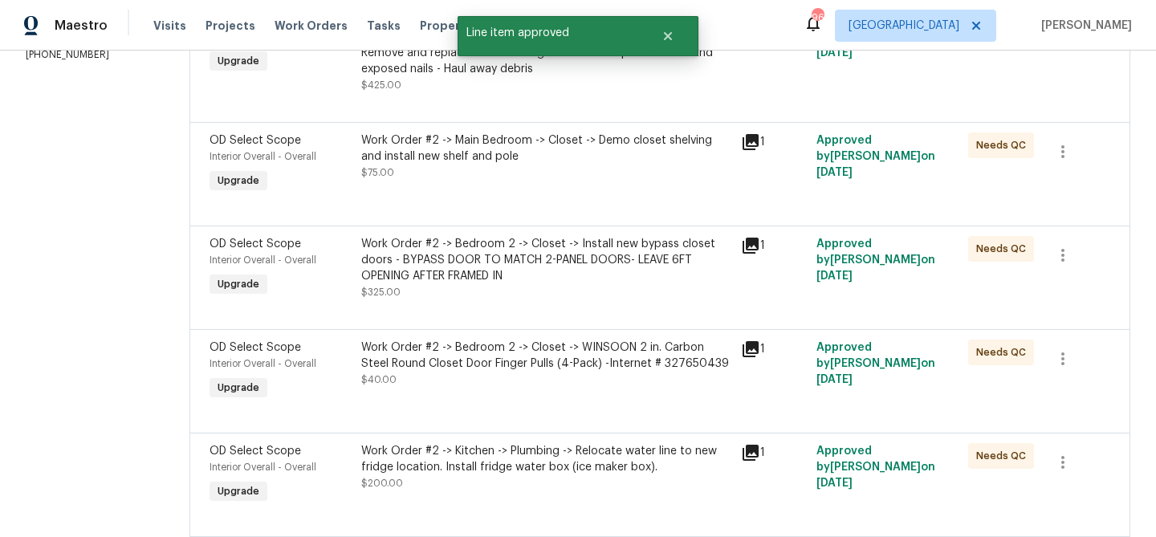
click at [565, 198] on div at bounding box center [659, 206] width 901 height 19
click at [554, 175] on div "Work Order #2 -> Main Bedroom -> Closet -> Demo closet shelving and install new…" at bounding box center [546, 156] width 370 height 48
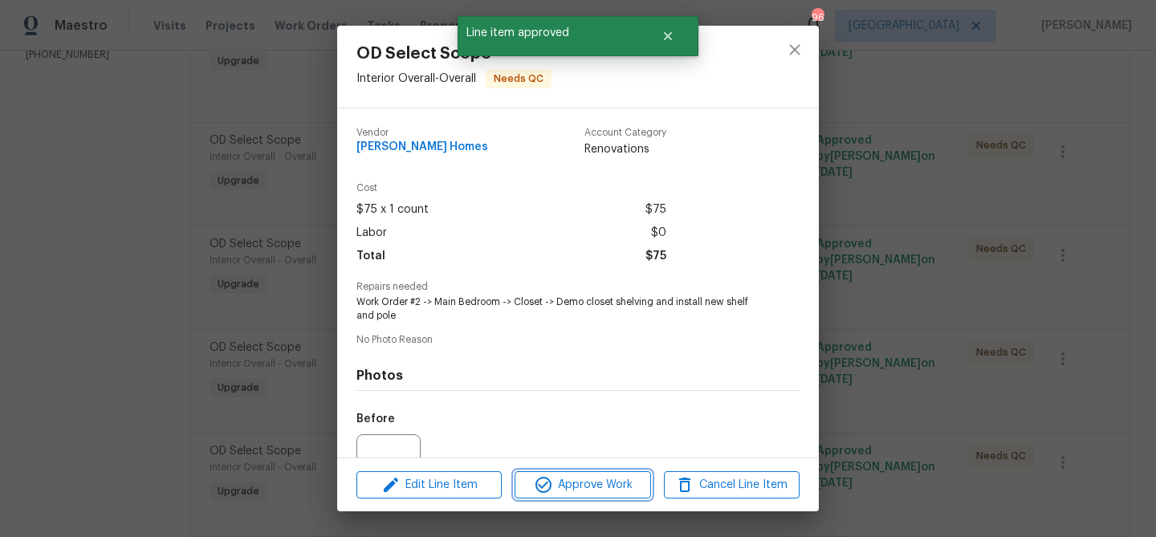
click at [551, 473] on button "Approve Work" at bounding box center [583, 485] width 136 height 28
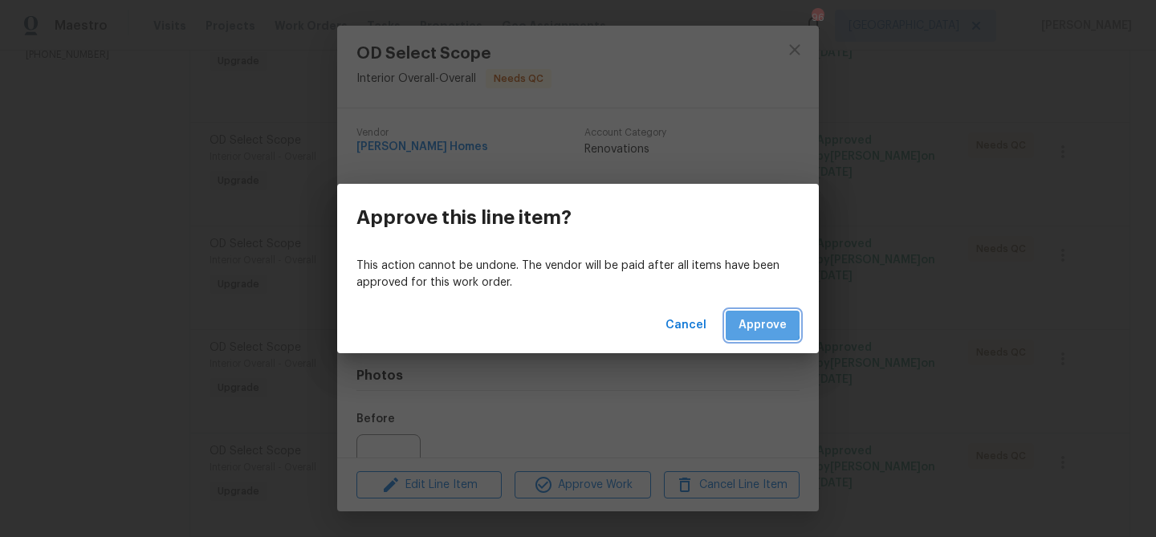
click at [740, 320] on button "Approve" at bounding box center [763, 326] width 74 height 30
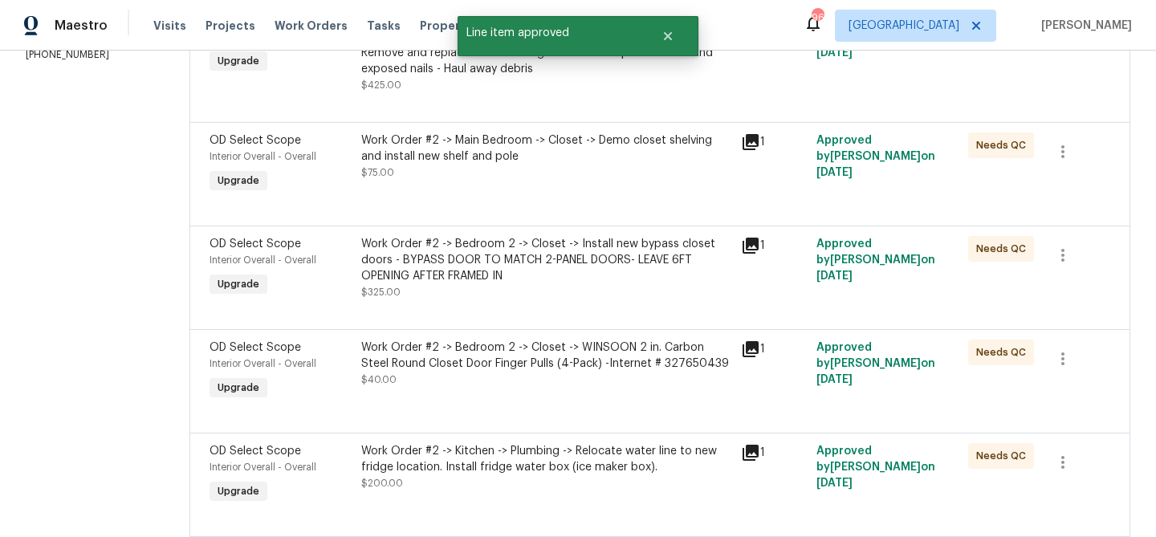
scroll to position [0, 0]
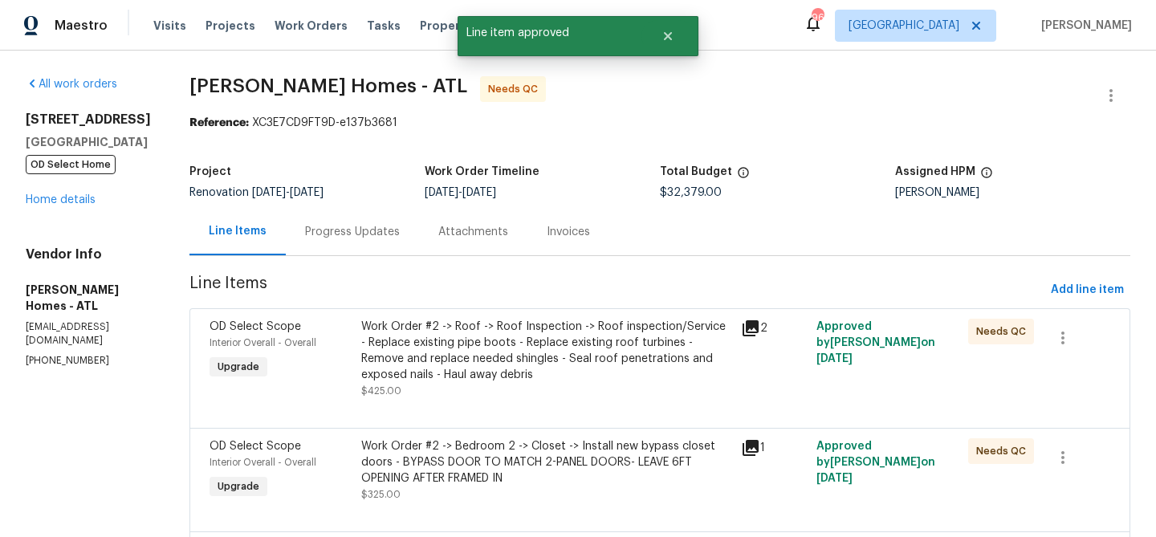
click at [573, 360] on div "Work Order #2 -> Roof -> Roof Inspection -> Roof inspection/Service - Replace e…" at bounding box center [546, 351] width 370 height 64
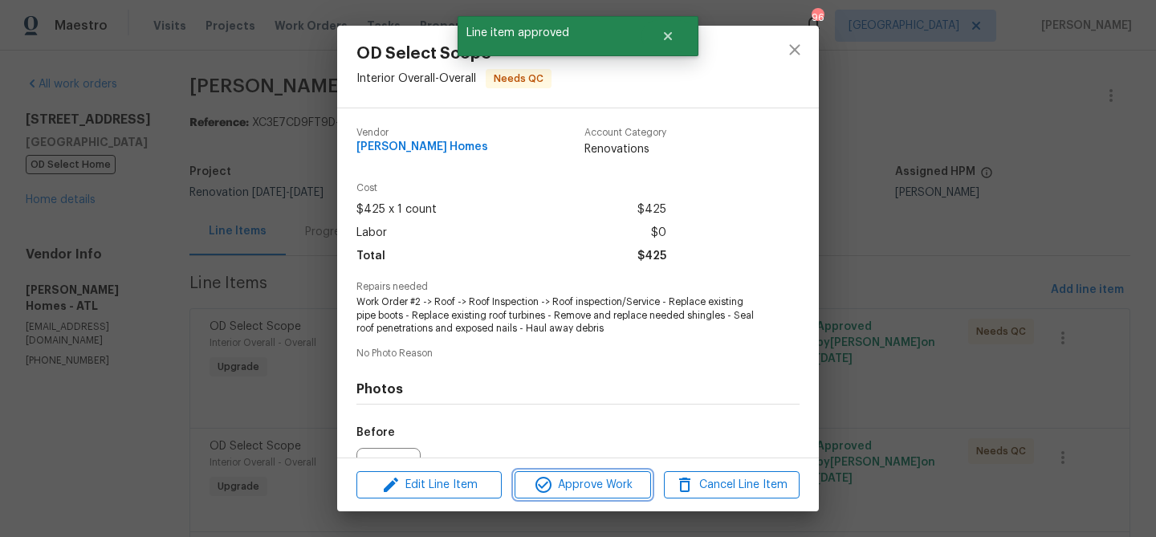
click at [587, 481] on span "Approve Work" at bounding box center [582, 485] width 126 height 20
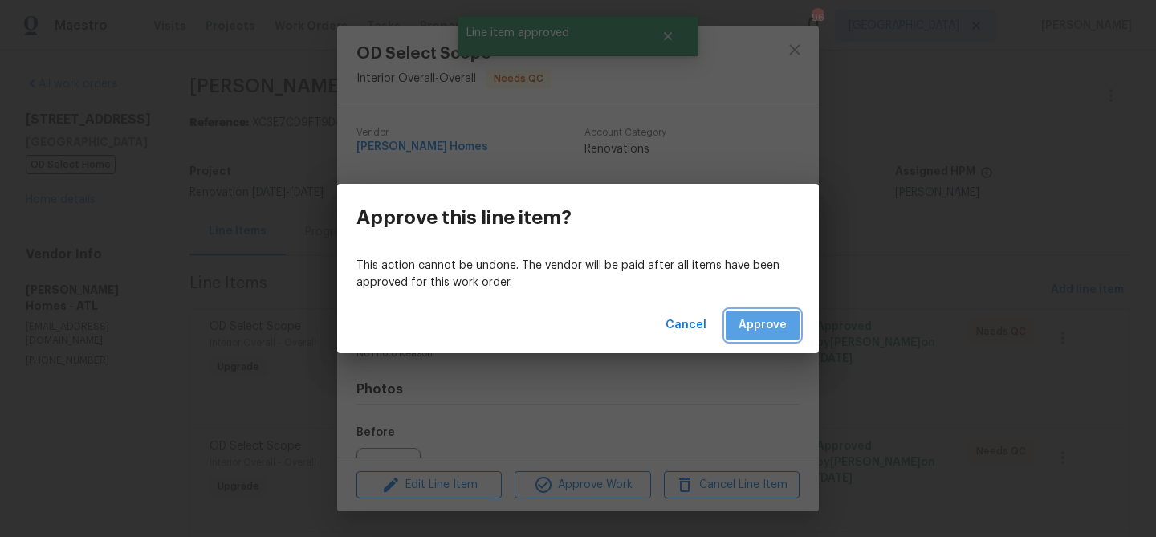
drag, startPoint x: 770, startPoint y: 330, endPoint x: 709, endPoint y: 336, distance: 61.3
click at [764, 328] on span "Approve" at bounding box center [762, 325] width 48 height 20
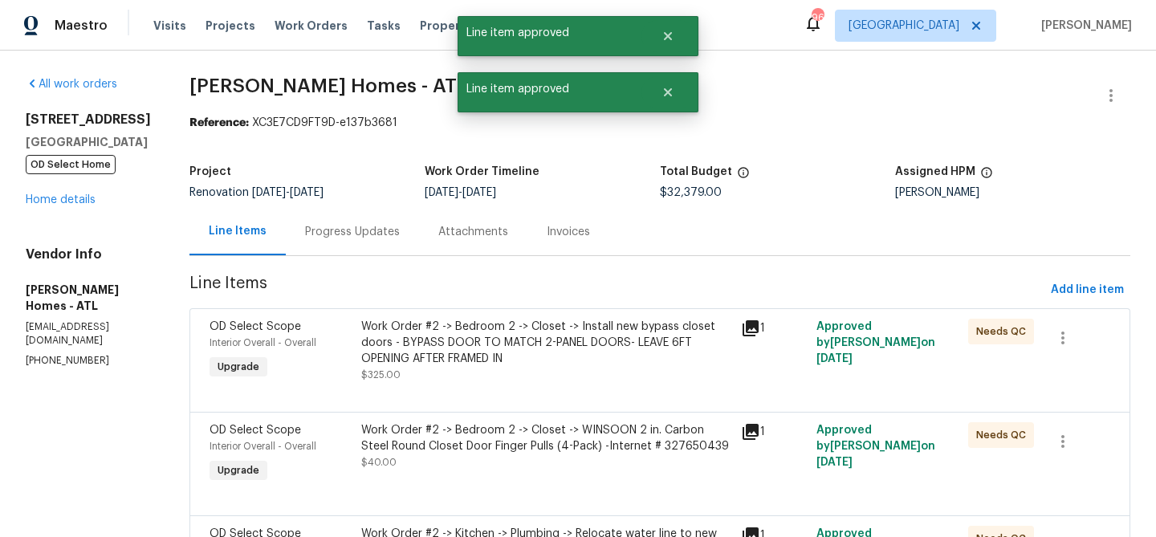
click at [521, 368] on div "Work Order #2 -> Bedroom 2 -> Closet -> Install new bypass closet doors - BYPAS…" at bounding box center [546, 351] width 370 height 64
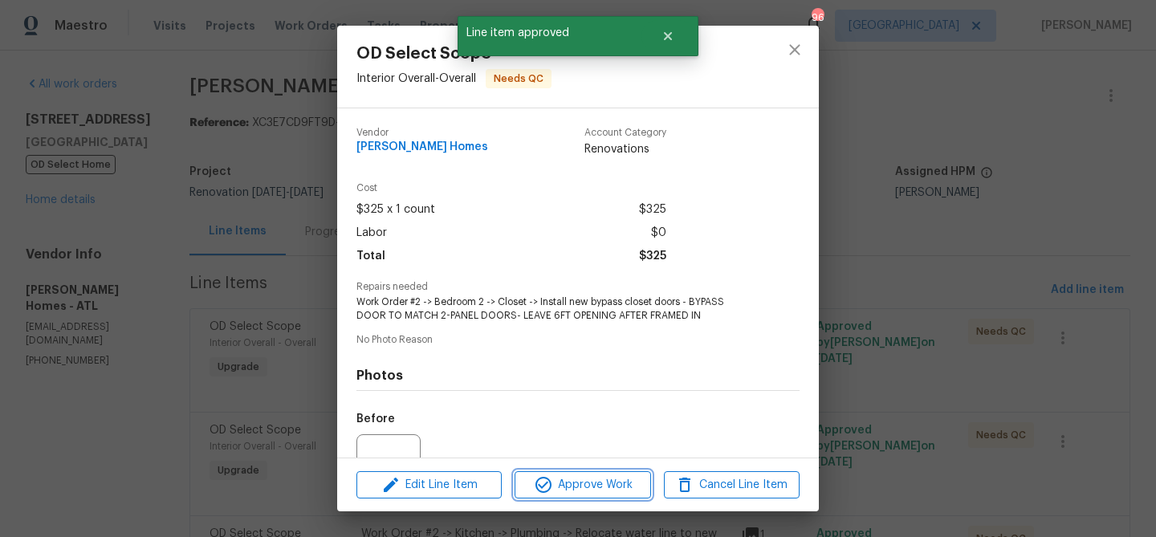
click at [524, 487] on span "Approve Work" at bounding box center [582, 485] width 126 height 20
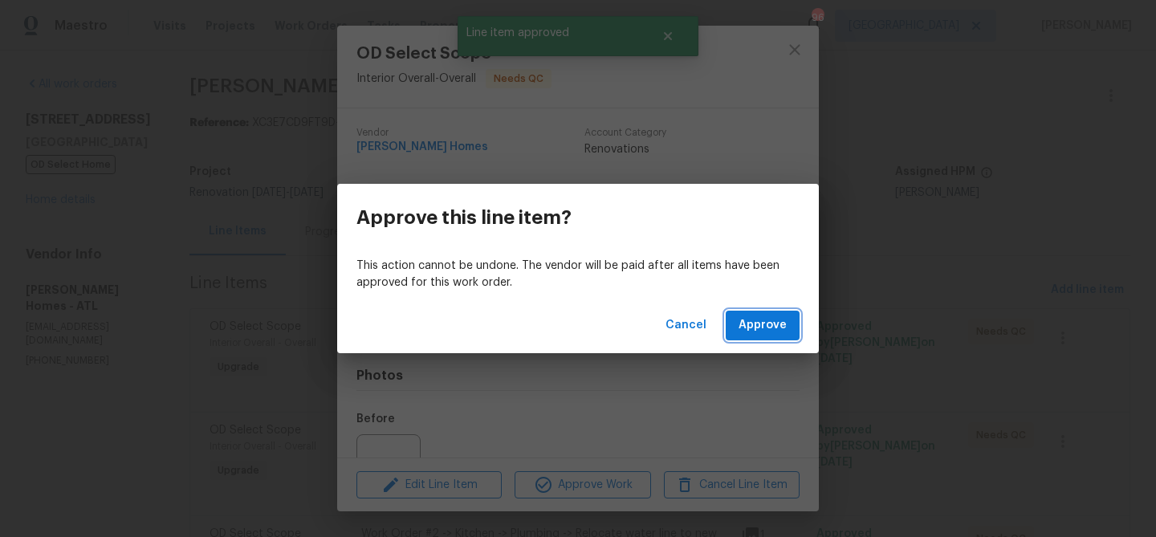
click at [738, 327] on button "Approve" at bounding box center [763, 326] width 74 height 30
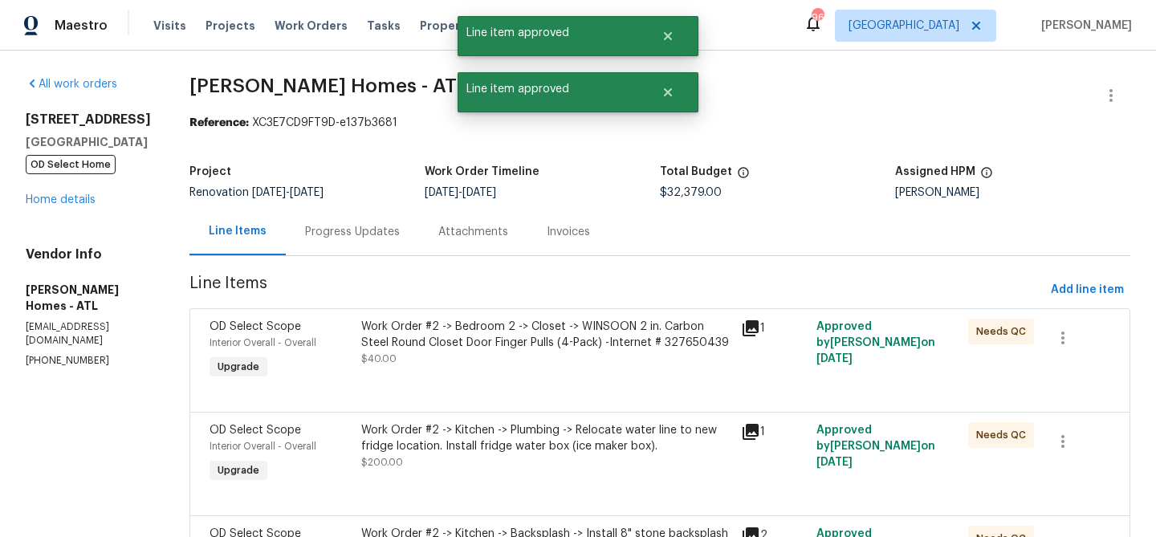
click at [566, 358] on div "Work Order #2 -> Bedroom 2 -> Closet -> WINSOON 2 in. Carbon Steel Round Closet…" at bounding box center [546, 343] width 370 height 48
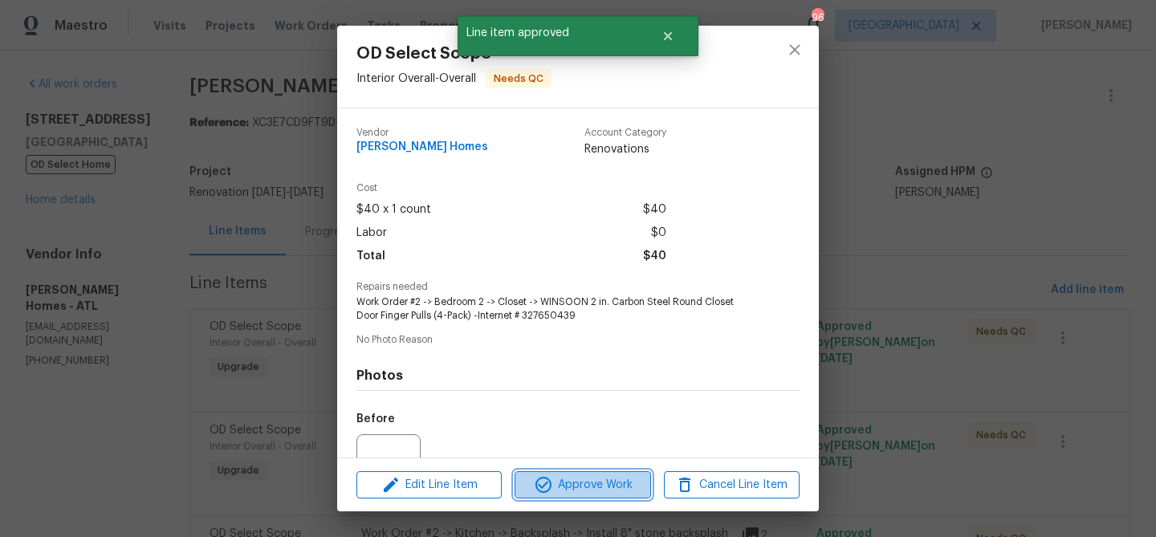
click at [576, 475] on span "Approve Work" at bounding box center [582, 485] width 126 height 20
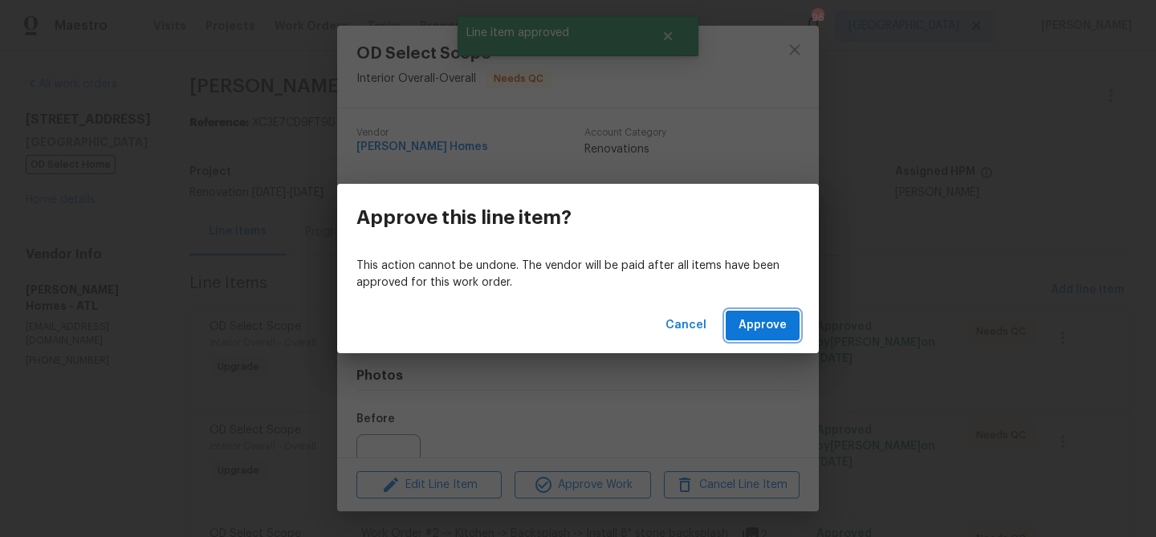
click at [748, 329] on span "Approve" at bounding box center [762, 325] width 48 height 20
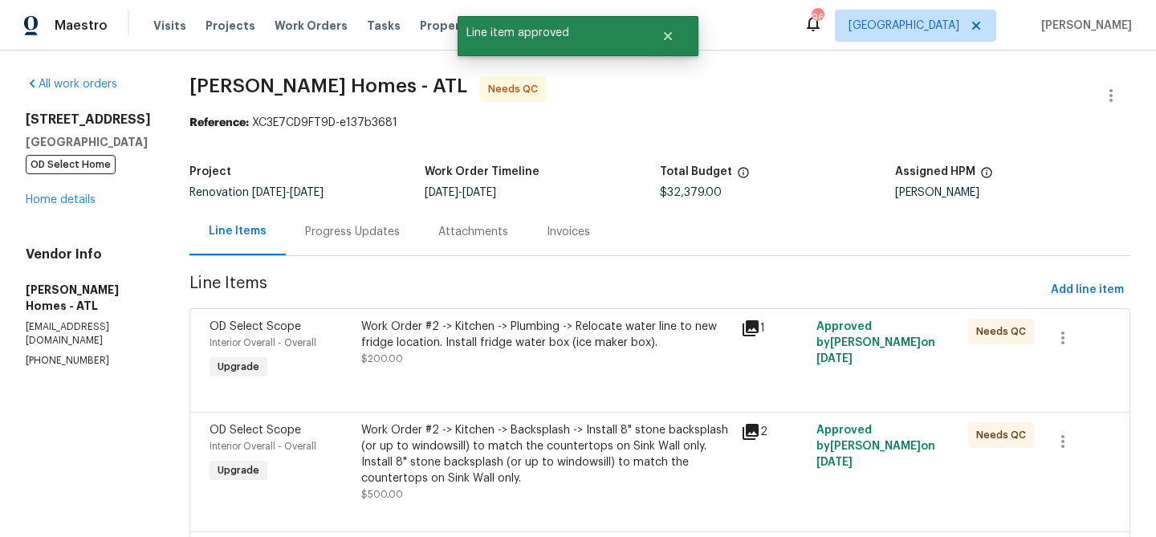
click at [532, 374] on div "Work Order #2 -> Kitchen -> Plumbing -> Relocate water line to new fridge locat…" at bounding box center [546, 351] width 380 height 74
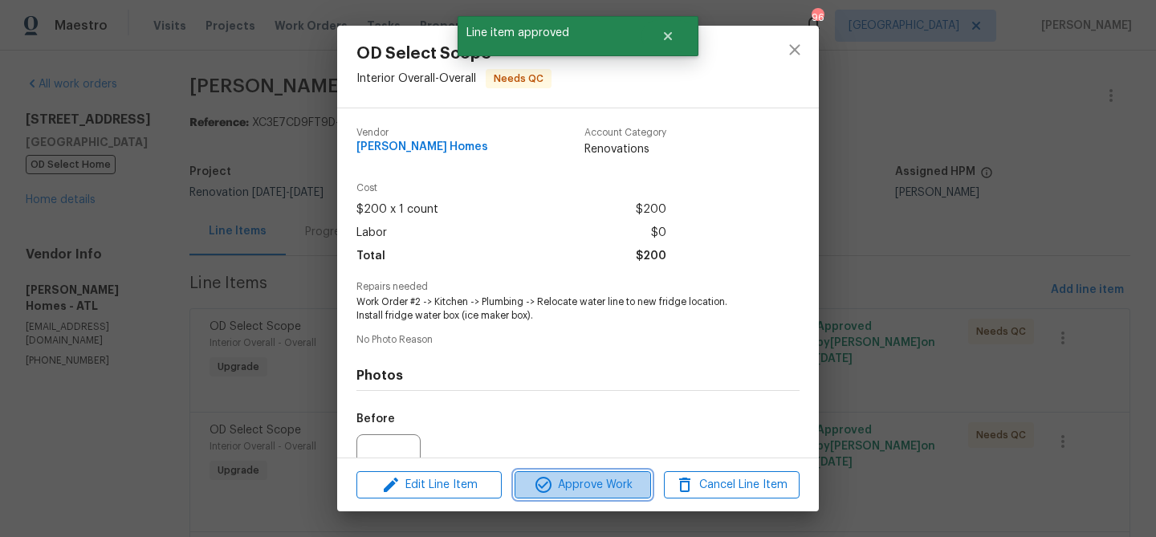
click at [585, 481] on span "Approve Work" at bounding box center [582, 485] width 126 height 20
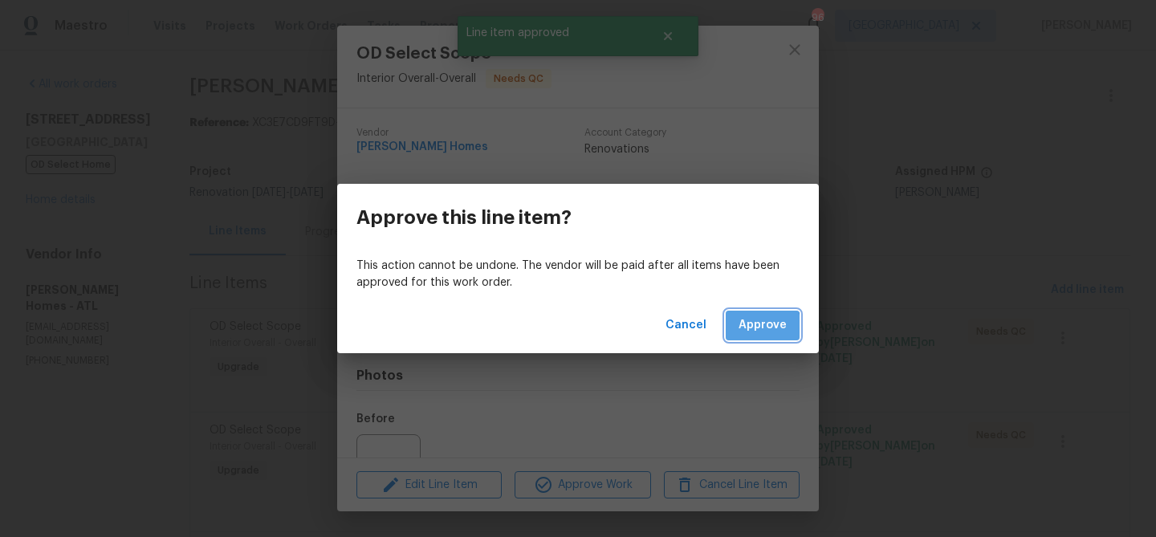
click at [754, 327] on span "Approve" at bounding box center [762, 325] width 48 height 20
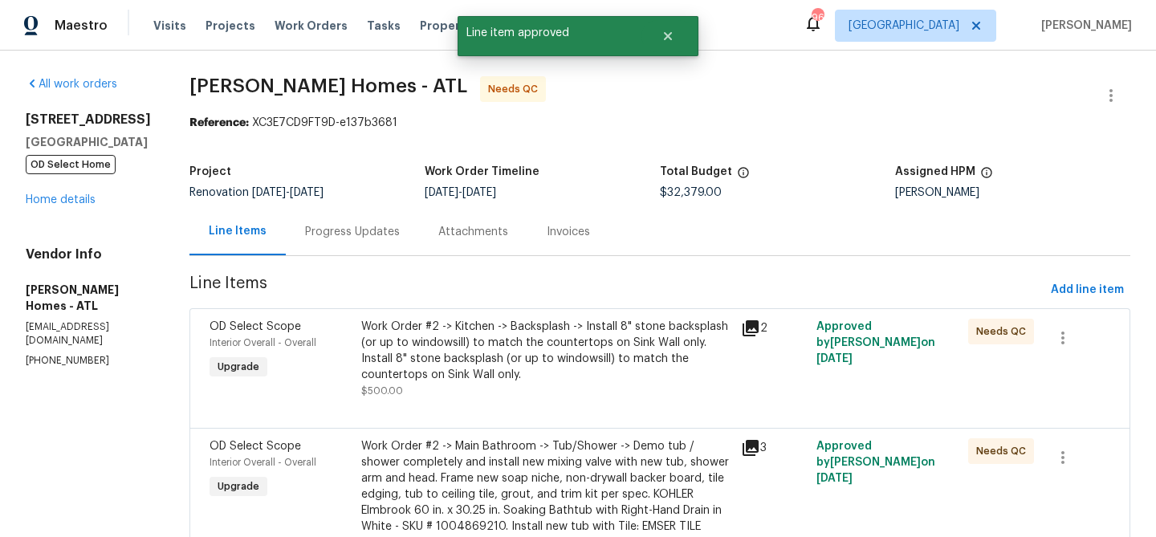
click at [555, 339] on div "Work Order #2 -> Kitchen -> Backsplash -> Install 8" stone backsplash (or up to…" at bounding box center [546, 351] width 370 height 64
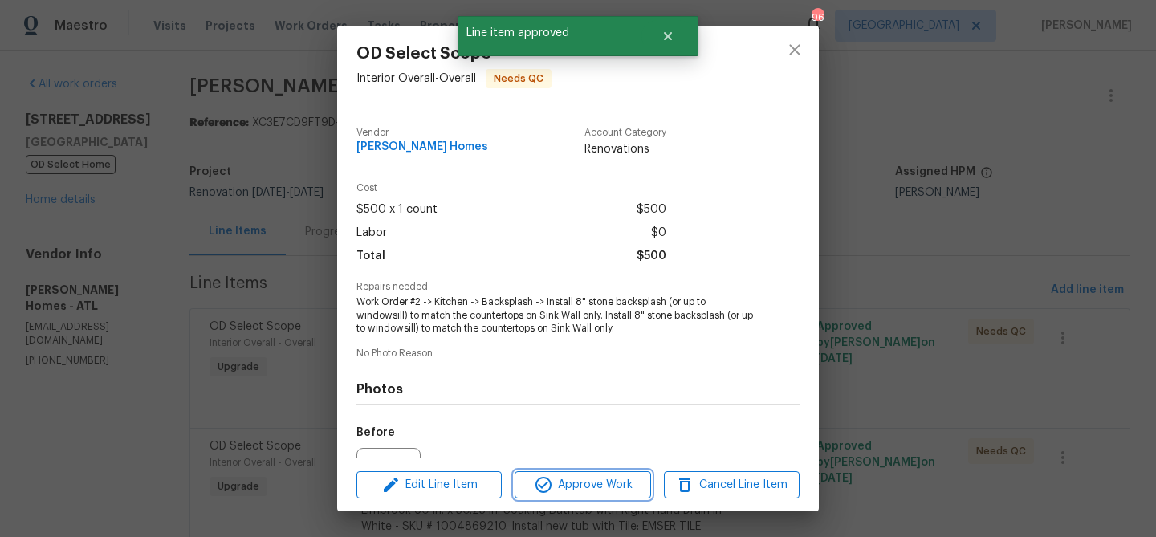
click at [587, 475] on span "Approve Work" at bounding box center [582, 485] width 126 height 20
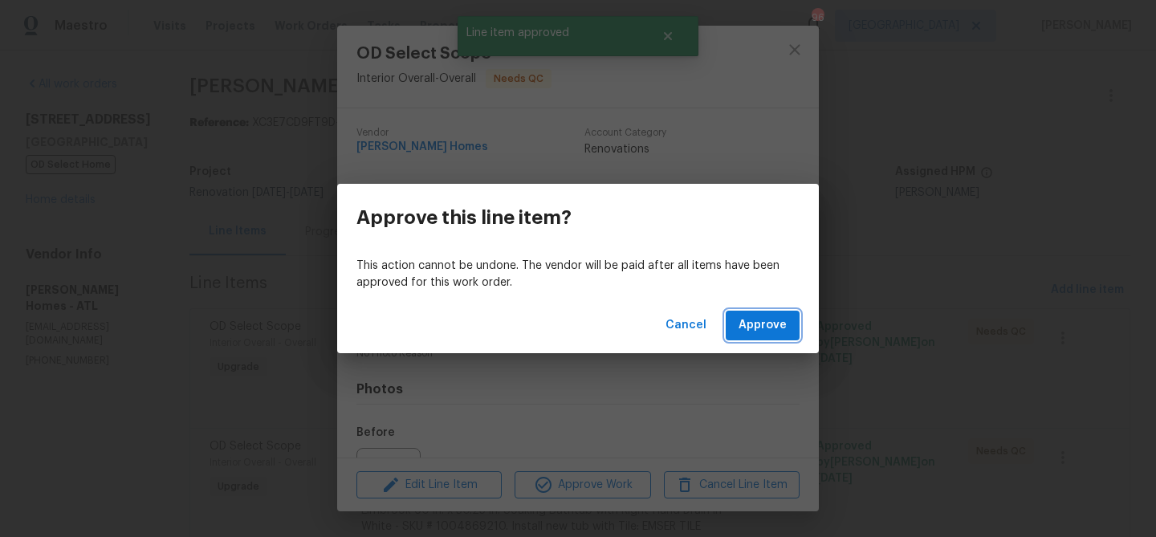
click at [742, 312] on button "Approve" at bounding box center [763, 326] width 74 height 30
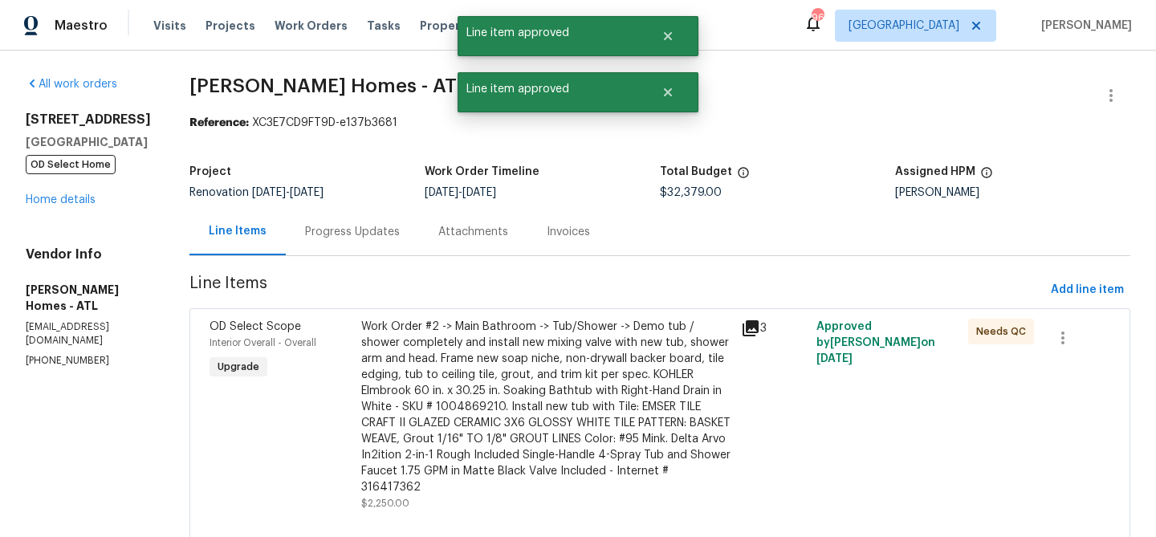
click at [571, 353] on div "Work Order #2 -> Main Bathroom -> Tub/Shower -> Demo tub / shower completely an…" at bounding box center [546, 407] width 370 height 177
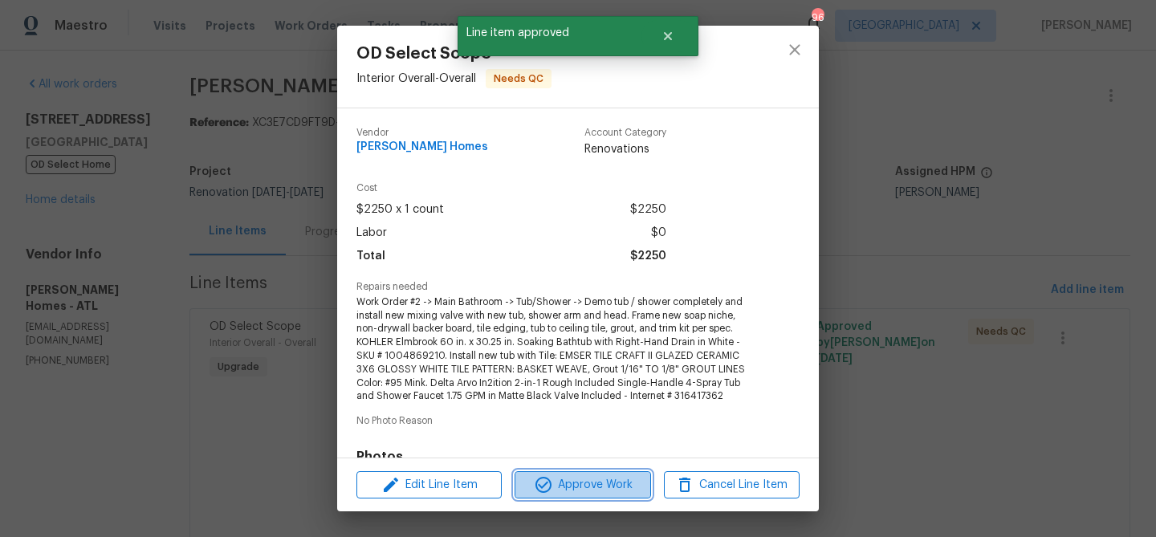
click at [569, 485] on span "Approve Work" at bounding box center [582, 485] width 126 height 20
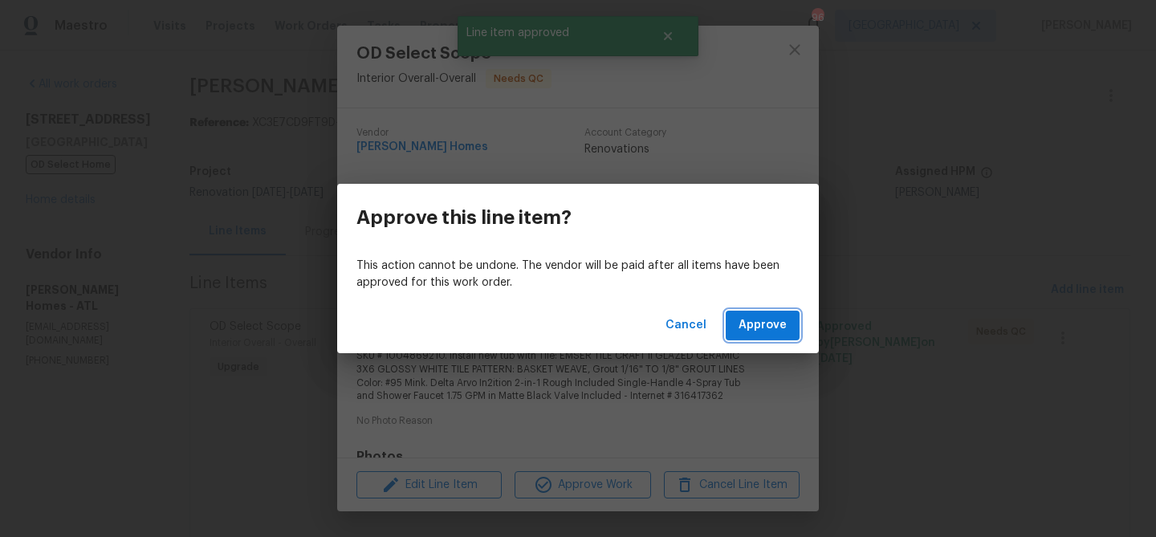
drag, startPoint x: 768, startPoint y: 333, endPoint x: 718, endPoint y: 333, distance: 50.6
click at [767, 333] on span "Approve" at bounding box center [762, 325] width 48 height 20
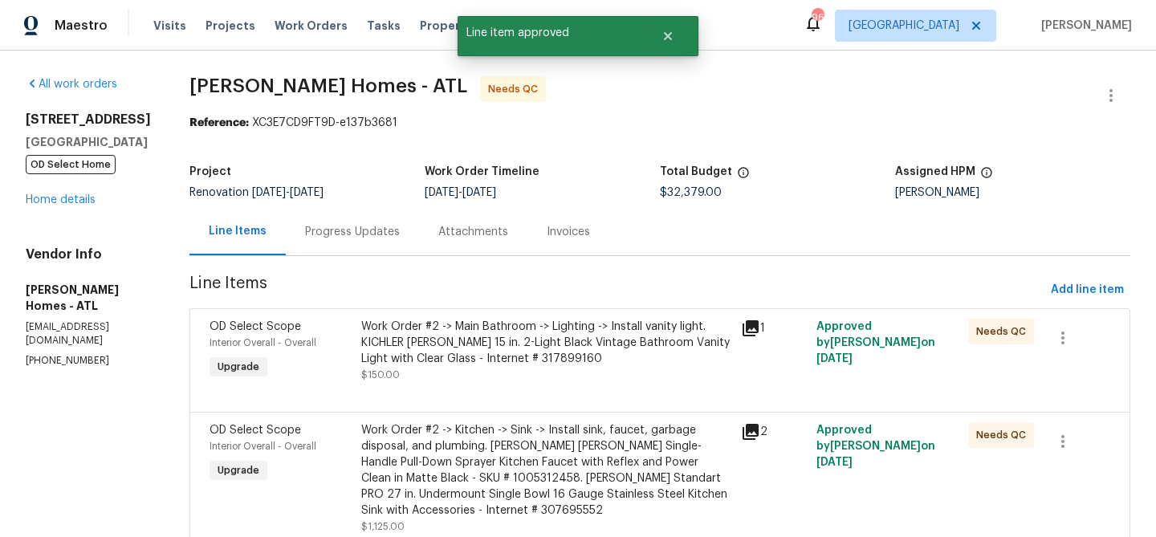
click at [466, 392] on div at bounding box center [659, 392] width 901 height 19
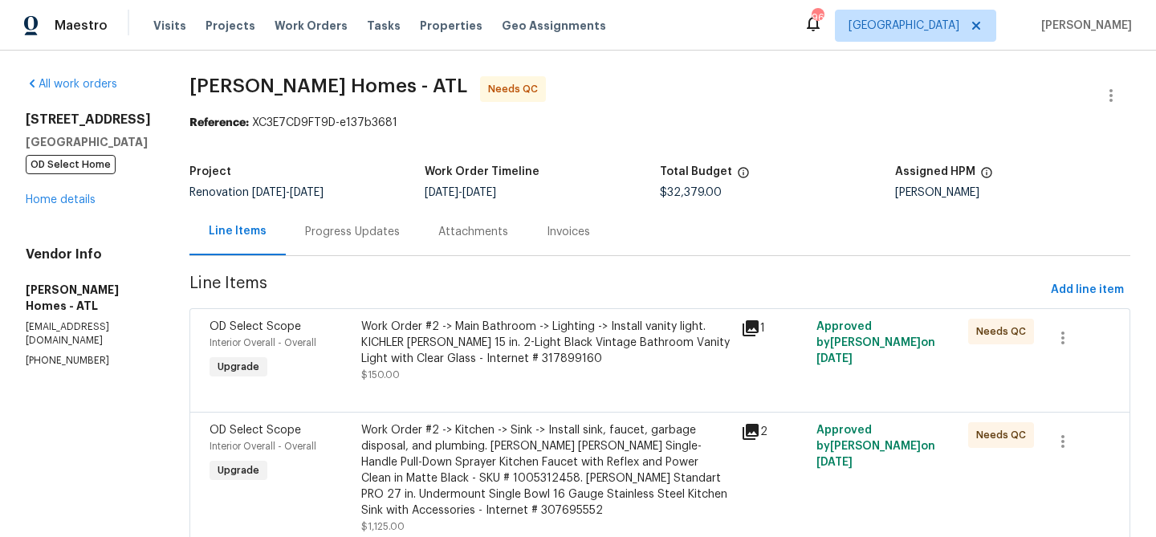
click at [480, 360] on div "Work Order #2 -> Main Bathroom -> Lighting -> Install vanity light. KICHLER Mel…" at bounding box center [546, 343] width 370 height 48
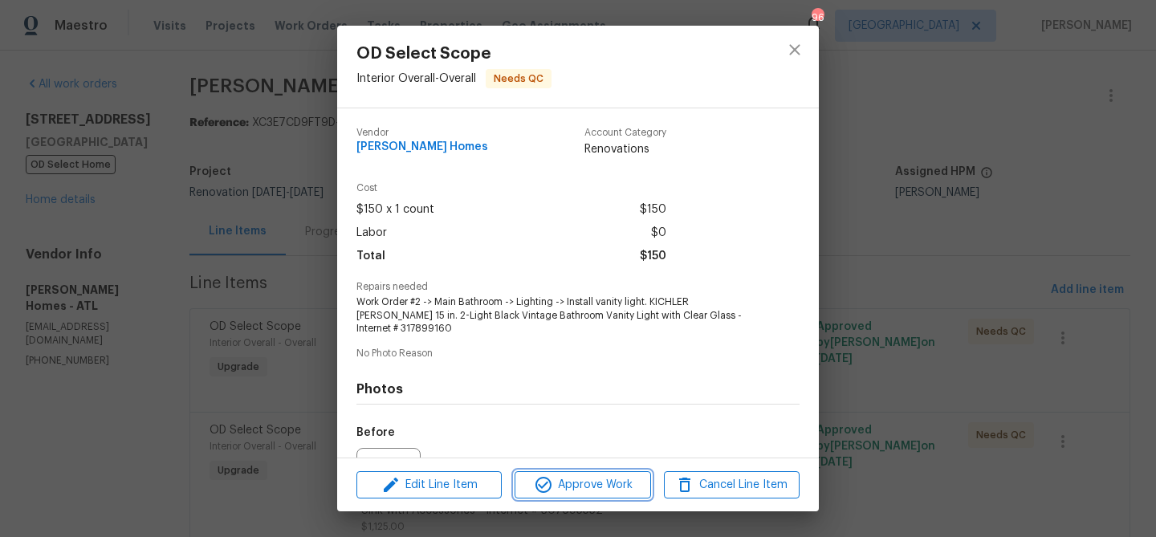
click at [526, 489] on span "Approve Work" at bounding box center [582, 485] width 126 height 20
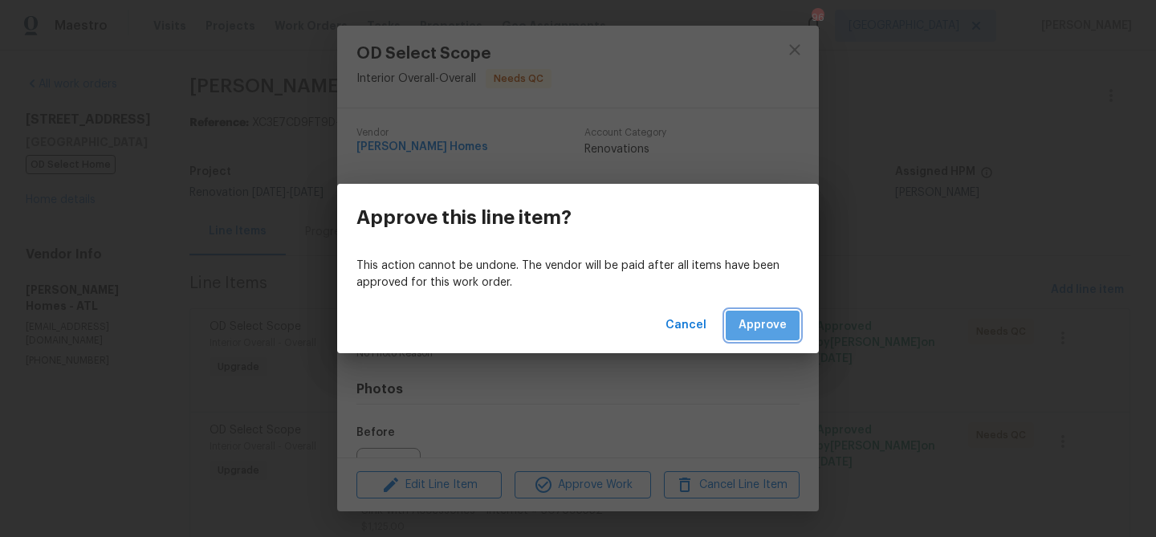
click at [753, 321] on span "Approve" at bounding box center [762, 325] width 48 height 20
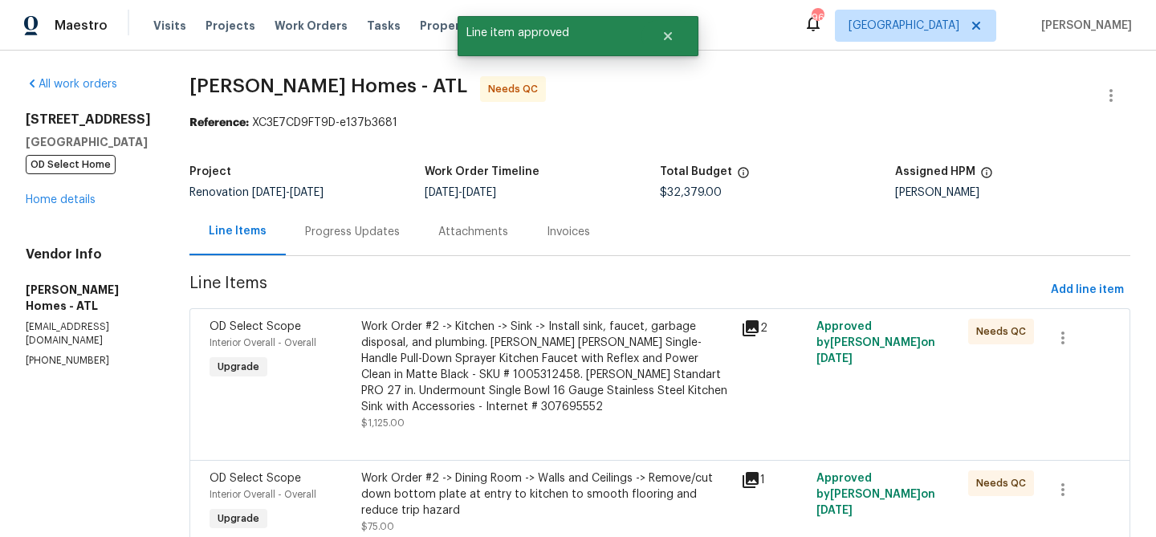
click at [632, 352] on div "Work Order #2 -> Kitchen -> Sink -> Install sink, faucet, garbage disposal, and…" at bounding box center [546, 367] width 370 height 96
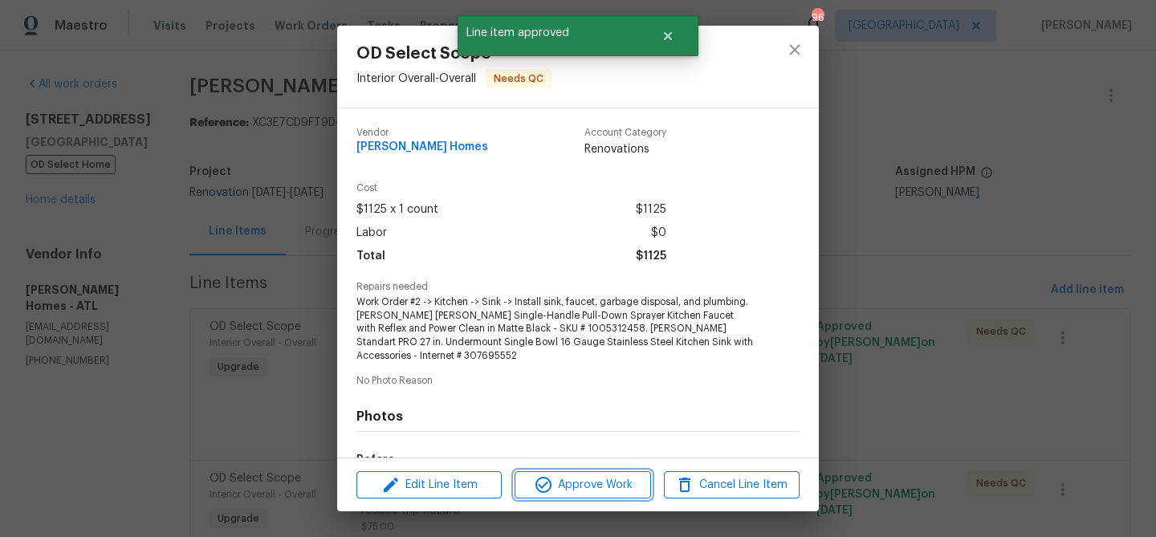
click at [627, 479] on span "Approve Work" at bounding box center [582, 485] width 126 height 20
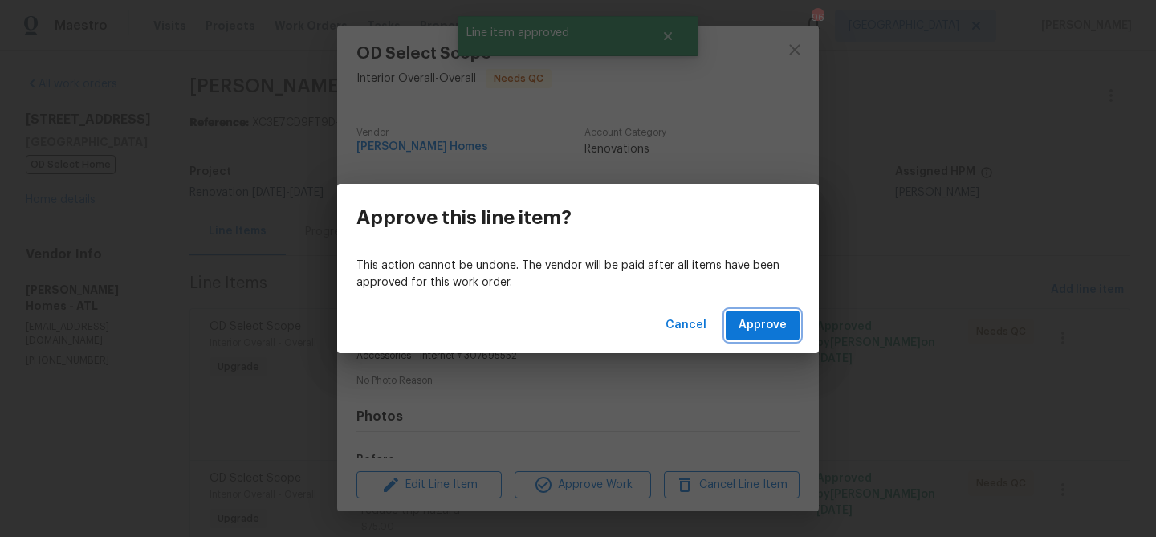
click at [759, 335] on span "Approve" at bounding box center [762, 325] width 48 height 20
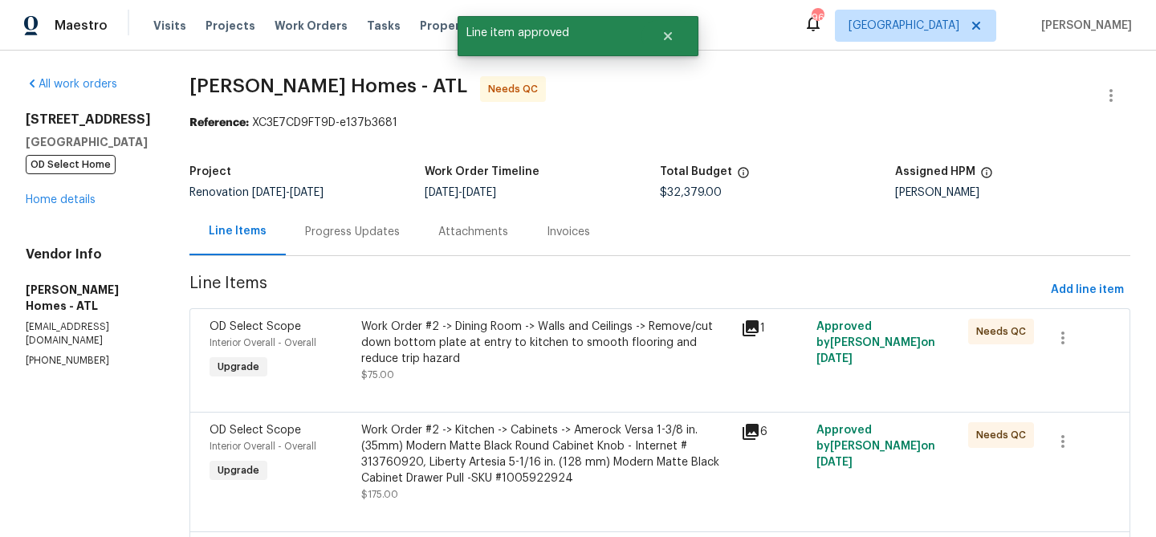
click at [575, 352] on div "Work Order #2 -> Dining Room -> Walls and Ceilings -> Remove/cut down bottom pl…" at bounding box center [546, 343] width 370 height 48
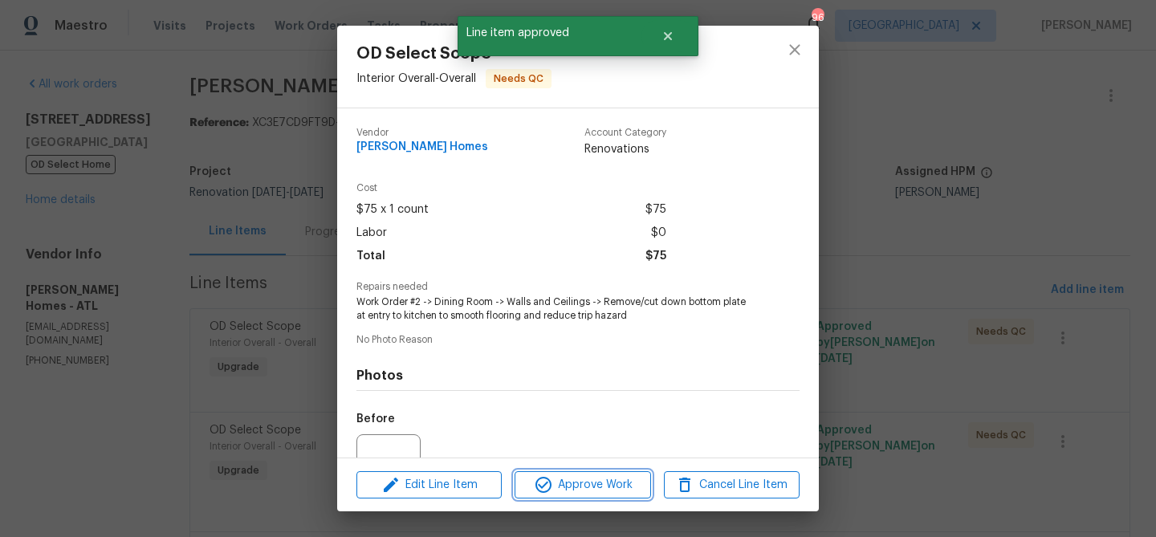
click at [580, 496] on button "Approve Work" at bounding box center [583, 485] width 136 height 28
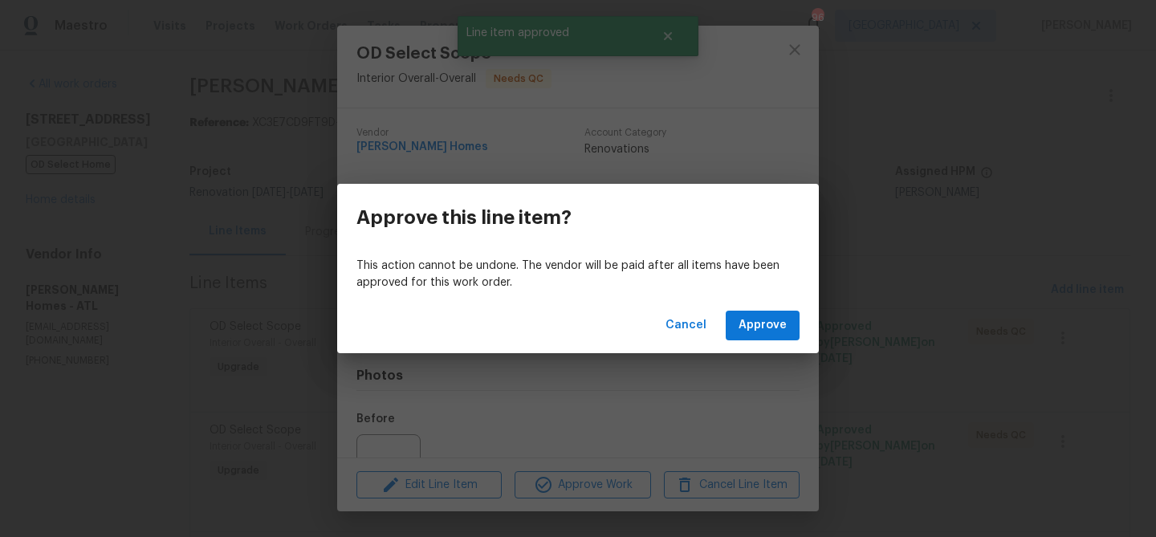
click at [733, 342] on div "Cancel Approve" at bounding box center [578, 325] width 482 height 55
click at [742, 336] on button "Approve" at bounding box center [763, 326] width 74 height 30
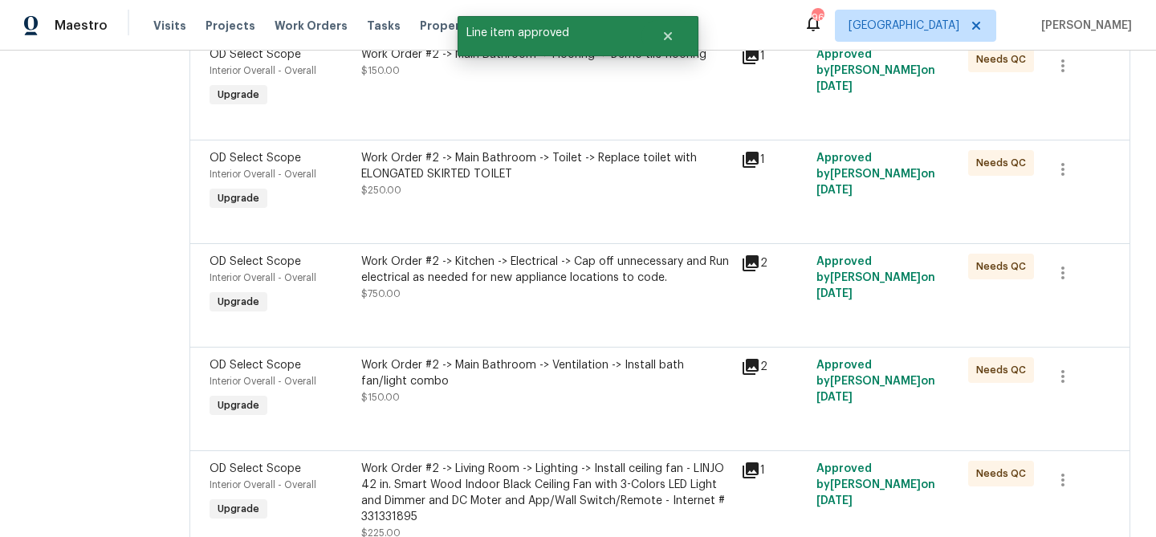
scroll to position [497, 0]
click at [498, 300] on div "Work Order #2 -> Kitchen -> Electrical -> Cap off unnecessary and Run electrica…" at bounding box center [546, 276] width 370 height 48
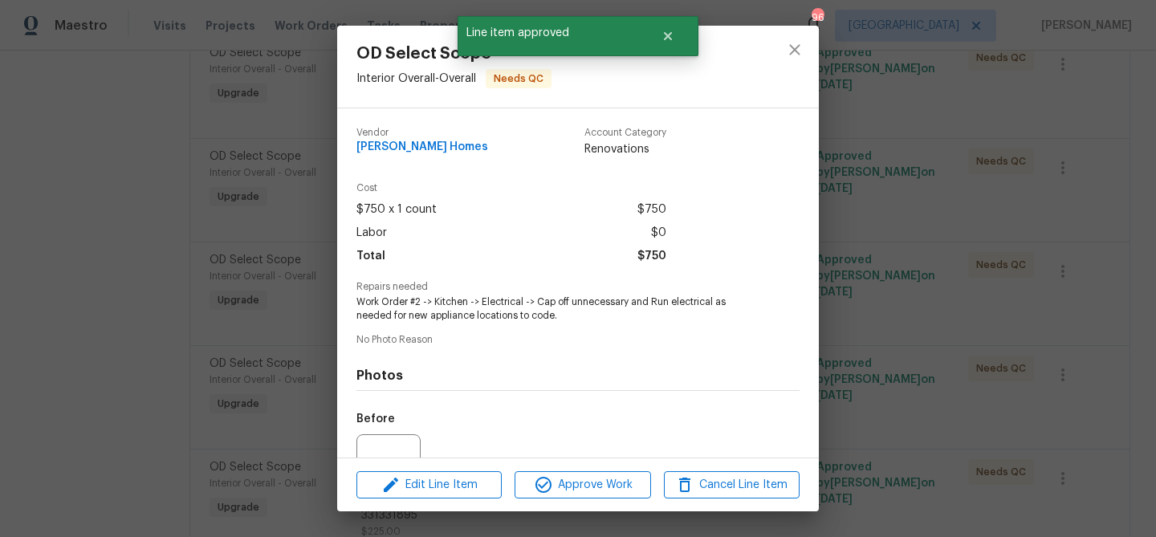
click at [592, 499] on div "Edit Line Item Approve Work Cancel Line Item" at bounding box center [578, 485] width 482 height 54
click at [600, 471] on button "Approve Work" at bounding box center [583, 485] width 136 height 28
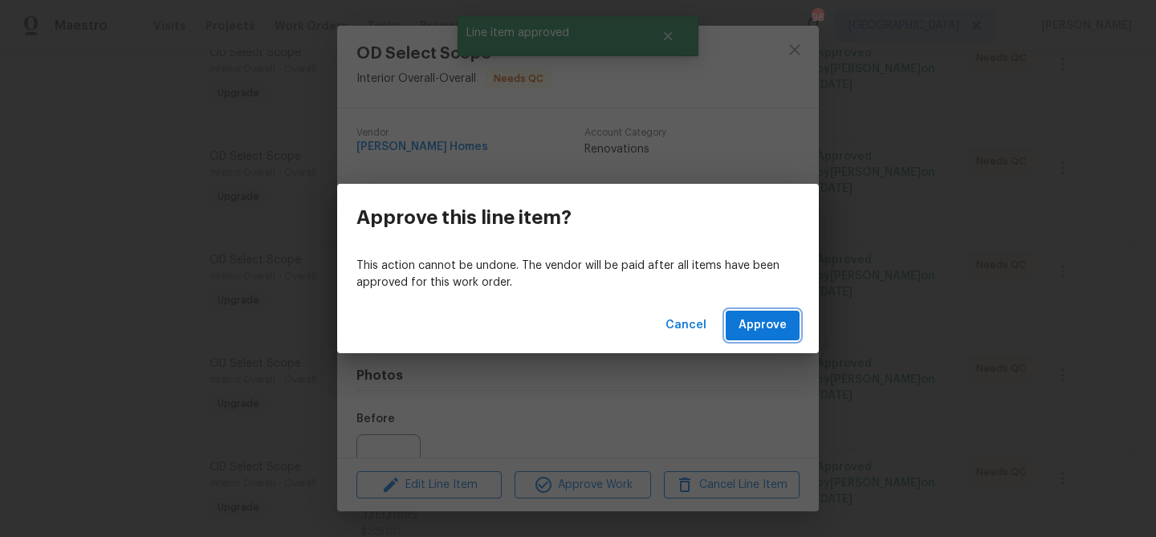
click at [763, 335] on span "Approve" at bounding box center [762, 325] width 48 height 20
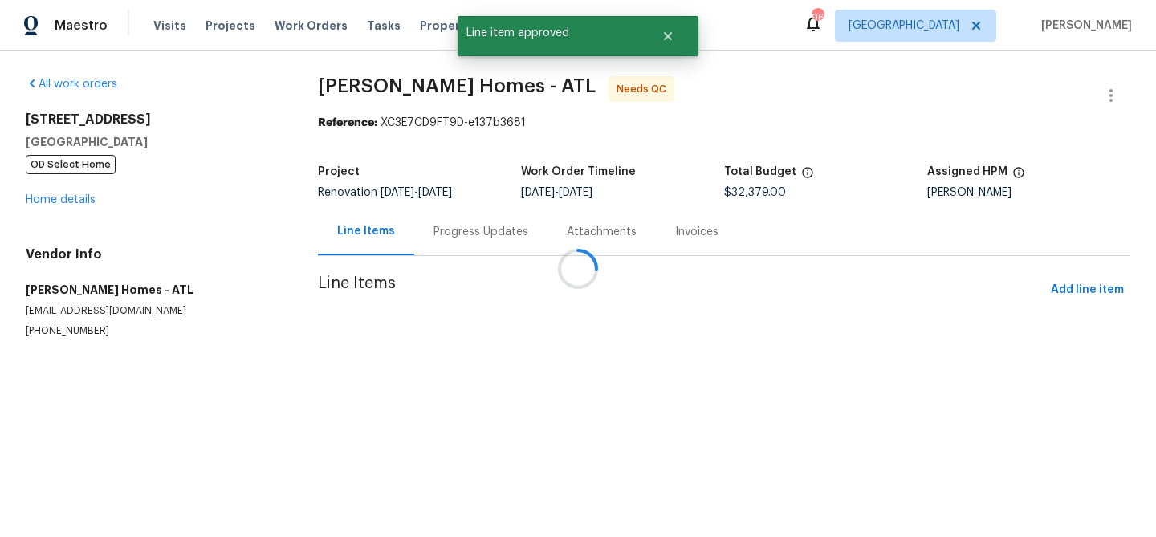
scroll to position [0, 0]
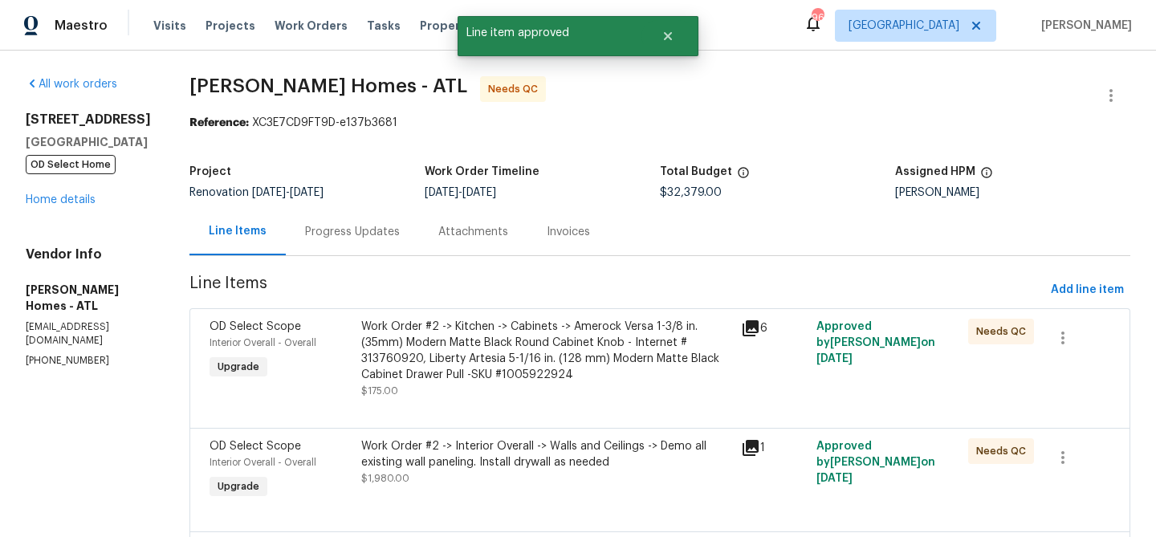
click at [589, 354] on div "Work Order #2 -> Kitchen -> Cabinets -> Amerock Versa 1-3/8 in. (35mm) Modern M…" at bounding box center [546, 351] width 370 height 64
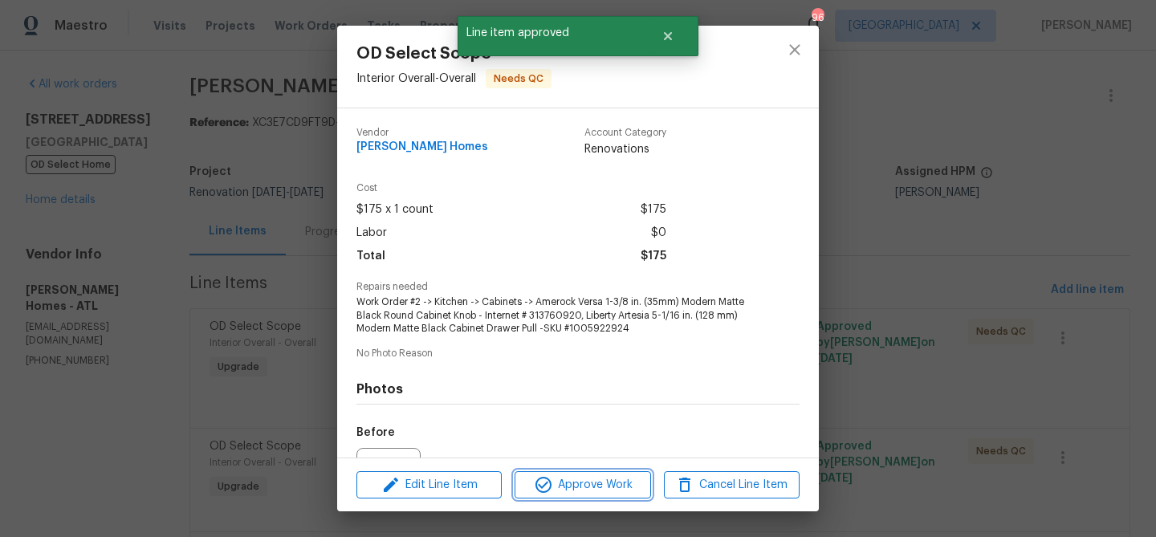
click at [590, 483] on span "Approve Work" at bounding box center [582, 485] width 126 height 20
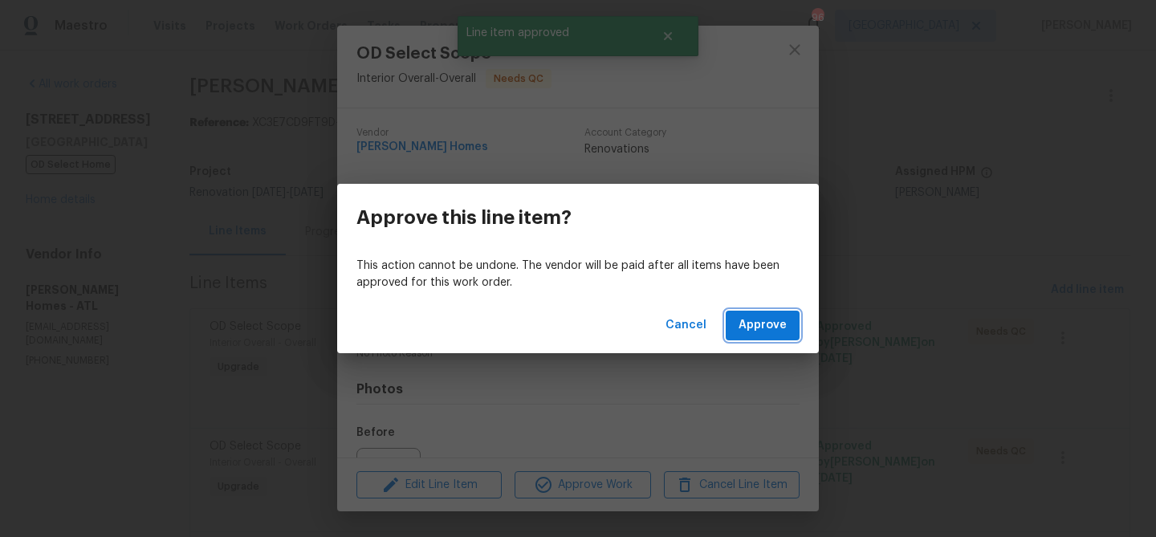
click at [770, 329] on span "Approve" at bounding box center [762, 325] width 48 height 20
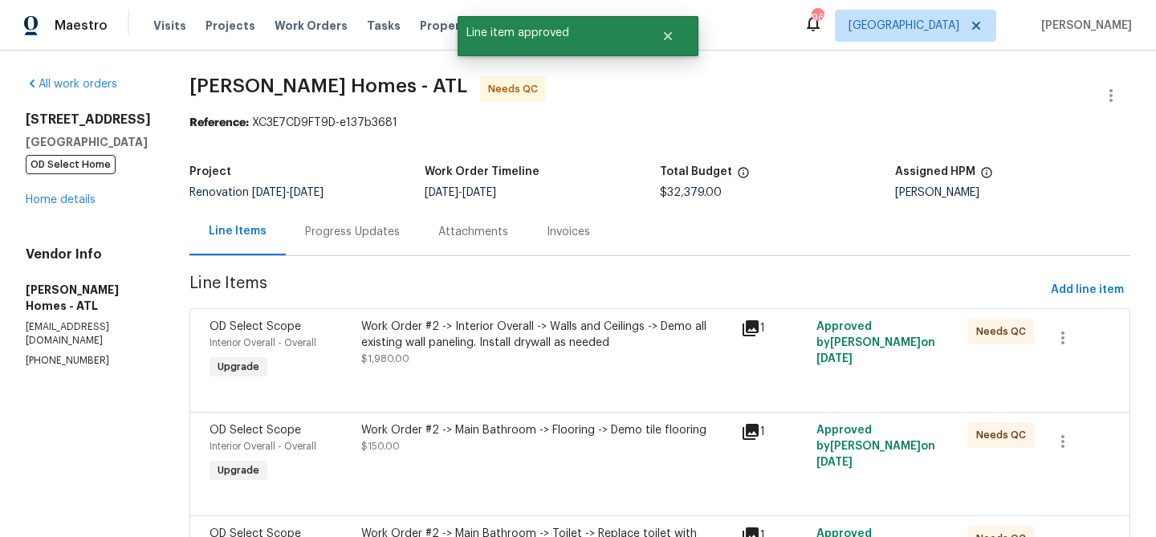
click at [547, 373] on div "Work Order #2 -> Interior Overall -> Walls and Ceilings -> Demo all existing wa…" at bounding box center [546, 351] width 380 height 74
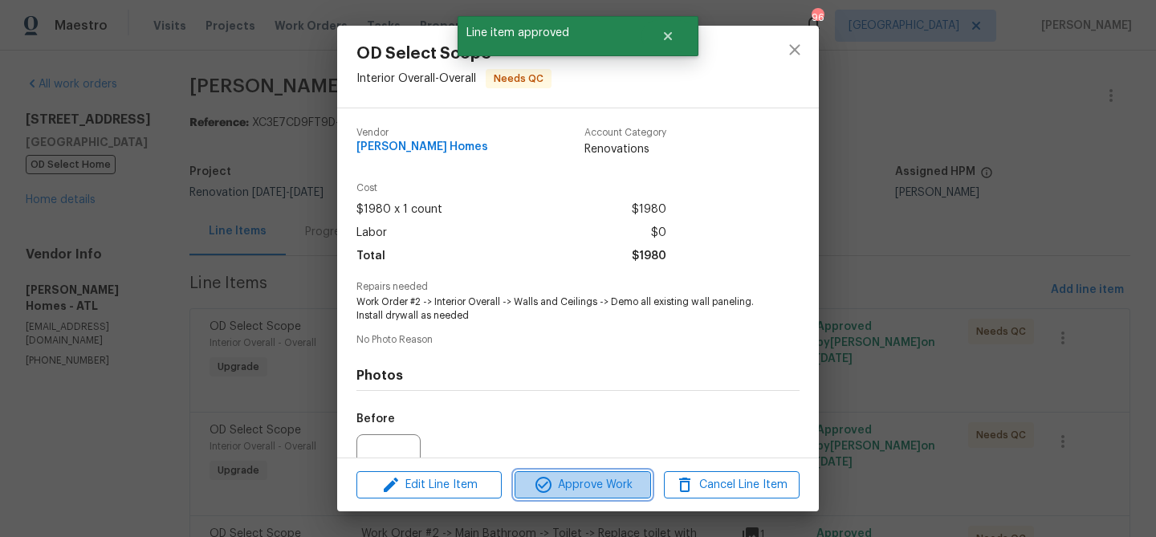
click at [589, 478] on span "Approve Work" at bounding box center [582, 485] width 126 height 20
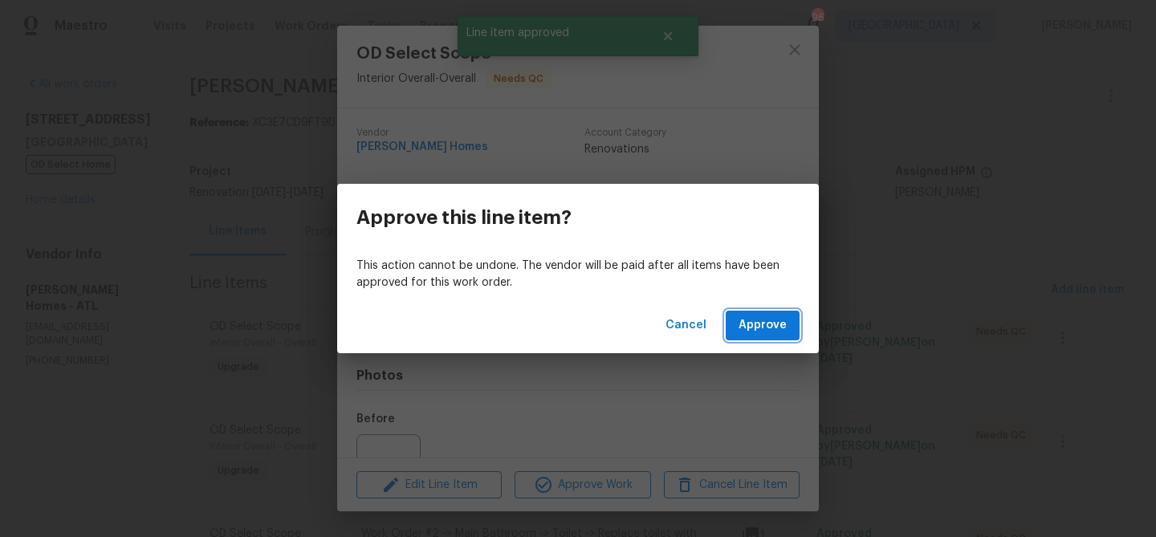
click at [756, 332] on span "Approve" at bounding box center [762, 325] width 48 height 20
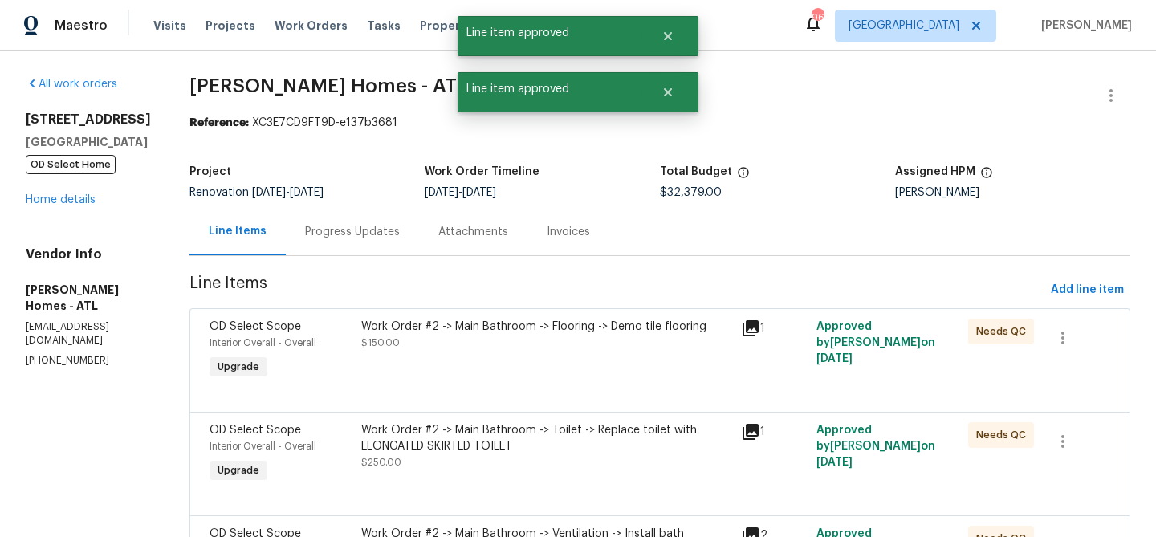
click at [523, 343] on div "Work Order #2 -> Main Bathroom -> Flooring -> Demo tile flooring $150.00" at bounding box center [546, 335] width 370 height 32
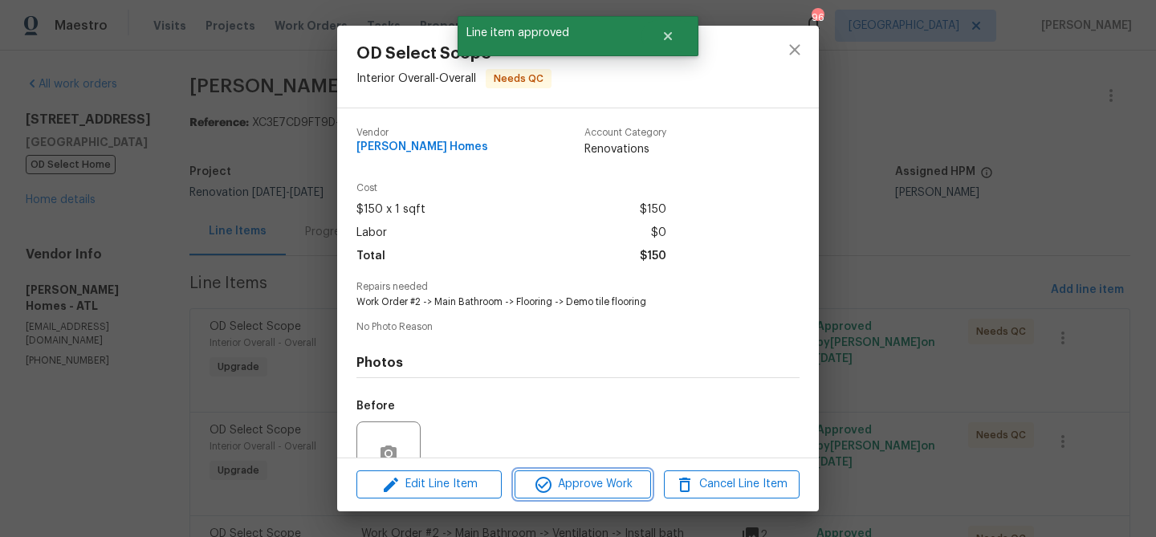
click at [586, 479] on span "Approve Work" at bounding box center [582, 484] width 126 height 20
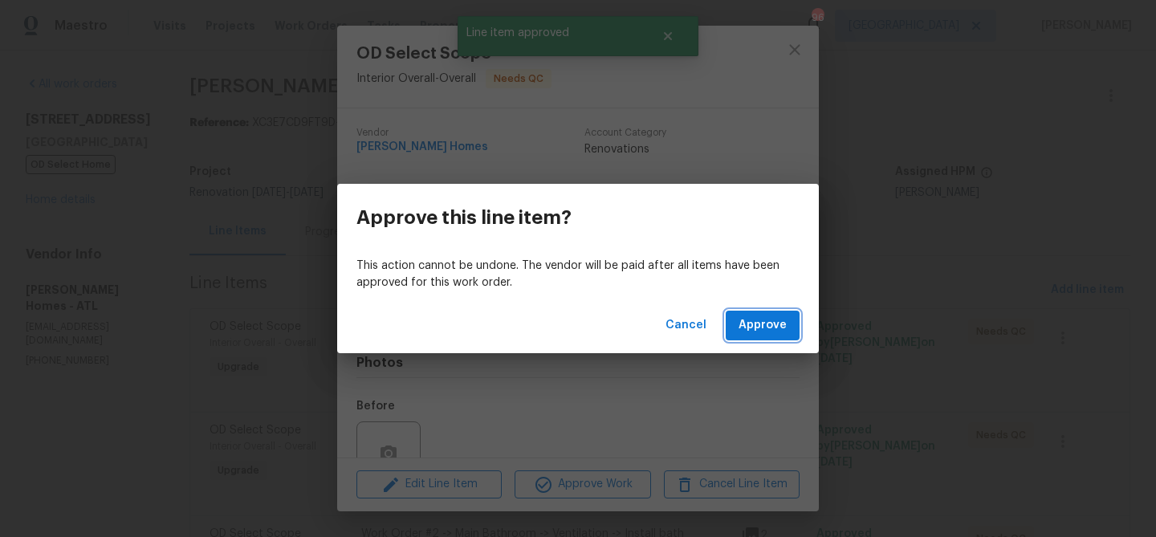
click at [755, 327] on span "Approve" at bounding box center [762, 325] width 48 height 20
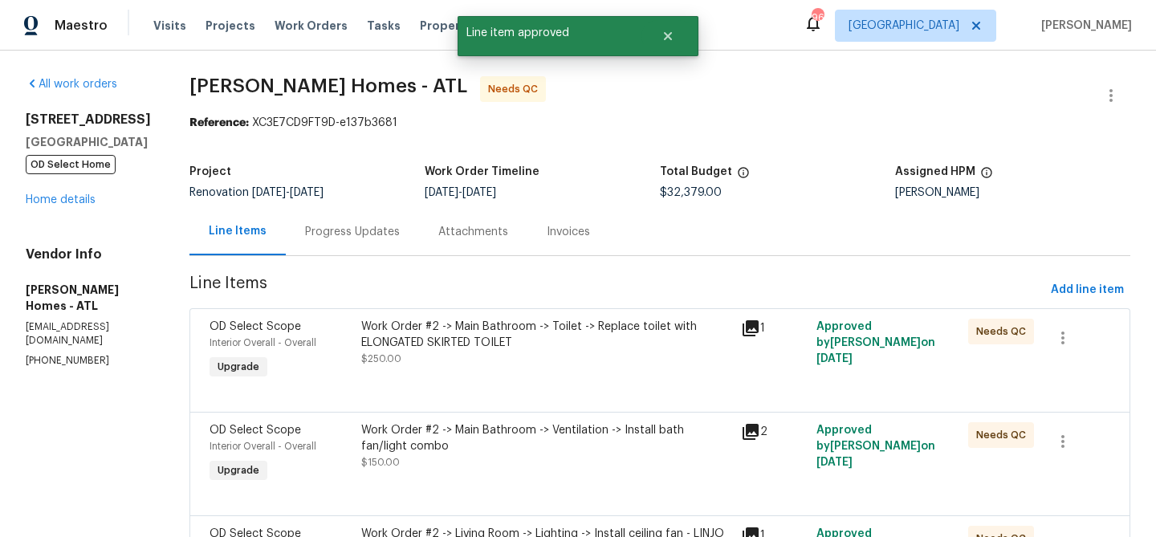
click at [510, 349] on div "Work Order #2 -> Main Bathroom -> Toilet -> Replace toilet with ELONGATED SKIRT…" at bounding box center [546, 335] width 370 height 32
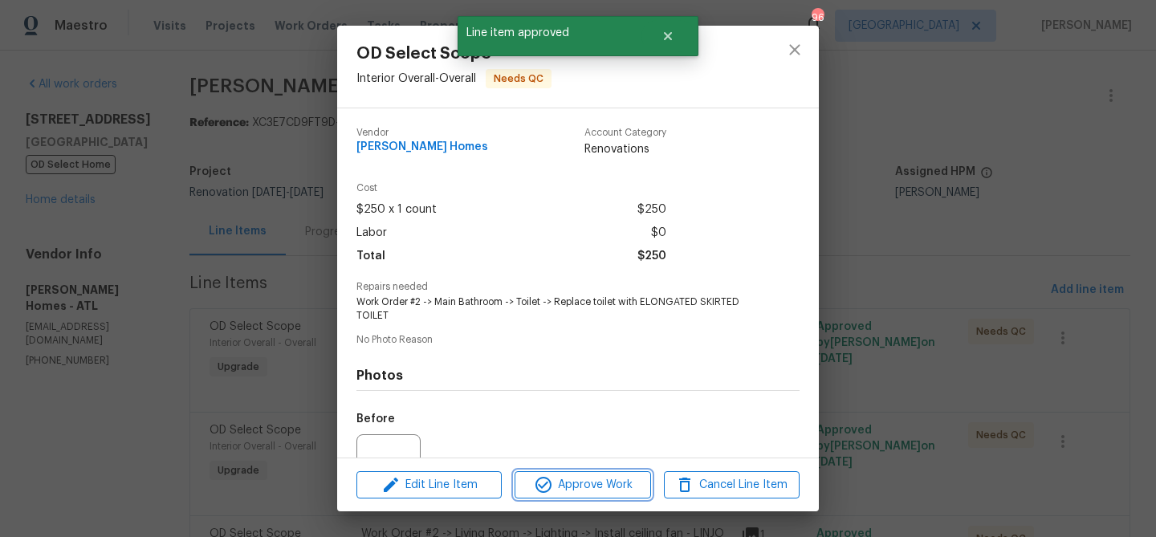
click at [566, 471] on button "Approve Work" at bounding box center [583, 485] width 136 height 28
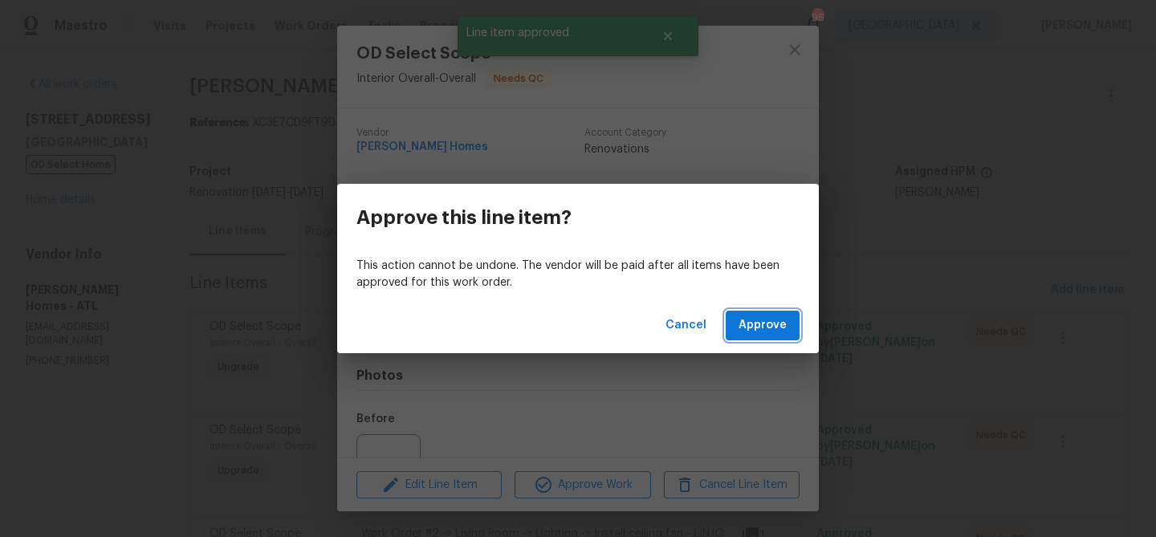
click at [754, 330] on span "Approve" at bounding box center [762, 325] width 48 height 20
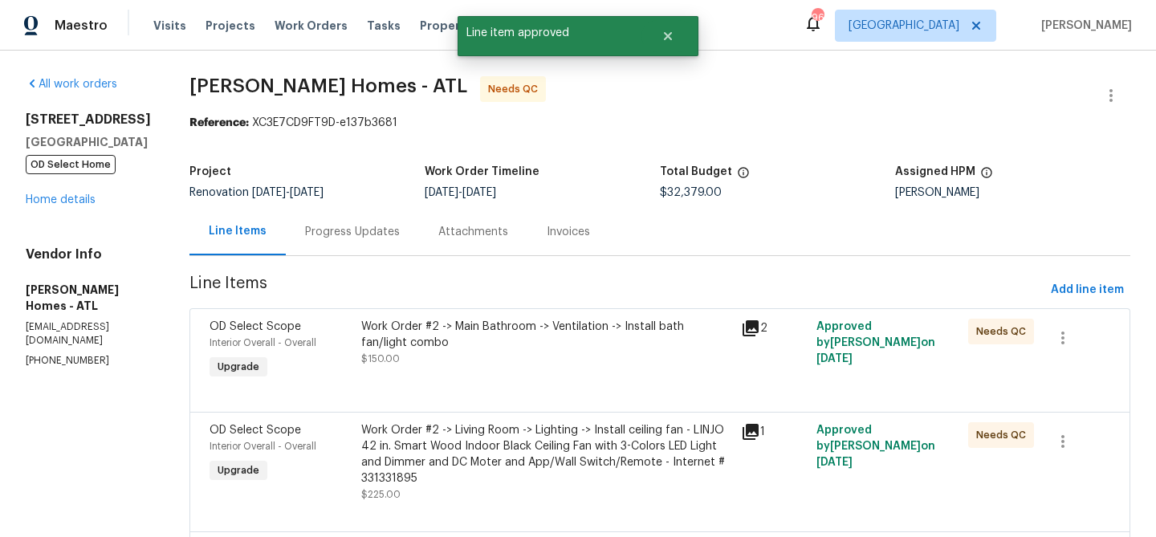
click at [594, 355] on div "Work Order #2 -> Main Bathroom -> Ventilation -> Install bath fan/light combo $…" at bounding box center [546, 343] width 370 height 48
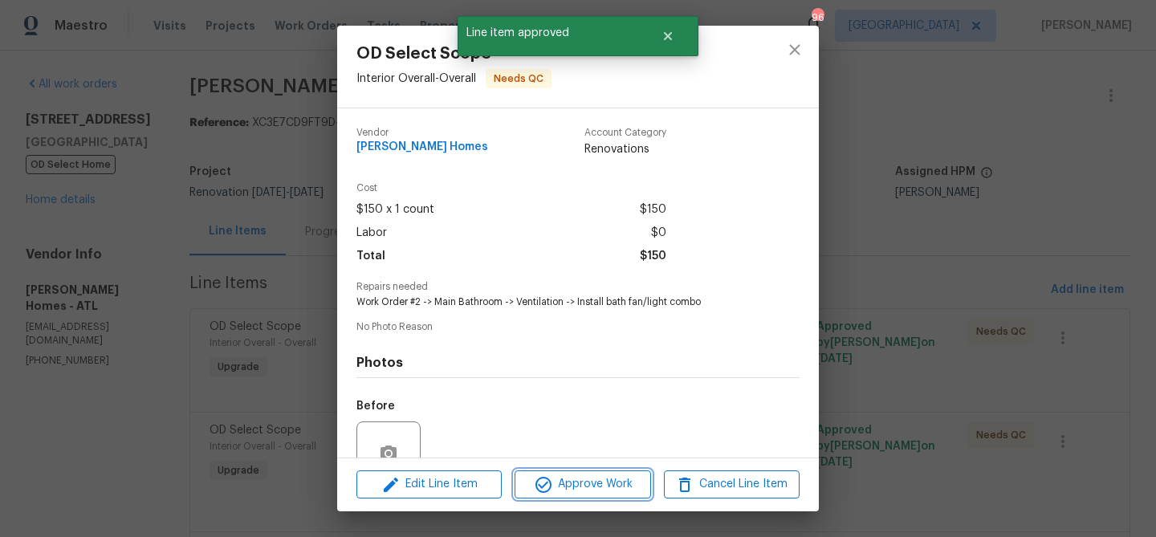
click at [578, 482] on span "Approve Work" at bounding box center [582, 484] width 126 height 20
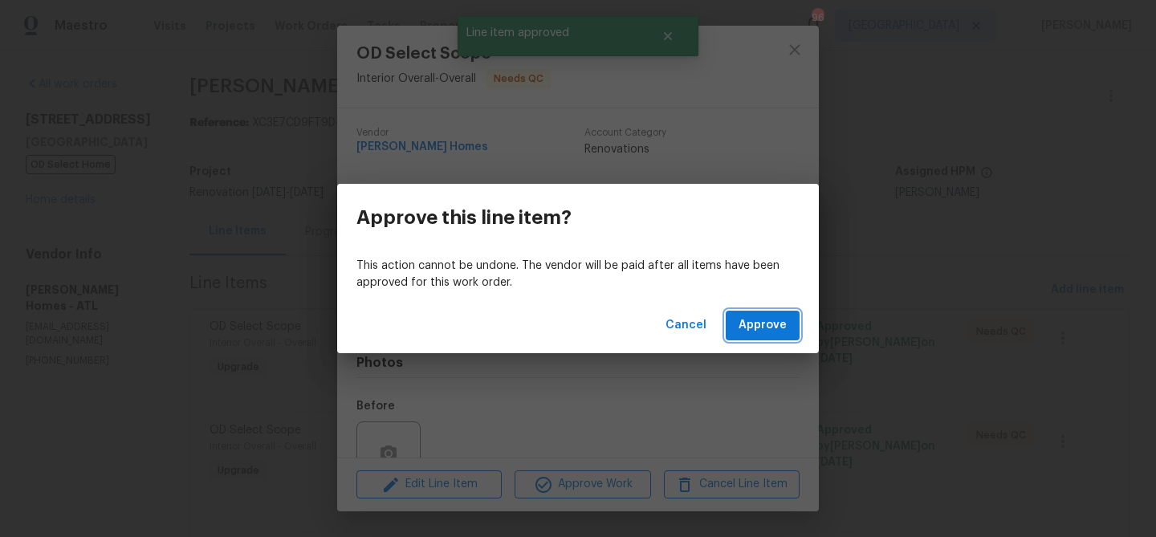
click at [762, 331] on span "Approve" at bounding box center [762, 325] width 48 height 20
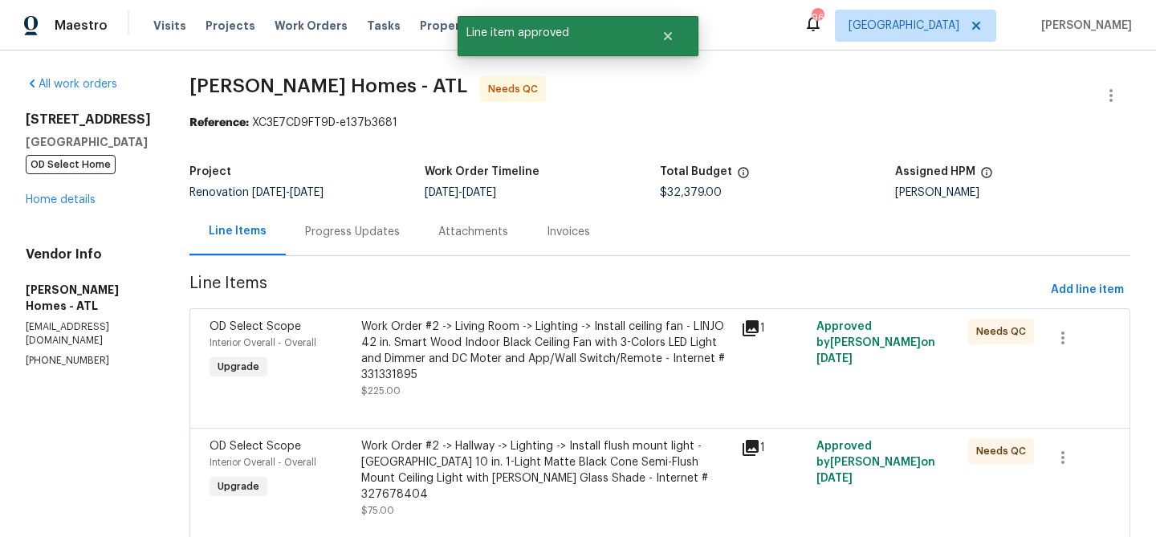
click at [492, 389] on div "Work Order #2 -> Living Room -> Lighting -> Install ceiling fan - LINJO 42 in. …" at bounding box center [546, 359] width 370 height 80
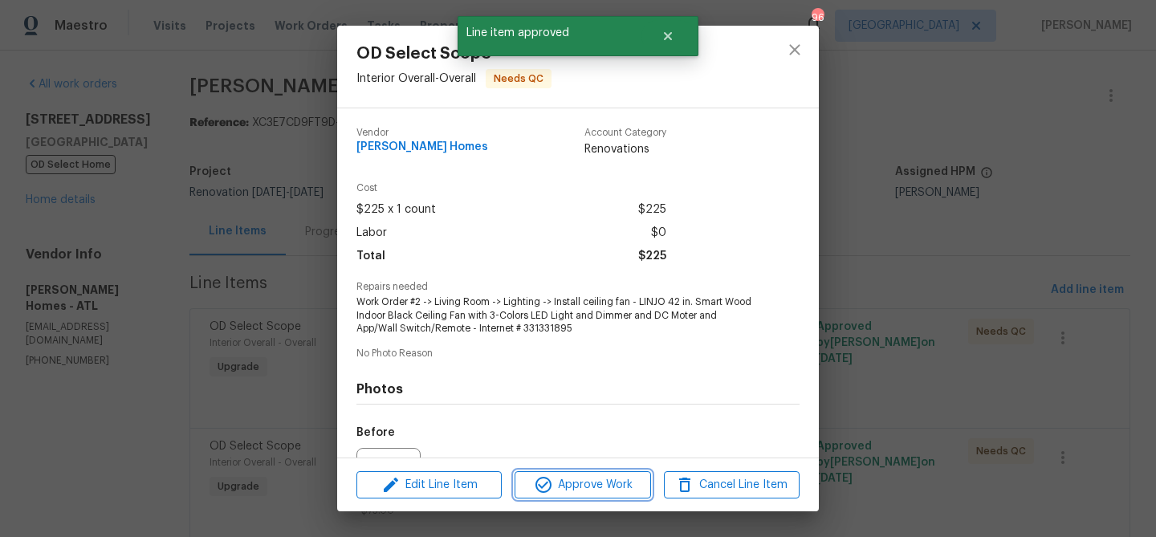
click at [562, 482] on span "Approve Work" at bounding box center [582, 485] width 126 height 20
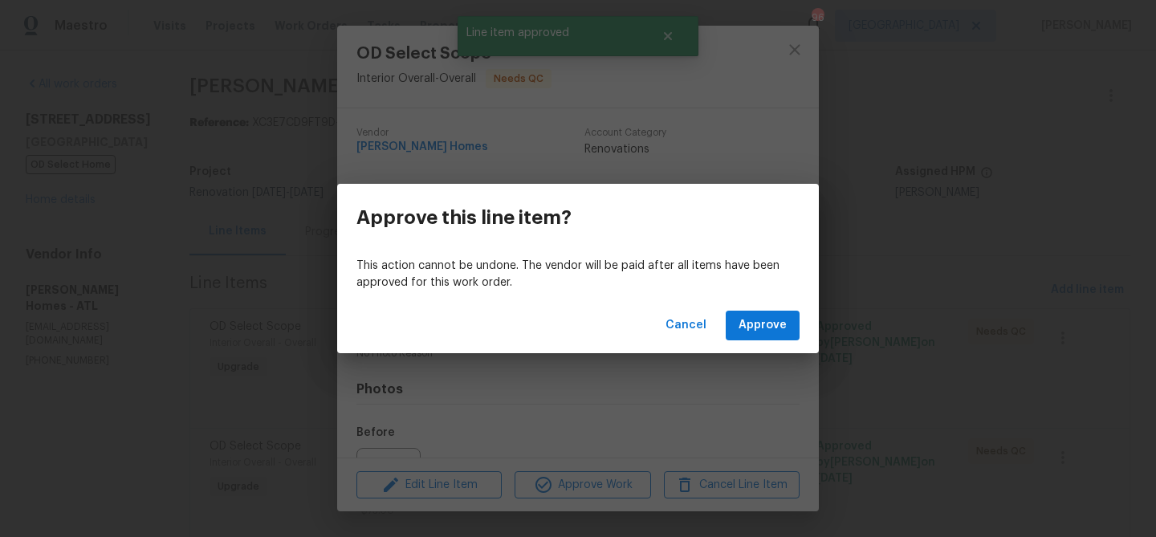
click at [768, 308] on div "Cancel Approve" at bounding box center [578, 325] width 482 height 55
click at [761, 323] on span "Approve" at bounding box center [762, 325] width 48 height 20
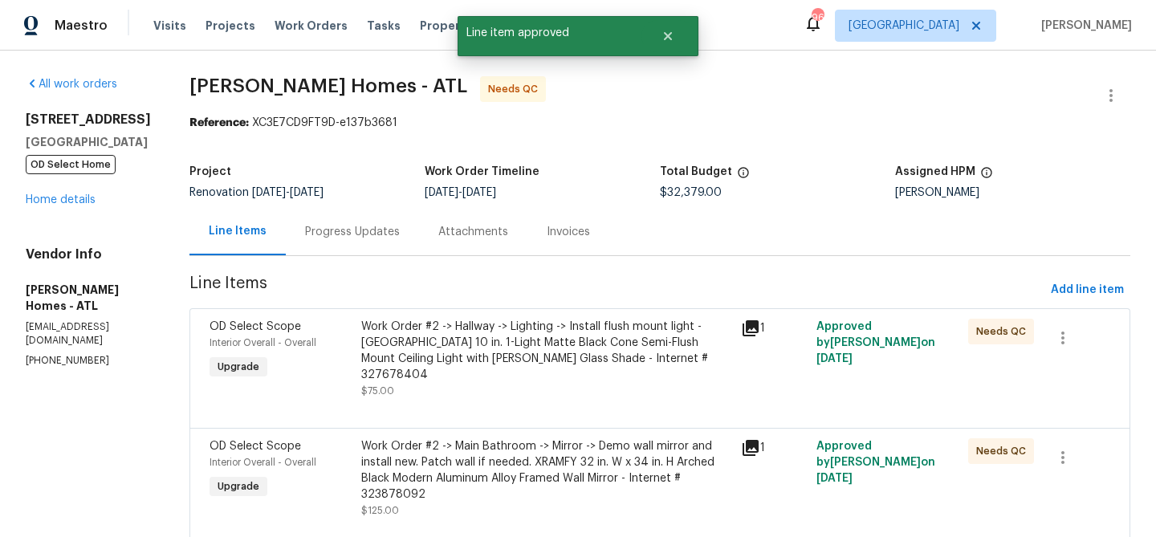
click at [612, 349] on div "Work Order #2 -> Hallway -> Lighting -> Install flush mount light - Hampton Bay…" at bounding box center [546, 351] width 370 height 64
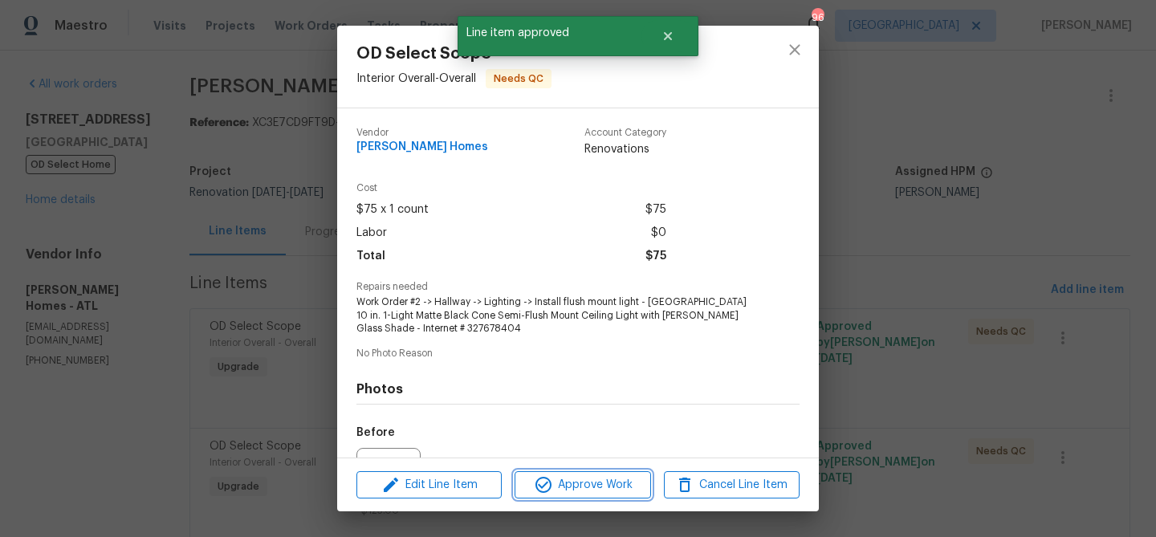
click at [616, 473] on button "Approve Work" at bounding box center [583, 485] width 136 height 28
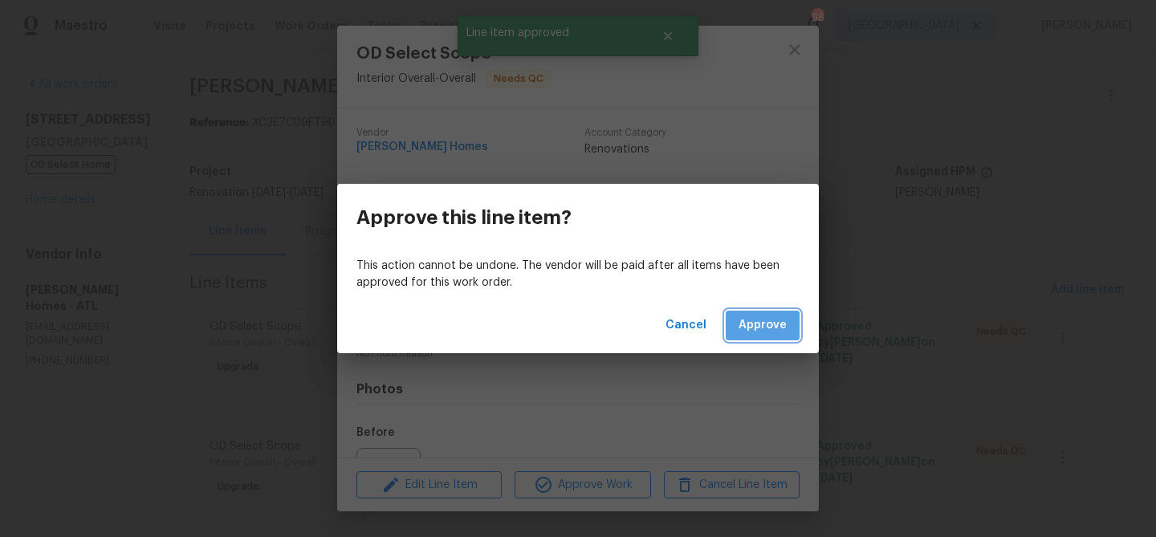
click at [763, 327] on span "Approve" at bounding box center [762, 325] width 48 height 20
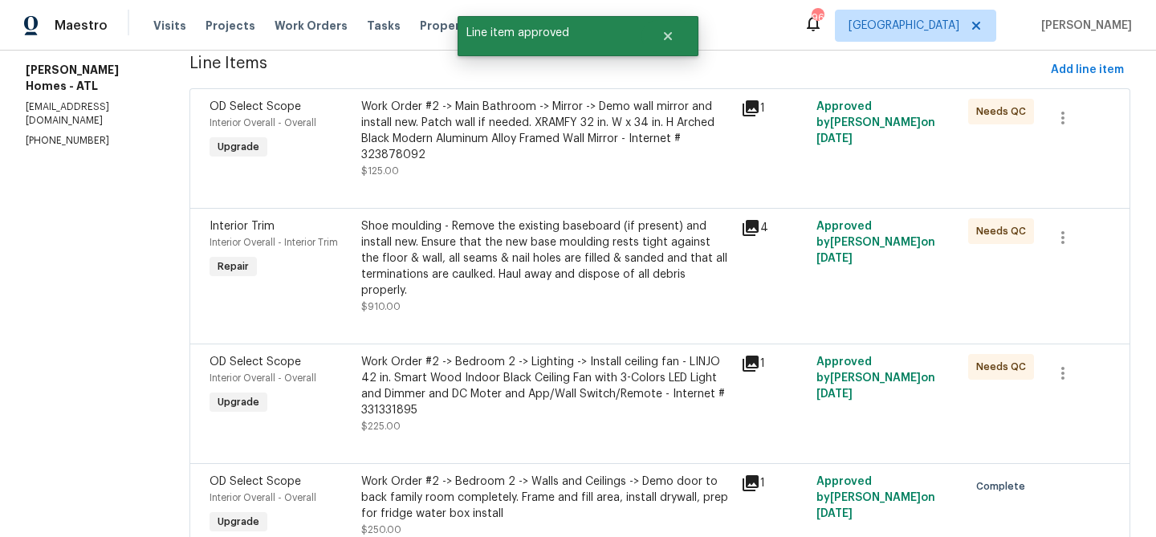
scroll to position [232, 0]
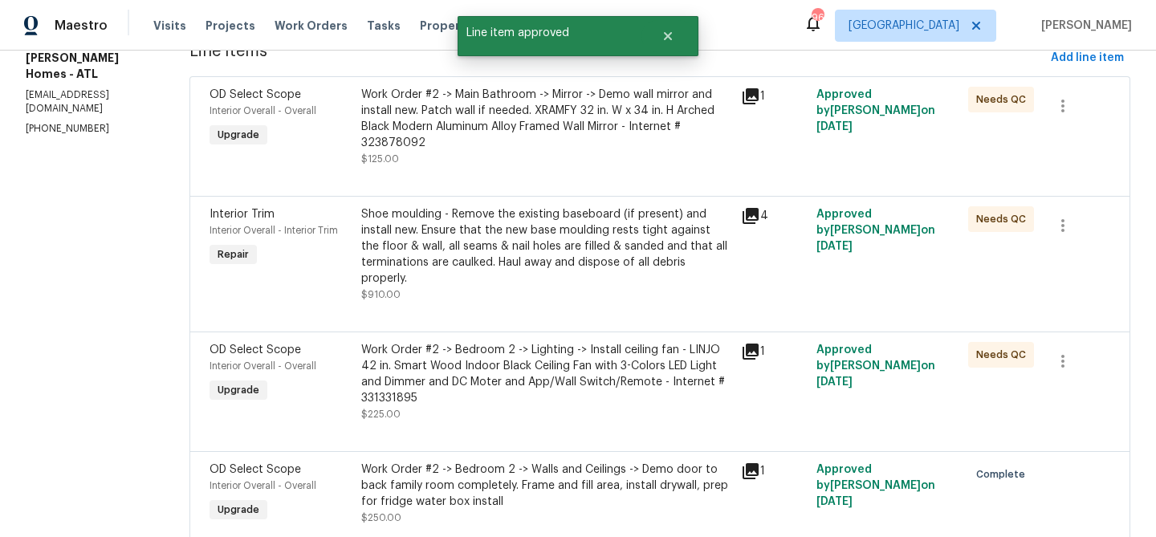
click at [590, 218] on div "Shoe moulding - Remove the existing baseboard (if present) and install new. Ens…" at bounding box center [546, 246] width 370 height 80
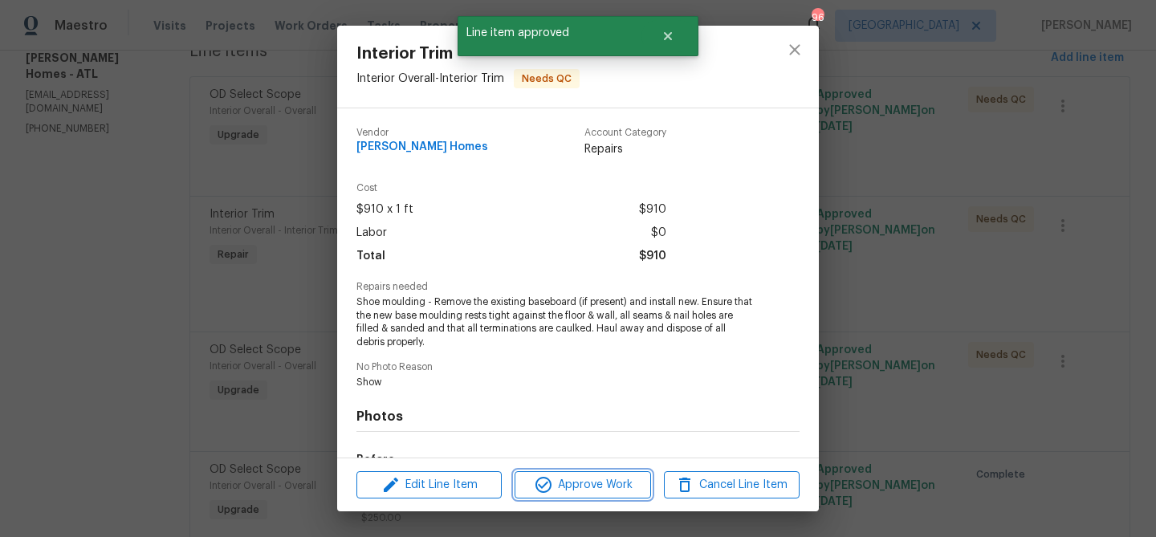
click at [588, 476] on span "Approve Work" at bounding box center [582, 485] width 126 height 20
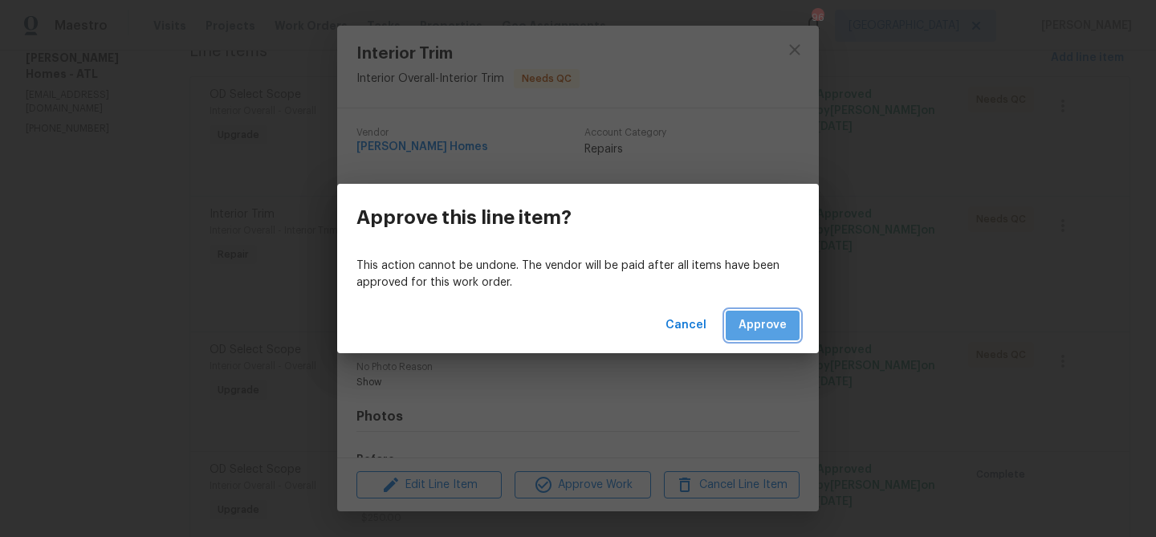
click at [759, 318] on span "Approve" at bounding box center [762, 325] width 48 height 20
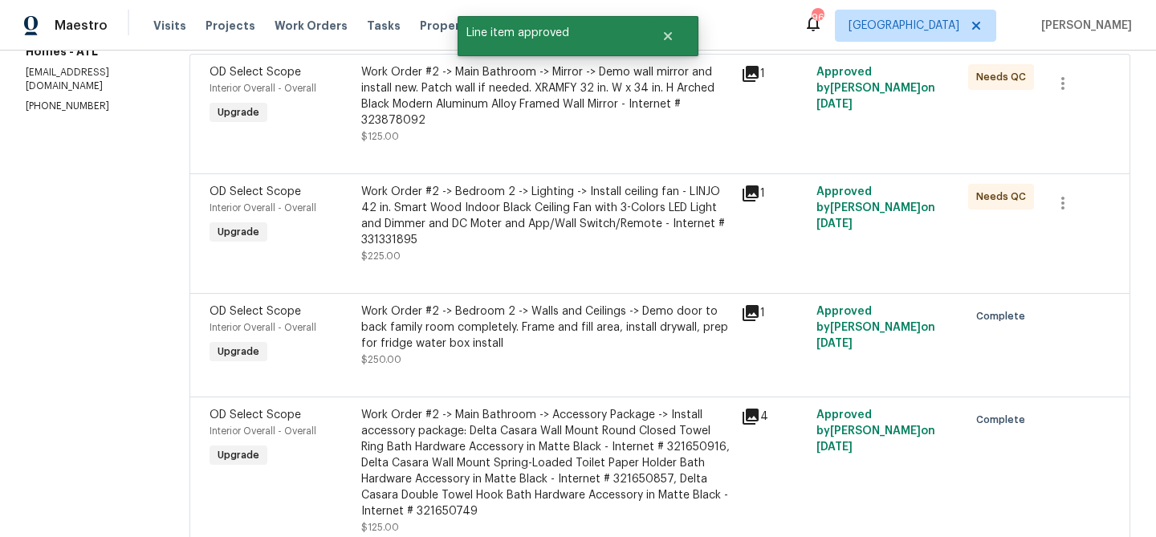
scroll to position [0, 0]
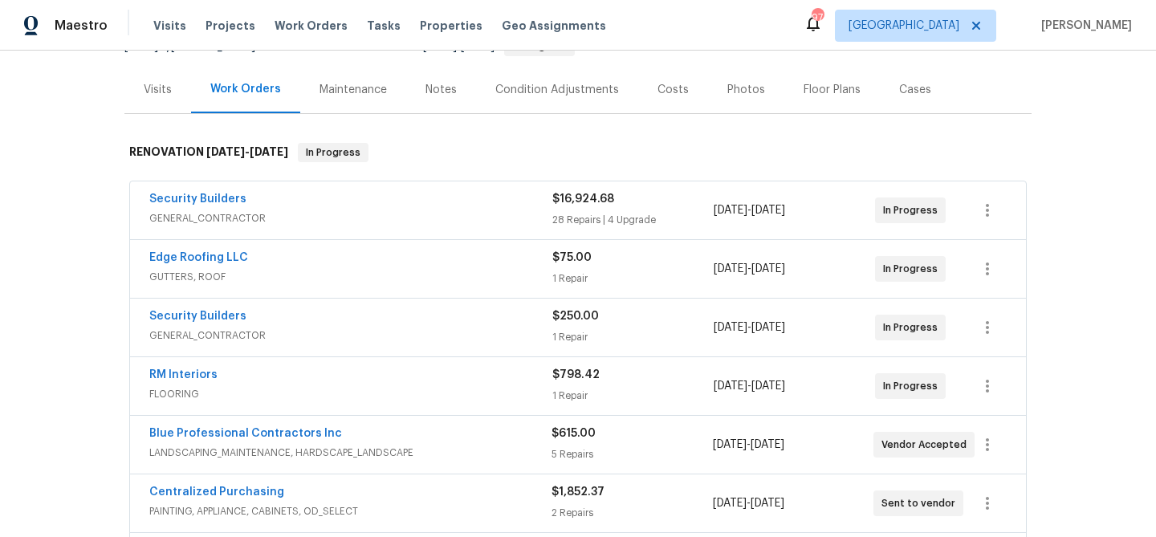
scroll to position [195, 0]
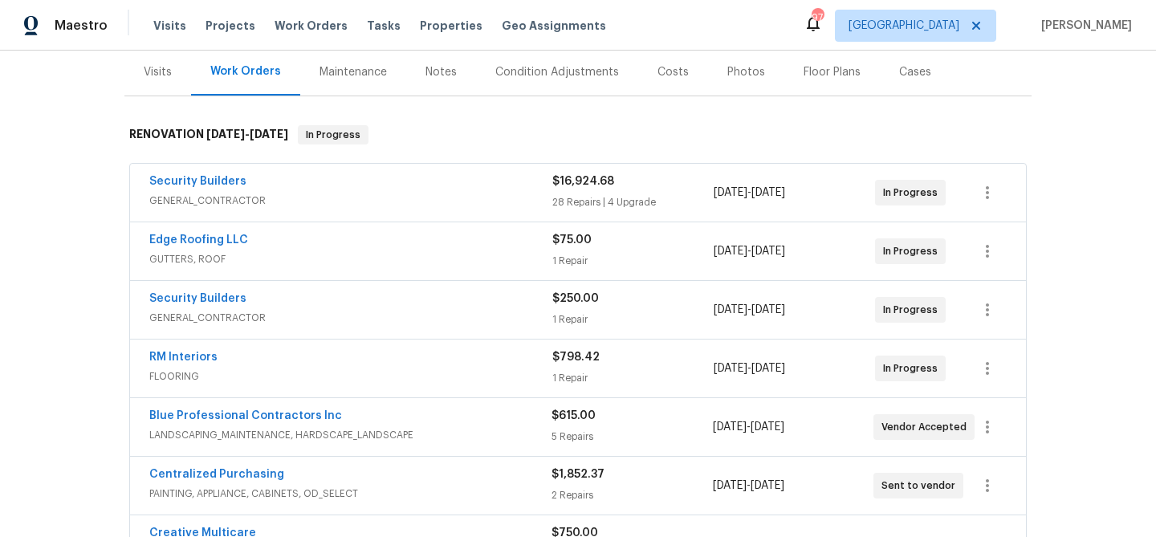
click at [390, 360] on div "RM Interiors" at bounding box center [350, 358] width 403 height 19
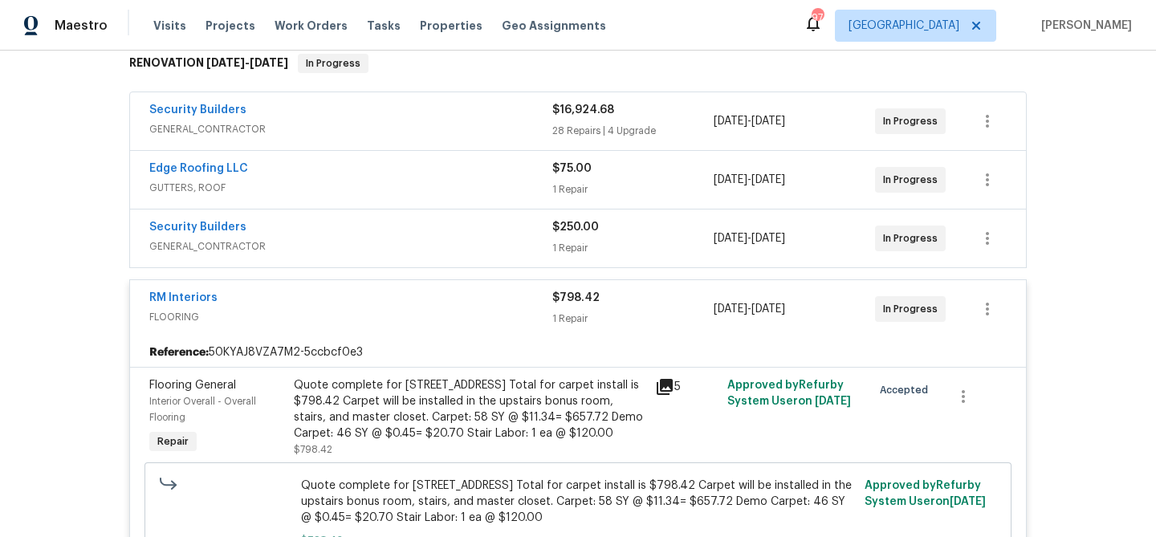
scroll to position [269, 0]
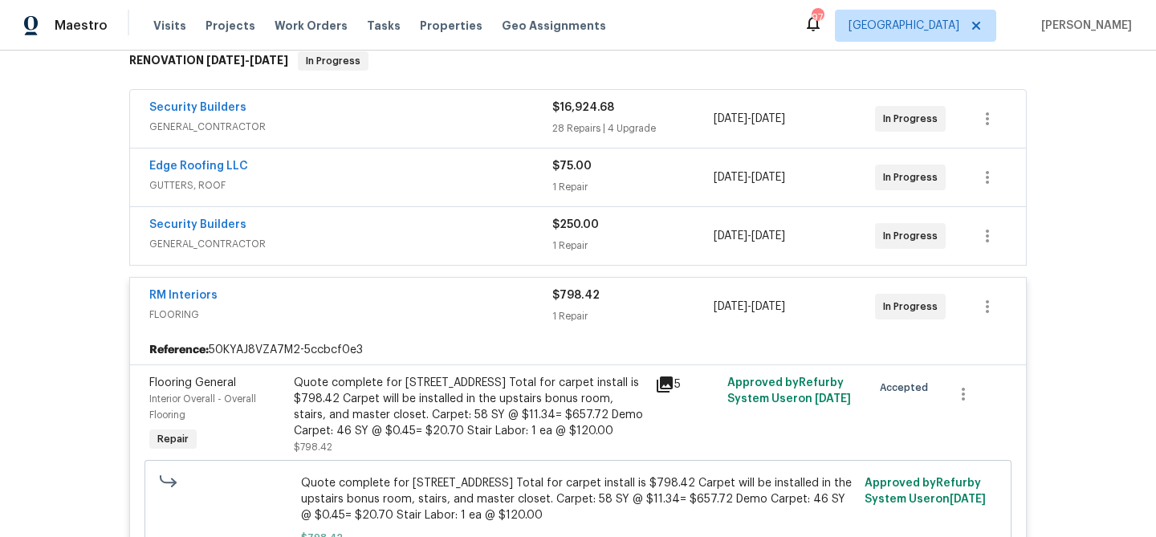
click at [364, 301] on div "RM Interiors" at bounding box center [350, 296] width 403 height 19
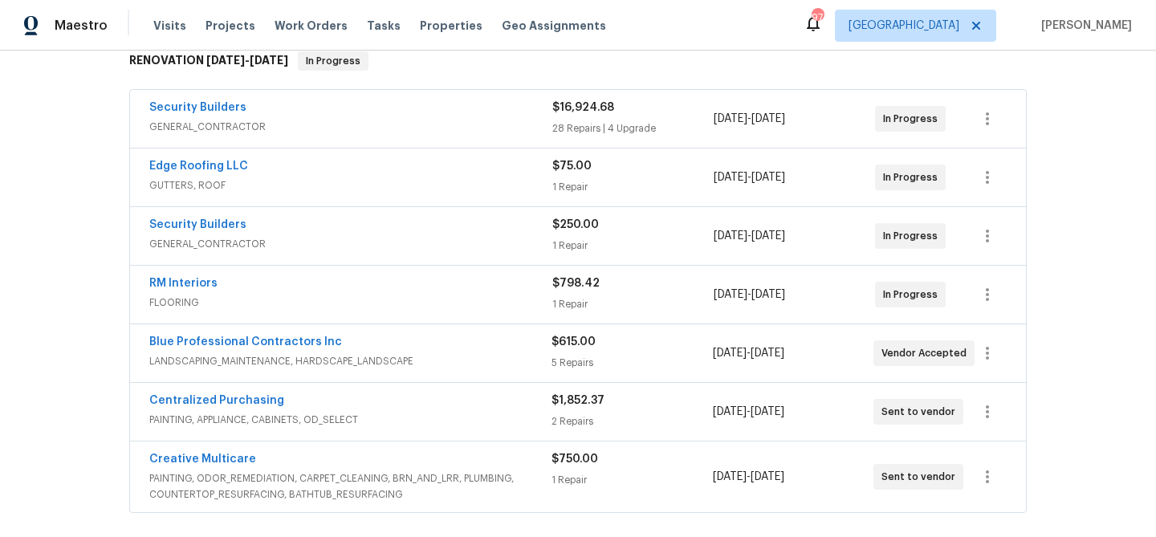
click at [340, 170] on div "Edge Roofing LLC" at bounding box center [350, 167] width 403 height 19
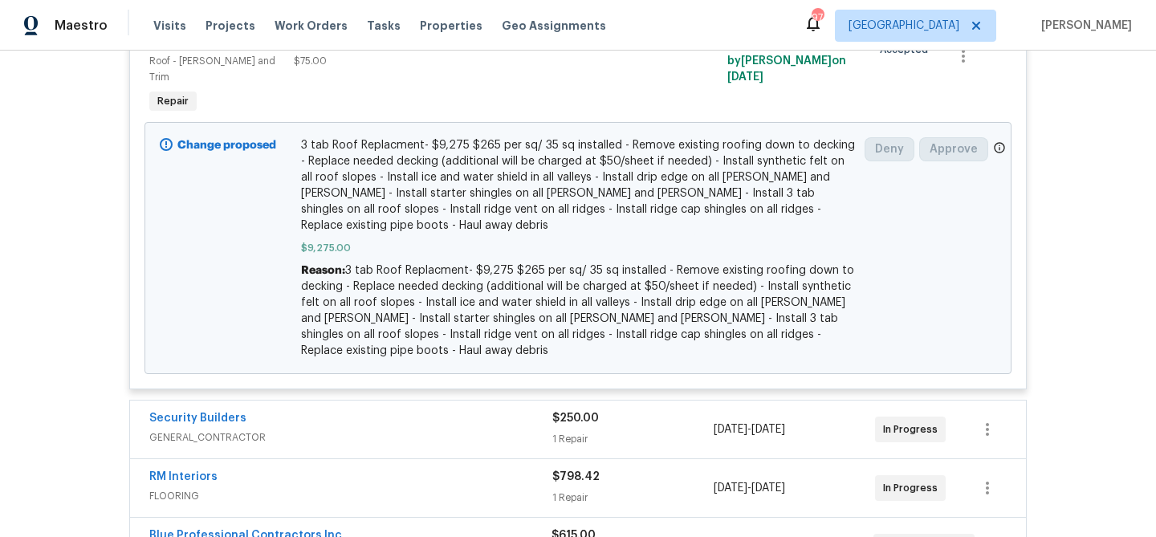
scroll to position [0, 0]
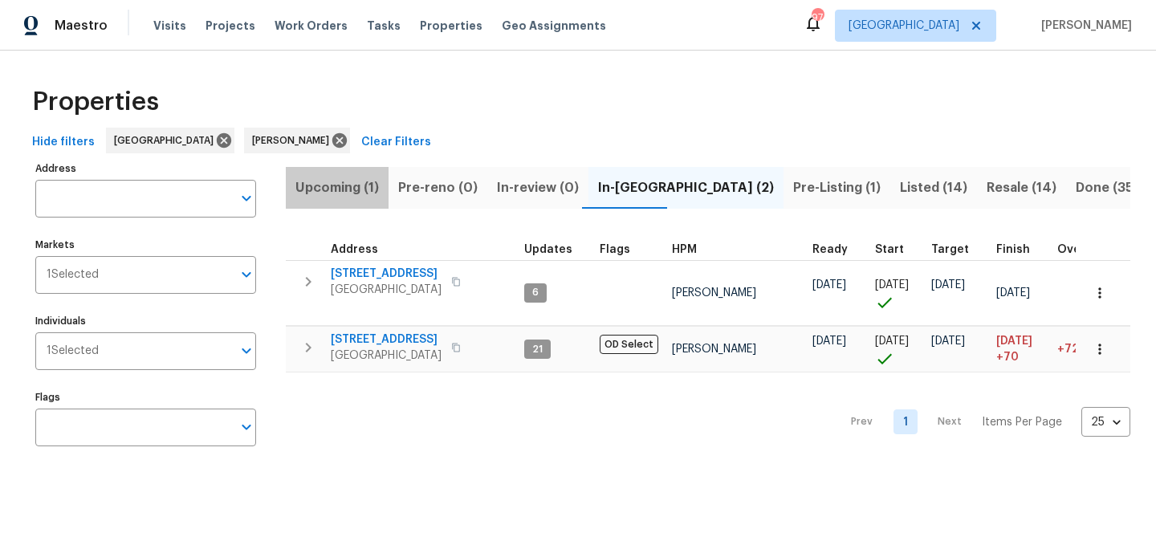
click at [336, 182] on span "Upcoming (1)" at bounding box center [336, 188] width 83 height 22
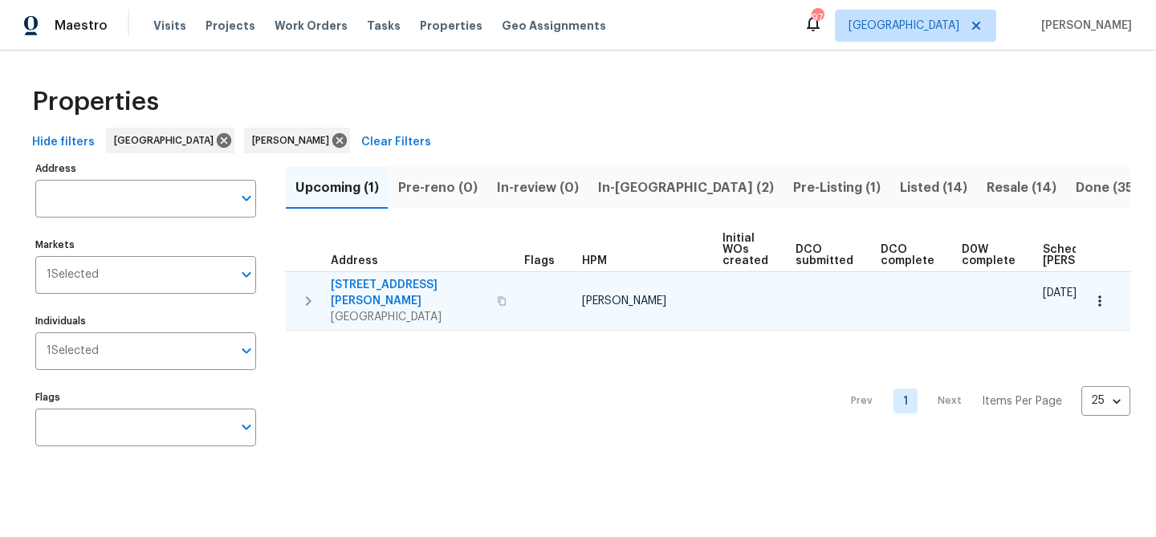
scroll to position [0, 176]
